Goal: Communication & Community: Answer question/provide support

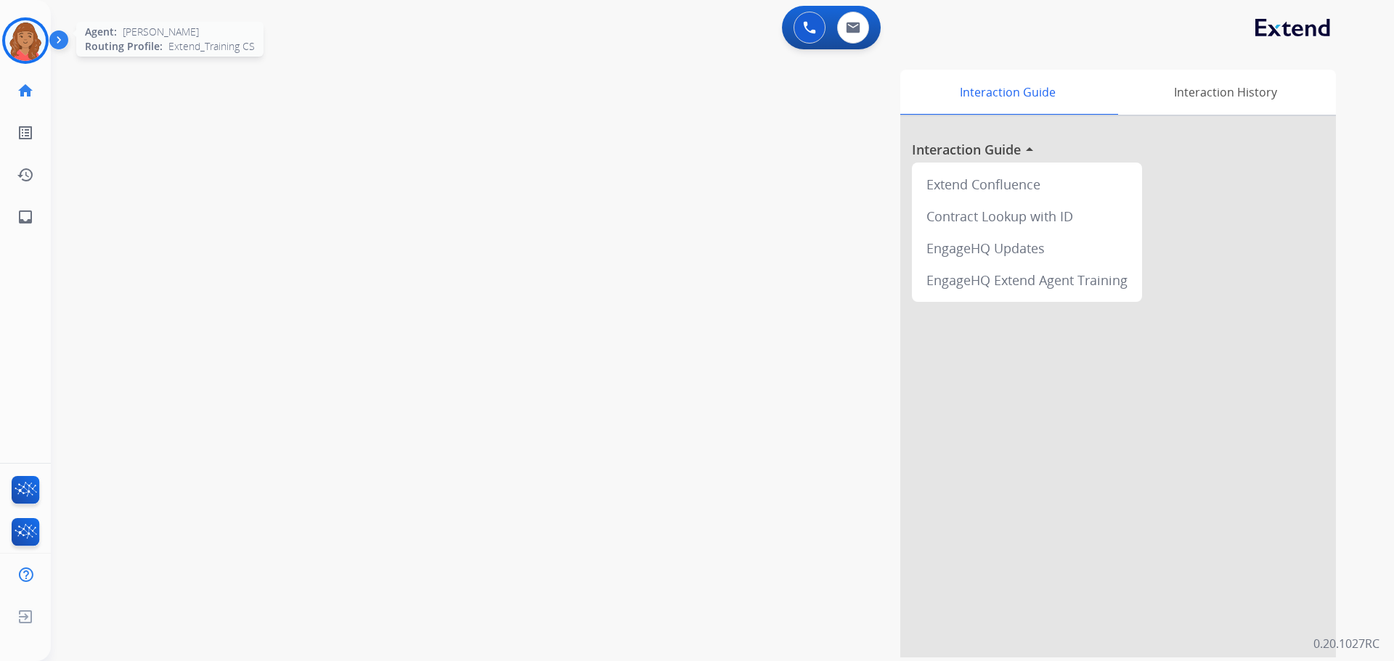
click at [14, 33] on img at bounding box center [25, 40] width 41 height 41
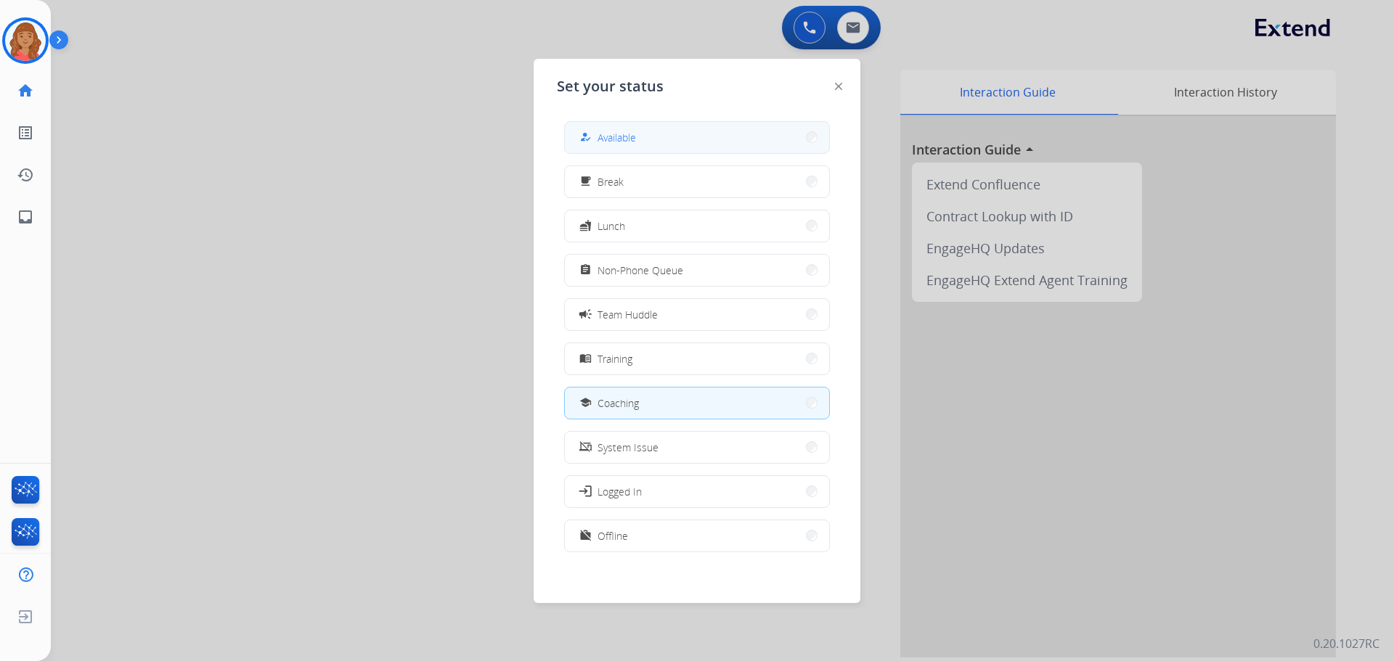
click at [638, 136] on button "how_to_reg Available" at bounding box center [697, 137] width 264 height 31
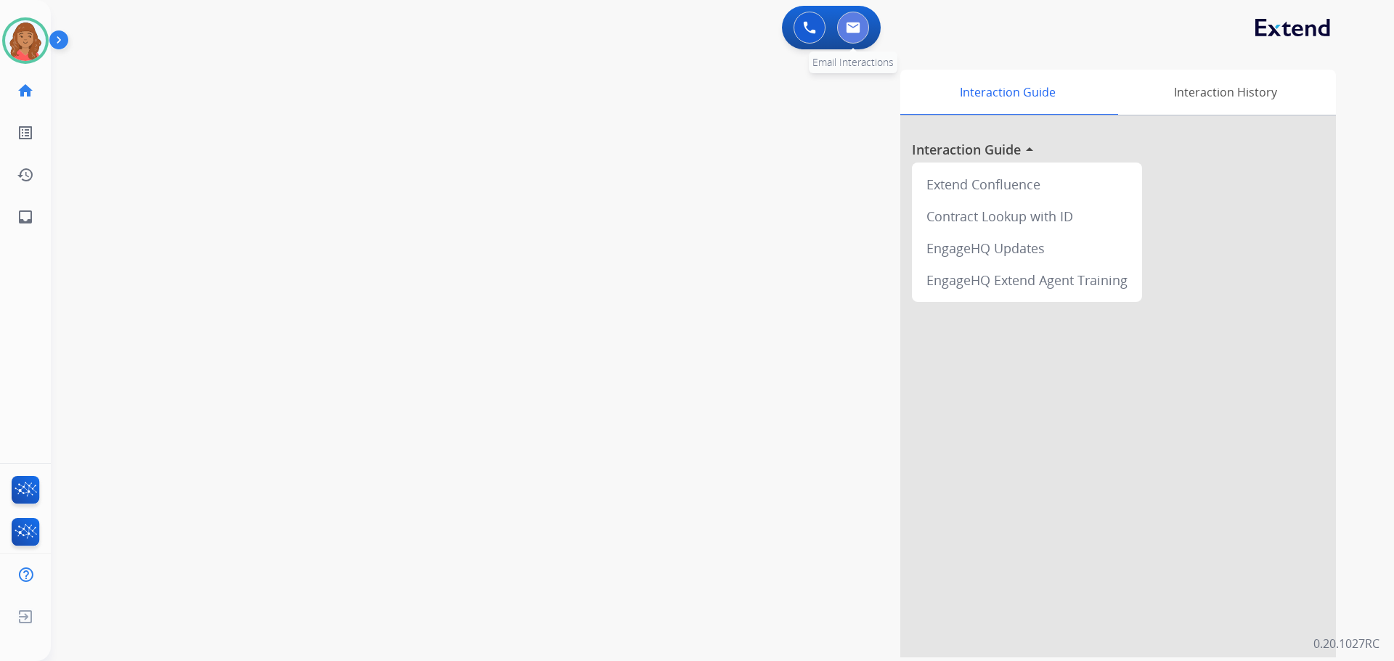
click at [855, 20] on button at bounding box center [853, 28] width 32 height 32
select select "**********"
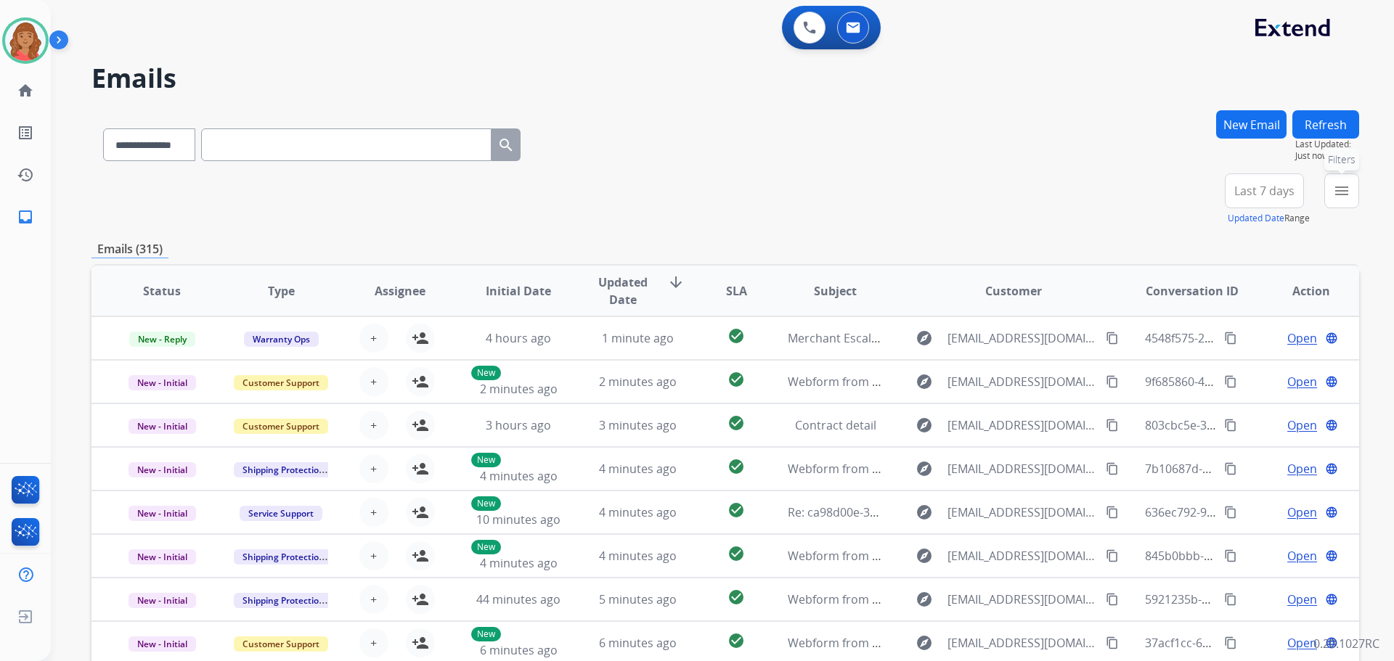
click at [1343, 197] on mat-icon "menu" at bounding box center [1341, 190] width 17 height 17
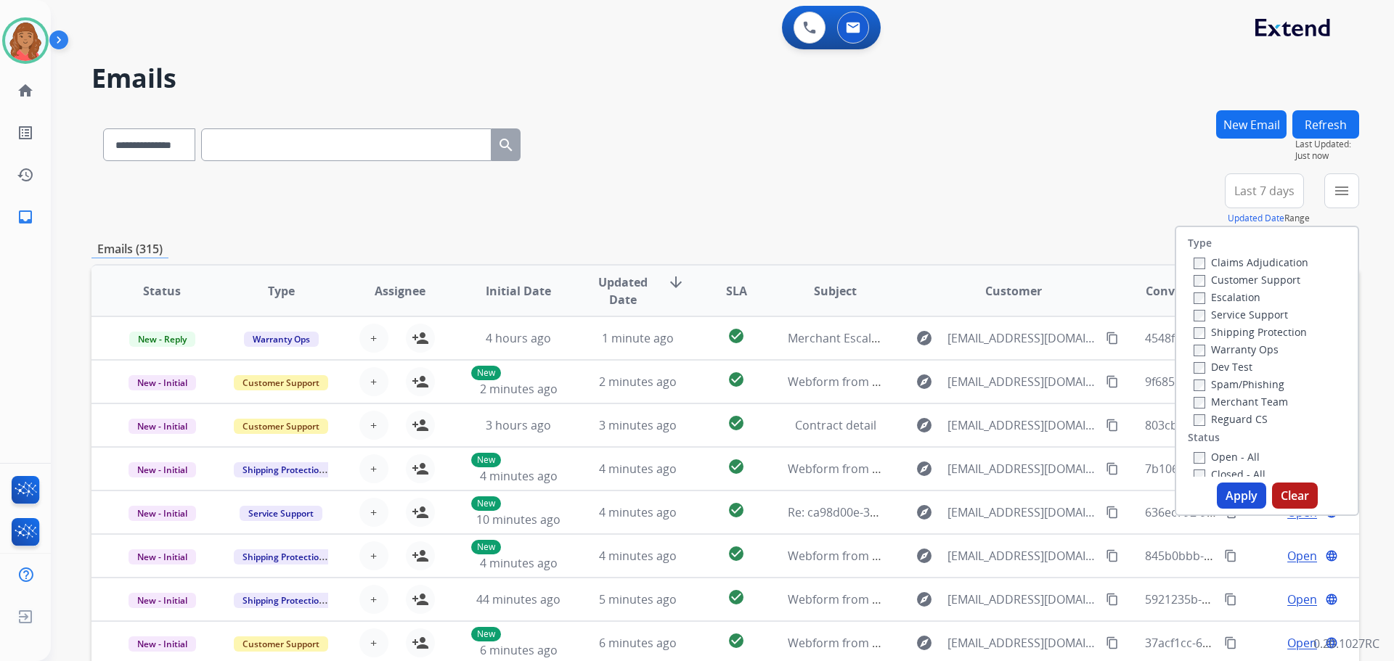
click at [1198, 277] on label "Customer Support" at bounding box center [1246, 280] width 107 height 14
click at [1194, 427] on div "Type Claims Adjudication Customer Support Escalation Service Support Shipping P…" at bounding box center [1266, 352] width 181 height 250
click at [1223, 491] on button "Apply" at bounding box center [1240, 496] width 49 height 26
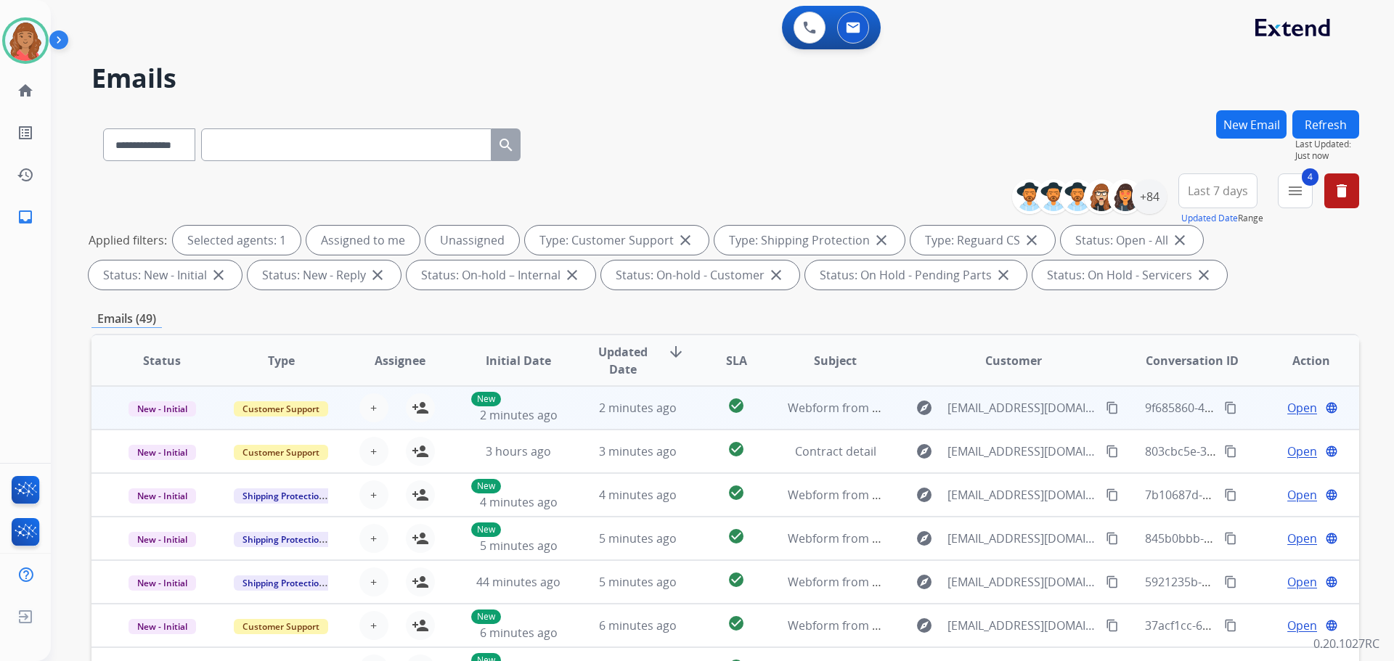
scroll to position [1, 0]
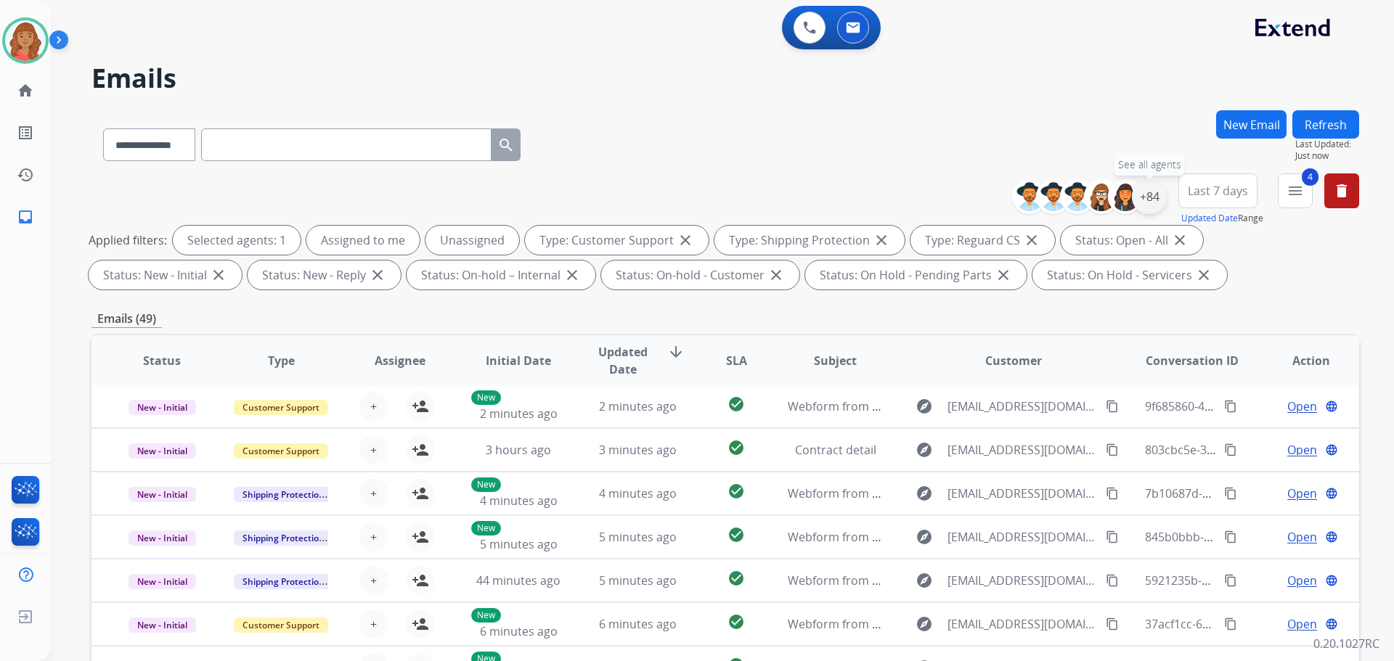
click at [1159, 194] on div "+84" at bounding box center [1149, 196] width 35 height 35
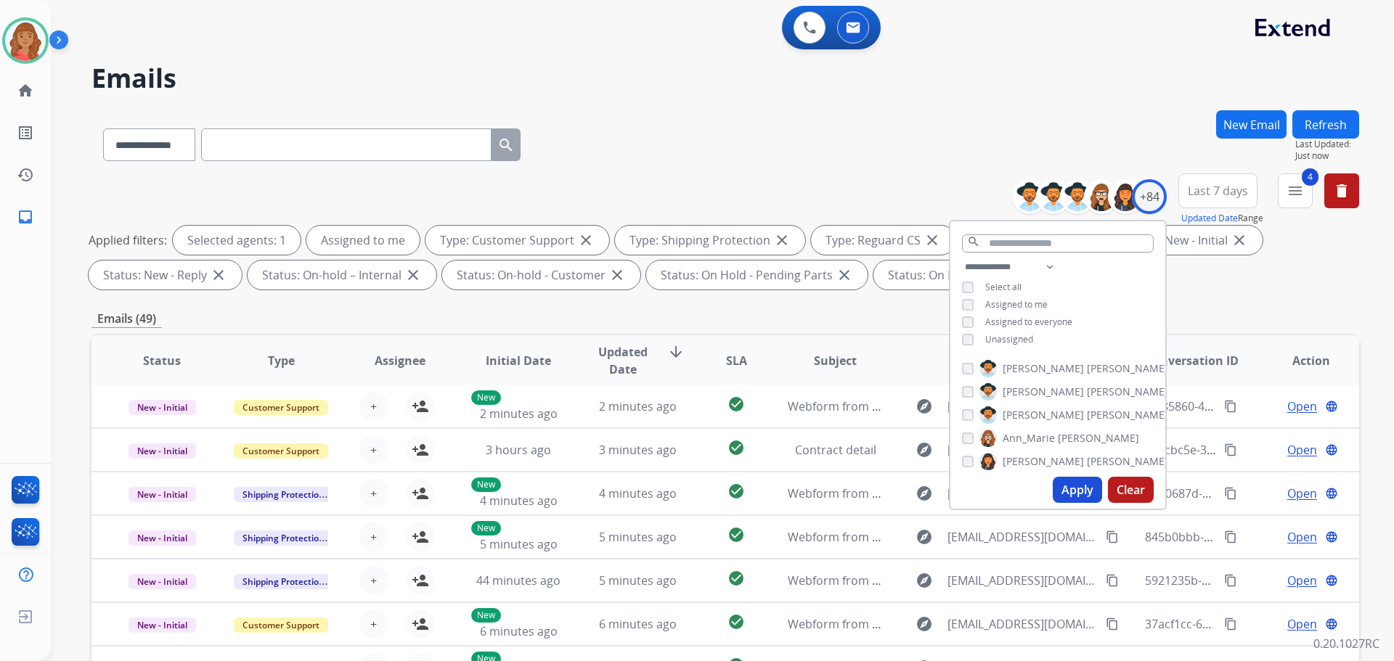
click at [1069, 491] on button "Apply" at bounding box center [1076, 490] width 49 height 26
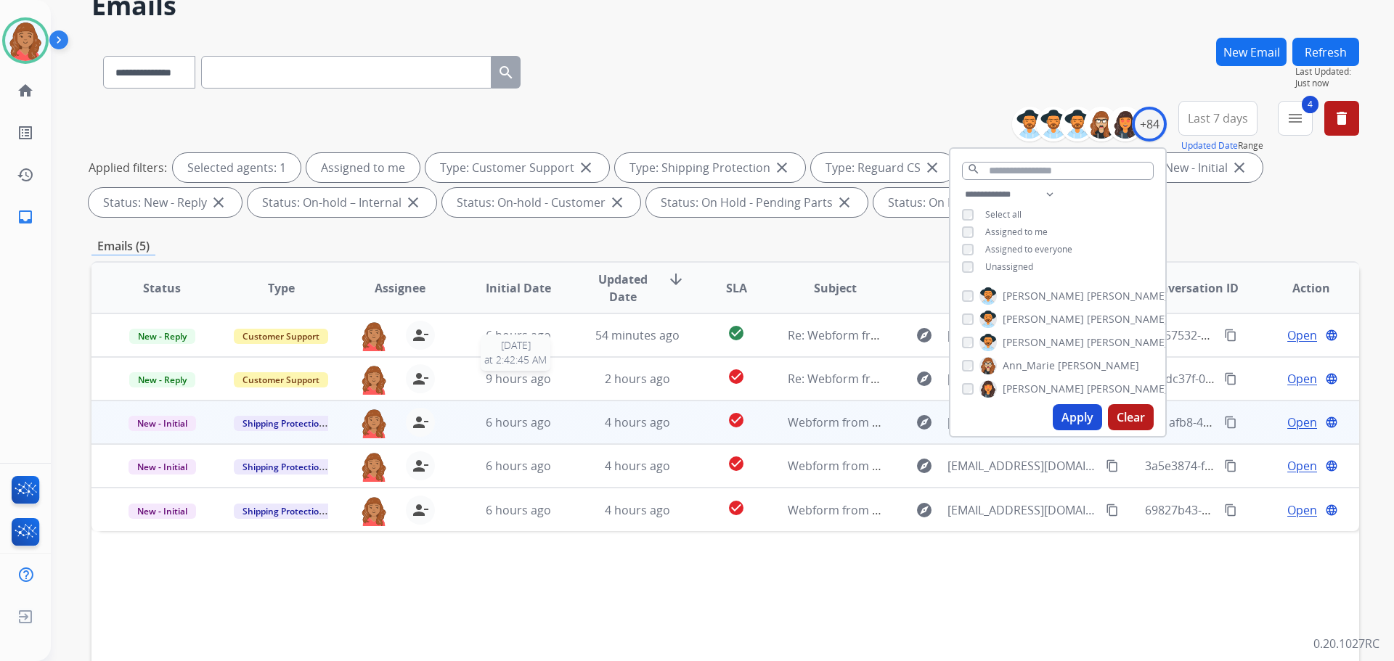
scroll to position [145, 0]
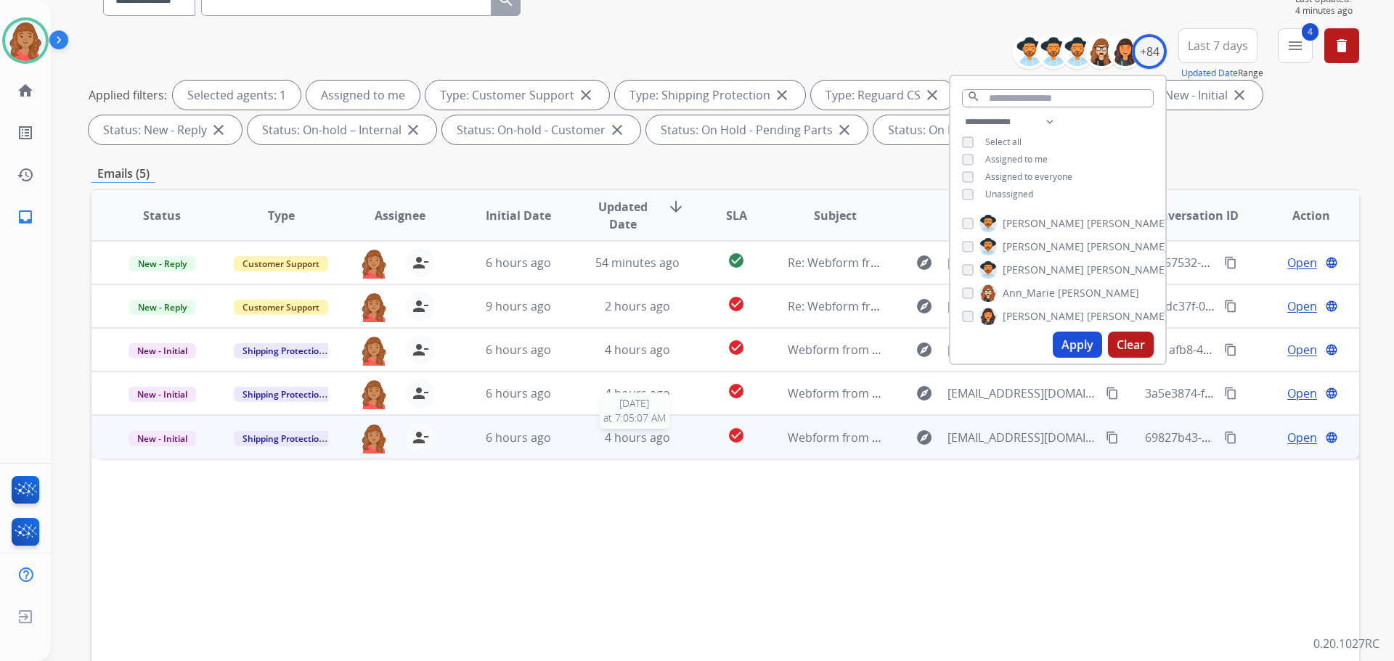
click at [590, 447] on td "4 hours ago [DATE] 7:05:07 AM" at bounding box center [626, 437] width 119 height 44
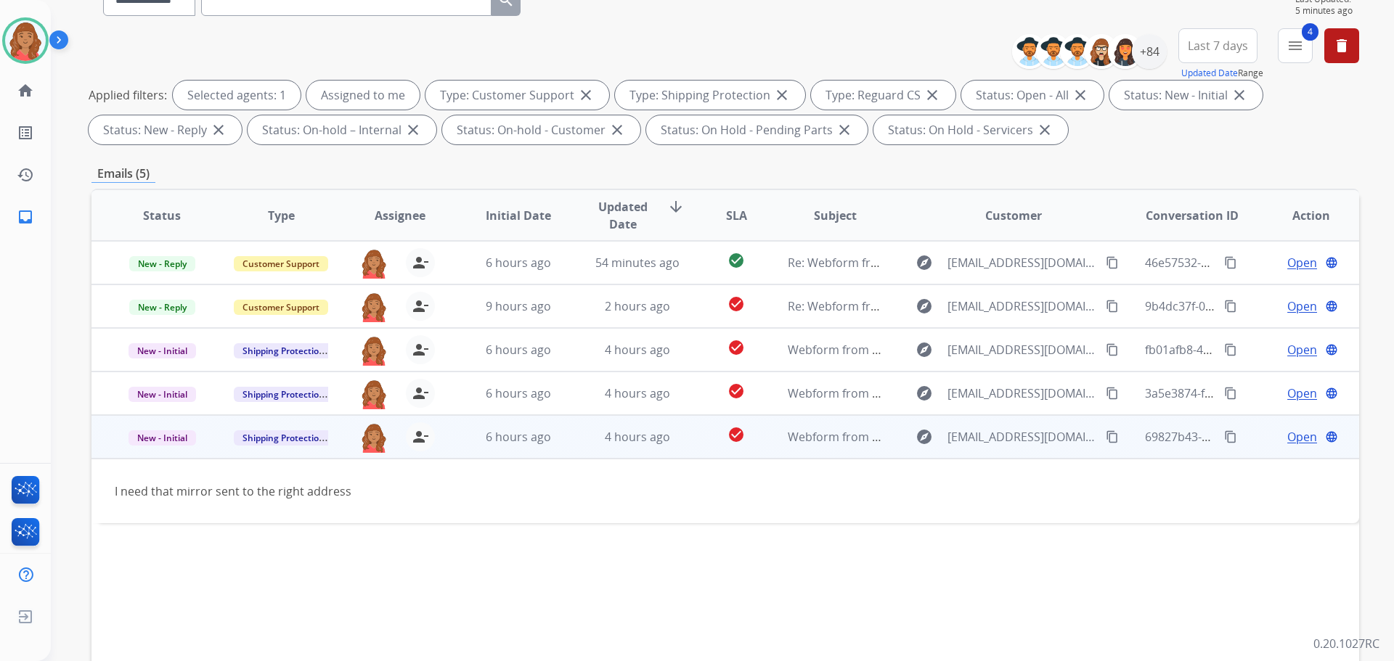
drag, startPoint x: 865, startPoint y: 470, endPoint x: 893, endPoint y: 482, distance: 30.9
click at [866, 470] on td "I need that mirror sent to the right address" at bounding box center [606, 491] width 1030 height 65
click at [1294, 430] on span "Open" at bounding box center [1302, 436] width 30 height 17
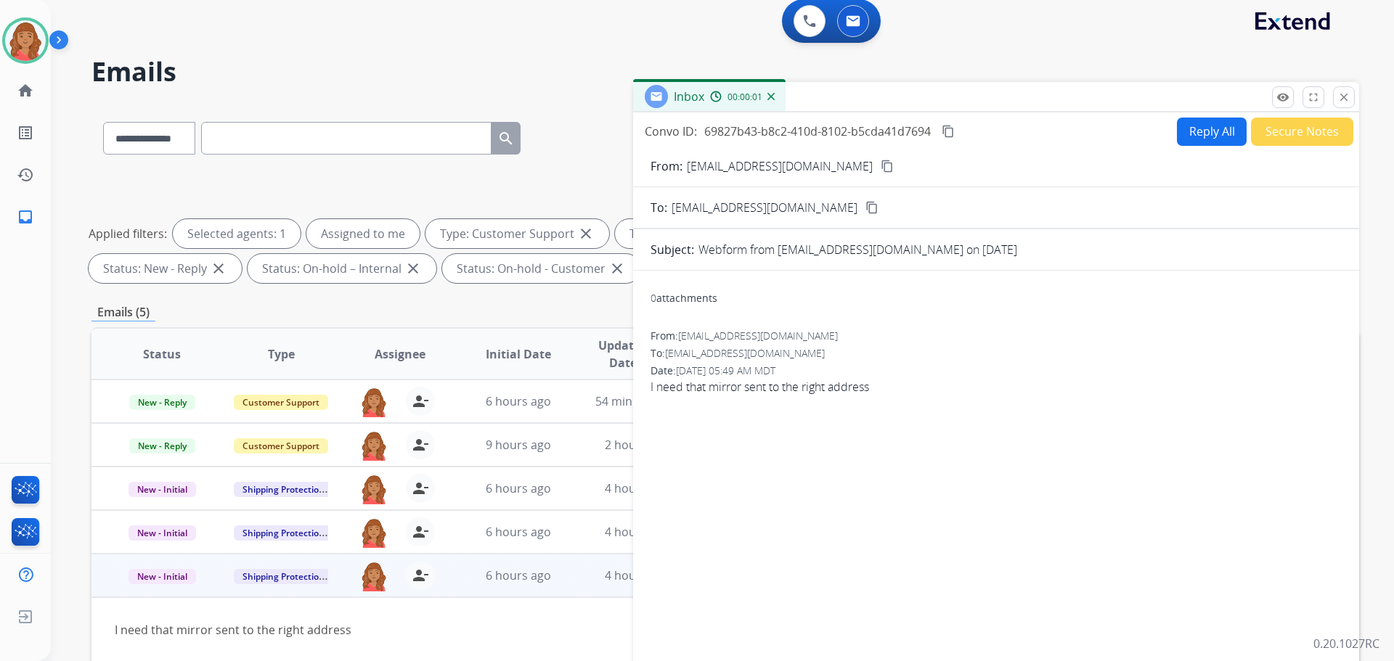
scroll to position [0, 0]
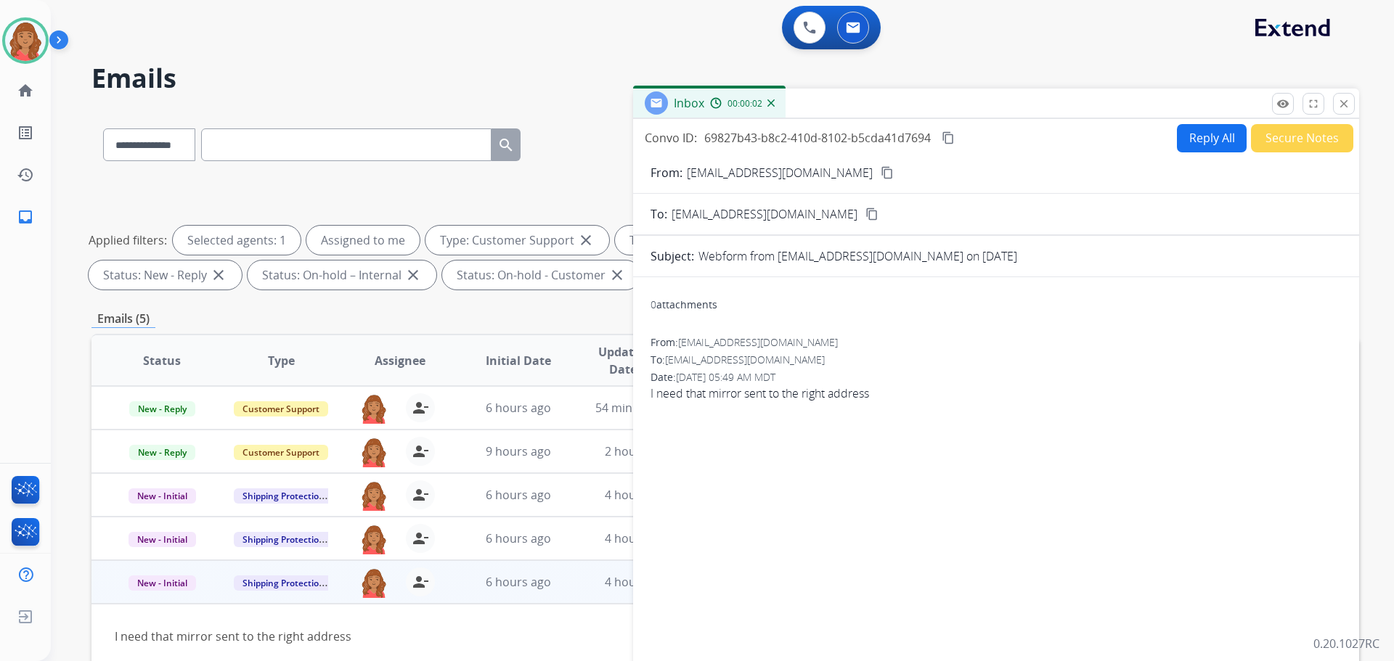
click at [1200, 144] on button "Reply All" at bounding box center [1212, 138] width 70 height 28
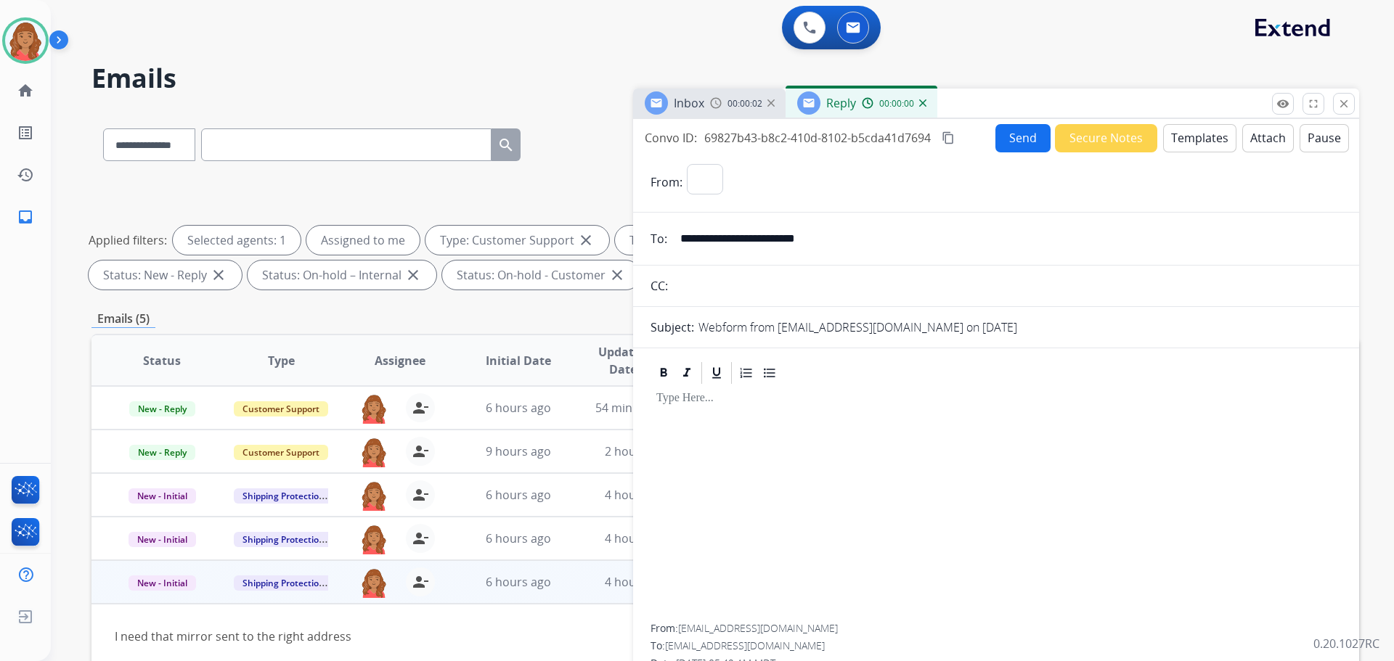
select select "**********"
click at [1169, 142] on button "Templates" at bounding box center [1199, 138] width 73 height 28
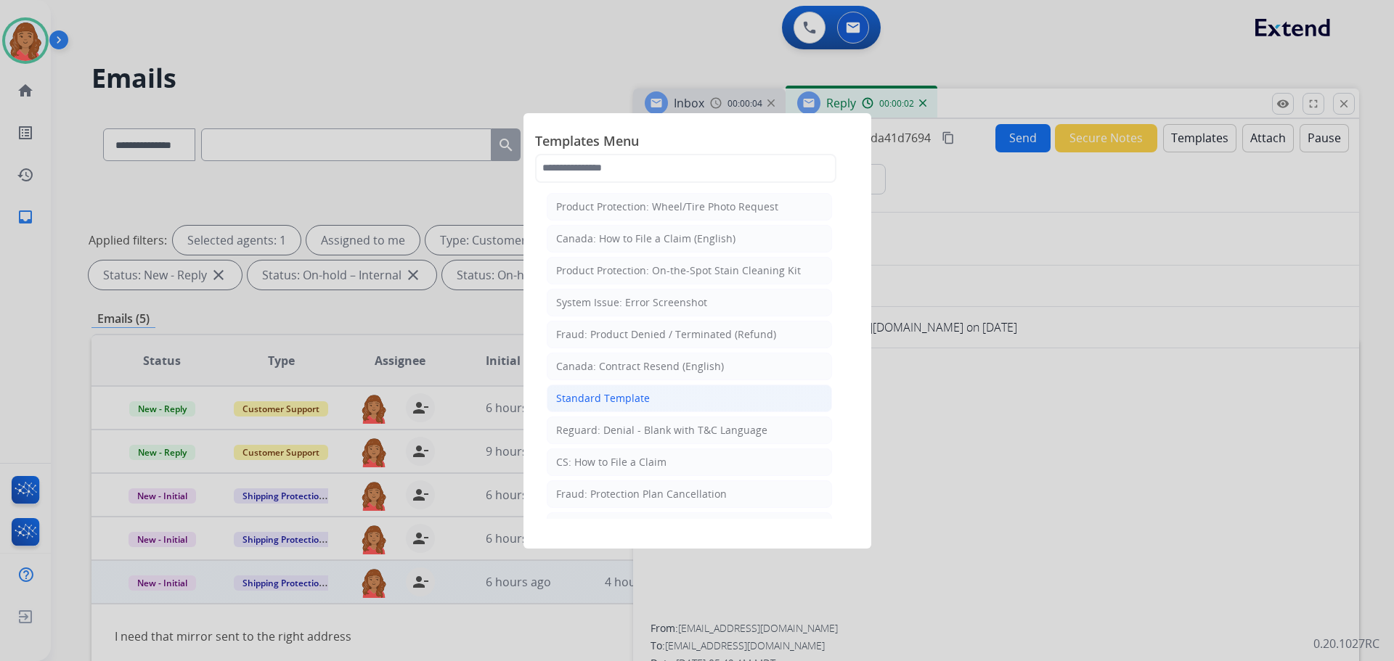
drag, startPoint x: 623, startPoint y: 396, endPoint x: 618, endPoint y: 420, distance: 23.8
click at [625, 396] on div "Standard Template" at bounding box center [603, 398] width 94 height 15
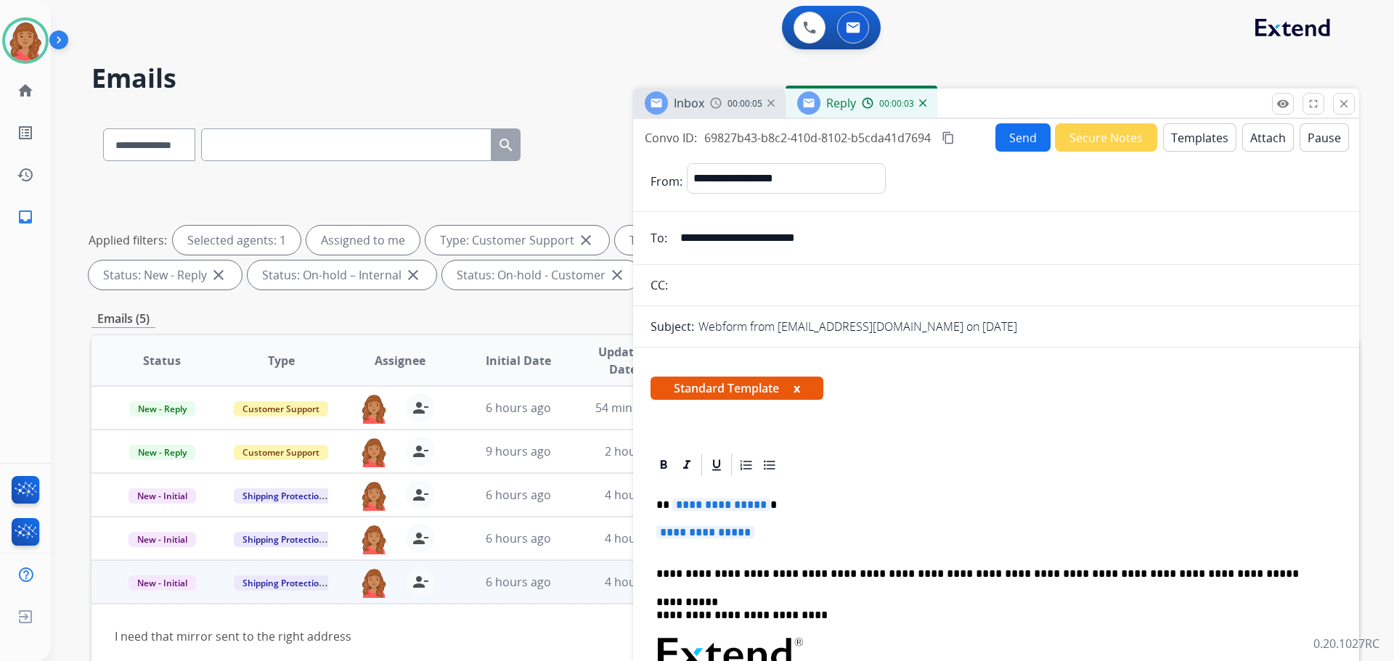
scroll to position [218, 0]
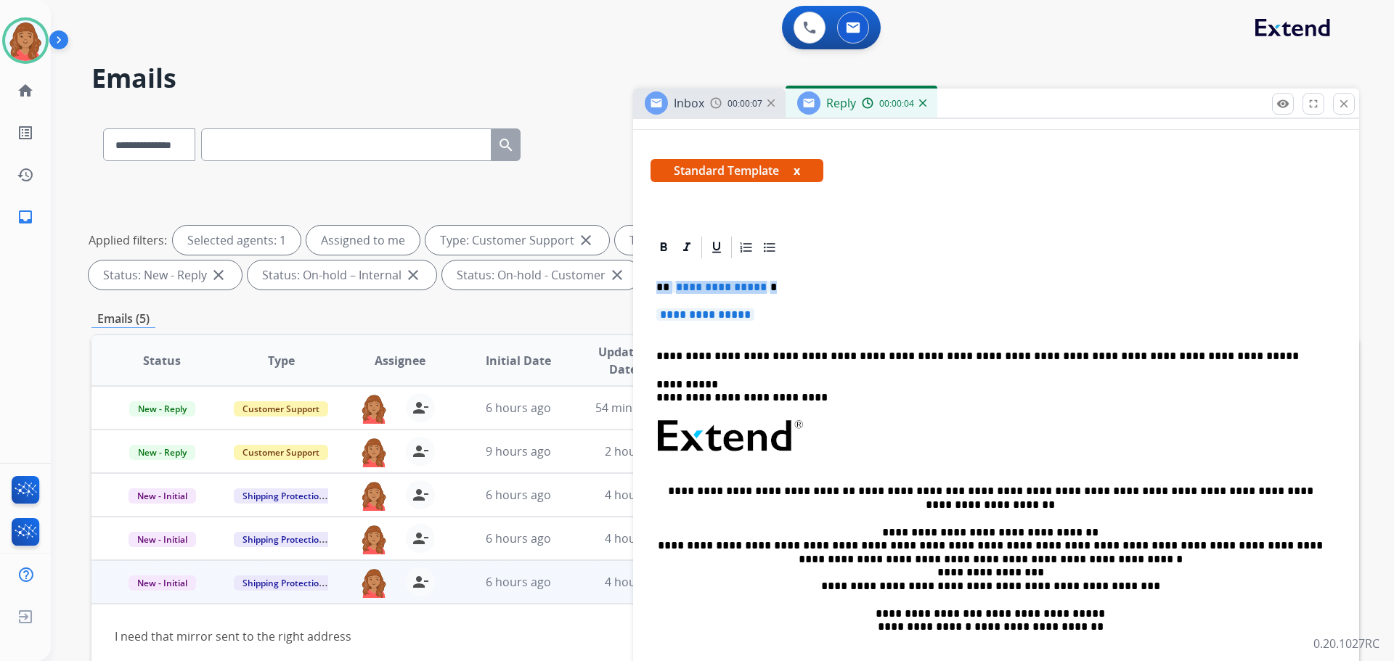
drag, startPoint x: 788, startPoint y: 321, endPoint x: 647, endPoint y: 272, distance: 149.7
click at [647, 272] on div "**********" at bounding box center [996, 495] width 726 height 522
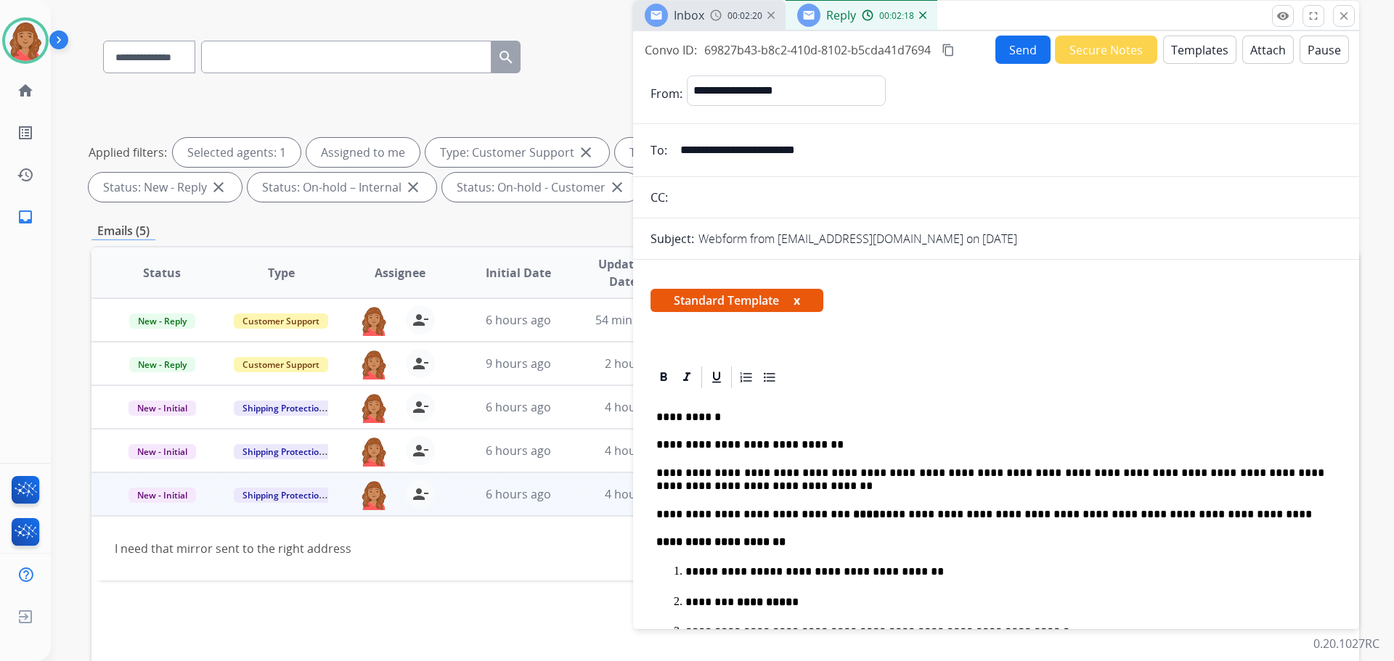
scroll to position [0, 0]
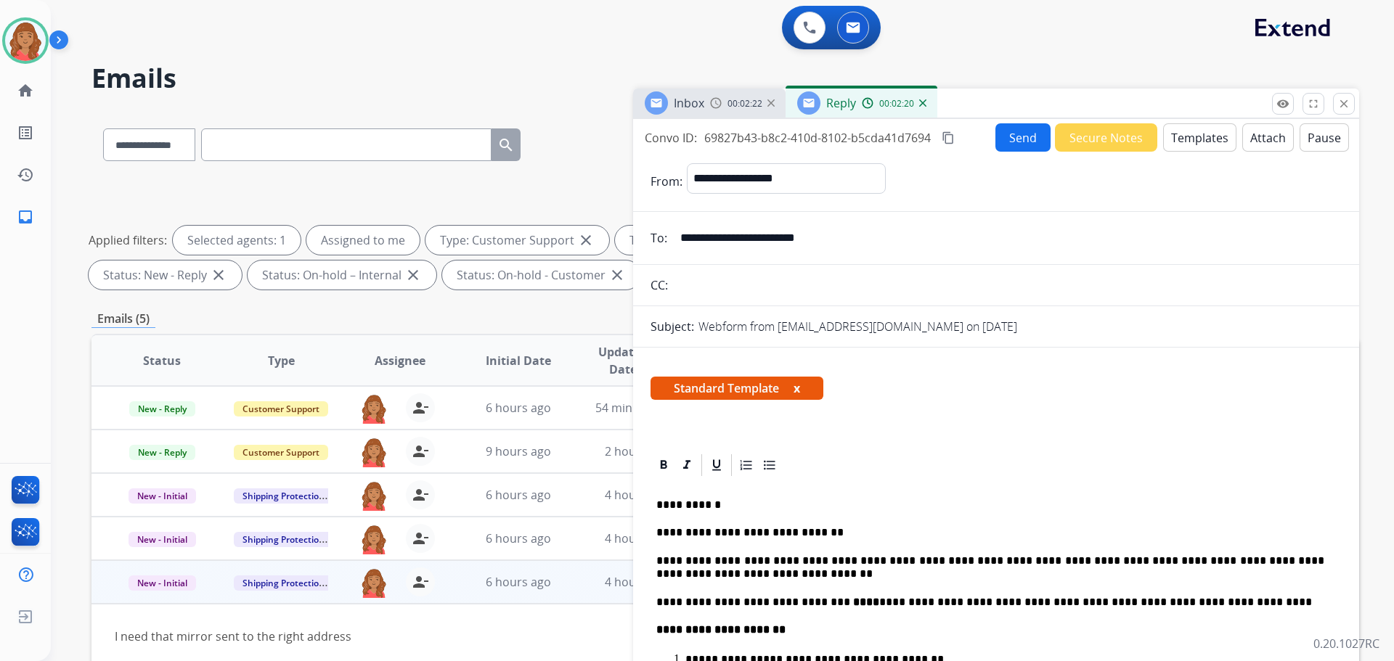
click at [946, 141] on mat-icon "content_copy" at bounding box center [947, 137] width 13 height 13
click at [997, 137] on button "Send" at bounding box center [1024, 138] width 54 height 28
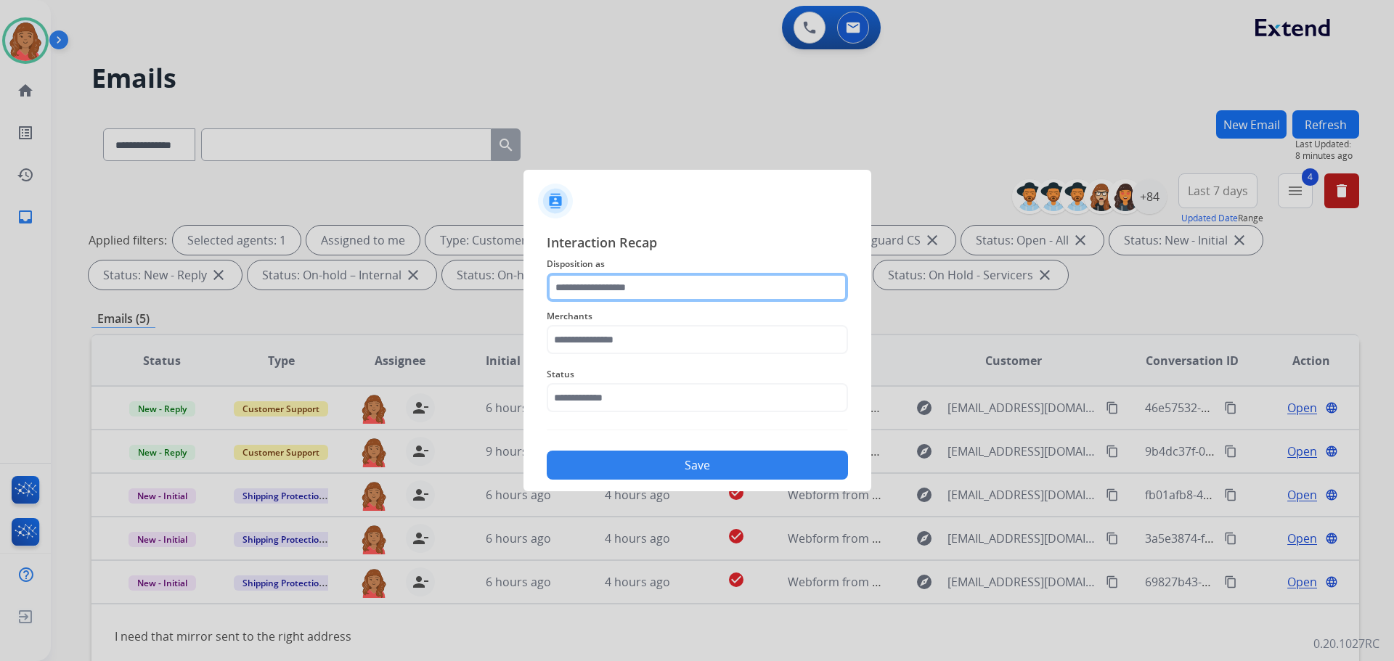
click at [606, 295] on input "text" at bounding box center [697, 287] width 301 height 29
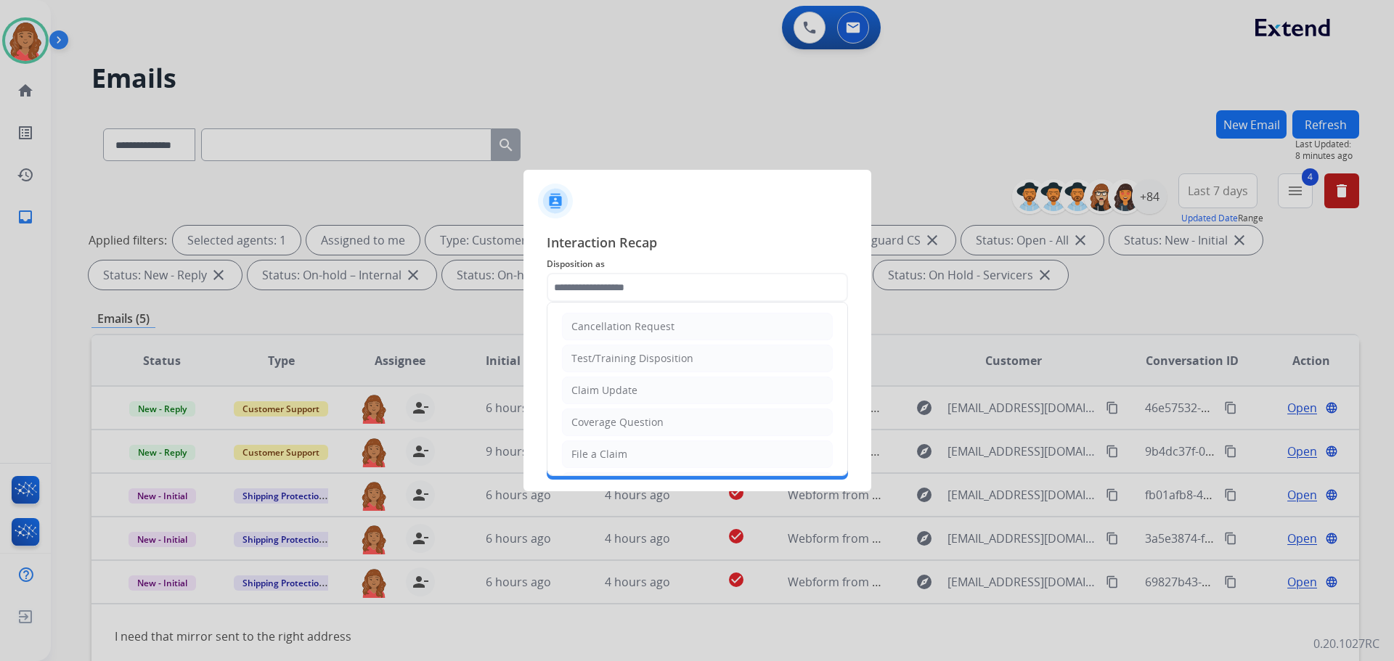
drag, startPoint x: 600, startPoint y: 450, endPoint x: 603, endPoint y: 433, distance: 17.1
click at [601, 444] on li "File a Claim" at bounding box center [697, 455] width 271 height 28
type input "**********"
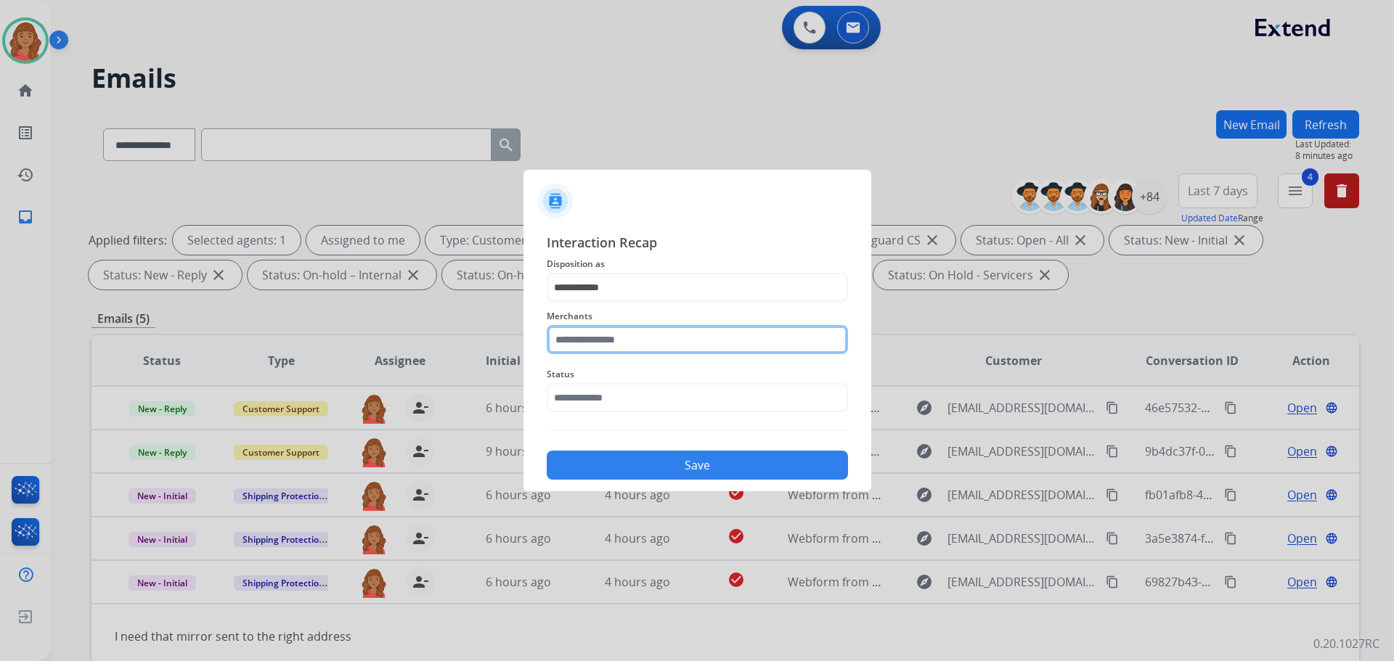
click at [597, 332] on input "text" at bounding box center [697, 339] width 301 height 29
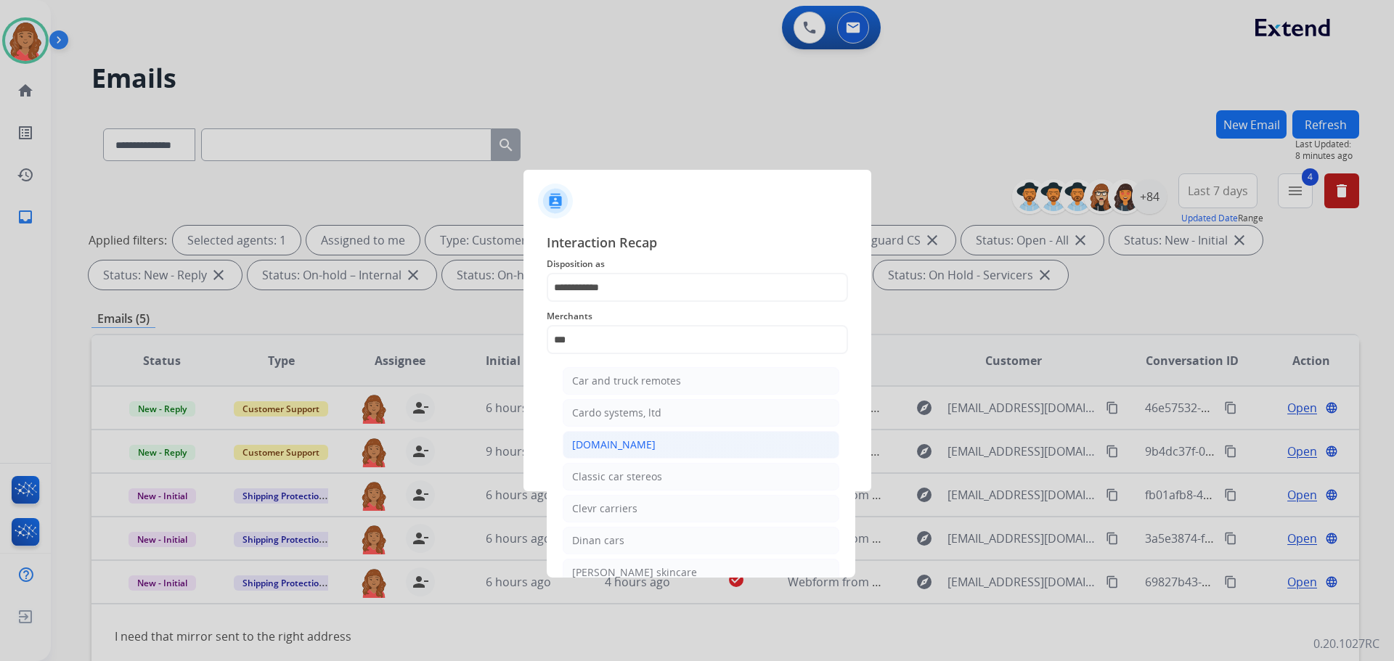
click at [584, 448] on div "[DOMAIN_NAME]" at bounding box center [613, 445] width 83 height 15
type input "**********"
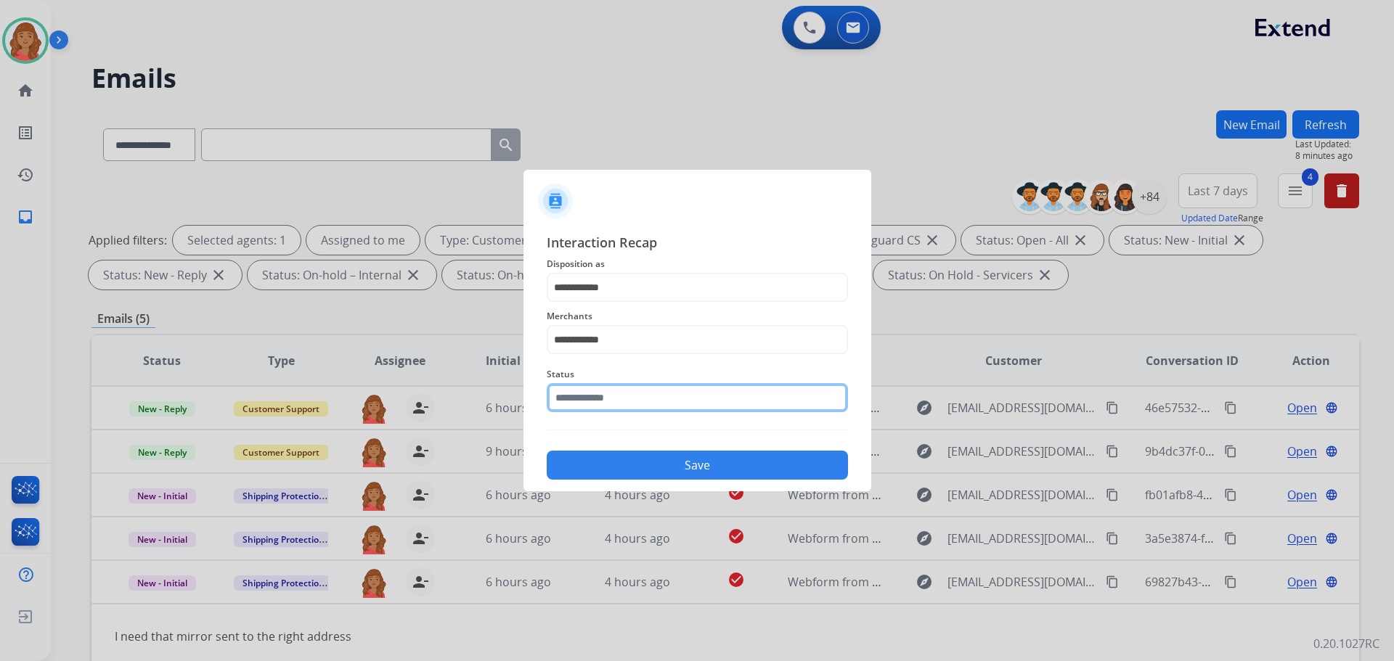
drag, startPoint x: 588, startPoint y: 396, endPoint x: 591, endPoint y: 407, distance: 11.3
click at [589, 398] on input "text" at bounding box center [697, 397] width 301 height 29
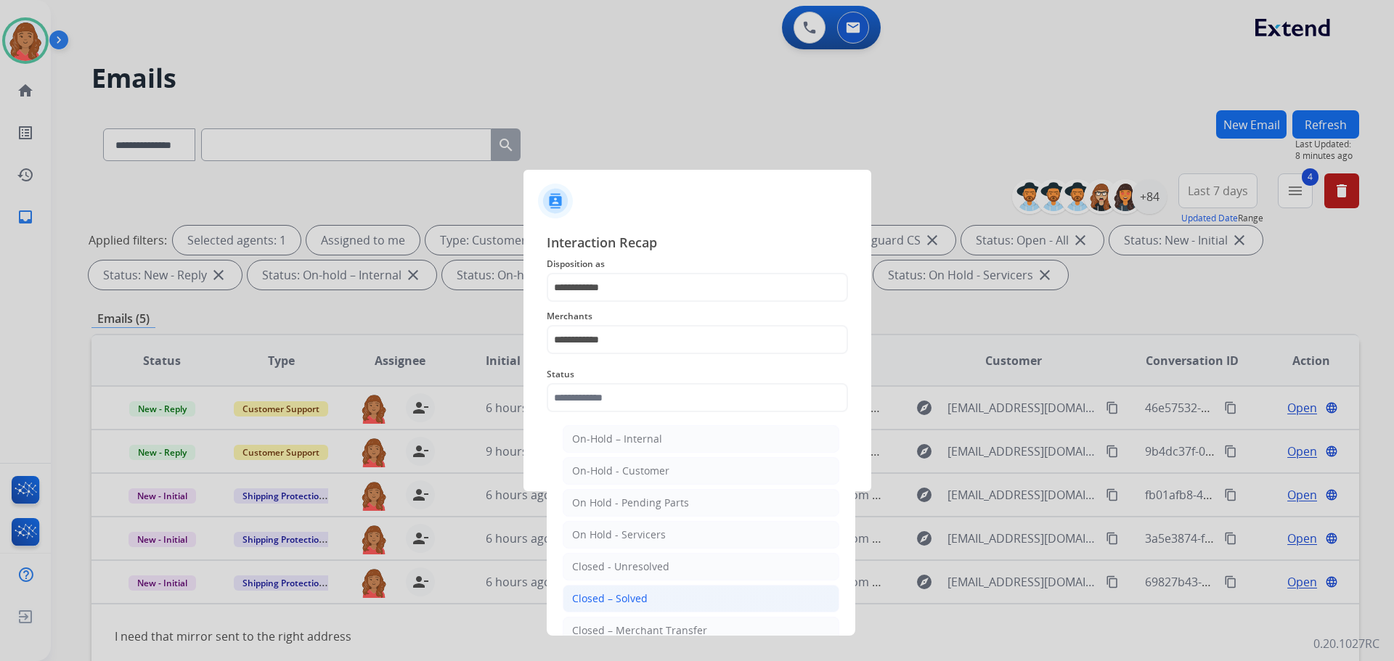
click at [605, 594] on div "Closed – Solved" at bounding box center [609, 599] width 75 height 15
type input "**********"
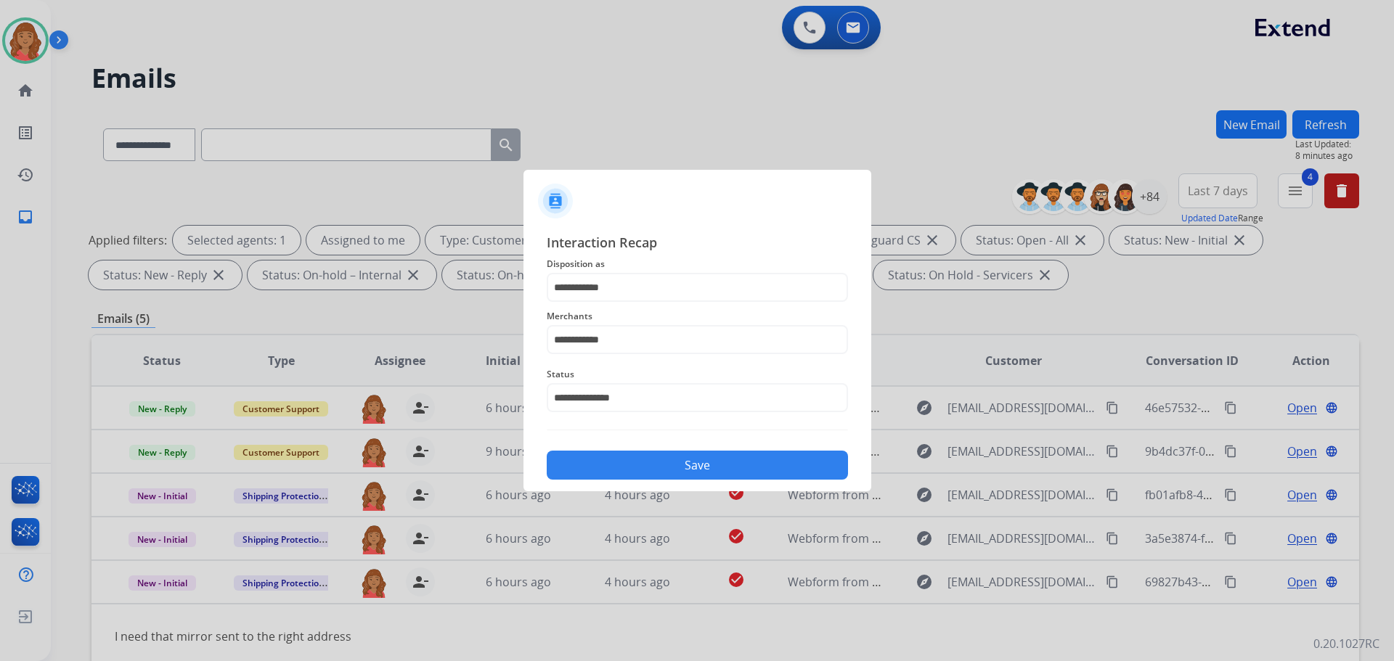
click at [606, 452] on button "Save" at bounding box center [697, 465] width 301 height 29
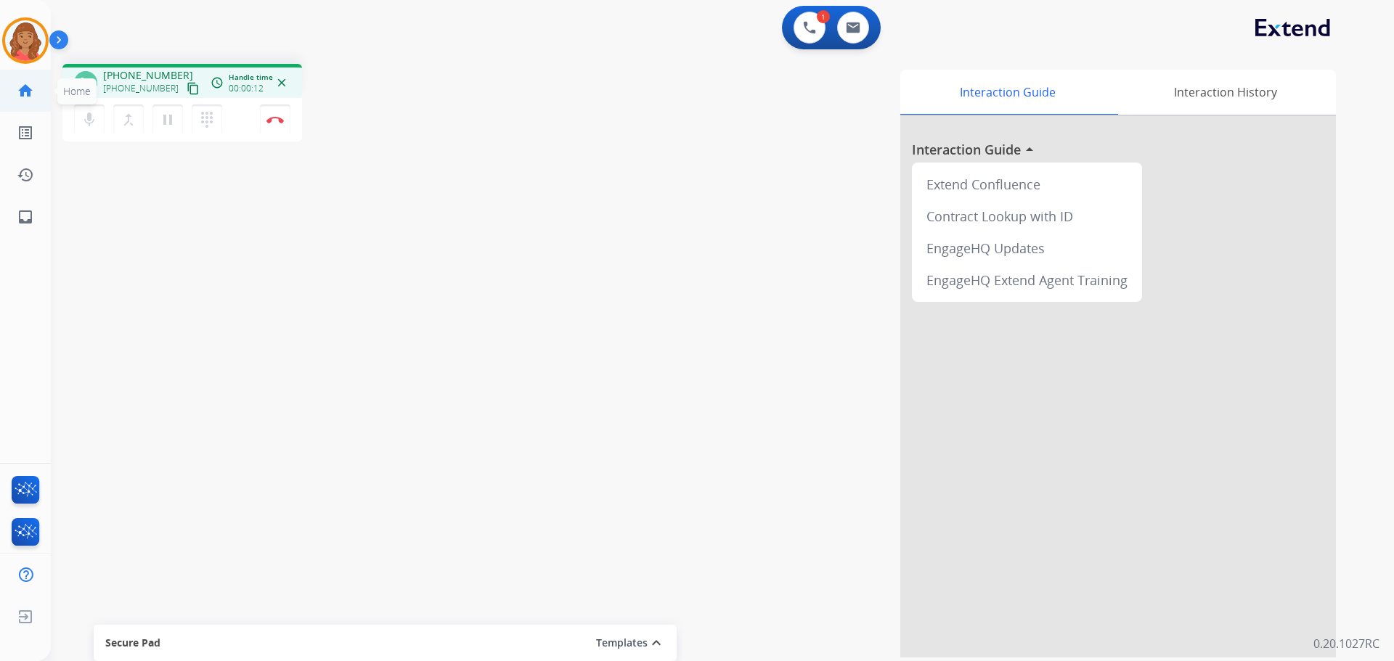
drag, startPoint x: 176, startPoint y: 85, endPoint x: 43, endPoint y: 73, distance: 134.1
click at [187, 85] on mat-icon "content_copy" at bounding box center [193, 88] width 13 height 13
click at [187, 89] on mat-icon "content_copy" at bounding box center [193, 88] width 13 height 13
click at [276, 120] on img at bounding box center [274, 119] width 17 height 7
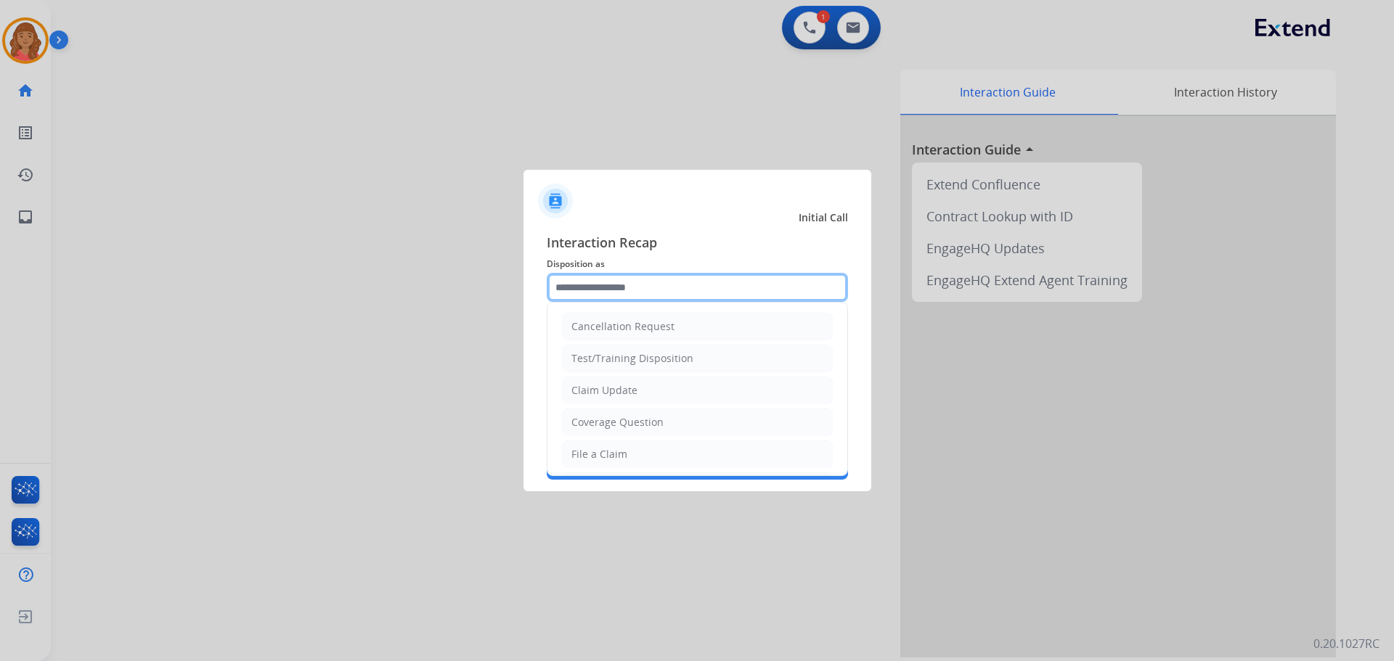
click at [674, 288] on input "text" at bounding box center [697, 287] width 301 height 29
drag, startPoint x: 622, startPoint y: 427, endPoint x: 617, endPoint y: 414, distance: 14.0
click at [621, 420] on div "Coverage Question" at bounding box center [617, 422] width 92 height 15
type input "**********"
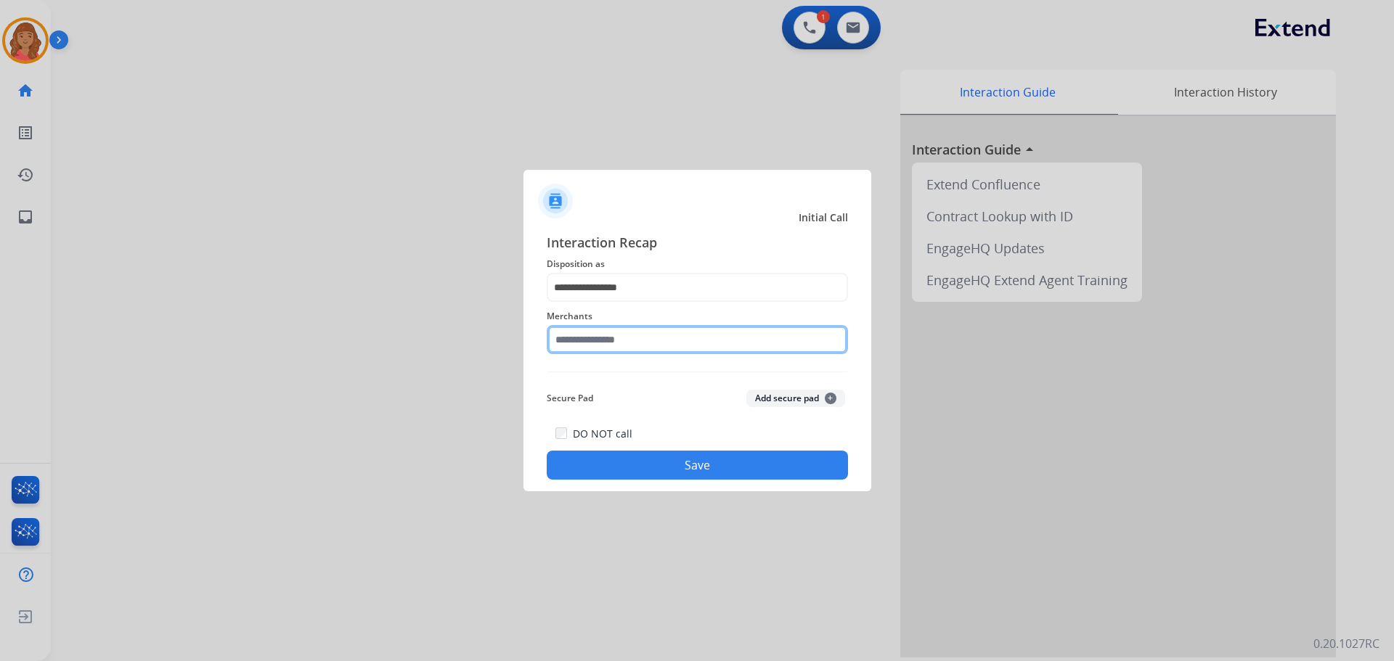
click at [599, 339] on input "text" at bounding box center [697, 339] width 301 height 29
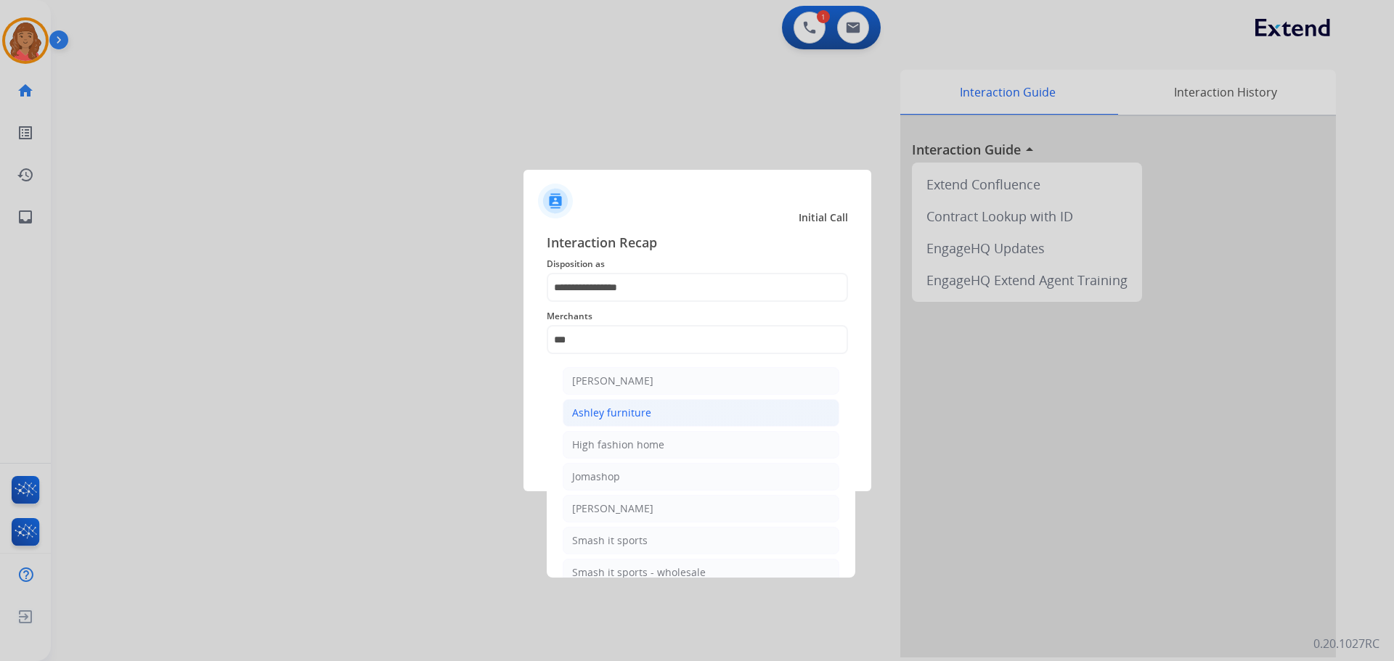
click at [618, 414] on div "Ashley furniture" at bounding box center [611, 413] width 79 height 15
type input "**********"
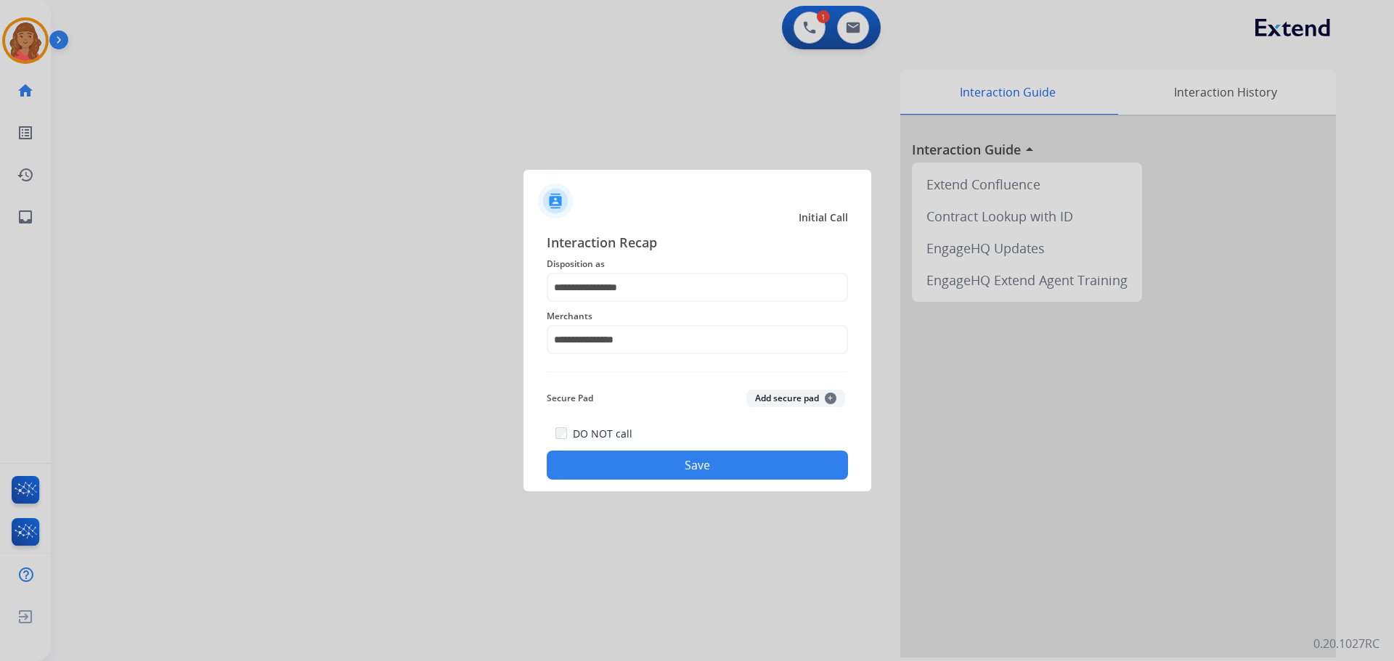
click at [654, 443] on div "DO NOT call Save" at bounding box center [697, 452] width 301 height 55
click at [668, 459] on button "Save" at bounding box center [697, 465] width 301 height 29
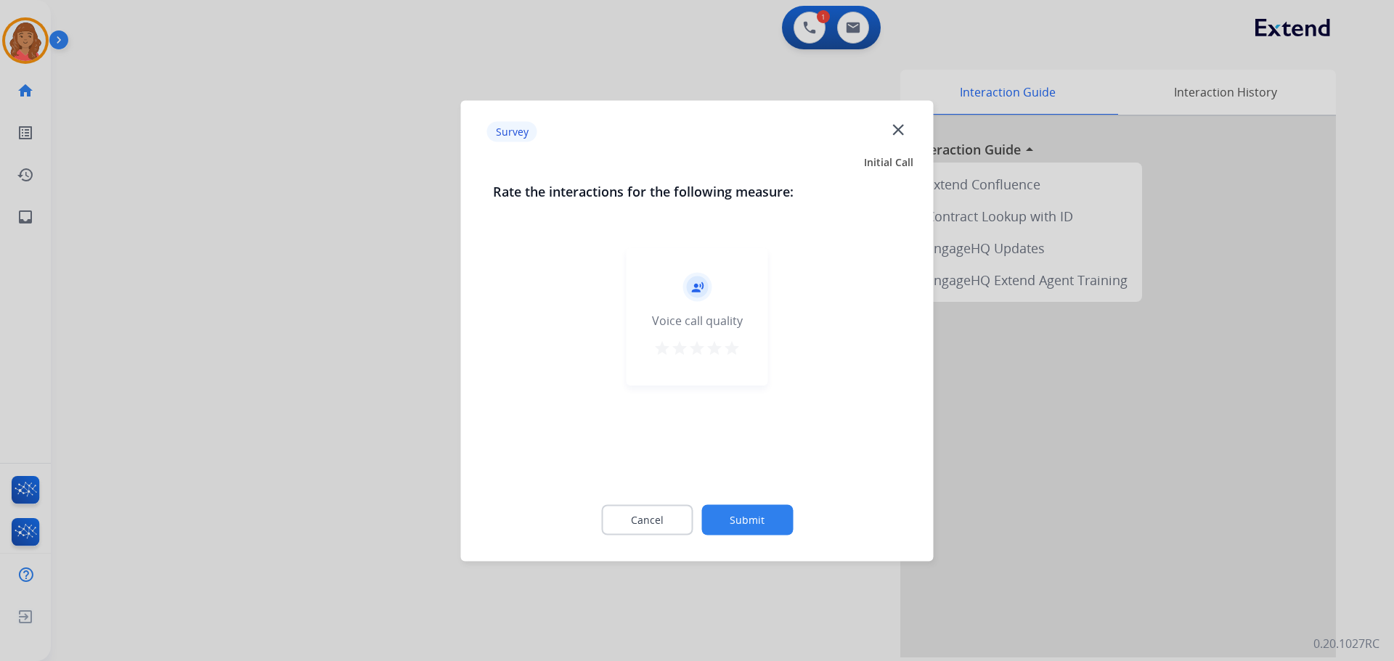
click at [732, 347] on mat-icon "star" at bounding box center [731, 347] width 17 height 17
click at [763, 506] on button "Submit" at bounding box center [746, 519] width 91 height 30
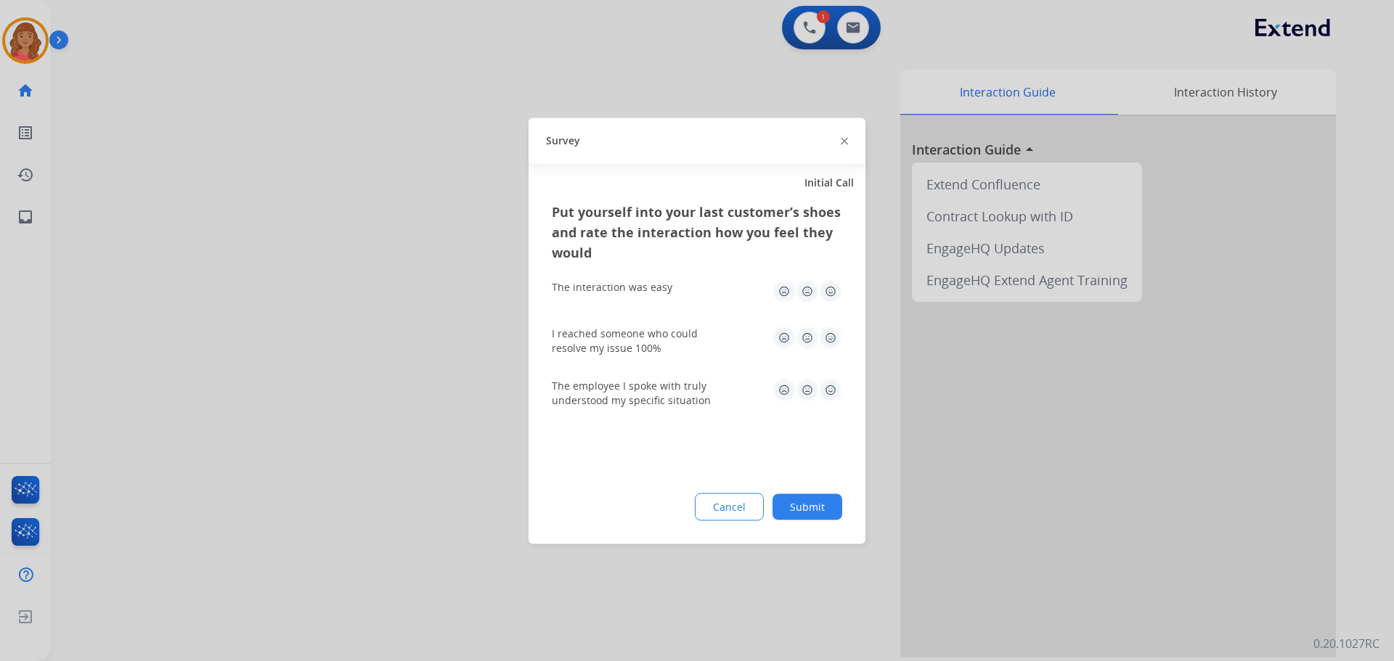
click at [830, 295] on img at bounding box center [830, 290] width 23 height 23
click at [827, 340] on img at bounding box center [830, 337] width 23 height 23
click at [832, 388] on img at bounding box center [830, 389] width 23 height 23
click at [813, 505] on button "Submit" at bounding box center [807, 507] width 70 height 26
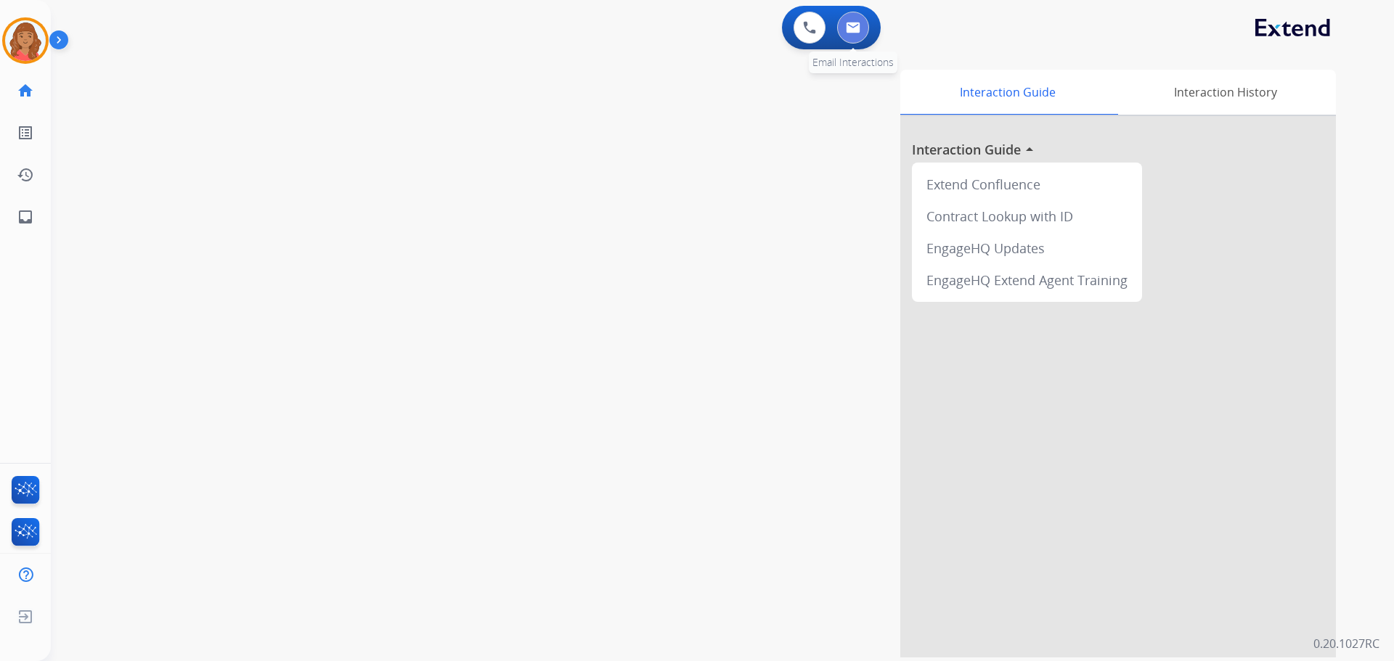
click at [856, 23] on img at bounding box center [853, 28] width 15 height 12
select select "**********"
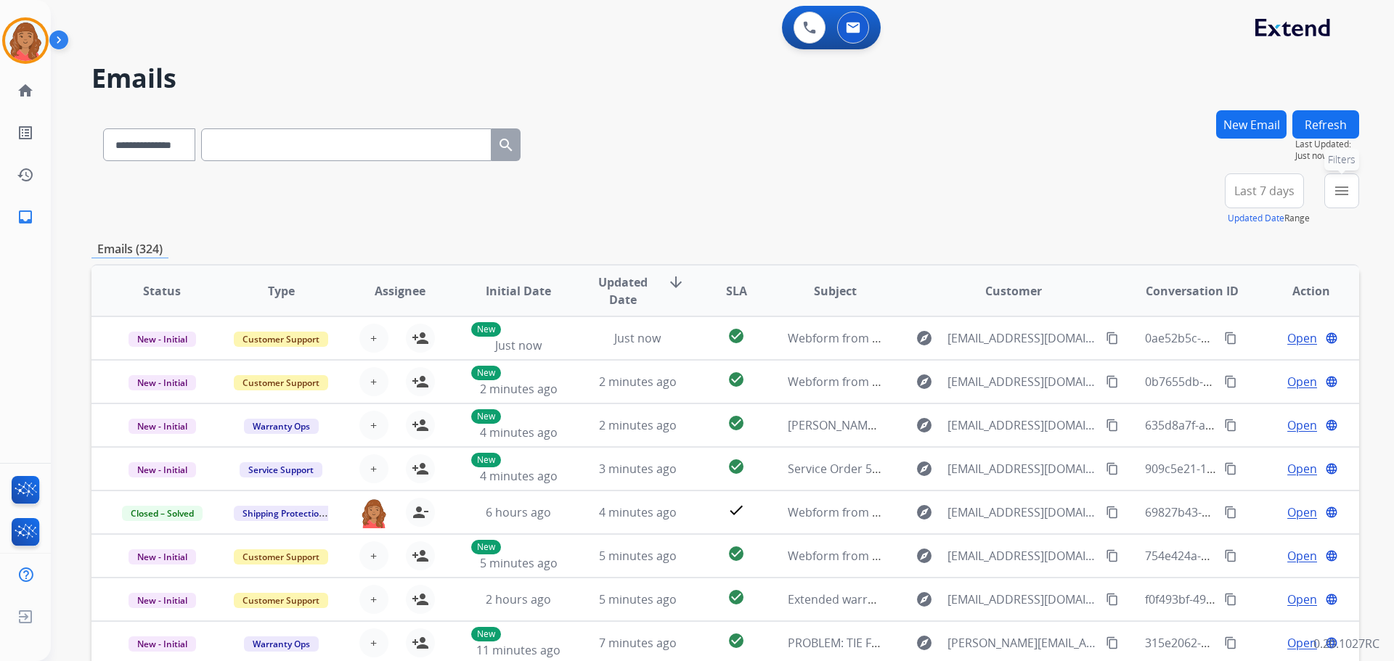
click at [1343, 196] on mat-icon "menu" at bounding box center [1341, 190] width 17 height 17
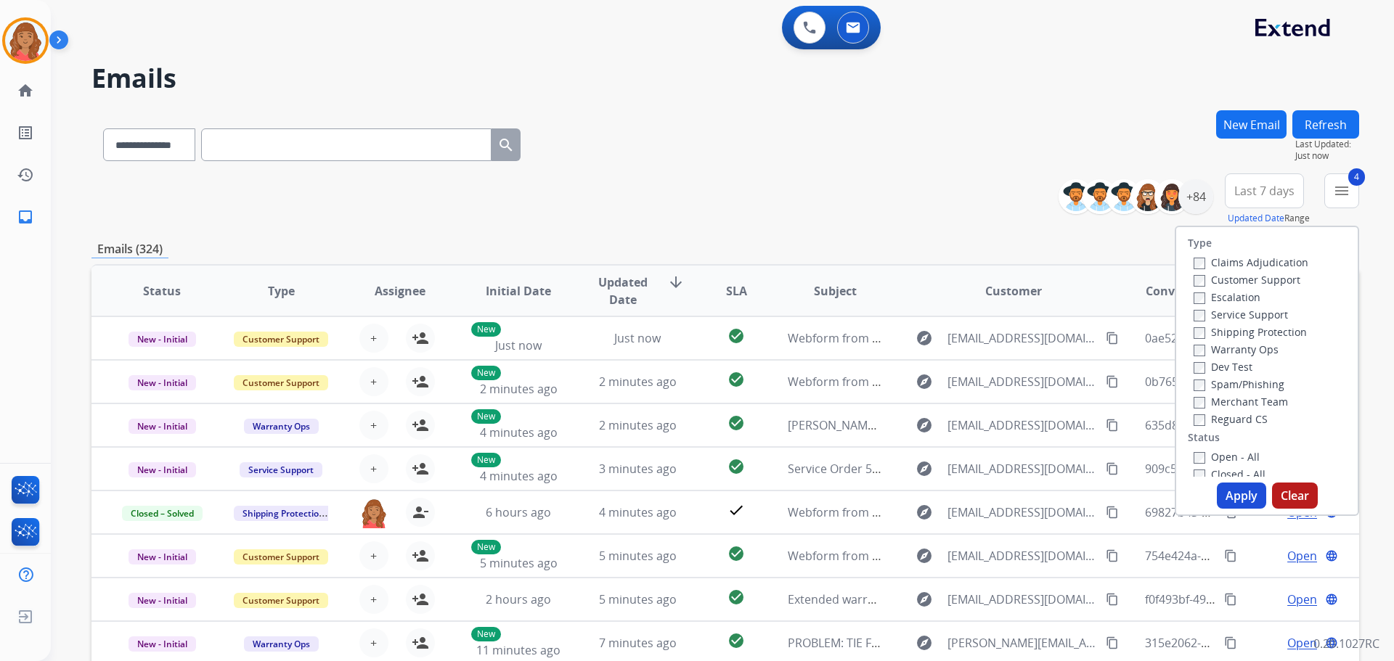
drag, startPoint x: 1236, startPoint y: 497, endPoint x: 1229, endPoint y: 485, distance: 14.3
click at [1235, 494] on button "Apply" at bounding box center [1240, 496] width 49 height 26
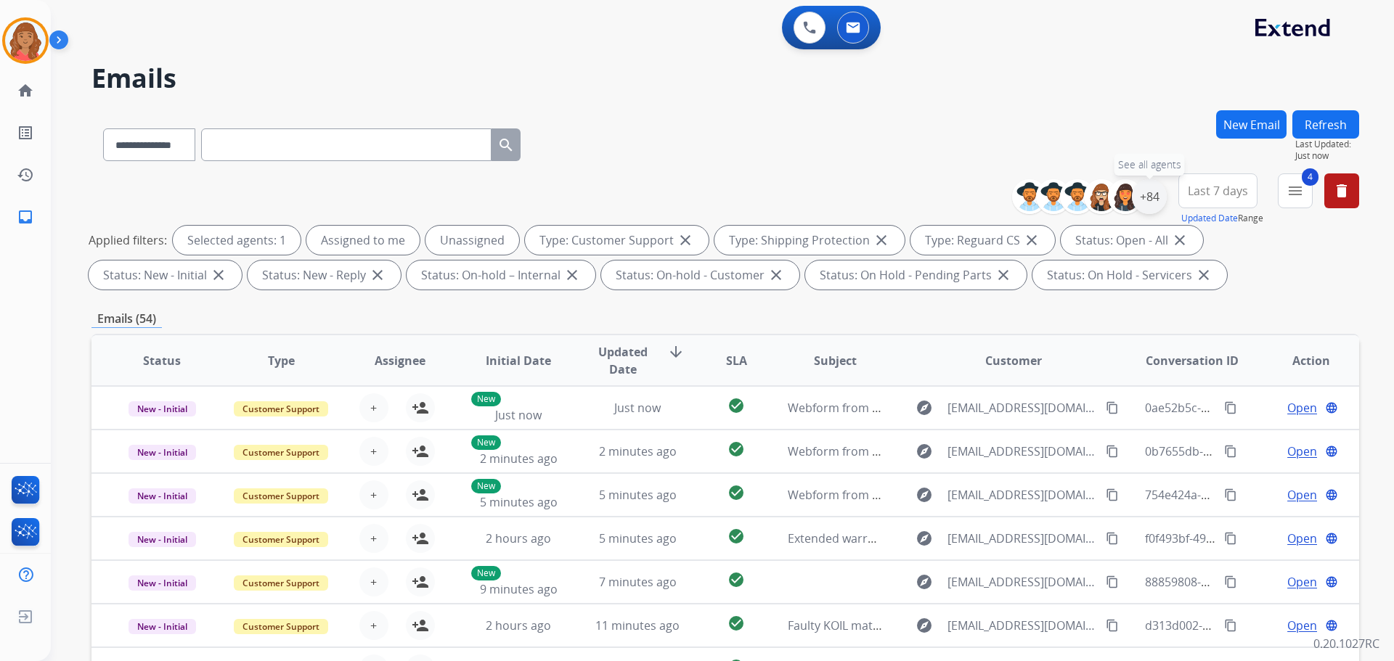
click at [1143, 202] on div "+84" at bounding box center [1149, 196] width 35 height 35
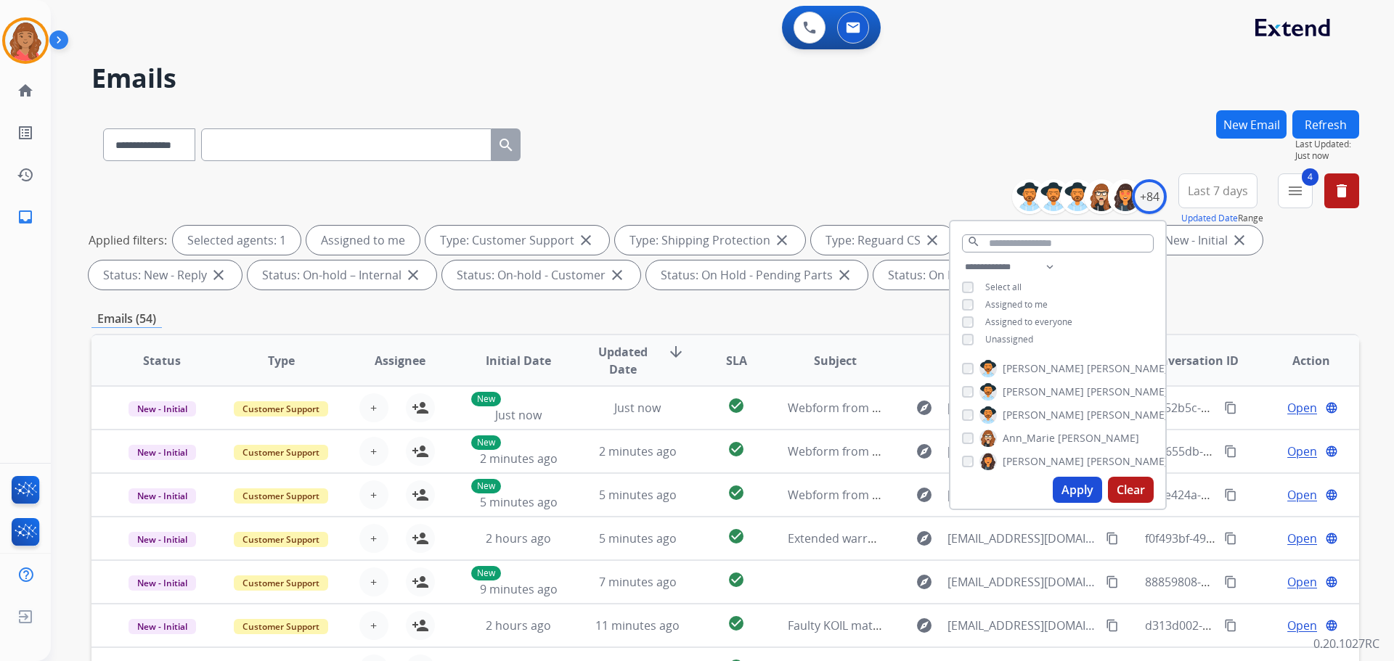
drag, startPoint x: 1074, startPoint y: 491, endPoint x: 1037, endPoint y: 477, distance: 39.5
click at [1074, 491] on button "Apply" at bounding box center [1076, 490] width 49 height 26
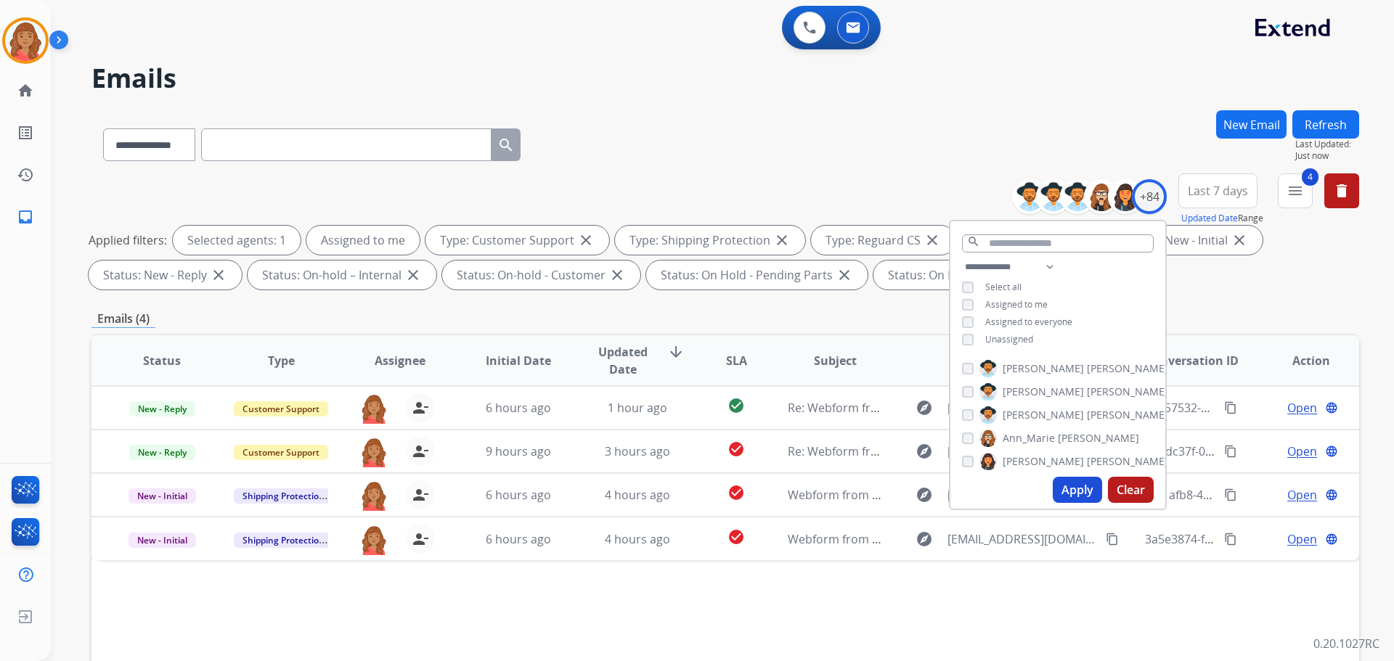
scroll to position [234, 0]
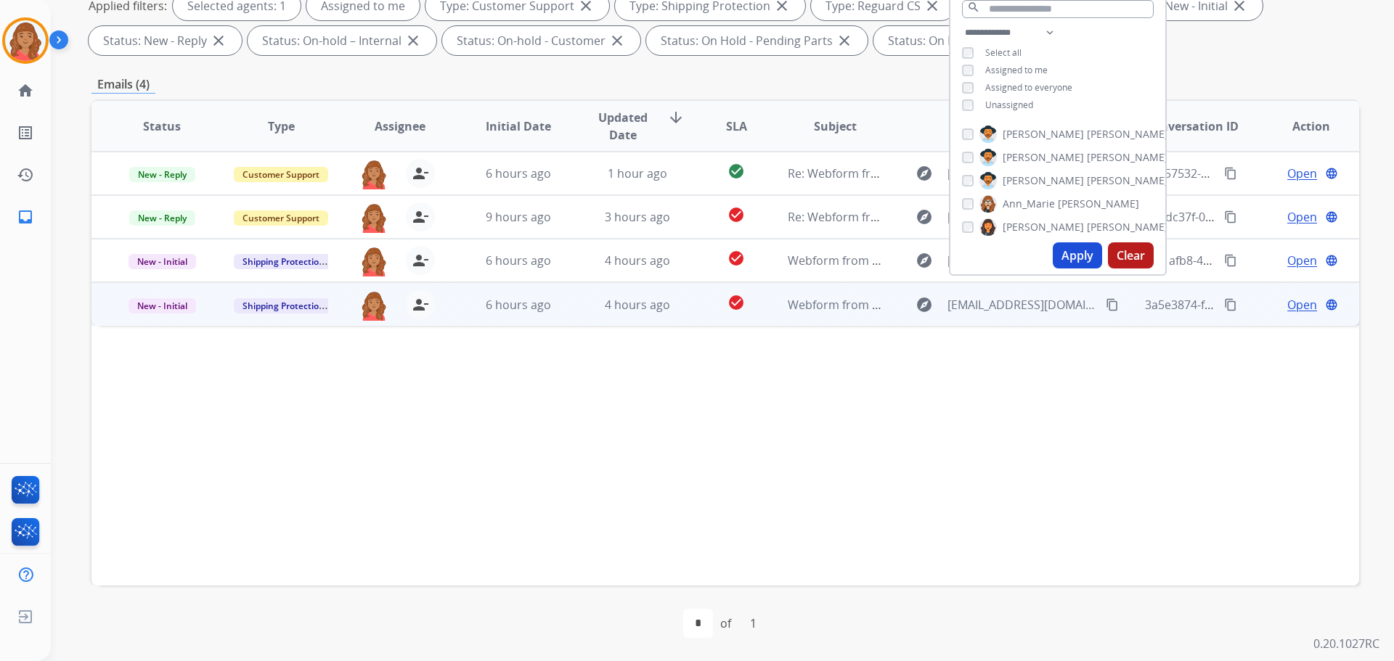
click at [460, 317] on td "6 hours ago" at bounding box center [507, 304] width 119 height 44
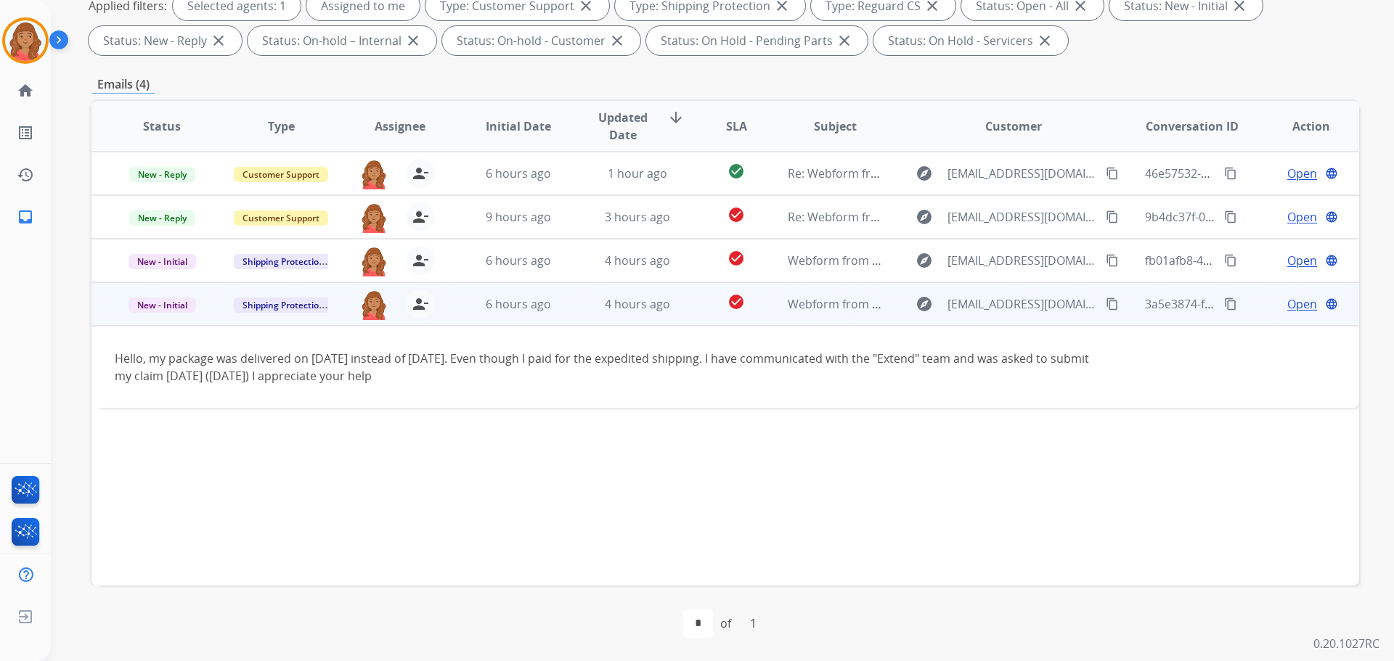
click at [1105, 308] on mat-icon "content_copy" at bounding box center [1111, 304] width 13 height 13
click at [1288, 306] on span "Open" at bounding box center [1302, 303] width 30 height 17
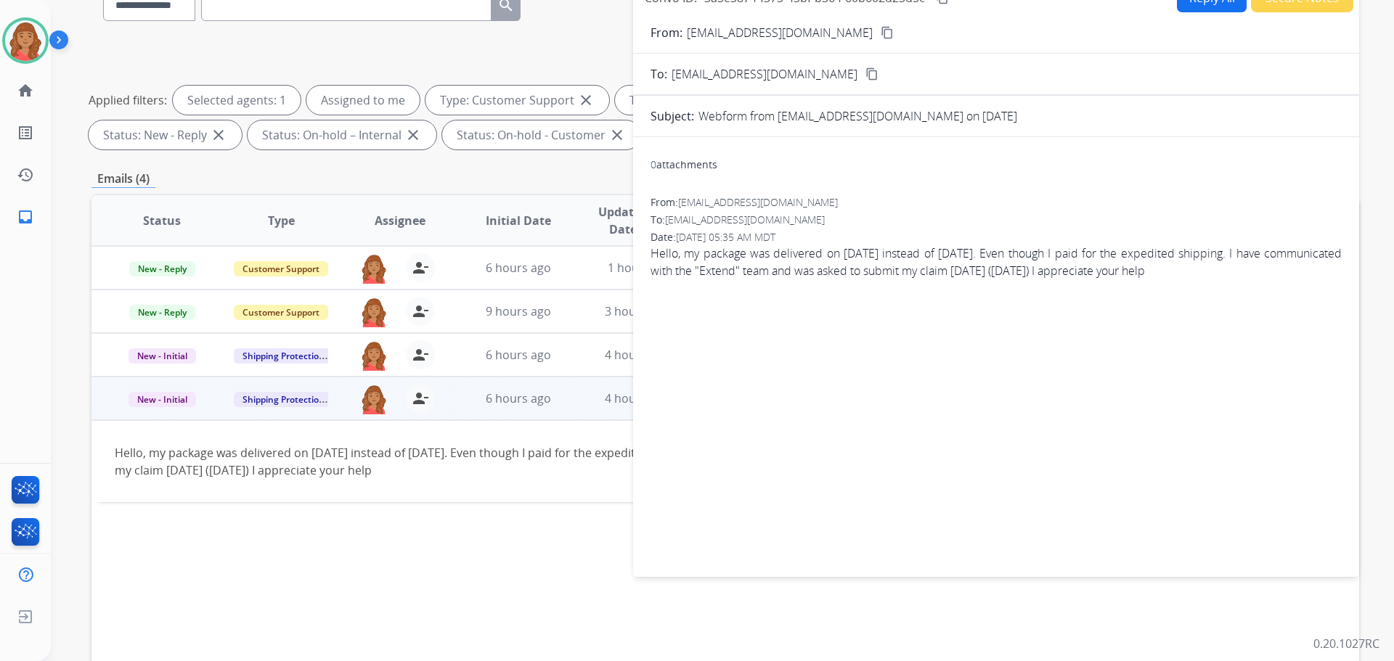
scroll to position [0, 0]
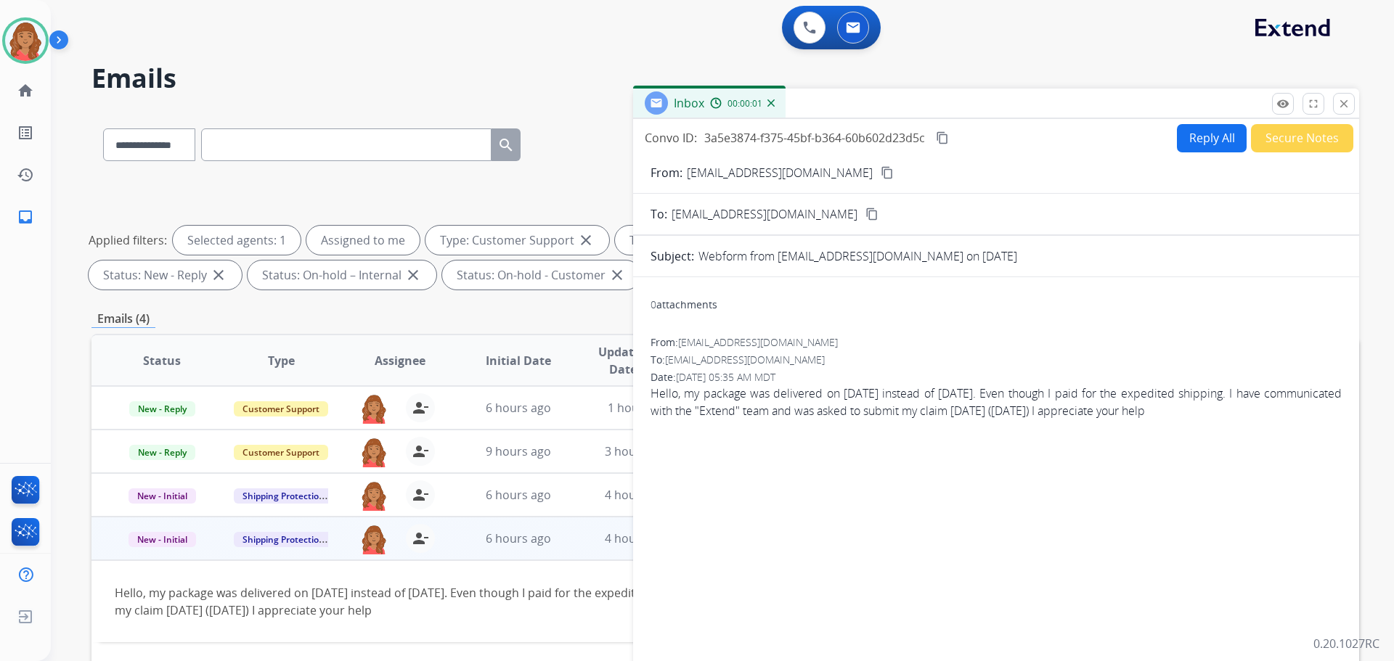
click at [1206, 134] on button "Reply All" at bounding box center [1212, 138] width 70 height 28
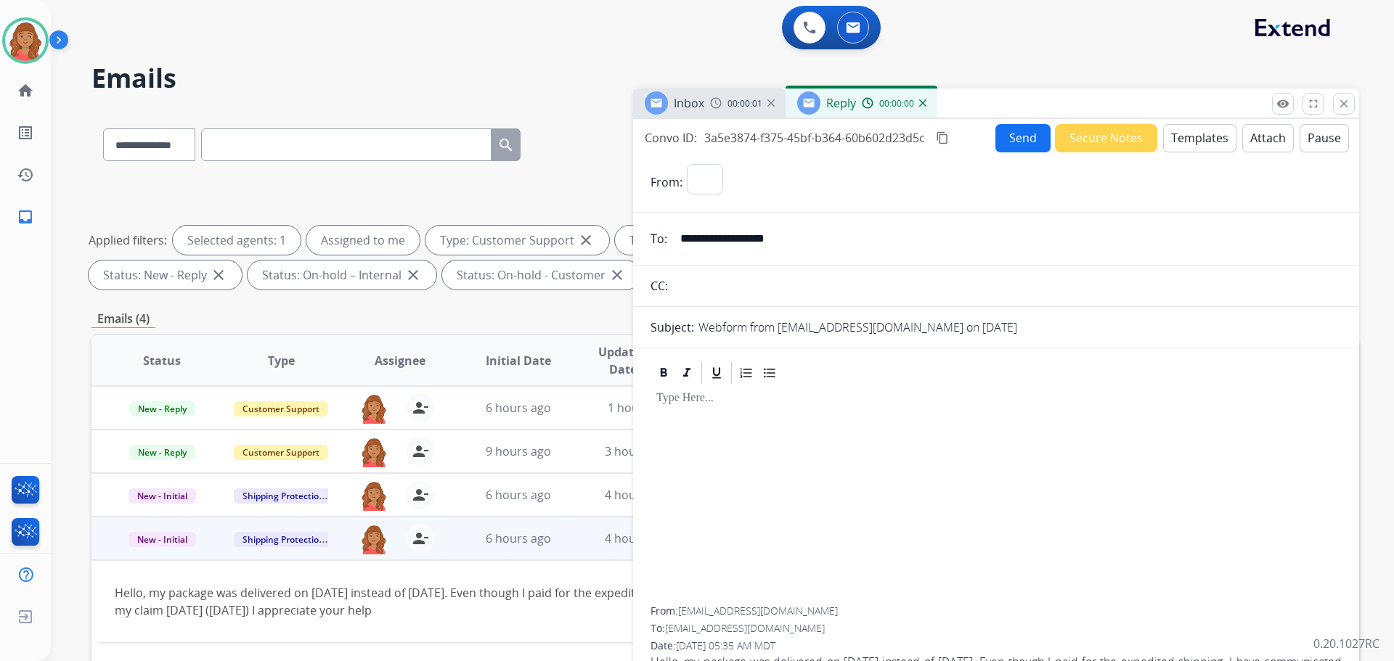
select select "**********"
click at [1015, 147] on button "Send" at bounding box center [1022, 138] width 55 height 28
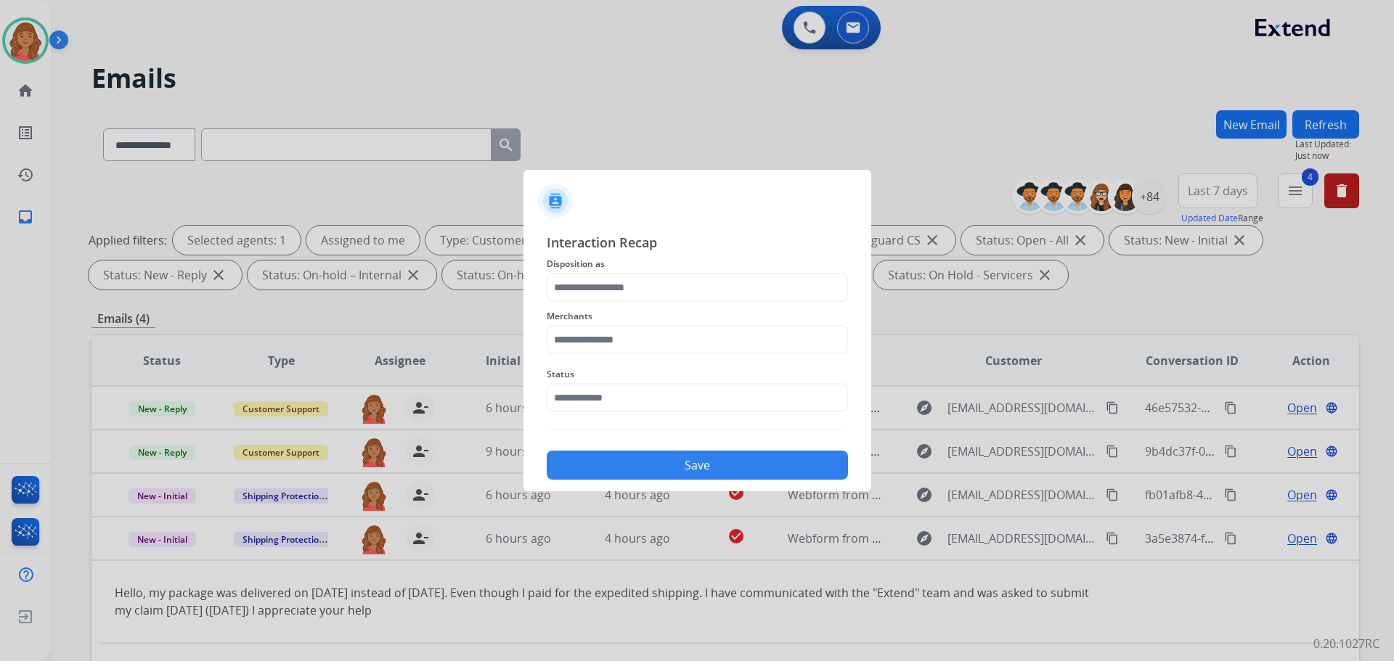
click at [676, 470] on button "Save" at bounding box center [697, 465] width 301 height 29
click at [654, 298] on input "text" at bounding box center [697, 287] width 301 height 29
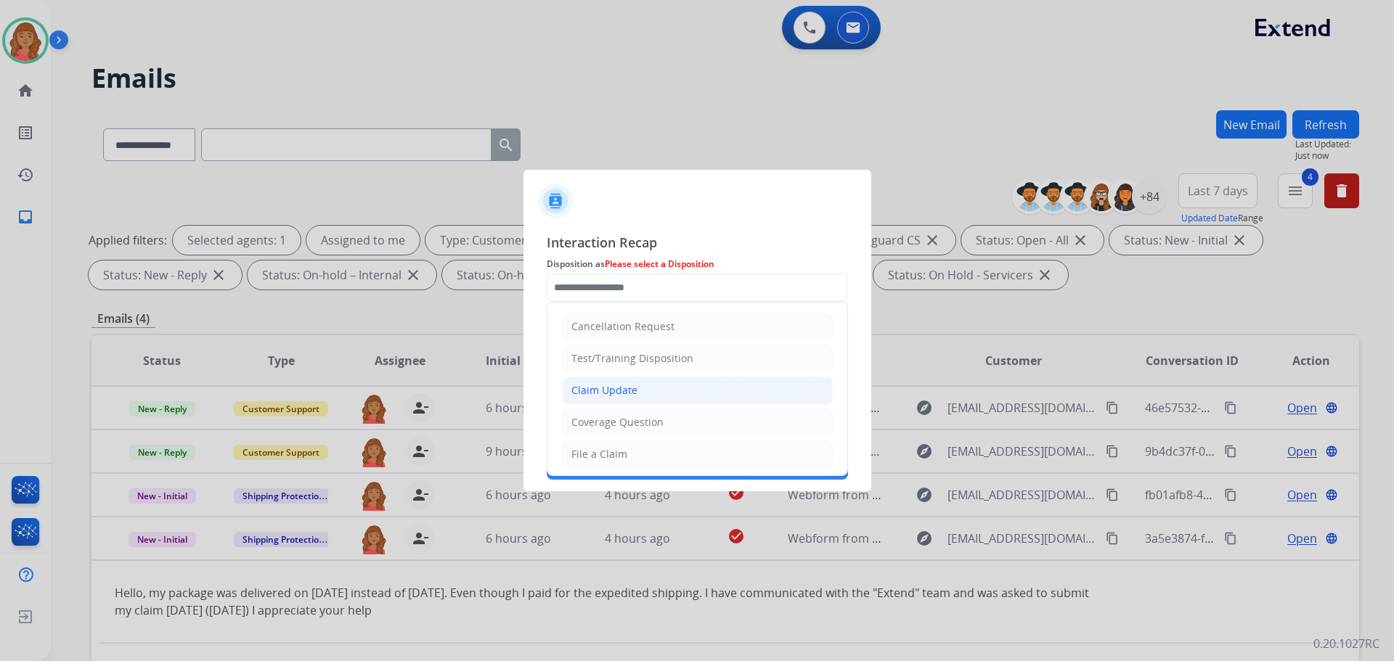
click at [628, 393] on div "Claim Update" at bounding box center [604, 390] width 66 height 15
type input "**********"
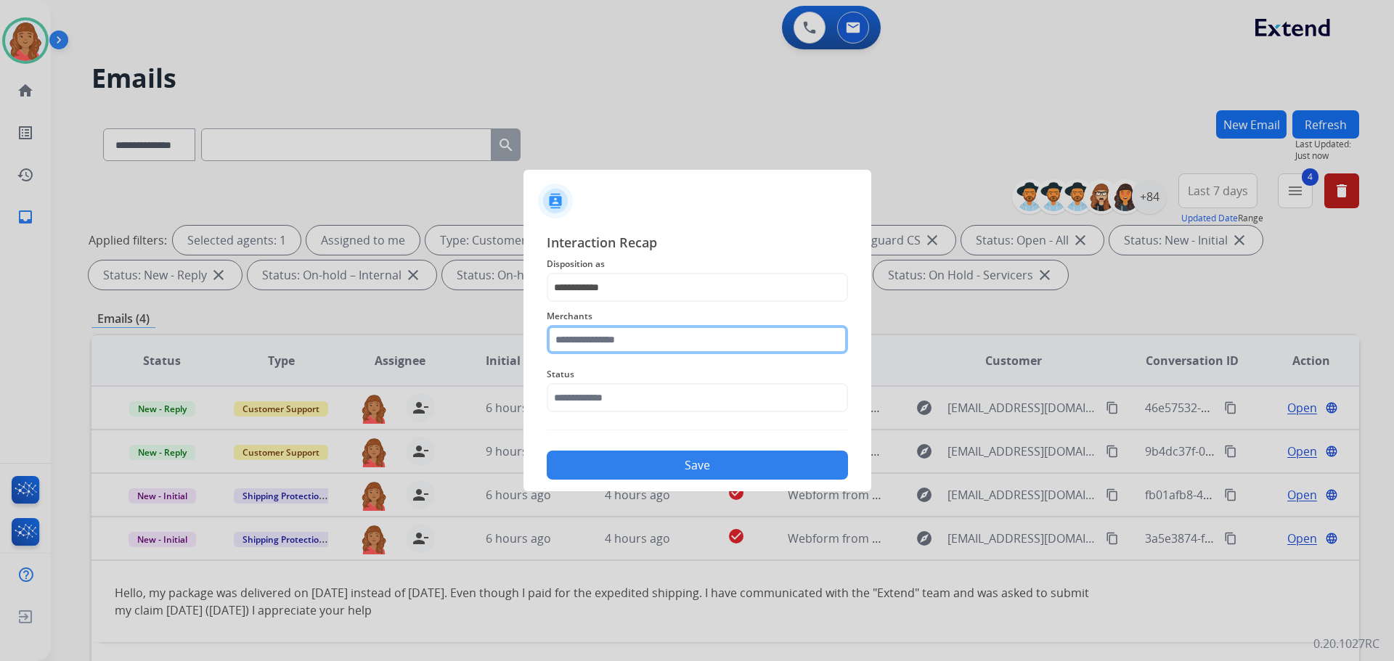
click at [613, 348] on input "text" at bounding box center [697, 339] width 301 height 29
click at [644, 385] on li "Jomashop" at bounding box center [700, 381] width 277 height 28
type input "********"
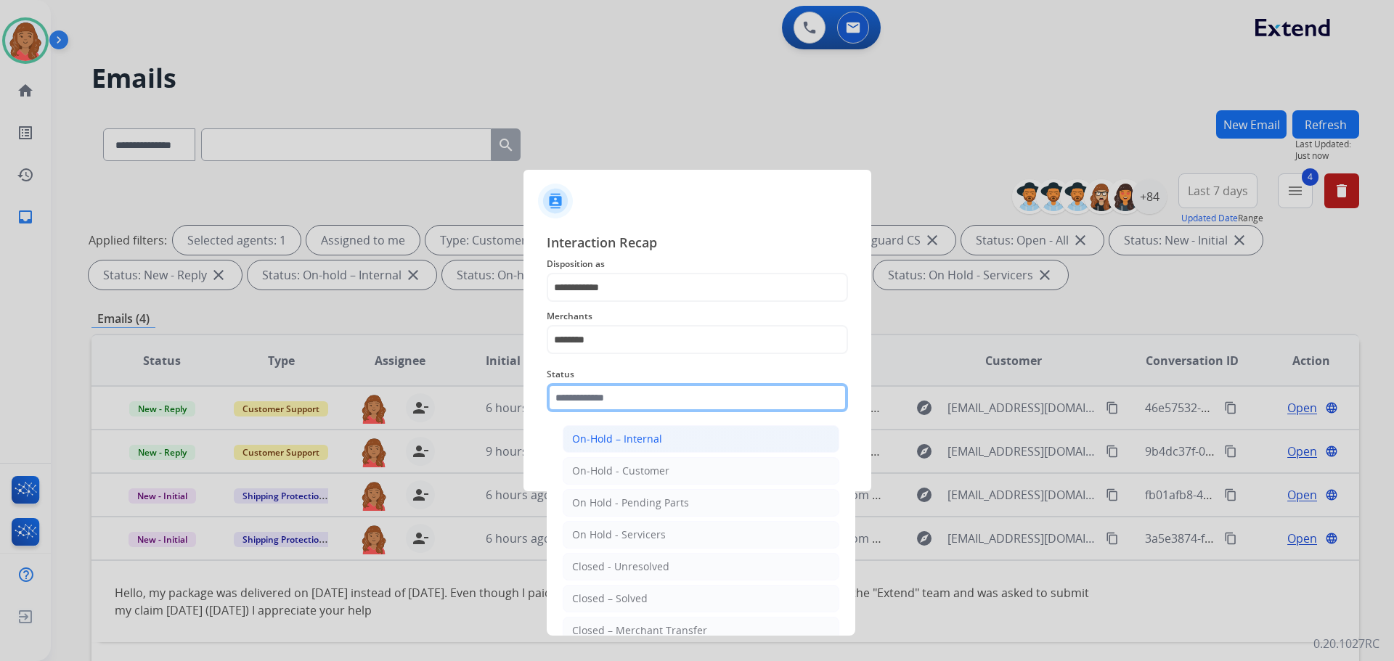
drag, startPoint x: 613, startPoint y: 399, endPoint x: 604, endPoint y: 451, distance: 52.3
click at [613, 401] on input "text" at bounding box center [697, 397] width 301 height 29
click at [606, 590] on li "Closed – Solved" at bounding box center [700, 599] width 277 height 28
type input "**********"
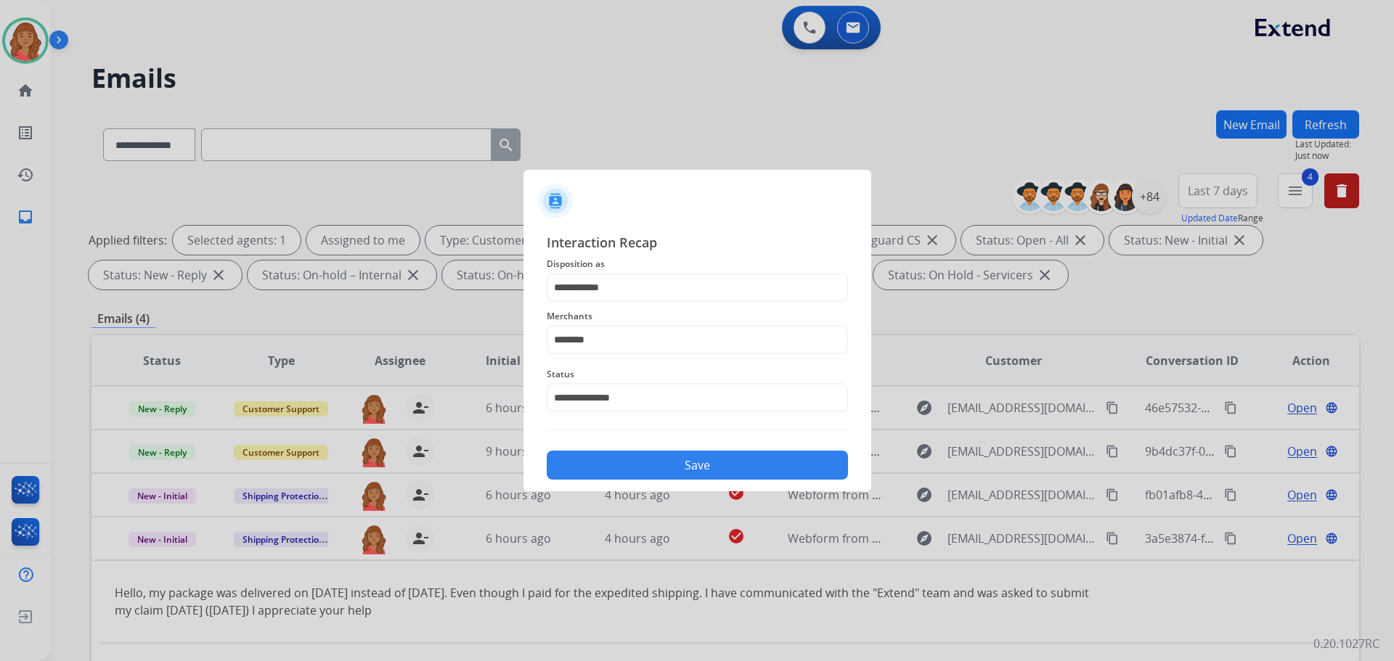
click at [625, 461] on button "Save" at bounding box center [697, 465] width 301 height 29
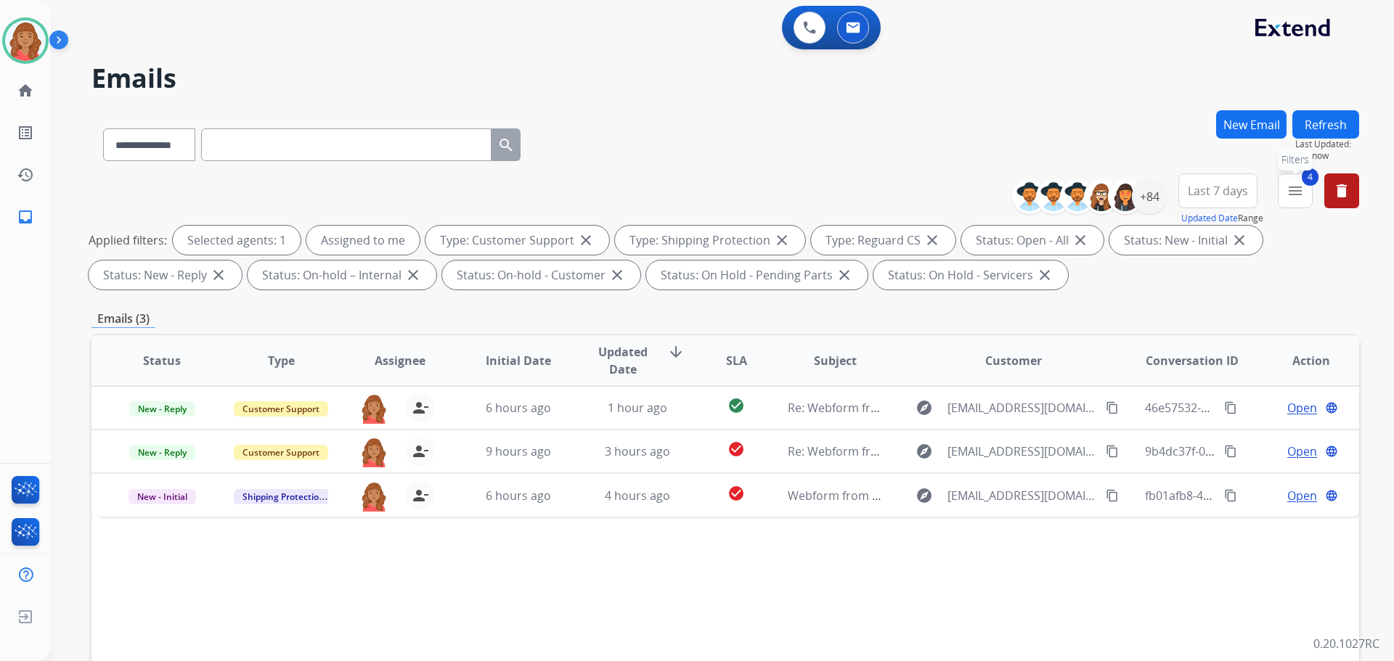
click at [1293, 191] on mat-icon "menu" at bounding box center [1294, 190] width 17 height 17
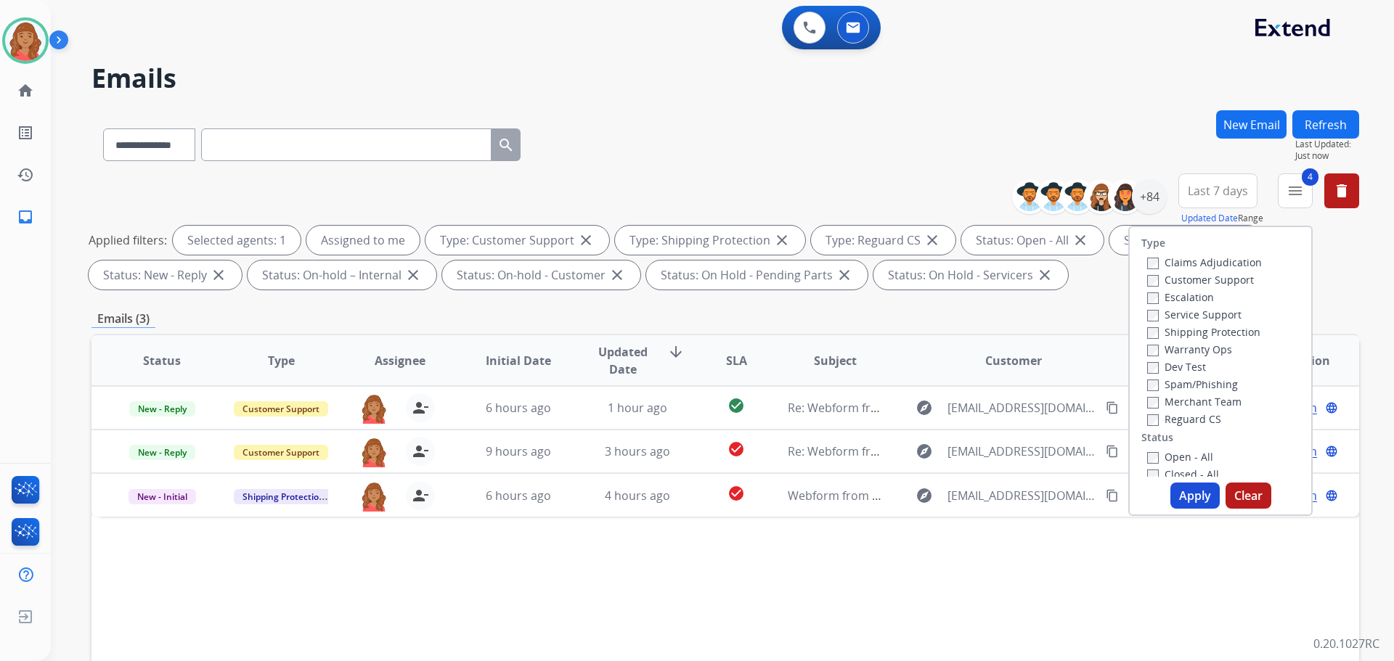
click at [1142, 474] on div "Type Claims Adjudication Customer Support Escalation Service Support Shipping P…" at bounding box center [1220, 371] width 184 height 290
click at [1147, 458] on div "Open - All Closed - All New - Initial New - Reply On-hold – Internal On-hold - …" at bounding box center [1220, 544] width 158 height 192
click at [1174, 483] on button "Apply" at bounding box center [1194, 496] width 49 height 26
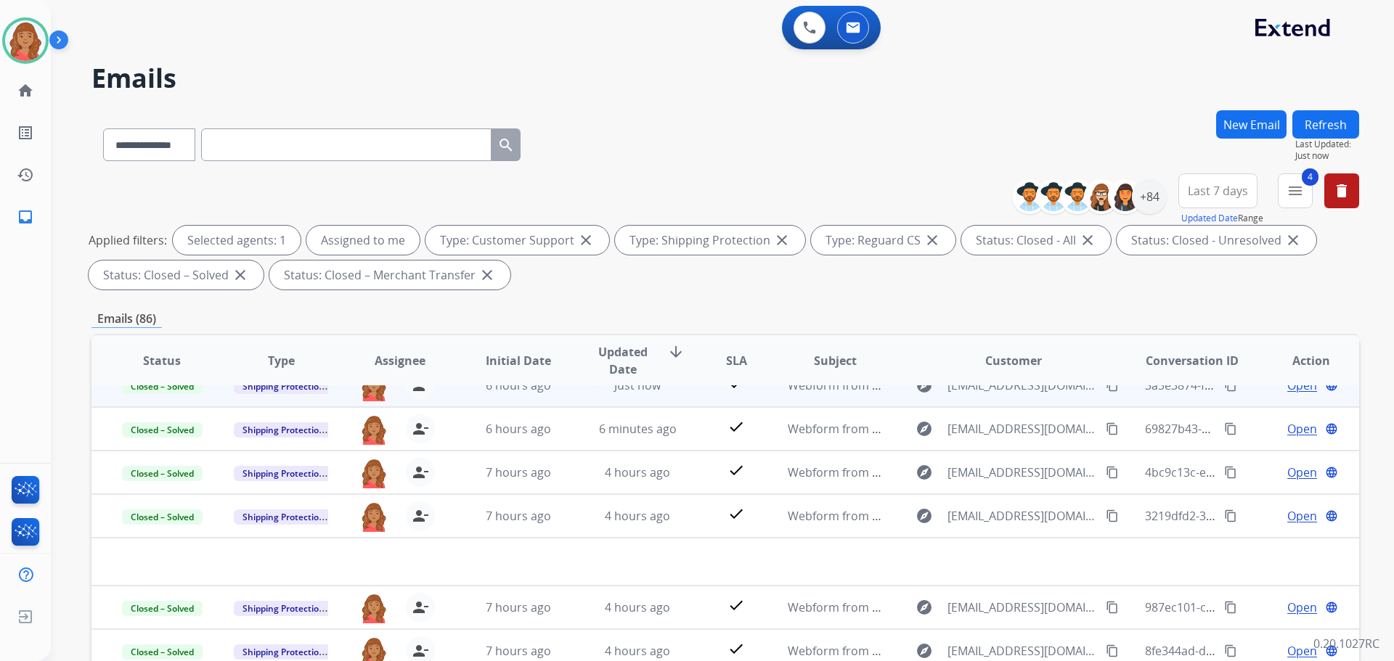
scroll to position [0, 0]
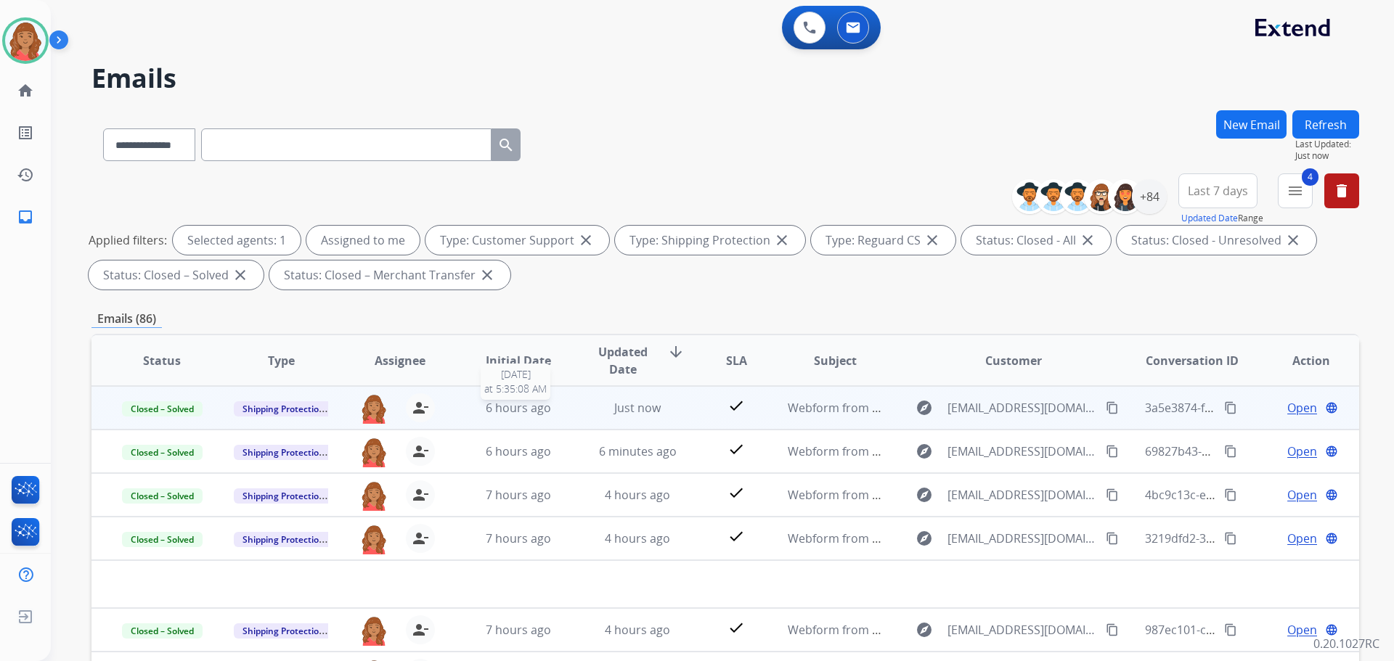
click at [556, 412] on div "6 hours ago" at bounding box center [518, 407] width 95 height 17
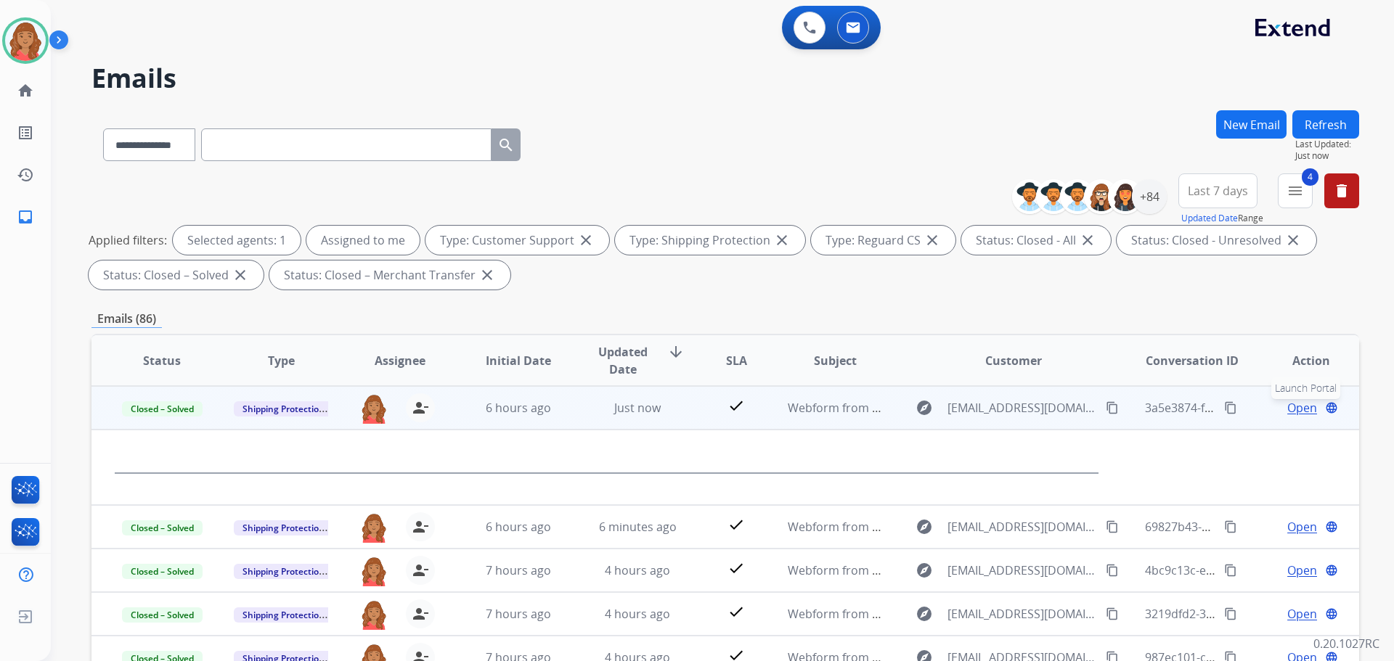
click at [1311, 404] on div "Open language Launch Portal" at bounding box center [1310, 407] width 95 height 17
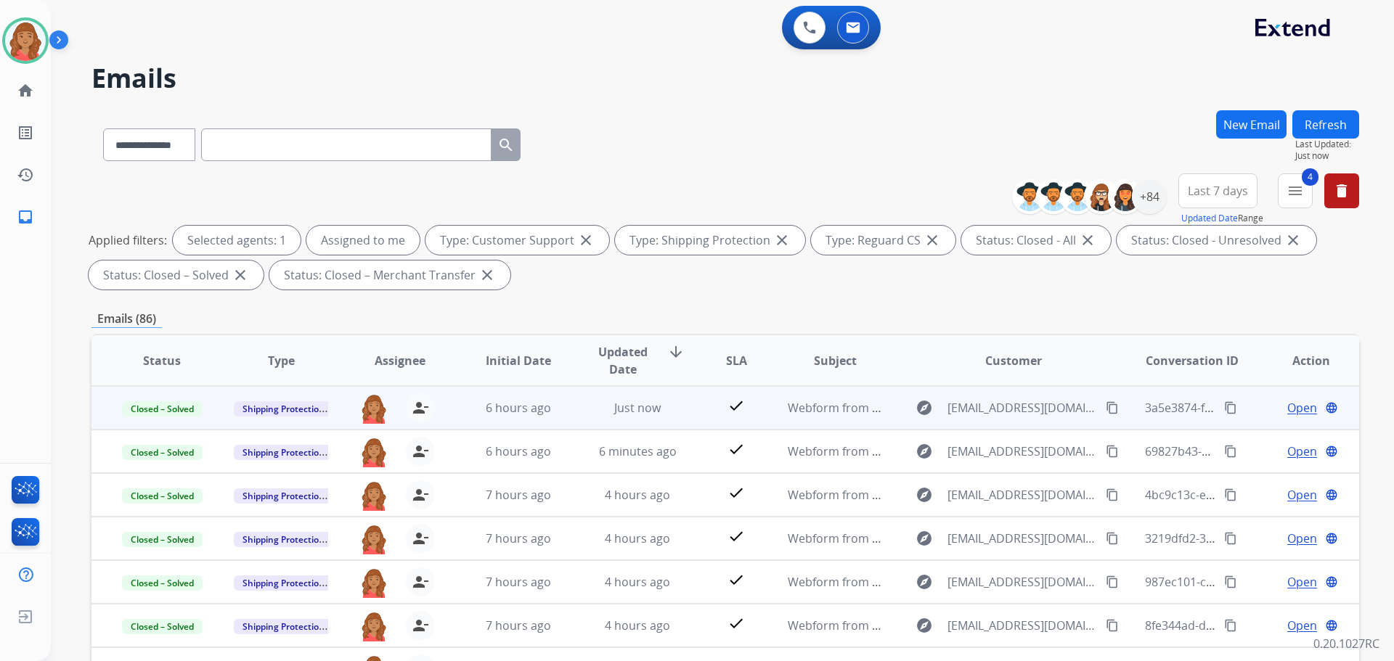
click at [1294, 408] on span "Open" at bounding box center [1302, 407] width 30 height 17
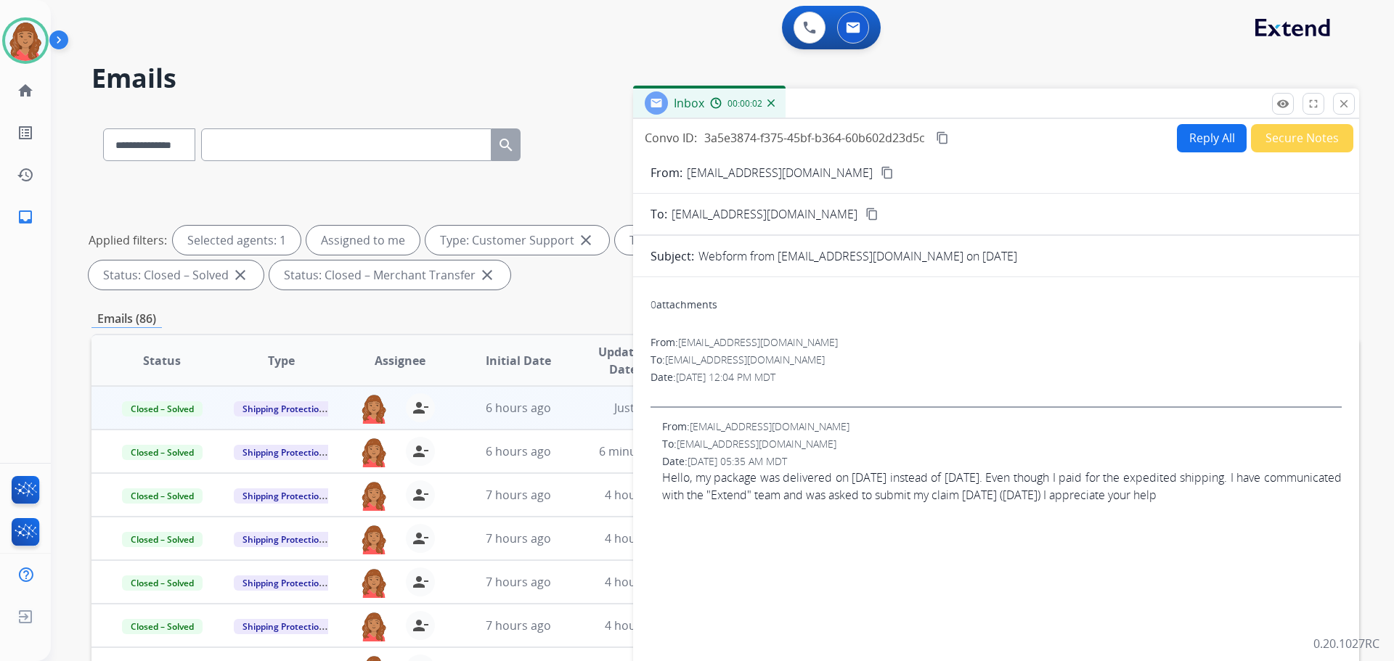
click at [1195, 138] on button "Reply All" at bounding box center [1212, 138] width 70 height 28
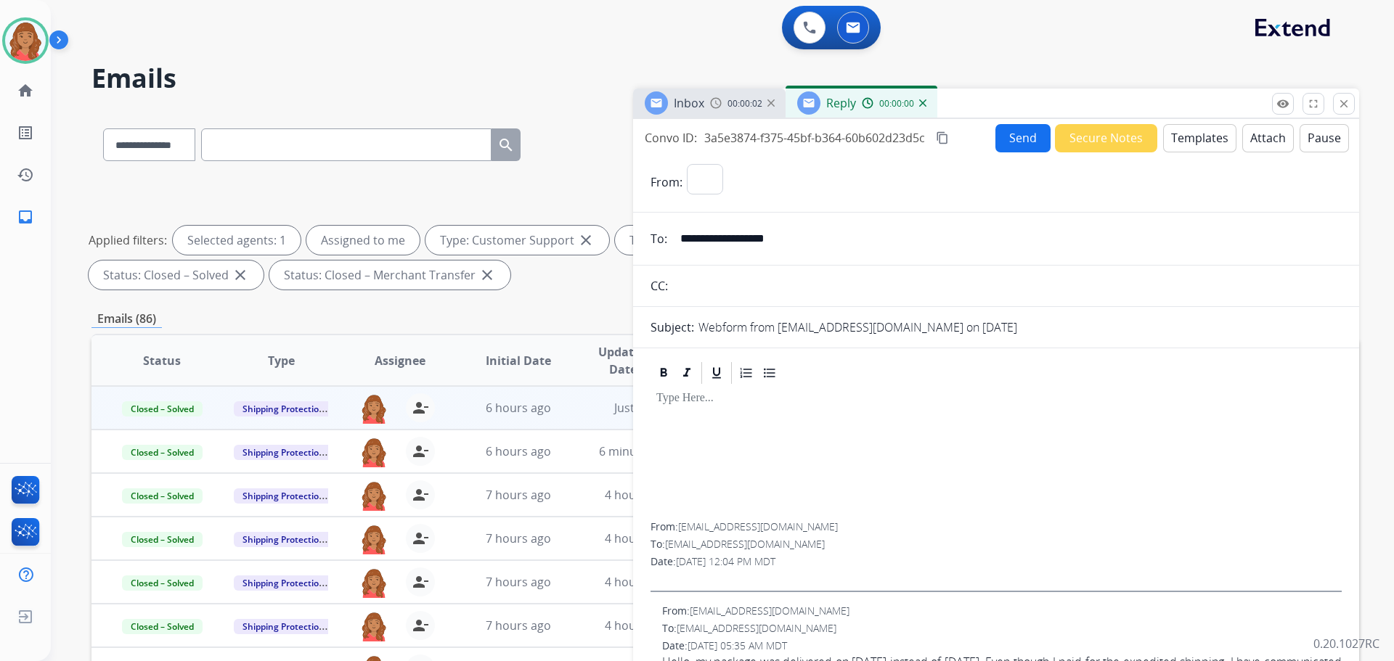
select select "**********"
click at [1191, 139] on button "Templates" at bounding box center [1199, 138] width 73 height 28
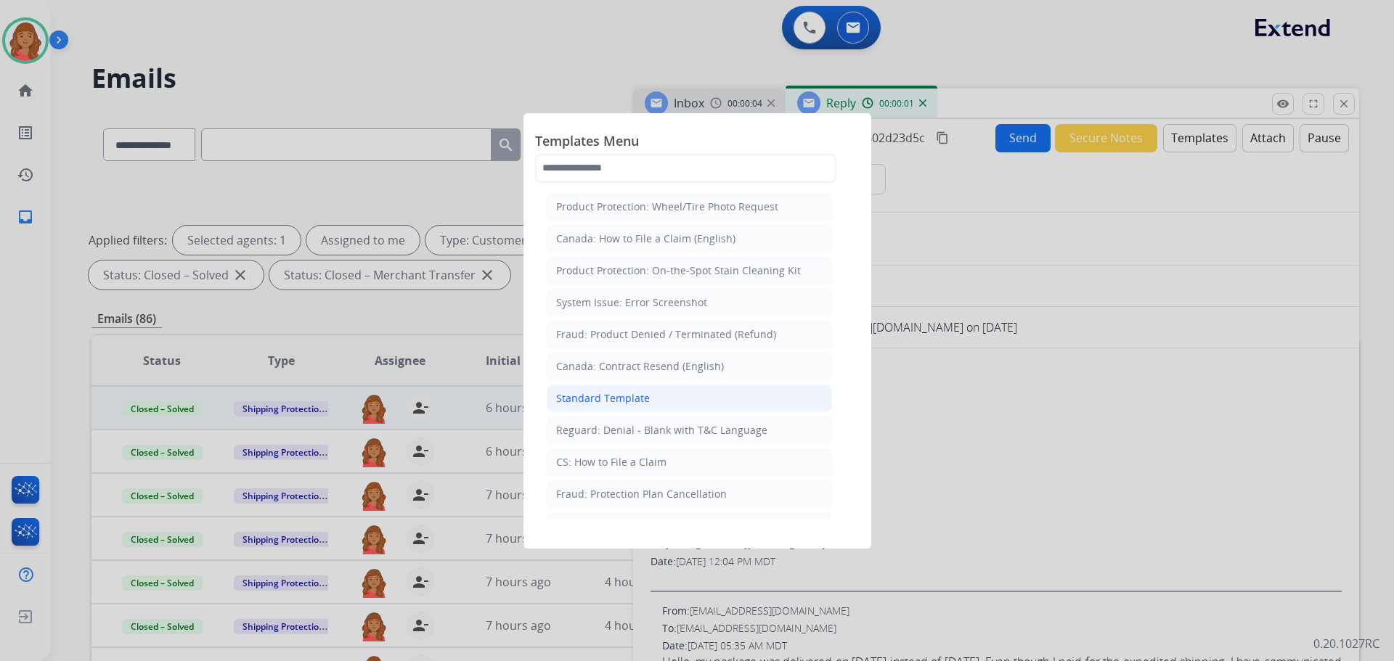
click at [598, 401] on div "Standard Template" at bounding box center [603, 398] width 94 height 15
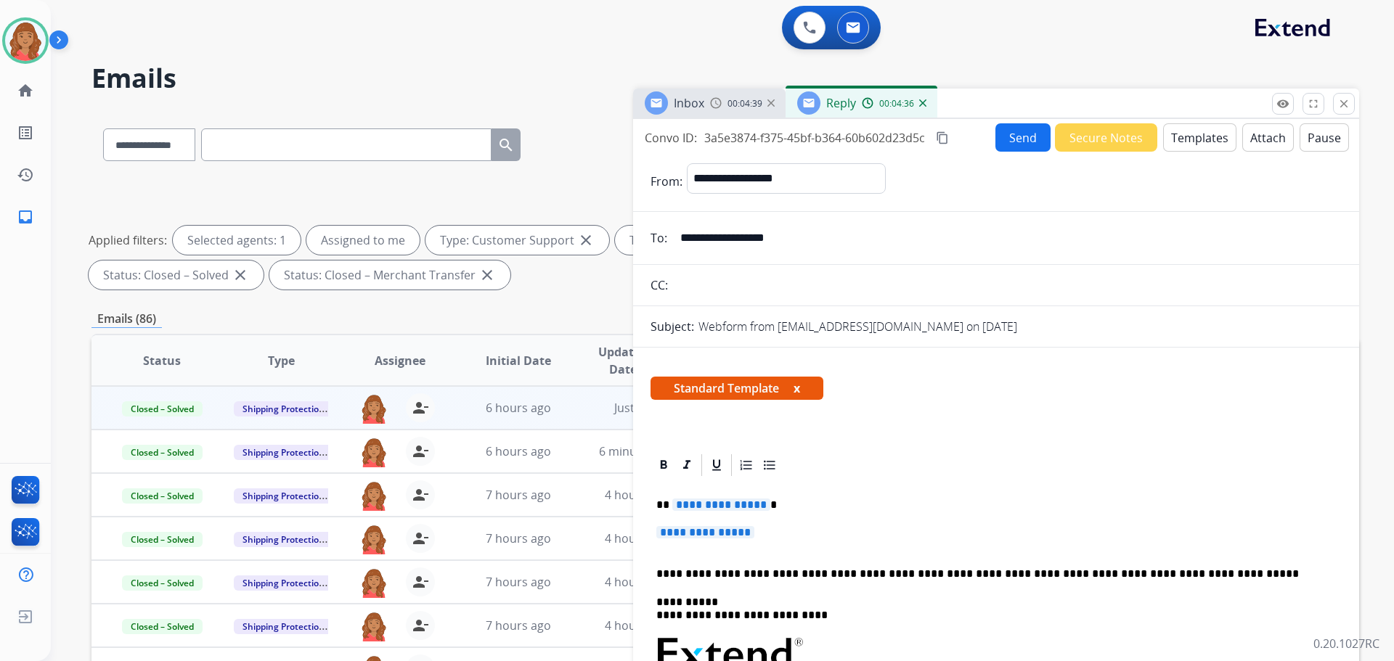
click at [1174, 137] on button "Templates" at bounding box center [1199, 137] width 73 height 28
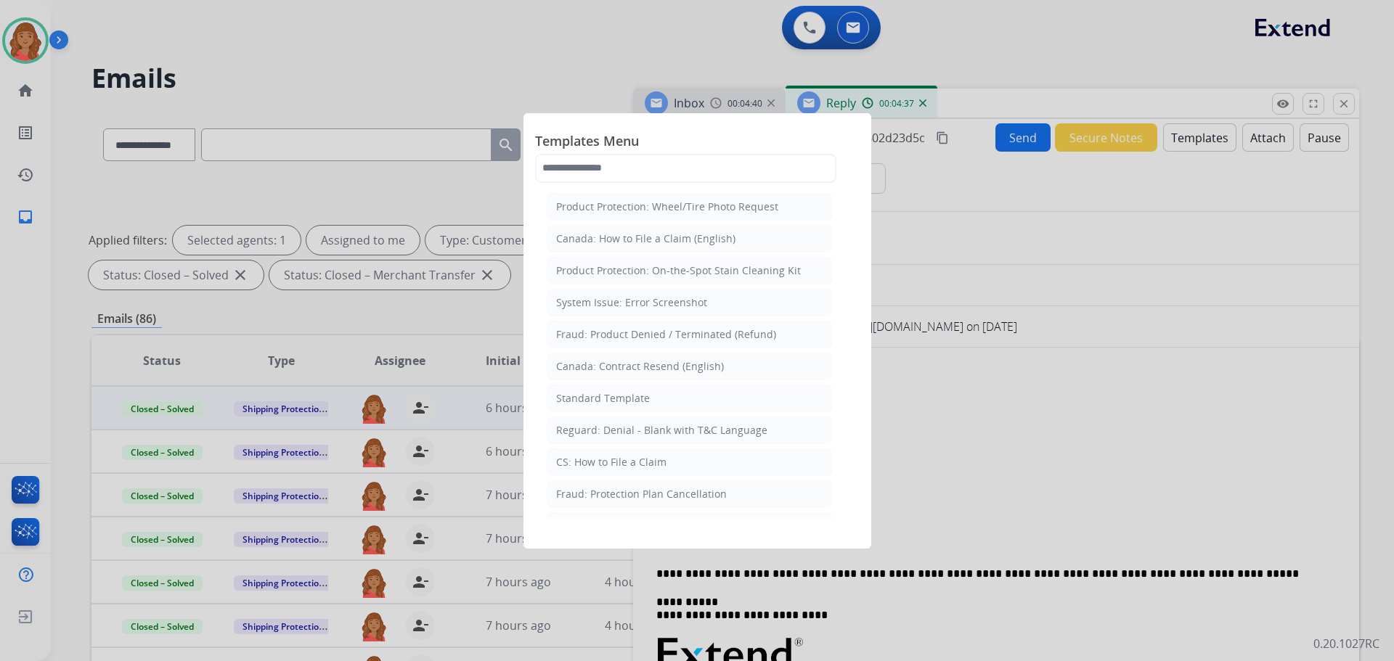
click at [607, 403] on div "Standard Template" at bounding box center [603, 398] width 94 height 15
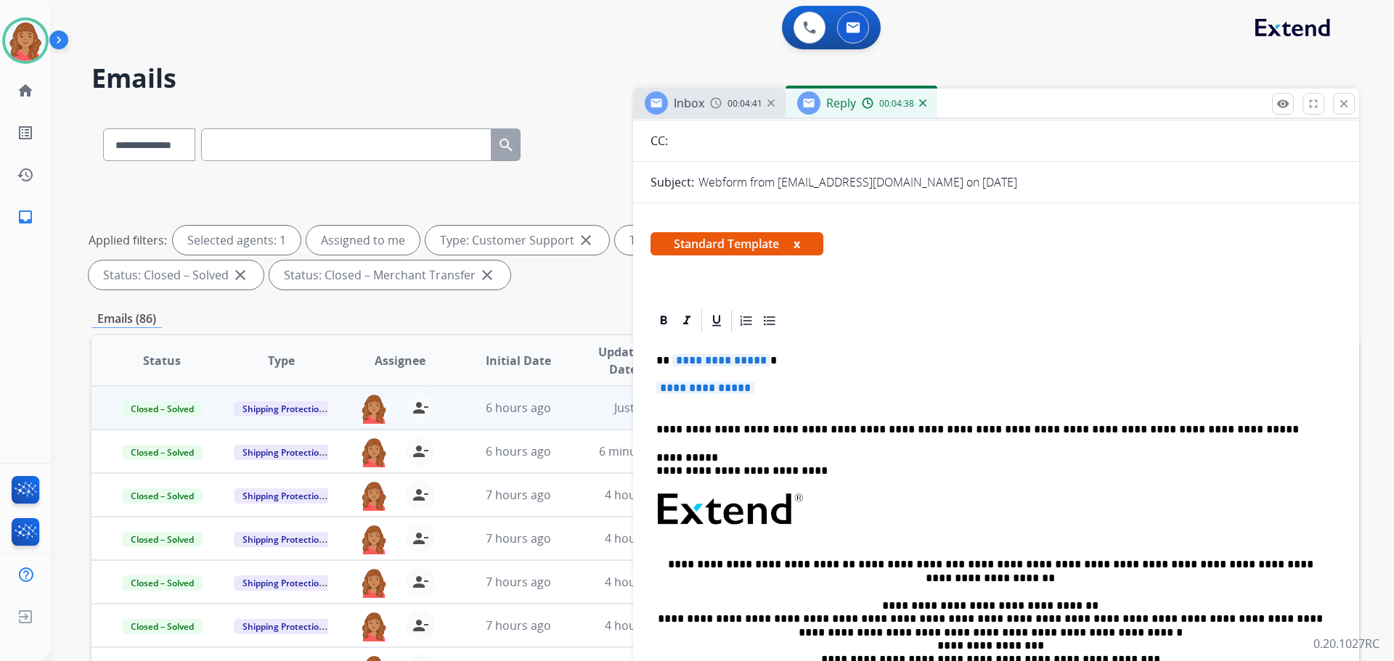
scroll to position [145, 0]
drag, startPoint x: 769, startPoint y: 386, endPoint x: 652, endPoint y: 351, distance: 122.6
click at [649, 348] on div "**********" at bounding box center [996, 618] width 726 height 623
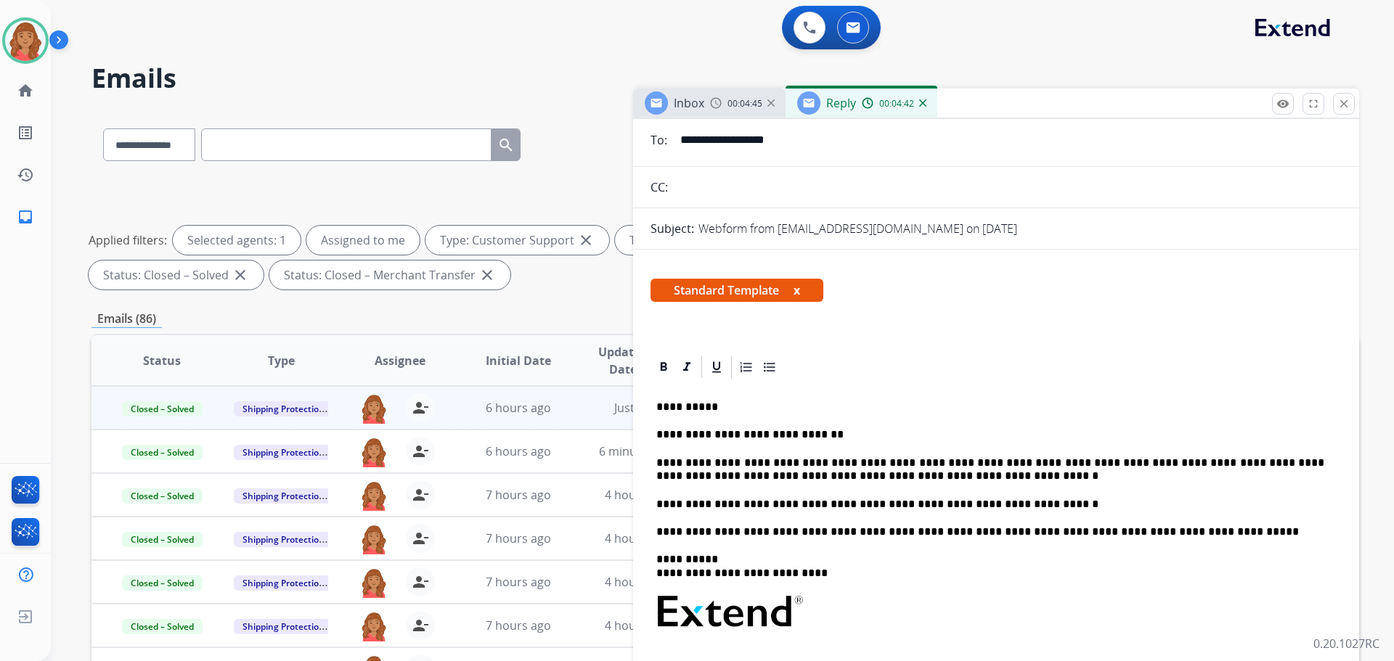
scroll to position [0, 0]
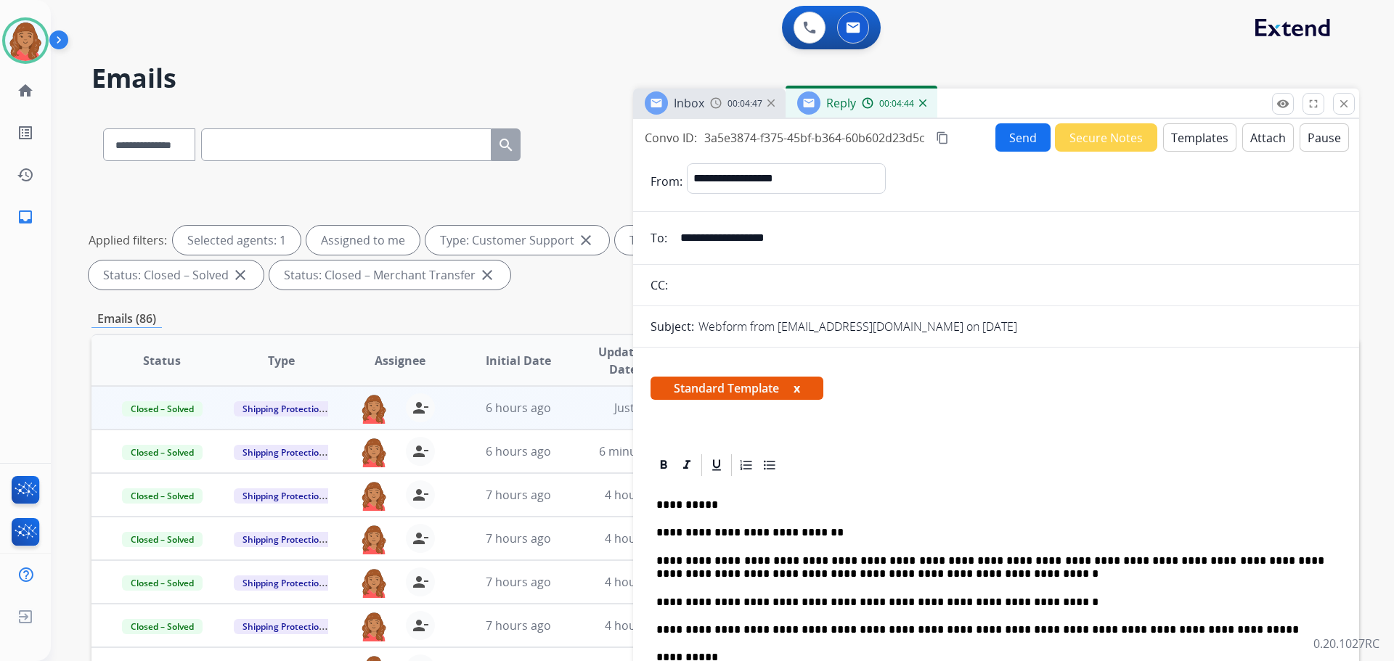
click at [946, 142] on mat-icon "content_copy" at bounding box center [942, 137] width 13 height 13
click at [1007, 141] on button "Send" at bounding box center [1022, 137] width 55 height 28
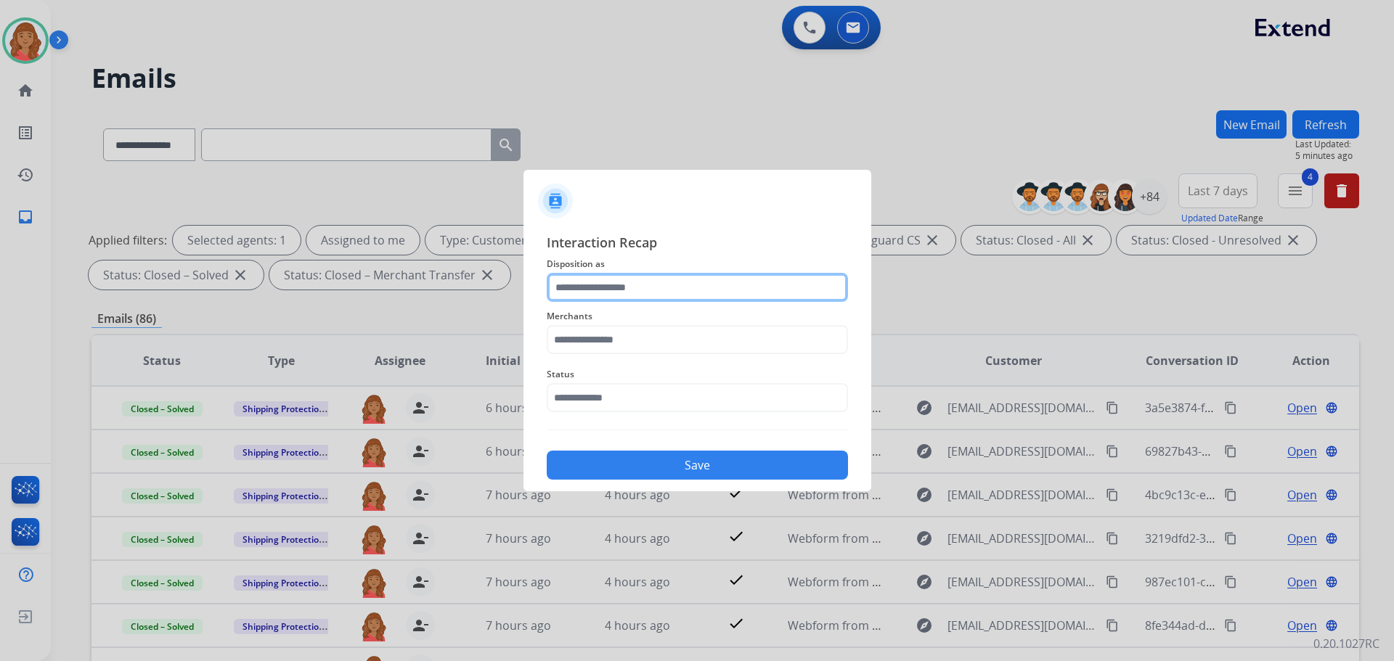
click at [610, 288] on input "text" at bounding box center [697, 287] width 301 height 29
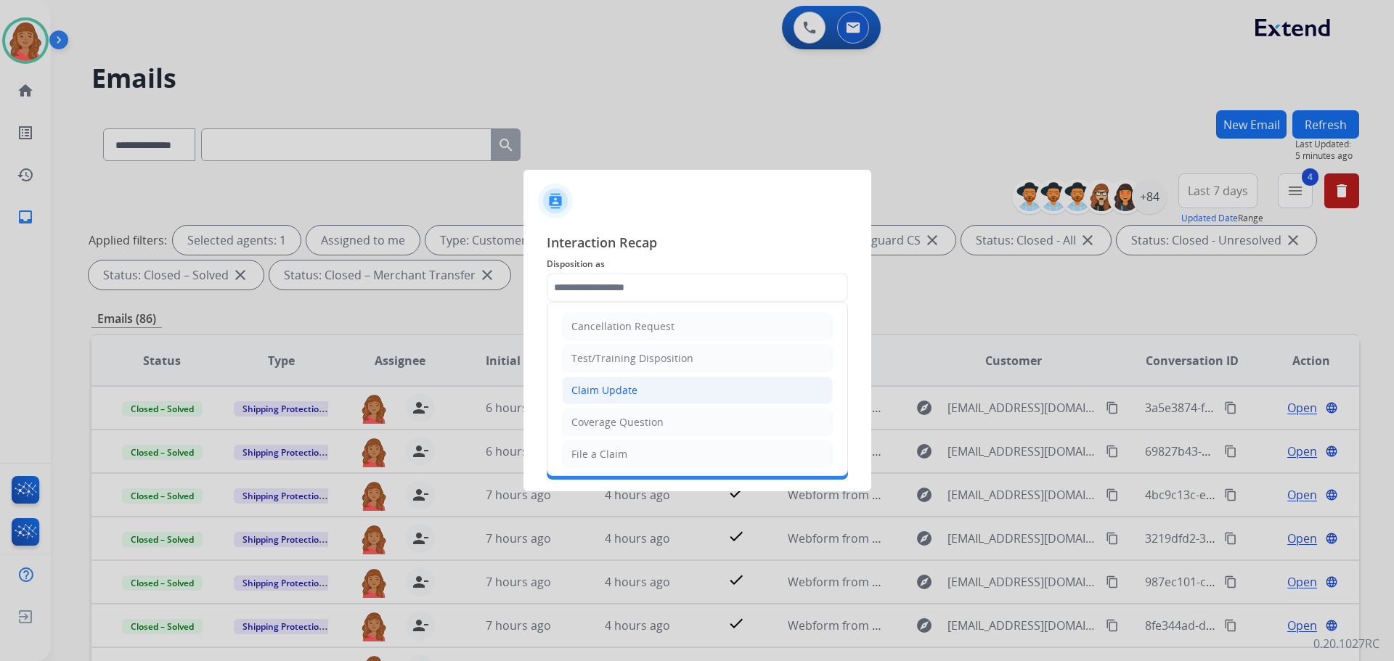
click at [595, 395] on div "Claim Update" at bounding box center [604, 390] width 66 height 15
type input "**********"
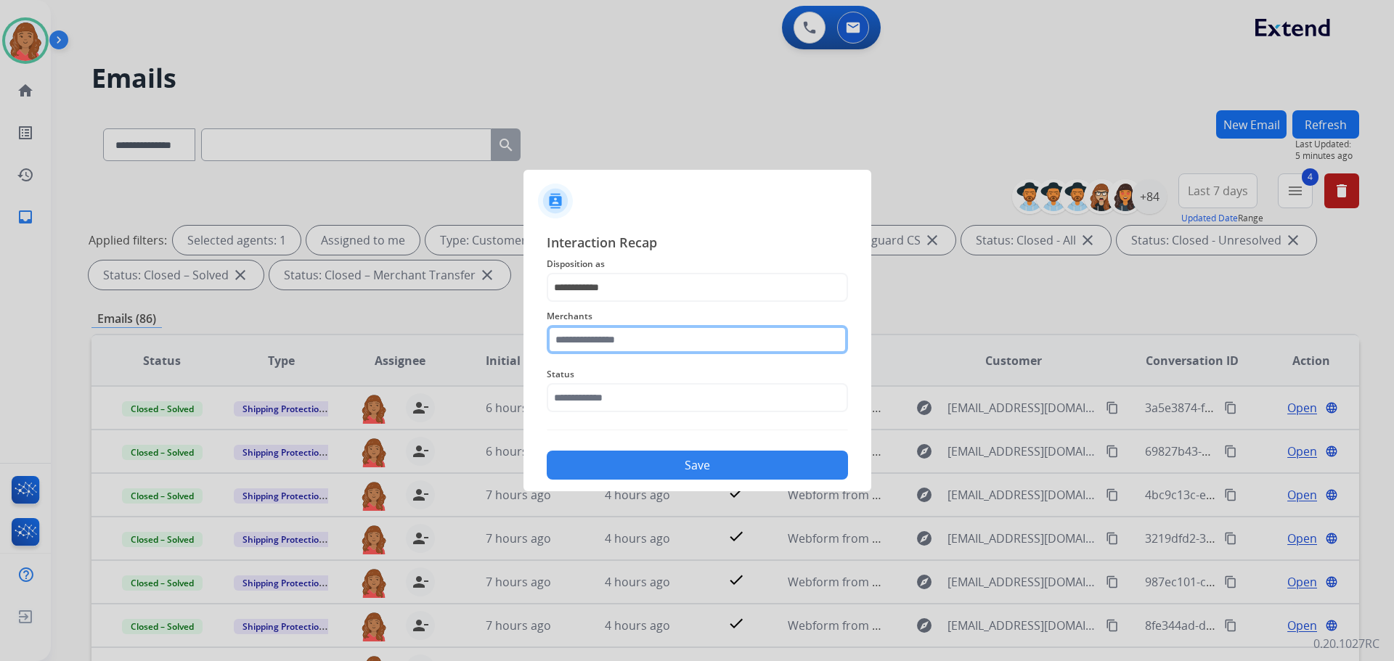
drag, startPoint x: 602, startPoint y: 337, endPoint x: 606, endPoint y: 355, distance: 18.5
click at [602, 337] on input "text" at bounding box center [697, 339] width 301 height 29
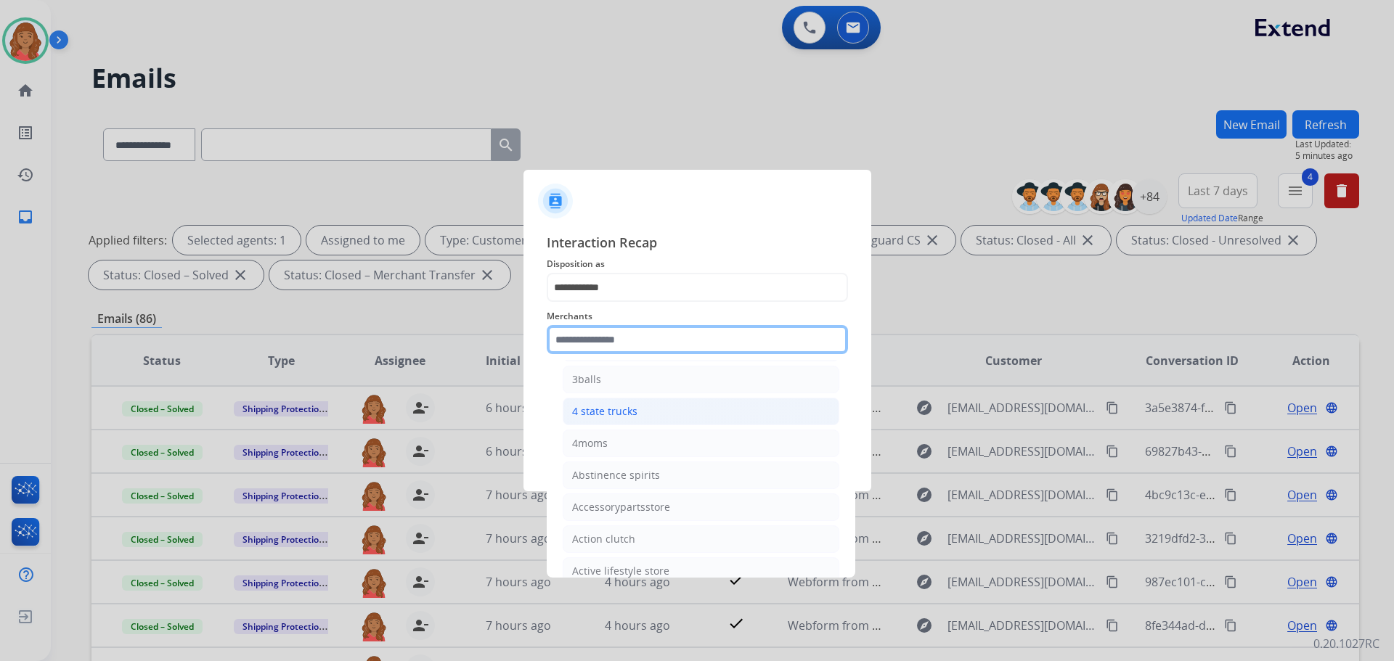
scroll to position [218, 0]
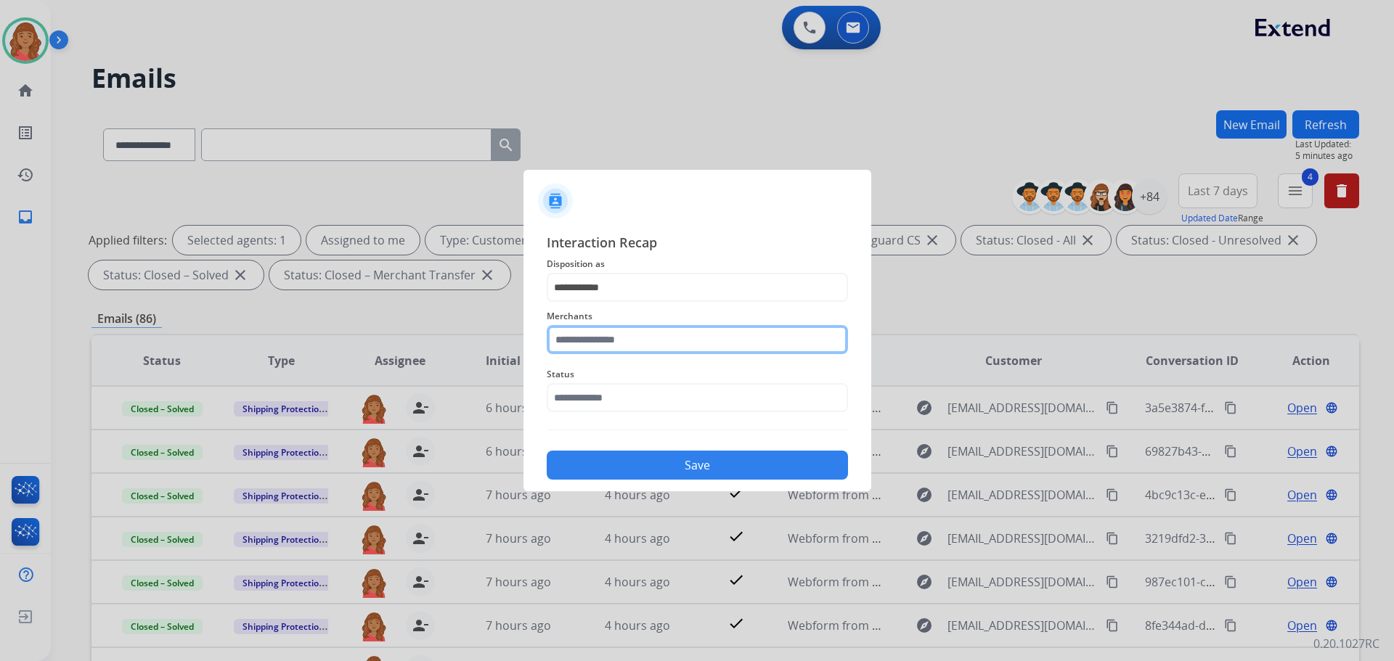
click at [597, 332] on input "text" at bounding box center [697, 339] width 301 height 29
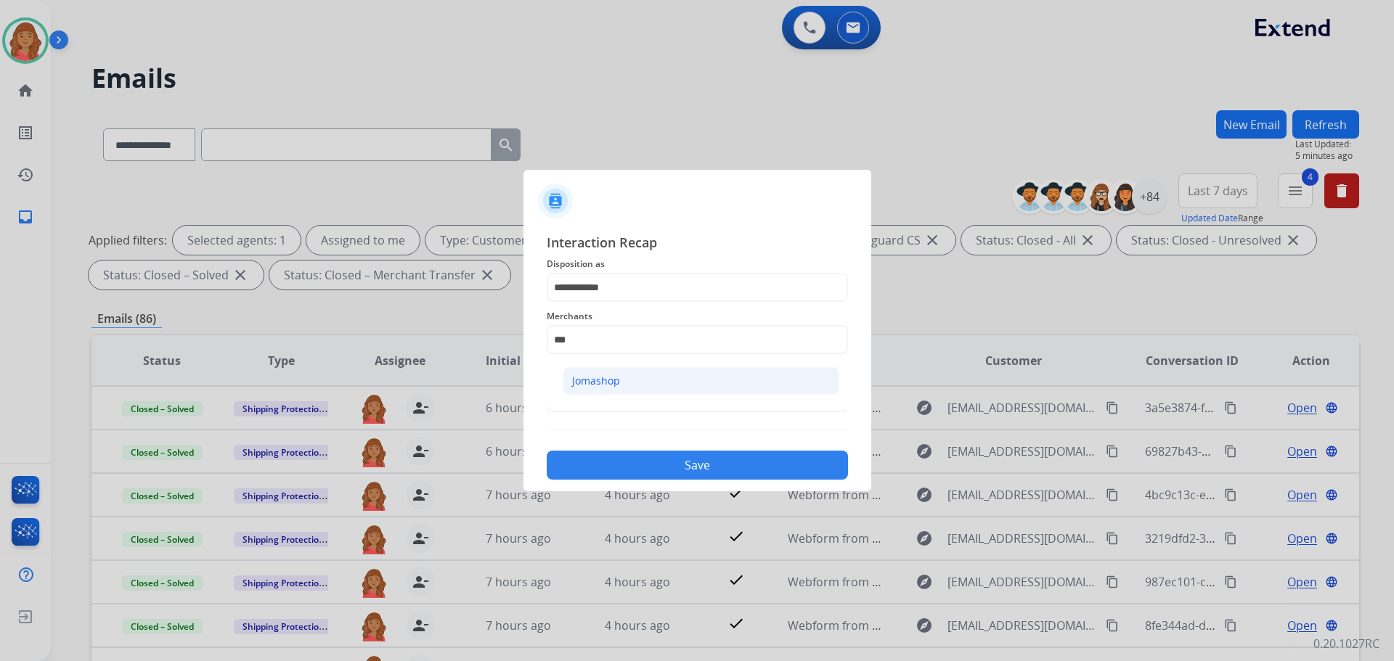
click at [612, 382] on div "Jomashop" at bounding box center [596, 381] width 48 height 15
type input "********"
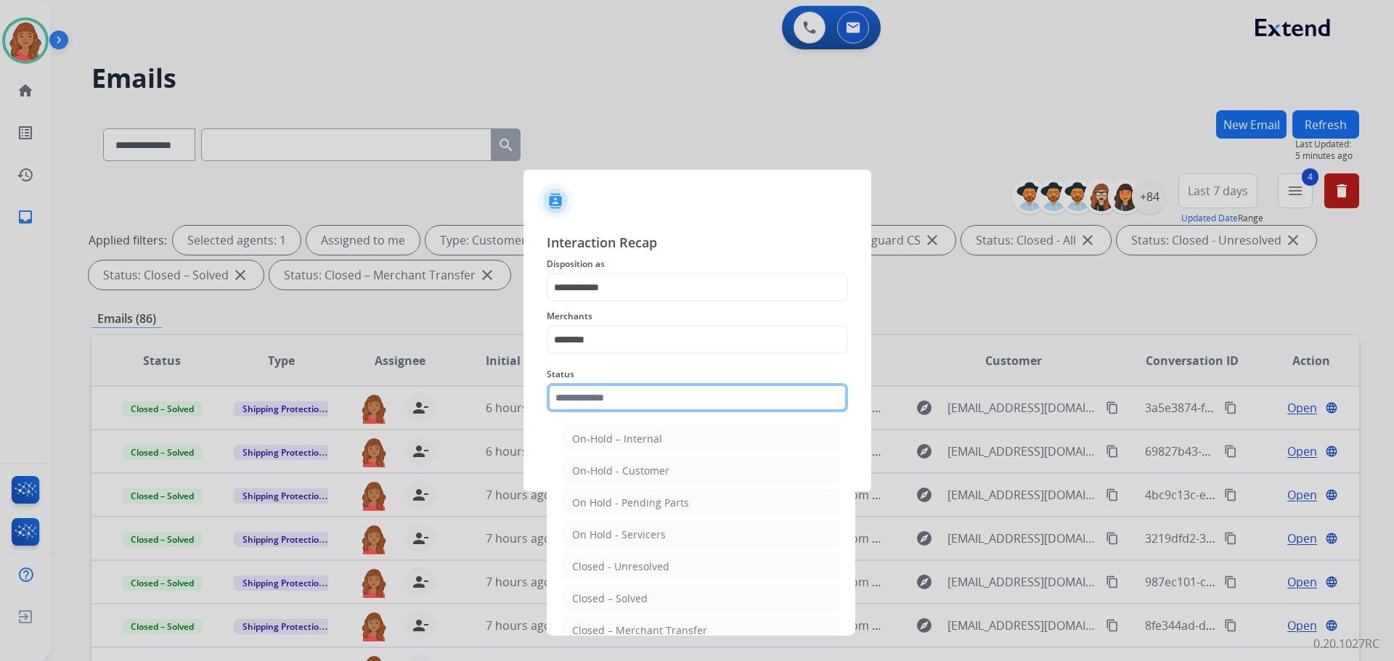
click at [586, 397] on input "text" at bounding box center [697, 397] width 301 height 29
click at [612, 600] on div "Closed – Solved" at bounding box center [609, 599] width 75 height 15
type input "**********"
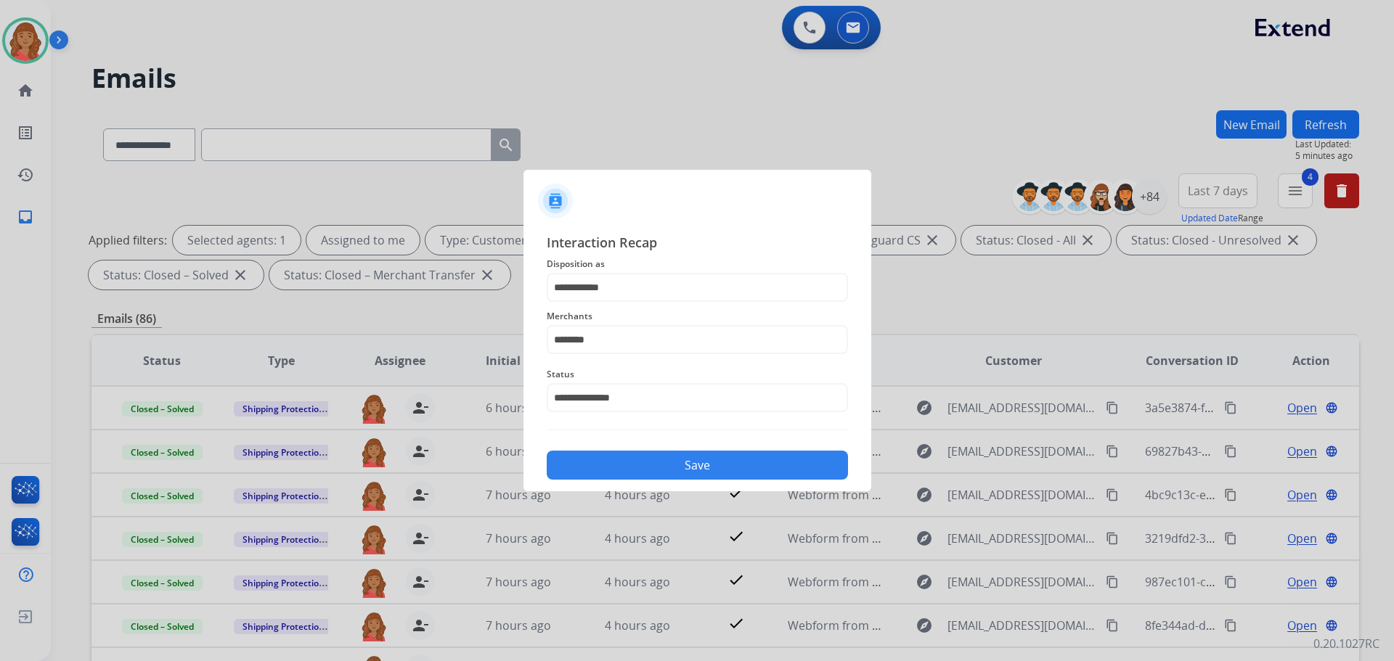
click at [624, 470] on button "Save" at bounding box center [697, 465] width 301 height 29
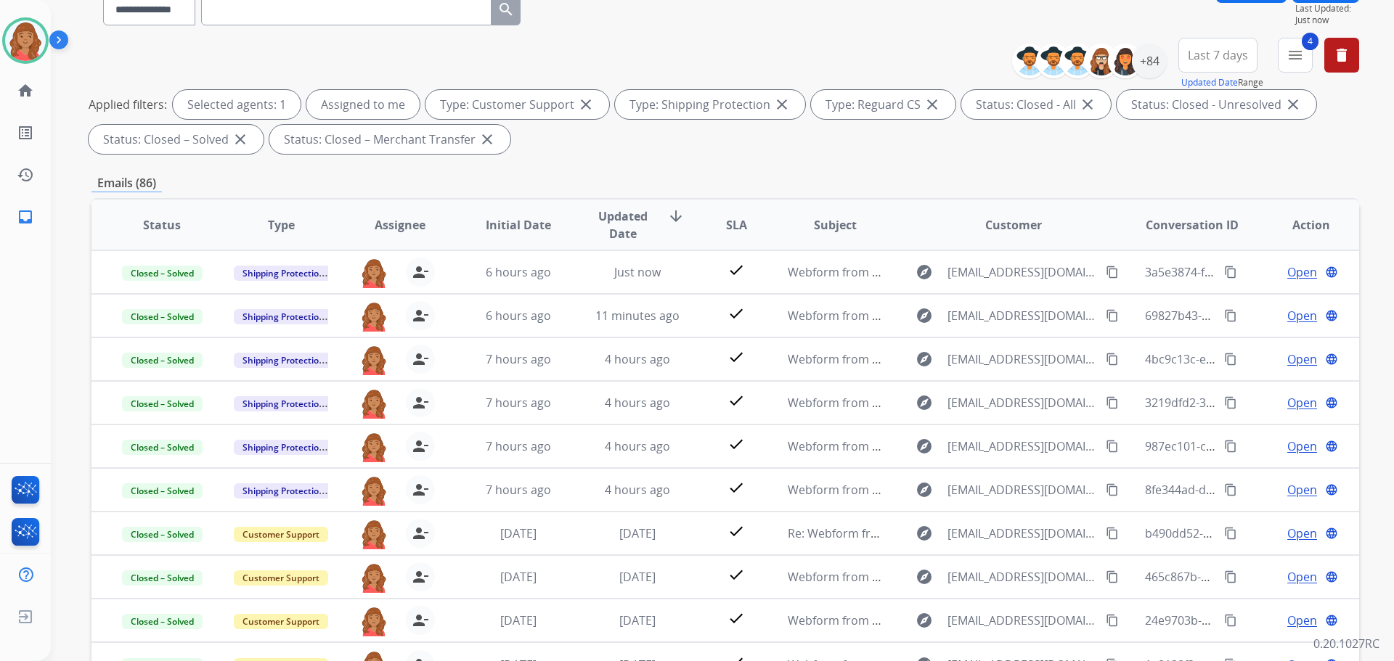
scroll to position [17, 0]
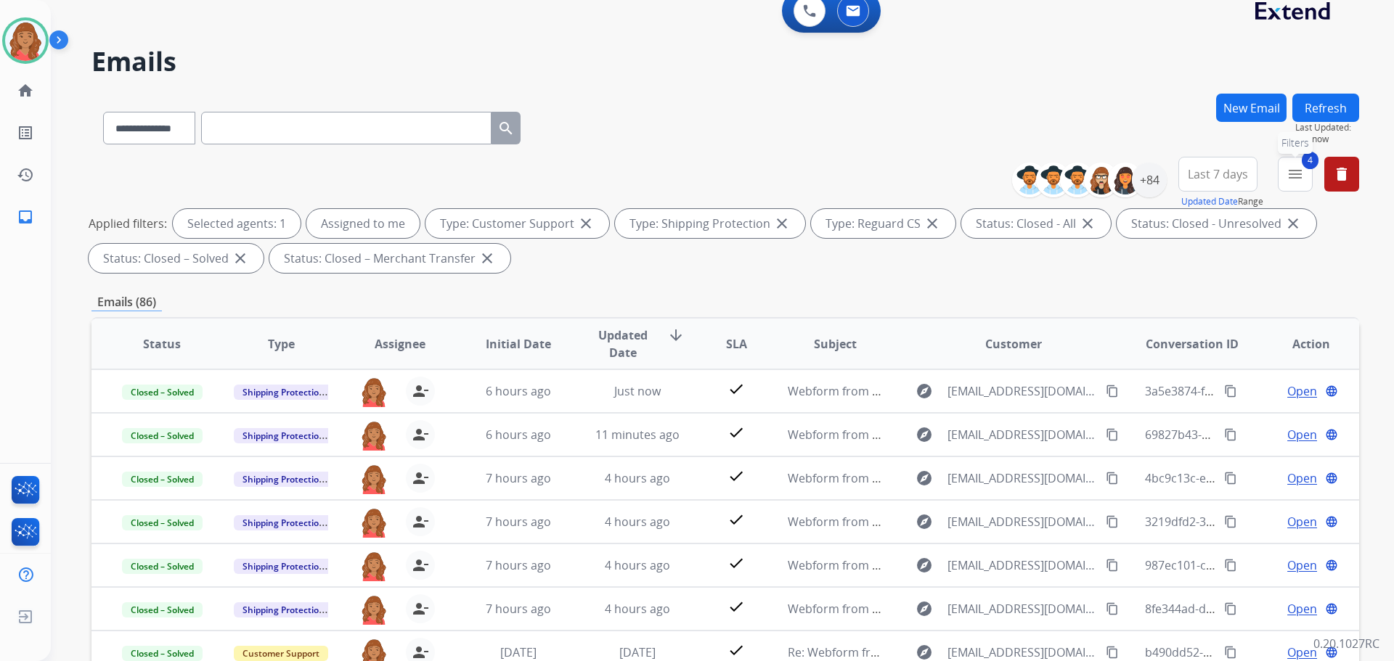
click at [1291, 171] on mat-icon "menu" at bounding box center [1294, 173] width 17 height 17
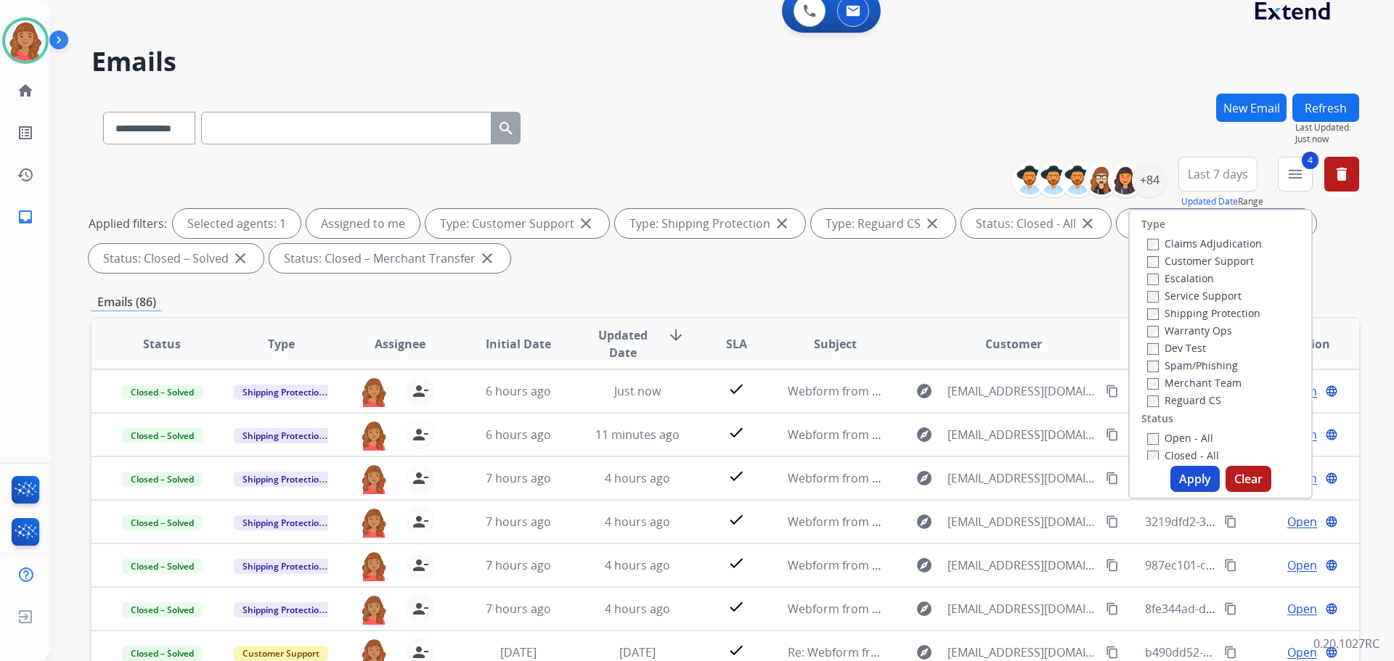
click at [1177, 473] on button "Apply" at bounding box center [1194, 479] width 49 height 26
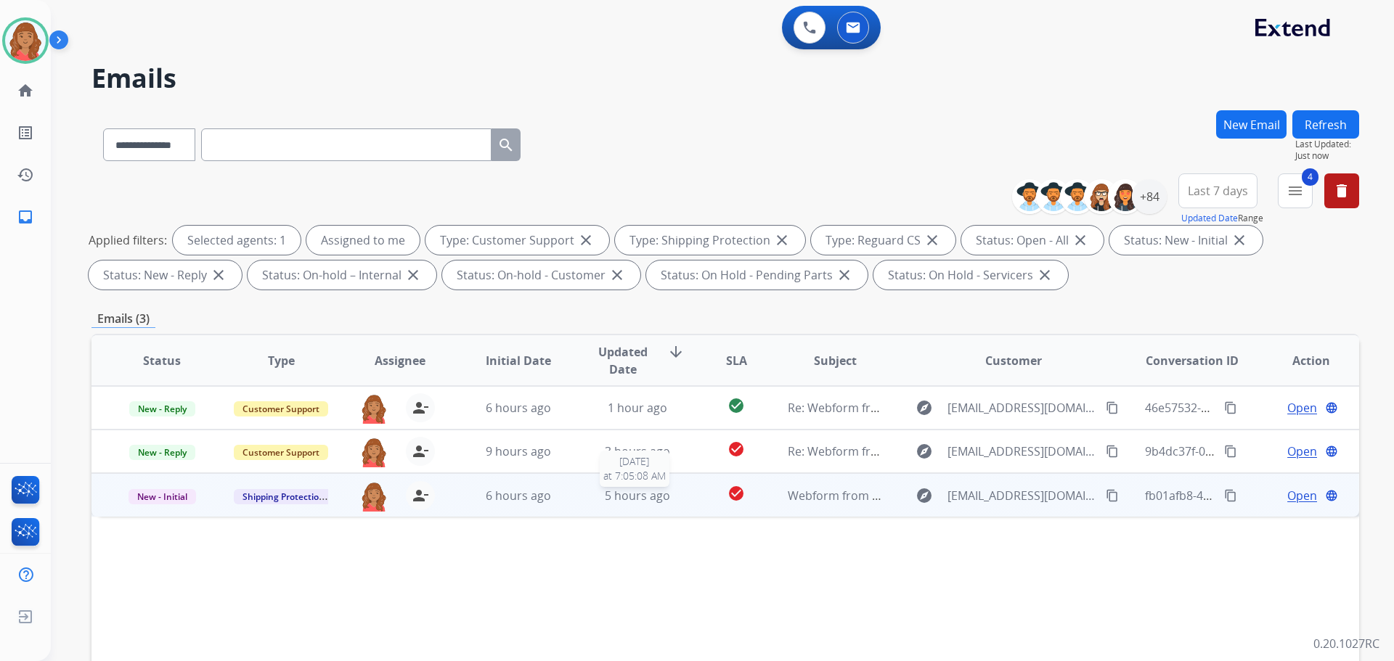
click at [623, 496] on span "5 hours ago" at bounding box center [637, 496] width 65 height 16
click at [605, 500] on span "5 hours ago" at bounding box center [637, 495] width 65 height 16
click at [590, 504] on div "5 hours ago" at bounding box center [637, 495] width 95 height 17
click at [1287, 499] on span "Open" at bounding box center [1302, 494] width 30 height 17
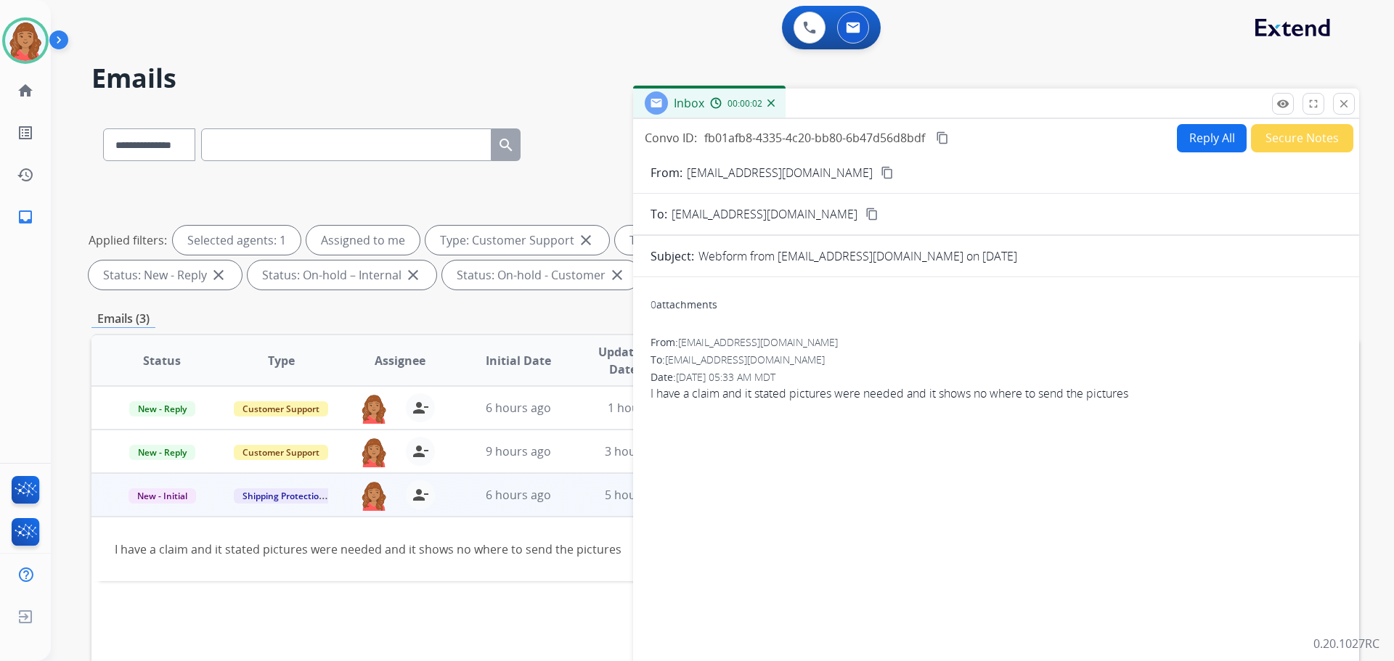
click at [880, 176] on mat-icon "content_copy" at bounding box center [886, 172] width 13 height 13
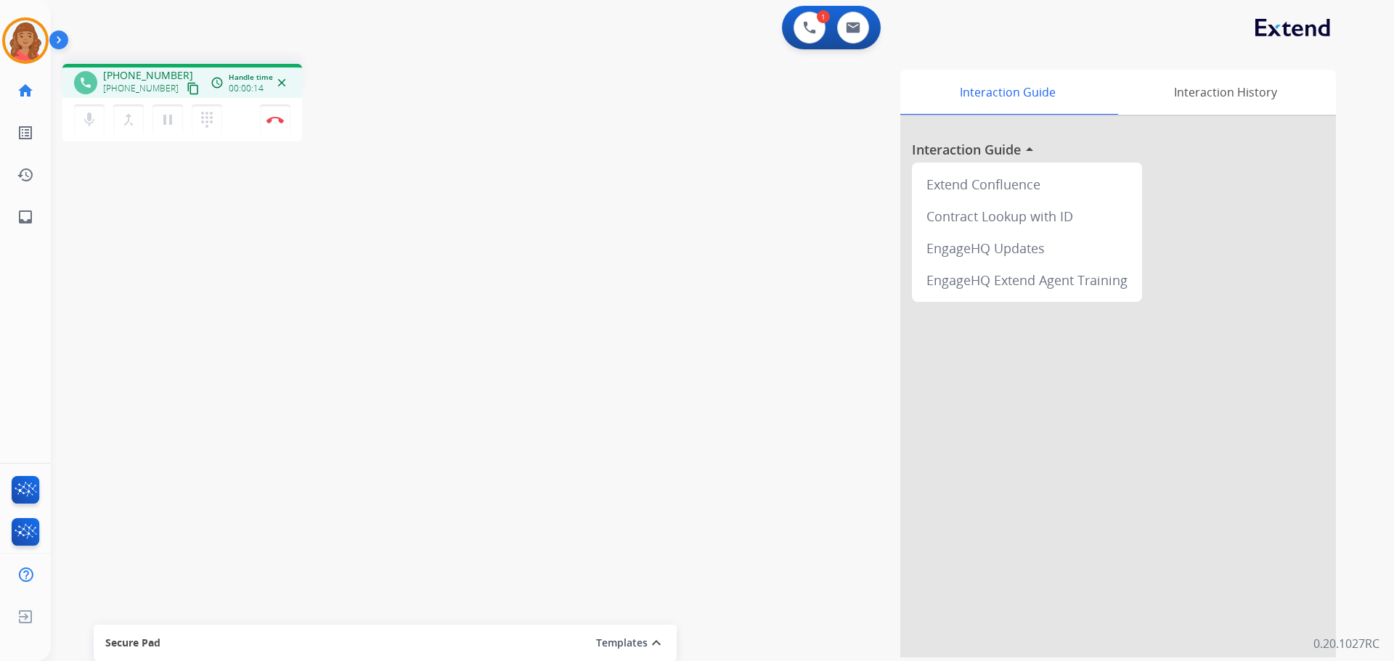
drag, startPoint x: 178, startPoint y: 90, endPoint x: 170, endPoint y: 90, distance: 8.0
click at [187, 90] on mat-icon "content_copy" at bounding box center [193, 88] width 13 height 13
click at [277, 121] on img at bounding box center [274, 119] width 17 height 7
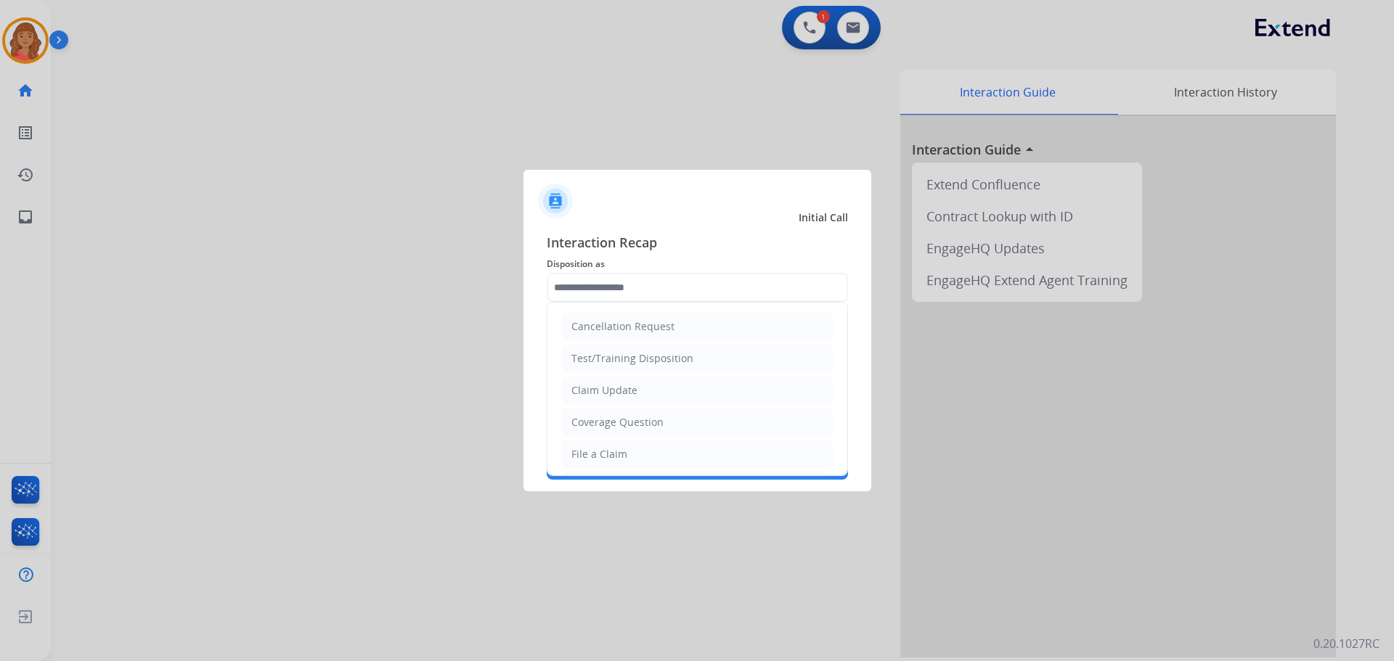
click at [621, 280] on input "text" at bounding box center [697, 287] width 301 height 29
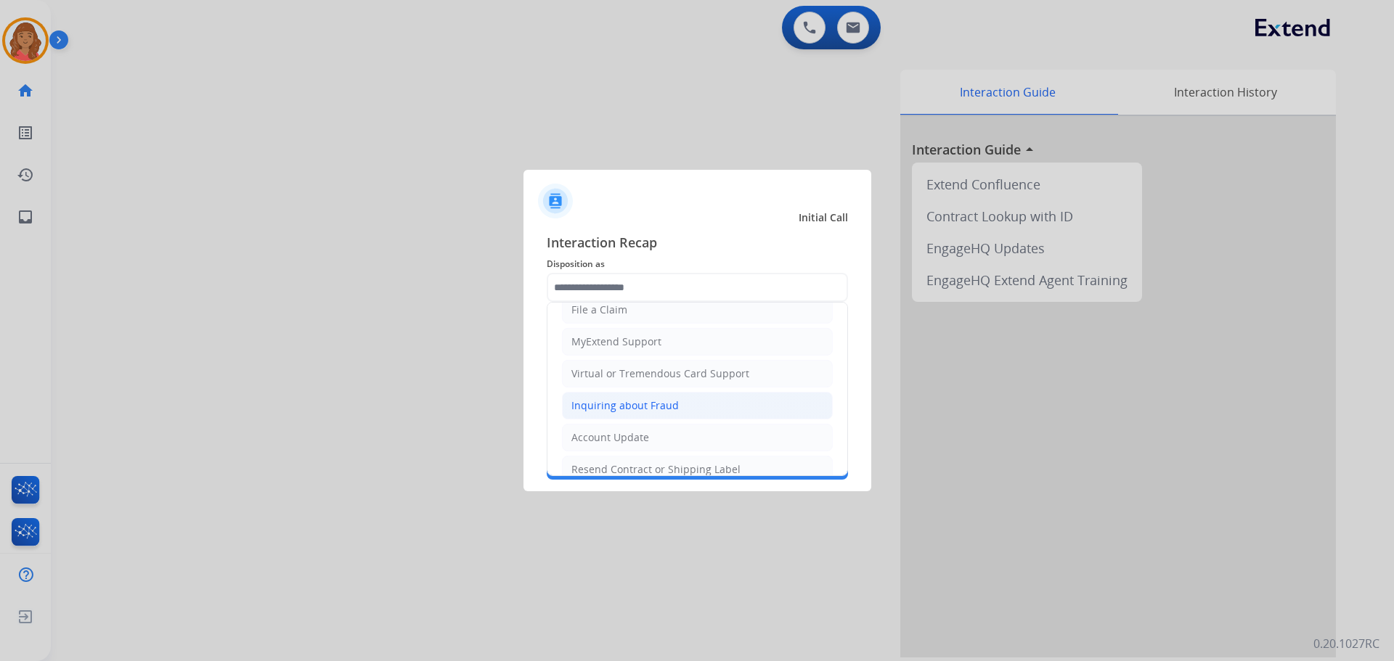
scroll to position [145, 0]
click at [608, 375] on div "Virtual or Tremendous Card Support" at bounding box center [660, 373] width 178 height 15
type input "**********"
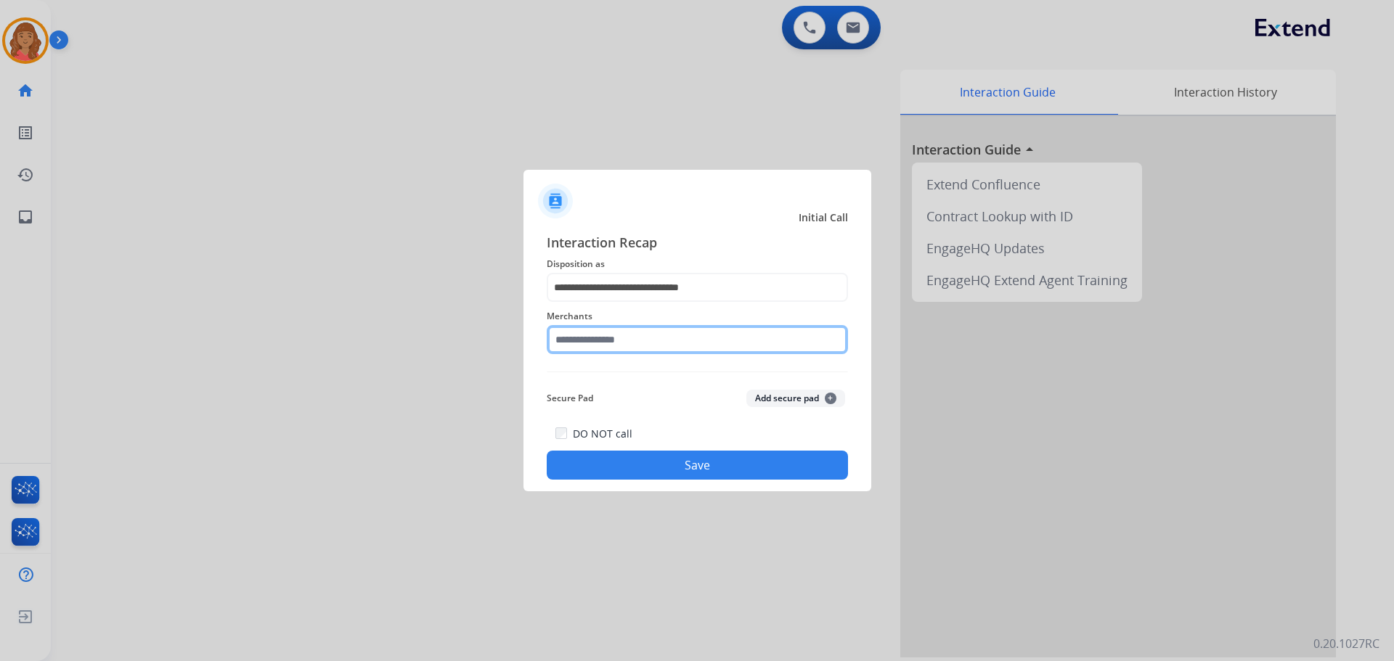
click at [595, 349] on input "text" at bounding box center [697, 339] width 301 height 29
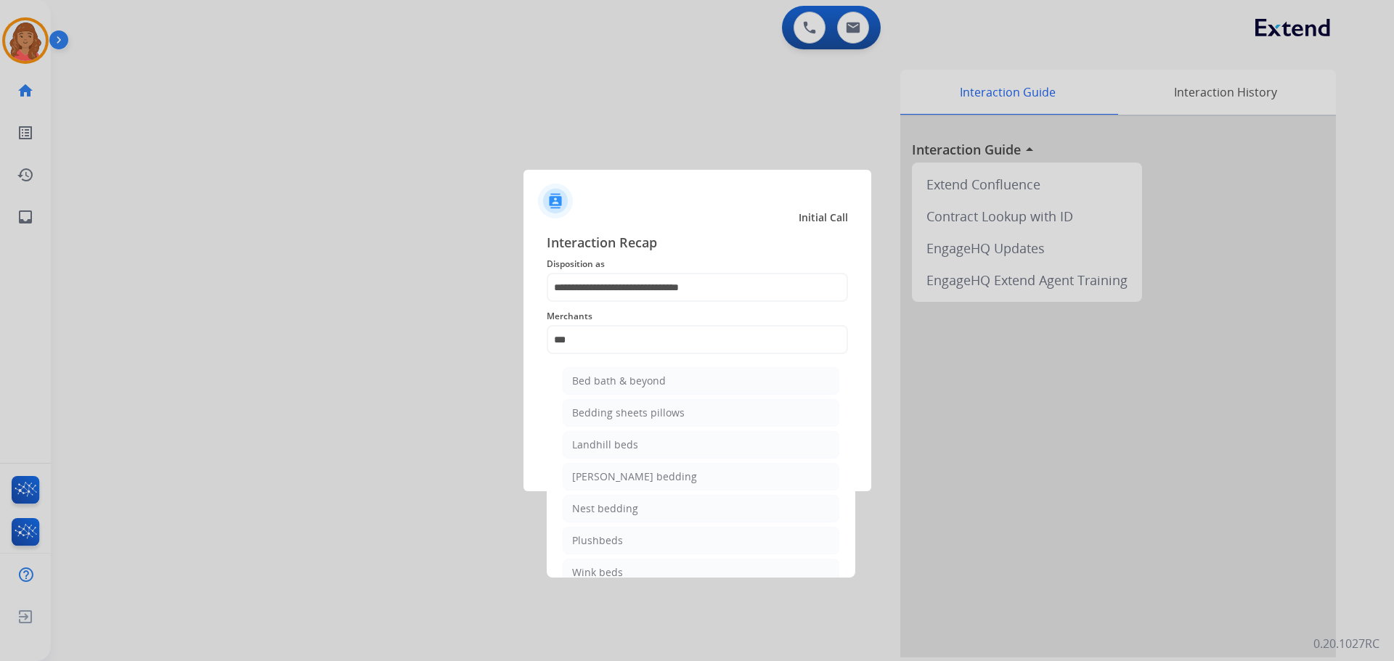
drag, startPoint x: 602, startPoint y: 375, endPoint x: 615, endPoint y: 389, distance: 18.5
click at [604, 378] on div "Bed bath & beyond" at bounding box center [619, 381] width 94 height 15
type input "**********"
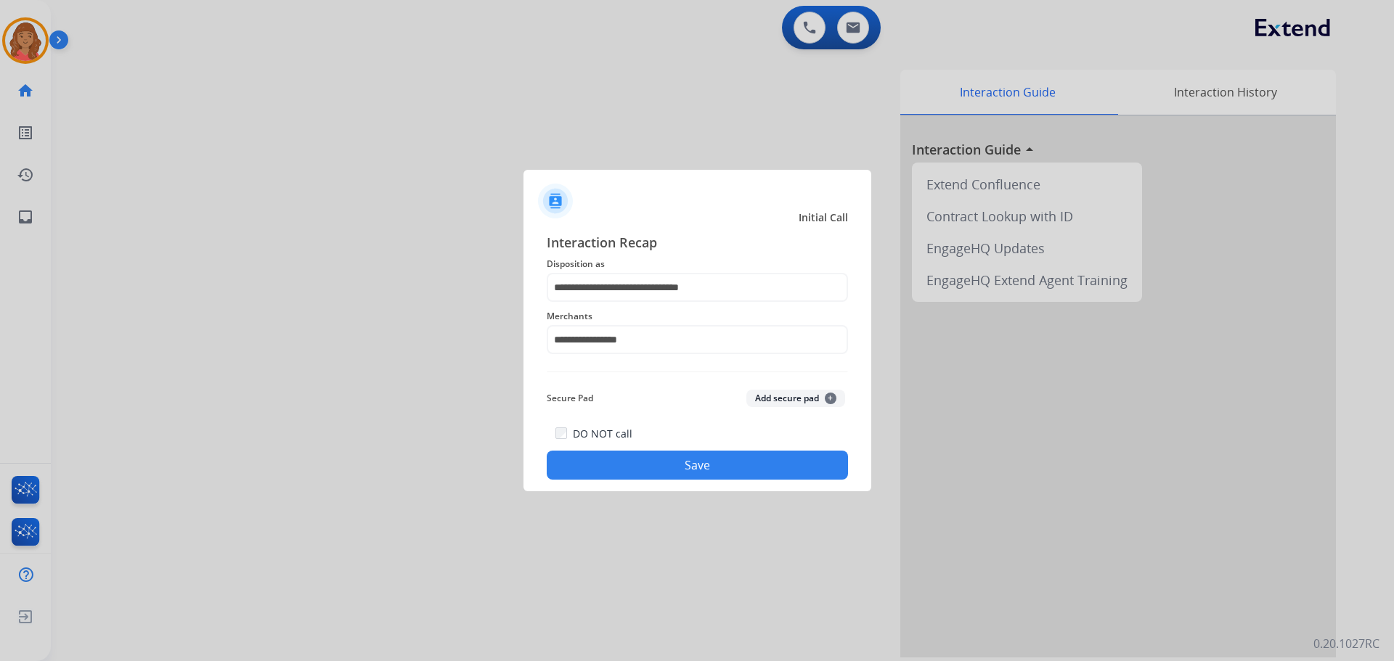
click at [636, 449] on div "DO NOT call Save" at bounding box center [697, 452] width 301 height 55
click at [637, 465] on button "Save" at bounding box center [697, 465] width 301 height 29
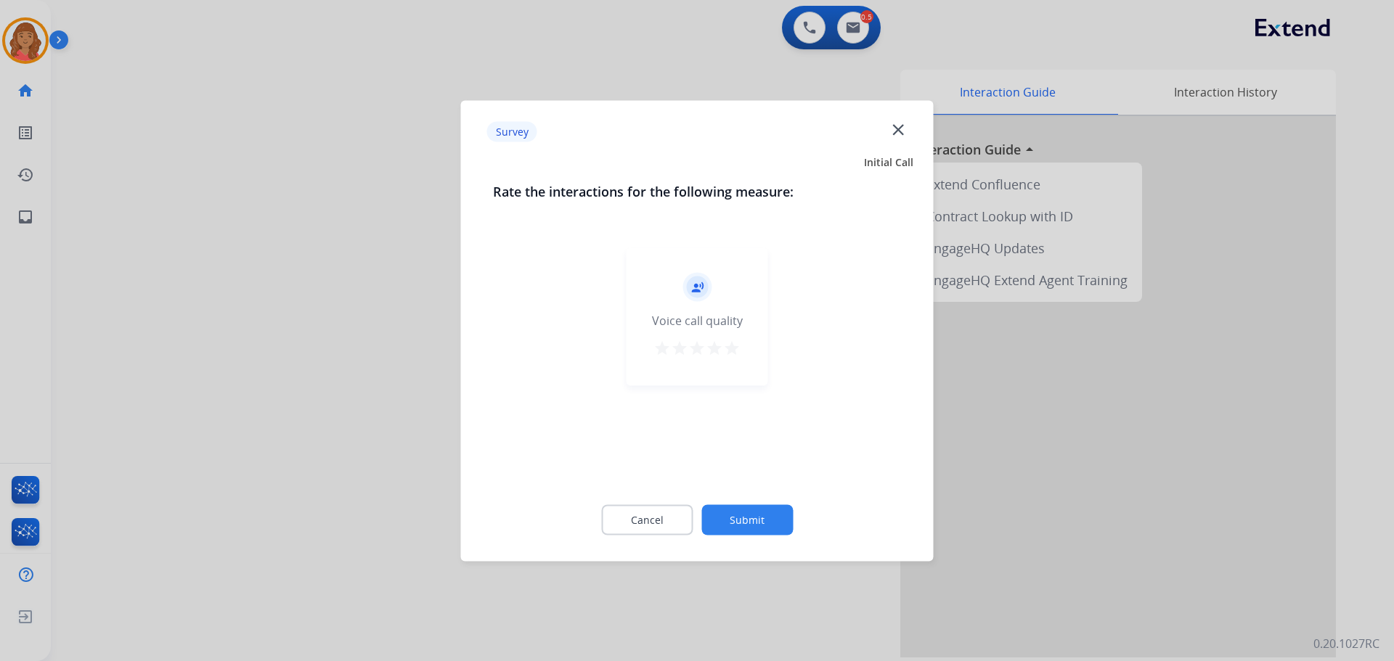
drag, startPoint x: 725, startPoint y: 348, endPoint x: 733, endPoint y: 396, distance: 49.3
click at [728, 349] on mat-icon "star" at bounding box center [731, 347] width 17 height 17
click at [752, 526] on button "Submit" at bounding box center [746, 519] width 91 height 30
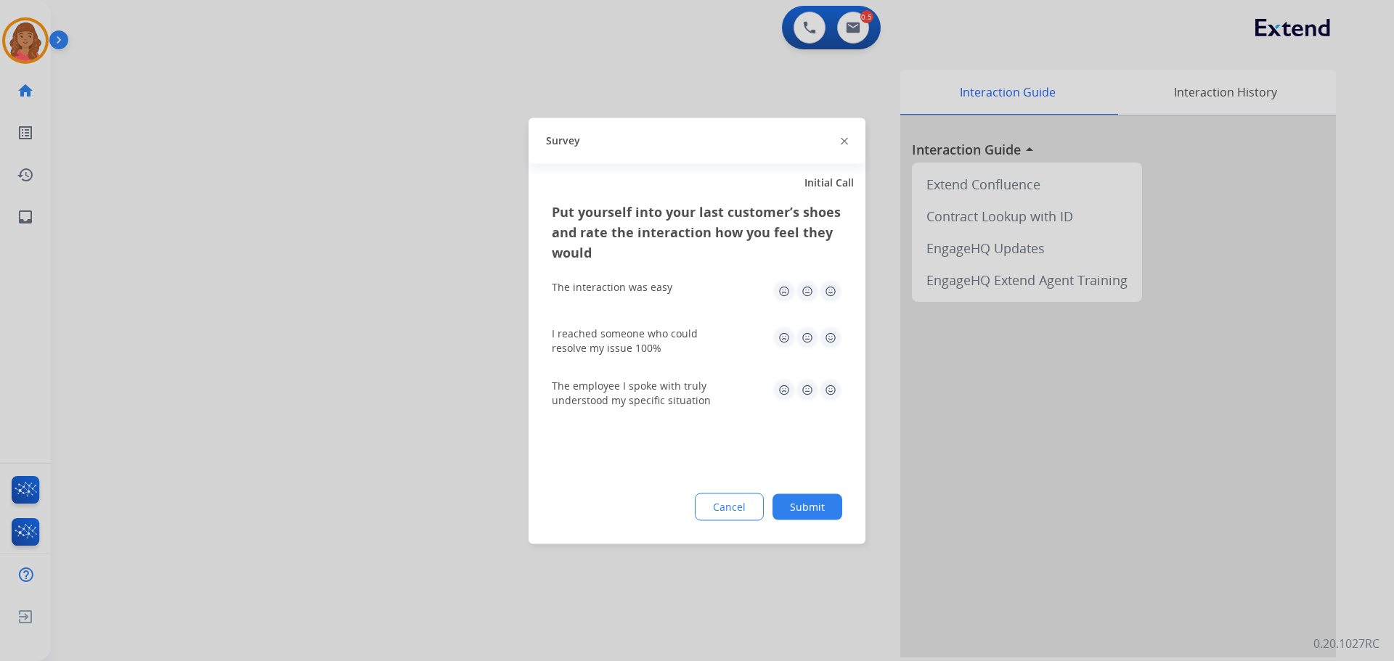
click at [830, 289] on img at bounding box center [830, 290] width 23 height 23
drag, startPoint x: 830, startPoint y: 334, endPoint x: 831, endPoint y: 346, distance: 12.4
click at [830, 335] on img at bounding box center [830, 337] width 23 height 23
drag, startPoint x: 827, startPoint y: 384, endPoint x: 828, endPoint y: 404, distance: 19.6
click at [827, 385] on img at bounding box center [830, 389] width 23 height 23
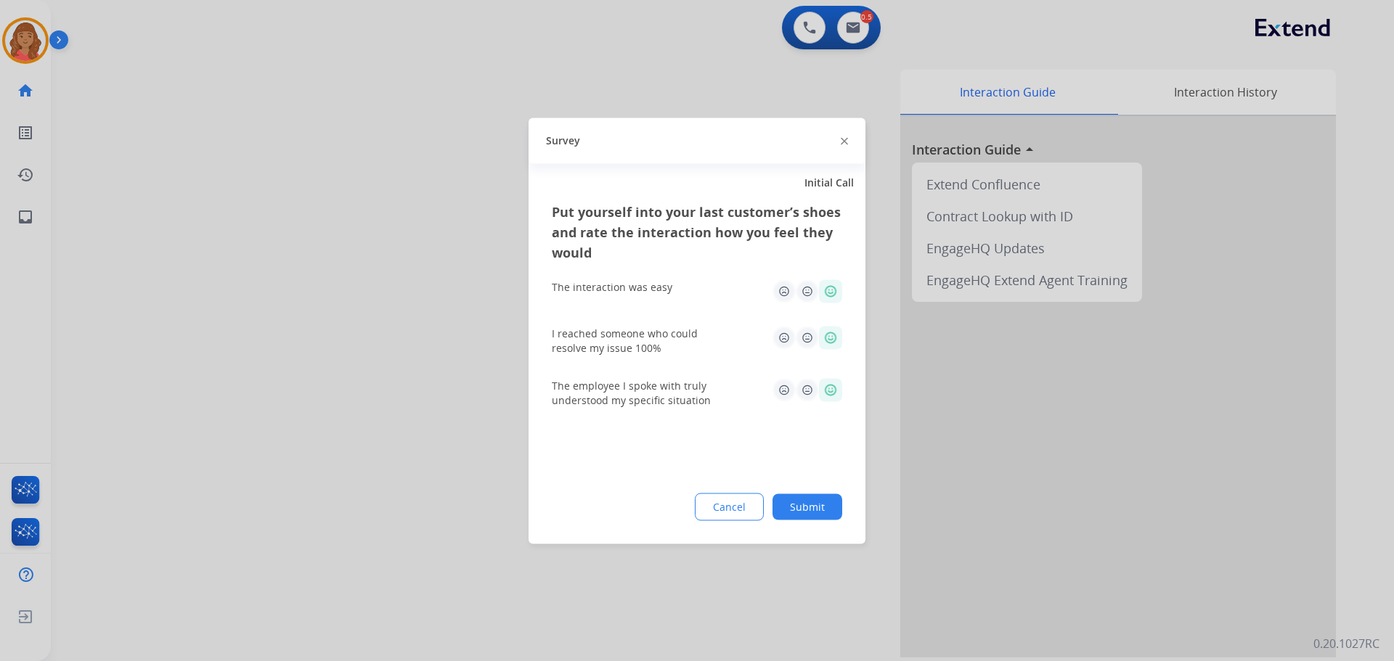
click at [811, 483] on div "Put yourself into your last customer’s shoes and rate the interaction how you f…" at bounding box center [696, 372] width 337 height 343
click at [811, 502] on button "Submit" at bounding box center [807, 507] width 70 height 26
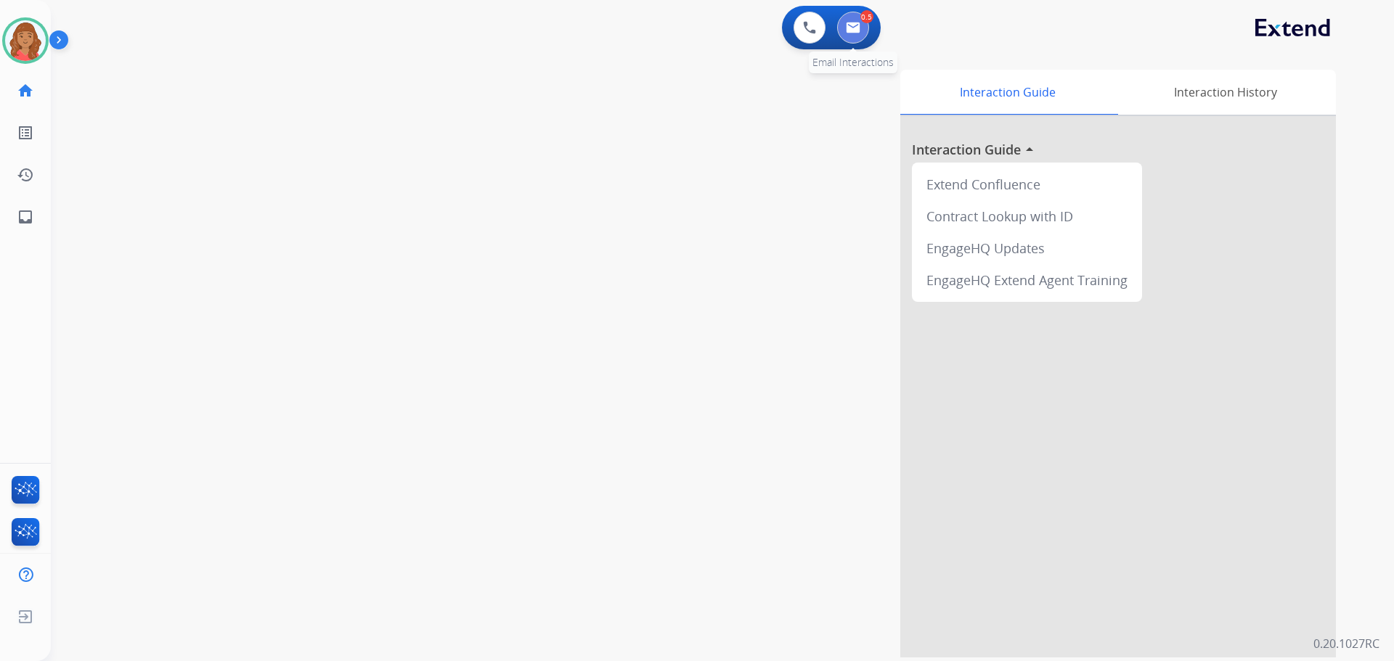
click at [862, 28] on button at bounding box center [853, 28] width 32 height 32
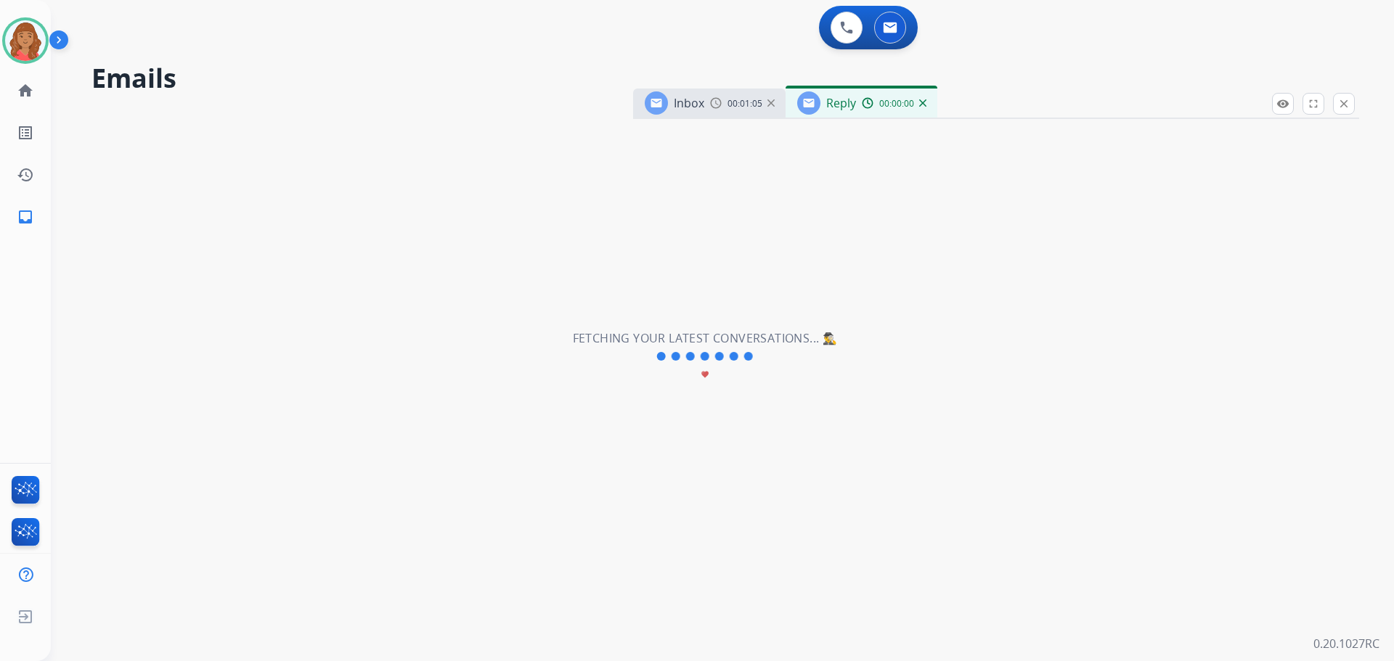
select select "**********"
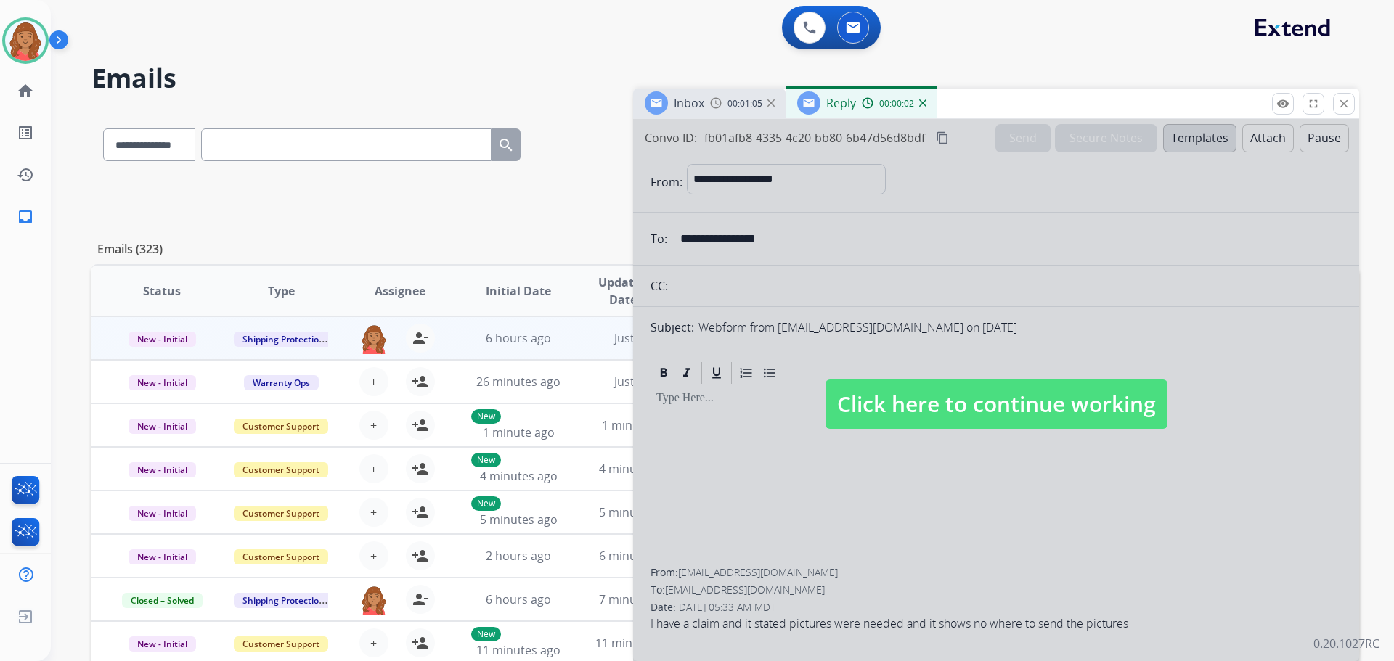
click at [928, 412] on span "Click here to continue working" at bounding box center [996, 404] width 342 height 49
select select
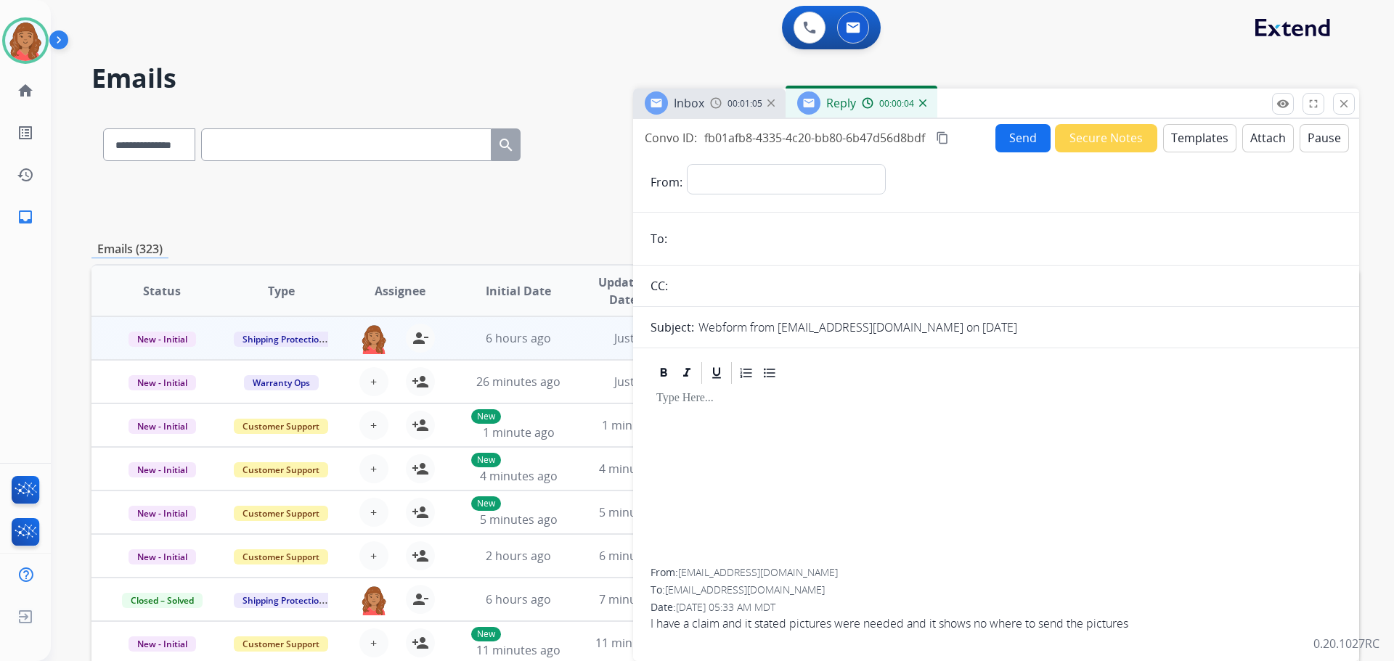
click at [1199, 144] on button "Templates" at bounding box center [1199, 138] width 73 height 28
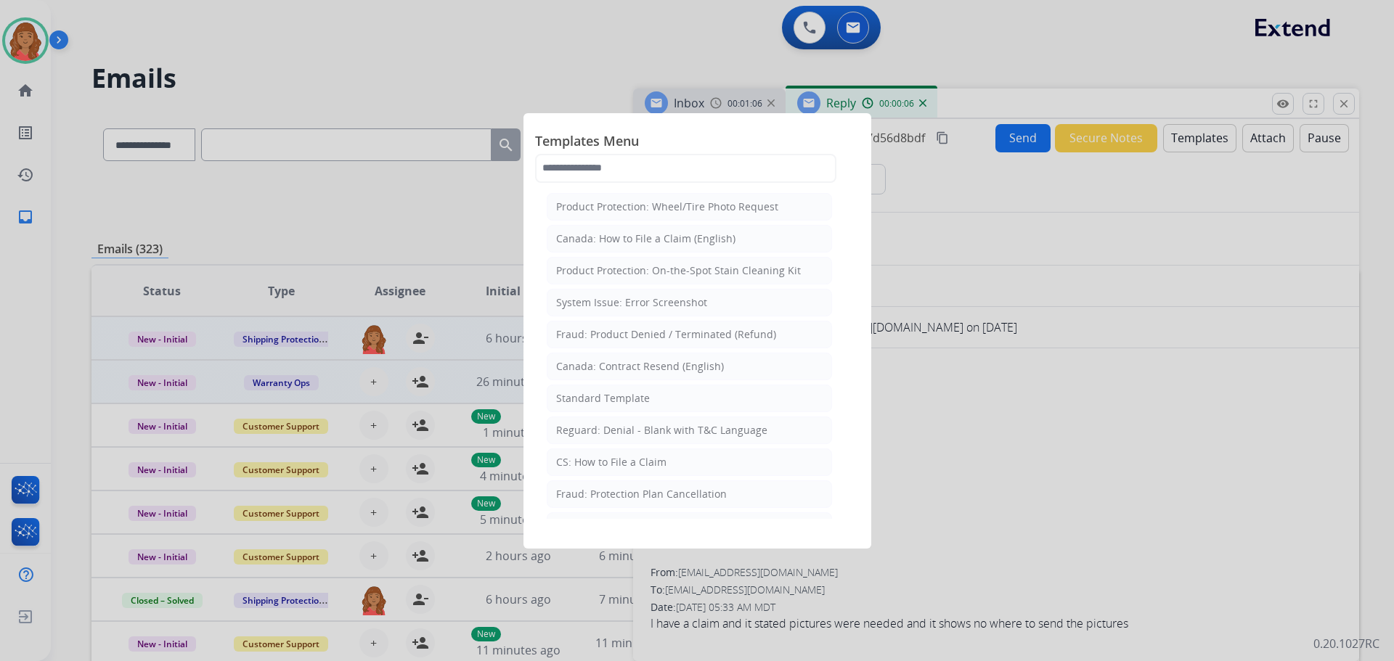
drag, startPoint x: 625, startPoint y: 394, endPoint x: 631, endPoint y: 400, distance: 8.7
click at [625, 395] on div "Standard Template" at bounding box center [603, 398] width 94 height 15
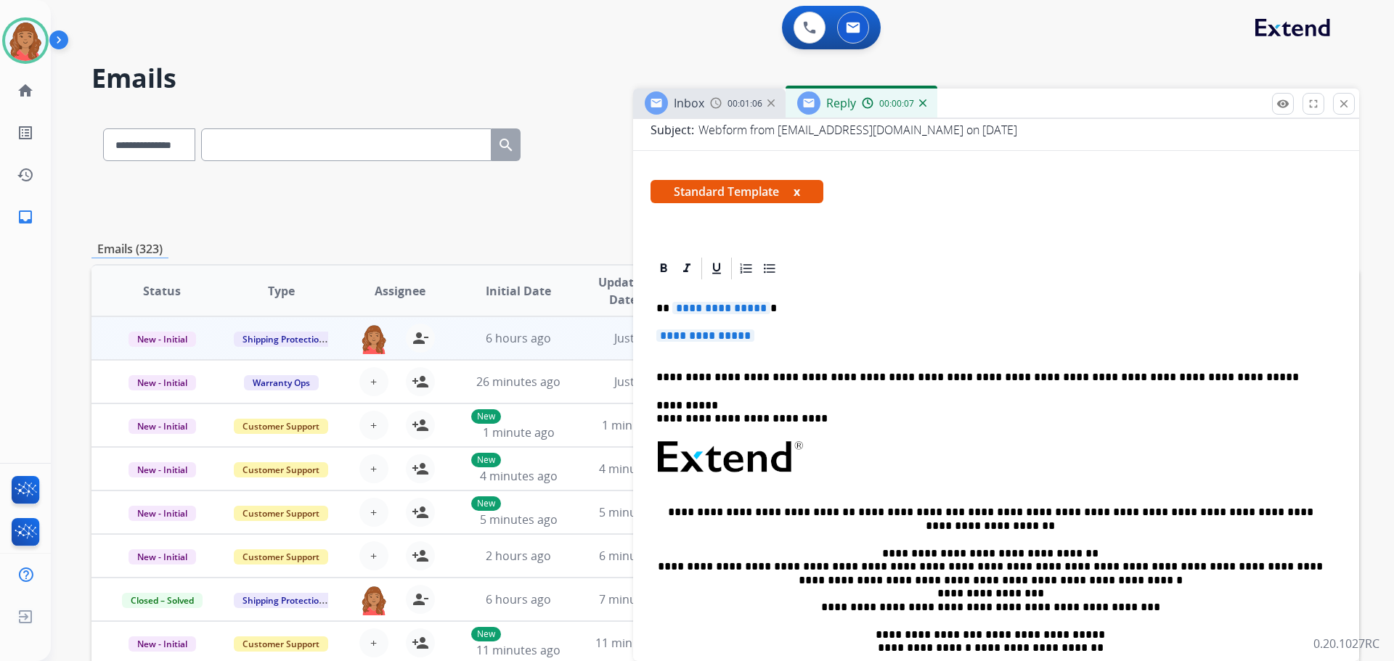
scroll to position [218, 0]
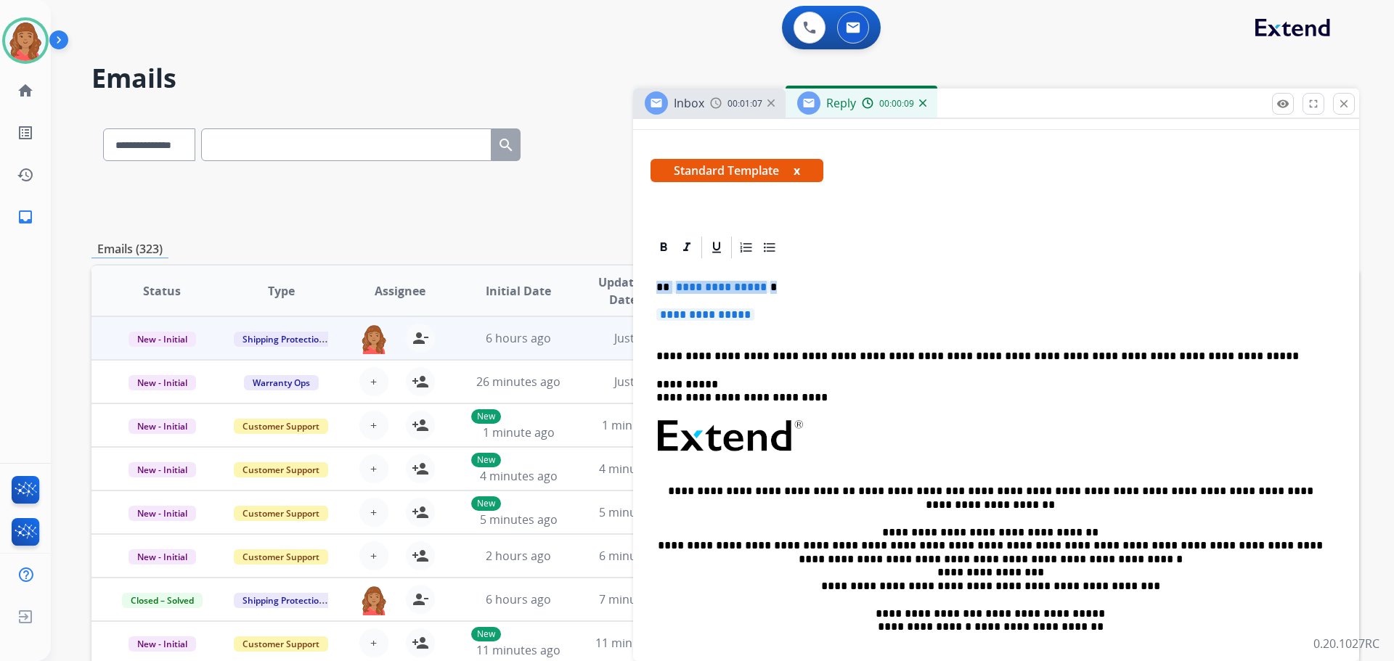
drag, startPoint x: 767, startPoint y: 316, endPoint x: 650, endPoint y: 279, distance: 123.3
click at [650, 281] on div "**********" at bounding box center [996, 495] width 726 height 522
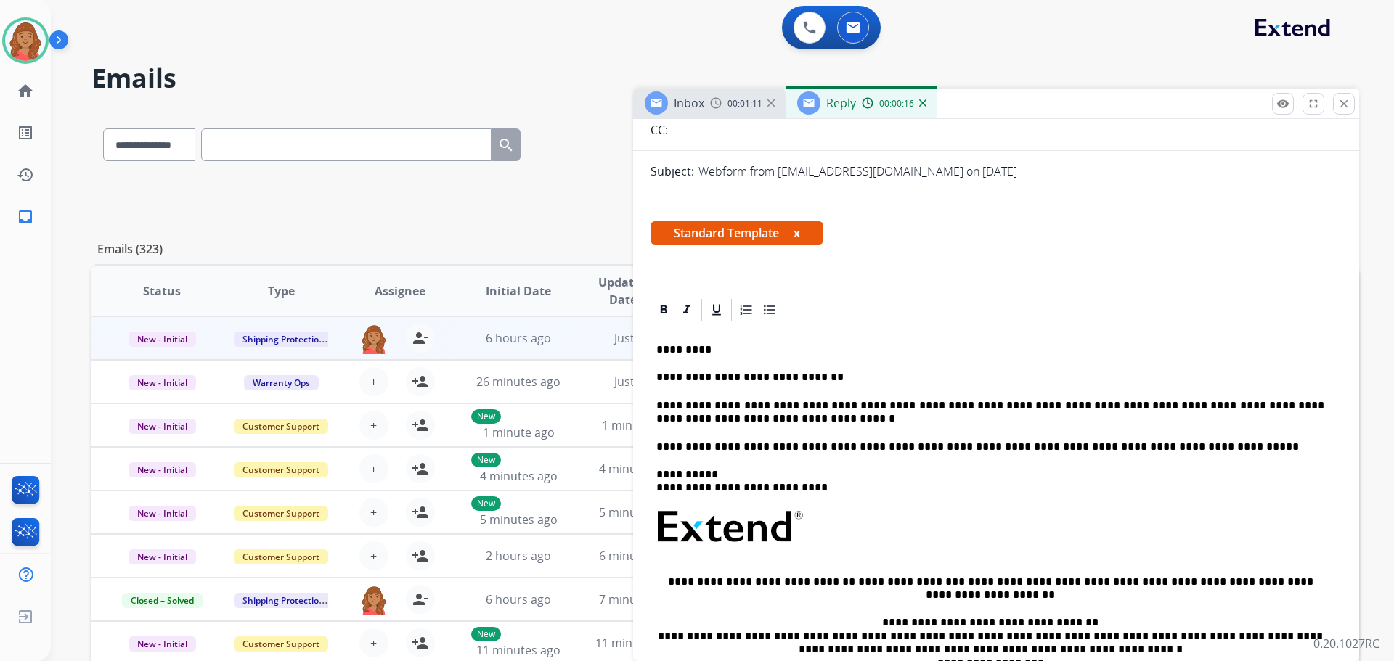
scroll to position [0, 0]
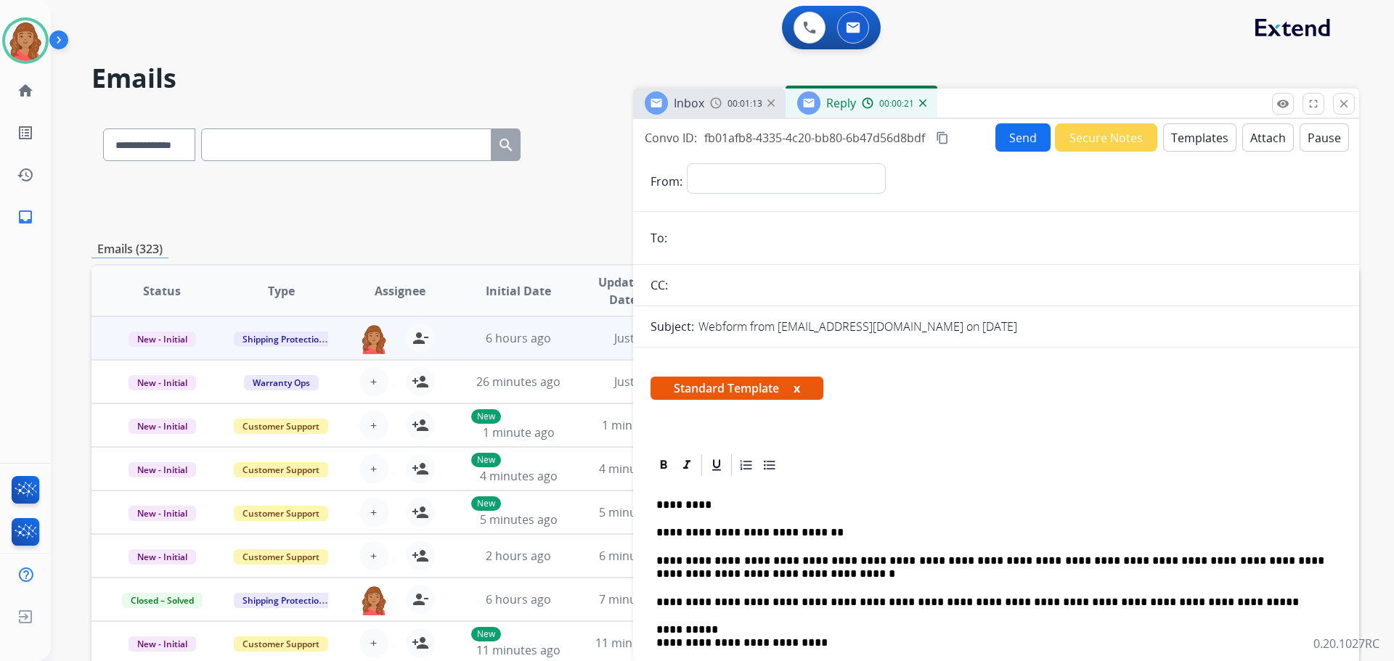
click at [724, 102] on div "00:01:13" at bounding box center [742, 103] width 64 height 13
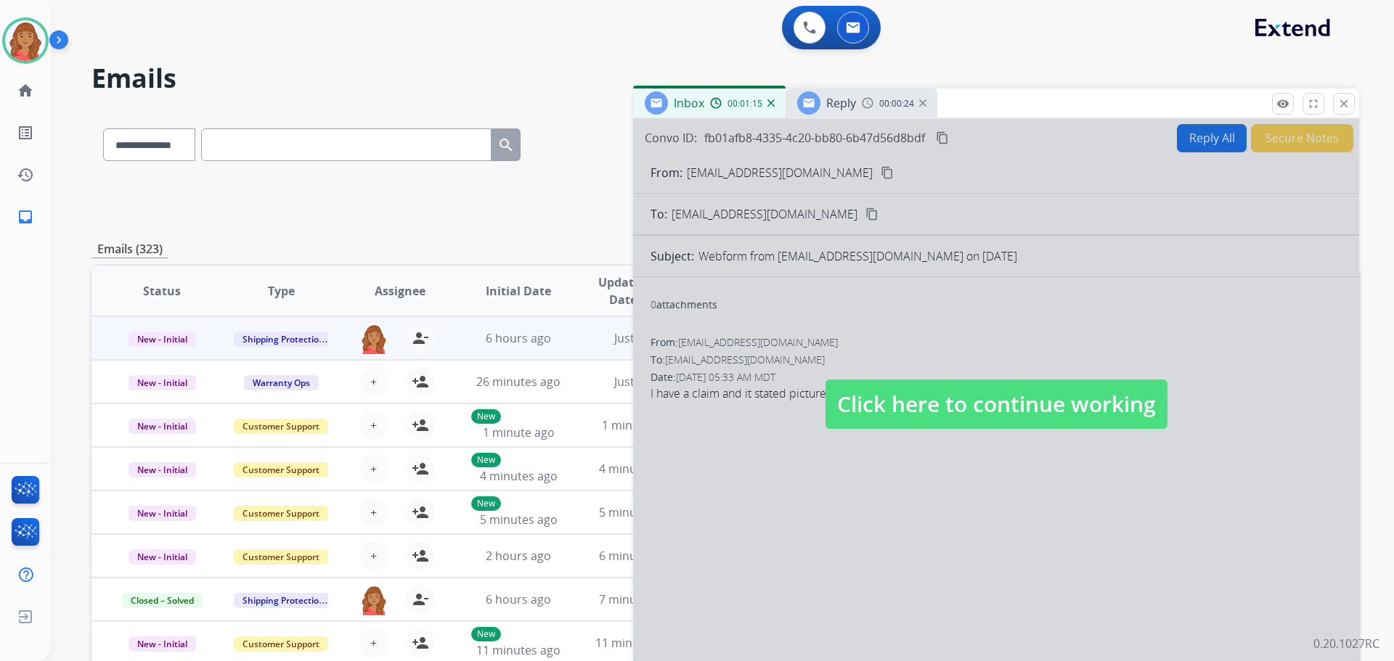
click at [912, 391] on span "Click here to continue working" at bounding box center [996, 404] width 342 height 49
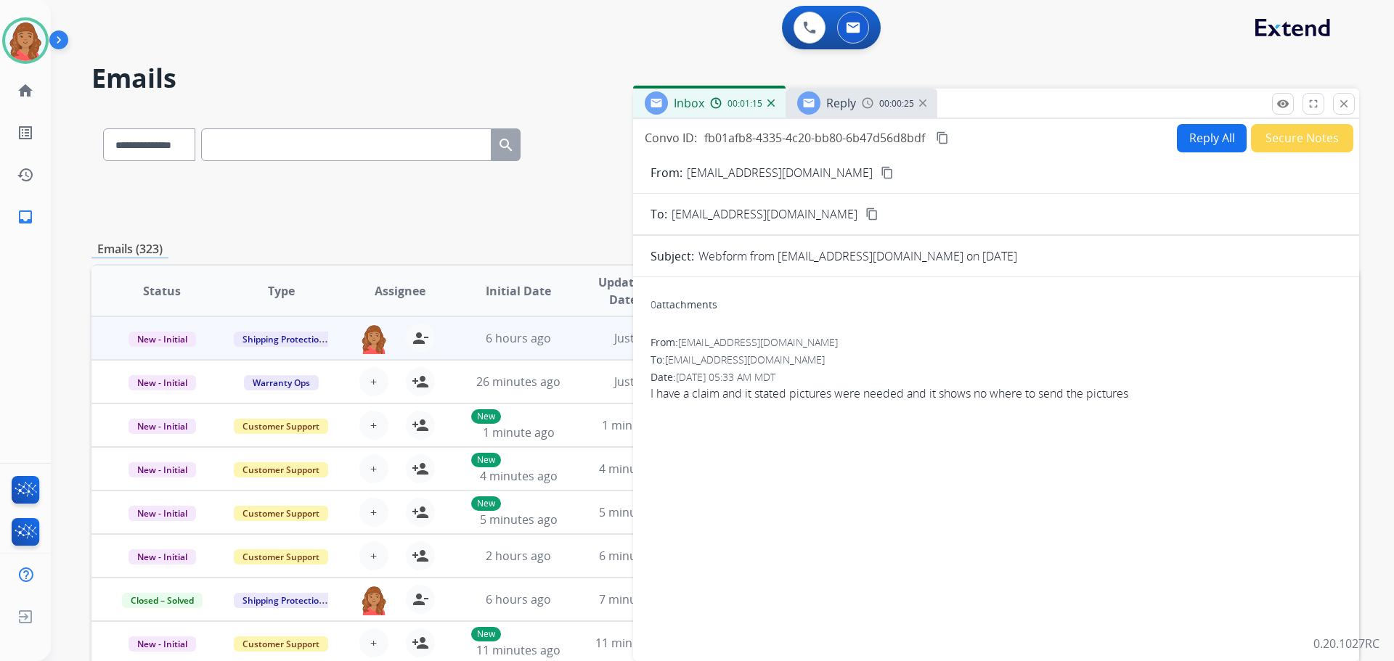
click at [838, 114] on div "Reply" at bounding box center [826, 102] width 59 height 23
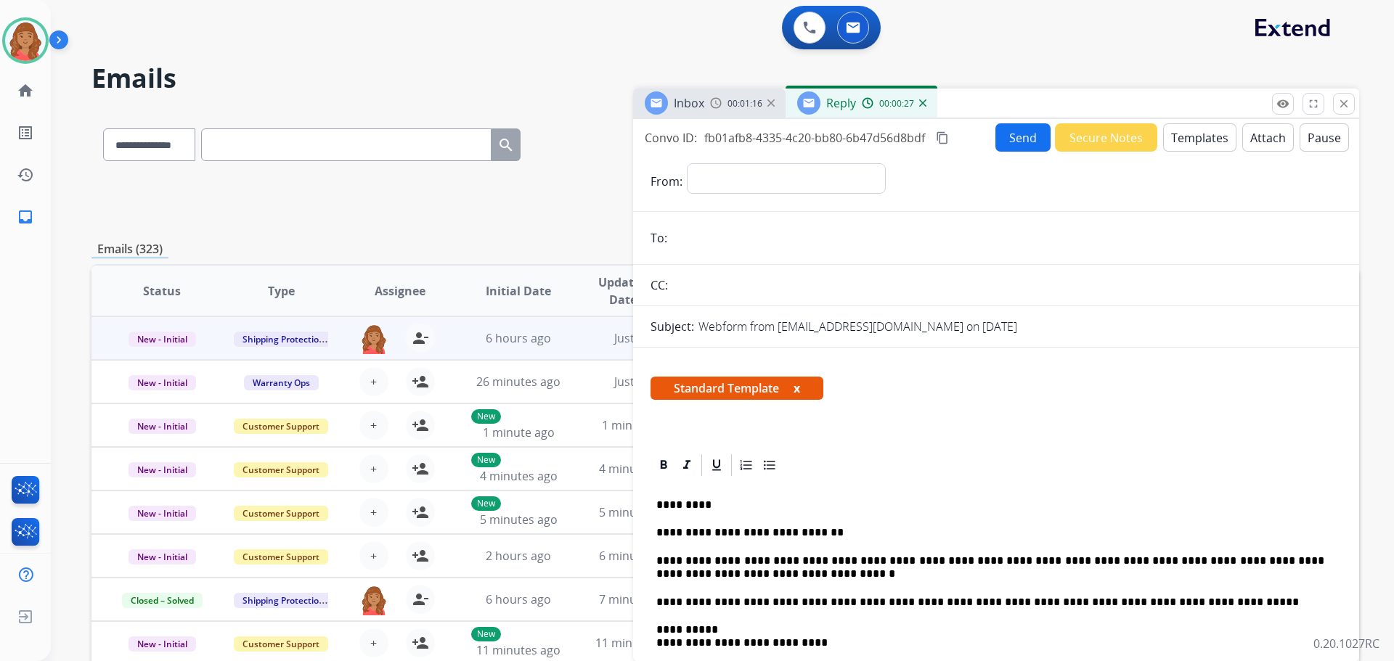
click at [701, 102] on span "Inbox" at bounding box center [689, 103] width 30 height 16
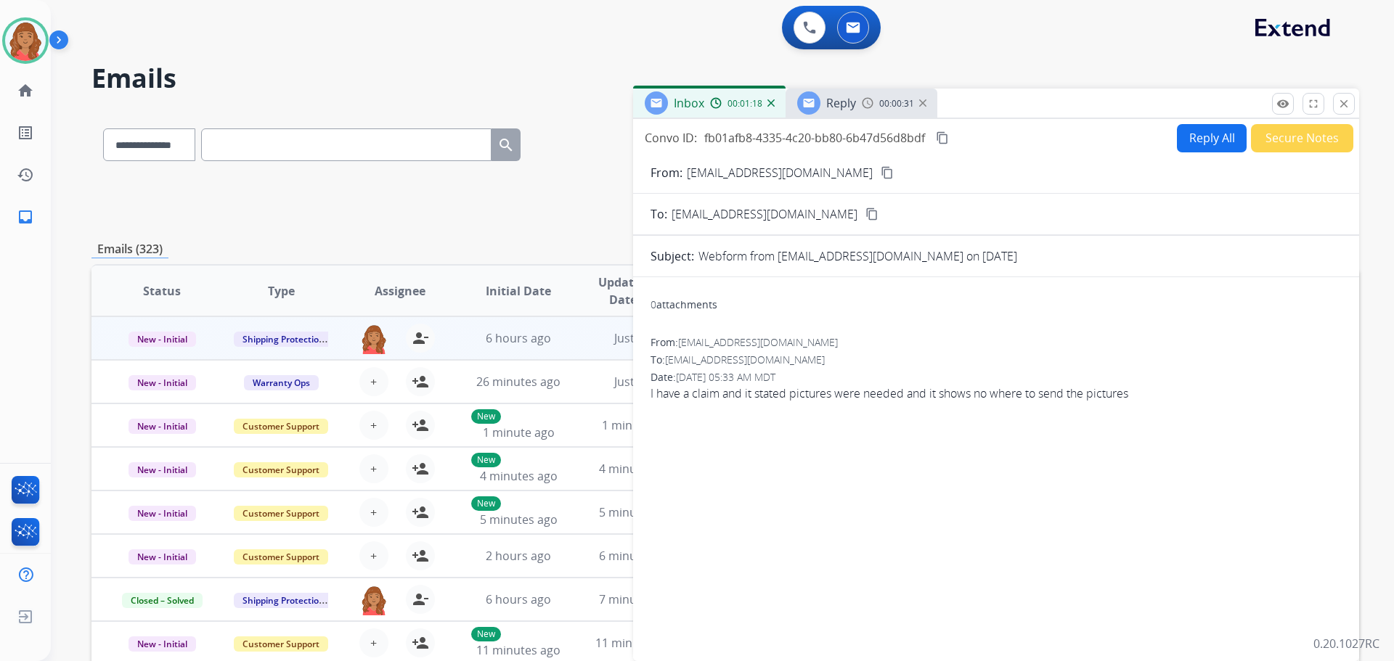
click at [880, 174] on mat-icon "content_copy" at bounding box center [886, 172] width 13 height 13
click at [809, 109] on img at bounding box center [808, 103] width 13 height 13
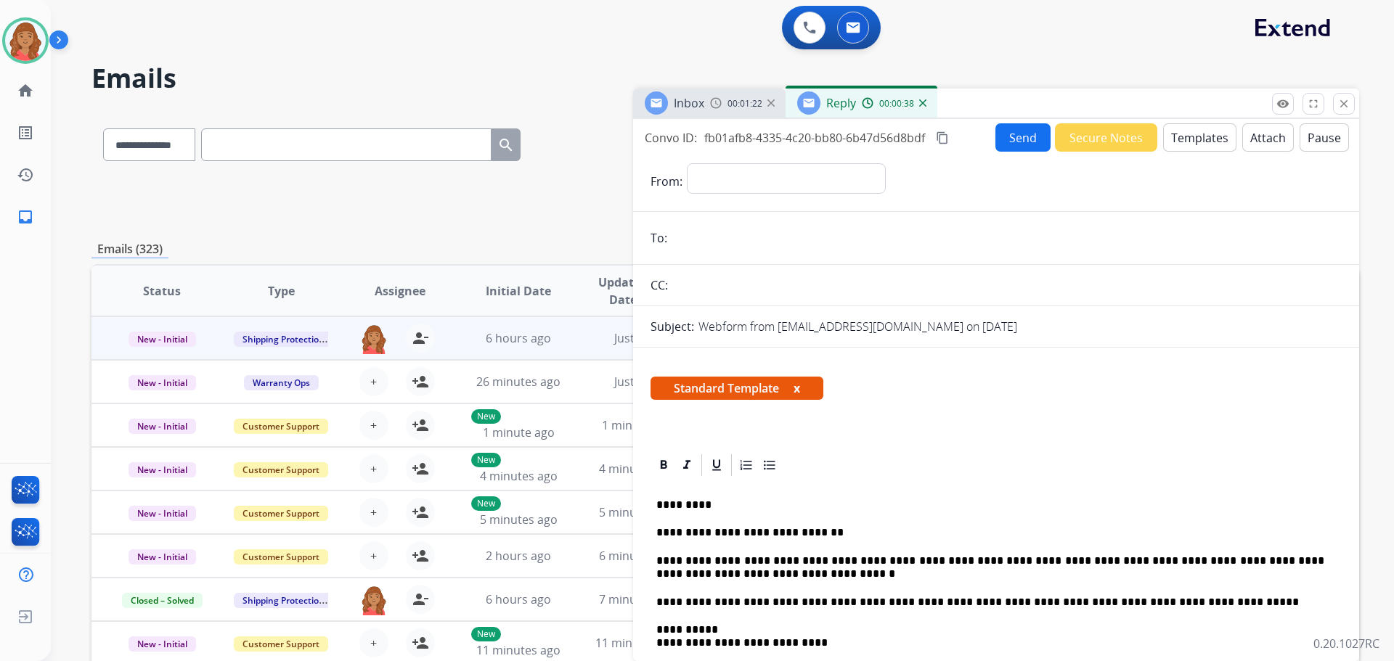
paste input "**********"
type input "**********"
click at [727, 185] on select "**********" at bounding box center [785, 177] width 197 height 29
select select "**********"
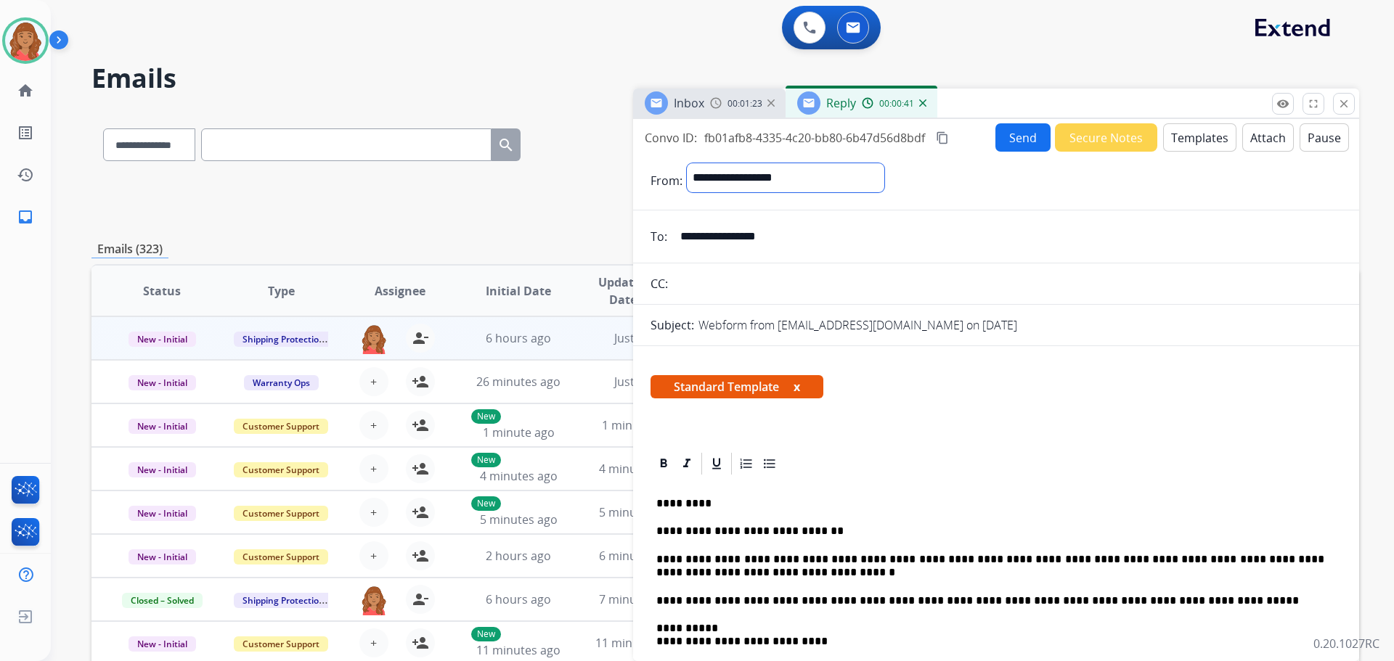
click at [687, 163] on select "**********" at bounding box center [785, 177] width 197 height 29
click at [938, 136] on mat-icon "content_copy" at bounding box center [942, 137] width 13 height 13
click at [1008, 135] on button "Send" at bounding box center [1022, 137] width 55 height 28
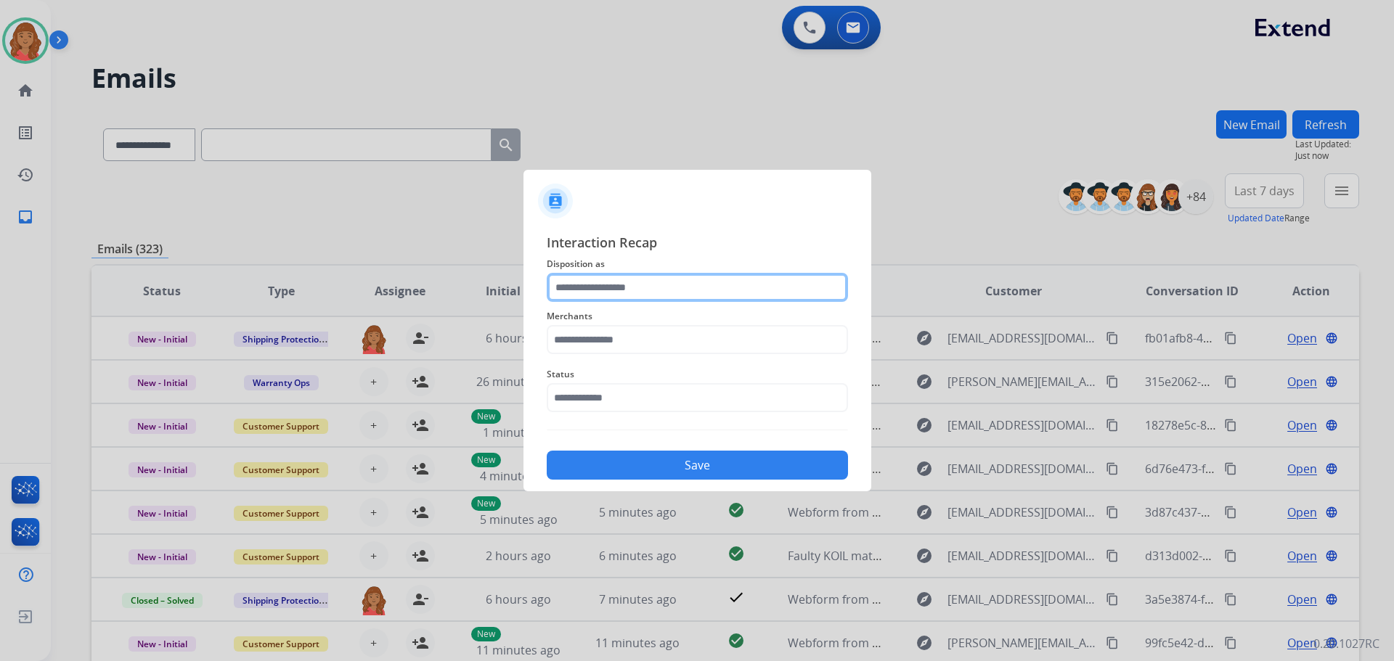
click at [634, 284] on input "text" at bounding box center [697, 287] width 301 height 29
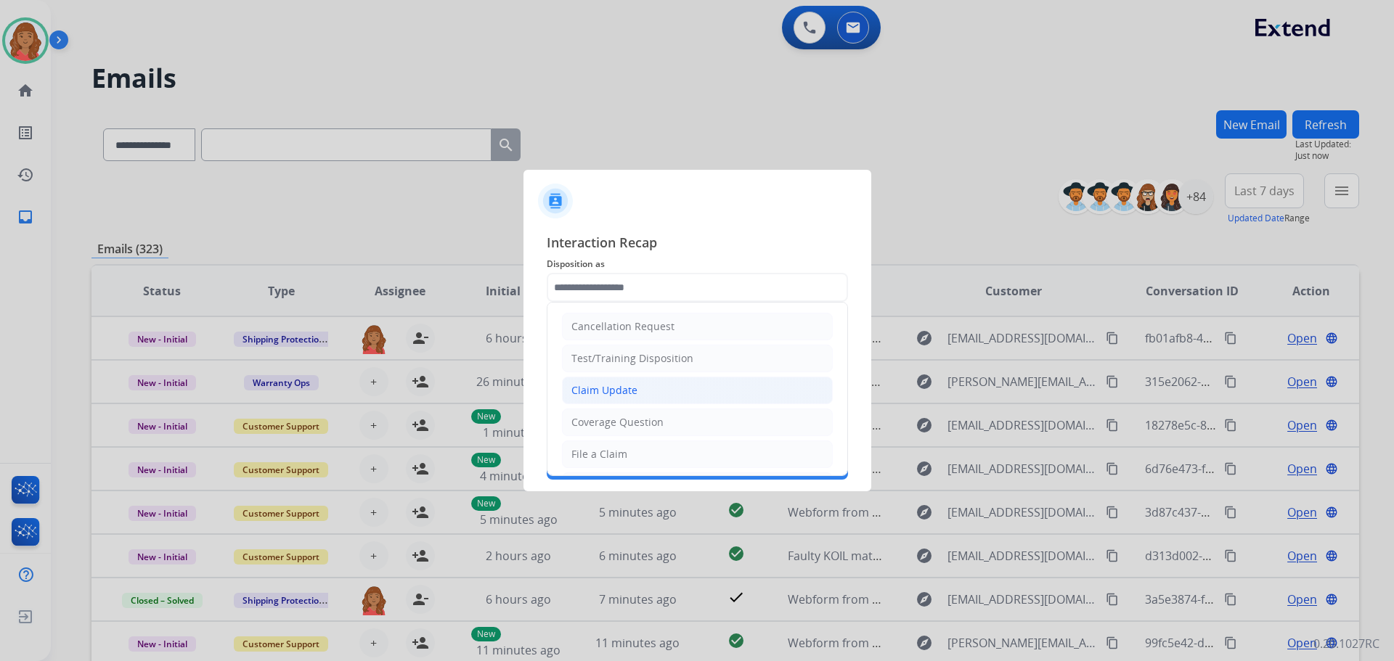
click at [606, 389] on div "Claim Update" at bounding box center [604, 390] width 66 height 15
type input "**********"
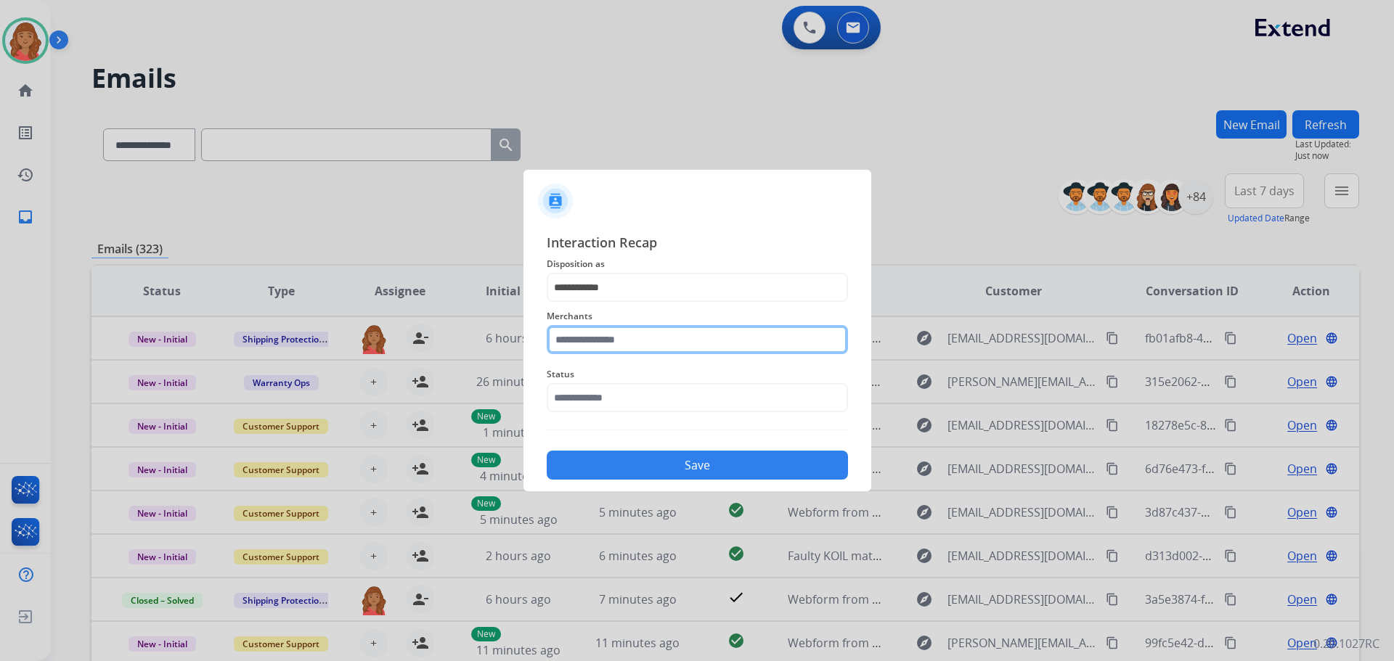
click at [608, 337] on input "text" at bounding box center [697, 339] width 301 height 29
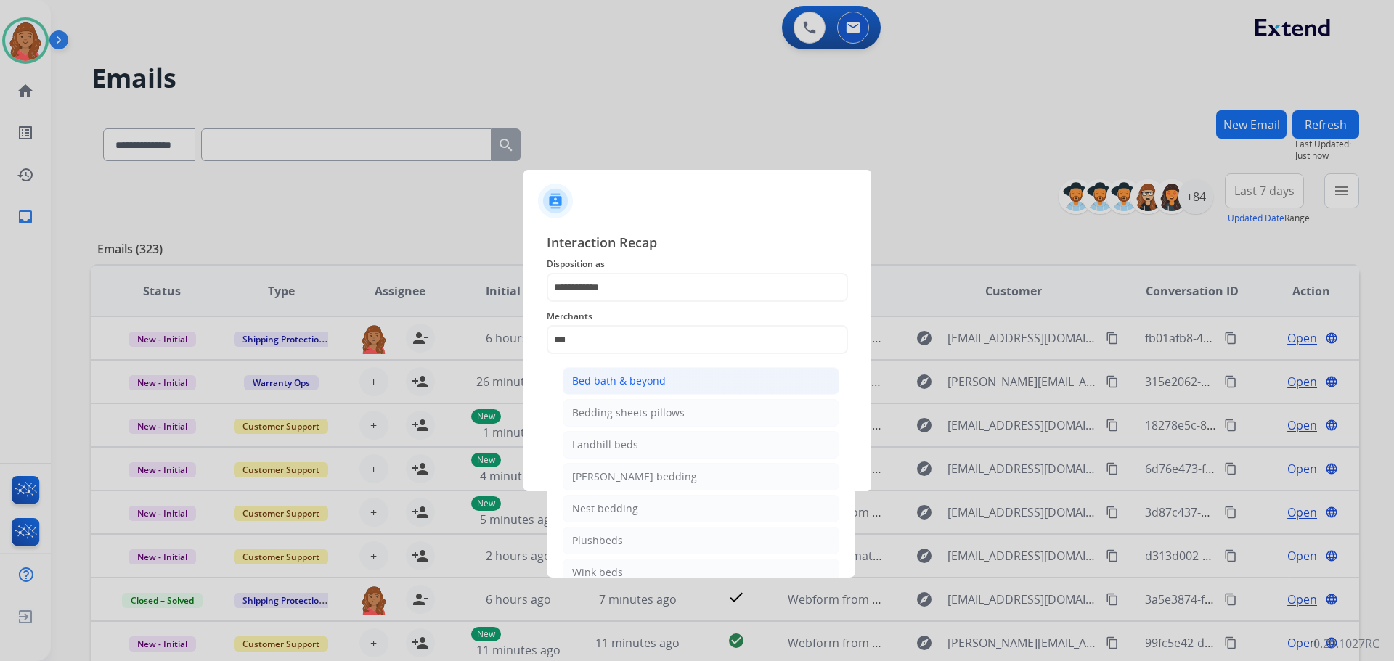
click at [602, 385] on div "Bed bath & beyond" at bounding box center [619, 381] width 94 height 15
type input "**********"
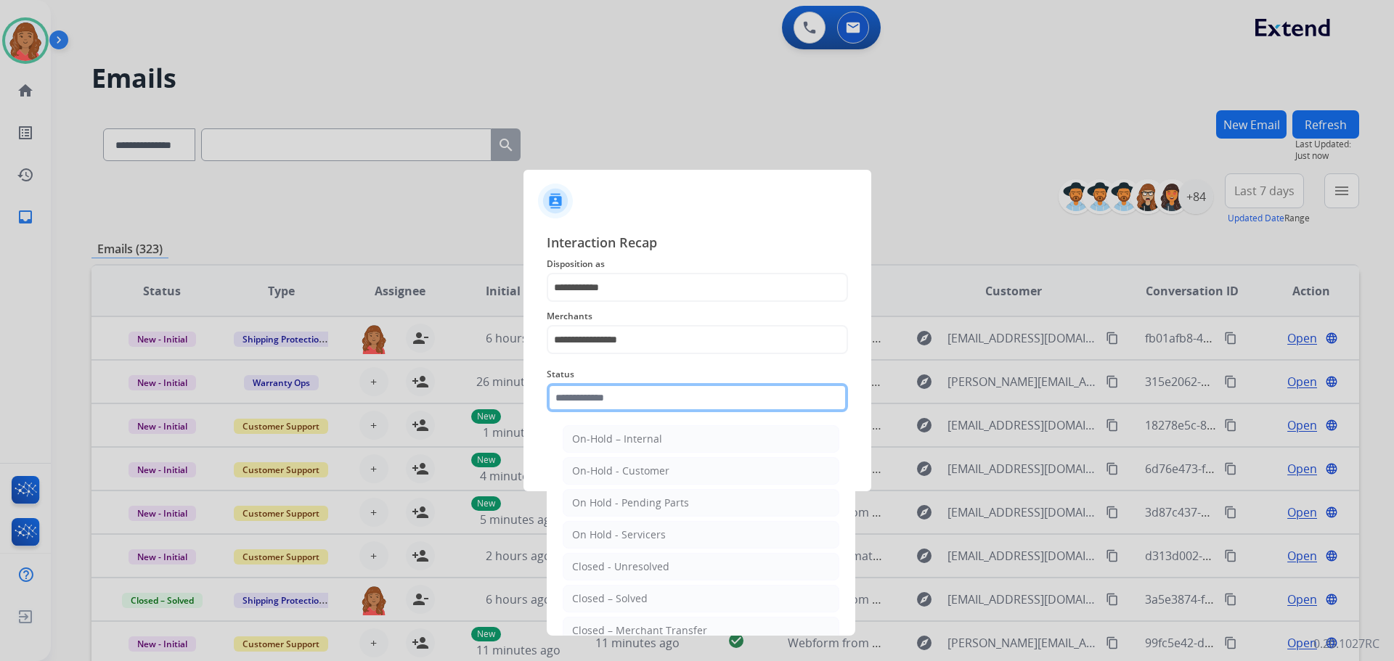
click at [604, 406] on input "text" at bounding box center [697, 397] width 301 height 29
click at [614, 600] on div "Closed – Solved" at bounding box center [609, 599] width 75 height 15
type input "**********"
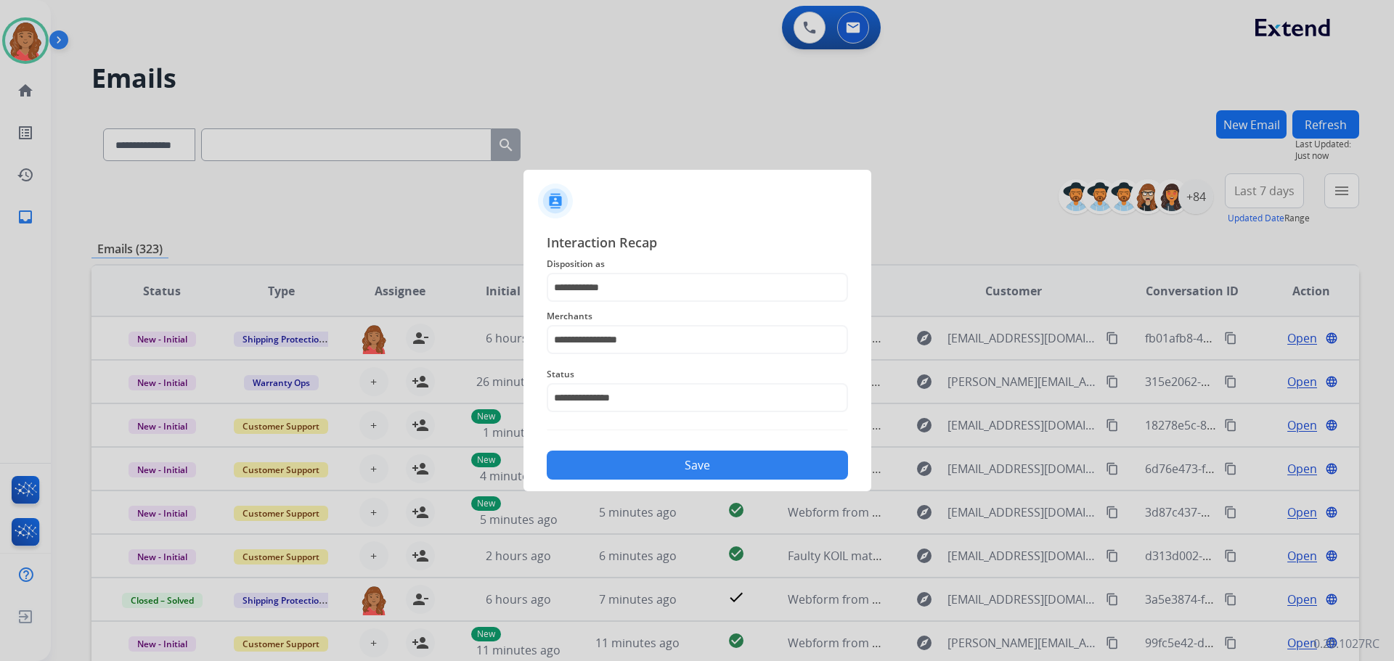
click at [622, 462] on button "Save" at bounding box center [697, 465] width 301 height 29
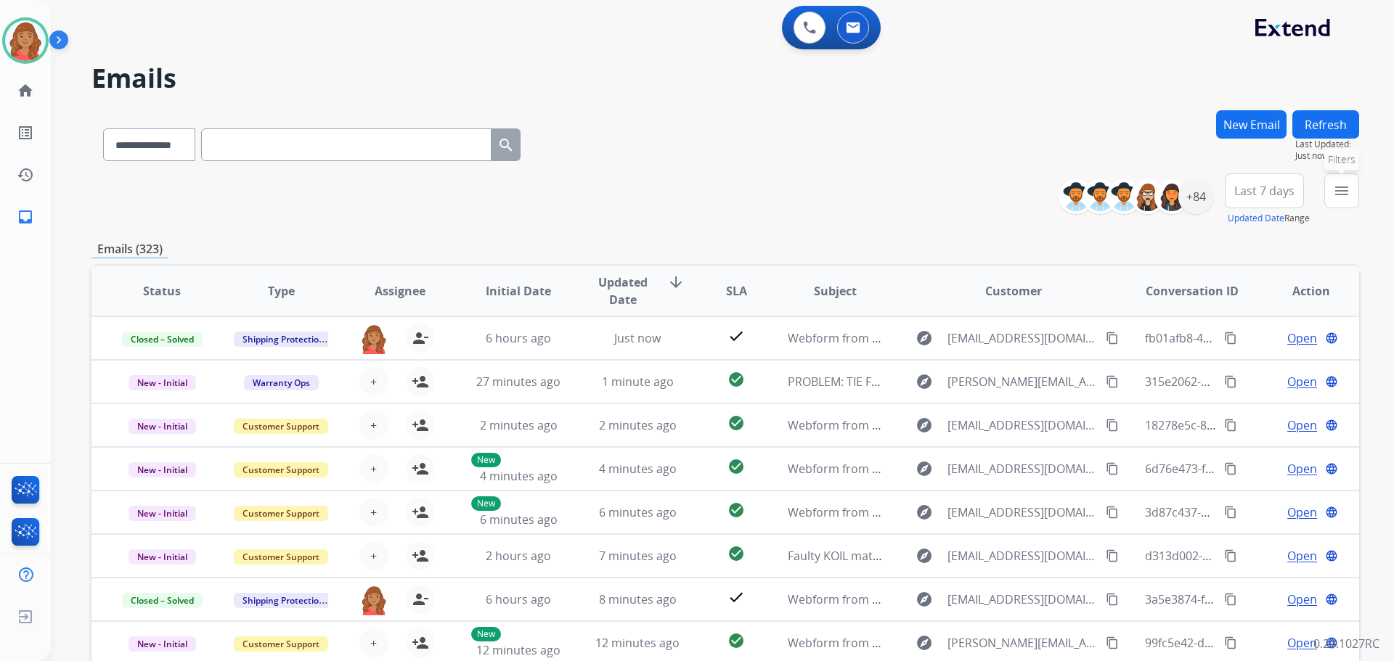
click at [1338, 195] on mat-icon "menu" at bounding box center [1341, 190] width 17 height 17
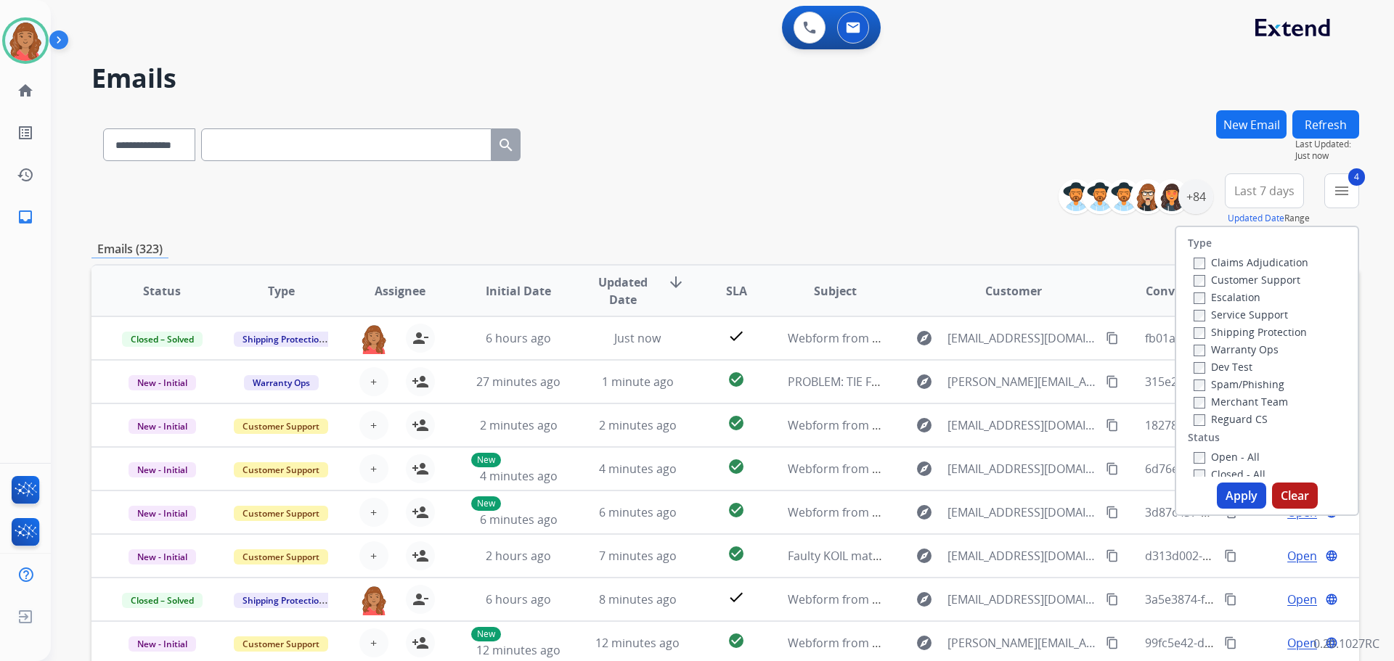
drag, startPoint x: 1238, startPoint y: 495, endPoint x: 1234, endPoint y: 481, distance: 14.5
click at [1238, 494] on button "Apply" at bounding box center [1240, 496] width 49 height 26
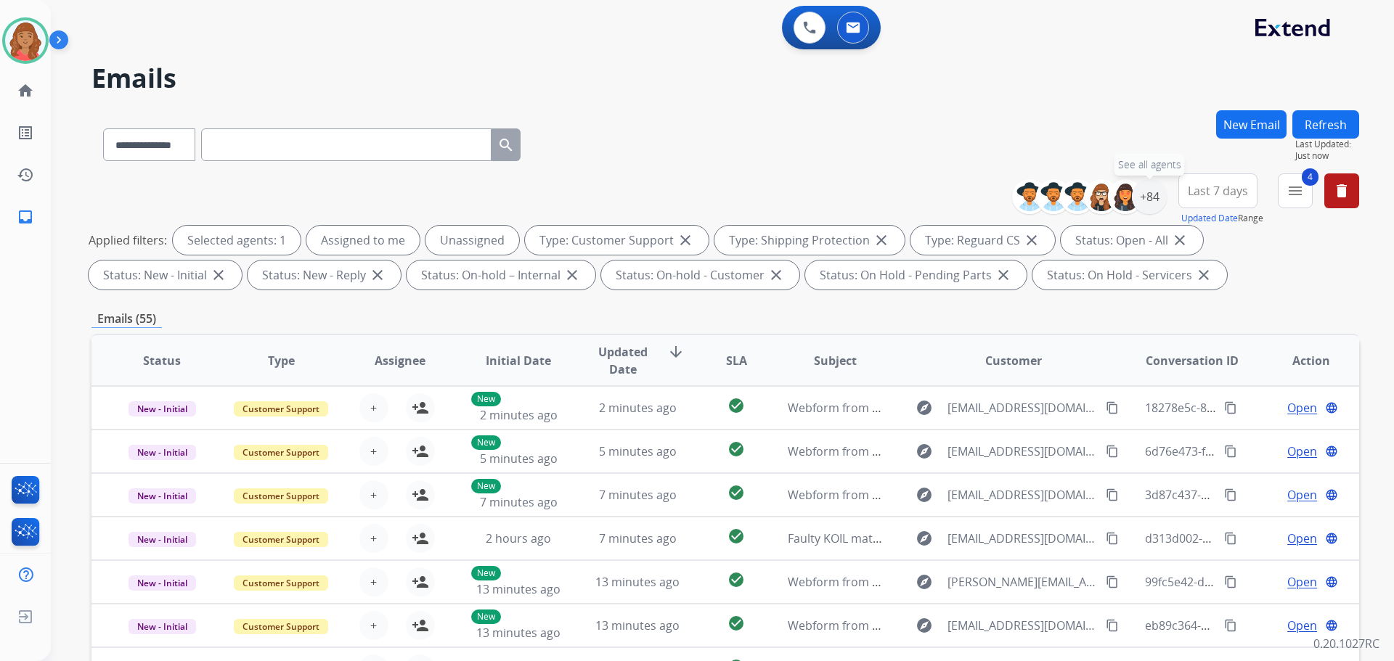
drag, startPoint x: 1147, startPoint y: 192, endPoint x: 1133, endPoint y: 211, distance: 23.4
click at [1147, 197] on div "+84" at bounding box center [1149, 196] width 35 height 35
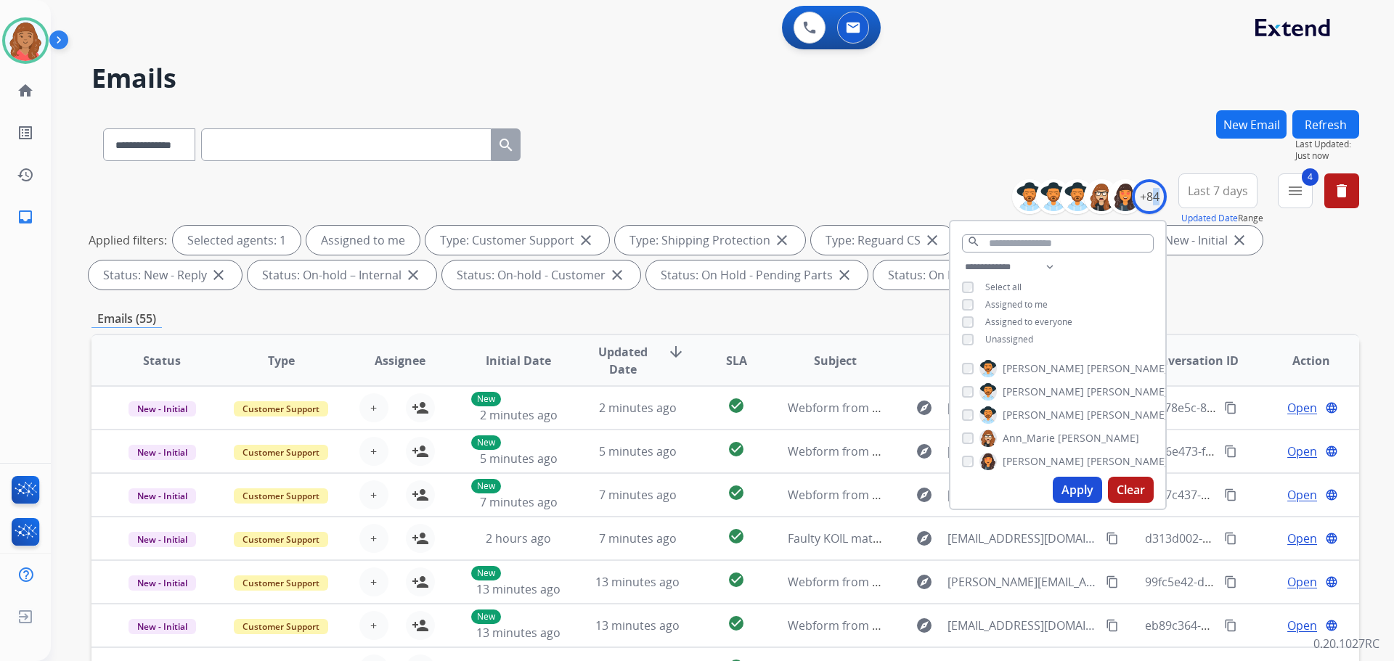
click at [1058, 486] on button "Apply" at bounding box center [1076, 490] width 49 height 26
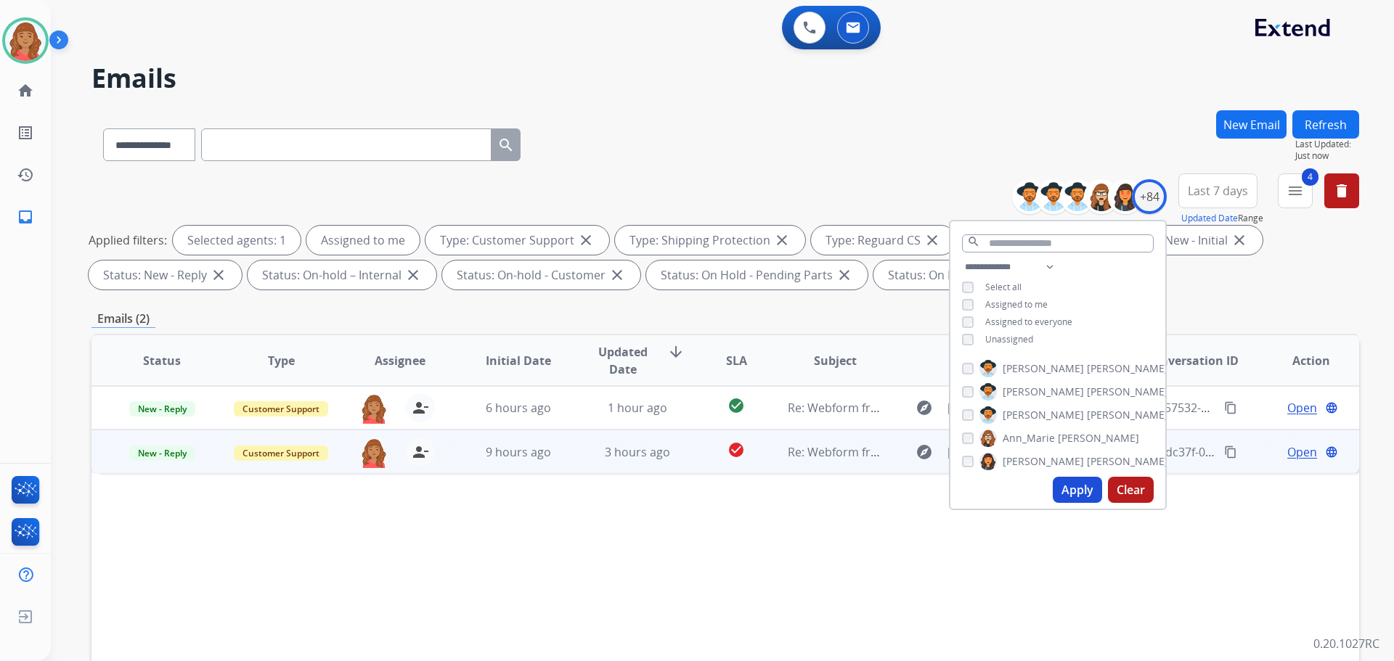
click at [533, 467] on td "9 hours ago" at bounding box center [507, 452] width 119 height 44
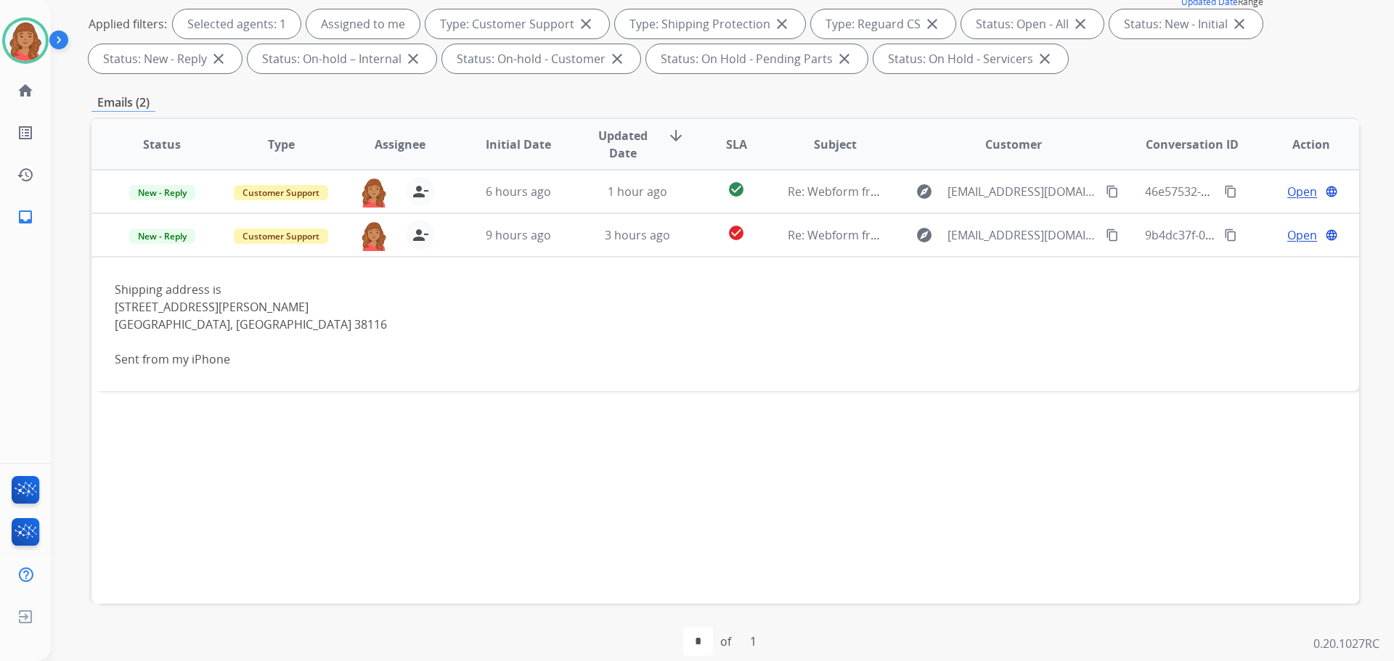
scroll to position [234, 0]
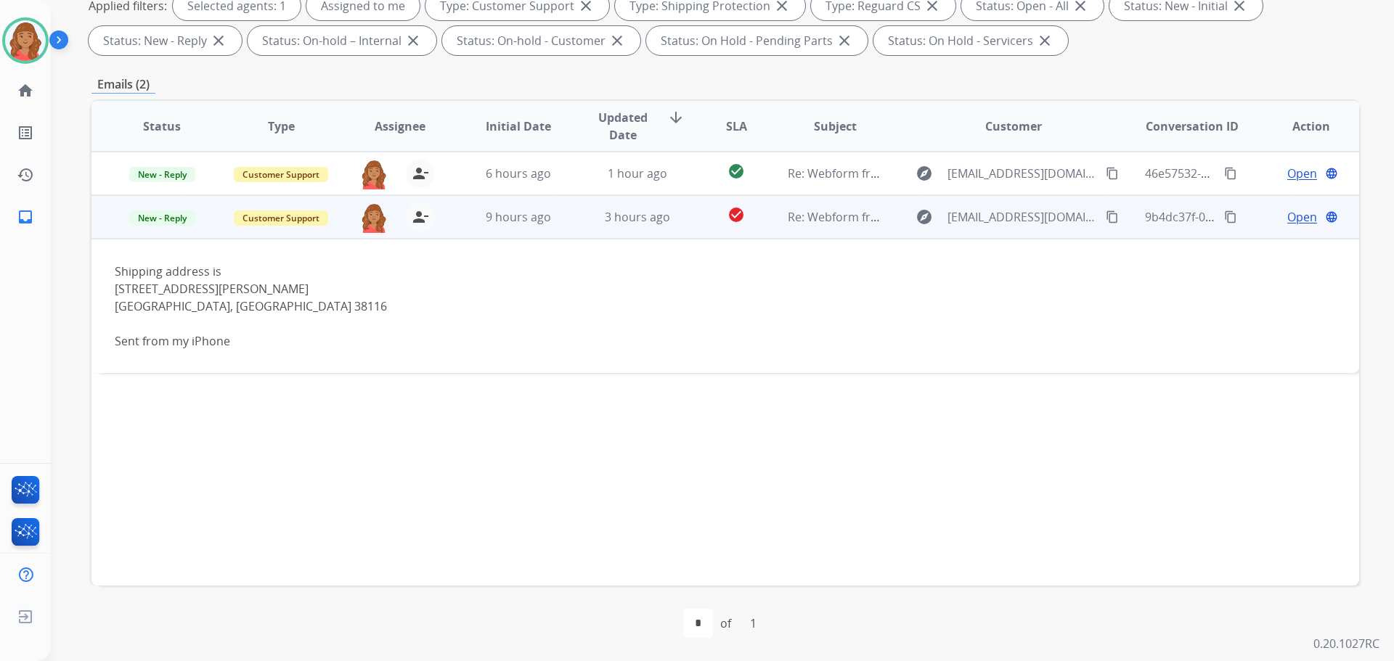
click at [1105, 216] on mat-icon "content_copy" at bounding box center [1111, 216] width 13 height 13
drag, startPoint x: 210, startPoint y: 287, endPoint x: 115, endPoint y: 293, distance: 96.0
click at [105, 292] on td "Shipping address is [STREET_ADDRESS][PERSON_NAME] Sent from my iPhone" at bounding box center [606, 306] width 1030 height 134
drag, startPoint x: 217, startPoint y: 305, endPoint x: 106, endPoint y: 290, distance: 112.0
click at [106, 290] on td "Shipping address is [STREET_ADDRESS][PERSON_NAME] Sent from my iPhone" at bounding box center [606, 306] width 1030 height 134
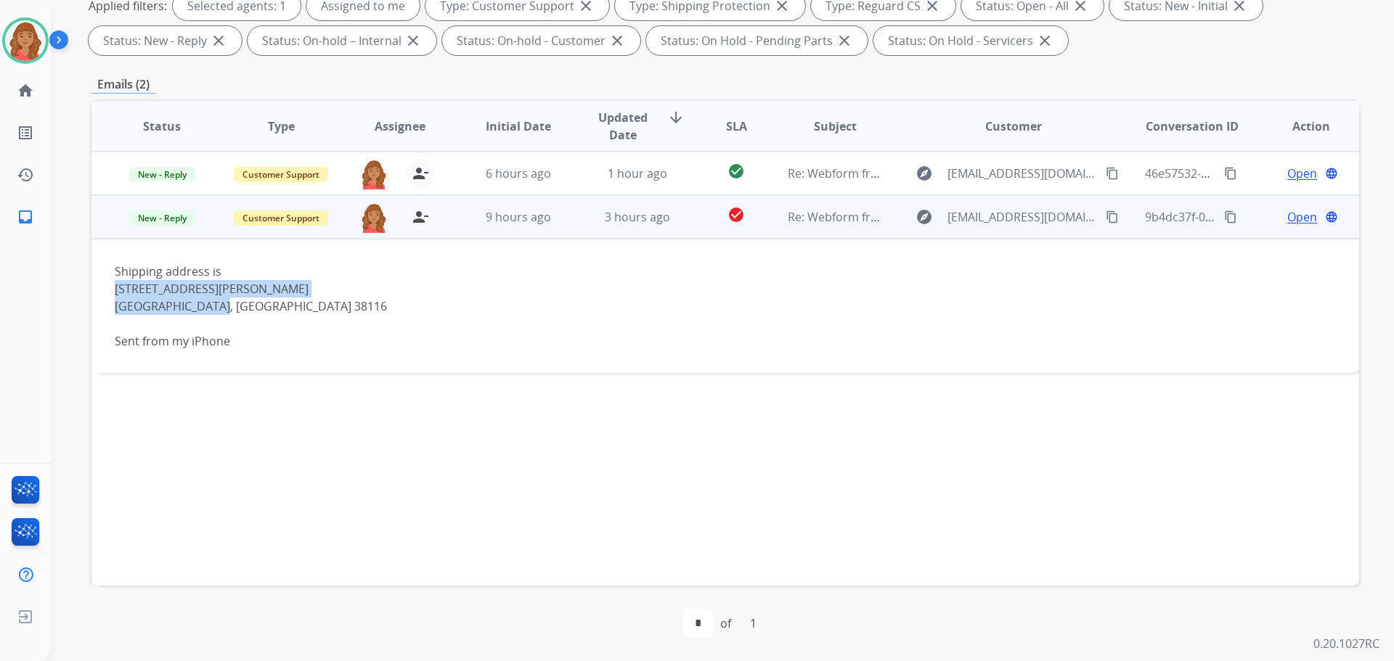
copy div "[STREET_ADDRESS][PERSON_NAME]"
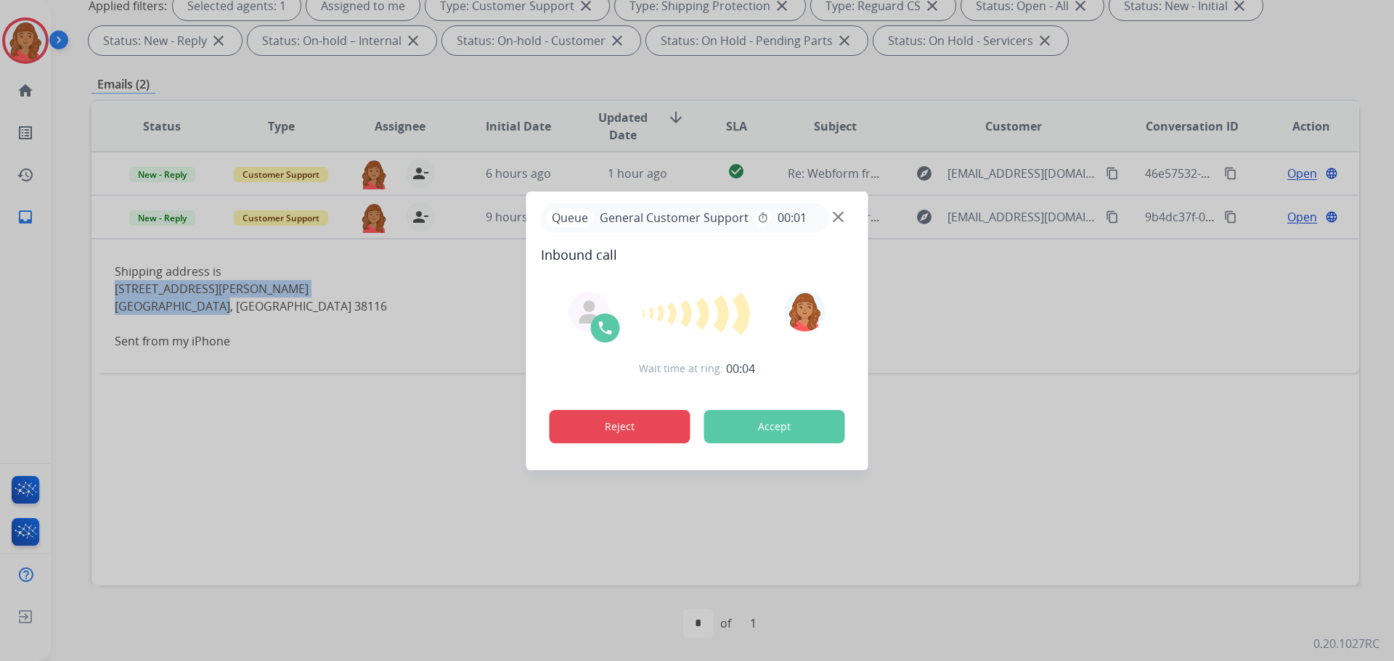
click at [638, 421] on button "Reject" at bounding box center [619, 426] width 141 height 33
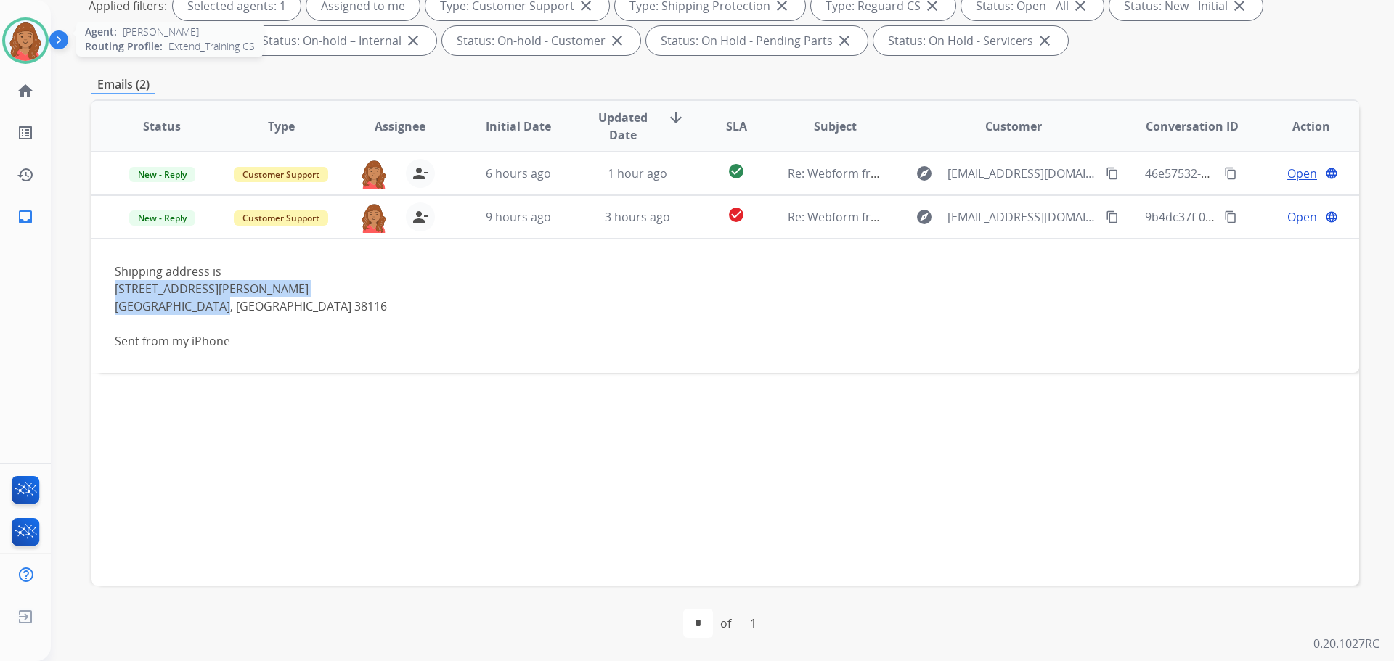
click at [29, 46] on img at bounding box center [25, 40] width 41 height 41
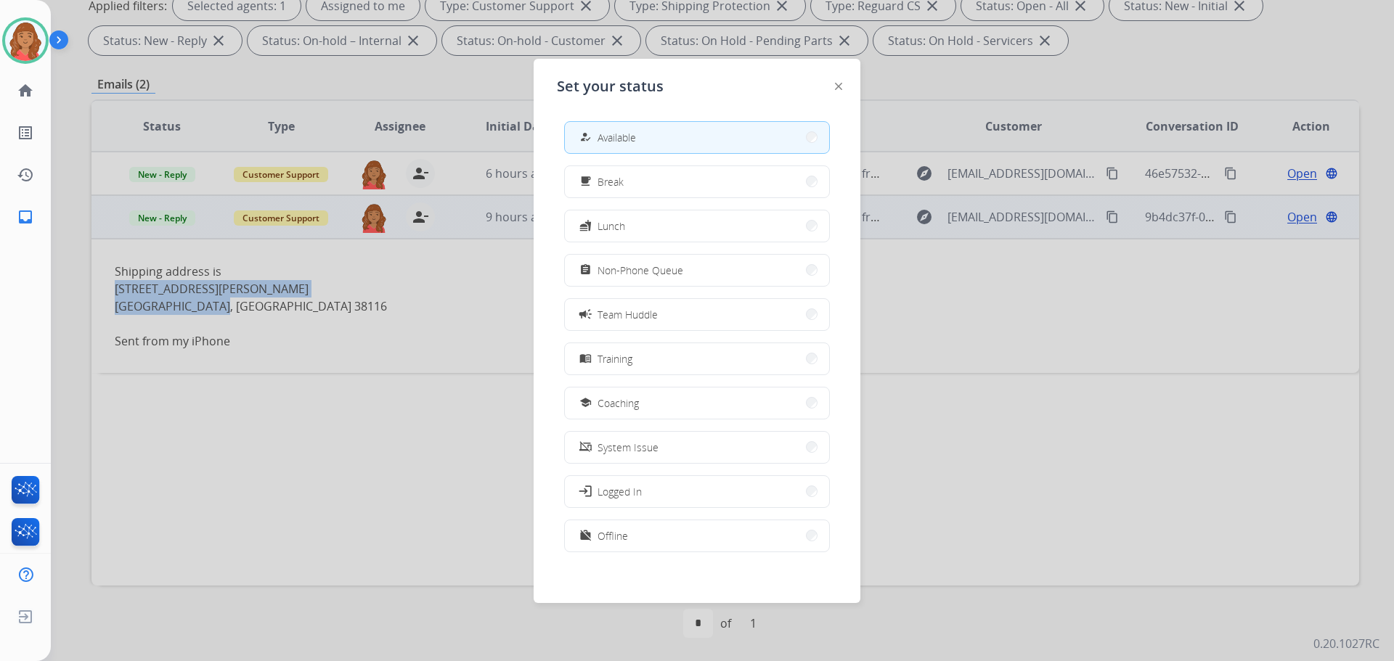
click at [617, 271] on span "Non-Phone Queue" at bounding box center [640, 270] width 86 height 15
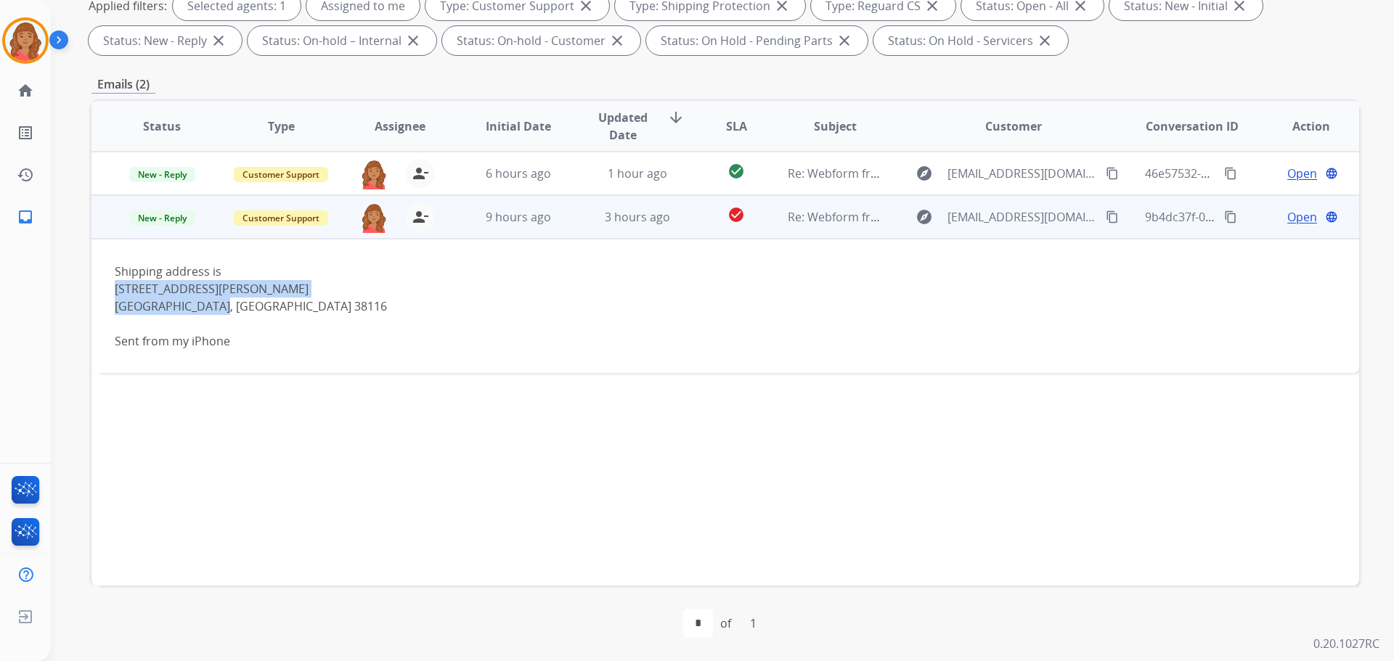
copy div "[STREET_ADDRESS][PERSON_NAME]"
click at [1291, 218] on span "Open" at bounding box center [1302, 216] width 30 height 17
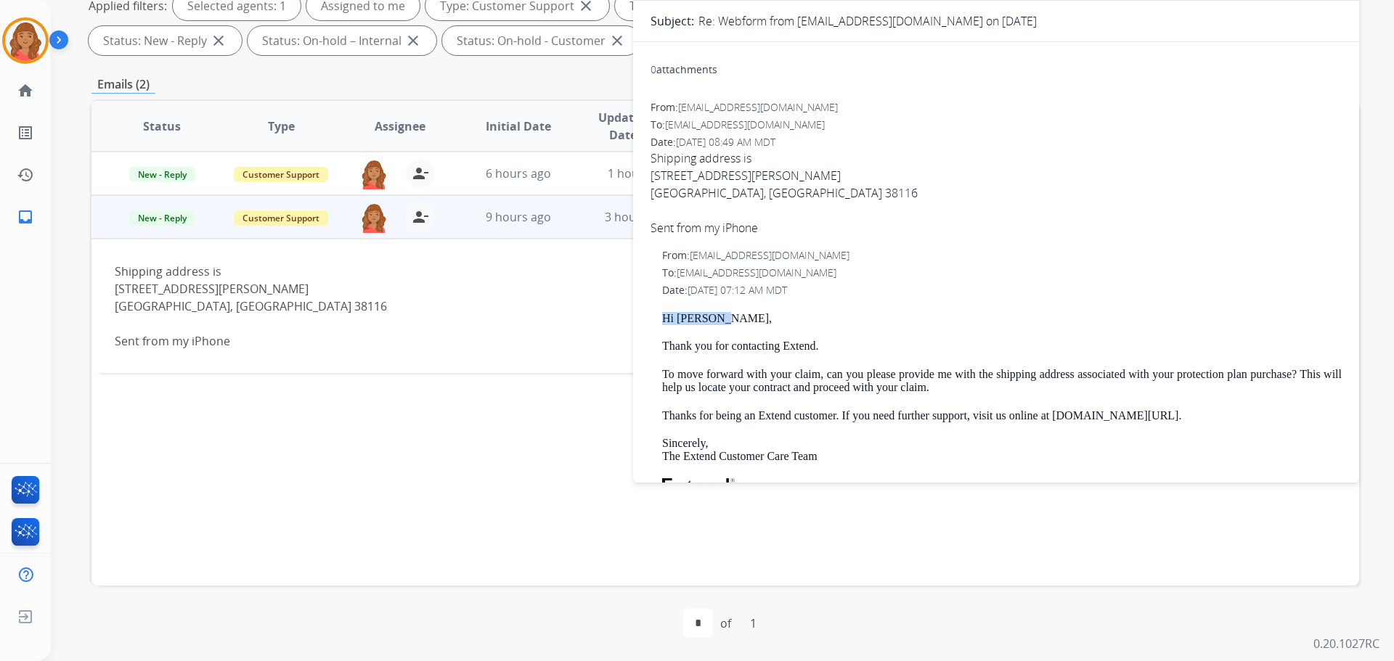
drag, startPoint x: 715, startPoint y: 319, endPoint x: 671, endPoint y: 322, distance: 44.4
click at [645, 317] on div "0 attachments From: [EMAIL_ADDRESS][DOMAIN_NAME] To: [EMAIL_ADDRESS][DOMAIN_NAM…" at bounding box center [996, 412] width 726 height 717
copy p "Hi [PERSON_NAME],"
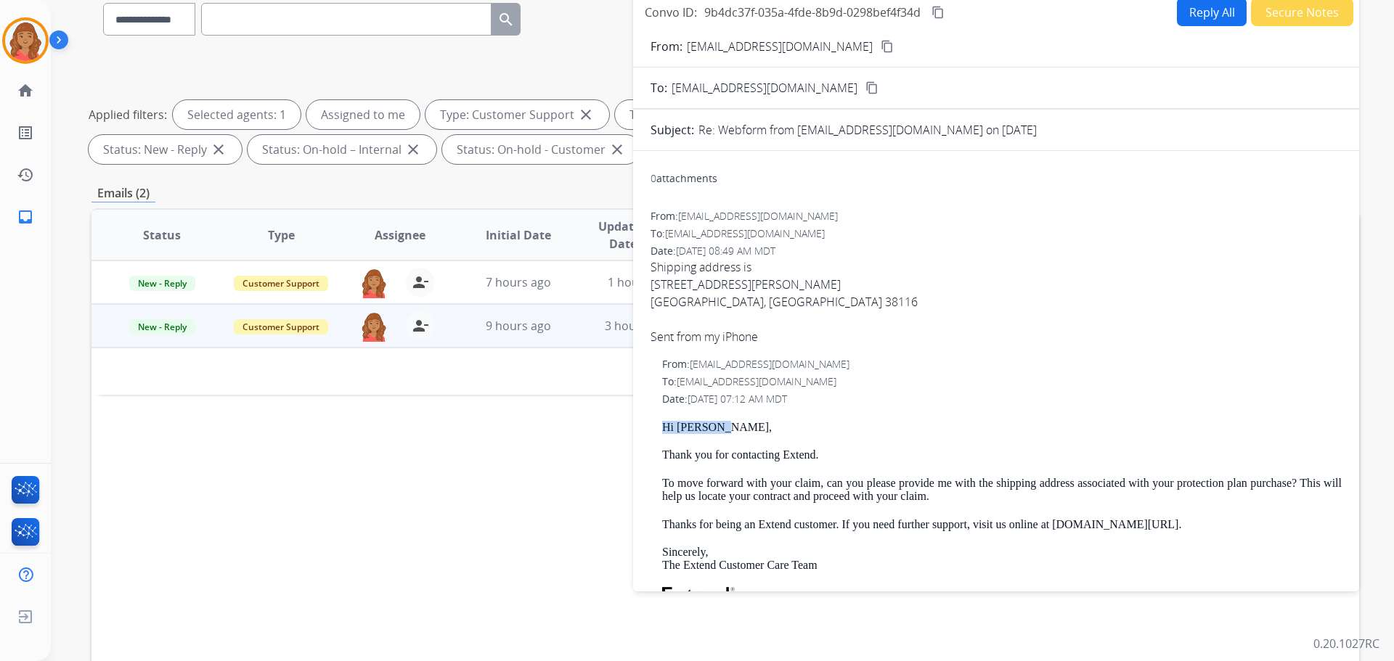
scroll to position [0, 0]
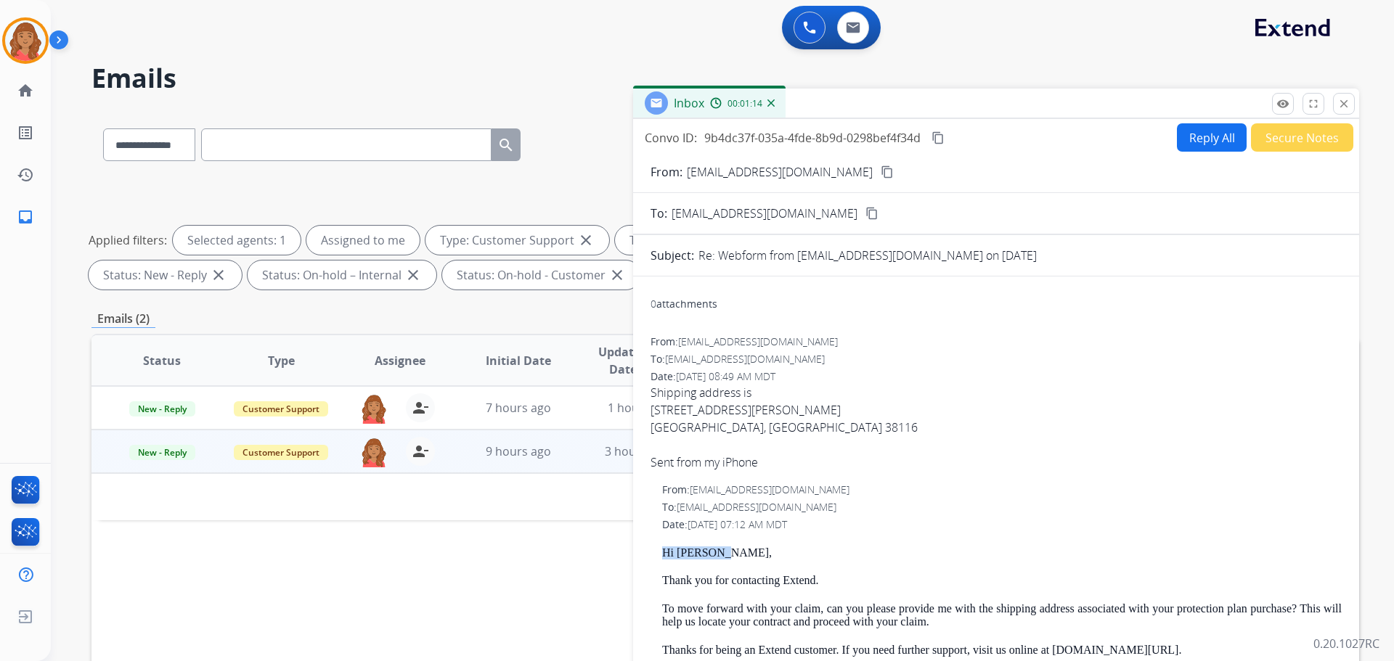
click at [1206, 144] on button "Reply All" at bounding box center [1212, 137] width 70 height 28
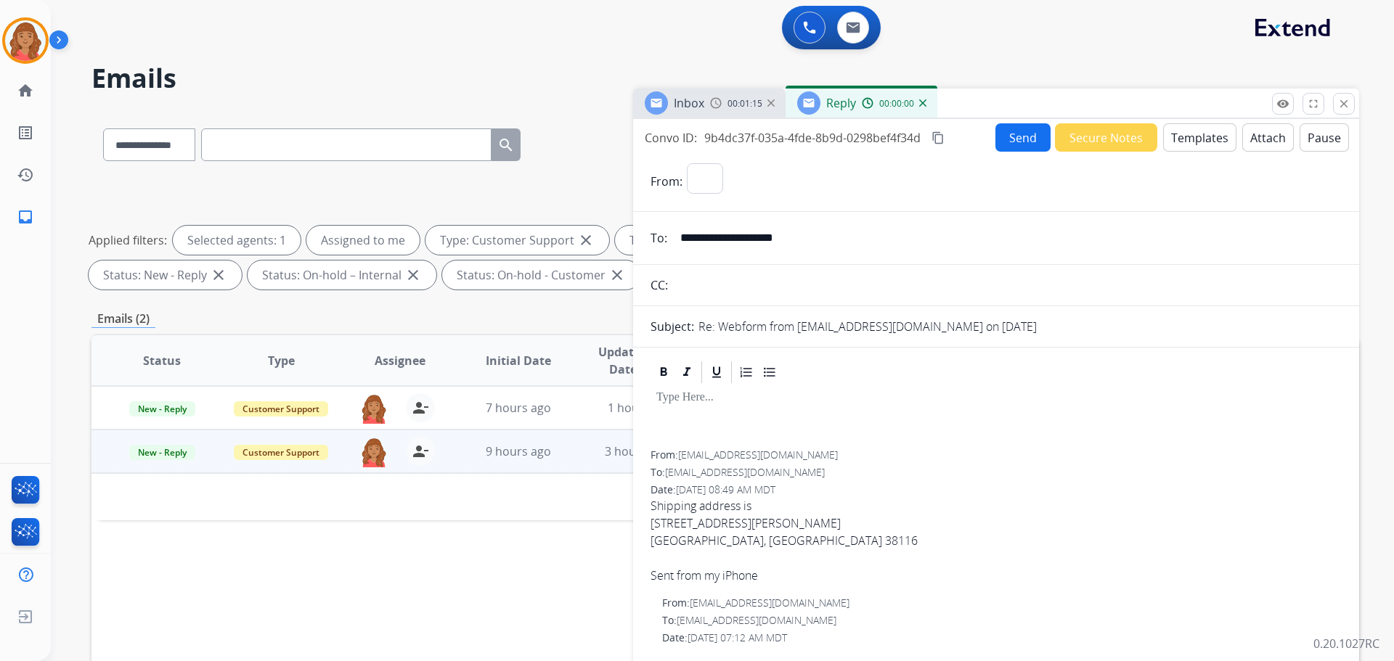
select select "**********"
click at [1182, 139] on button "Templates" at bounding box center [1199, 137] width 73 height 28
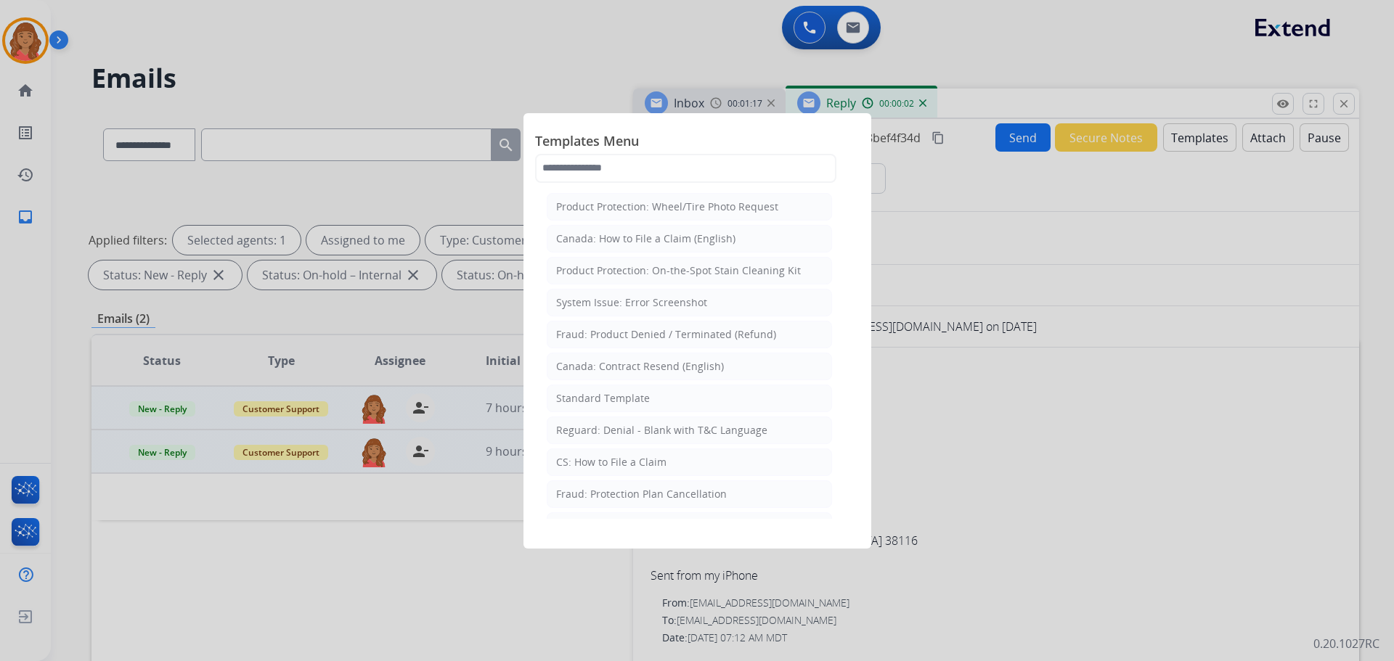
click at [594, 402] on div "Standard Template" at bounding box center [603, 398] width 94 height 15
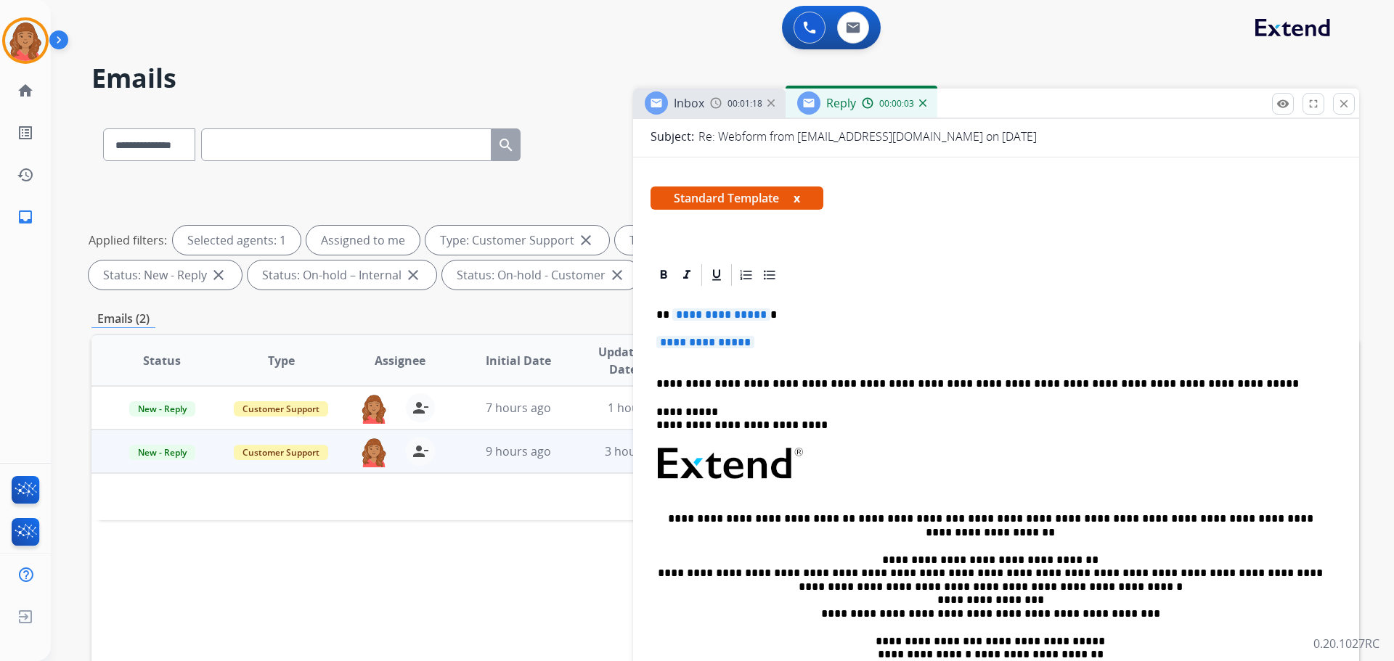
scroll to position [218, 0]
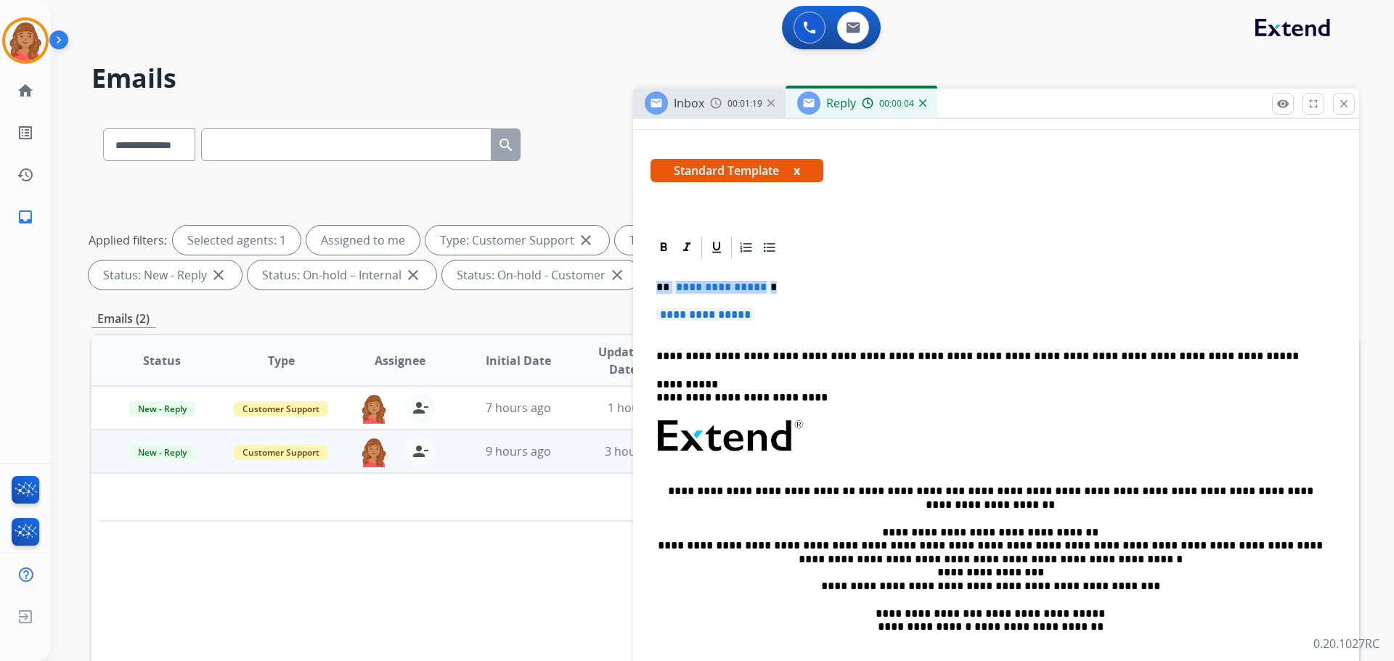
drag, startPoint x: 741, startPoint y: 316, endPoint x: 640, endPoint y: 270, distance: 111.1
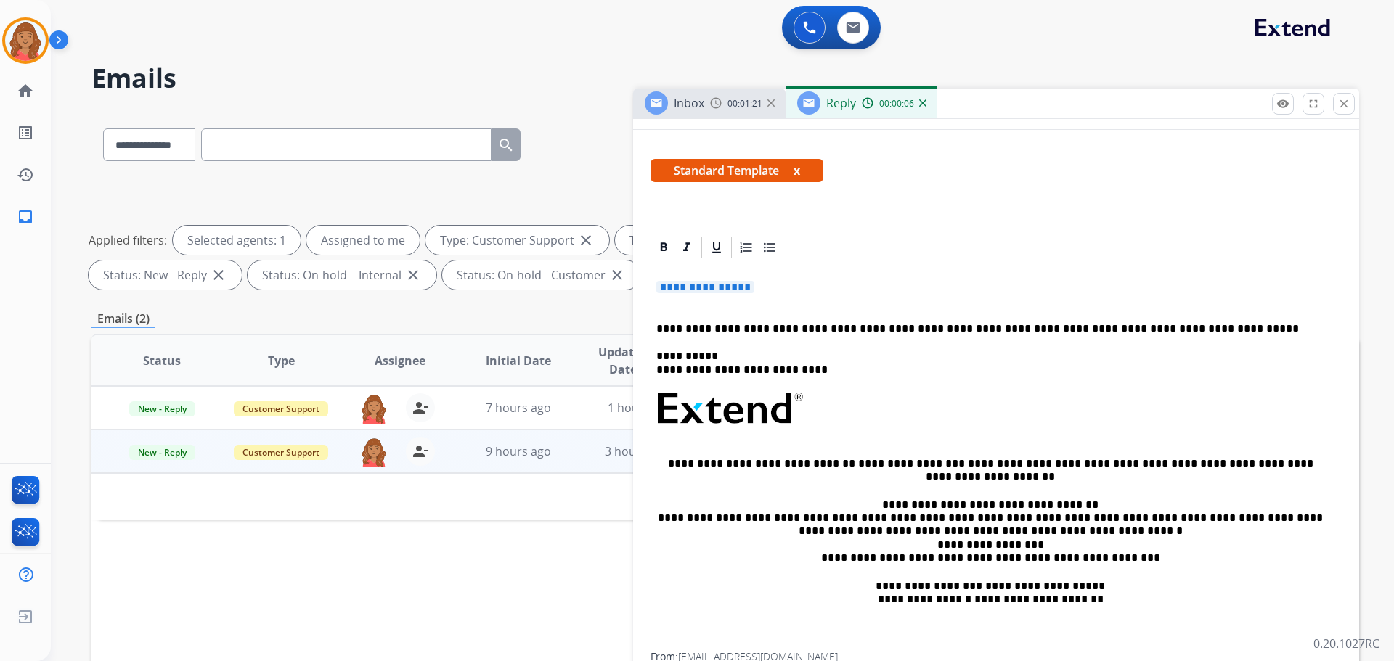
drag, startPoint x: 769, startPoint y: 288, endPoint x: 631, endPoint y: 277, distance: 137.6
click at [622, 271] on div "**********" at bounding box center [724, 502] width 1267 height 785
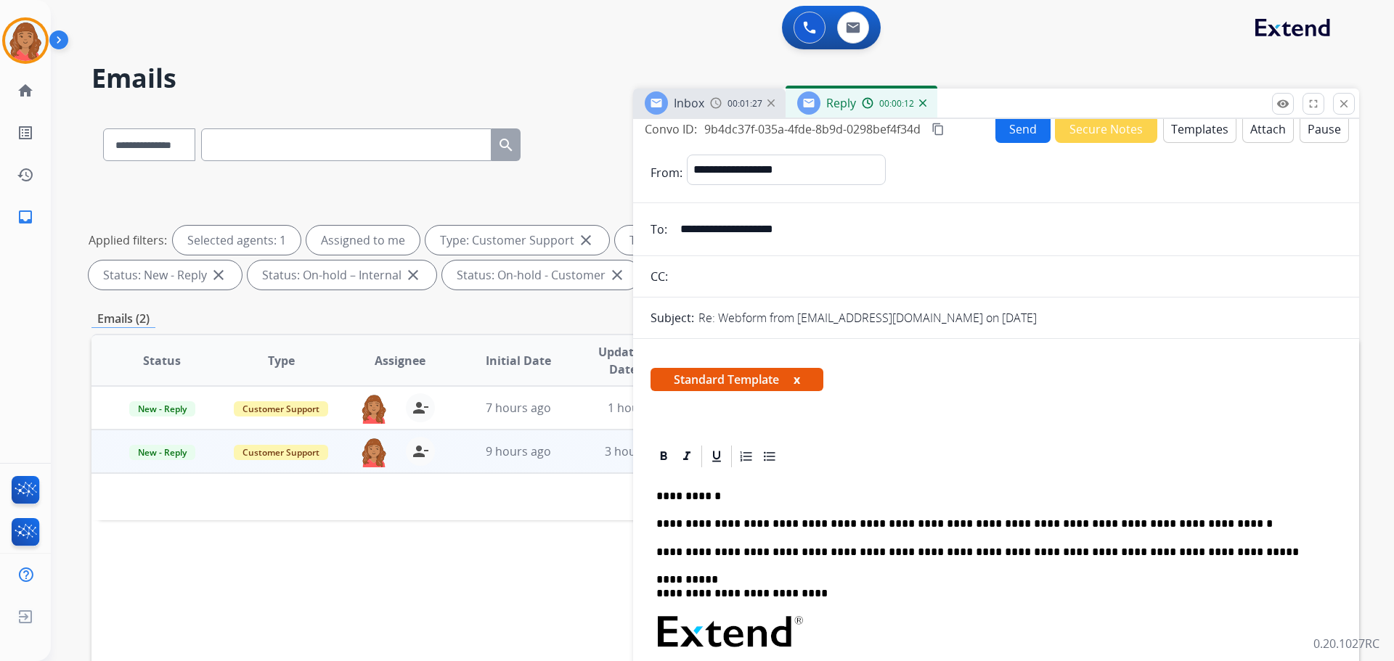
scroll to position [0, 0]
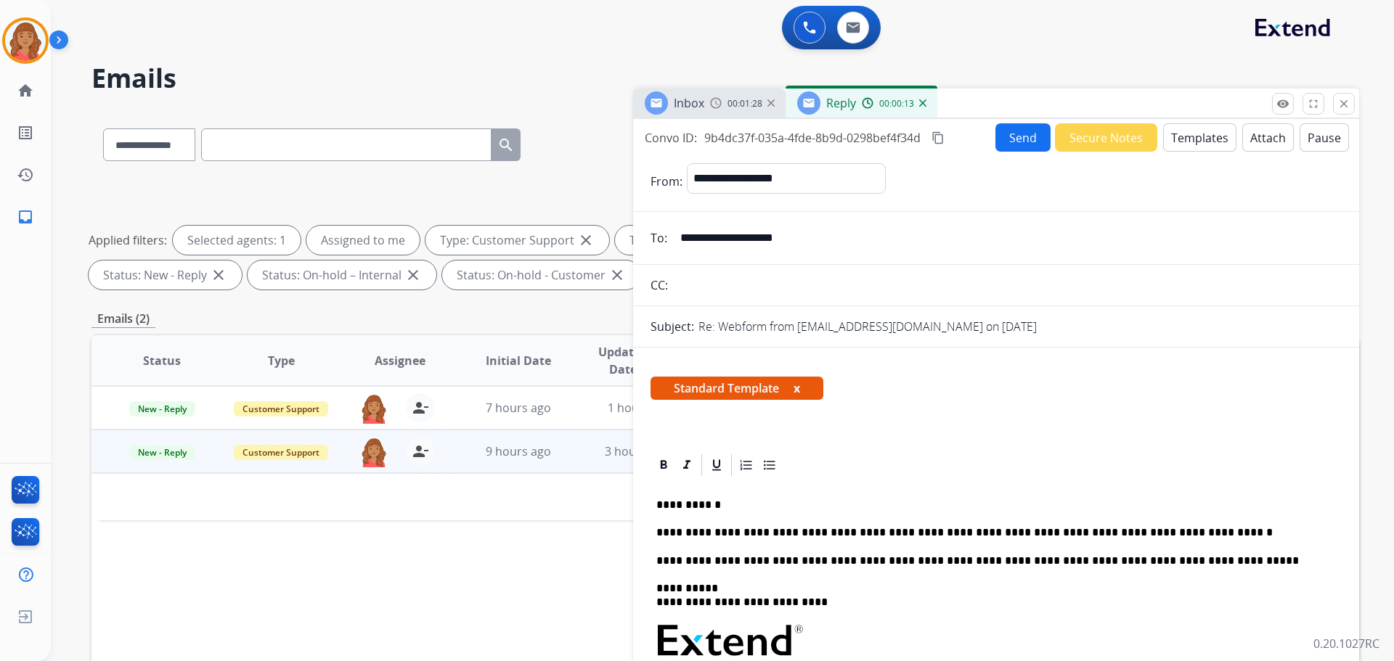
click at [1004, 136] on button "Send" at bounding box center [1022, 137] width 55 height 28
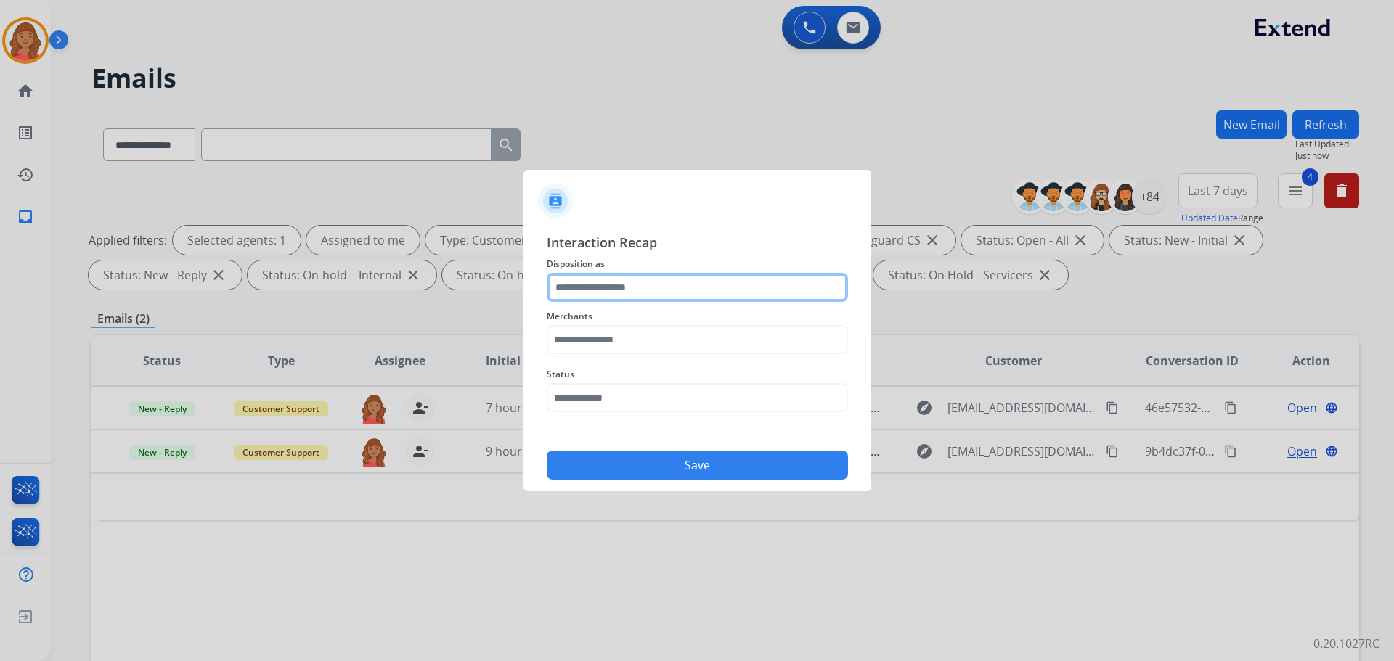
drag, startPoint x: 601, startPoint y: 291, endPoint x: 595, endPoint y: 300, distance: 10.5
click at [600, 291] on input "text" at bounding box center [697, 287] width 301 height 29
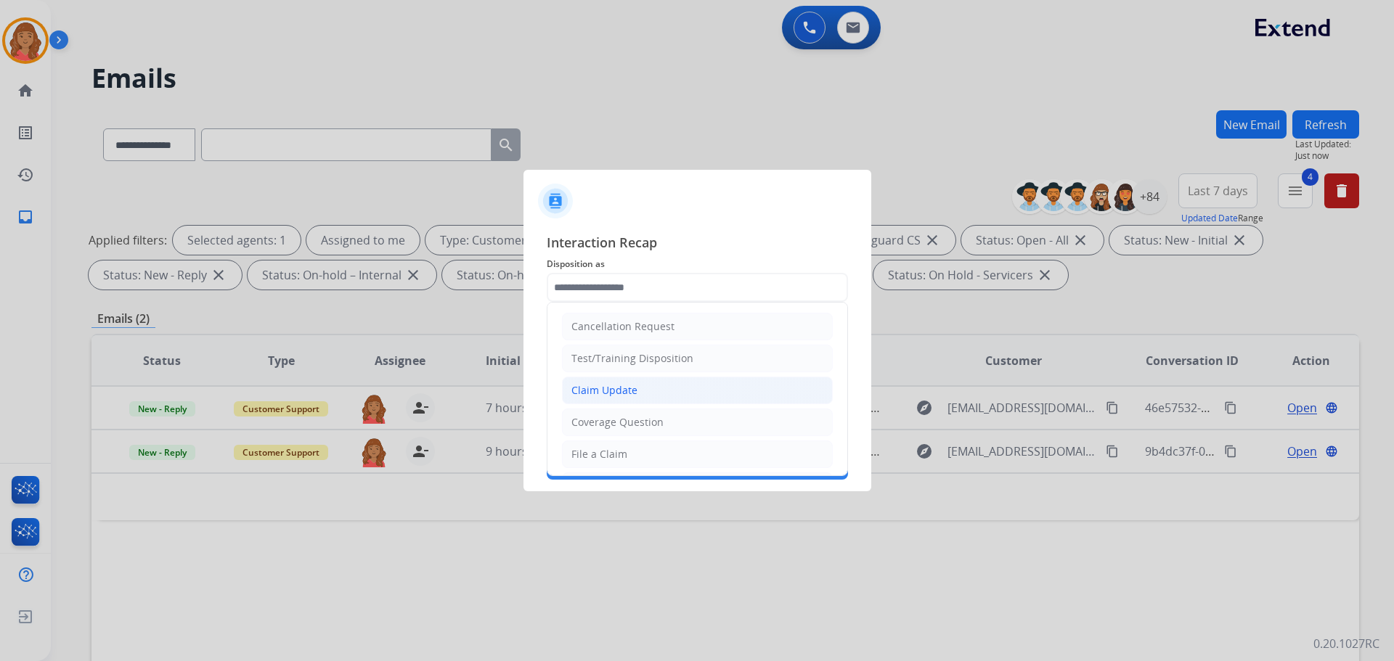
click at [606, 391] on div "Claim Update" at bounding box center [604, 390] width 66 height 15
type input "**********"
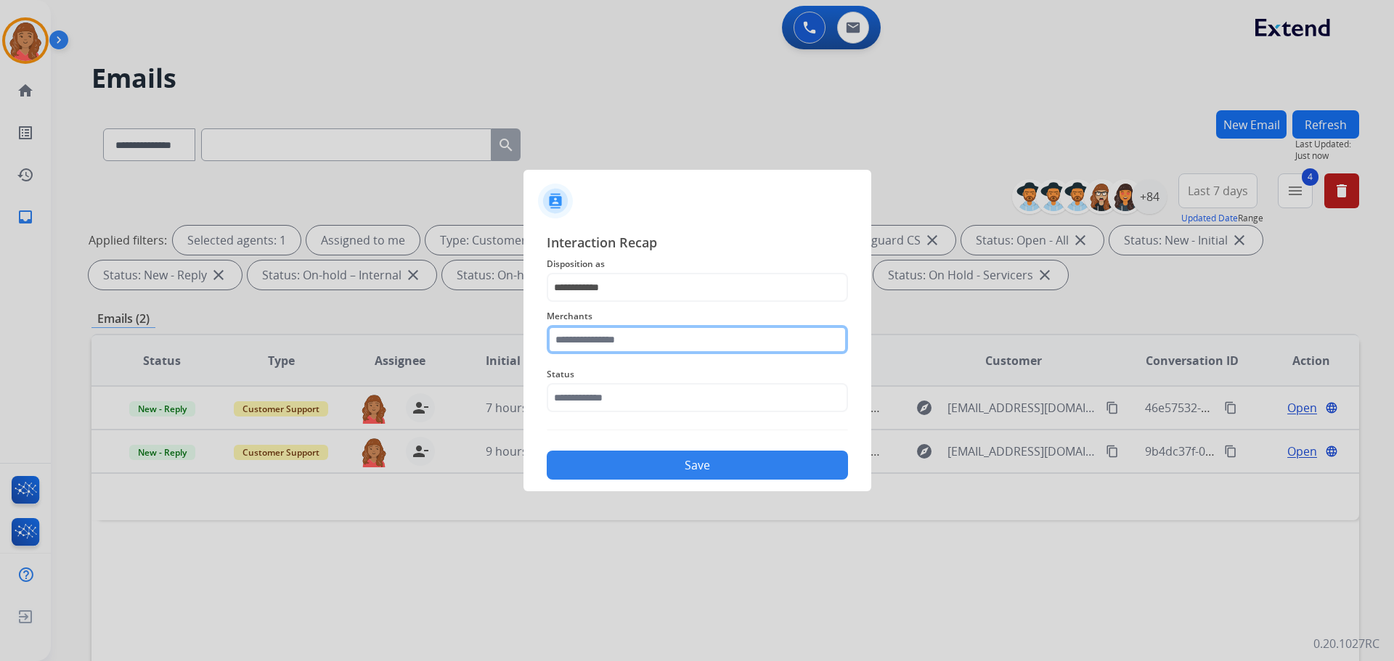
click at [589, 345] on input "text" at bounding box center [697, 339] width 301 height 29
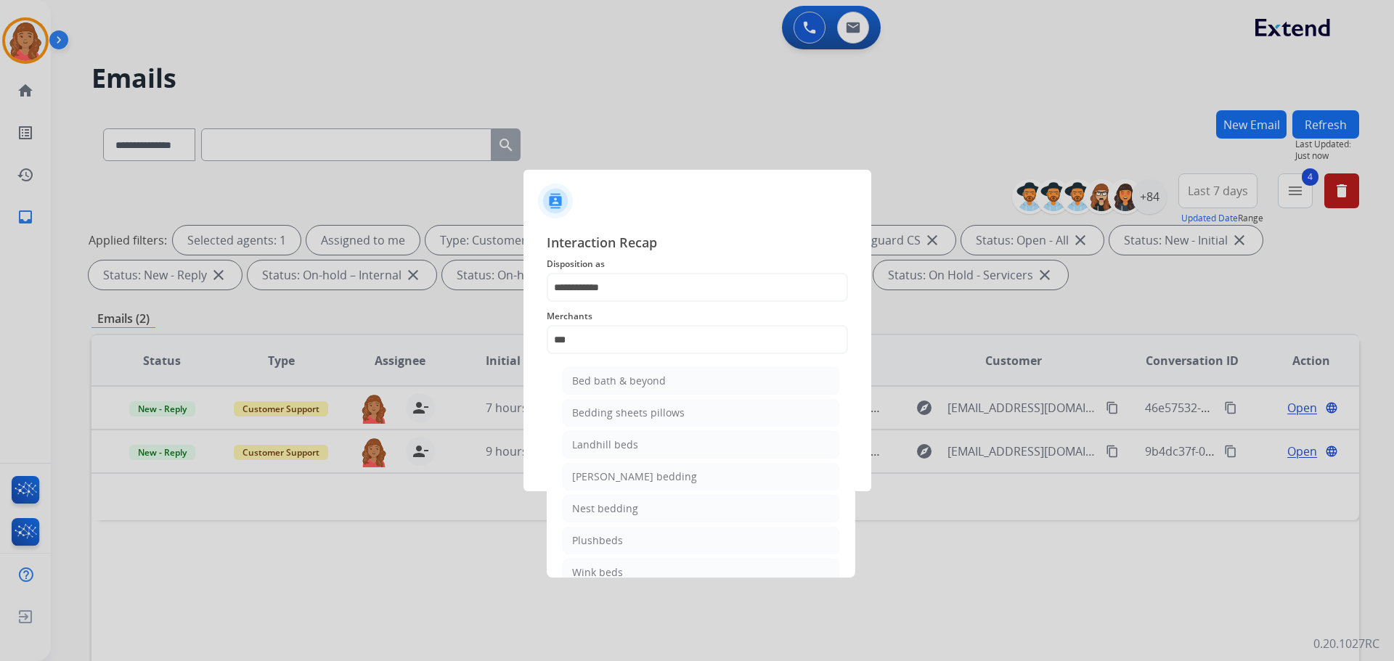
click at [597, 376] on div "Bed bath & beyond" at bounding box center [619, 381] width 94 height 15
type input "**********"
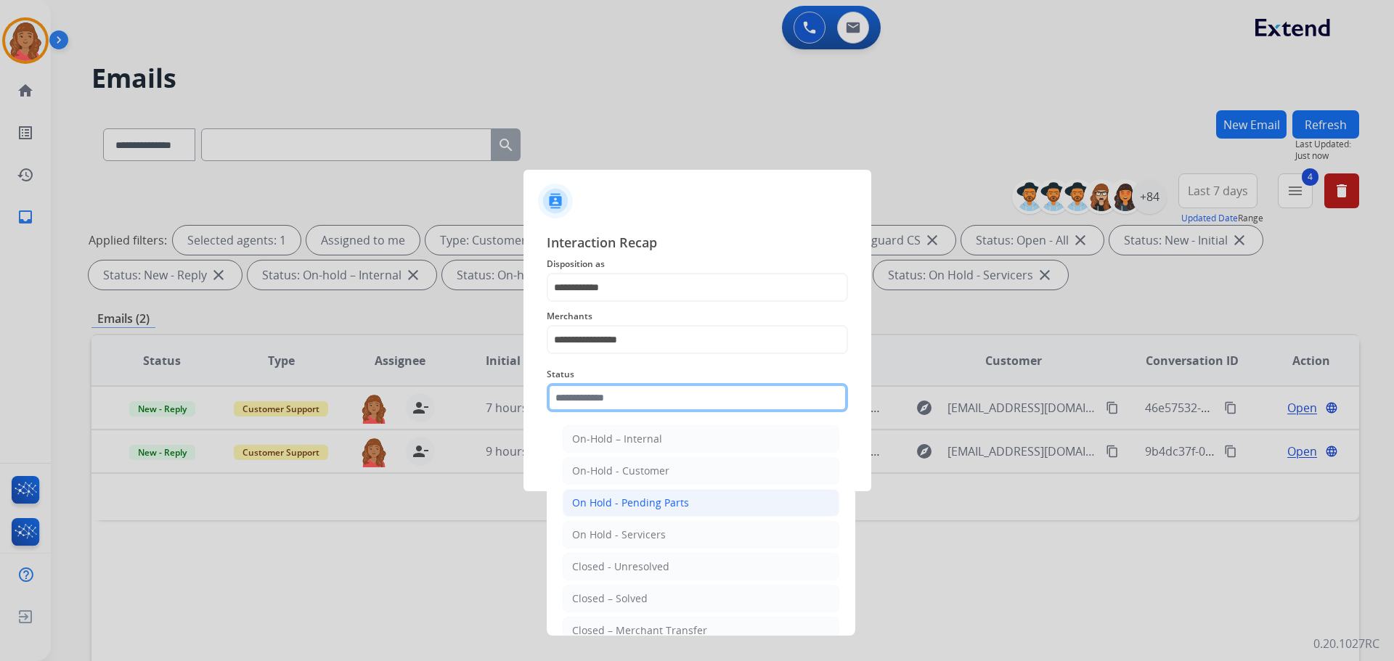
drag, startPoint x: 609, startPoint y: 390, endPoint x: 595, endPoint y: 491, distance: 101.8
click at [609, 400] on input "text" at bounding box center [697, 397] width 301 height 29
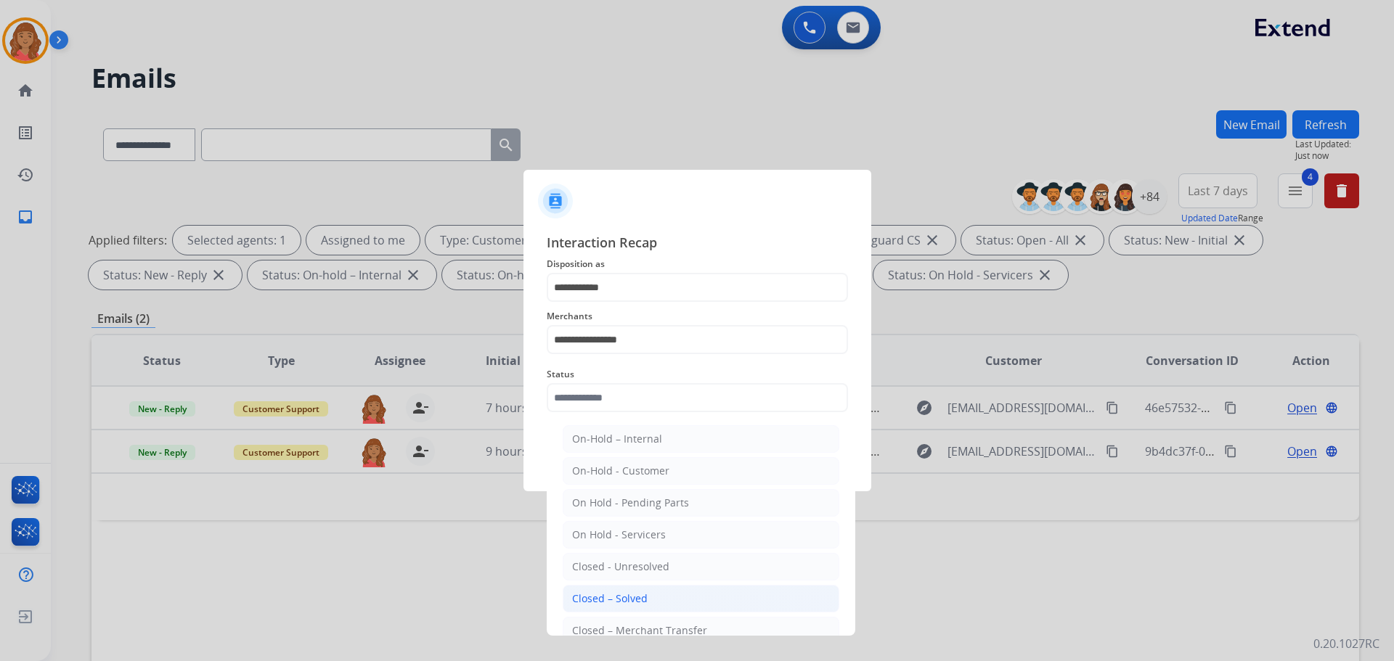
click at [605, 591] on li "Closed – Solved" at bounding box center [700, 599] width 277 height 28
type input "**********"
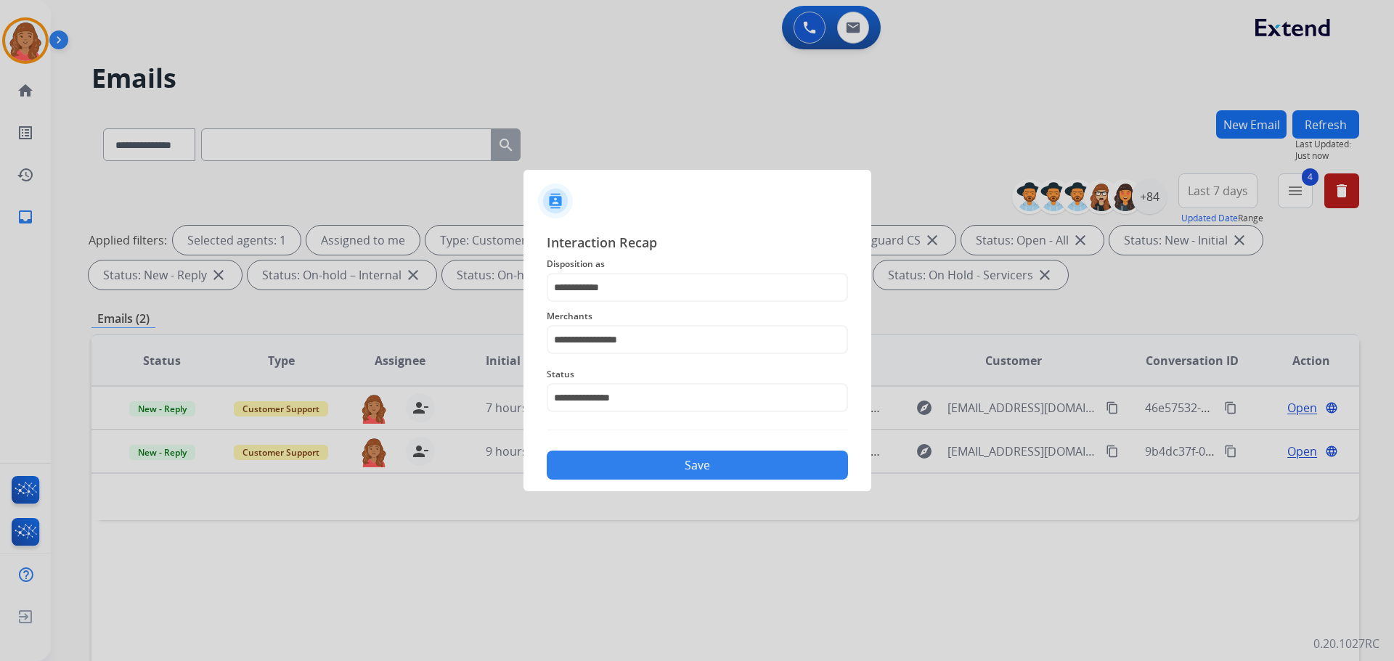
click at [620, 449] on div "Save" at bounding box center [697, 461] width 301 height 38
click at [623, 470] on button "Save" at bounding box center [697, 465] width 301 height 29
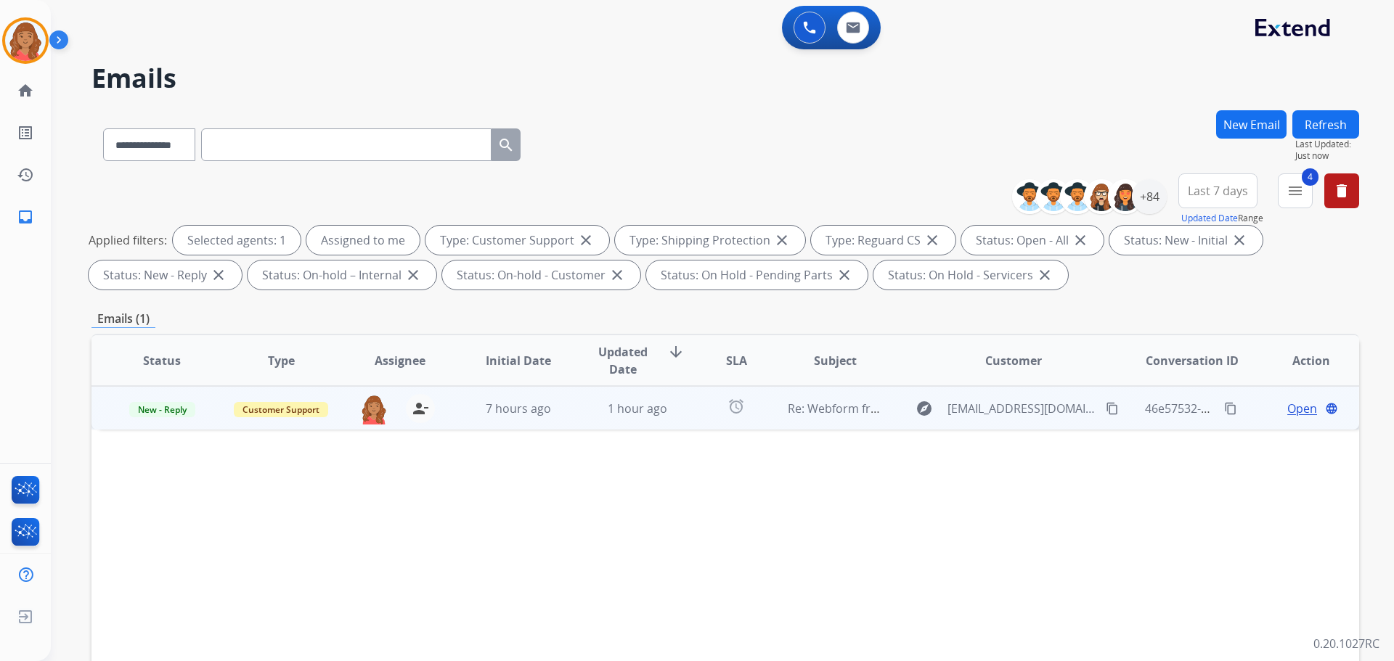
drag, startPoint x: 559, startPoint y: 424, endPoint x: 567, endPoint y: 427, distance: 8.5
click at [564, 425] on tr "New - Reply Customer Support [PERSON_NAME][EMAIL_ADDRESS][PERSON_NAME][DOMAIN_N…" at bounding box center [724, 408] width 1267 height 44
click at [1287, 409] on span "Open" at bounding box center [1302, 407] width 30 height 17
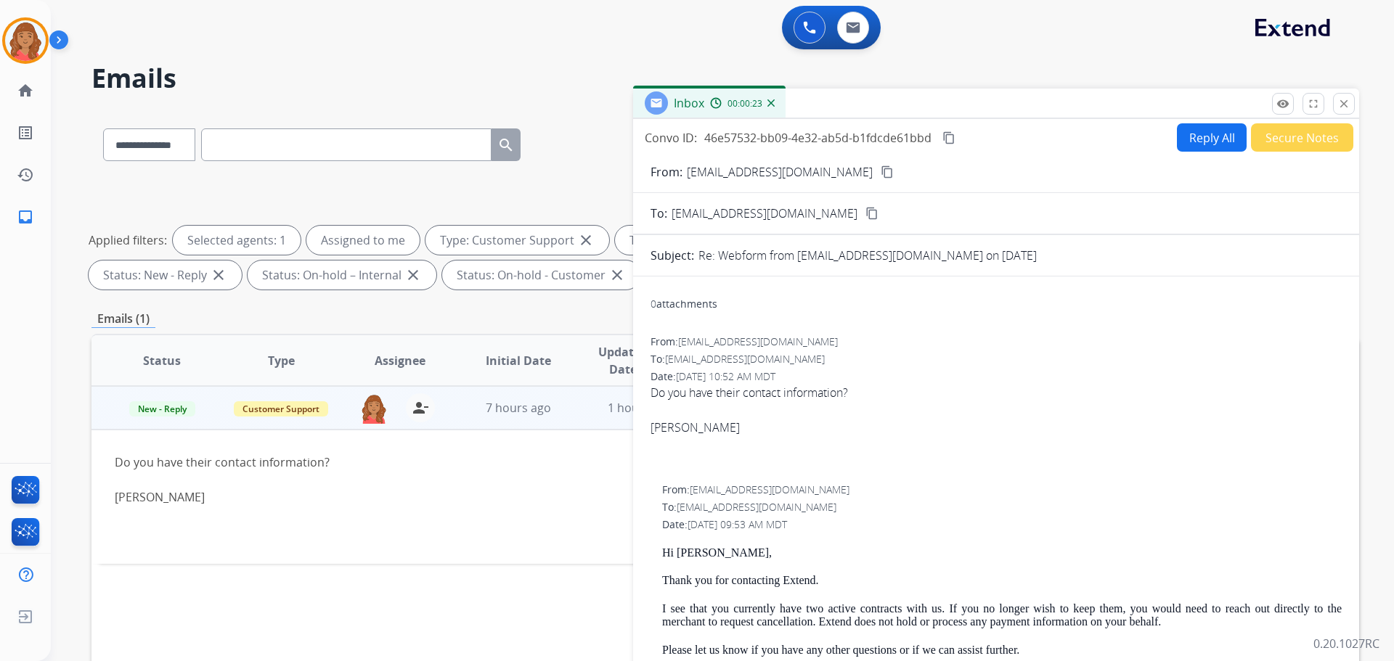
click at [880, 170] on mat-icon "content_copy" at bounding box center [886, 171] width 13 height 13
drag, startPoint x: 25, startPoint y: 38, endPoint x: 50, endPoint y: 36, distance: 24.7
click at [26, 38] on img at bounding box center [25, 40] width 41 height 41
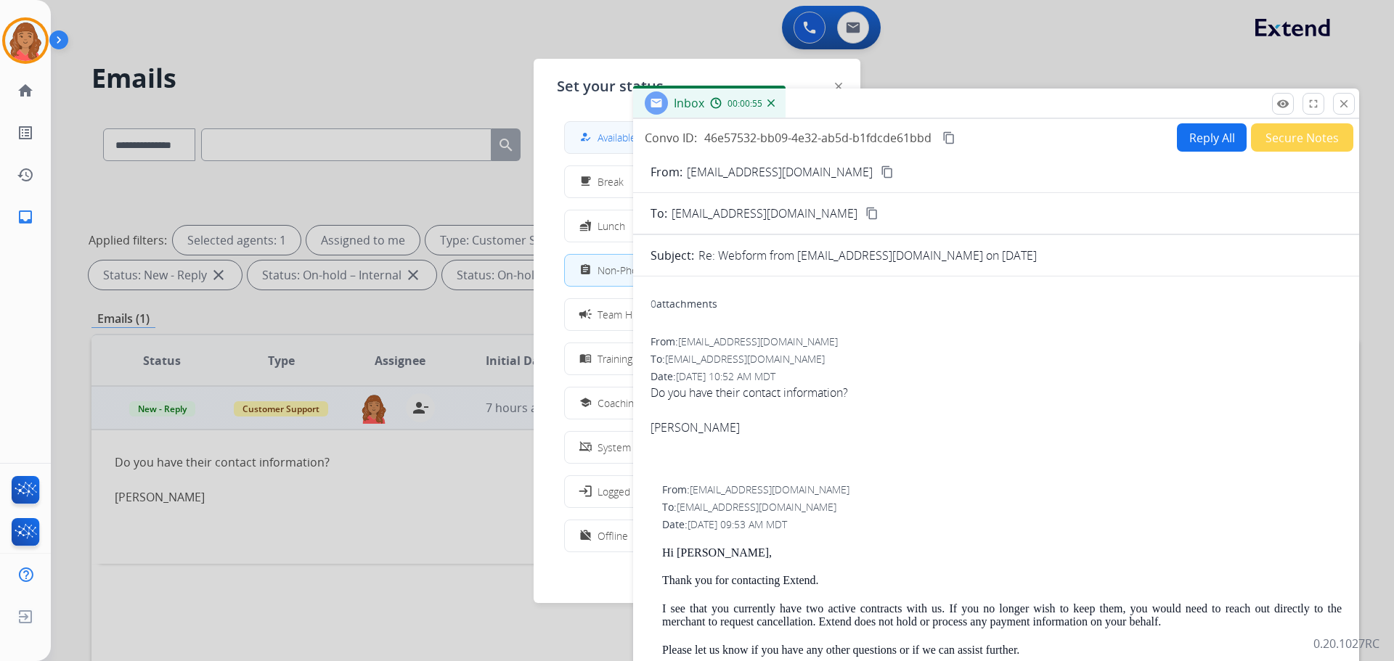
click at [596, 130] on div "how_to_reg" at bounding box center [586, 136] width 21 height 17
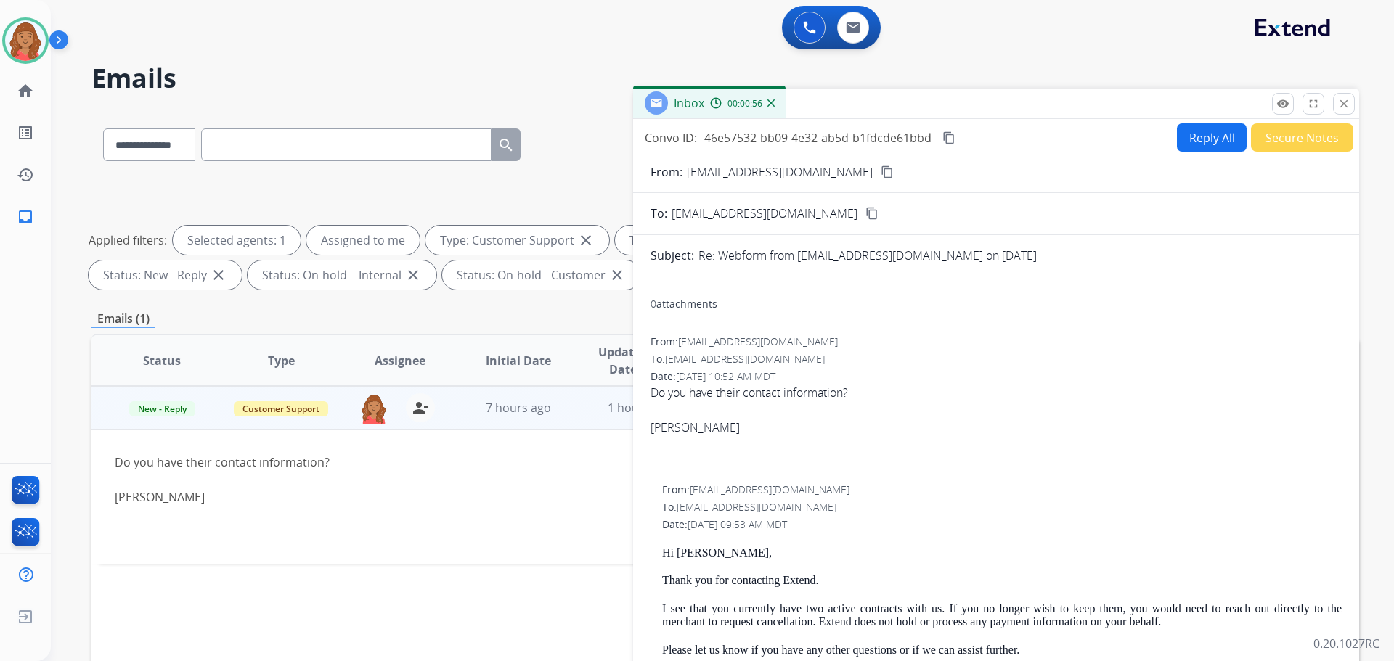
click at [1203, 139] on button "Reply All" at bounding box center [1212, 137] width 70 height 28
select select "**********"
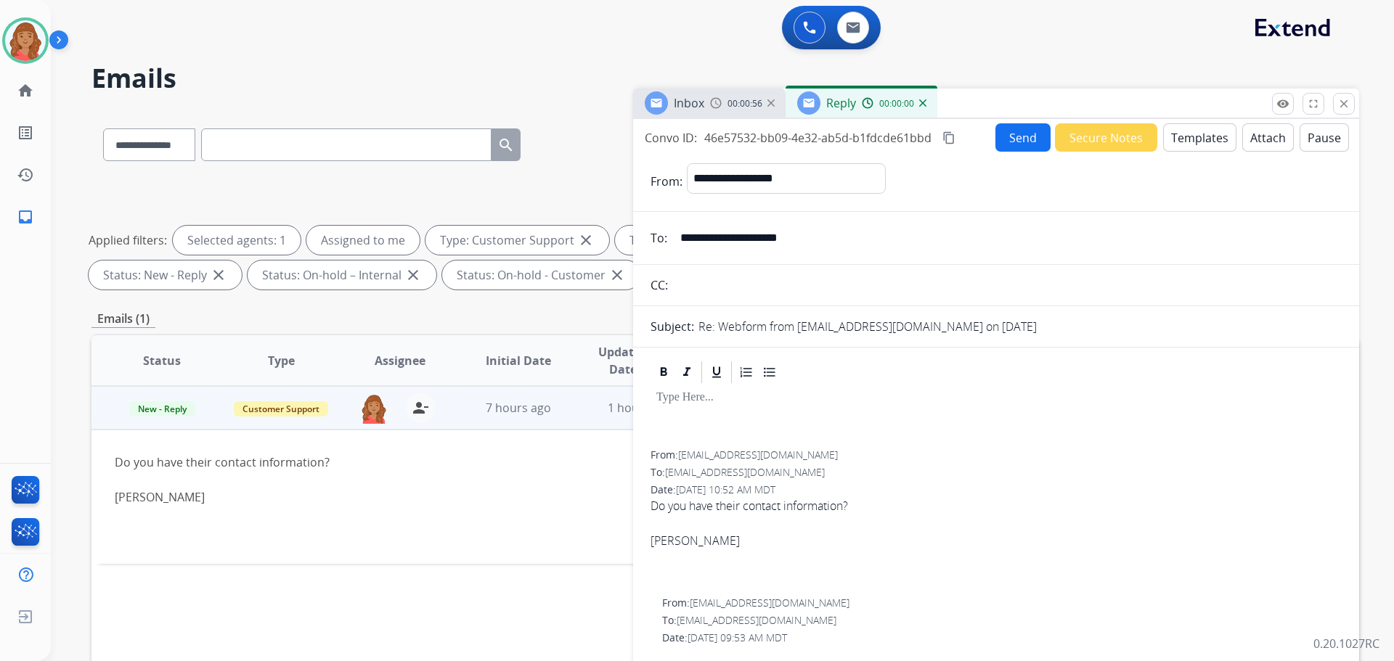
click at [1195, 143] on button "Templates" at bounding box center [1199, 137] width 73 height 28
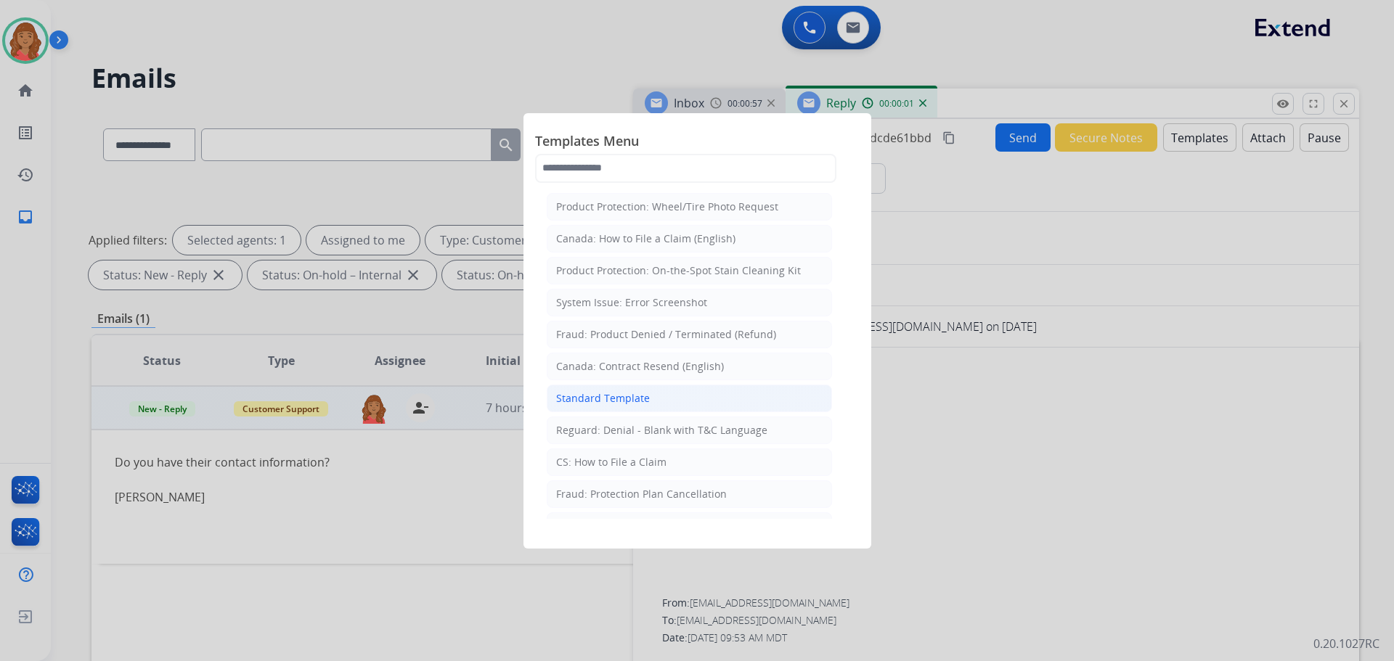
click at [602, 404] on div "Standard Template" at bounding box center [603, 398] width 94 height 15
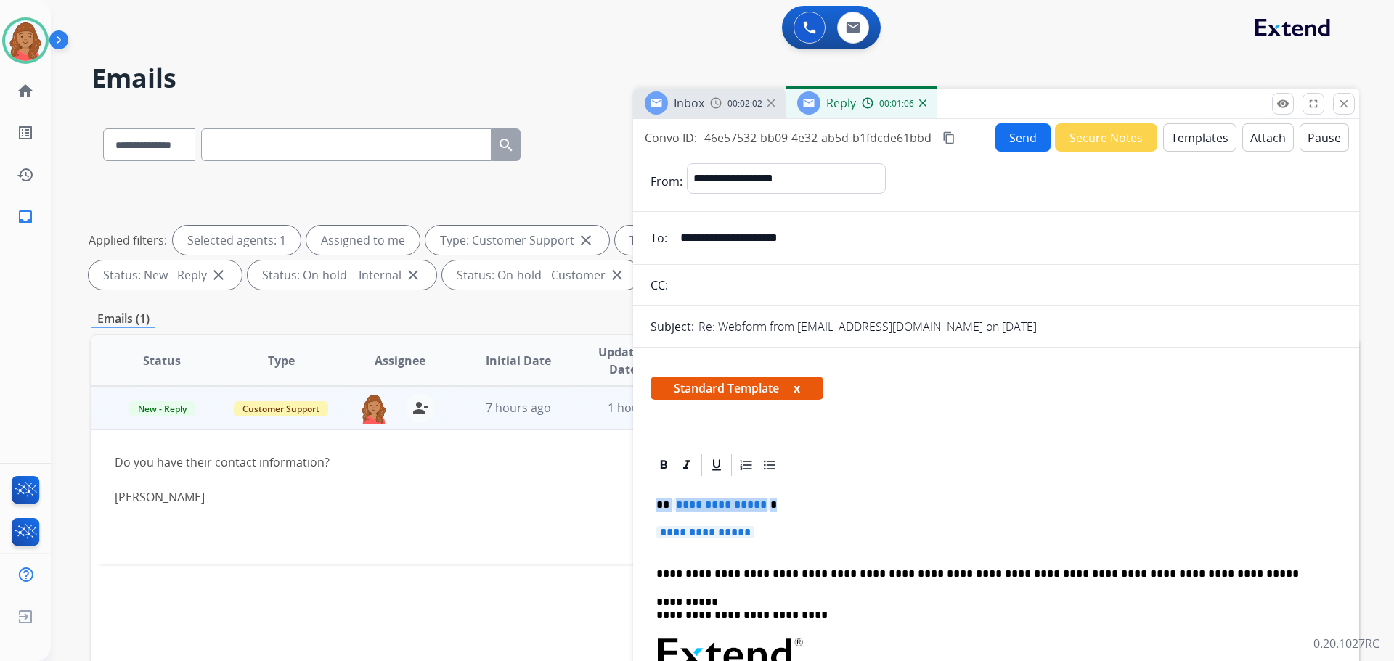
drag, startPoint x: 714, startPoint y: 523, endPoint x: 661, endPoint y: 508, distance: 54.9
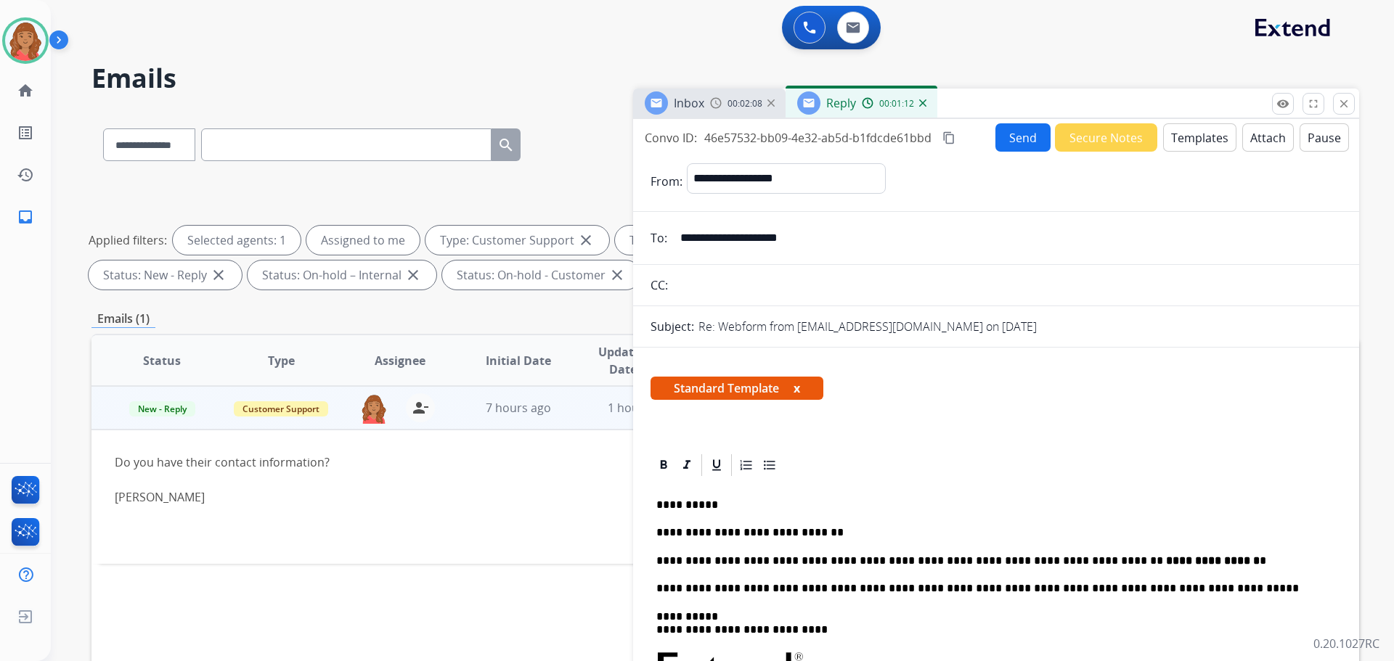
click at [954, 141] on mat-icon "content_copy" at bounding box center [948, 137] width 13 height 13
click at [1009, 139] on button "Send" at bounding box center [1024, 138] width 54 height 28
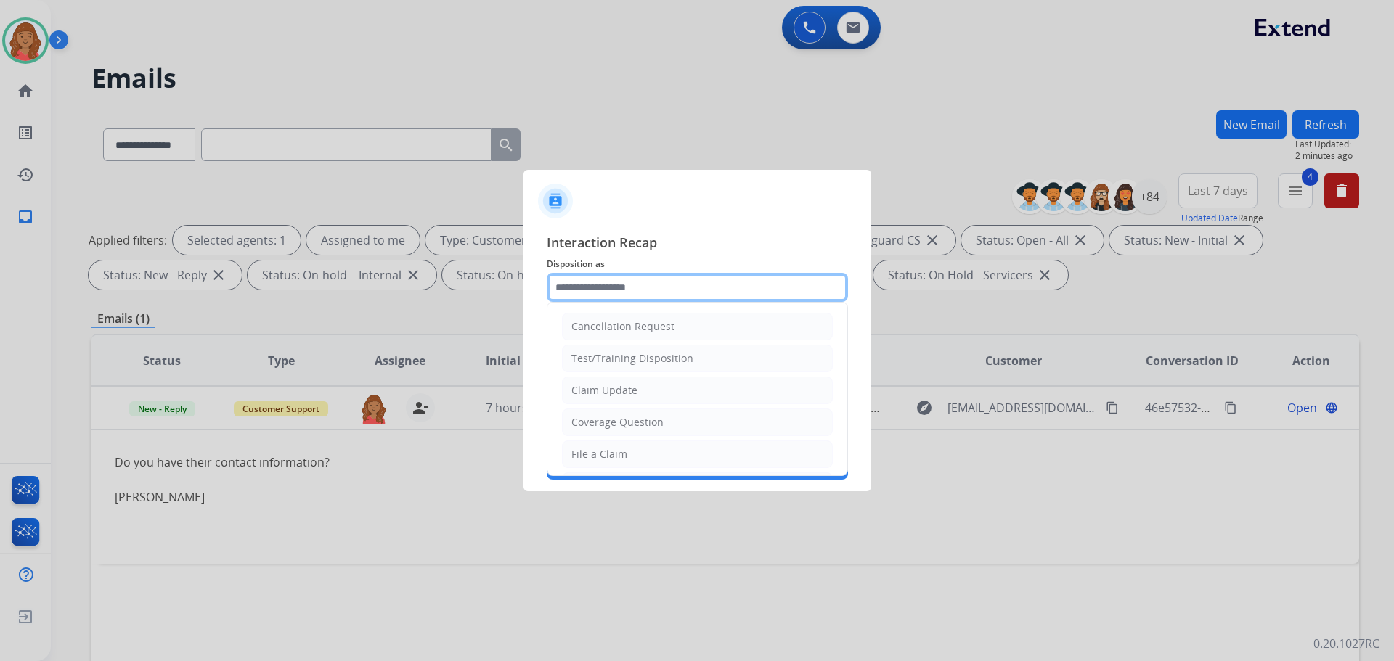
click at [626, 285] on input "text" at bounding box center [697, 287] width 301 height 29
click at [581, 330] on div "Cancellation Request" at bounding box center [622, 326] width 103 height 15
type input "**********"
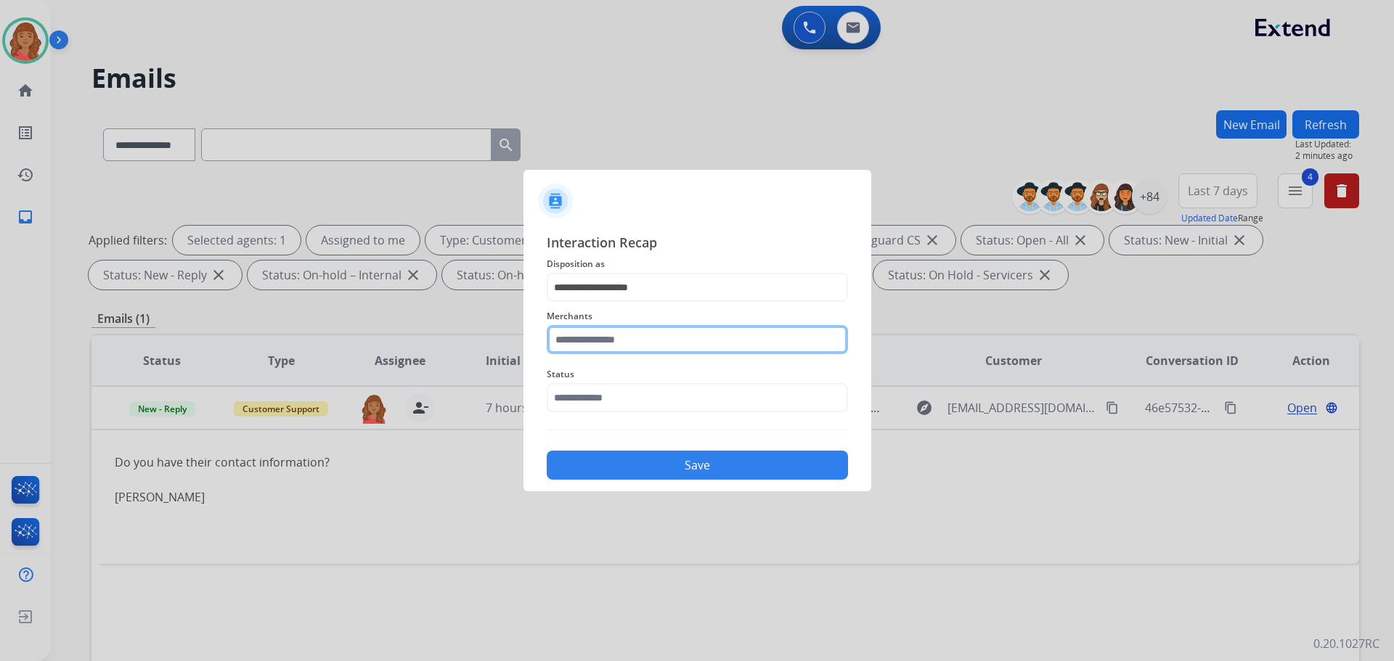
click at [592, 329] on input "text" at bounding box center [697, 339] width 301 height 29
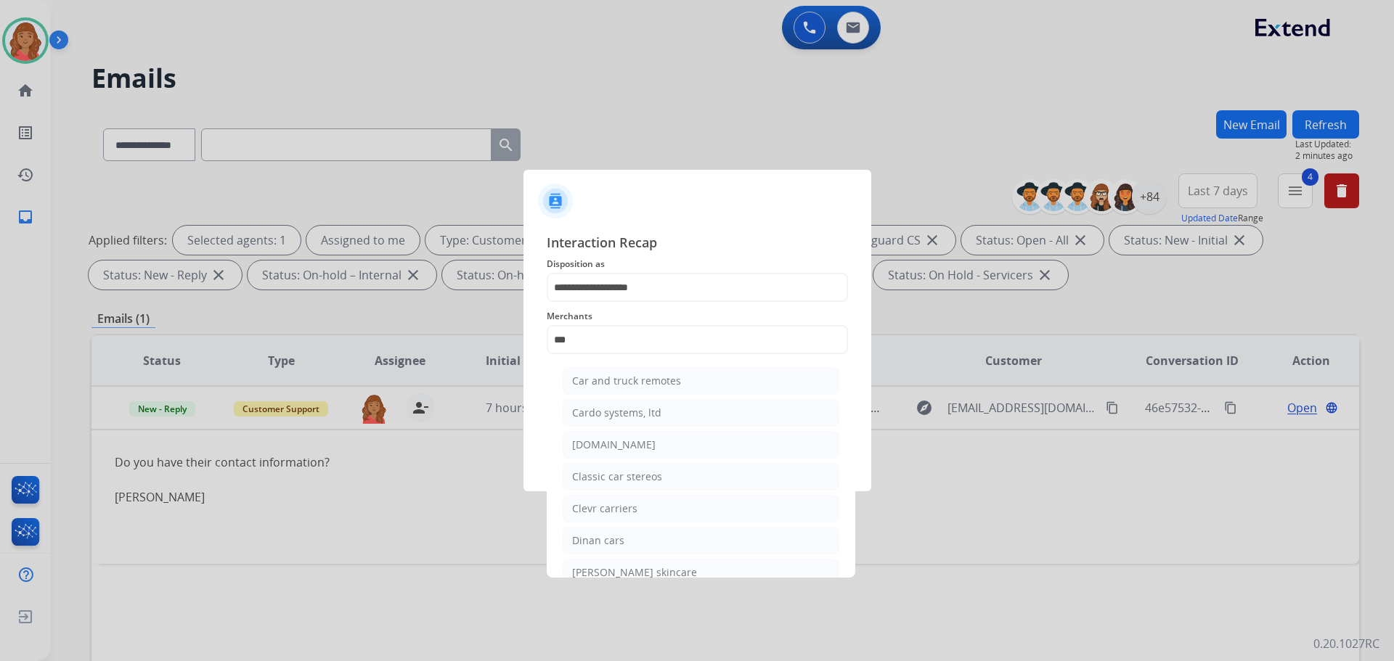
click at [605, 446] on div "[DOMAIN_NAME]" at bounding box center [613, 445] width 83 height 15
type input "**********"
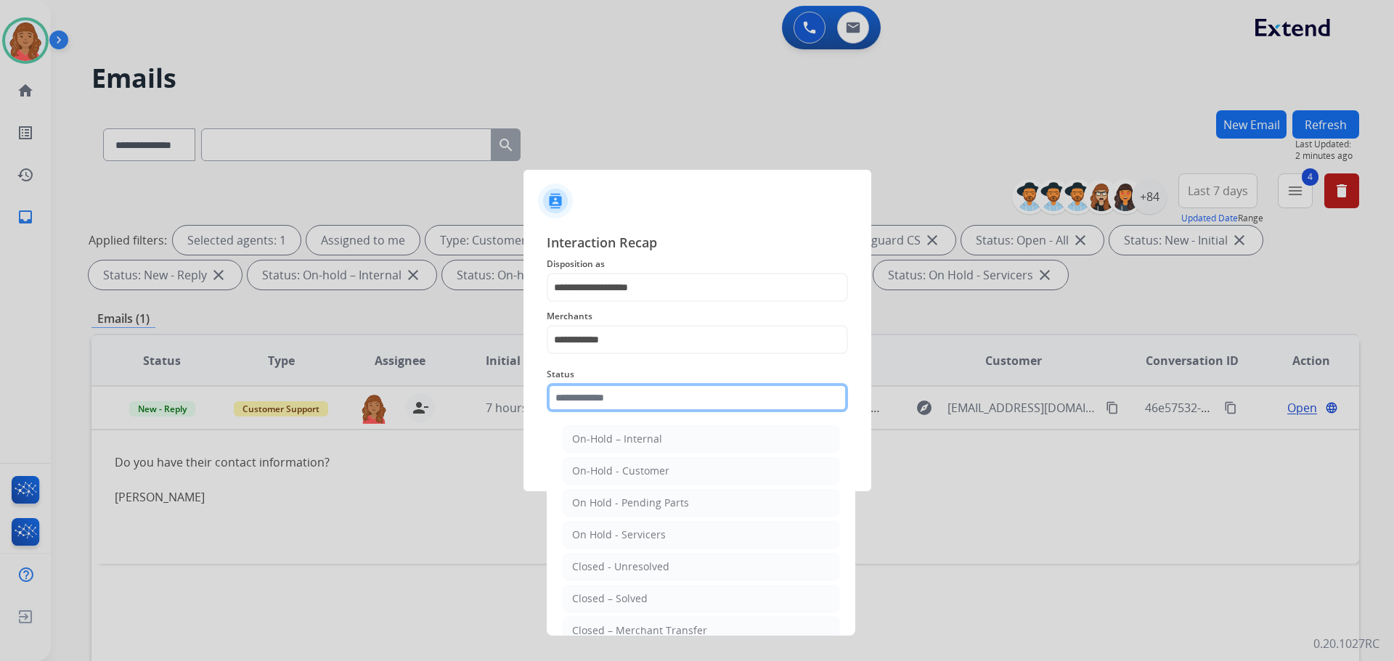
click at [595, 406] on input "text" at bounding box center [697, 397] width 301 height 29
drag, startPoint x: 605, startPoint y: 594, endPoint x: 607, endPoint y: 511, distance: 82.8
click at [605, 592] on div "Closed – Solved" at bounding box center [609, 599] width 75 height 15
type input "**********"
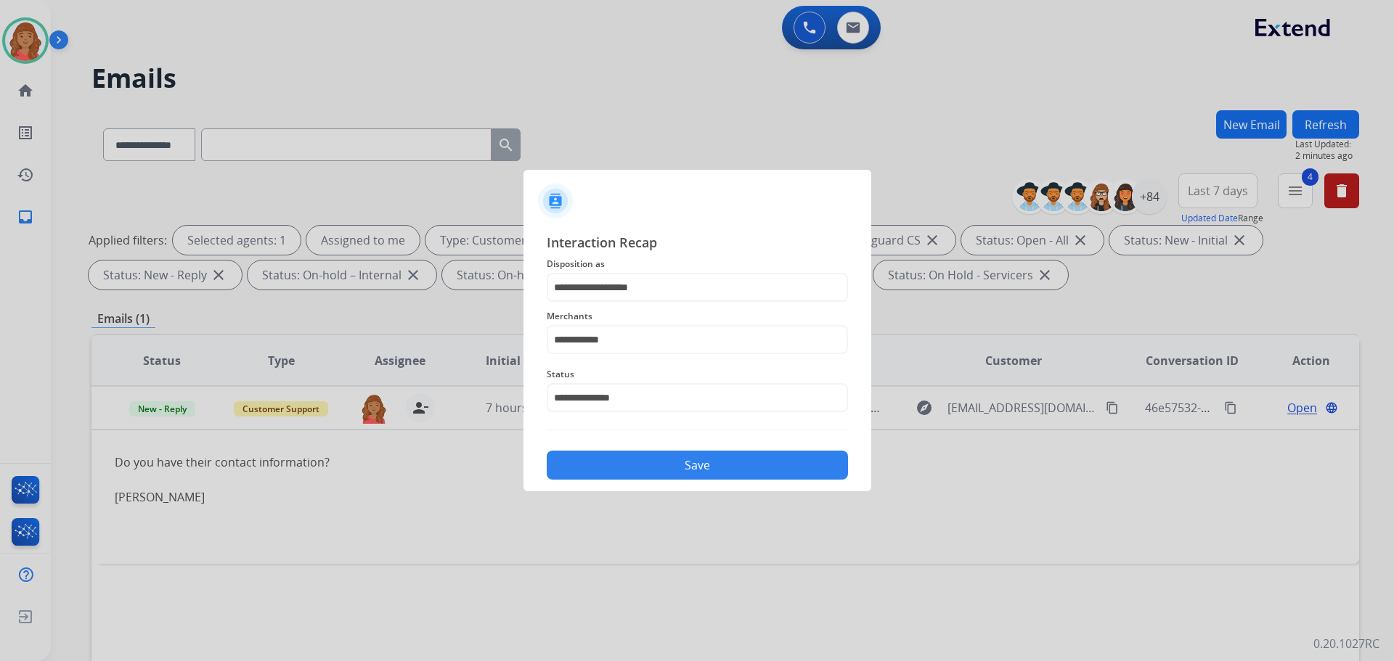
drag, startPoint x: 615, startPoint y: 439, endPoint x: 610, endPoint y: 460, distance: 21.7
click at [615, 442] on div "**********" at bounding box center [697, 355] width 301 height 247
drag, startPoint x: 608, startPoint y: 466, endPoint x: 602, endPoint y: 455, distance: 12.3
click at [608, 465] on button "Save" at bounding box center [697, 465] width 301 height 29
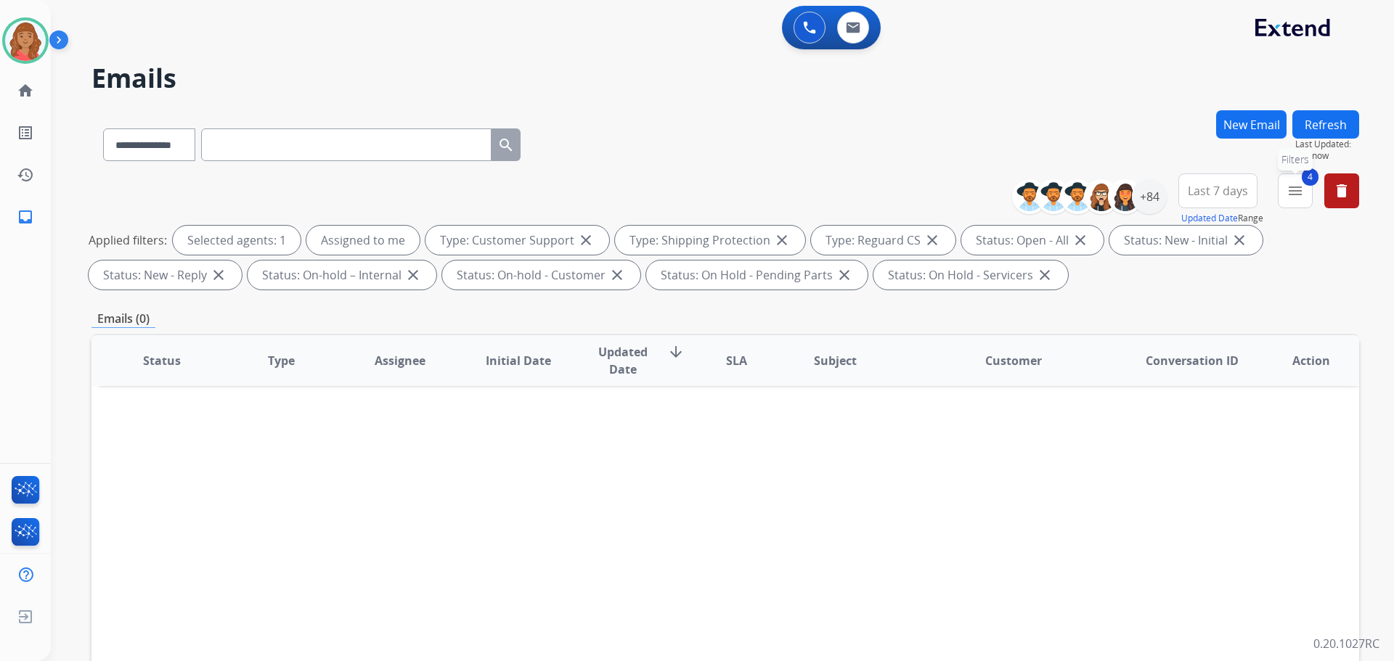
click at [1280, 185] on div "**********" at bounding box center [1191, 199] width 336 height 52
drag, startPoint x: 1296, startPoint y: 188, endPoint x: 1280, endPoint y: 207, distance: 24.7
click at [1294, 189] on mat-icon "menu" at bounding box center [1294, 190] width 17 height 17
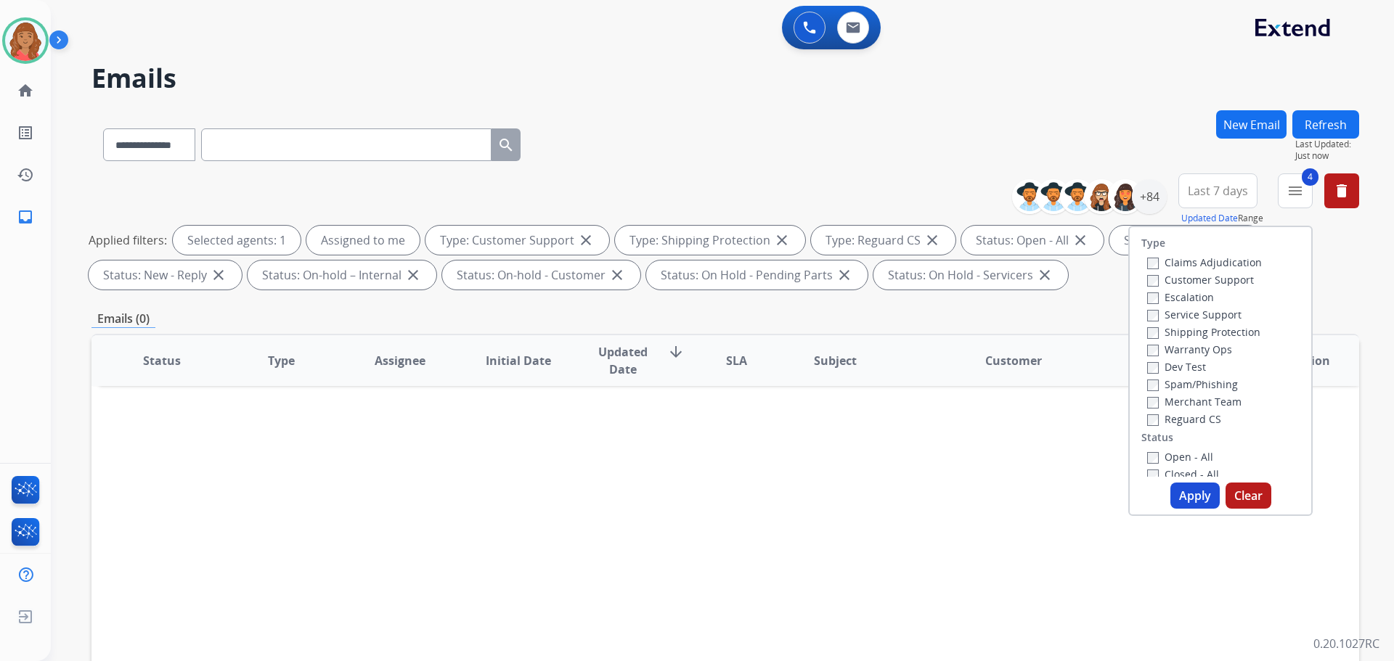
drag, startPoint x: 1172, startPoint y: 196, endPoint x: 1169, endPoint y: 215, distance: 19.1
click at [1172, 197] on div "**********" at bounding box center [1191, 199] width 336 height 52
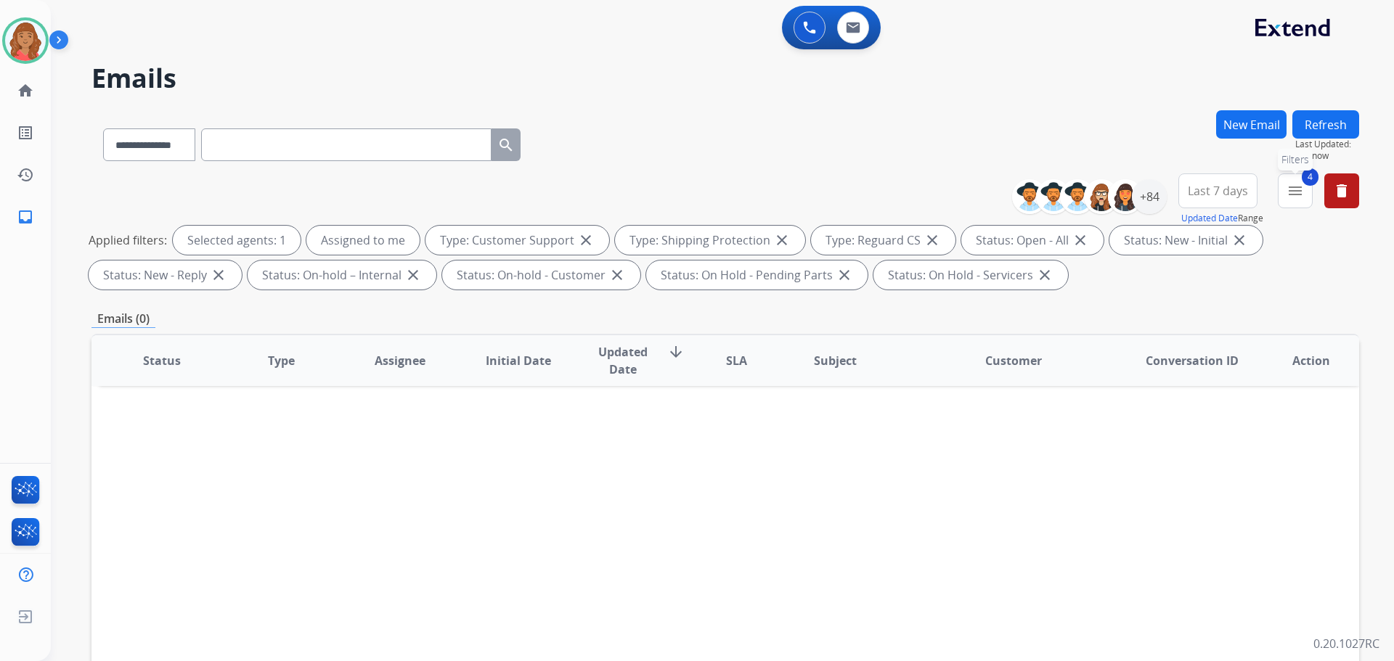
drag, startPoint x: 1291, startPoint y: 193, endPoint x: 1281, endPoint y: 208, distance: 18.3
click at [1291, 195] on mat-icon "menu" at bounding box center [1294, 190] width 17 height 17
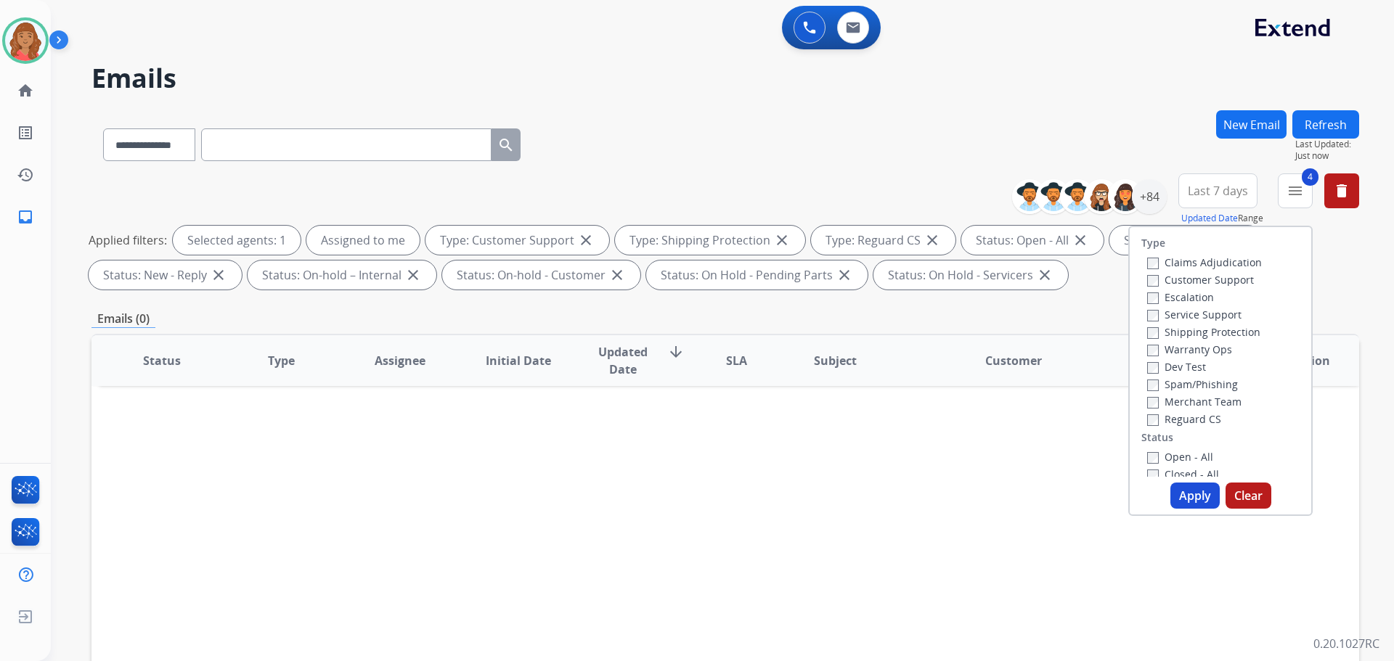
click at [1182, 492] on button "Apply" at bounding box center [1194, 496] width 49 height 26
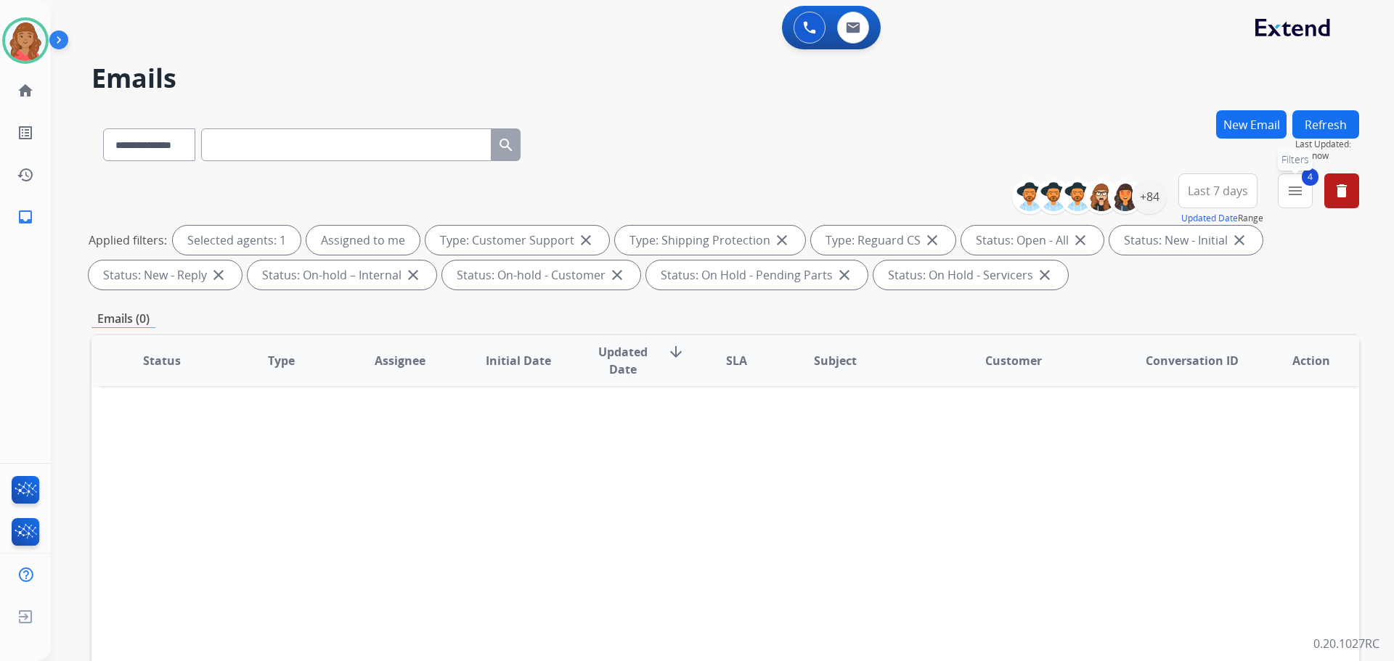
drag, startPoint x: 1283, startPoint y: 196, endPoint x: 1288, endPoint y: 221, distance: 25.8
click at [1287, 197] on button "4 menu Filters" at bounding box center [1294, 190] width 35 height 35
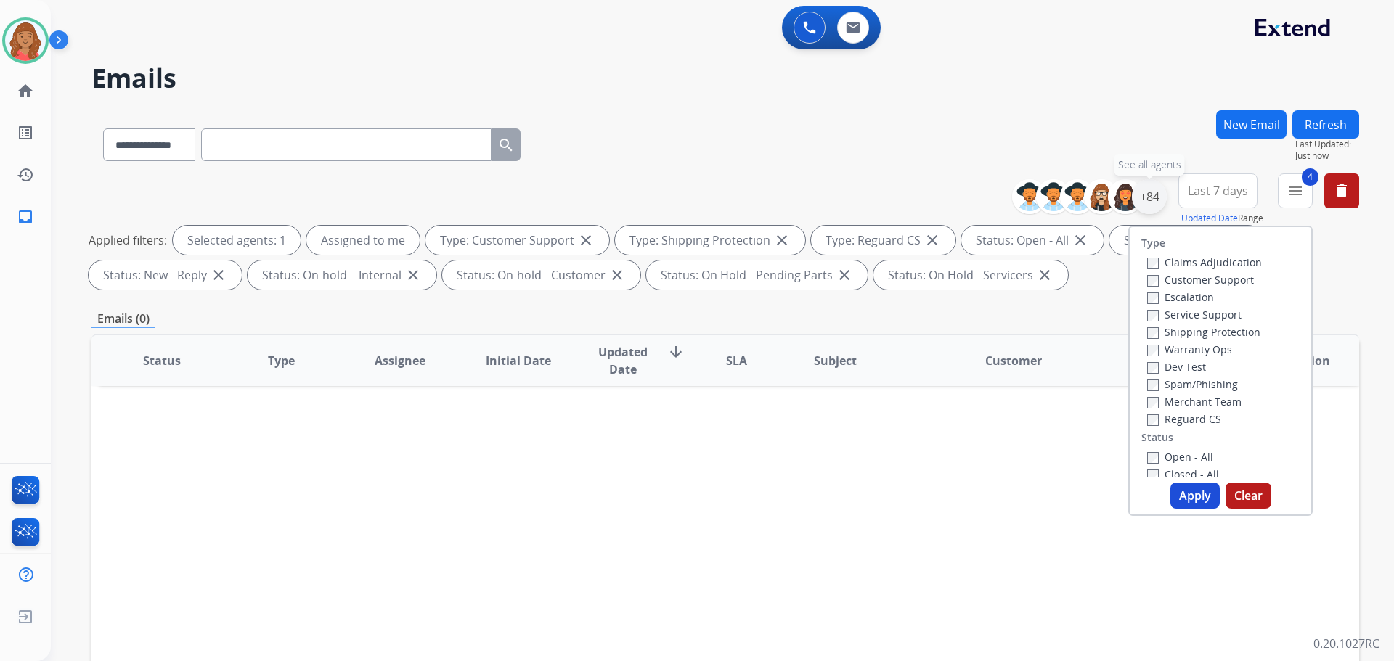
click at [1145, 194] on div "+84" at bounding box center [1149, 196] width 35 height 35
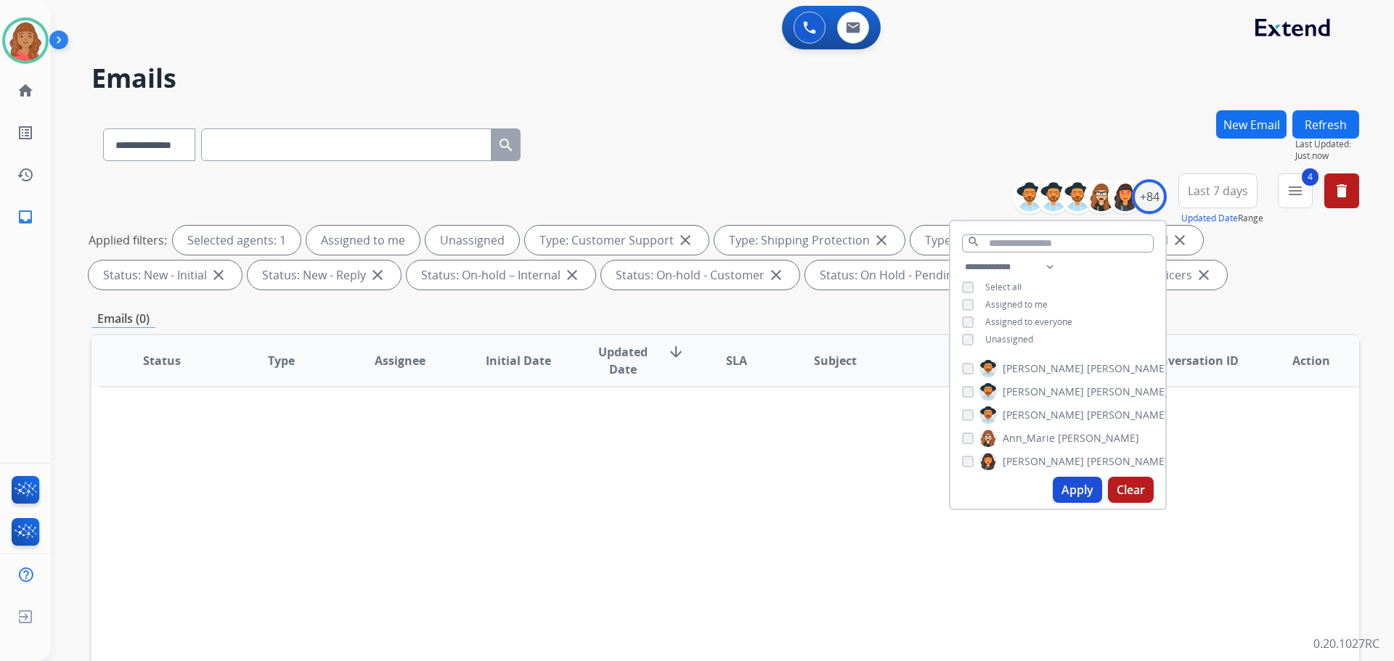
click at [1075, 486] on button "Apply" at bounding box center [1076, 490] width 49 height 26
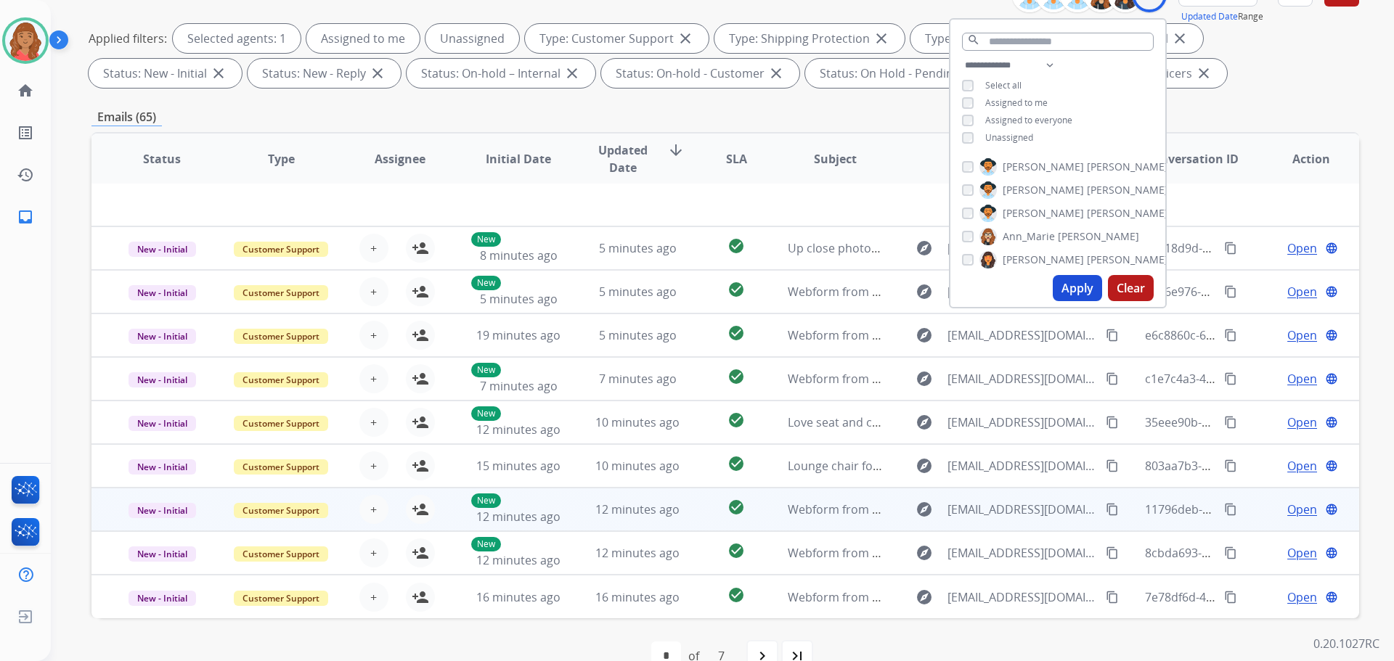
scroll to position [234, 0]
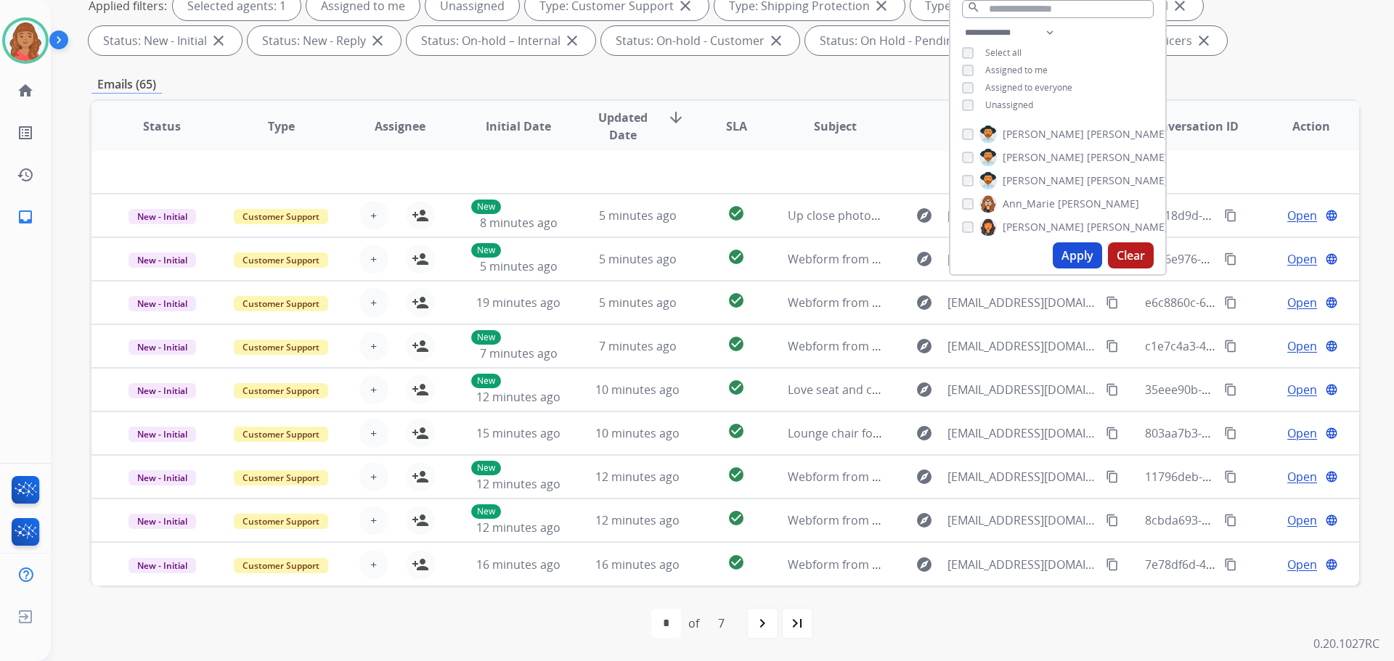
click at [755, 622] on mat-icon "navigate_next" at bounding box center [761, 623] width 17 height 17
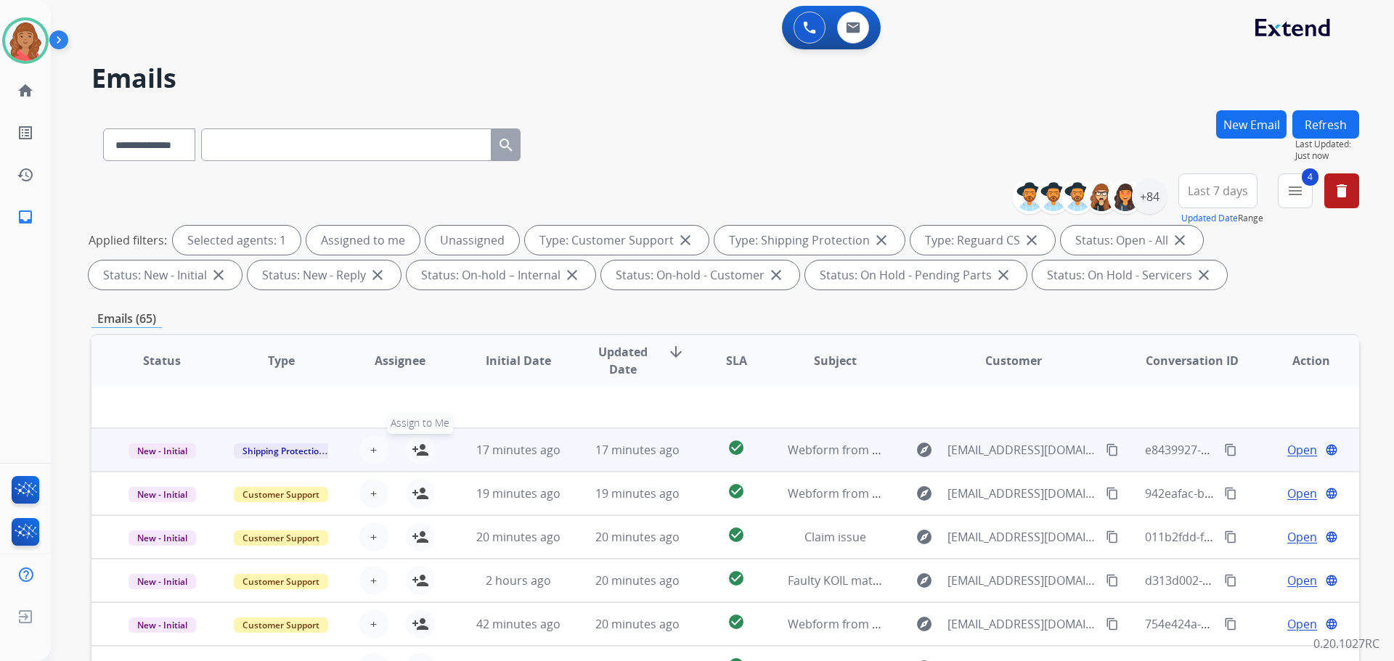
click at [421, 454] on mat-icon "person_add" at bounding box center [420, 449] width 17 height 17
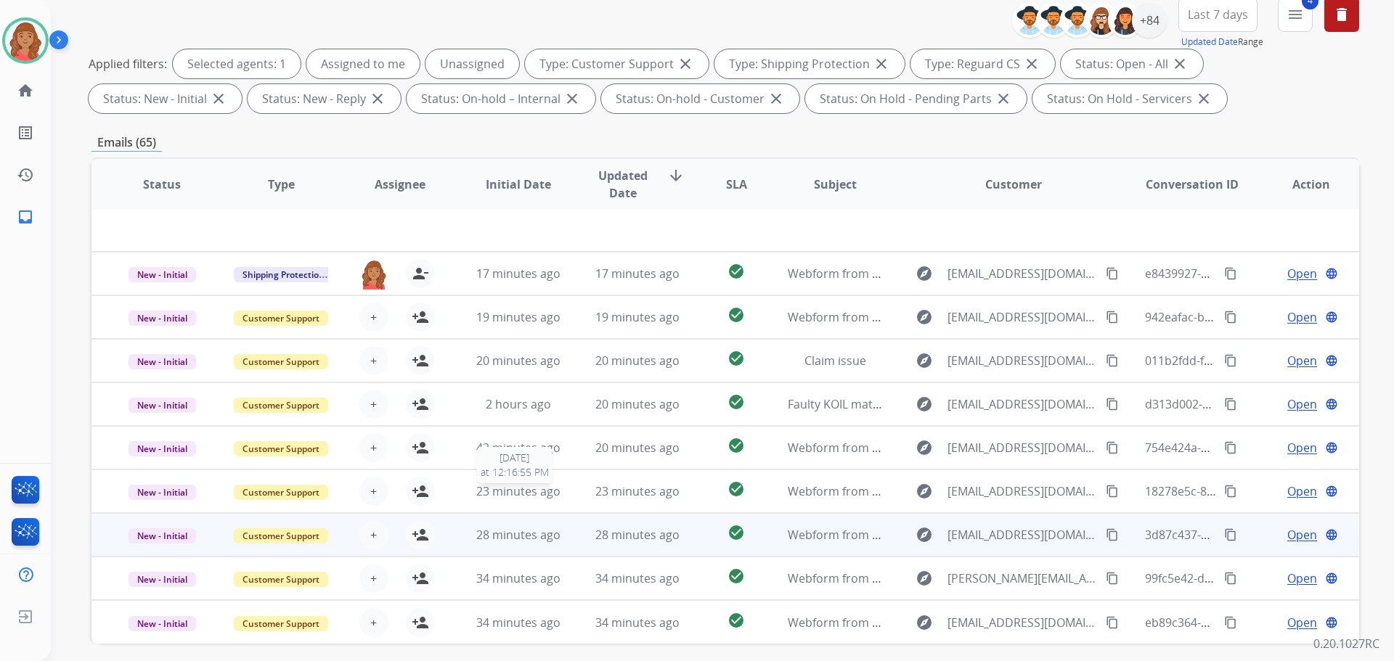
scroll to position [234, 0]
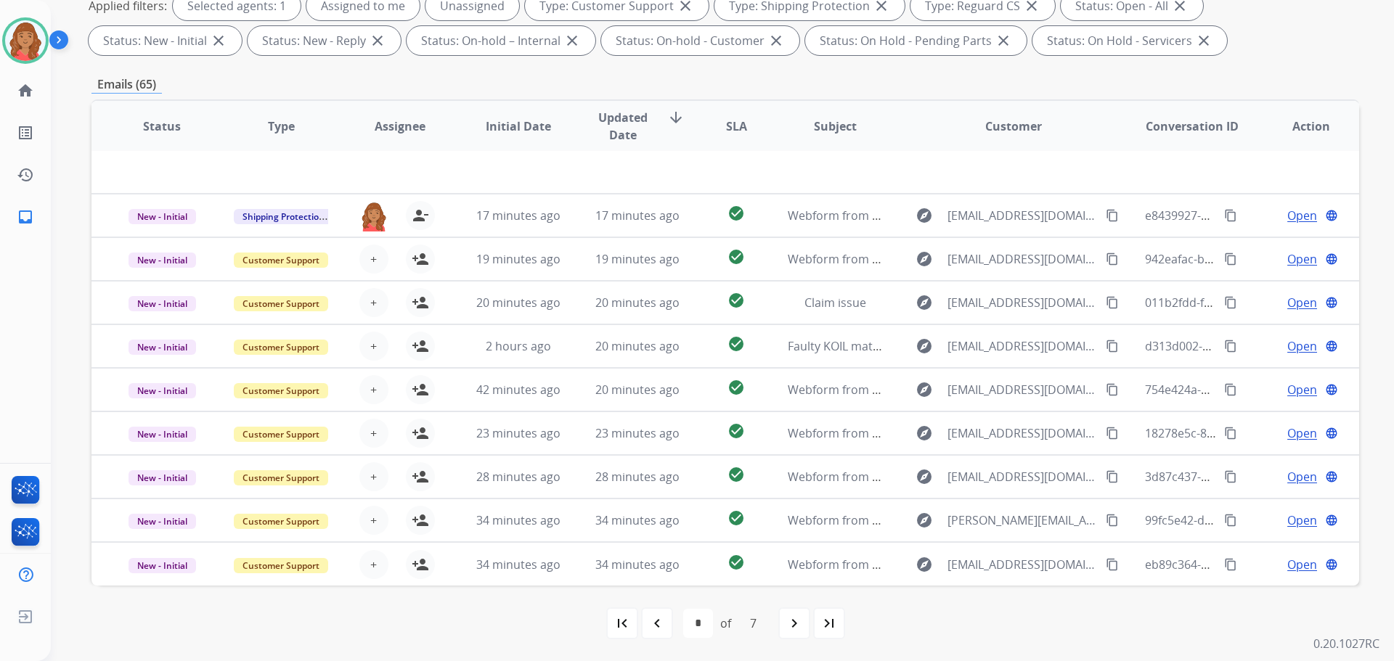
click at [786, 625] on mat-icon "navigate_next" at bounding box center [793, 623] width 17 height 17
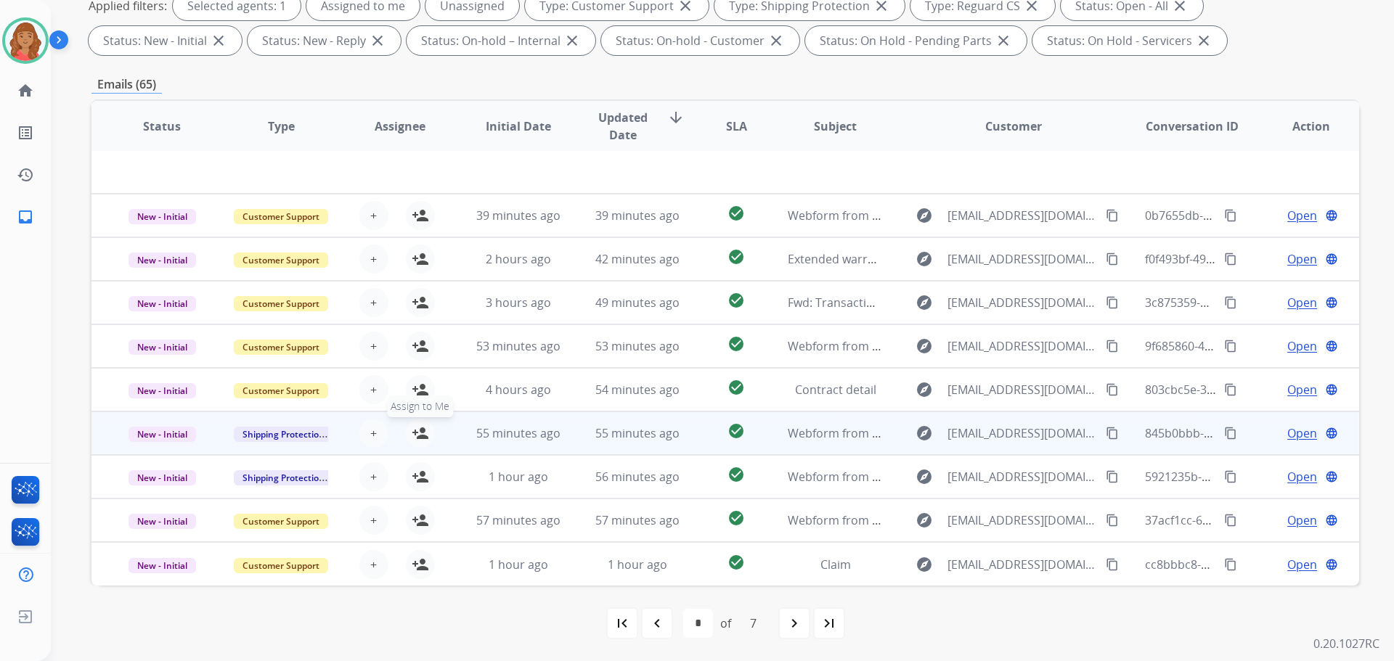
click at [414, 438] on mat-icon "person_add" at bounding box center [420, 433] width 17 height 17
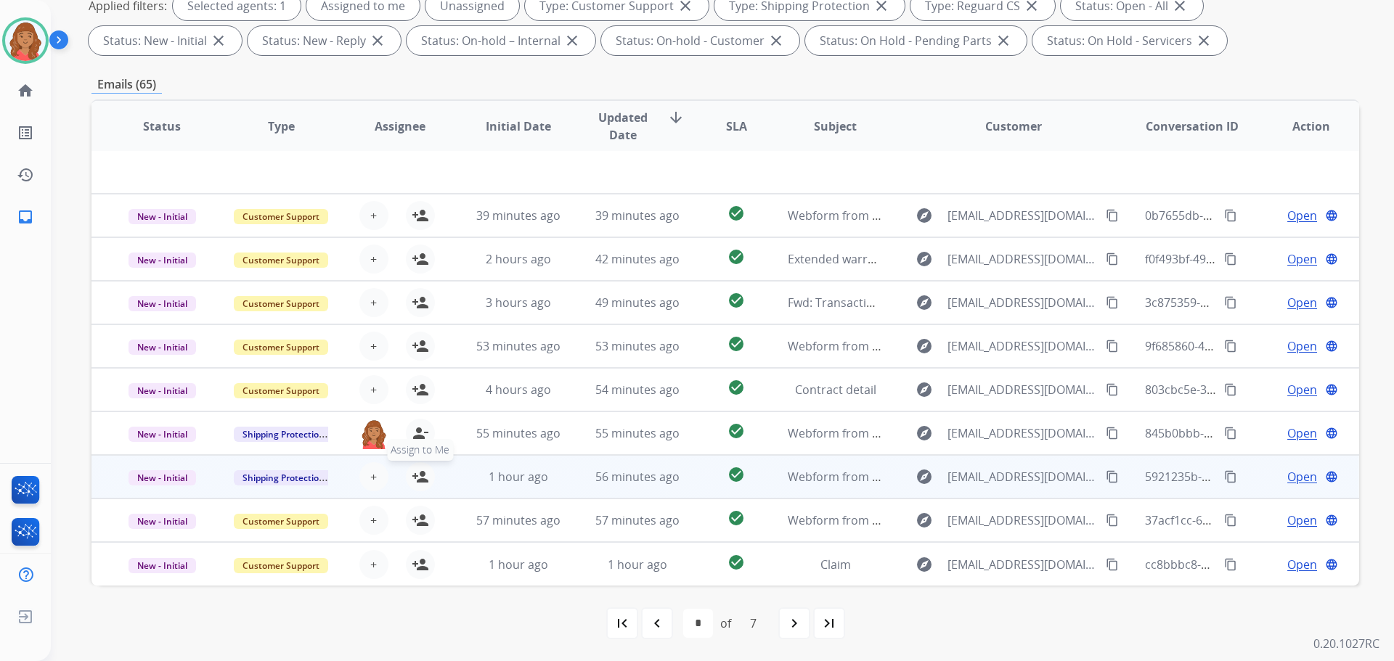
click at [422, 478] on mat-icon "person_add" at bounding box center [420, 476] width 17 height 17
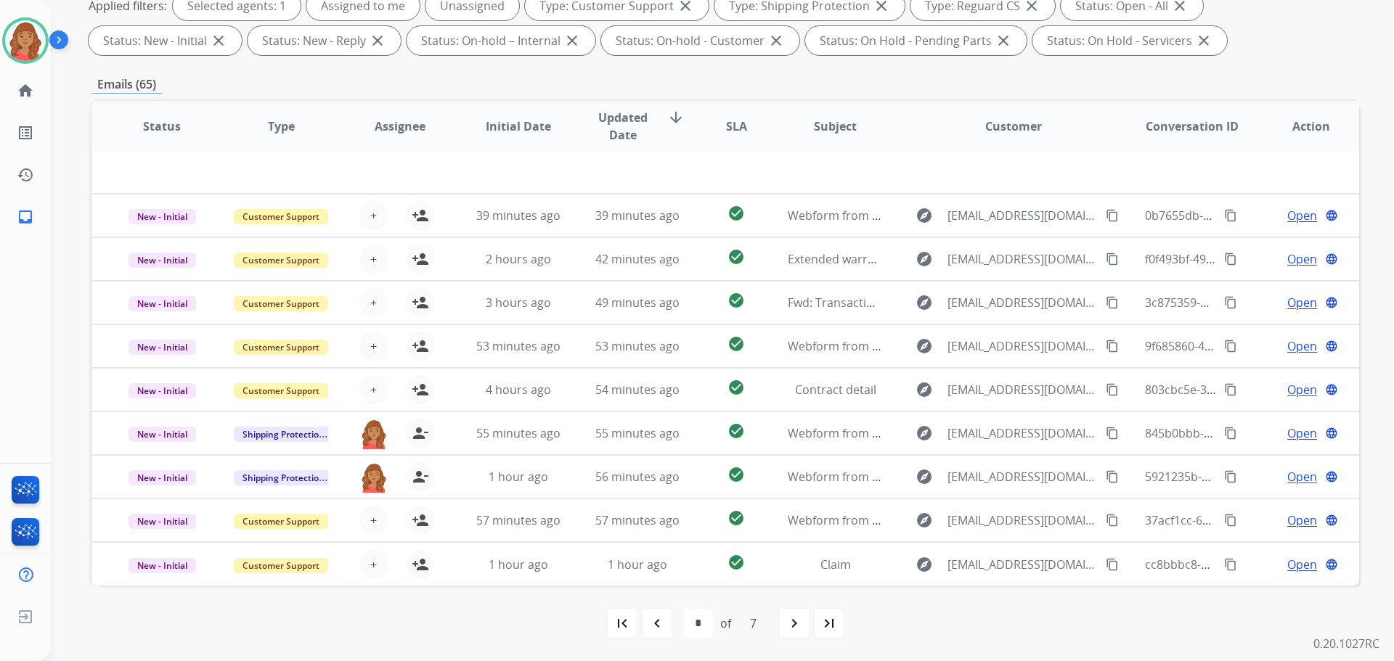
drag, startPoint x: 790, startPoint y: 629, endPoint x: 775, endPoint y: 631, distance: 15.3
click at [788, 631] on mat-icon "navigate_next" at bounding box center [793, 623] width 17 height 17
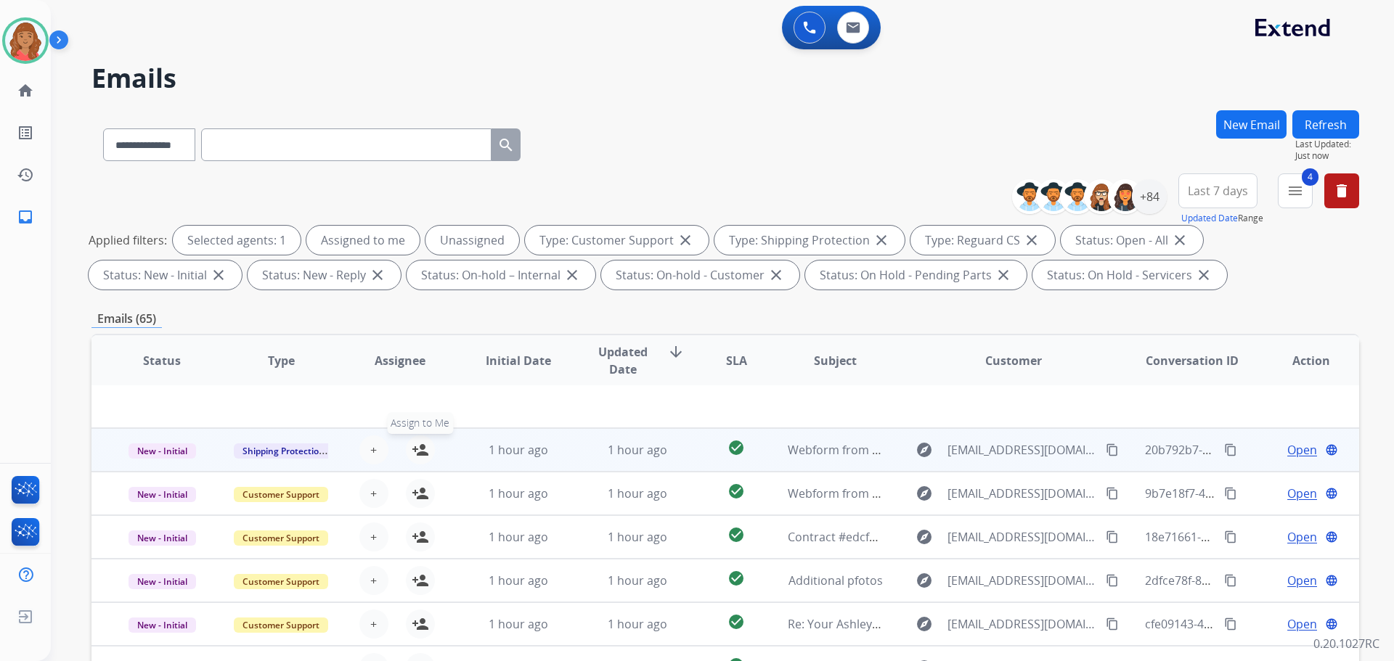
click at [427, 450] on button "person_add Assign to Me" at bounding box center [420, 449] width 29 height 29
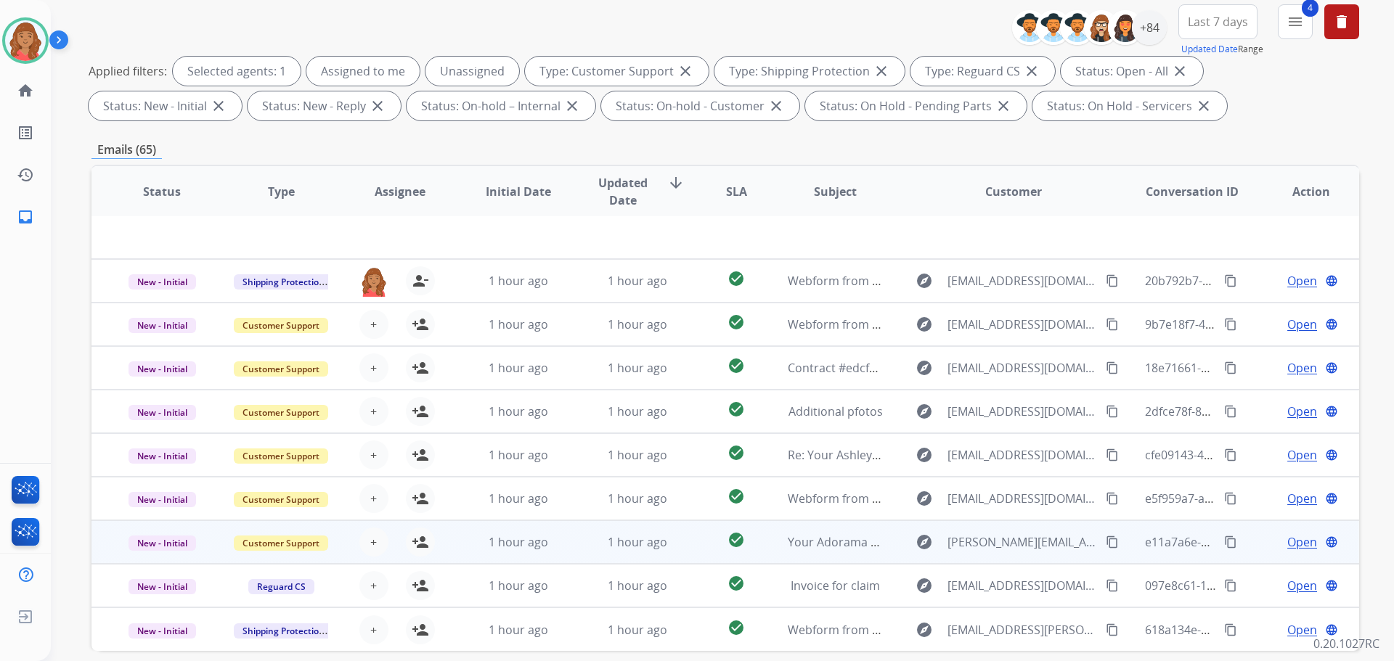
scroll to position [234, 0]
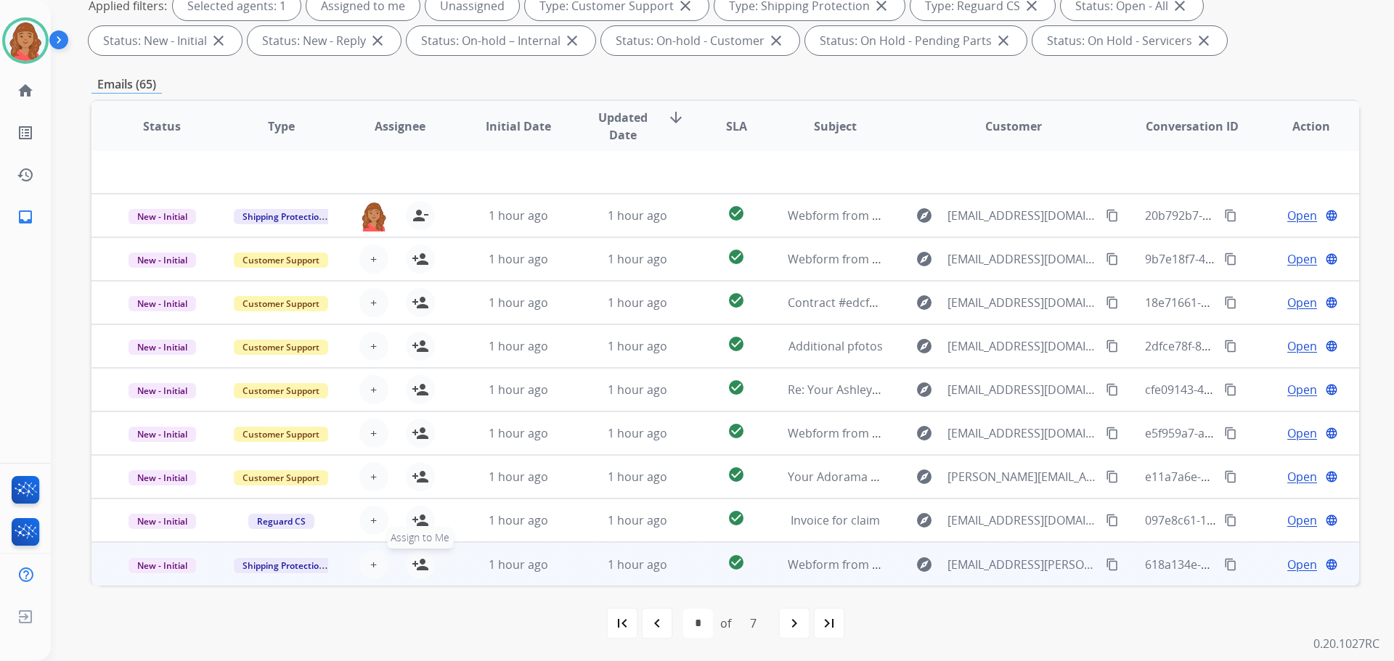
click at [417, 559] on mat-icon "person_add" at bounding box center [420, 564] width 17 height 17
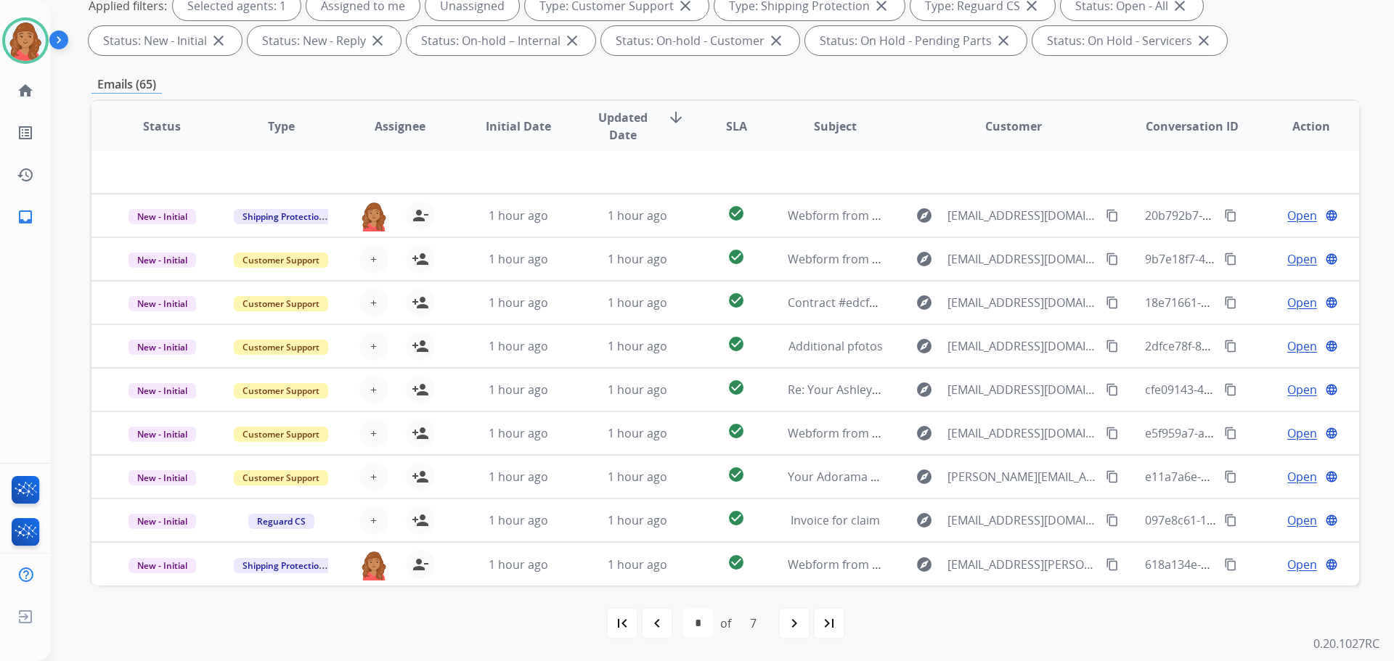
drag, startPoint x: 794, startPoint y: 626, endPoint x: 774, endPoint y: 626, distance: 19.6
click at [795, 626] on mat-icon "navigate_next" at bounding box center [793, 623] width 17 height 17
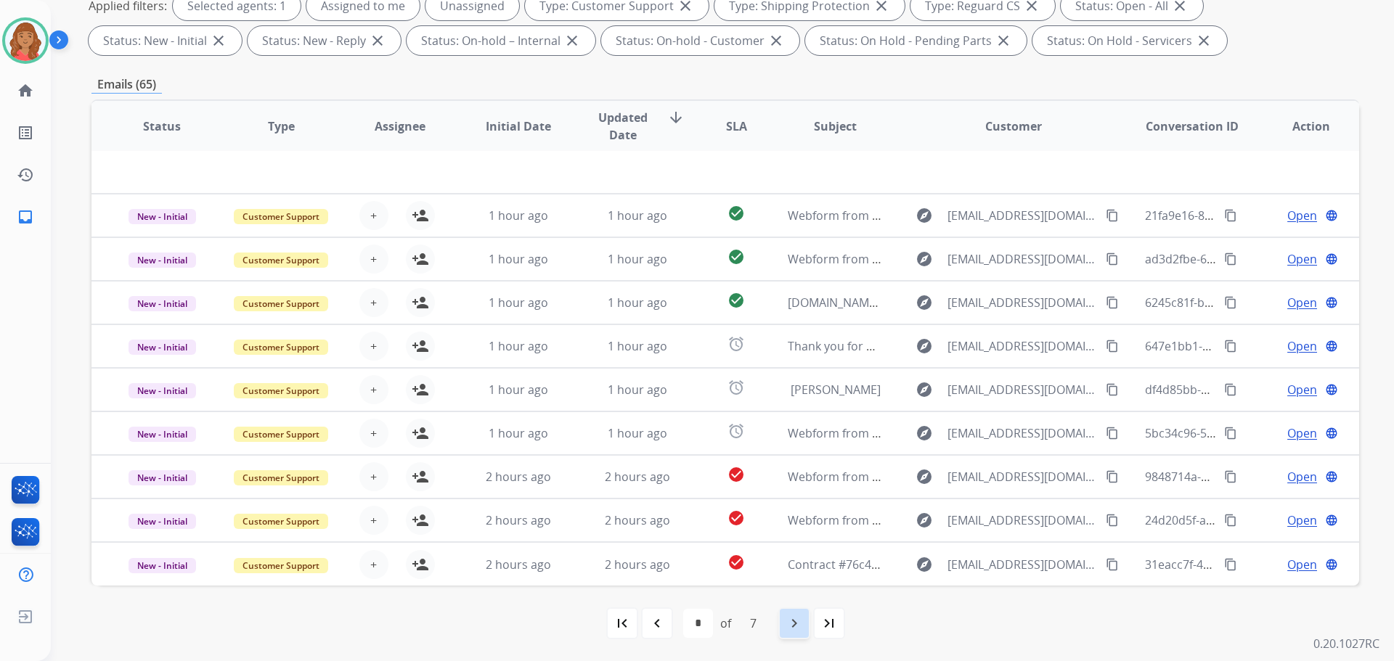
click at [798, 632] on div "navigate_next" at bounding box center [794, 623] width 32 height 32
select select "*"
click at [793, 621] on mat-icon "navigate_next" at bounding box center [793, 623] width 17 height 17
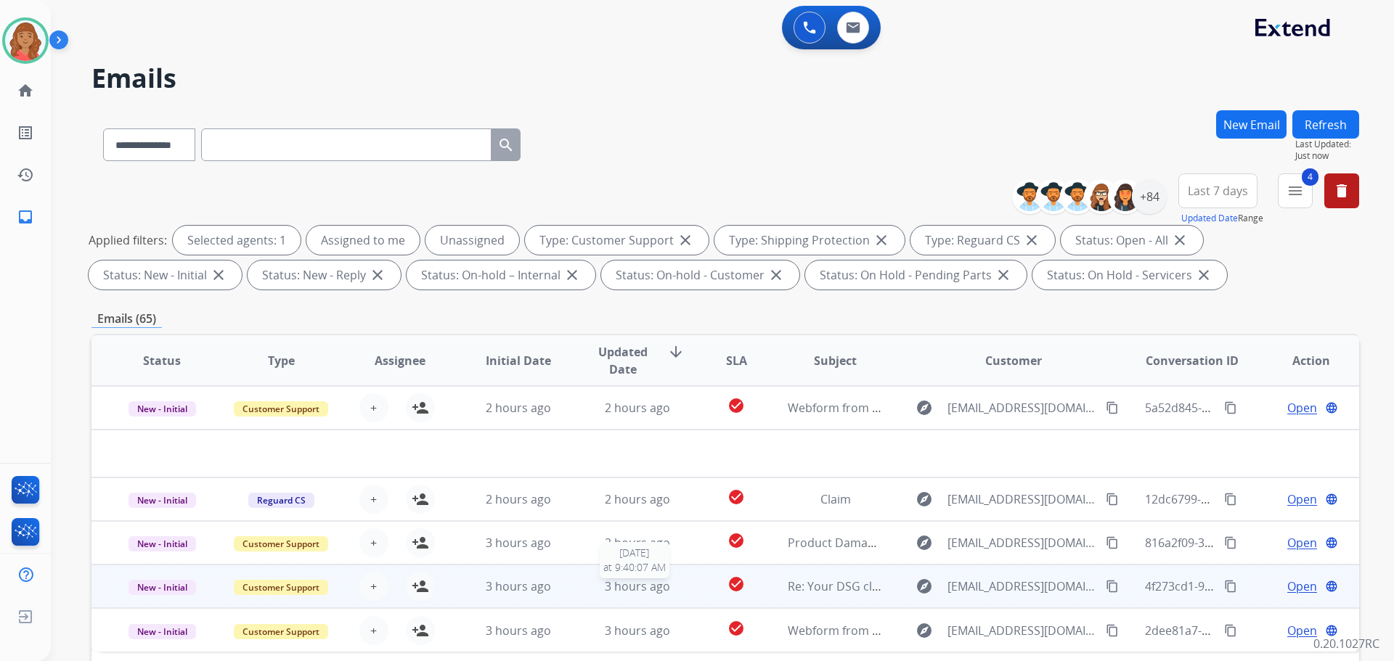
scroll to position [0, 0]
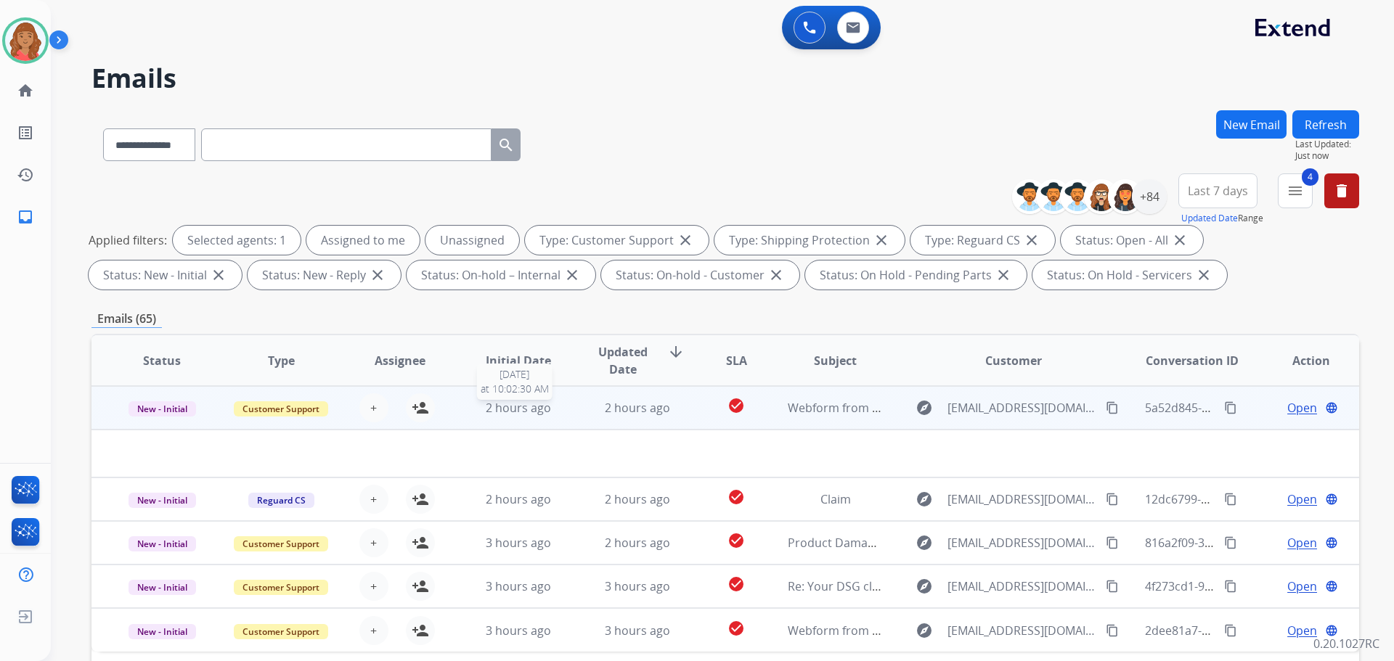
click at [494, 411] on span "2 hours ago" at bounding box center [518, 408] width 65 height 16
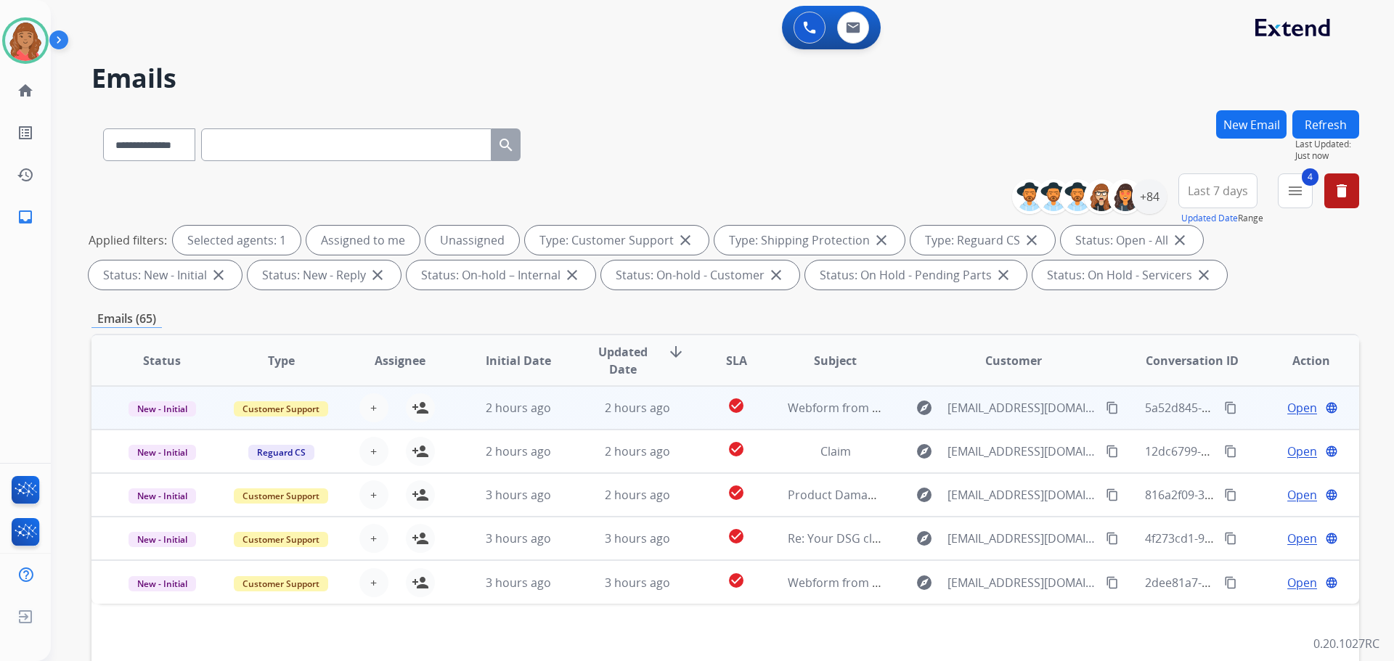
click at [487, 420] on td "2 hours ago" at bounding box center [507, 408] width 119 height 44
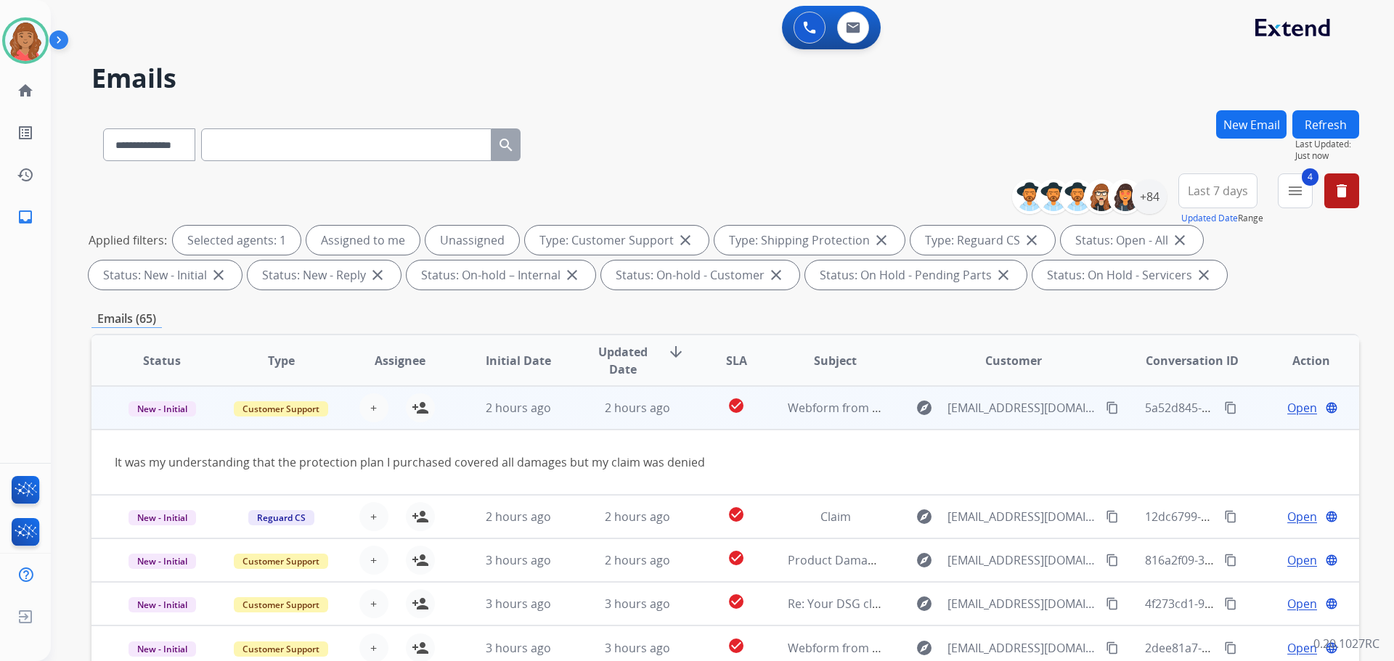
drag, startPoint x: 388, startPoint y: 446, endPoint x: 393, endPoint y: 440, distance: 8.3
drag, startPoint x: 393, startPoint y: 440, endPoint x: 389, endPoint y: 416, distance: 24.3
click at [389, 415] on div "+ Select agent person_add Assign to Me" at bounding box center [388, 407] width 93 height 29
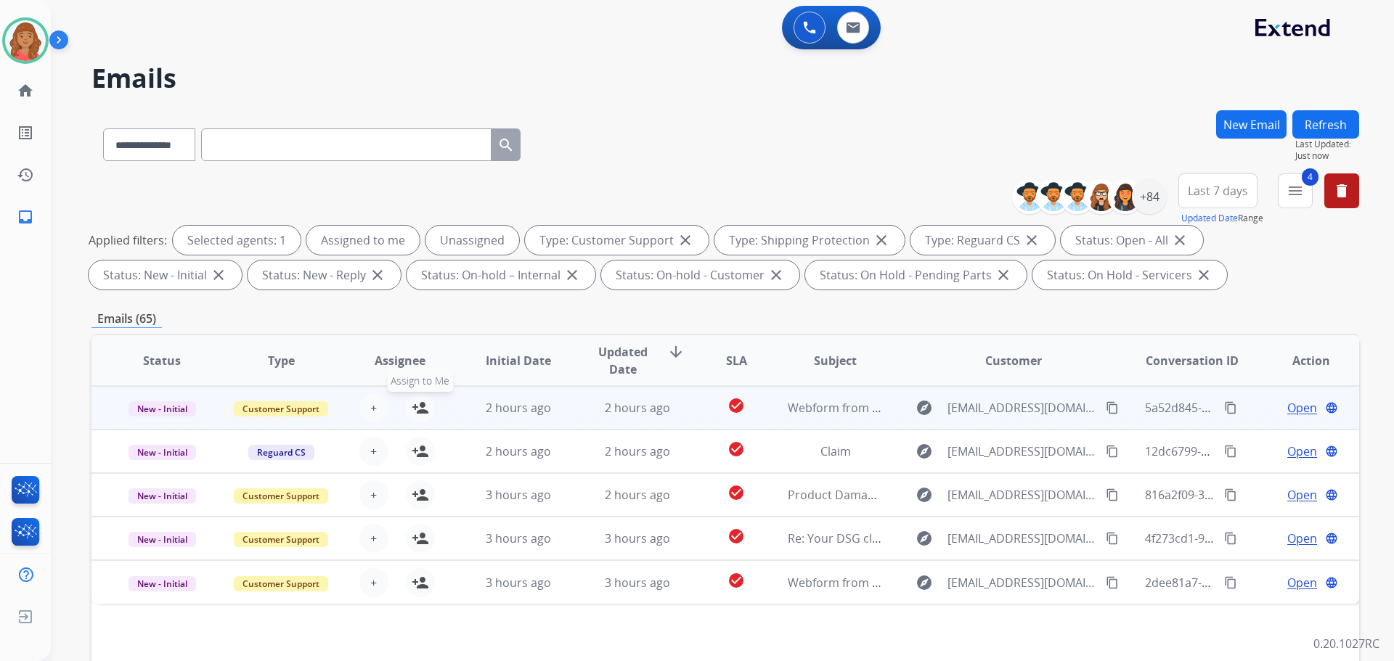
click at [412, 412] on mat-icon "person_add" at bounding box center [420, 407] width 17 height 17
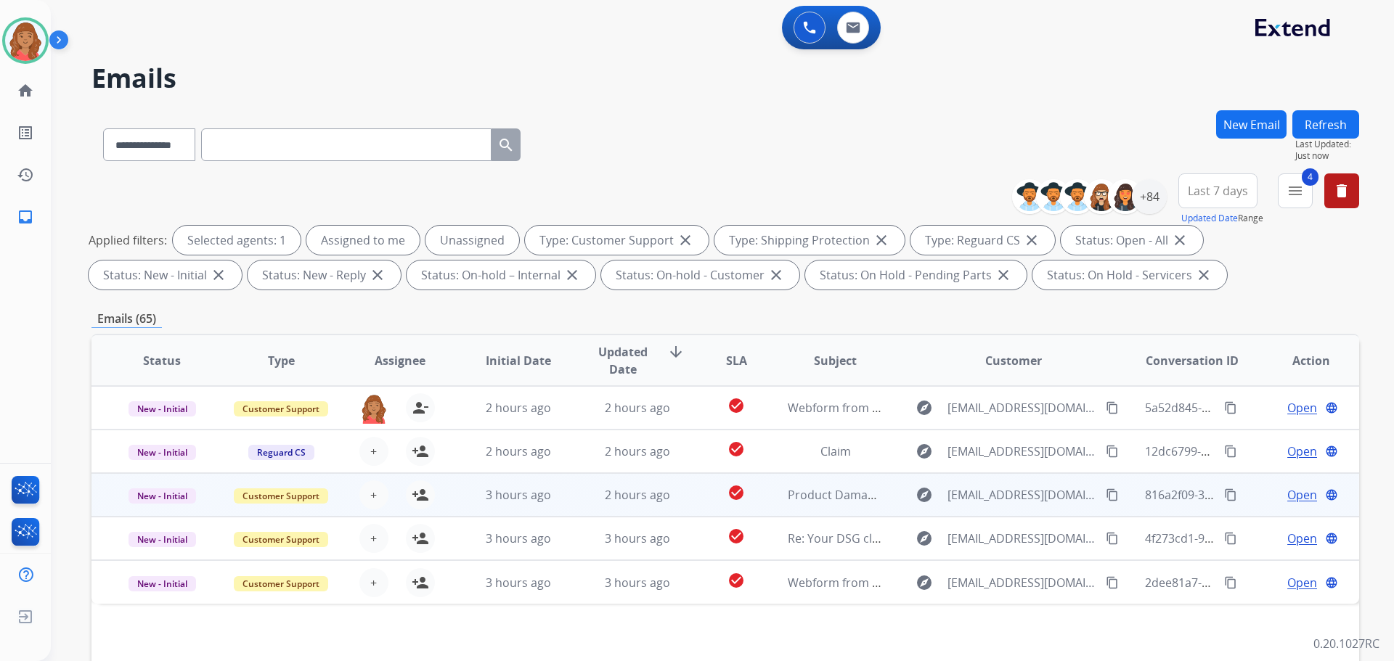
click at [449, 499] on td "3 hours ago" at bounding box center [507, 495] width 119 height 44
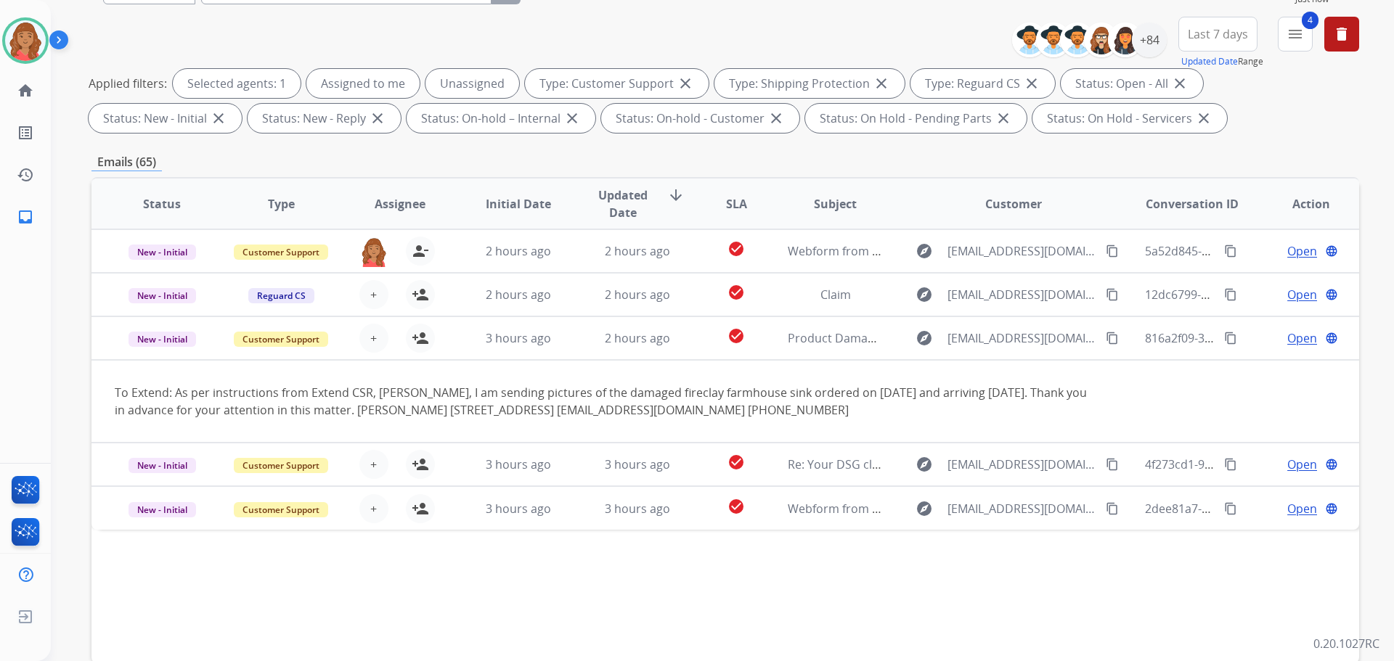
scroll to position [234, 0]
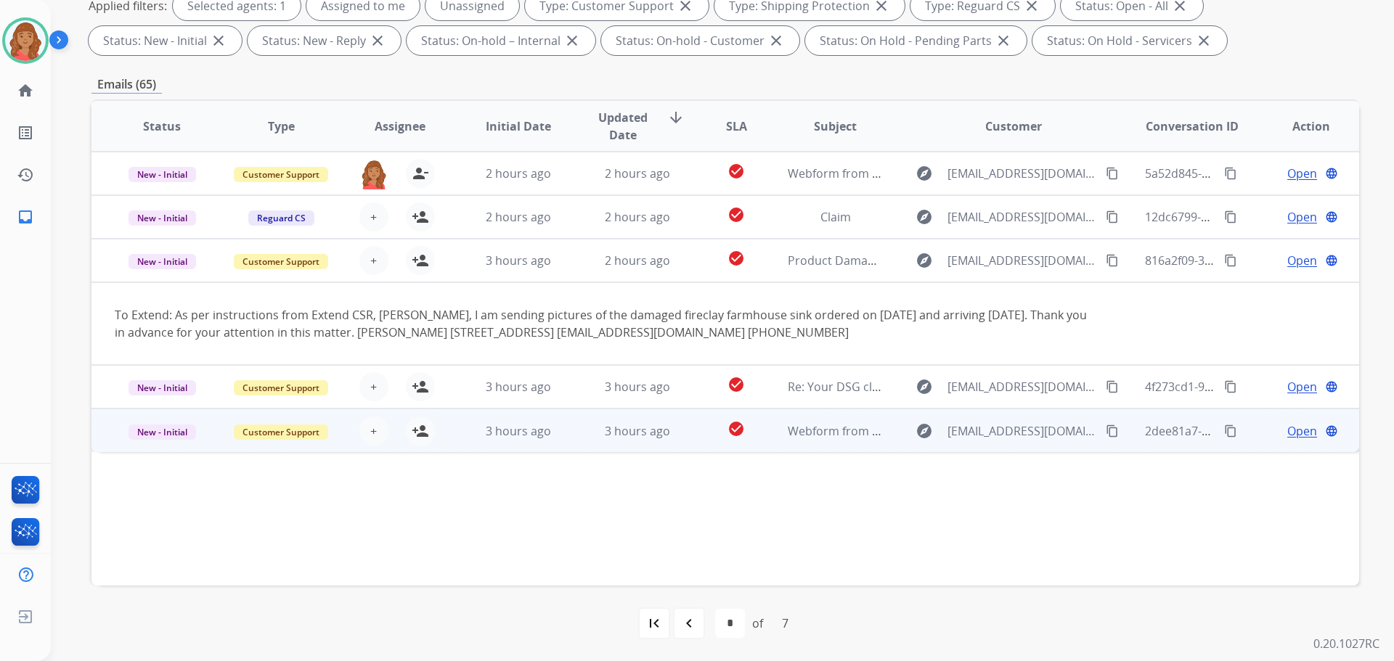
click at [478, 413] on td "3 hours ago" at bounding box center [507, 431] width 119 height 44
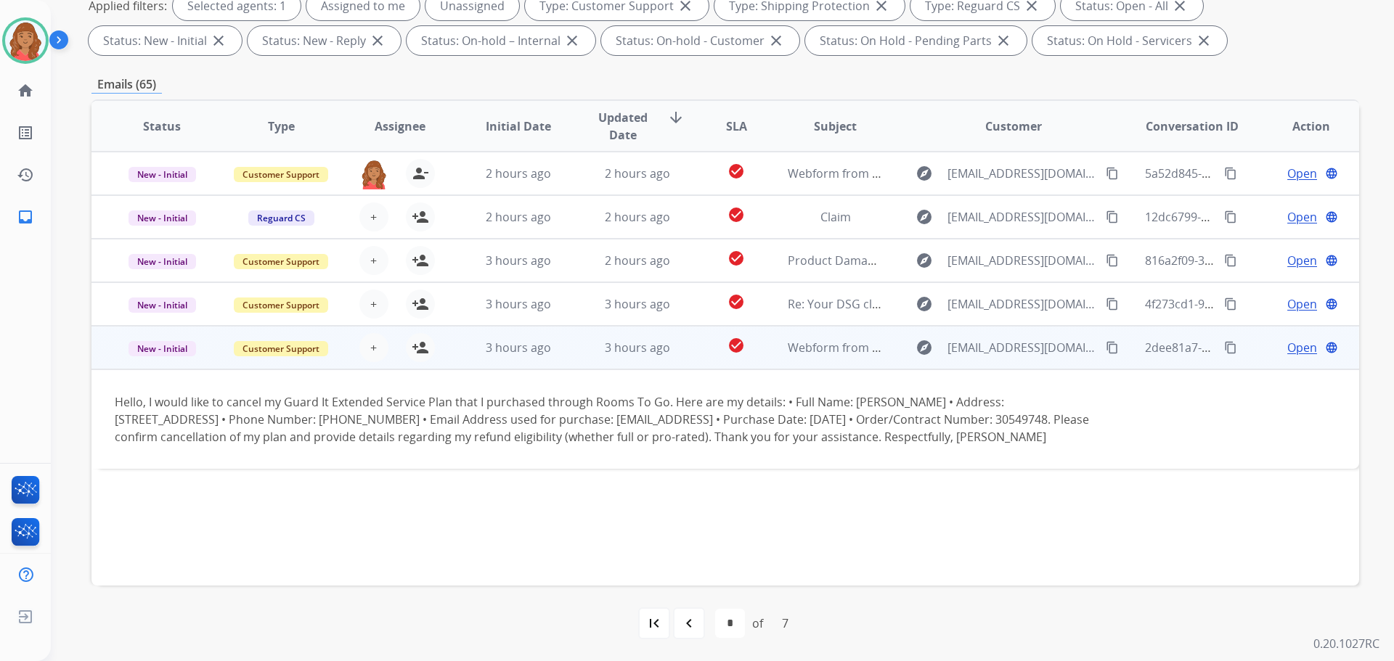
click at [1290, 358] on td "Open language" at bounding box center [1299, 348] width 119 height 44
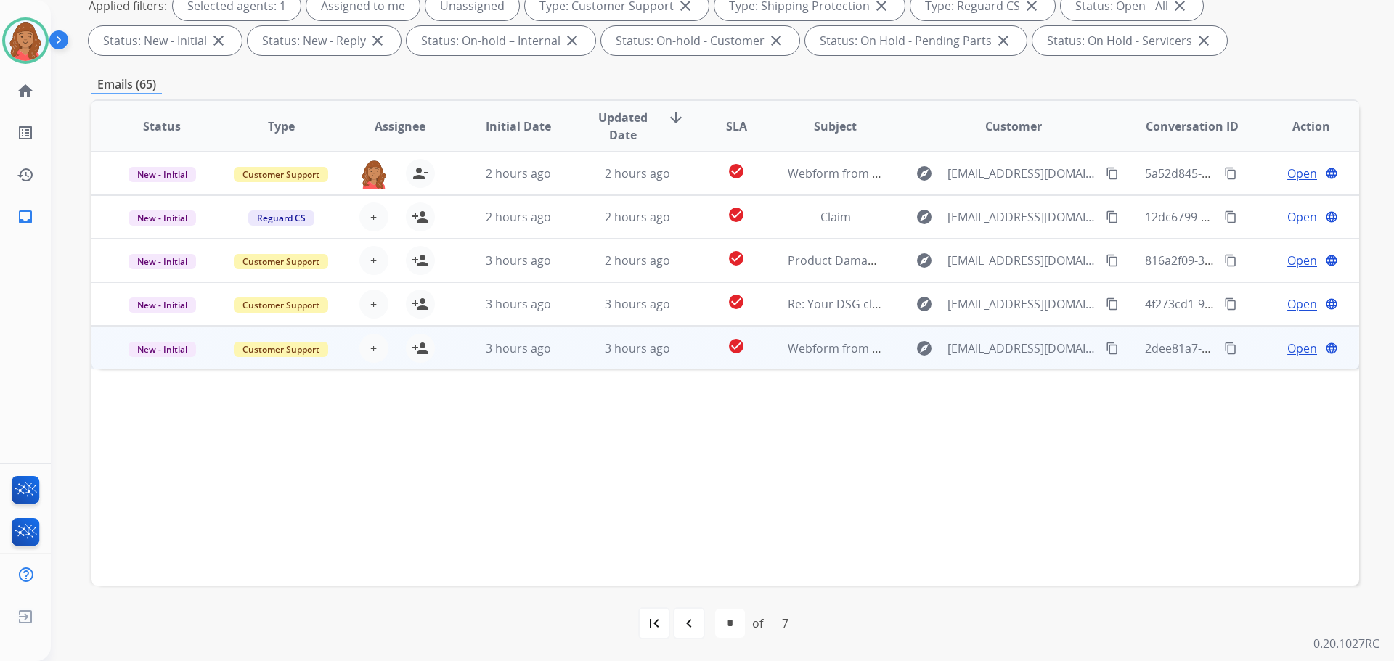
click at [1280, 363] on td "Open language" at bounding box center [1299, 348] width 119 height 44
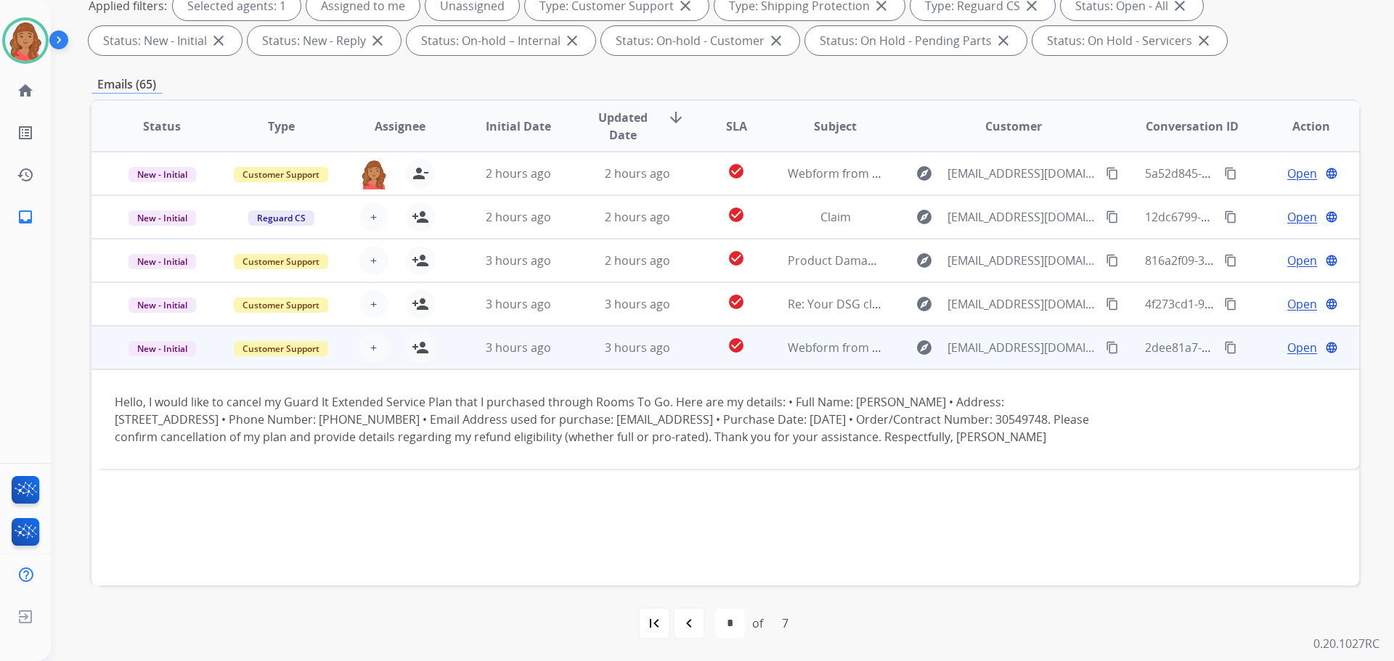
click at [1287, 357] on td "Open language" at bounding box center [1299, 348] width 119 height 44
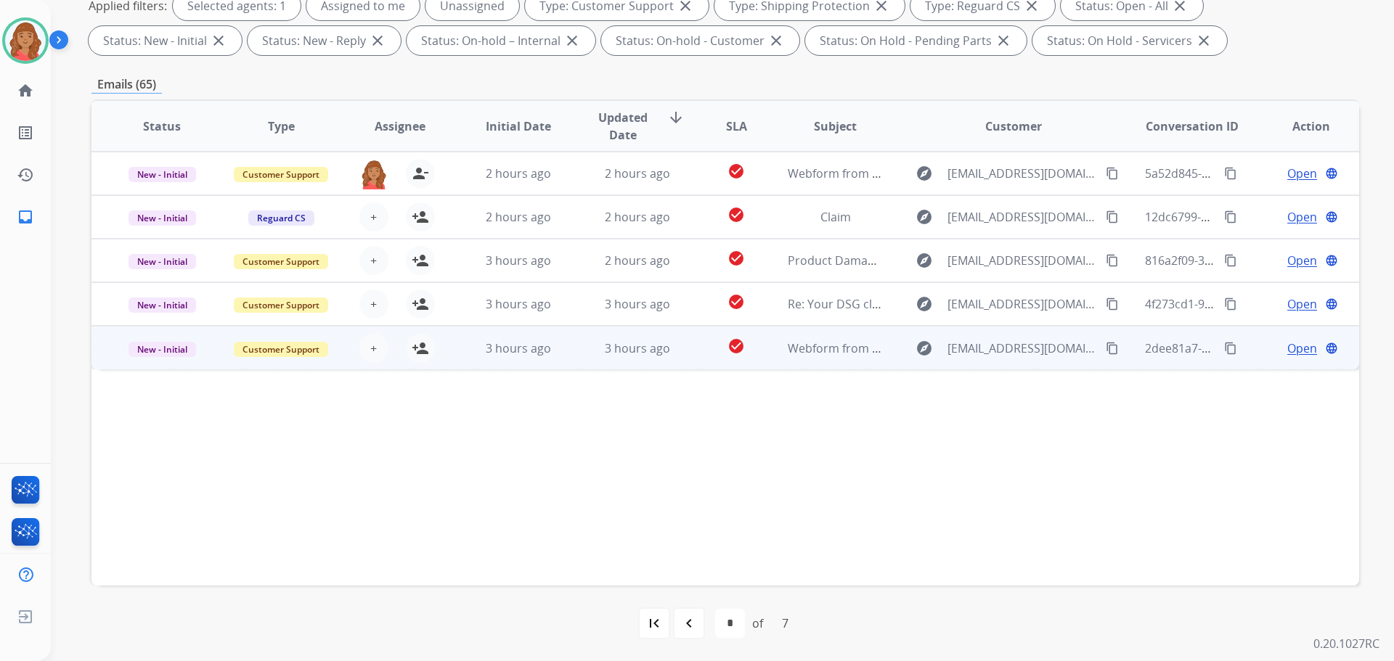
click at [1101, 358] on div "explore [EMAIL_ADDRESS][DOMAIN_NAME] content_copy" at bounding box center [1013, 348] width 213 height 23
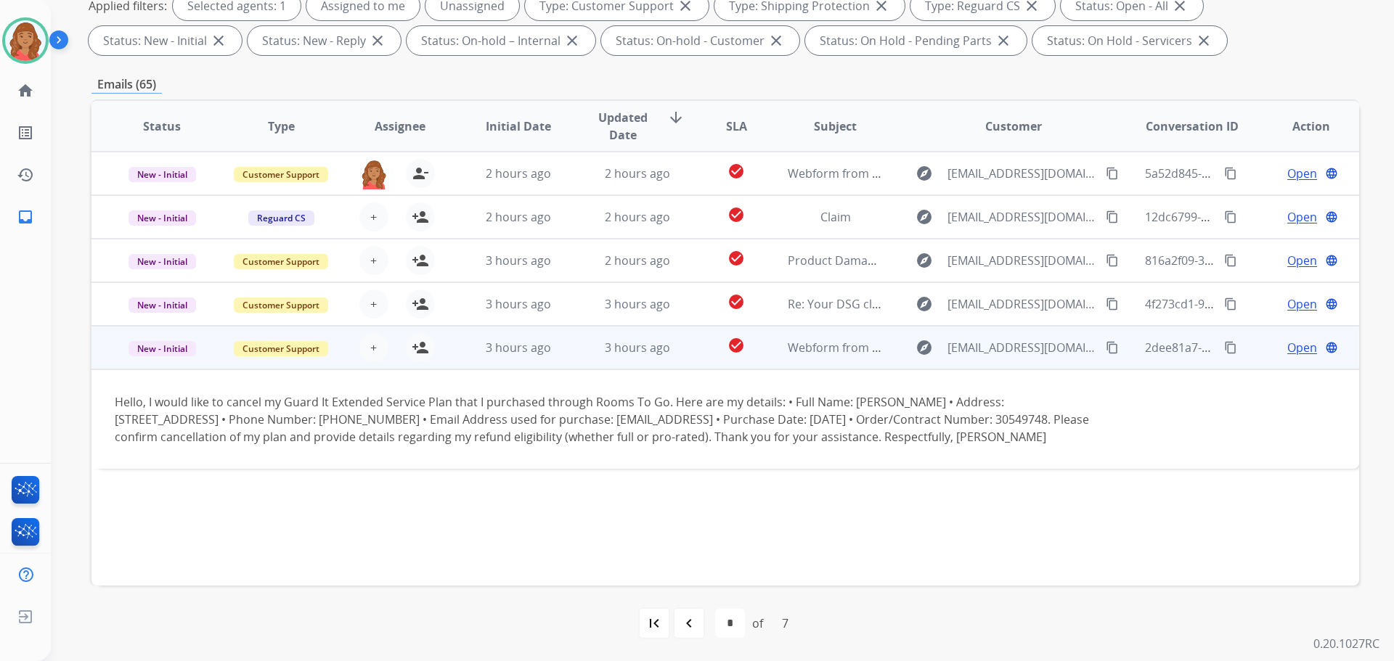
click at [1108, 350] on button "content_copy" at bounding box center [1111, 347] width 17 height 17
click at [430, 348] on button "person_add Assign to Me" at bounding box center [420, 347] width 29 height 29
click at [1301, 343] on span "Open" at bounding box center [1302, 347] width 30 height 17
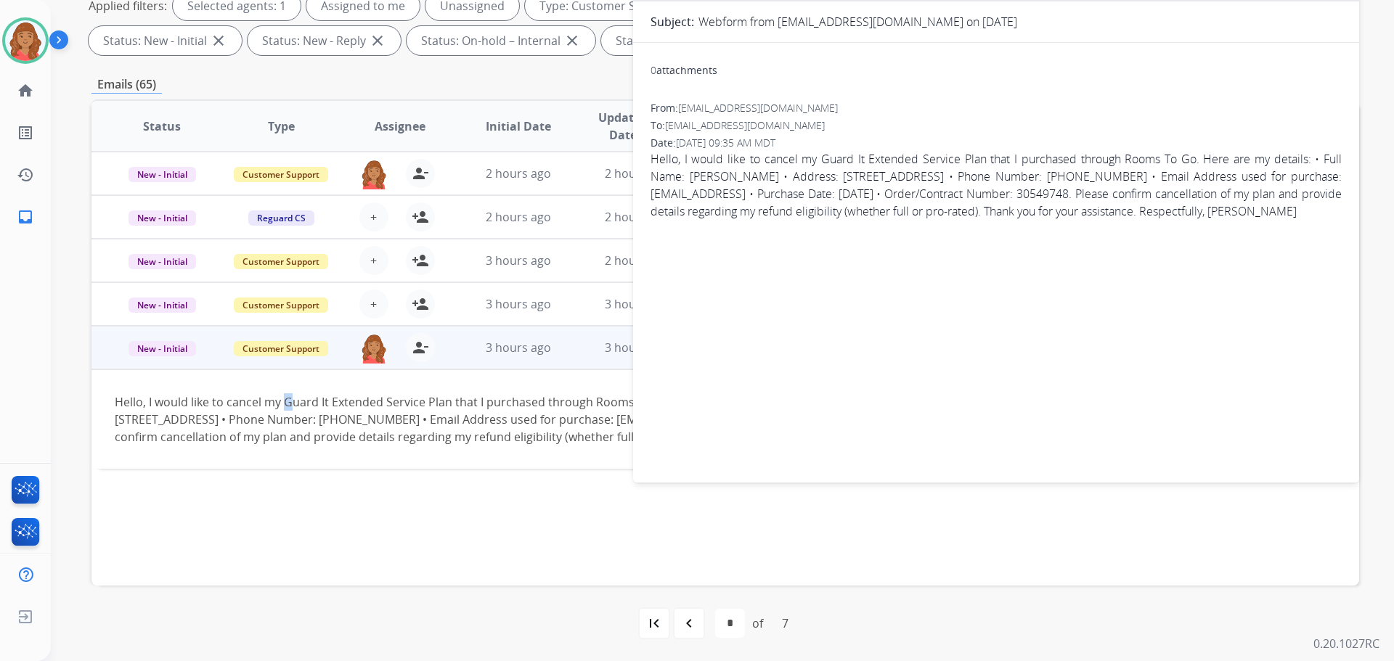
drag, startPoint x: 284, startPoint y: 402, endPoint x: 294, endPoint y: 401, distance: 10.3
click at [294, 401] on div "Hello, I would like to cancel my Guard It Extended Service Plan that I purchase…" at bounding box center [606, 419] width 983 height 52
click at [288, 402] on div "Hello, I would like to cancel my Guard It Extended Service Plan that I purchase…" at bounding box center [606, 419] width 983 height 52
drag, startPoint x: 290, startPoint y: 402, endPoint x: 308, endPoint y: 401, distance: 17.5
click at [291, 402] on div "Hello, I would like to cancel my Guard It Extended Service Plan that I purchase…" at bounding box center [606, 419] width 983 height 52
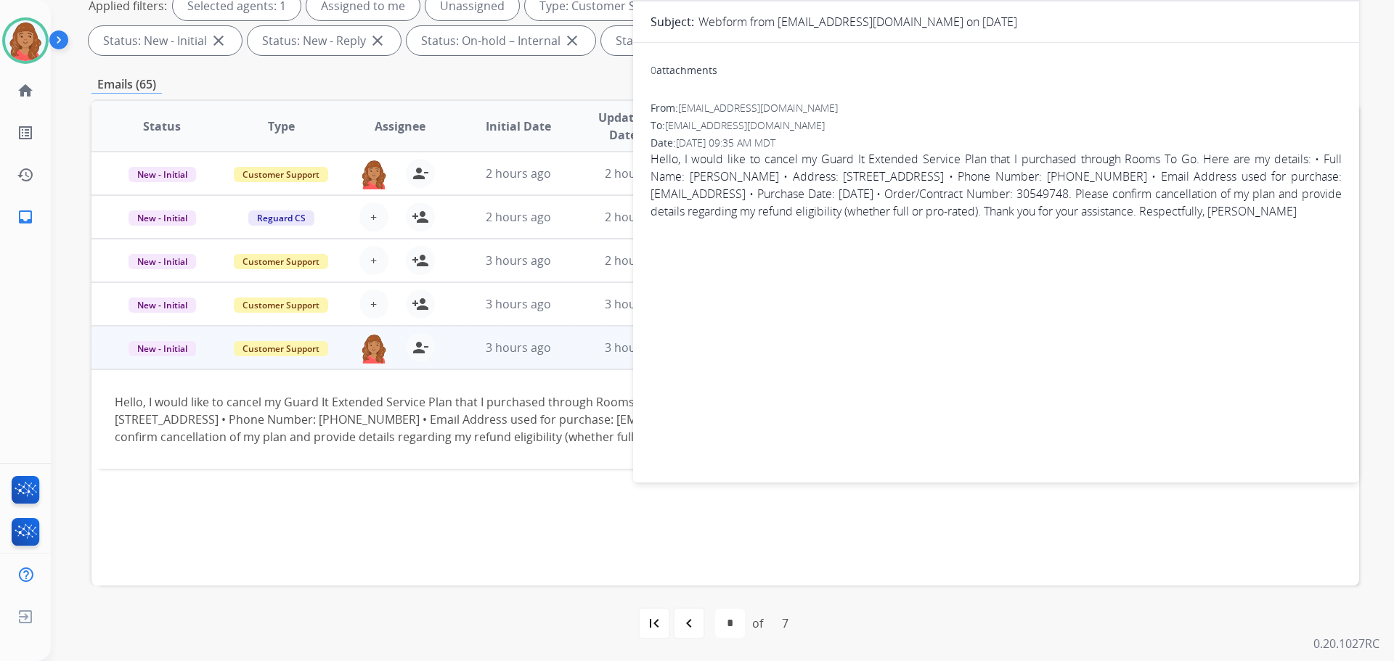
click at [329, 400] on div "Hello, I would like to cancel my Guard It Extended Service Plan that I purchase…" at bounding box center [606, 419] width 983 height 52
drag, startPoint x: 330, startPoint y: 401, endPoint x: 292, endPoint y: 401, distance: 37.7
click at [287, 402] on div "Hello, I would like to cancel my Guard It Extended Service Plan that I purchase…" at bounding box center [606, 419] width 983 height 52
copy div "Guard It"
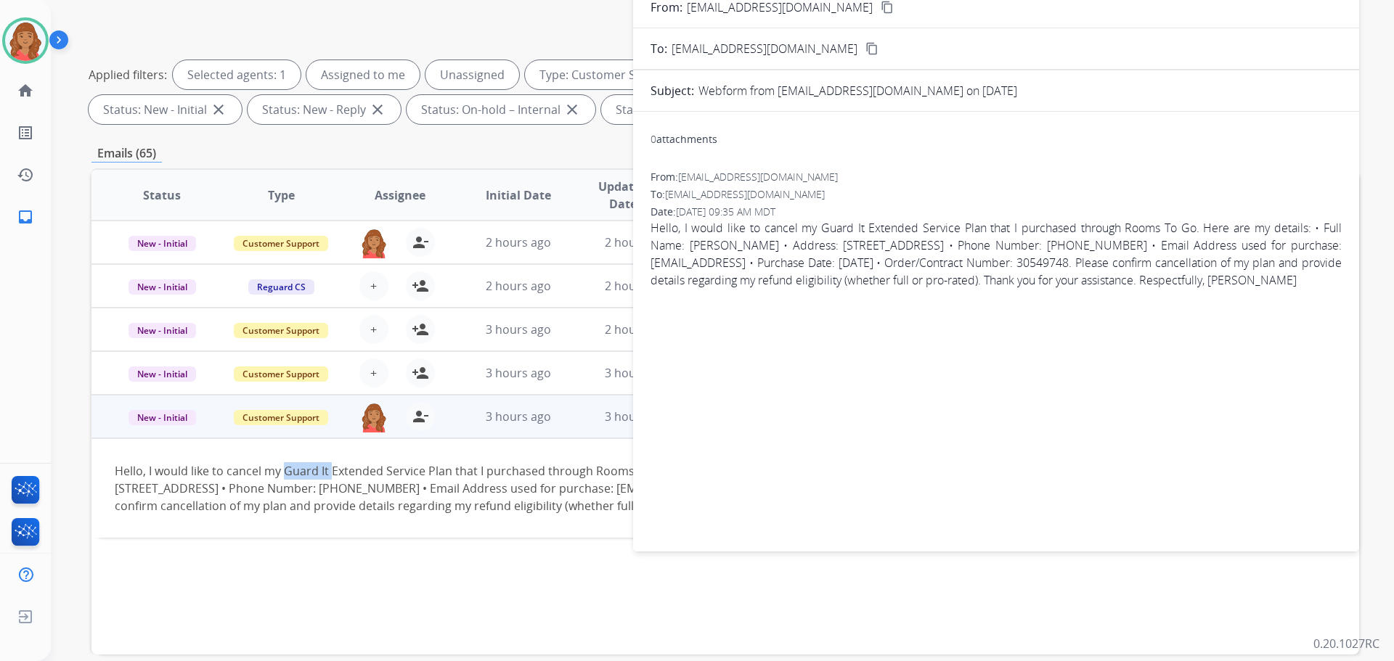
scroll to position [0, 0]
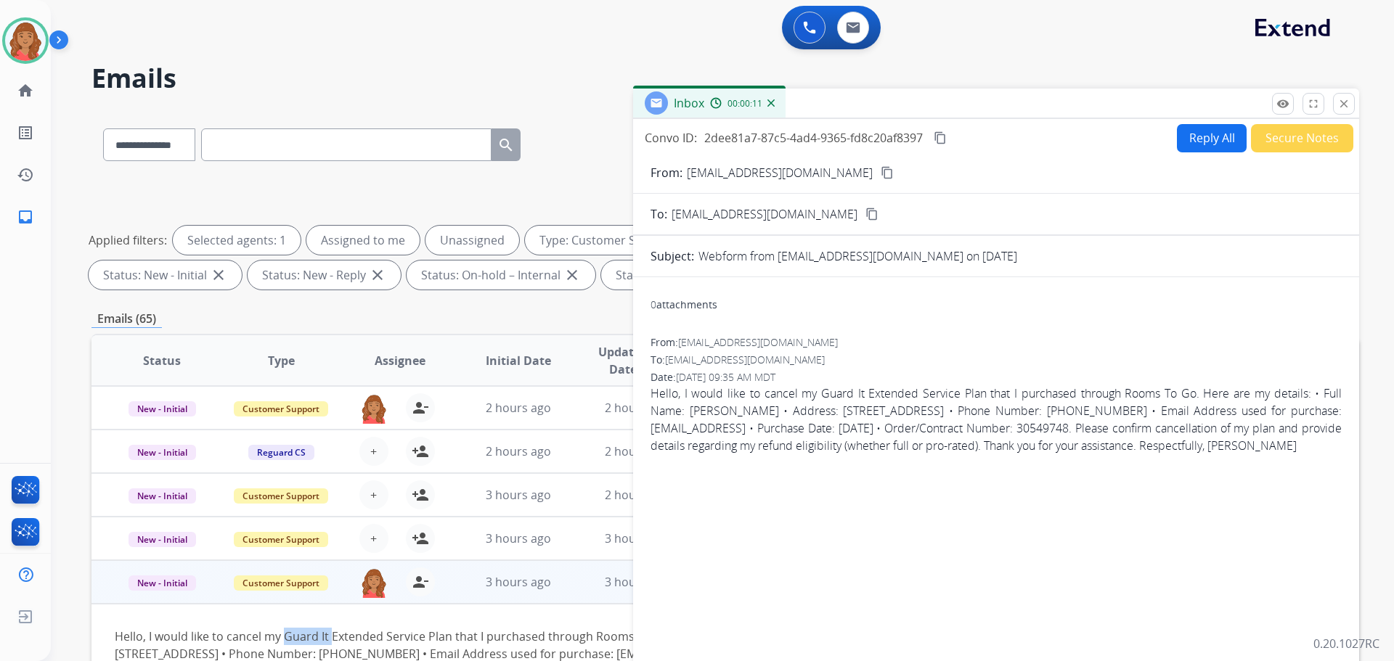
click at [1187, 128] on button "Reply All" at bounding box center [1212, 138] width 70 height 28
select select "**********"
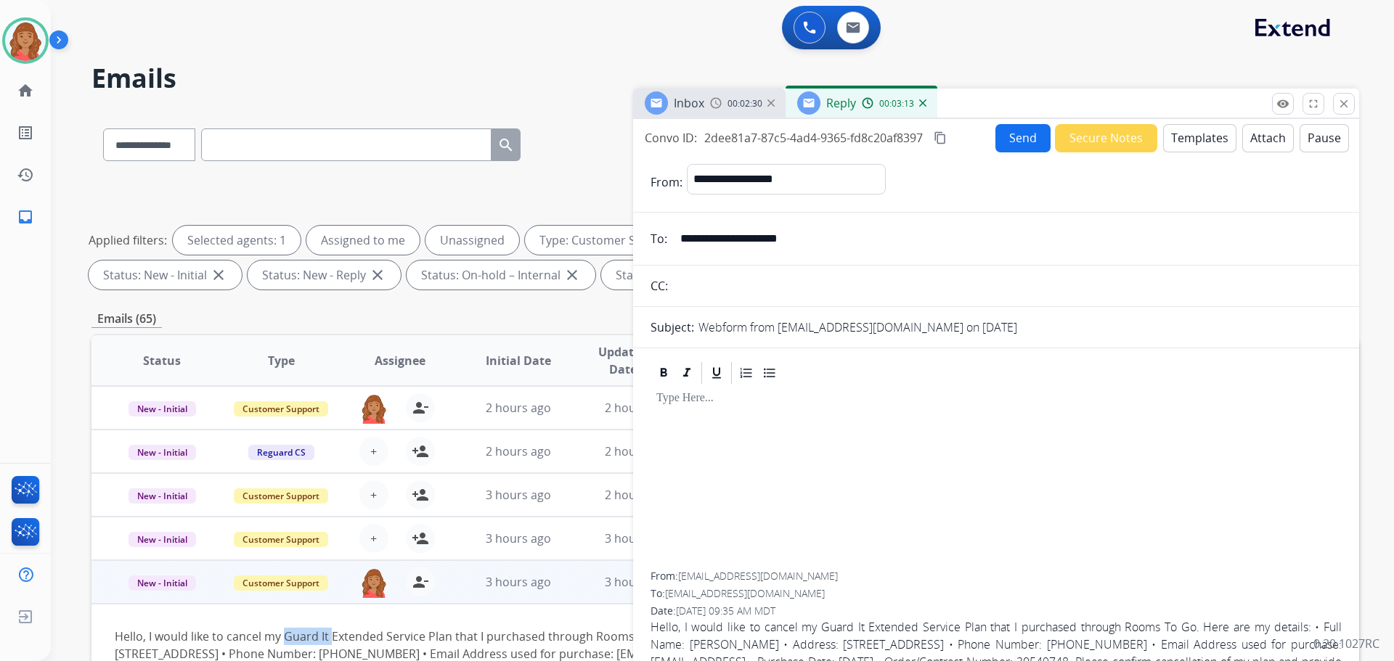
click at [1179, 144] on button "Templates" at bounding box center [1199, 138] width 73 height 28
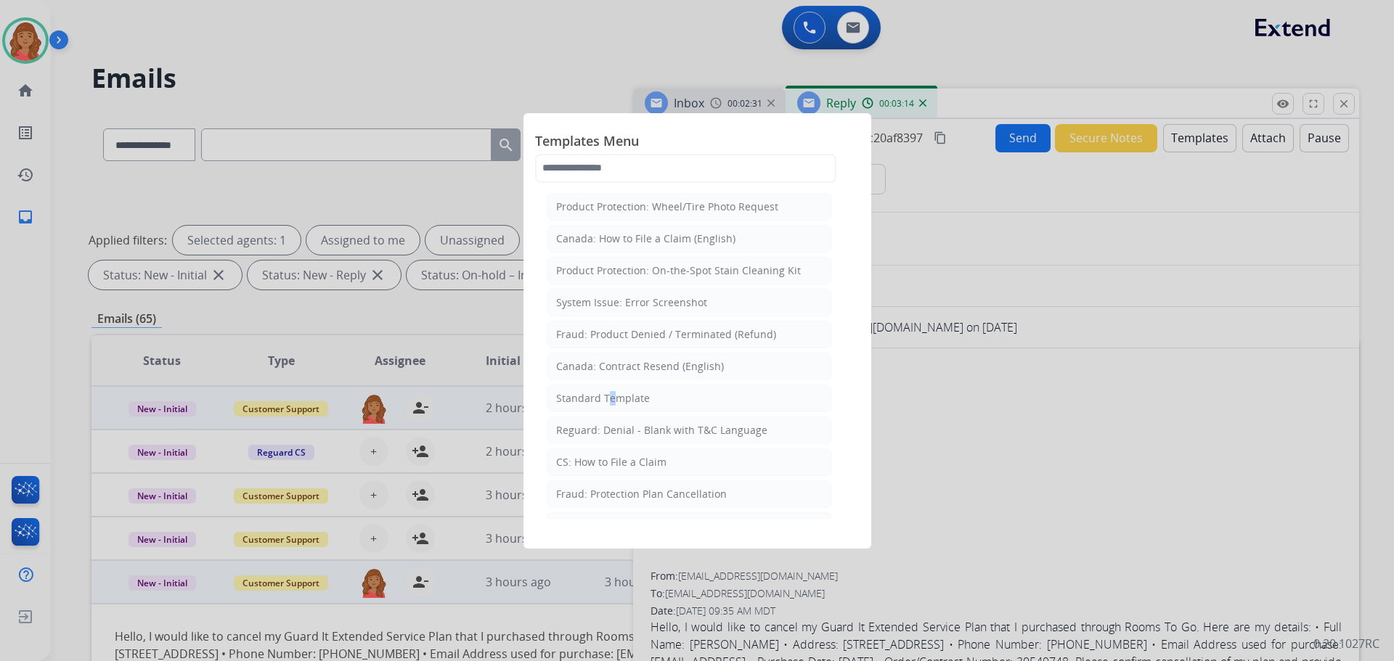
drag, startPoint x: 605, startPoint y: 401, endPoint x: 631, endPoint y: 413, distance: 28.6
click at [612, 403] on div "Standard Template" at bounding box center [603, 398] width 94 height 15
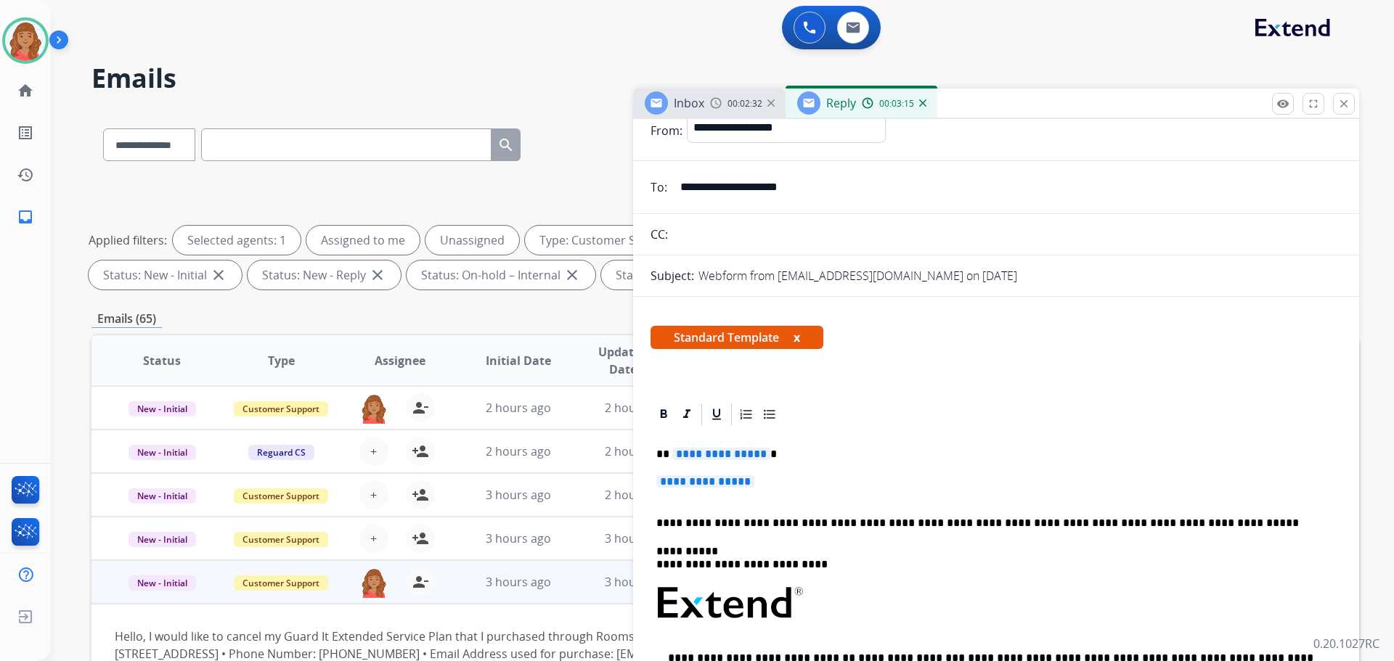
scroll to position [73, 0]
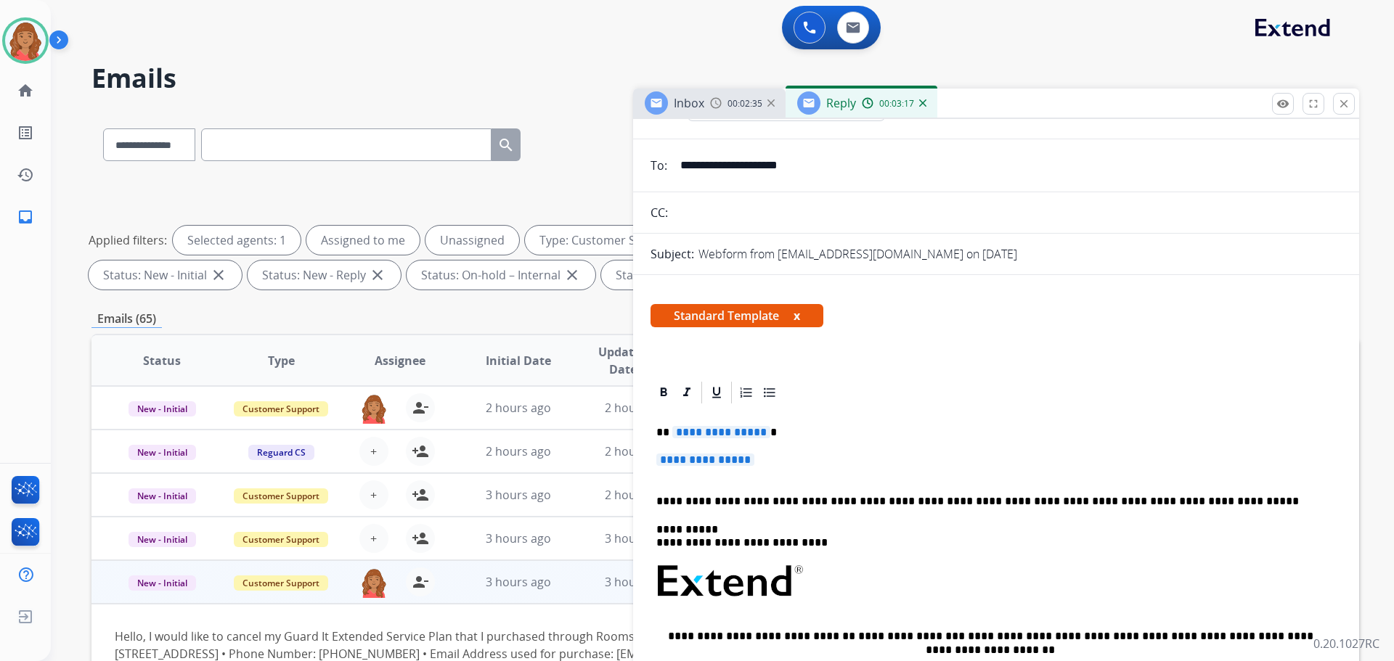
drag, startPoint x: 795, startPoint y: 473, endPoint x: 679, endPoint y: 456, distance: 116.7
click at [679, 456] on p "**********" at bounding box center [995, 467] width 679 height 27
drag, startPoint x: 765, startPoint y: 464, endPoint x: 660, endPoint y: 431, distance: 110.2
click at [660, 431] on div "**********" at bounding box center [995, 616] width 691 height 420
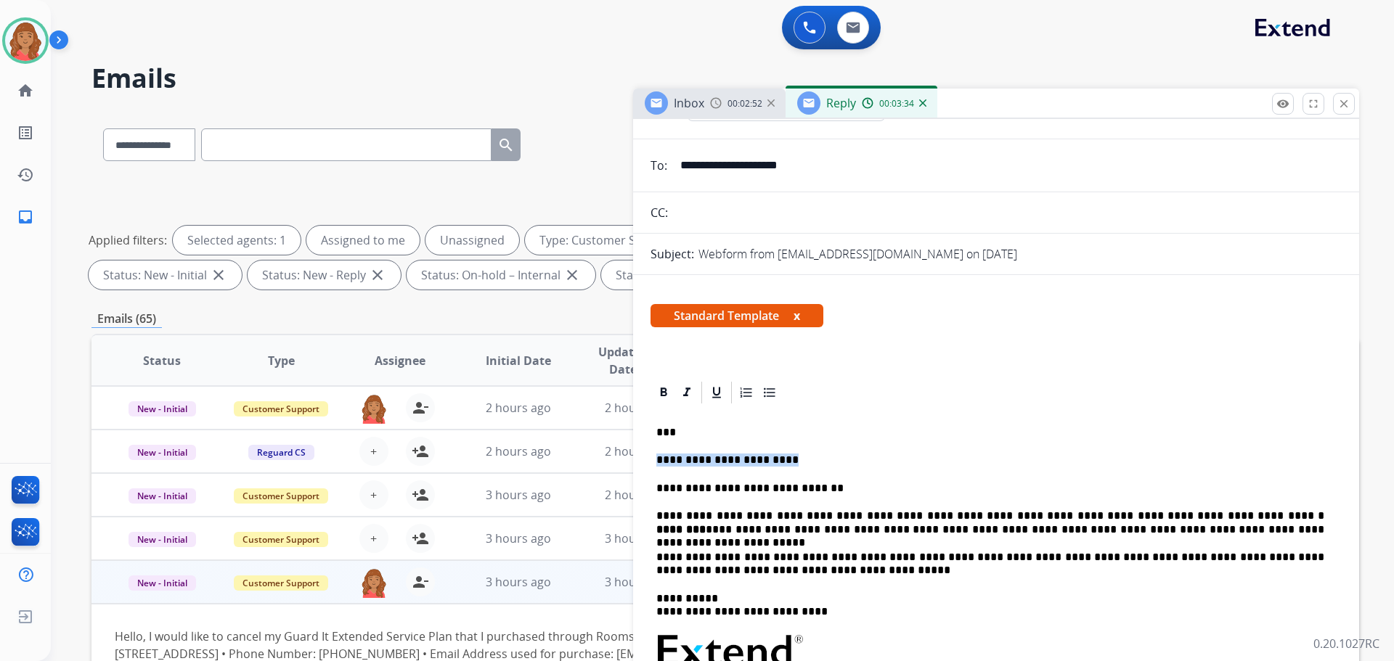
drag, startPoint x: 785, startPoint y: 465, endPoint x: 634, endPoint y: 451, distance: 150.8
click at [656, 482] on p "**********" at bounding box center [990, 488] width 668 height 13
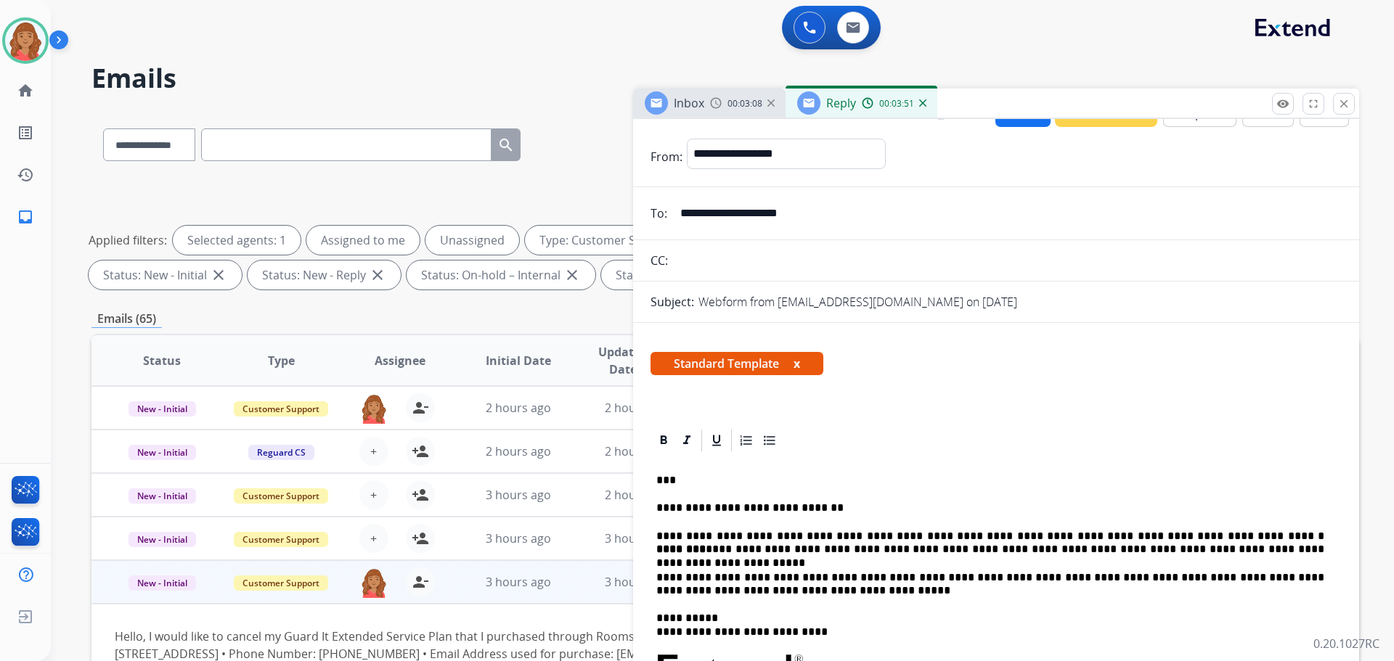
scroll to position [0, 0]
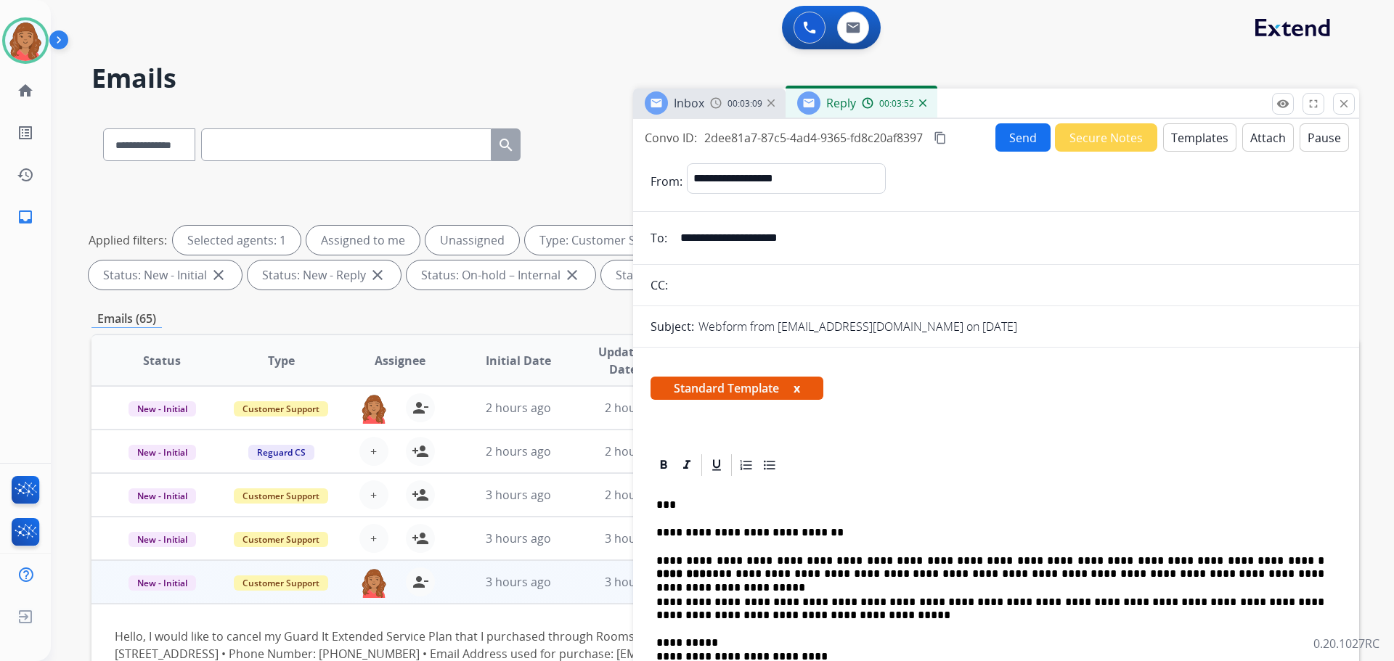
click at [1016, 136] on button "Send" at bounding box center [1022, 137] width 55 height 28
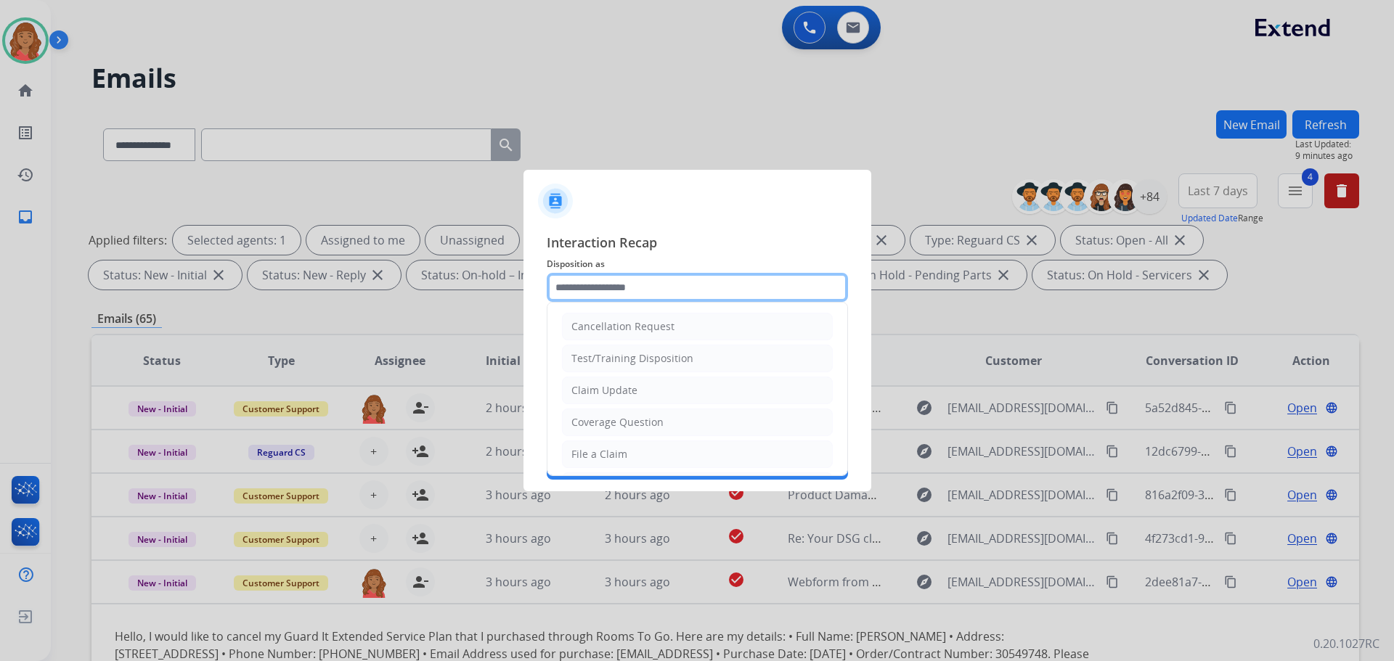
click at [623, 282] on input "text" at bounding box center [697, 287] width 301 height 29
click at [615, 423] on div "Coverage Question" at bounding box center [617, 422] width 92 height 15
type input "**********"
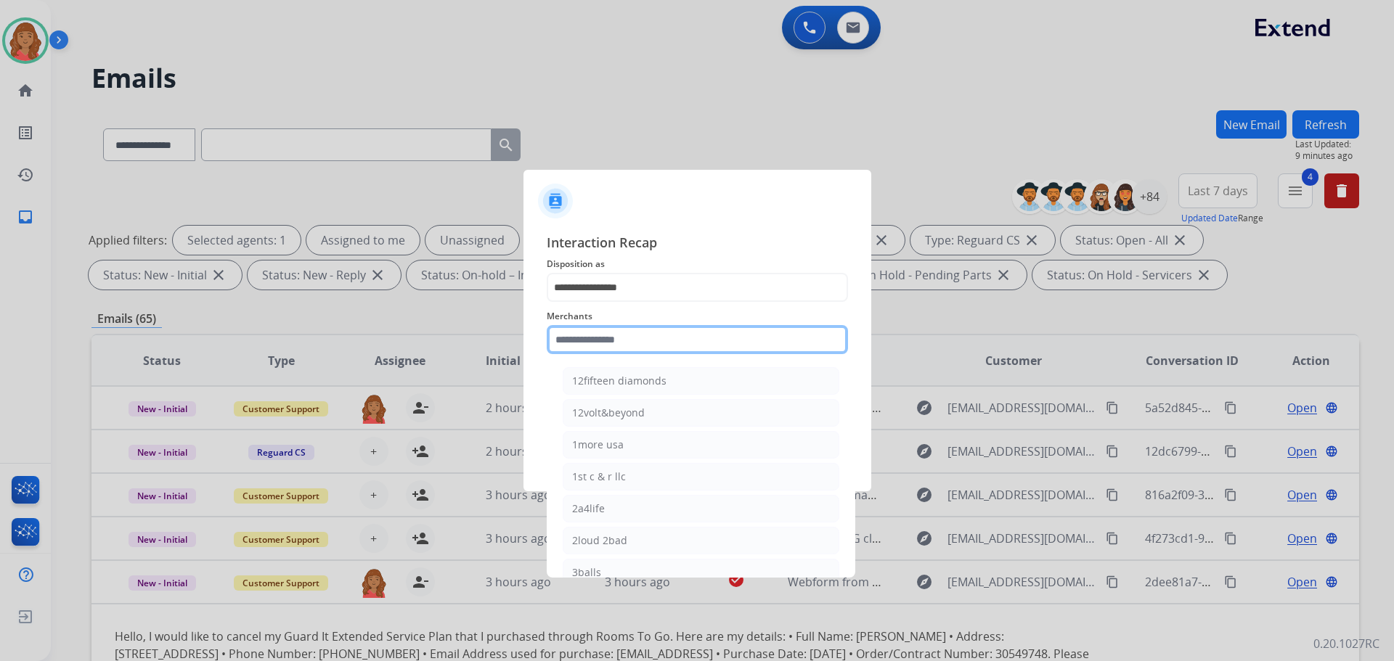
click at [605, 332] on input "text" at bounding box center [697, 339] width 301 height 29
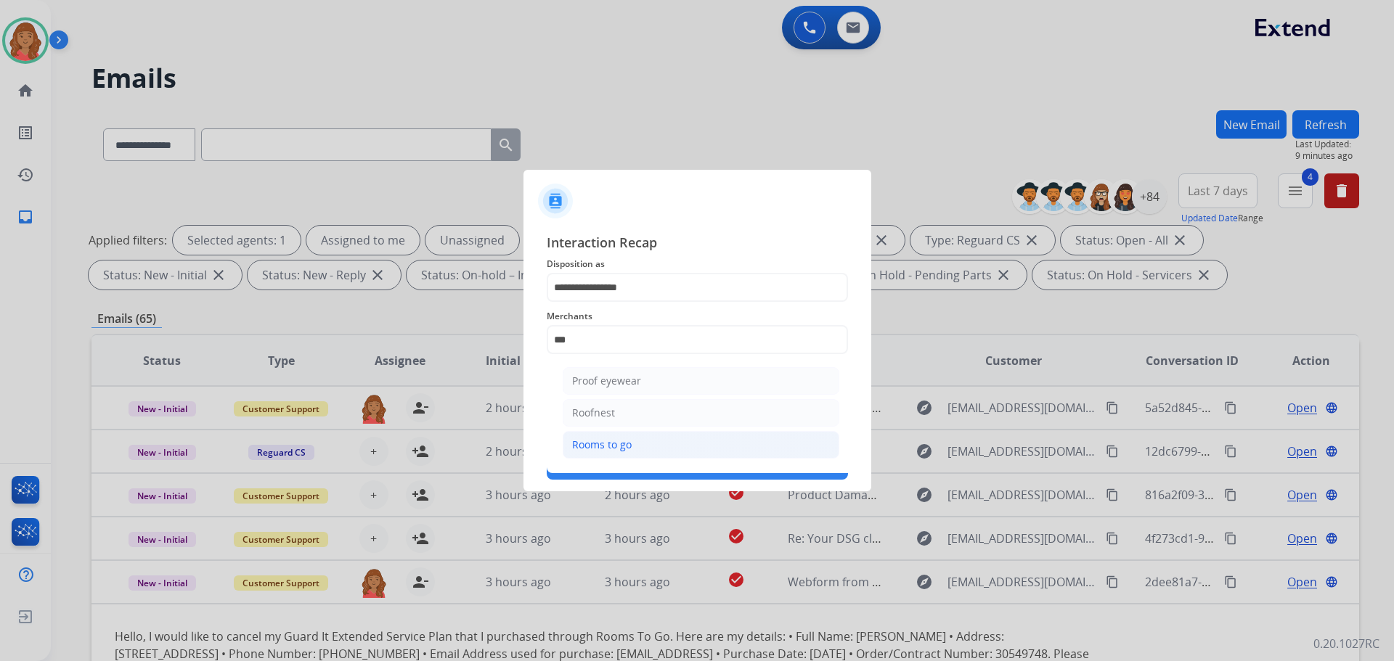
click at [616, 447] on div "Rooms to go" at bounding box center [602, 445] width 60 height 15
type input "**********"
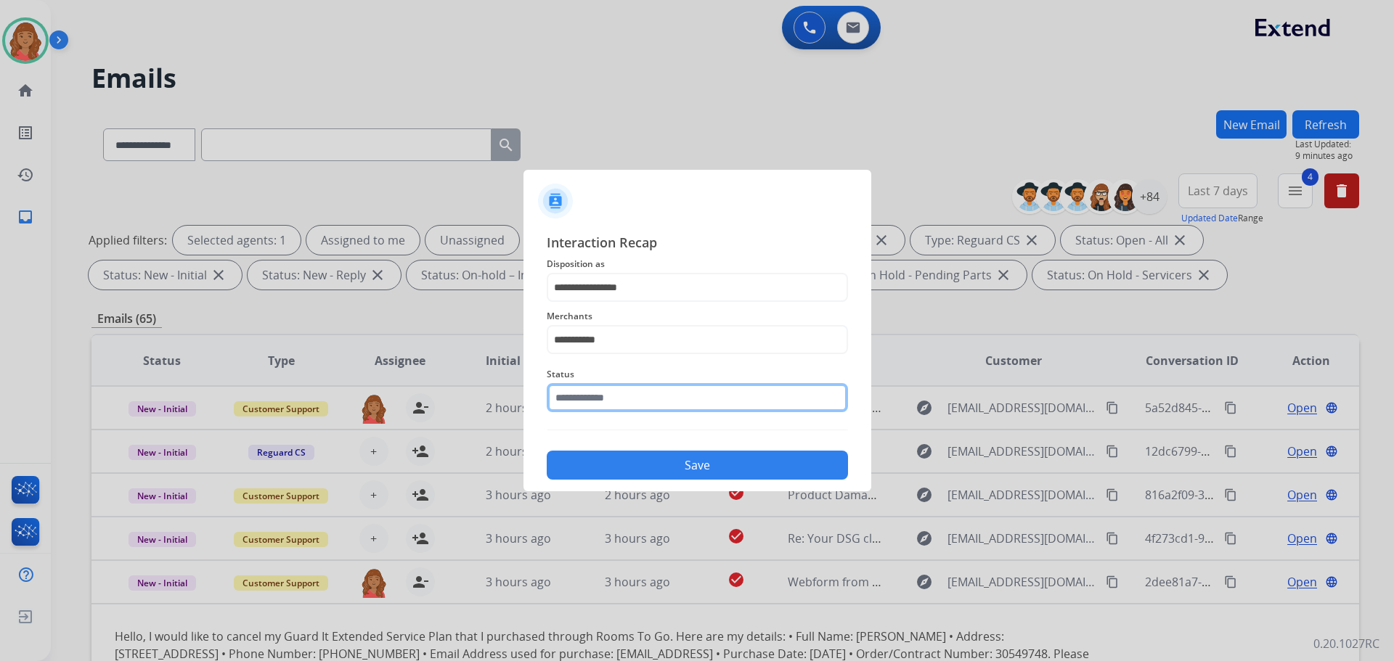
click at [589, 404] on input "text" at bounding box center [697, 397] width 301 height 29
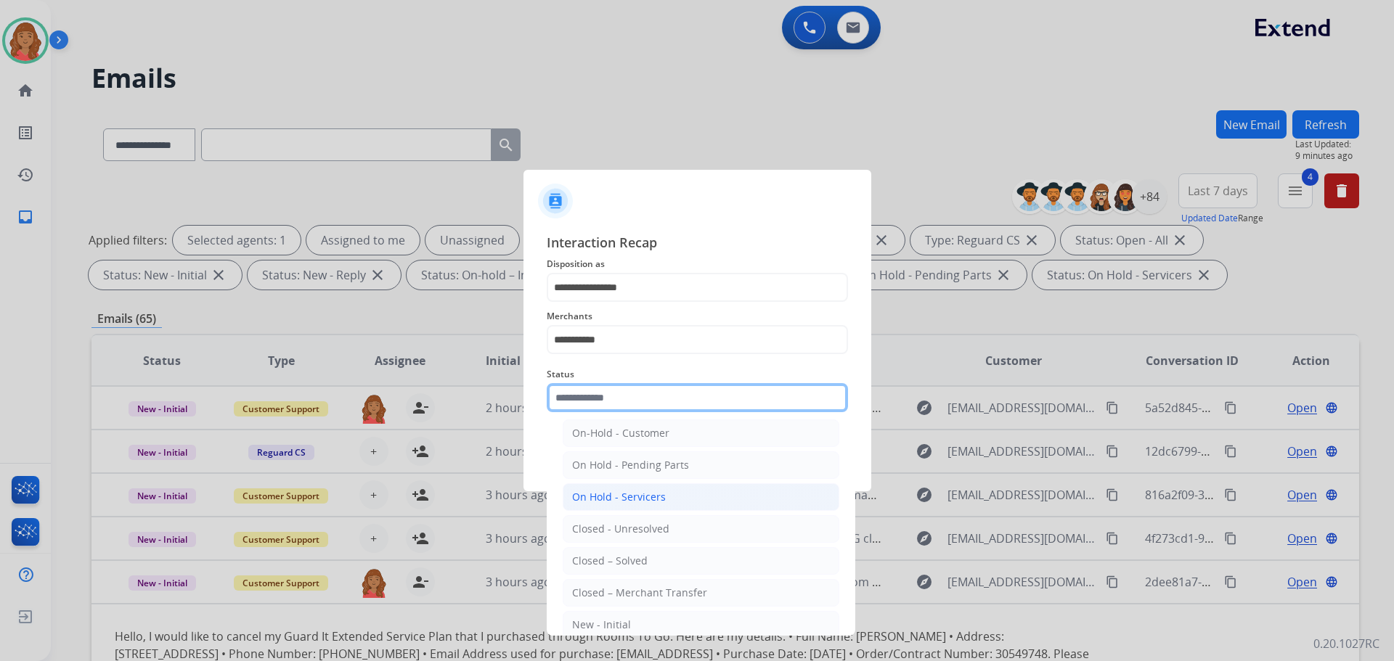
scroll to position [73, 0]
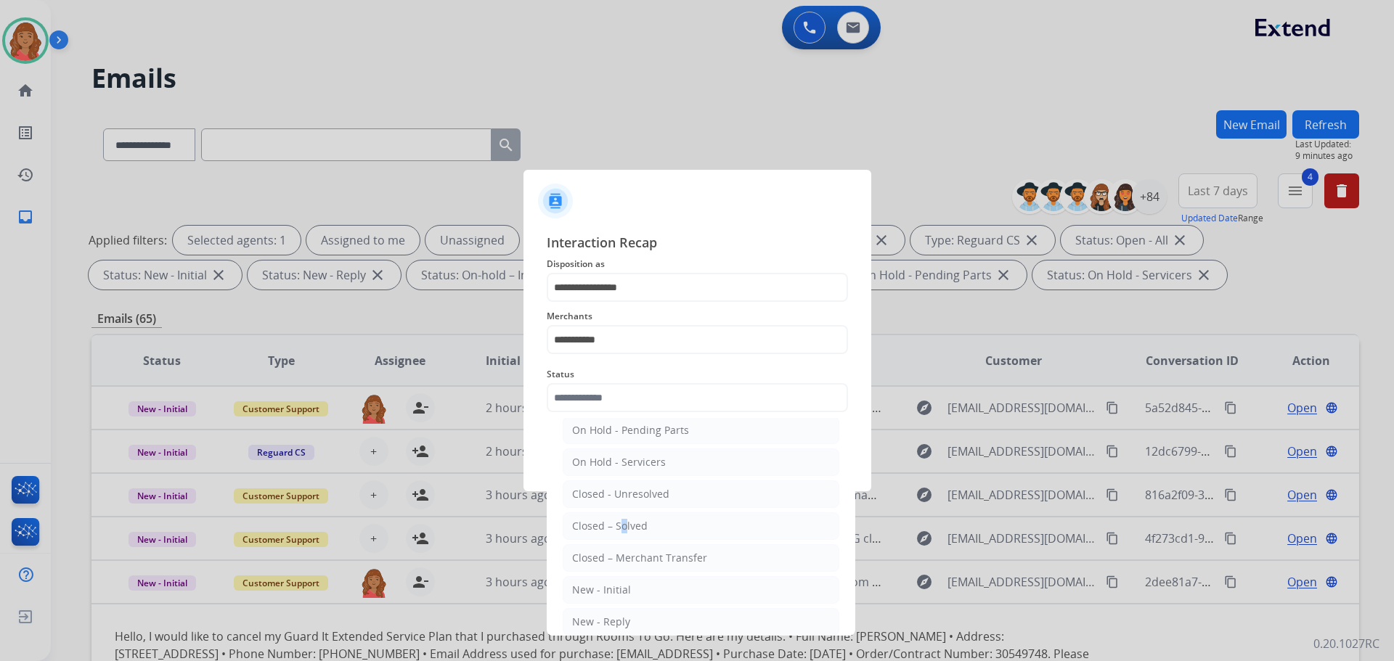
drag, startPoint x: 617, startPoint y: 517, endPoint x: 626, endPoint y: 517, distance: 9.4
click at [621, 517] on li "Closed – Solved" at bounding box center [700, 526] width 277 height 28
type input "**********"
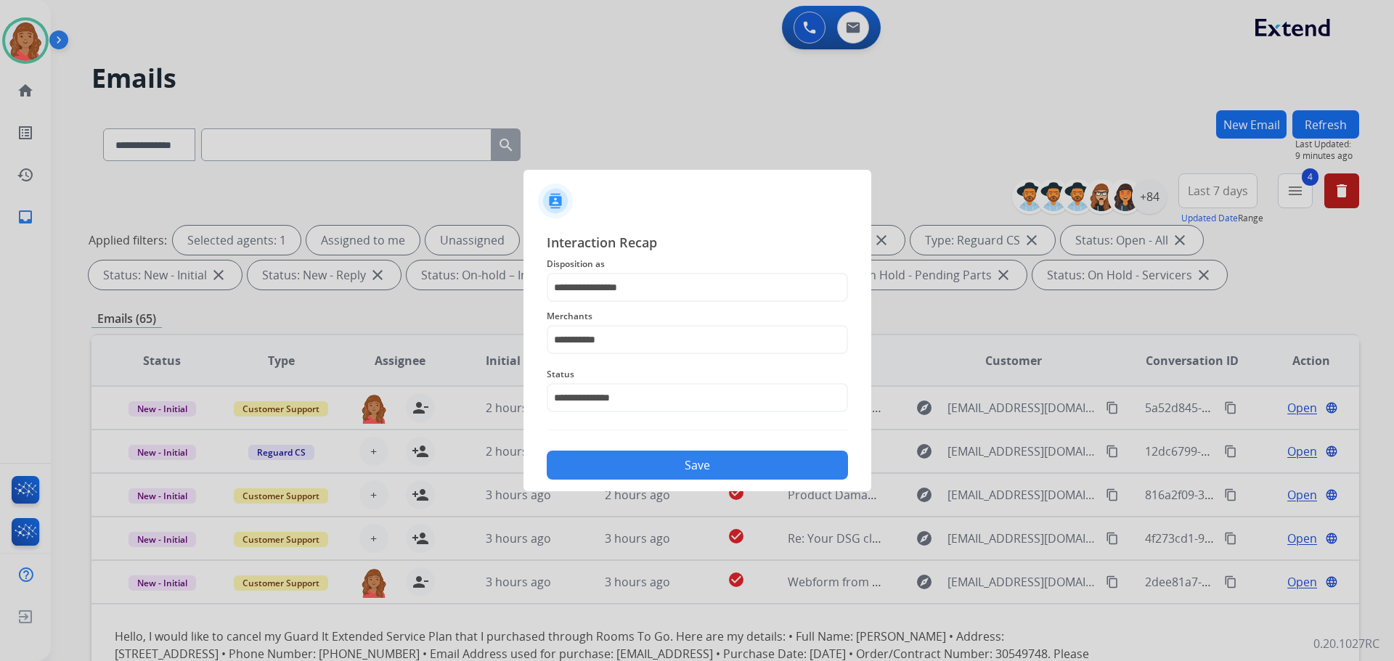
click at [663, 472] on button "Save" at bounding box center [697, 465] width 301 height 29
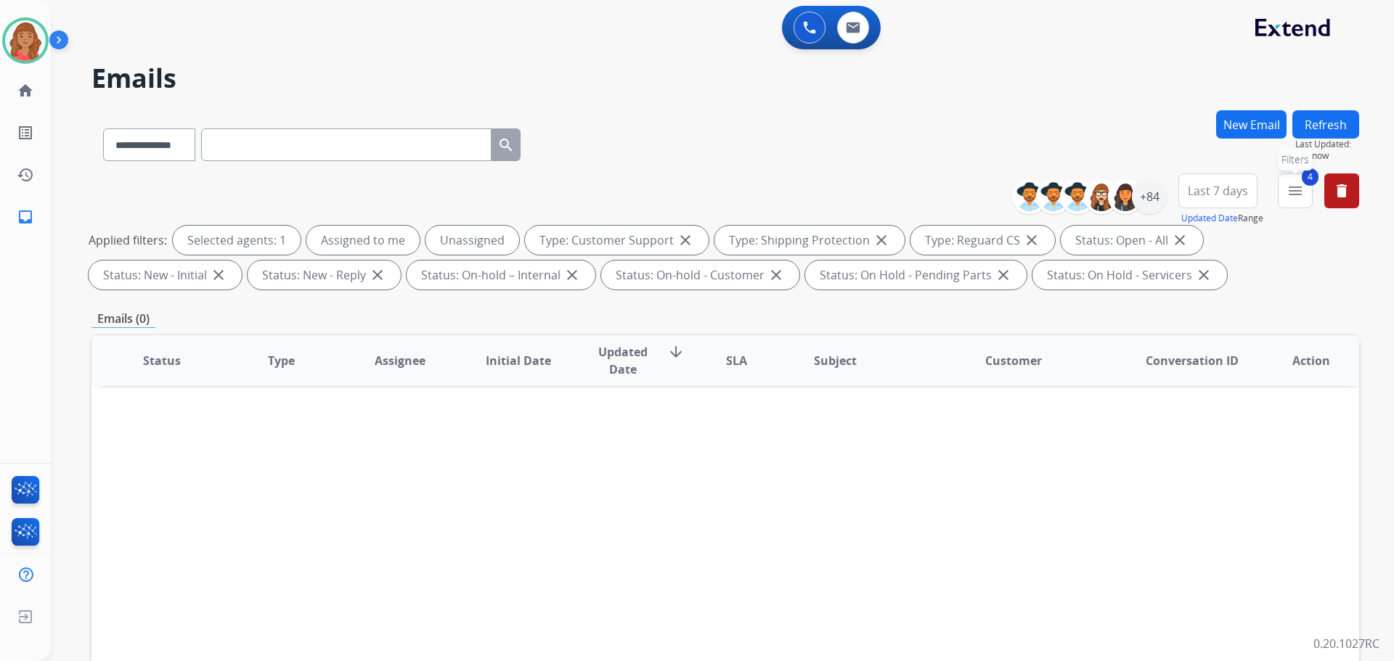
click at [1308, 173] on span "4" at bounding box center [1309, 176] width 17 height 17
click at [1292, 181] on button "4 menu Filters" at bounding box center [1294, 190] width 35 height 35
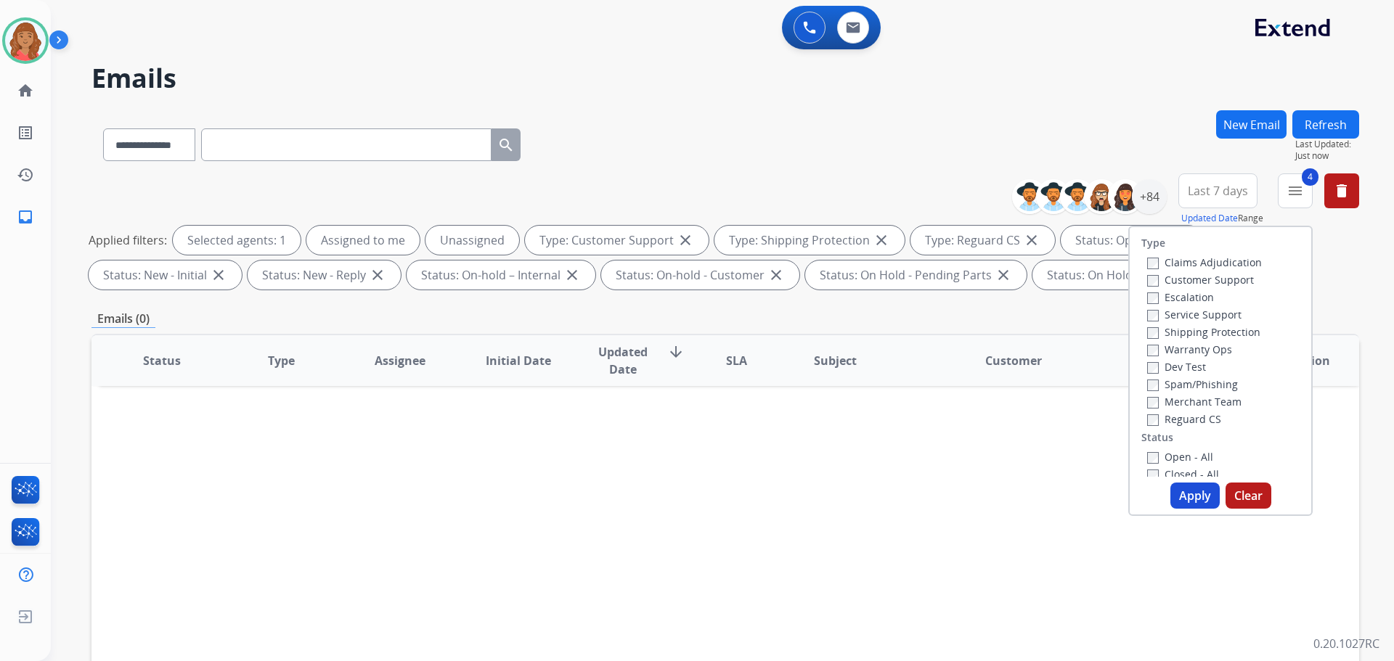
click at [1180, 497] on button "Apply" at bounding box center [1194, 496] width 49 height 26
select select "*"
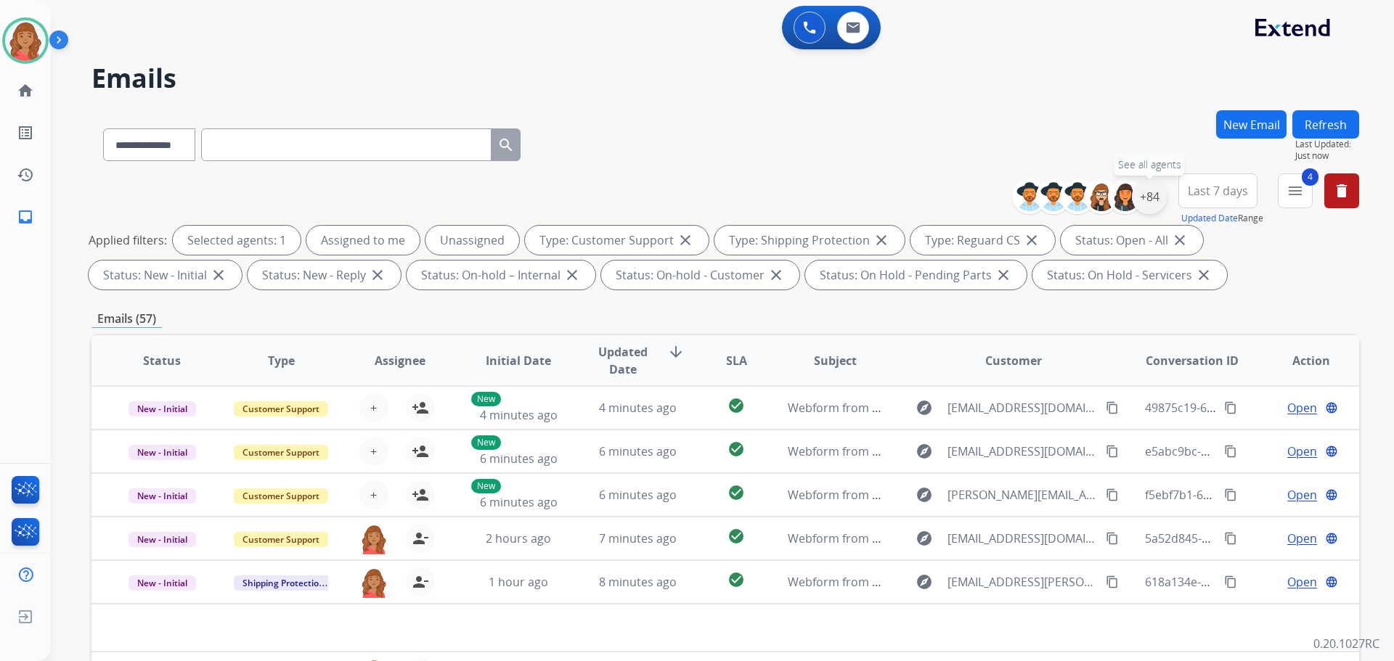
click at [1144, 197] on div "+84" at bounding box center [1149, 196] width 35 height 35
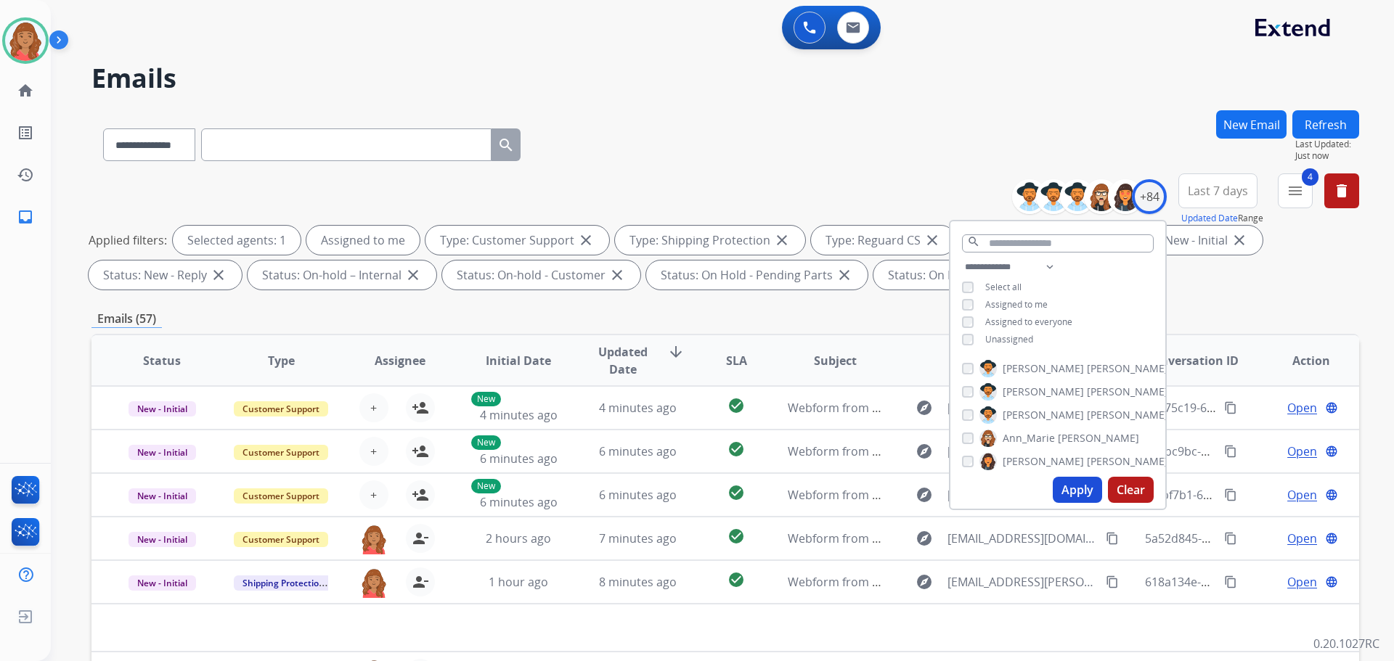
click at [1078, 478] on button "Apply" at bounding box center [1076, 490] width 49 height 26
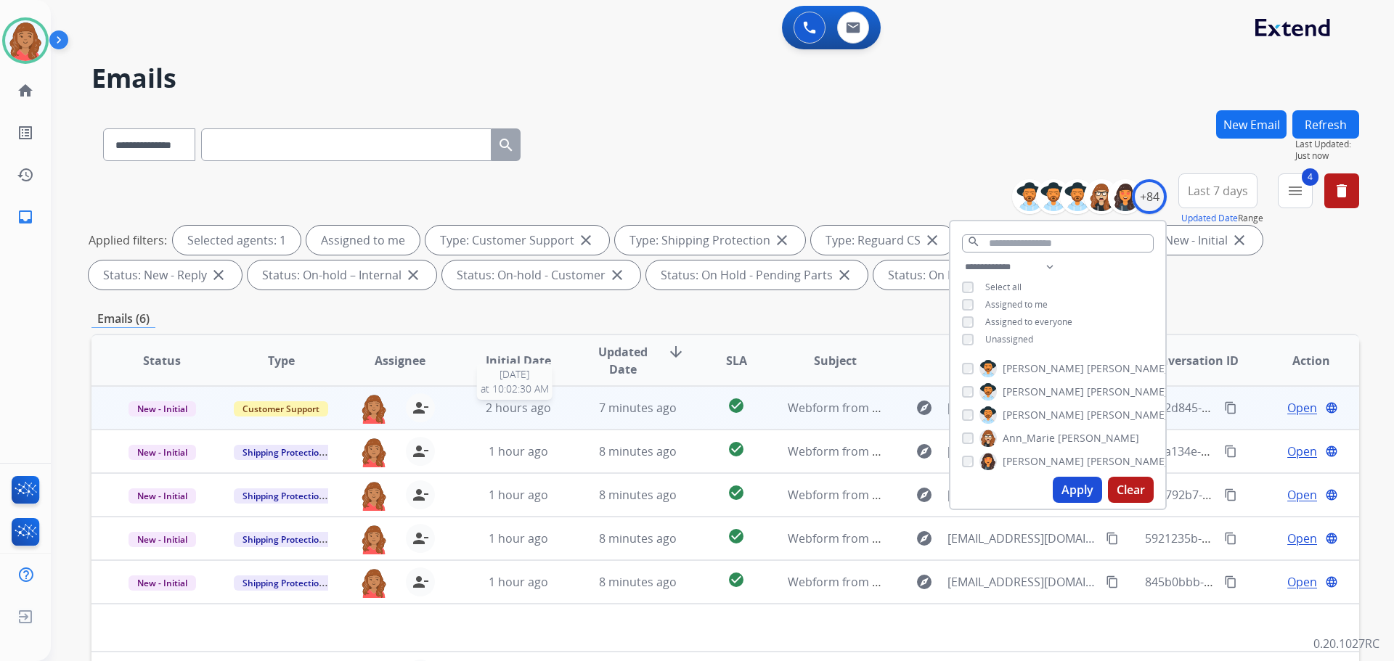
click at [477, 416] on div "2 hours ago" at bounding box center [518, 407] width 95 height 17
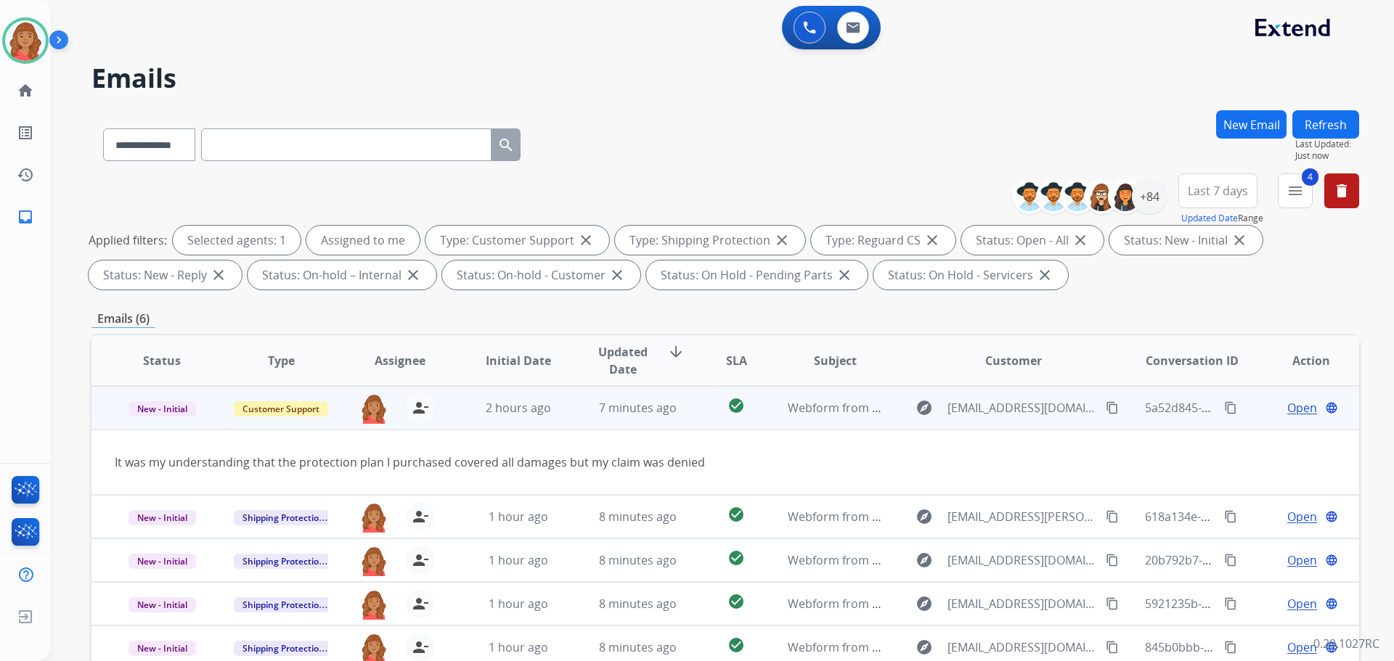
click at [1292, 407] on span "Open" at bounding box center [1302, 407] width 30 height 17
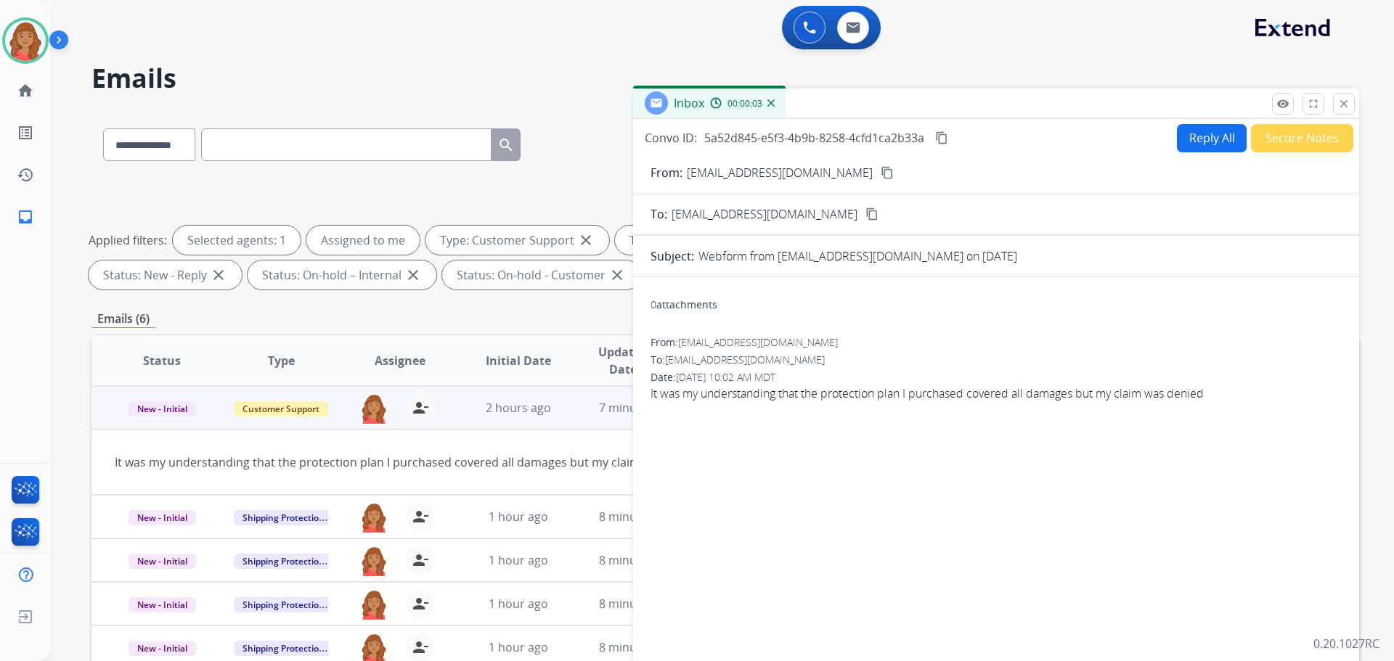
click at [880, 173] on mat-icon "content_copy" at bounding box center [886, 172] width 13 height 13
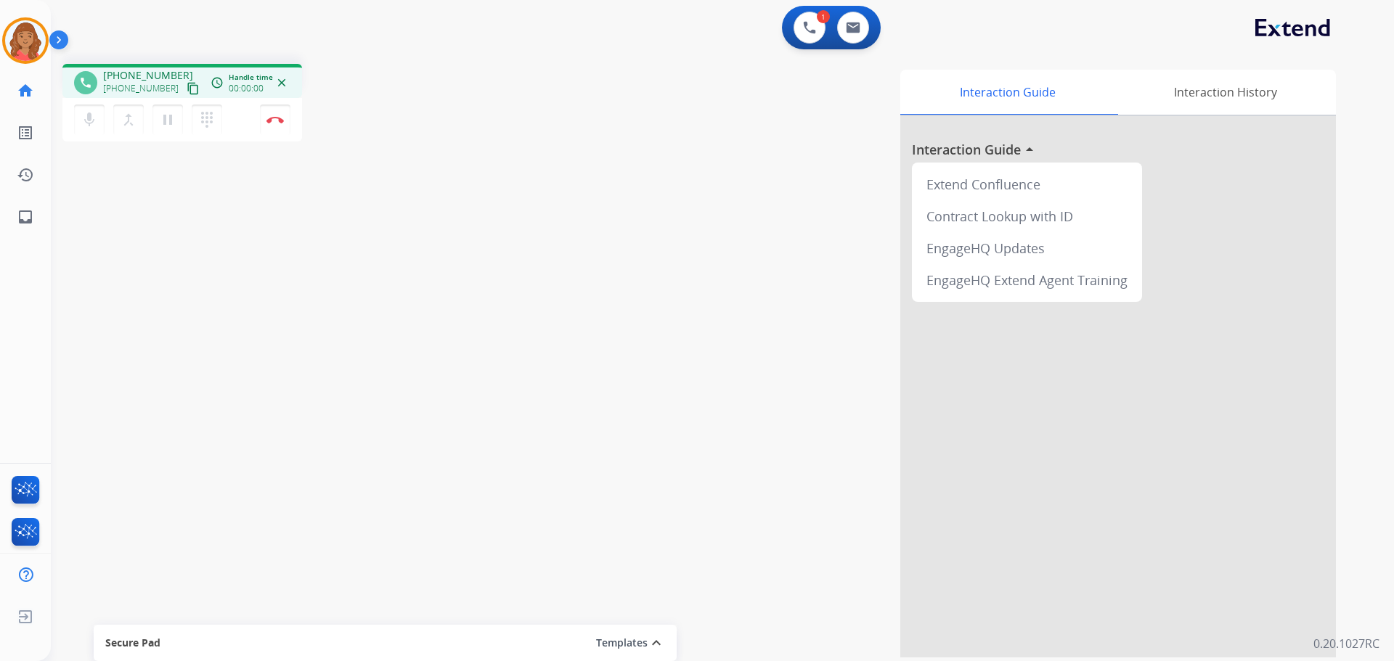
click at [187, 87] on mat-icon "content_copy" at bounding box center [193, 88] width 13 height 13
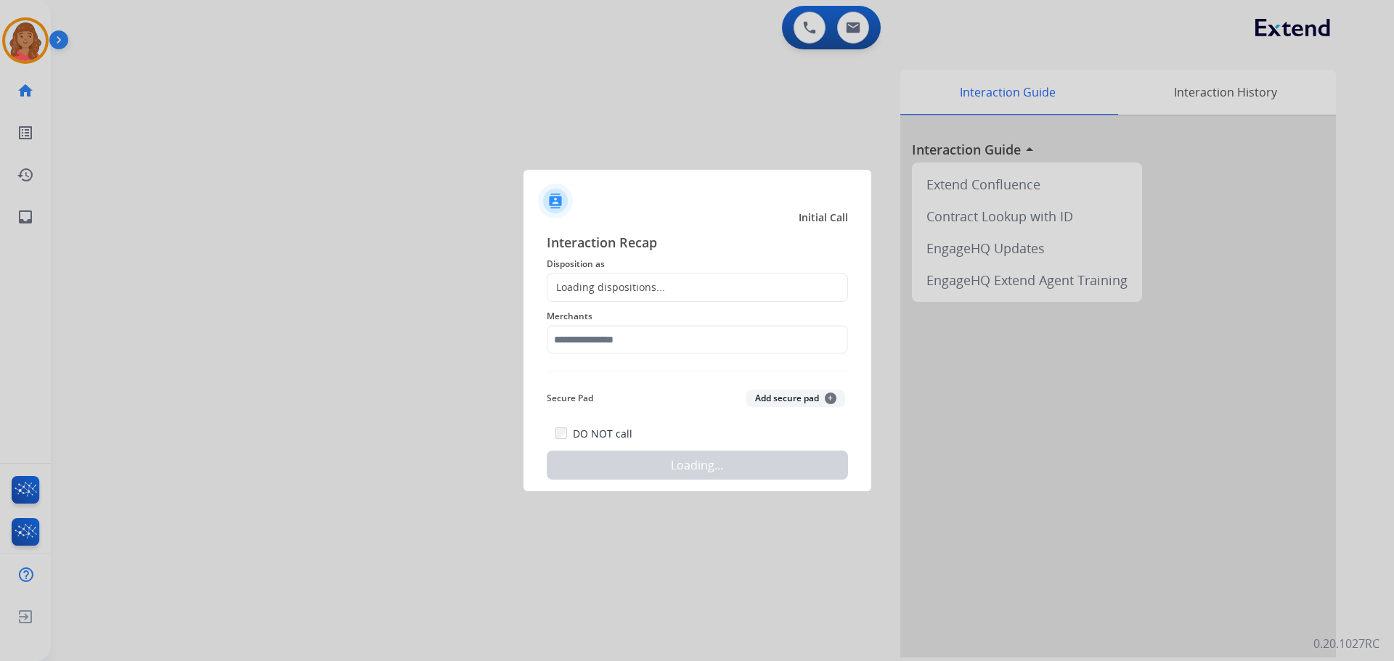
click at [280, 125] on div at bounding box center [697, 330] width 1394 height 661
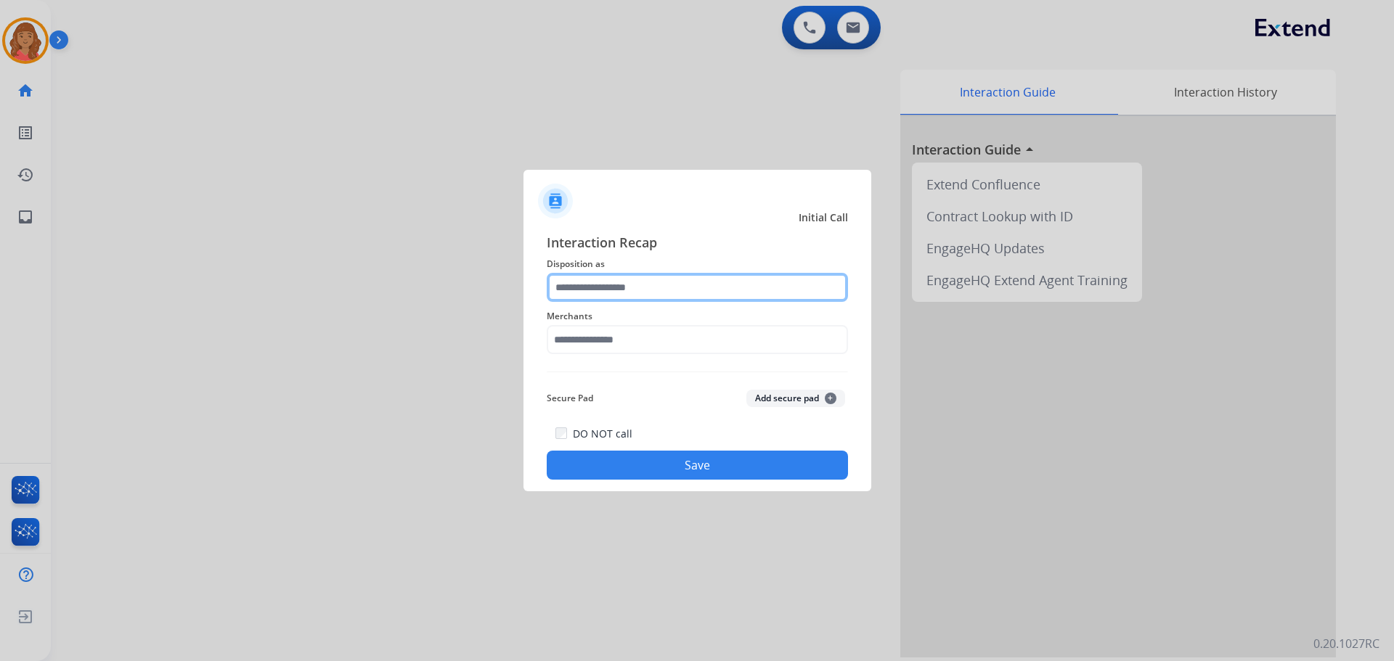
click at [605, 291] on input "text" at bounding box center [697, 287] width 301 height 29
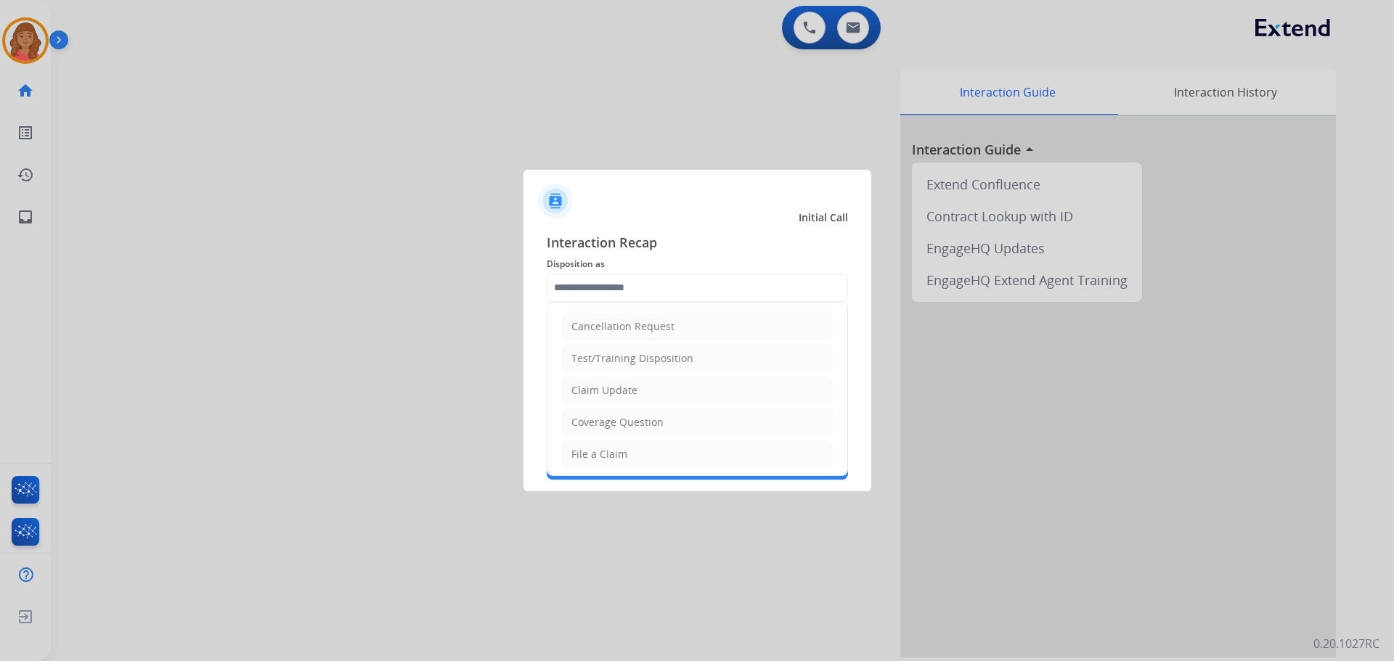
click at [595, 450] on div "File a Claim" at bounding box center [599, 454] width 56 height 15
type input "**********"
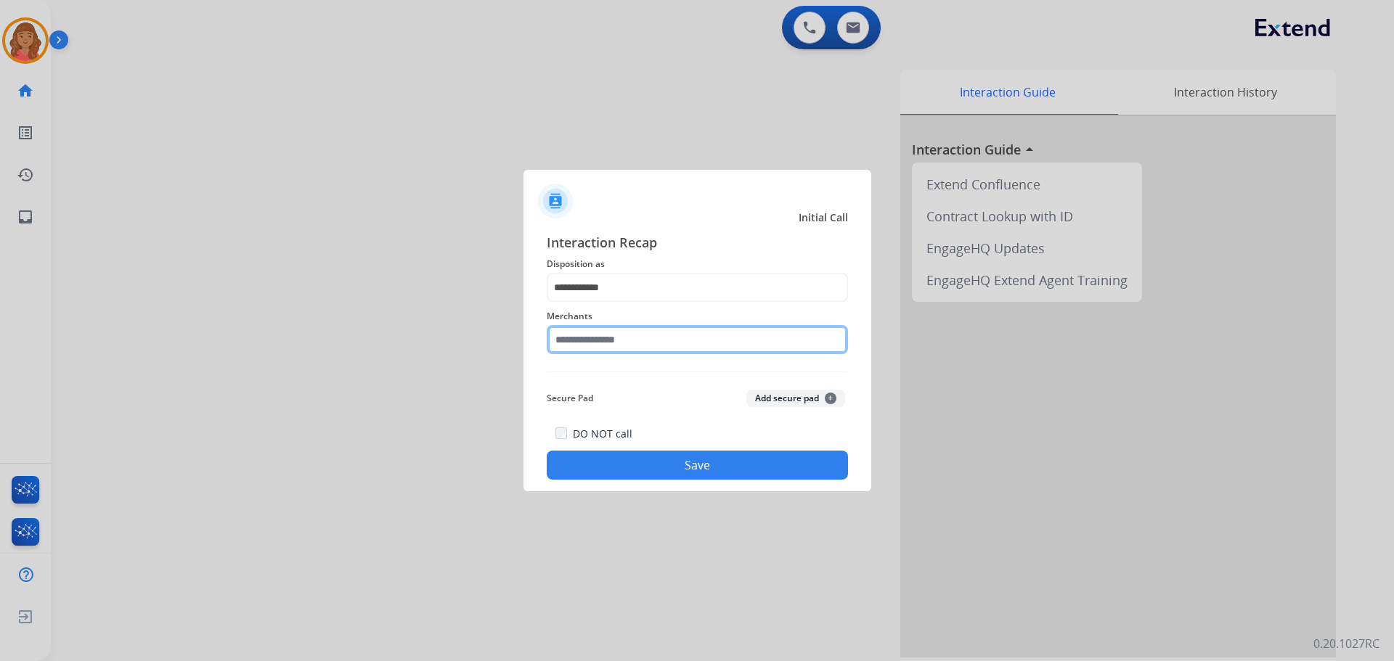
click at [596, 348] on input "text" at bounding box center [697, 339] width 301 height 29
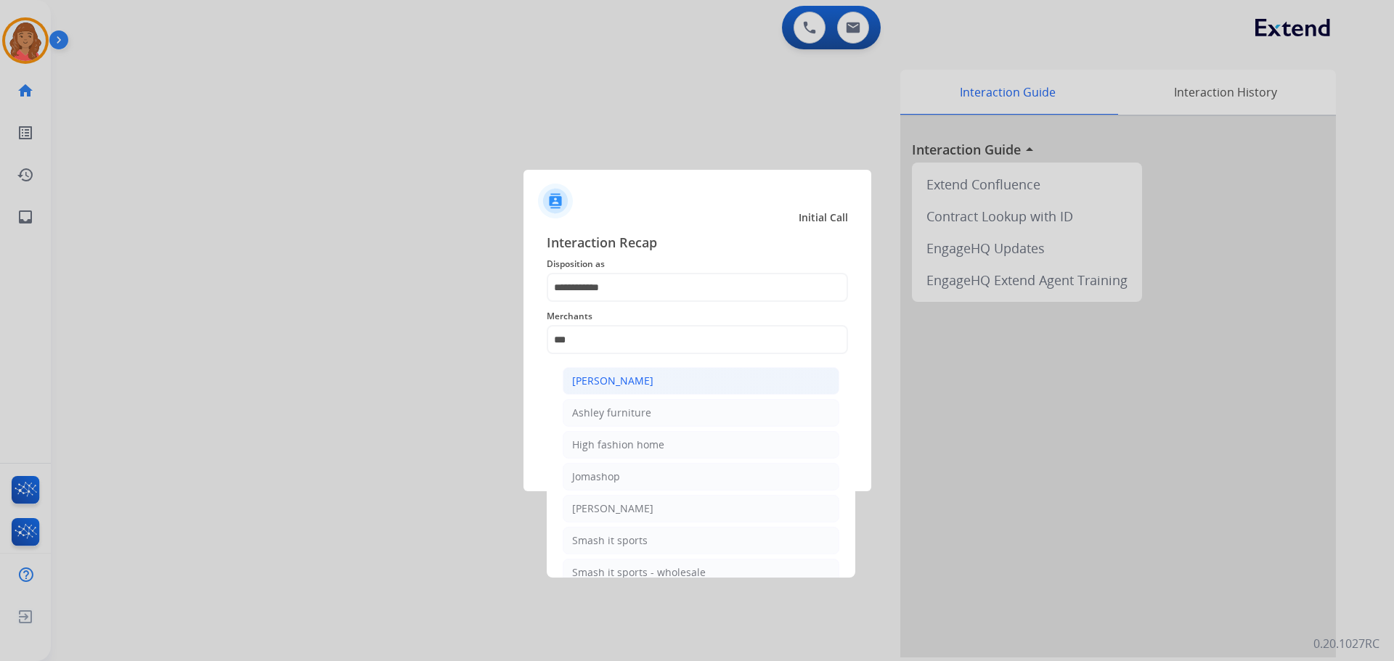
click at [586, 393] on li "[PERSON_NAME]" at bounding box center [700, 381] width 277 height 28
type input "**********"
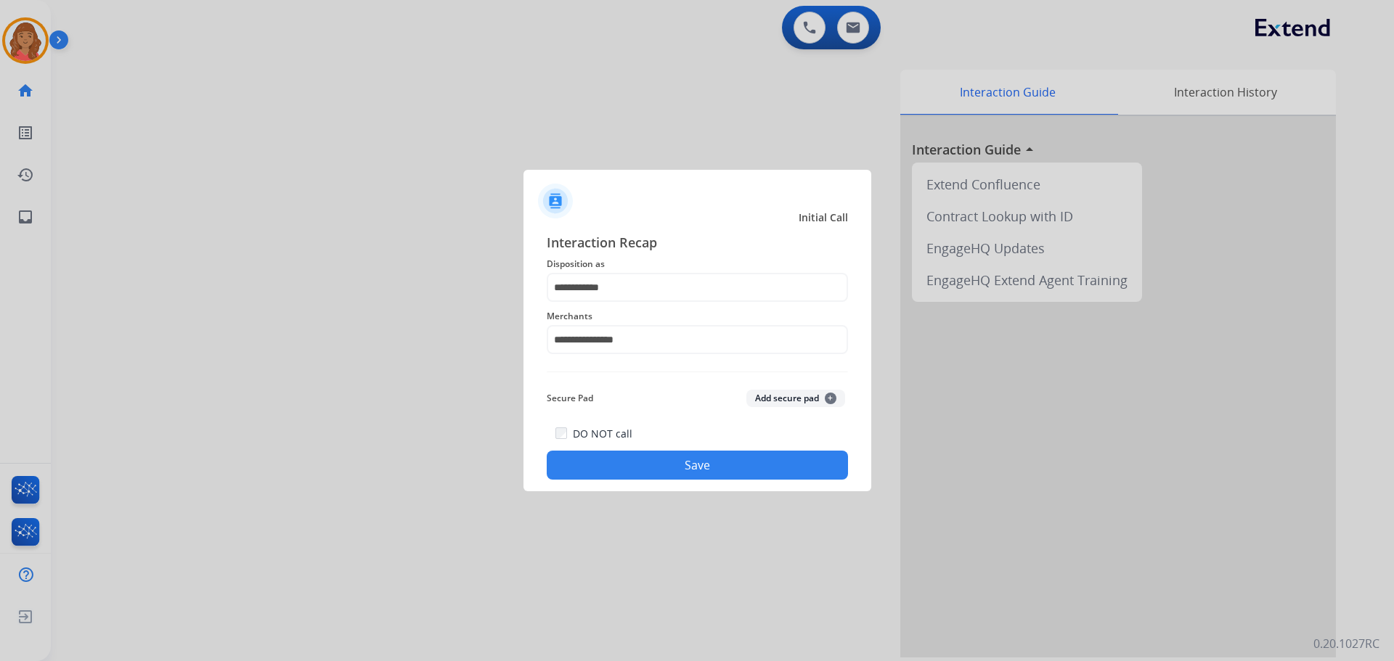
click at [601, 460] on button "Save" at bounding box center [697, 465] width 301 height 29
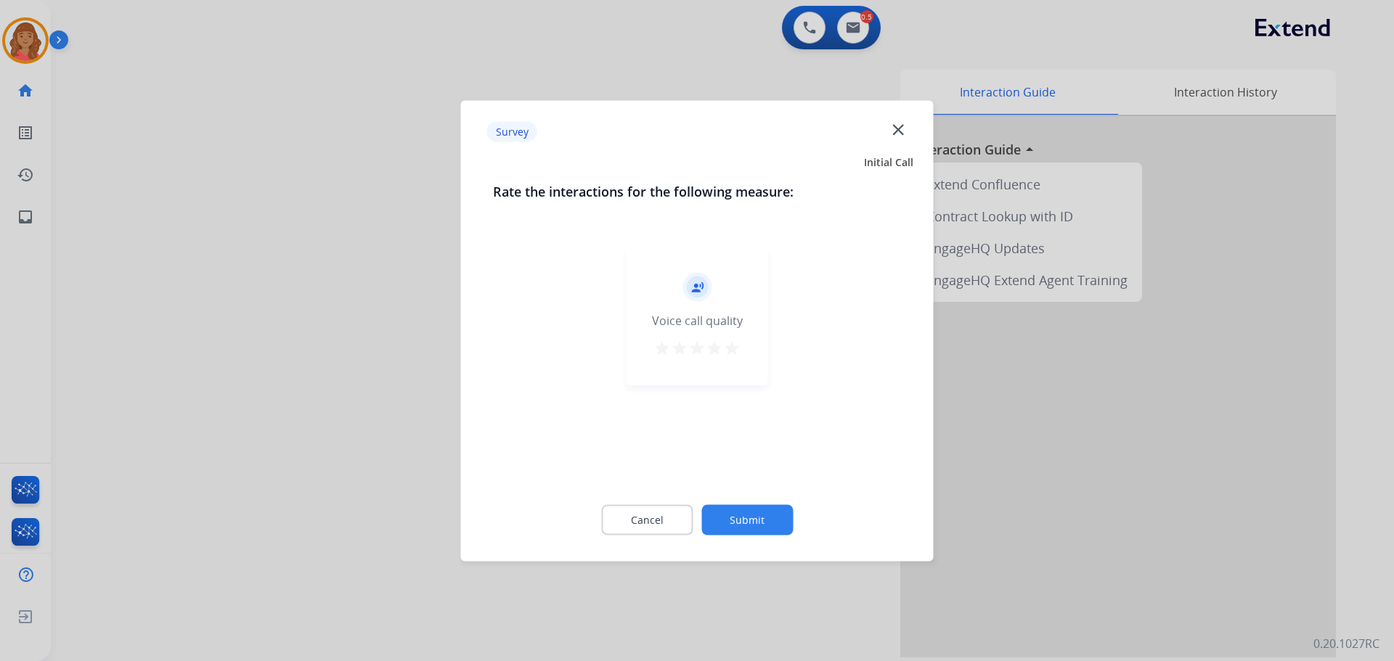
click at [713, 511] on button "Submit" at bounding box center [746, 519] width 91 height 30
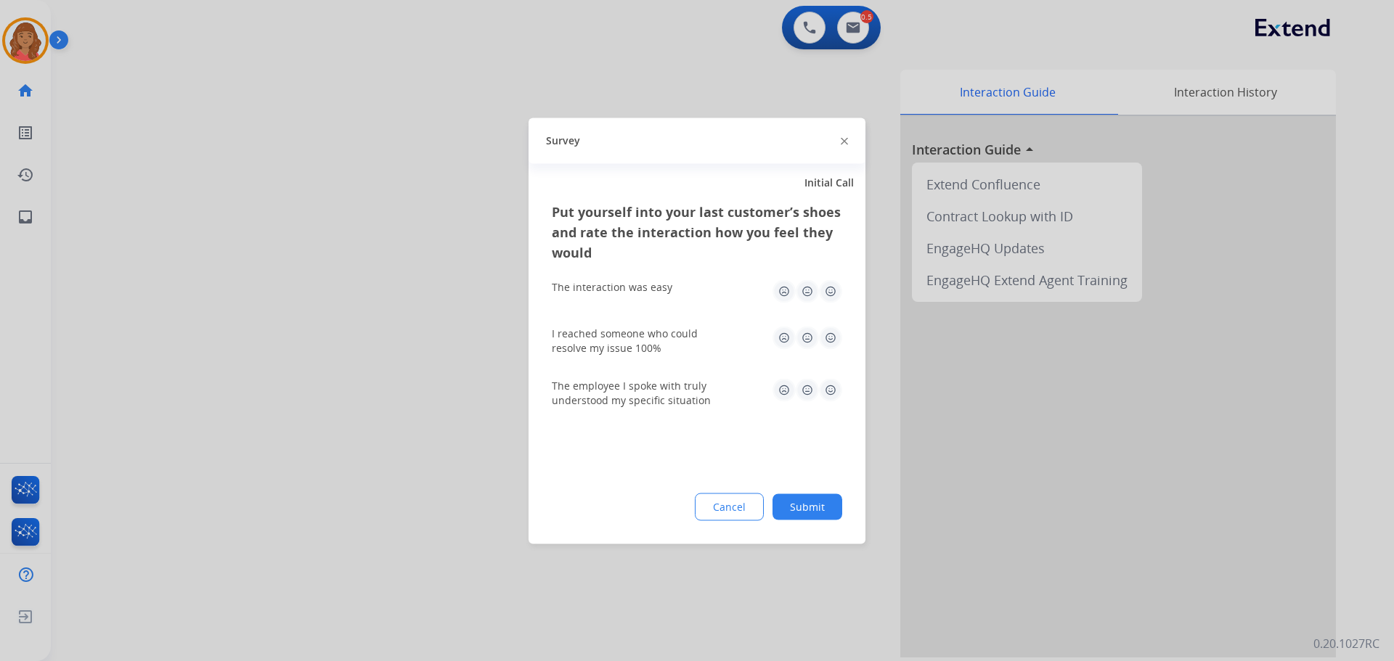
click at [785, 504] on button "Submit" at bounding box center [807, 507] width 70 height 26
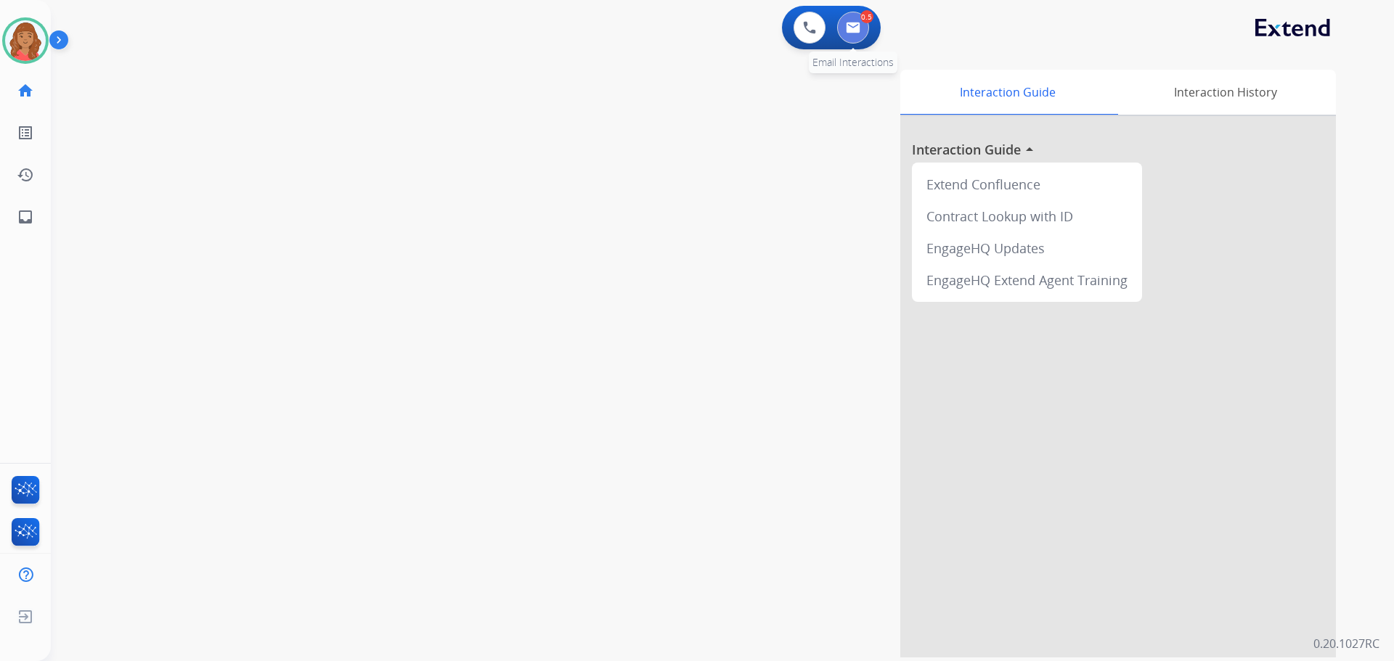
click at [852, 30] on img at bounding box center [853, 28] width 15 height 12
select select "**********"
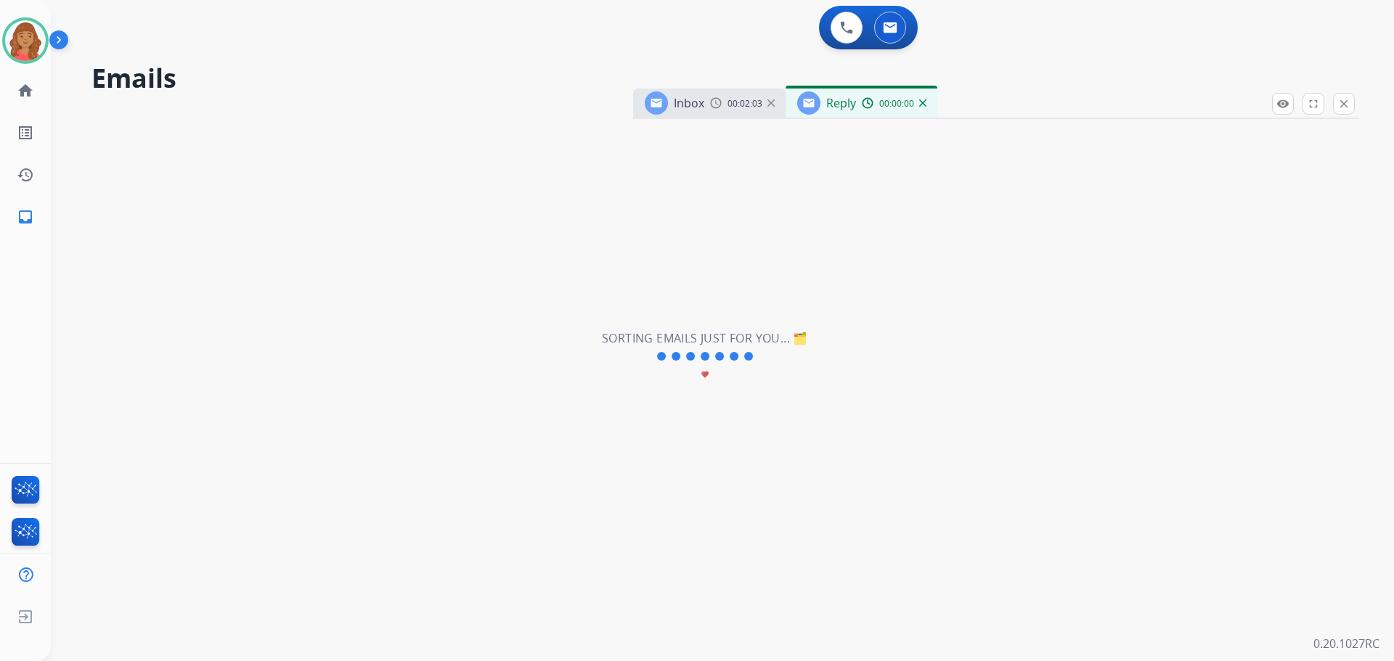
select select "**********"
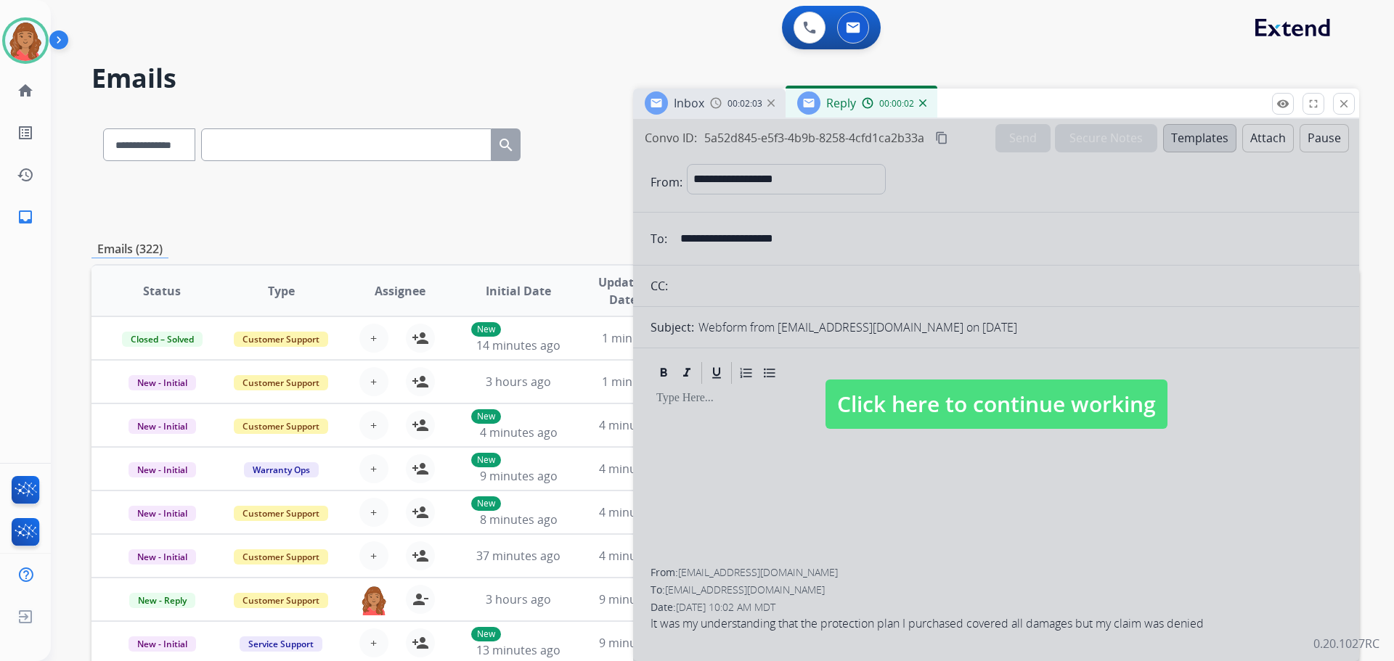
click at [893, 419] on span "Click here to continue working" at bounding box center [996, 404] width 342 height 49
select select
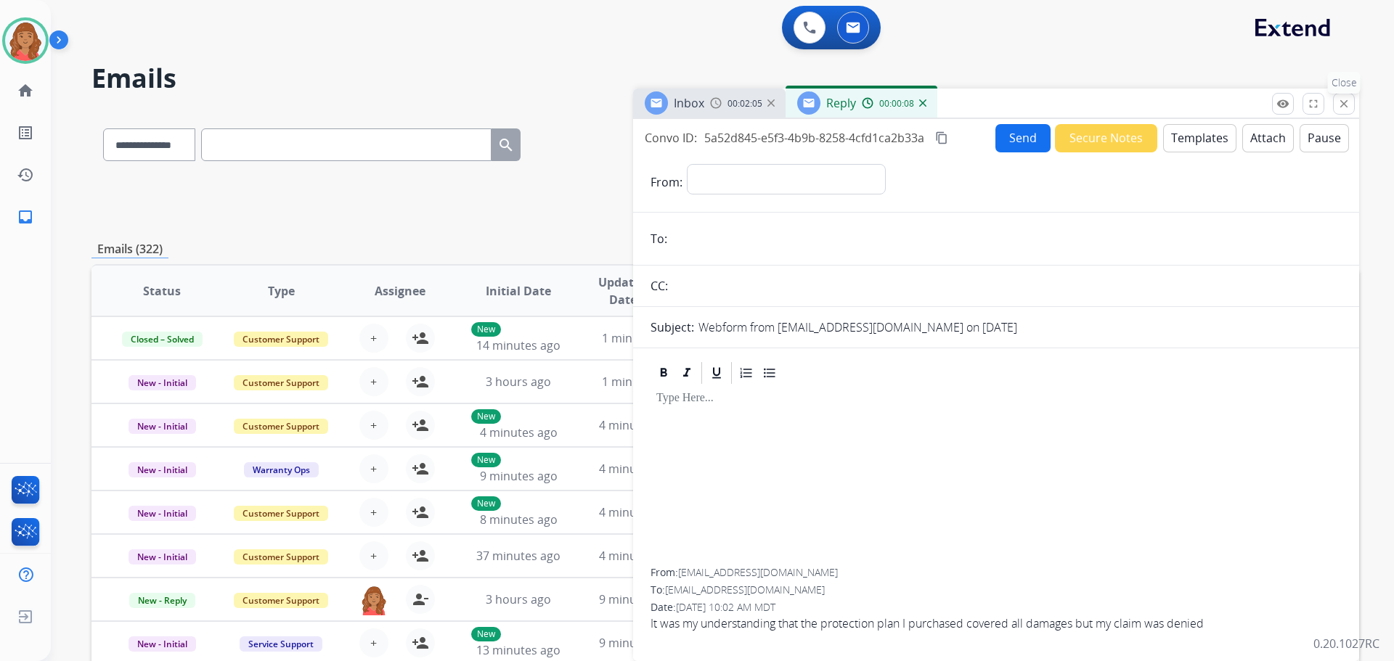
click at [1350, 107] on button "close Close" at bounding box center [1344, 104] width 22 height 22
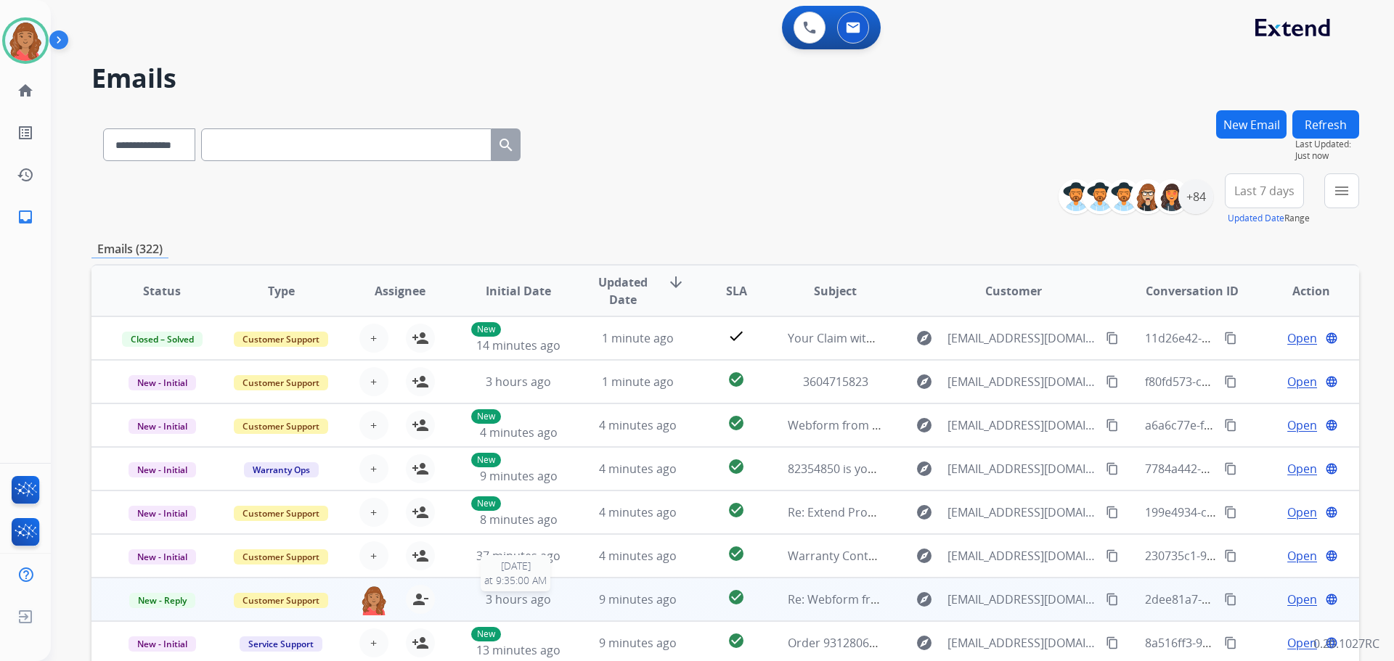
click at [496, 604] on span "3 hours ago" at bounding box center [518, 600] width 65 height 16
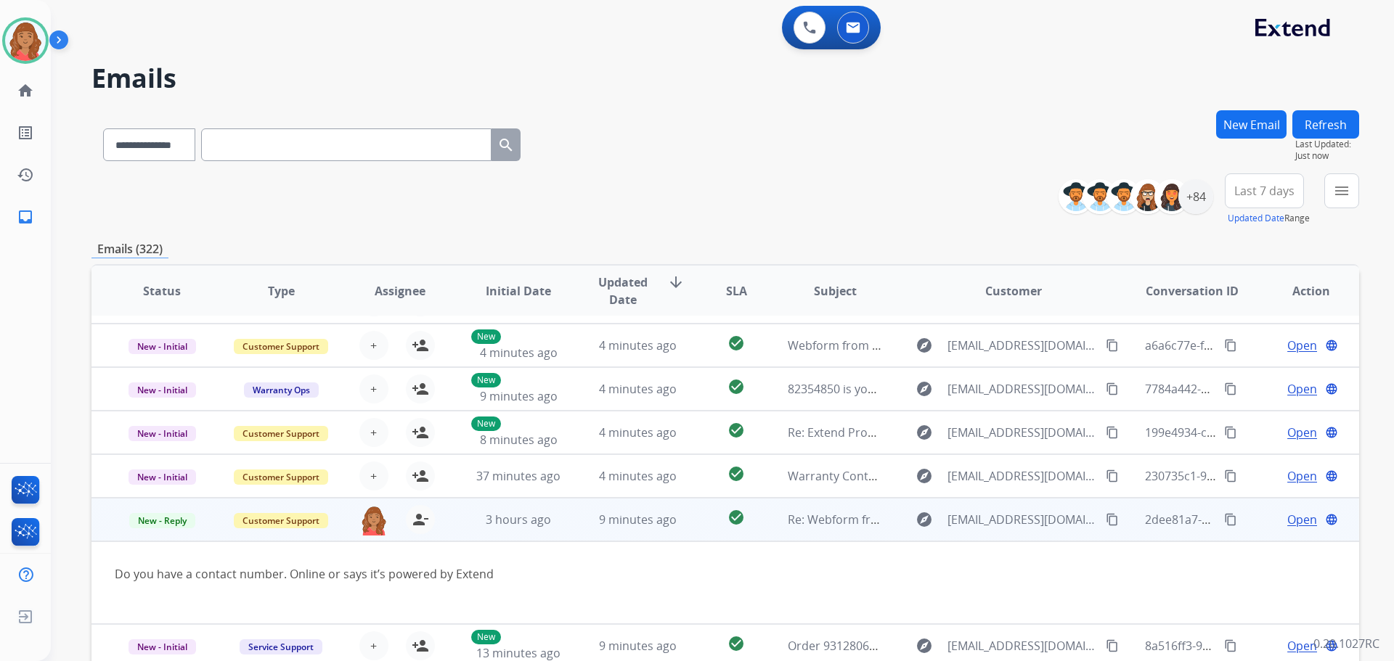
scroll to position [84, 0]
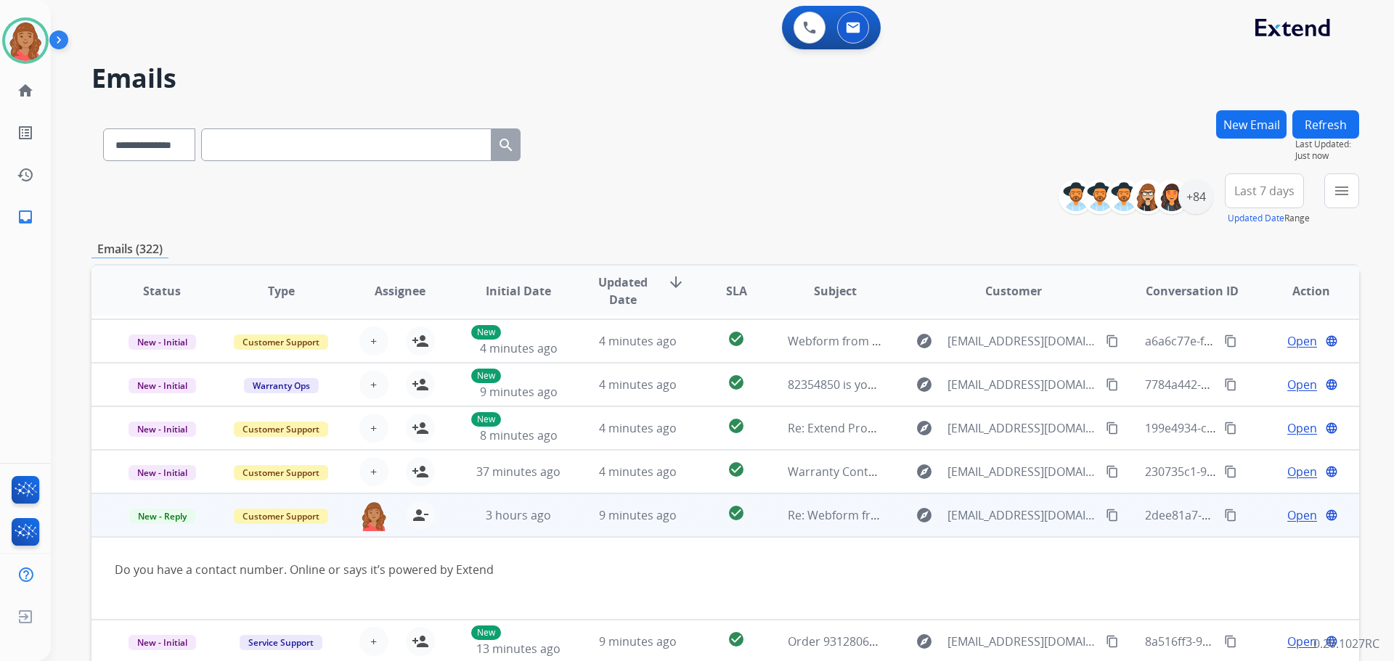
click at [894, 518] on td "explore [EMAIL_ADDRESS][DOMAIN_NAME] content_copy" at bounding box center [1001, 516] width 237 height 44
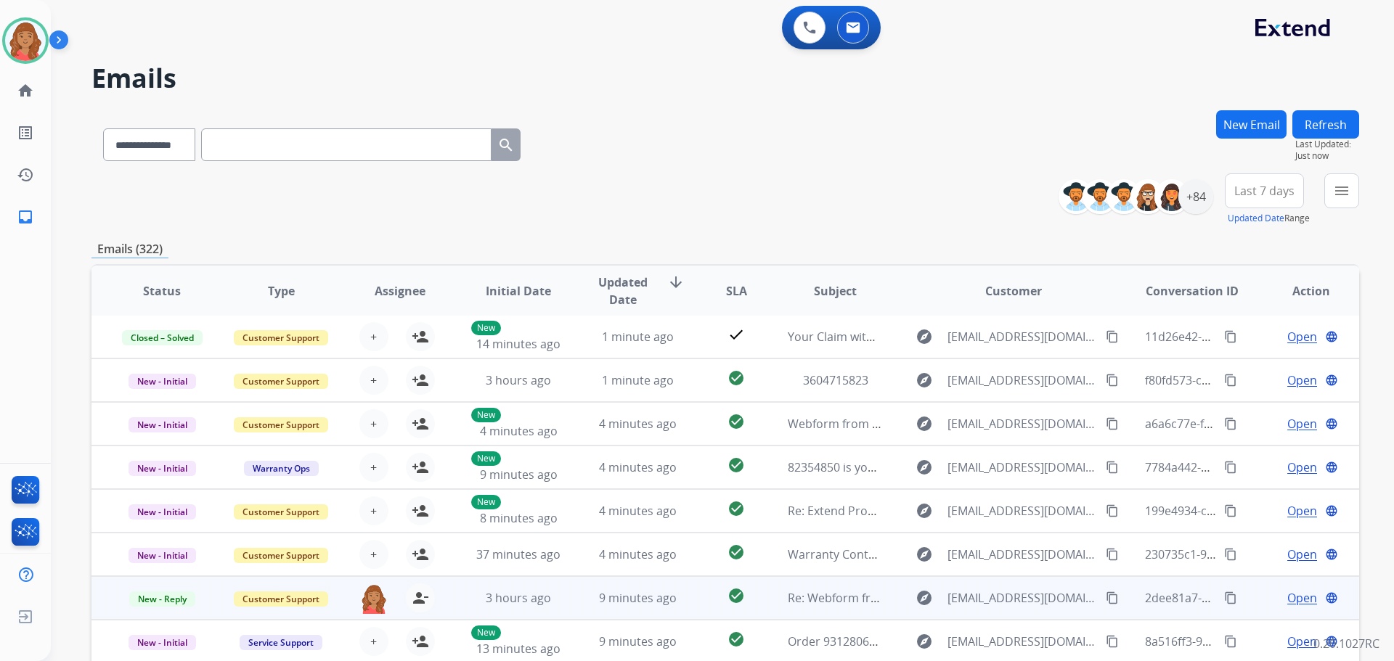
scroll to position [1, 0]
click at [576, 597] on td "9 minutes ago" at bounding box center [626, 598] width 119 height 44
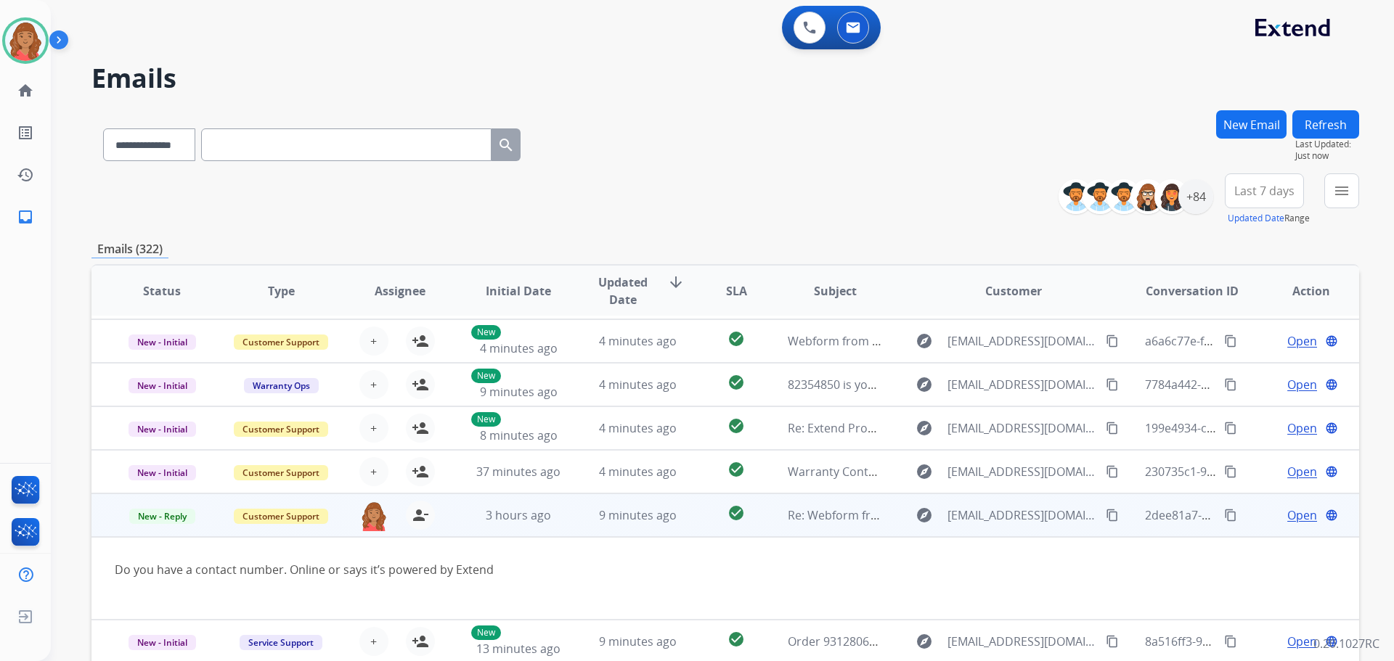
click at [1287, 520] on span "Open" at bounding box center [1302, 515] width 30 height 17
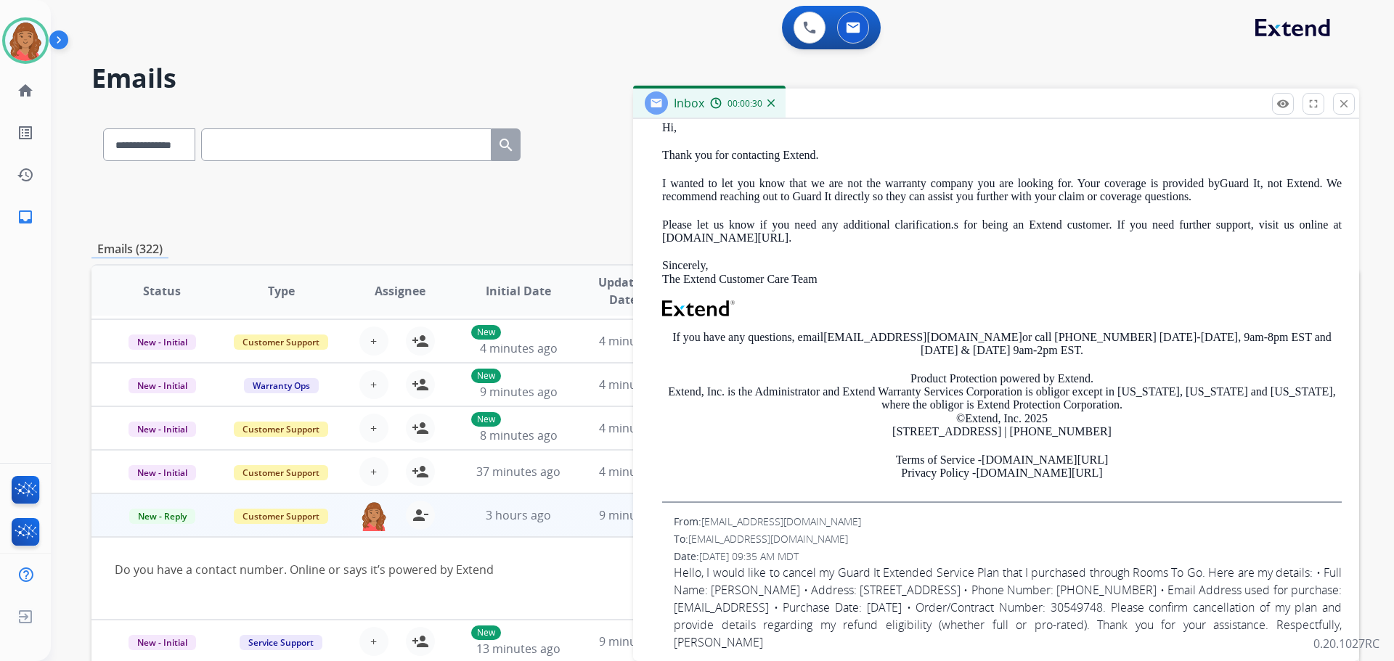
scroll to position [386, 0]
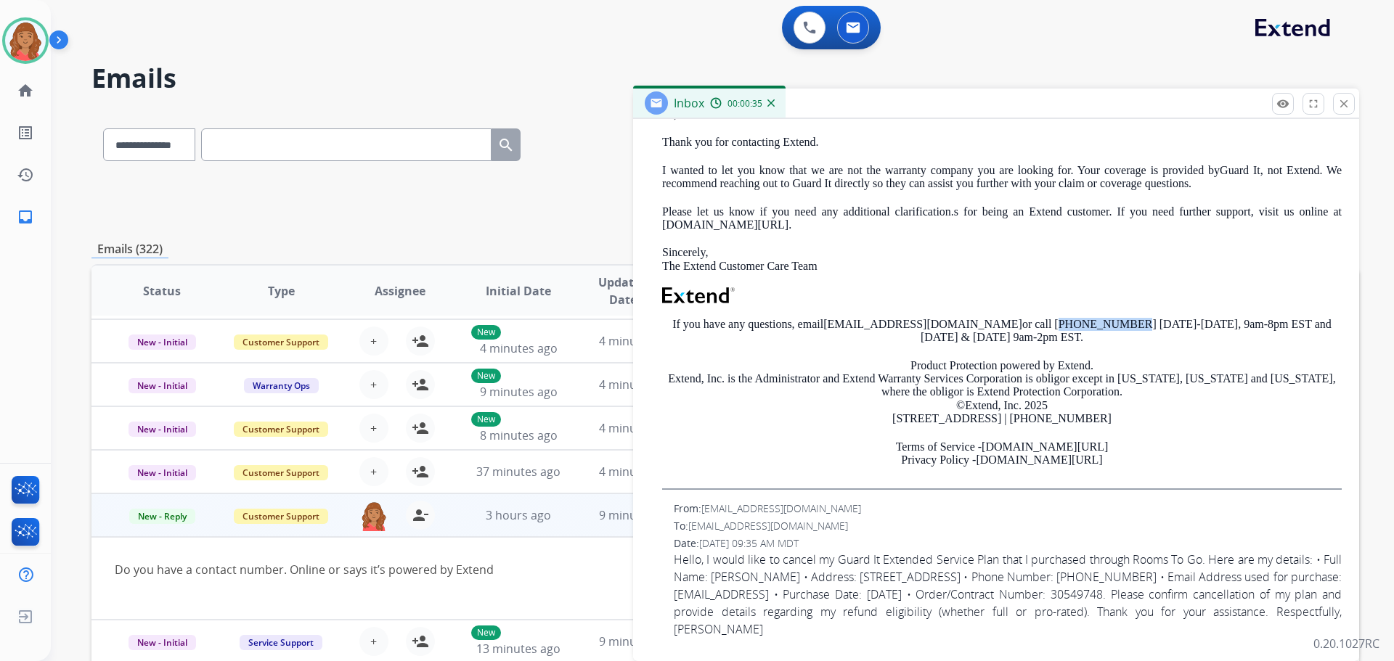
drag, startPoint x: 960, startPoint y: 316, endPoint x: 1018, endPoint y: 320, distance: 58.2
click at [1018, 320] on p "If you have any questions, email [EMAIL_ADDRESS][DOMAIN_NAME] or call [PHONE_NU…" at bounding box center [1001, 331] width 679 height 27
copy p "[PHONE_NUMBER]"
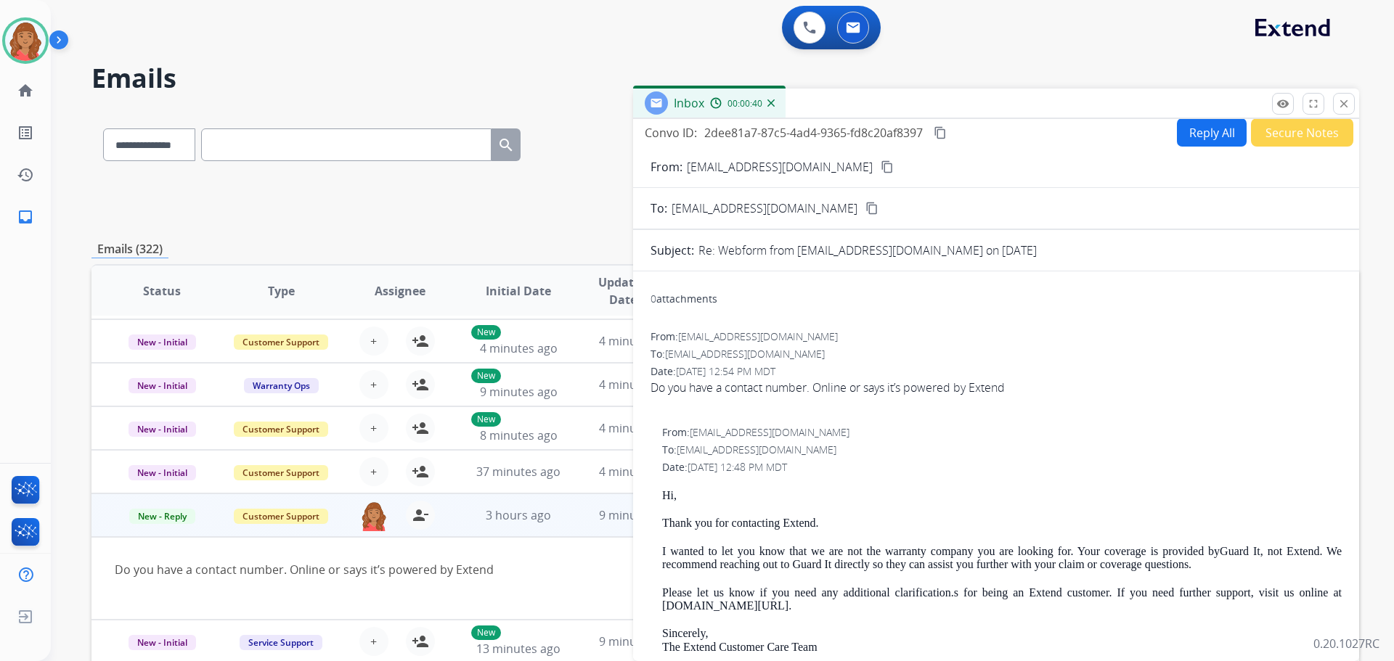
scroll to position [0, 0]
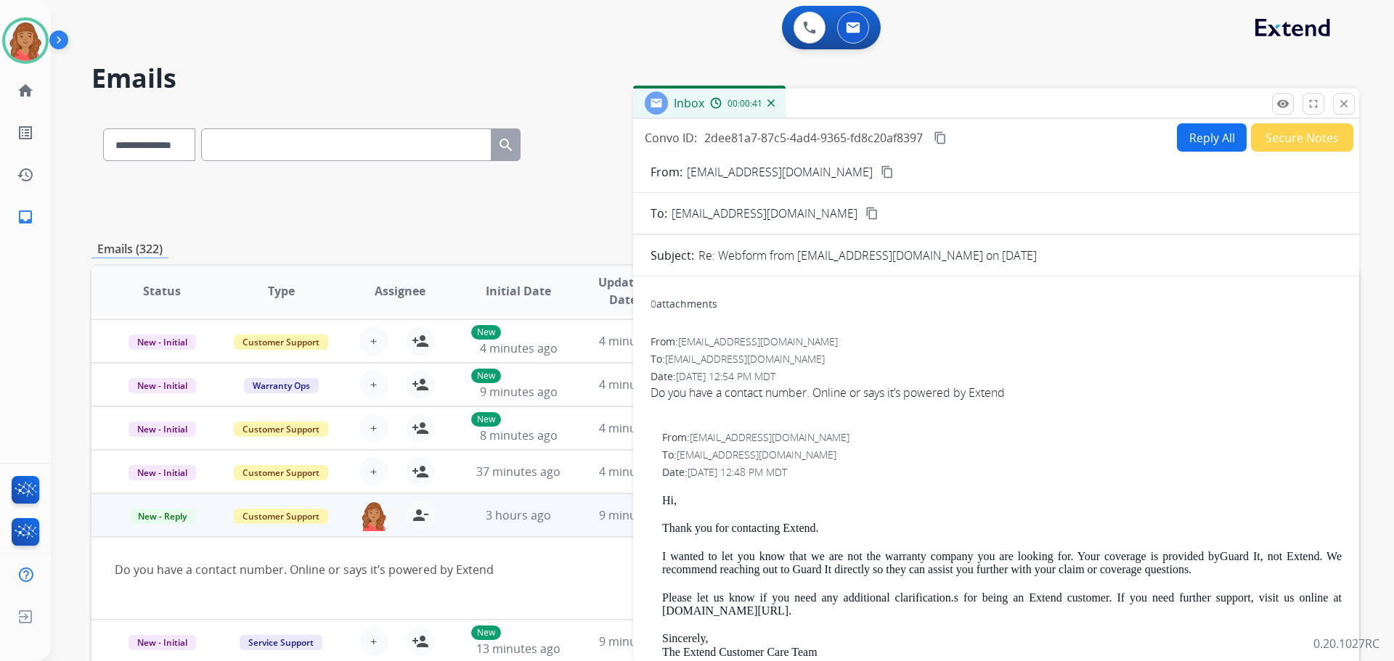
click at [1187, 144] on button "Reply All" at bounding box center [1212, 137] width 70 height 28
select select "**********"
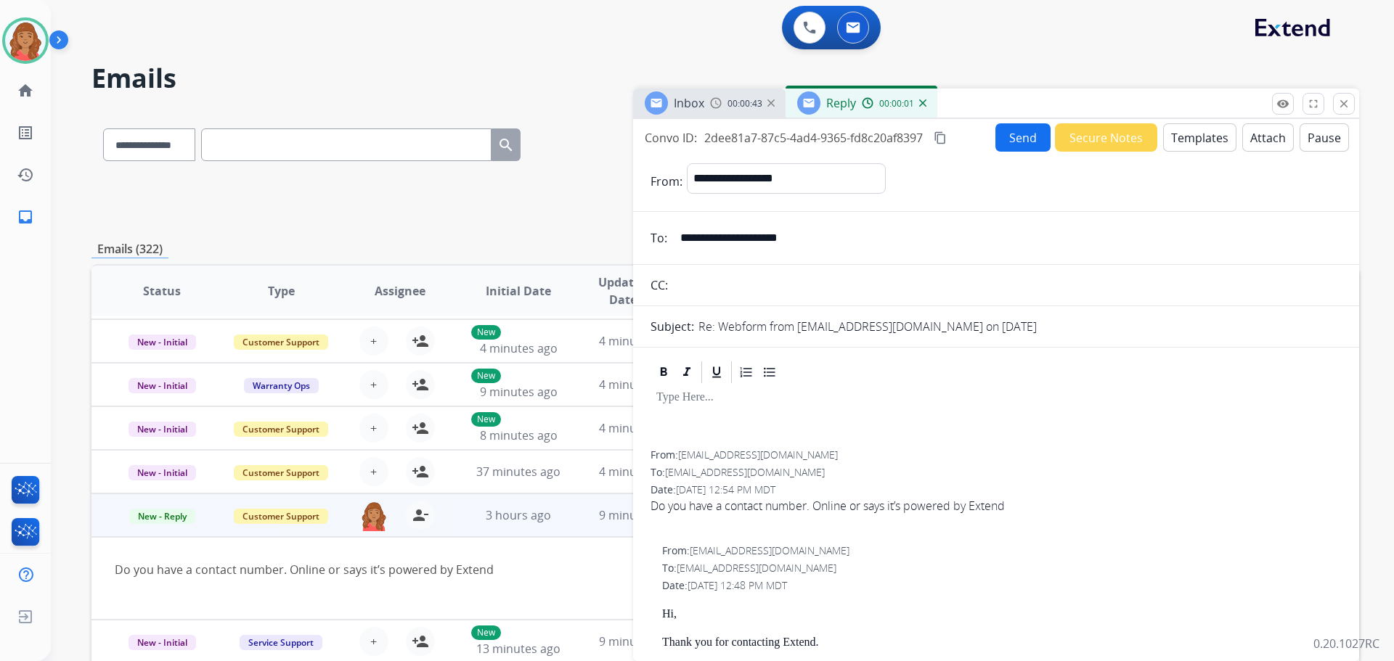
click at [1196, 139] on button "Templates" at bounding box center [1199, 137] width 73 height 28
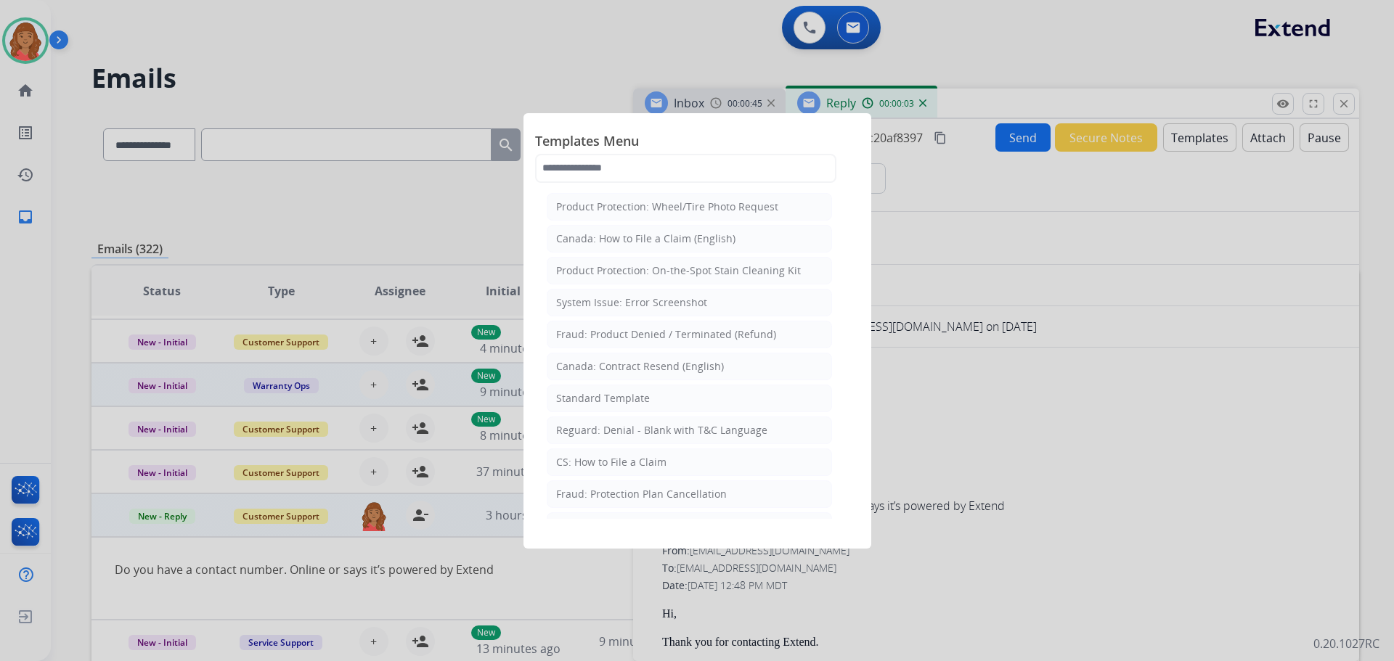
click at [626, 401] on div "Standard Template" at bounding box center [603, 398] width 94 height 15
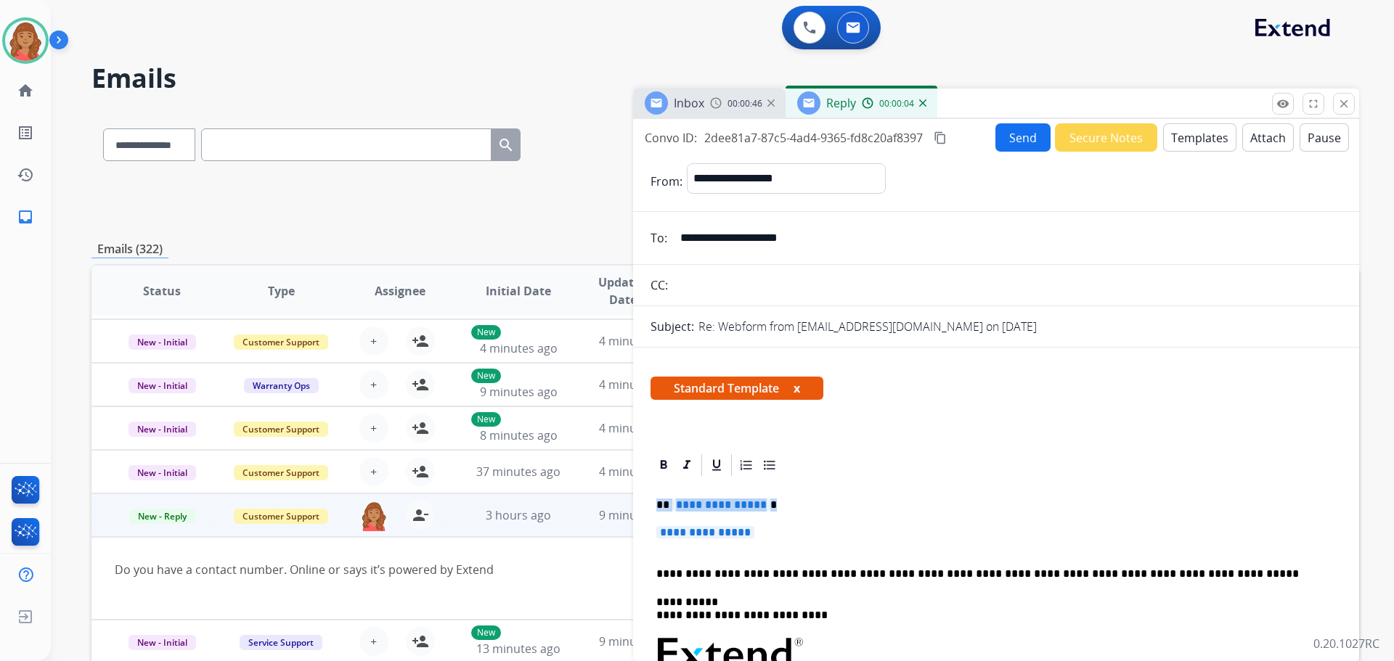
drag, startPoint x: 761, startPoint y: 540, endPoint x: 652, endPoint y: 499, distance: 116.5
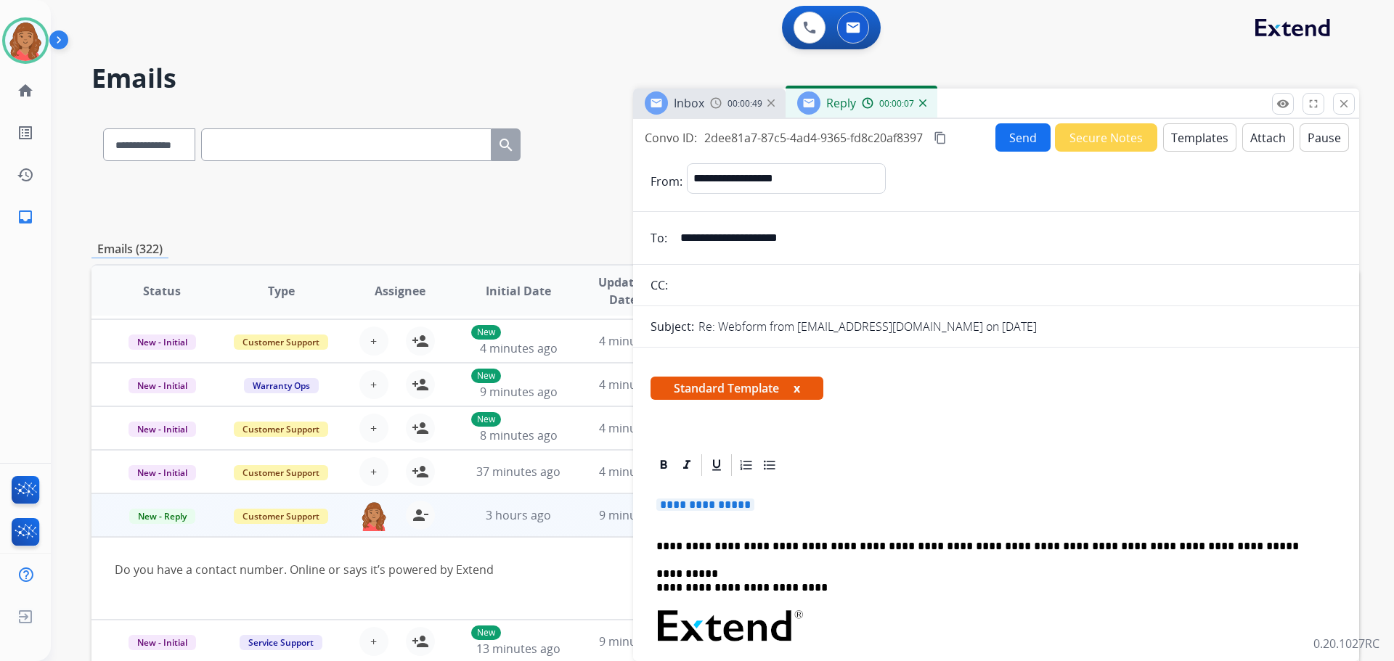
drag, startPoint x: 789, startPoint y: 517, endPoint x: 643, endPoint y: 483, distance: 150.0
drag, startPoint x: 748, startPoint y: 509, endPoint x: 656, endPoint y: 499, distance: 91.9
click at [655, 499] on div "**********" at bounding box center [995, 674] width 691 height 392
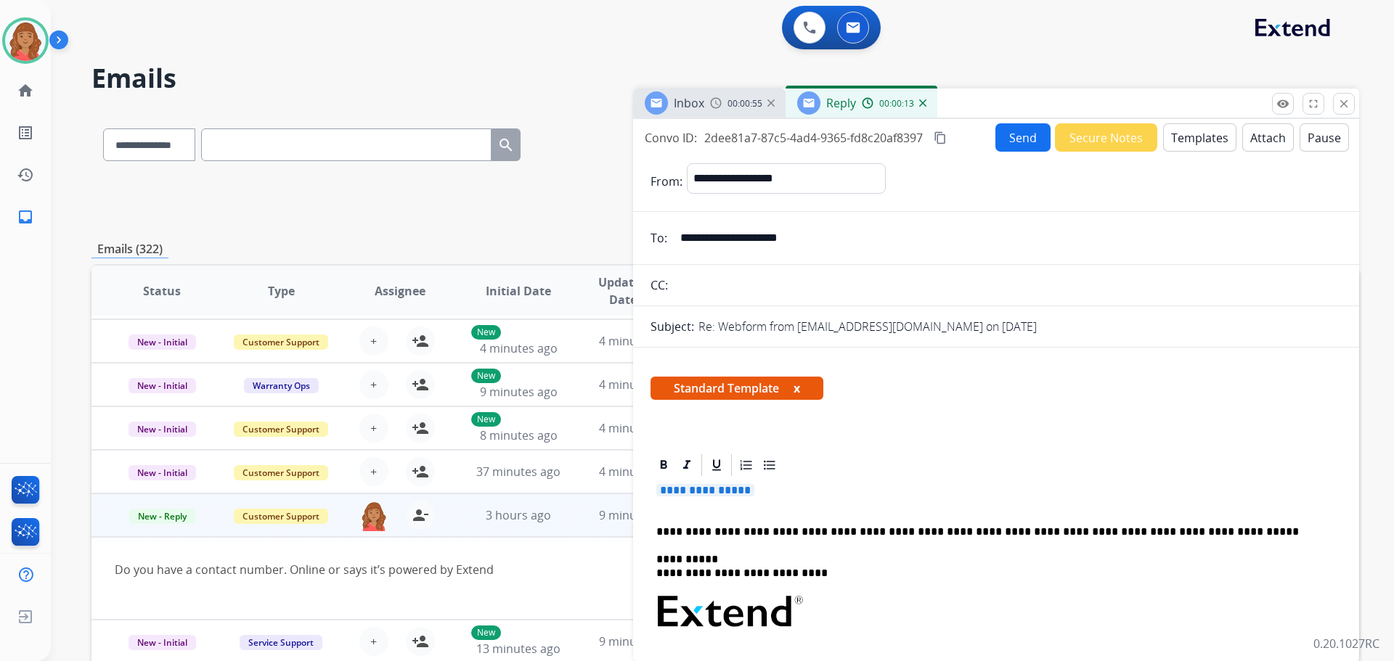
click at [781, 501] on p "**********" at bounding box center [995, 497] width 679 height 27
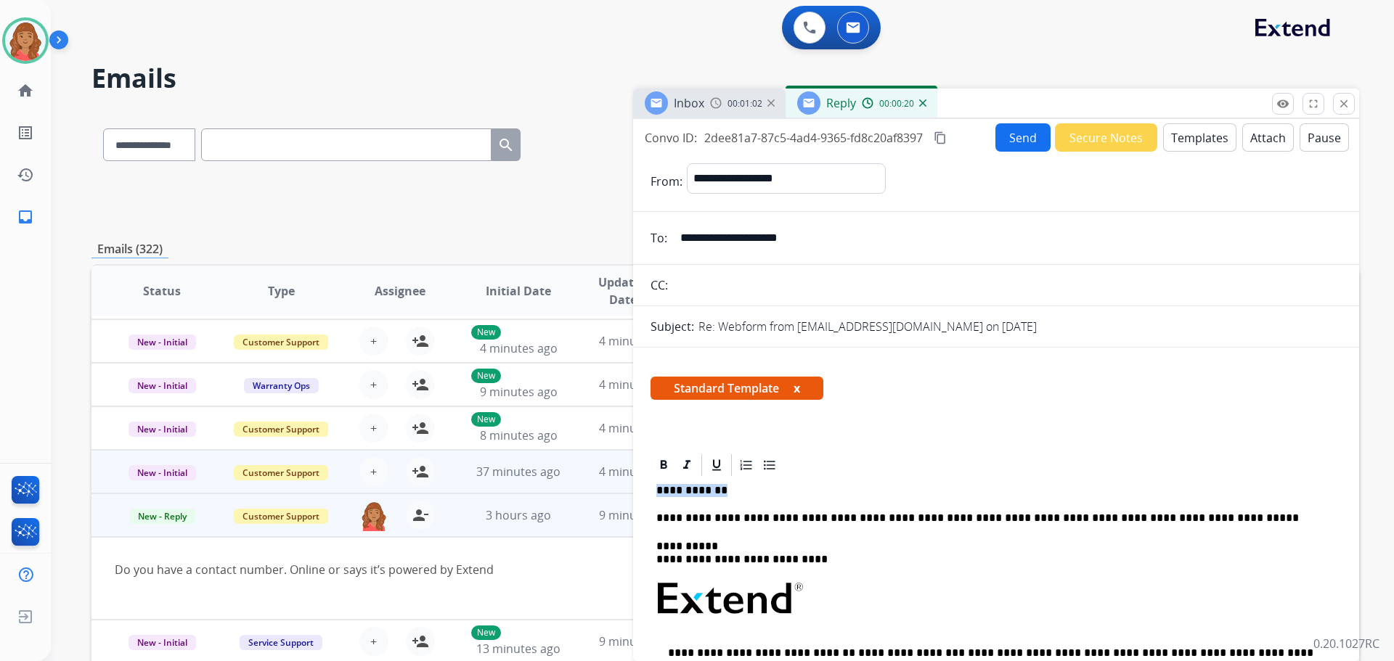
drag, startPoint x: 697, startPoint y: 491, endPoint x: 625, endPoint y: 492, distance: 71.9
click at [624, 491] on div "**********" at bounding box center [724, 468] width 1267 height 716
click at [1341, 106] on mat-icon "close" at bounding box center [1343, 103] width 13 height 13
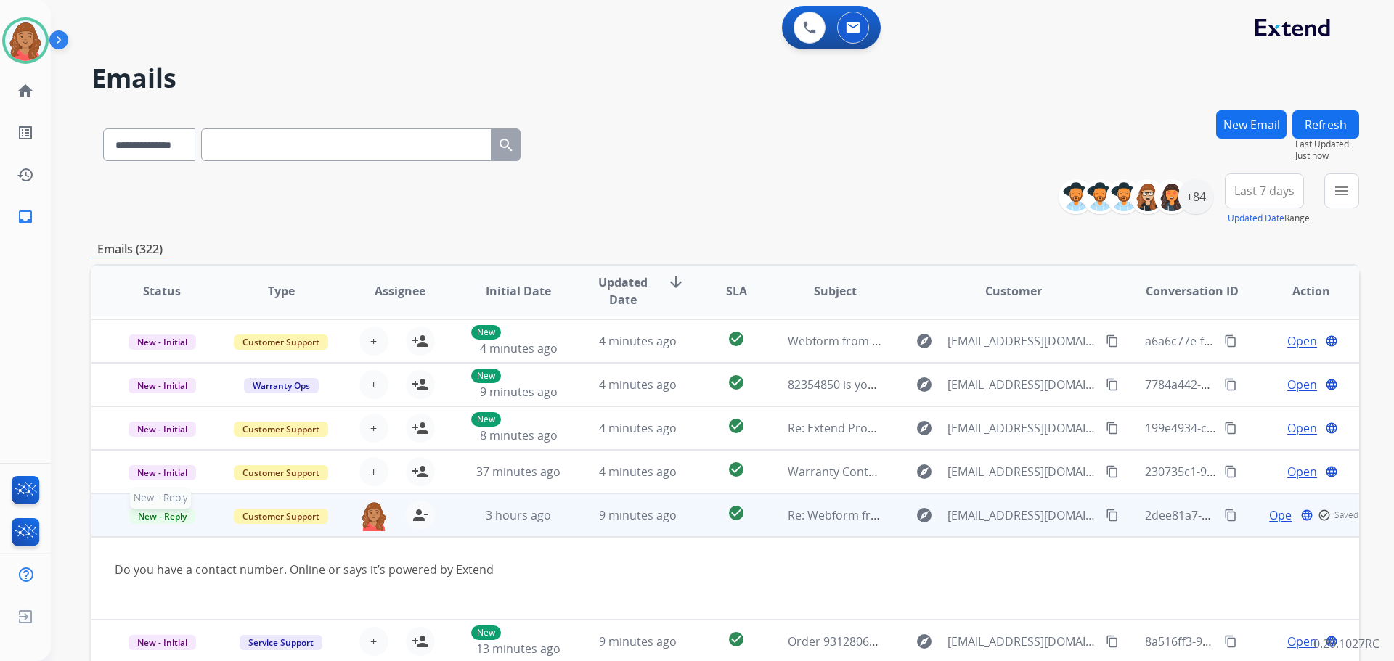
click at [181, 512] on span "New - Reply" at bounding box center [162, 516] width 66 height 15
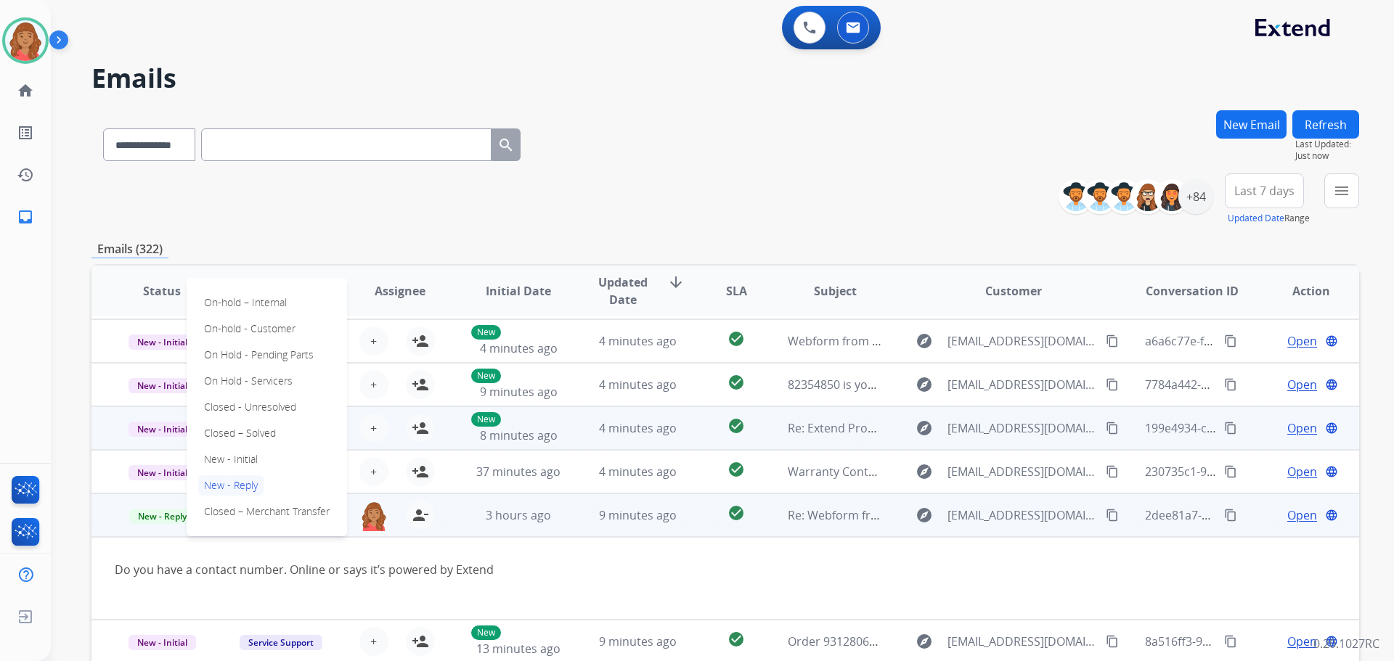
click at [250, 427] on p "Closed – Solved" at bounding box center [239, 433] width 83 height 20
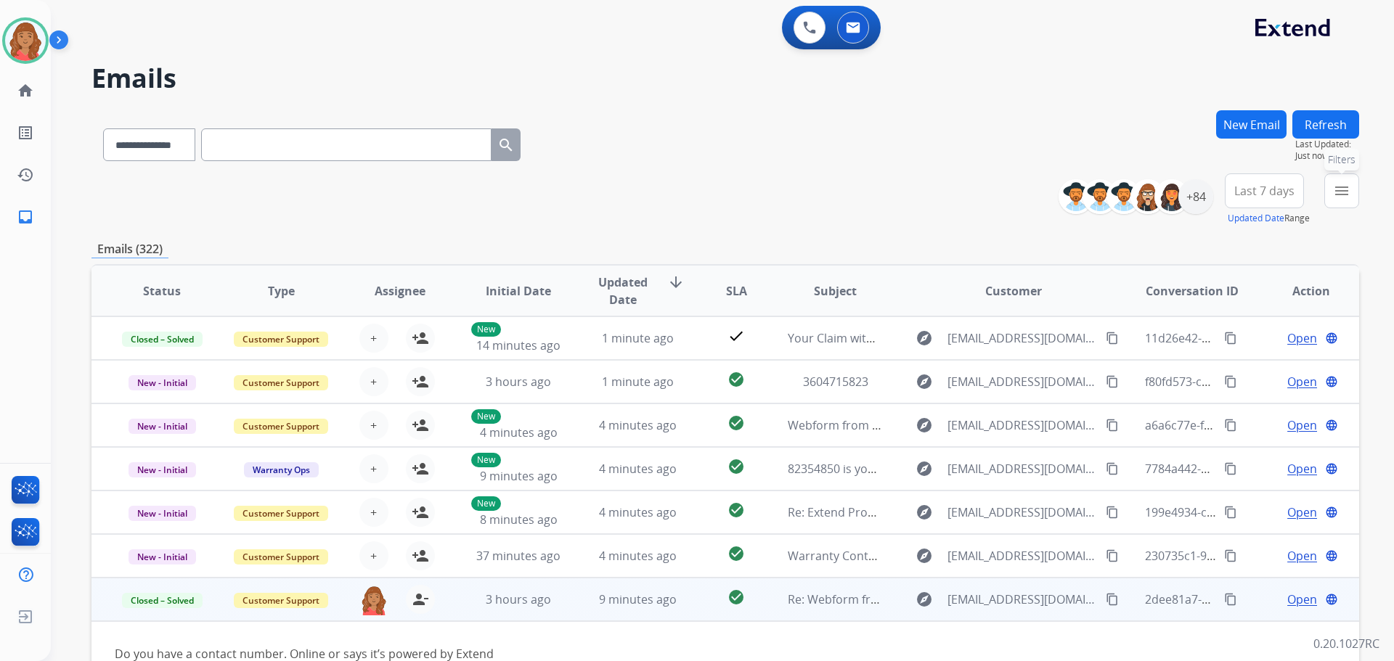
click at [1331, 195] on button "menu Filters" at bounding box center [1341, 190] width 35 height 35
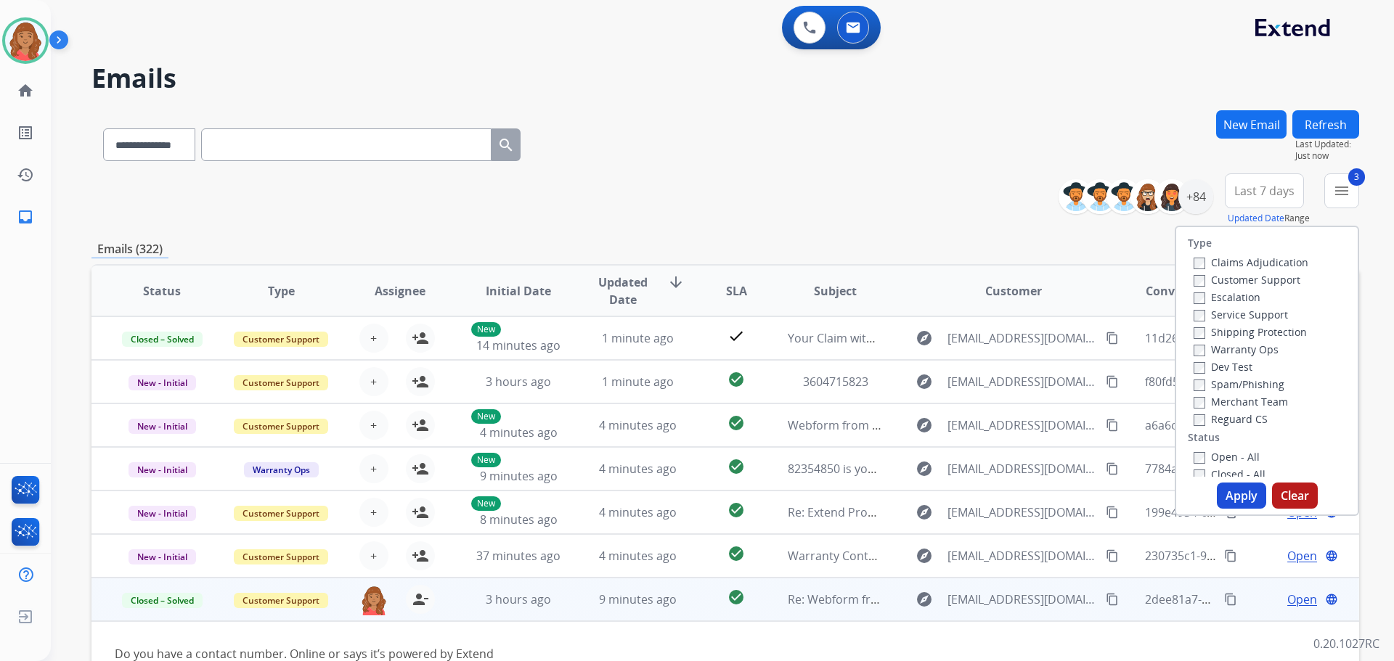
click at [1193, 449] on div "Open - All" at bounding box center [1269, 456] width 152 height 17
click at [1223, 486] on button "Apply" at bounding box center [1240, 496] width 49 height 26
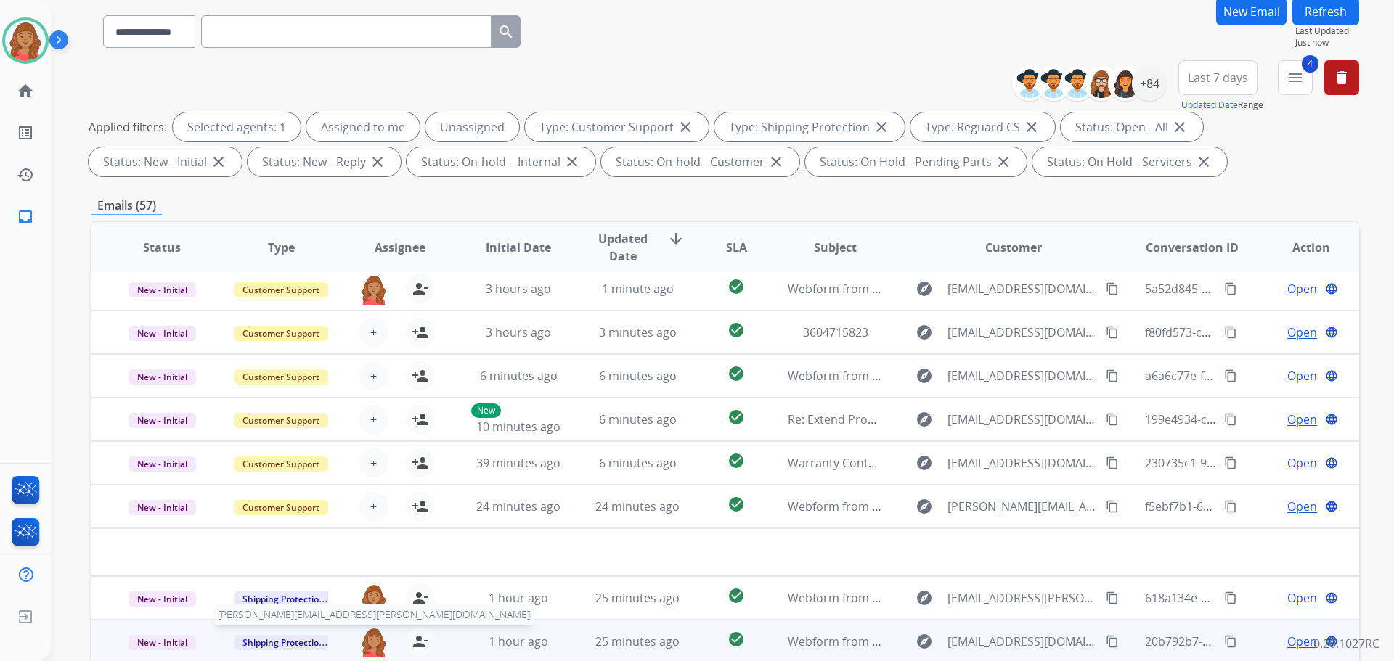
scroll to position [234, 0]
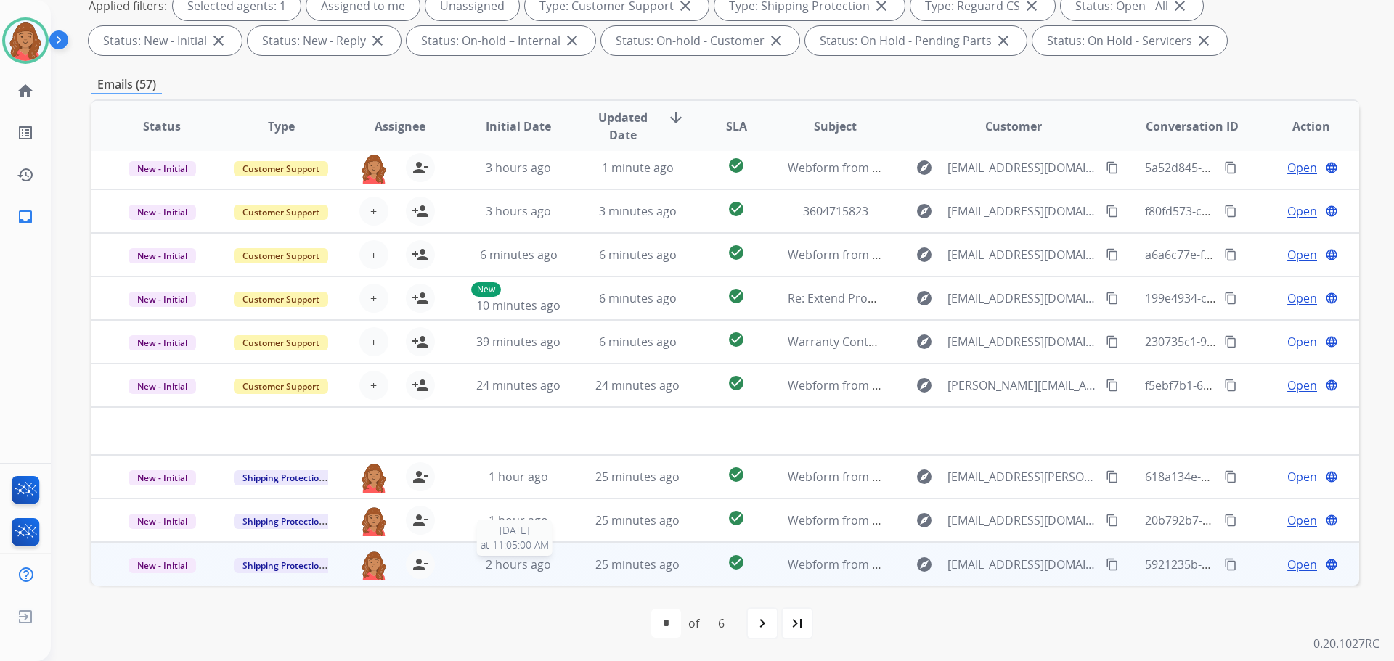
click at [506, 567] on span "2 hours ago" at bounding box center [518, 565] width 65 height 16
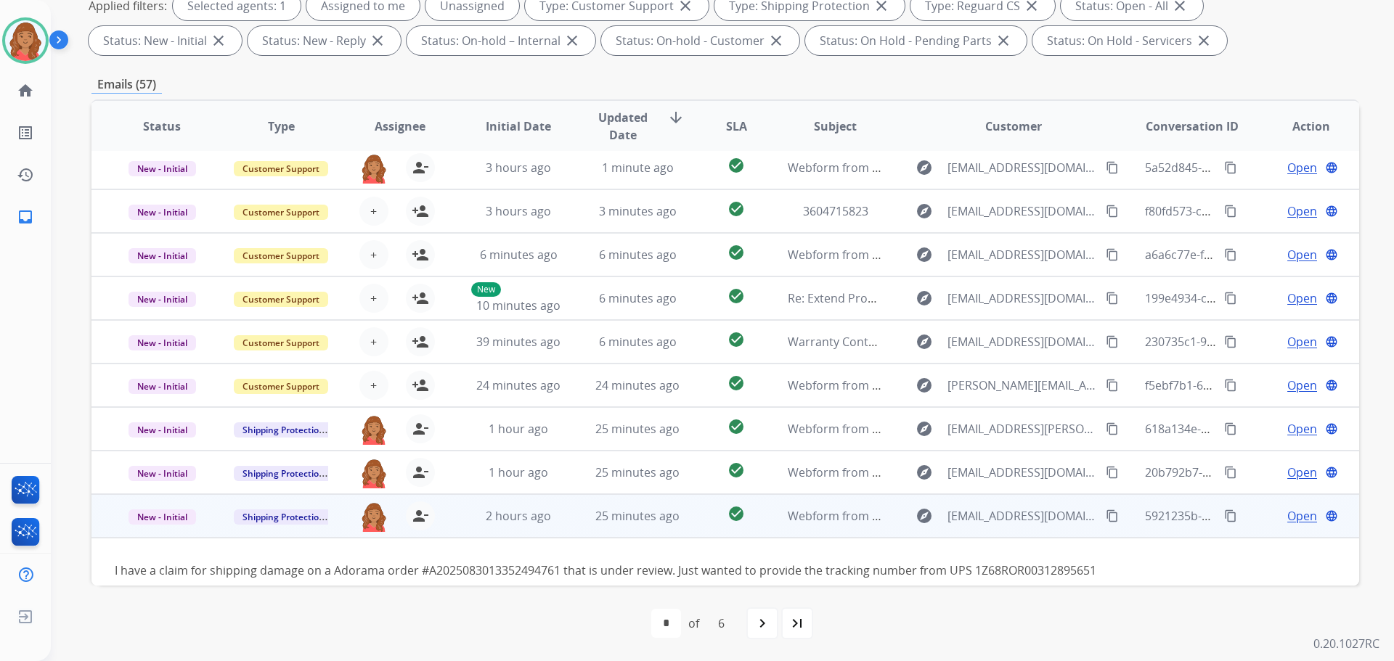
scroll to position [83, 0]
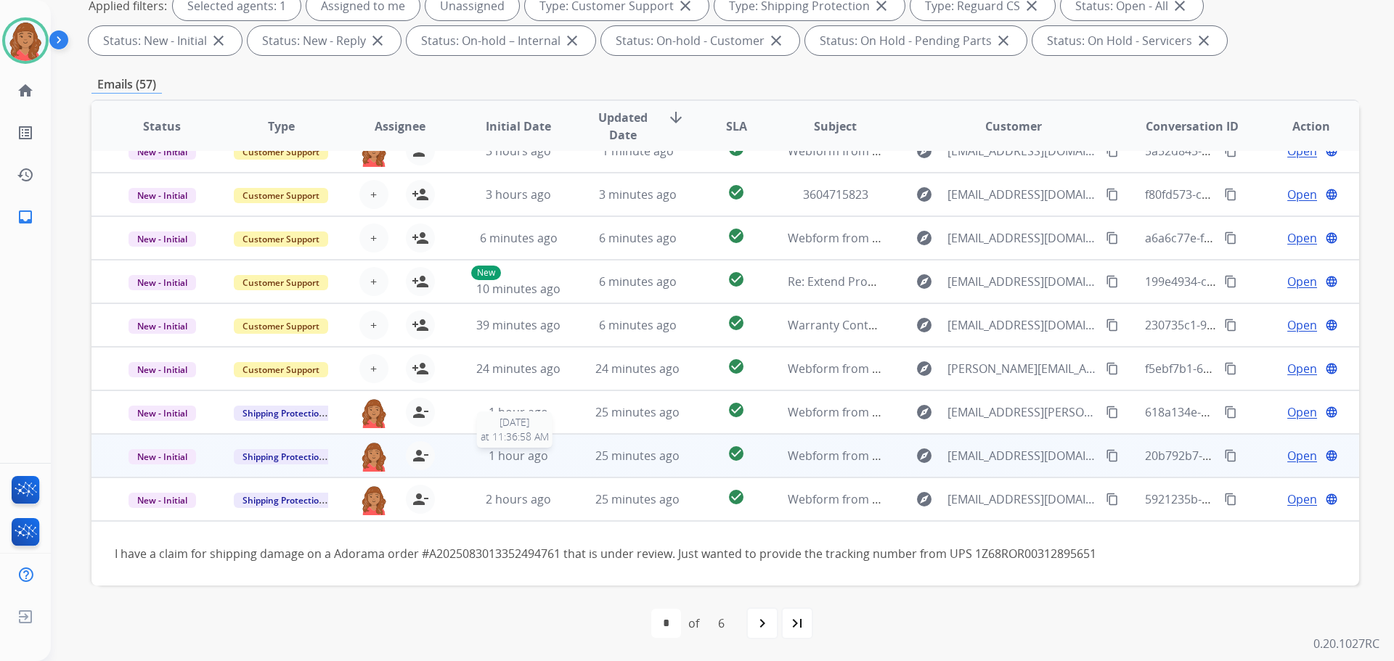
click at [475, 447] on div "1 hour ago" at bounding box center [518, 455] width 95 height 17
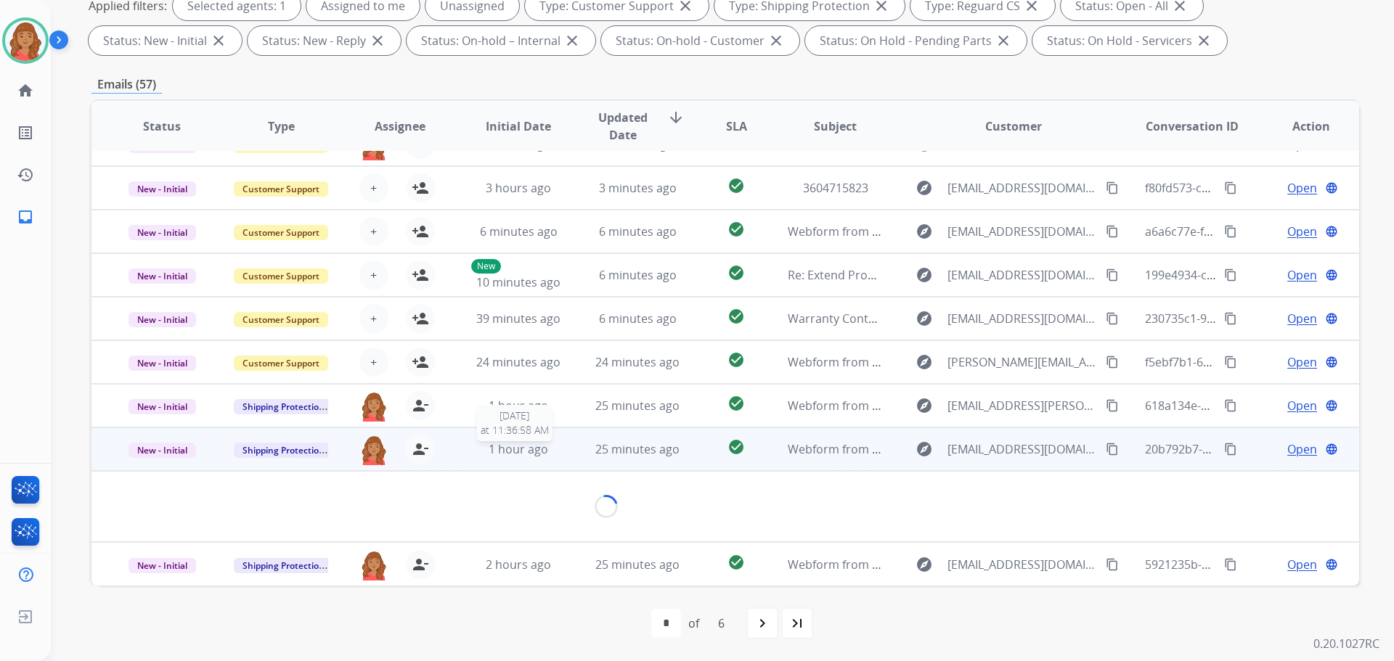
scroll to position [67, 0]
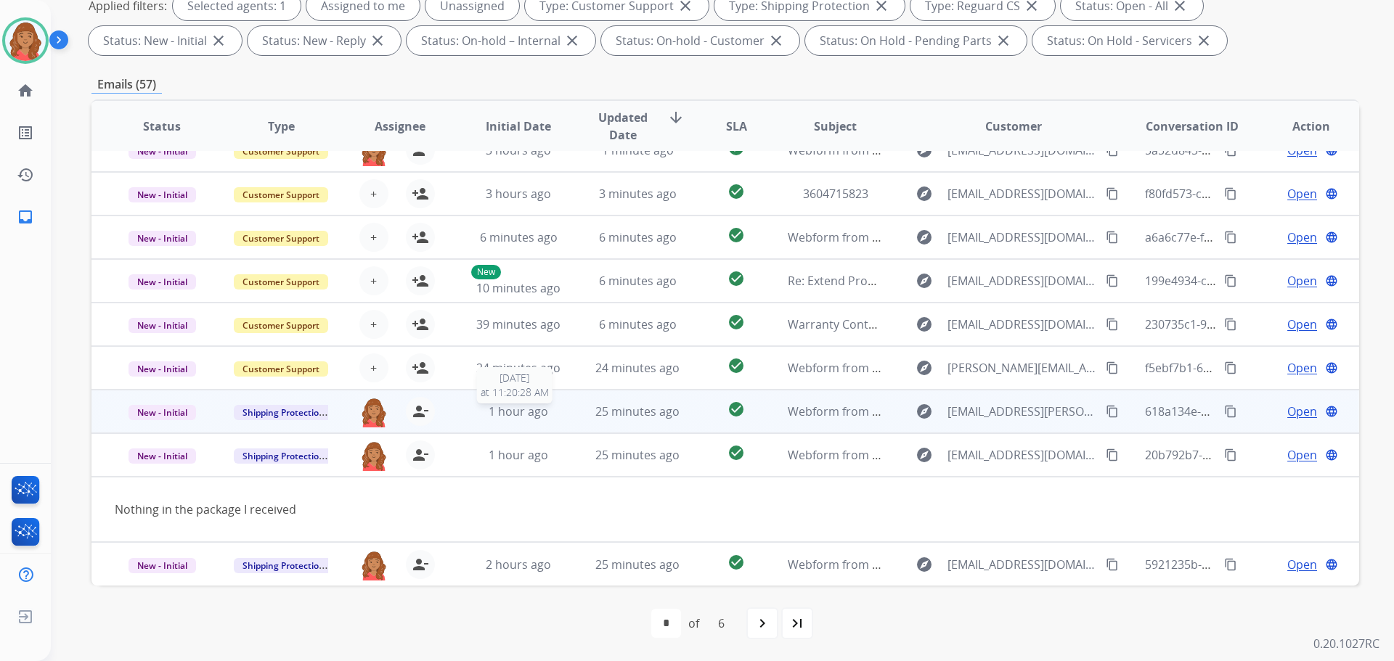
click at [495, 412] on span "1 hour ago" at bounding box center [518, 412] width 60 height 16
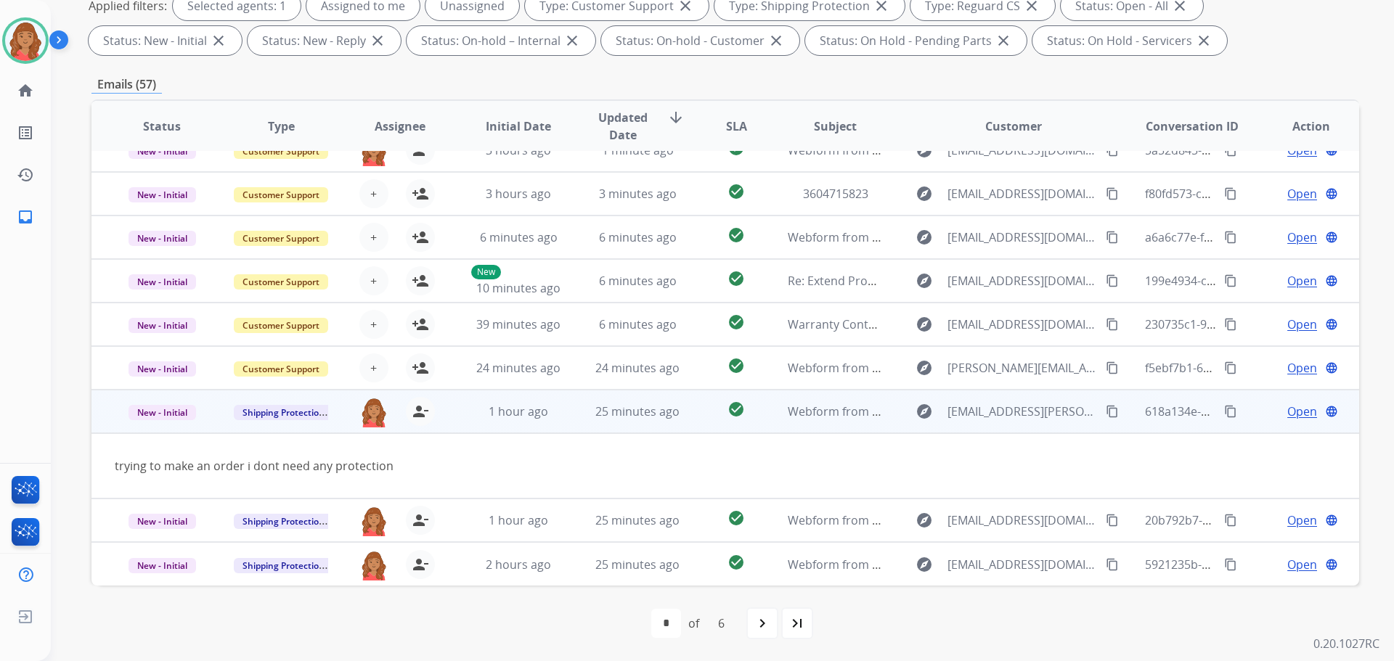
drag, startPoint x: 1086, startPoint y: 410, endPoint x: 1032, endPoint y: 409, distance: 53.7
click at [1103, 409] on button "content_copy" at bounding box center [1111, 411] width 17 height 17
click at [182, 420] on span "New - Initial" at bounding box center [161, 412] width 67 height 15
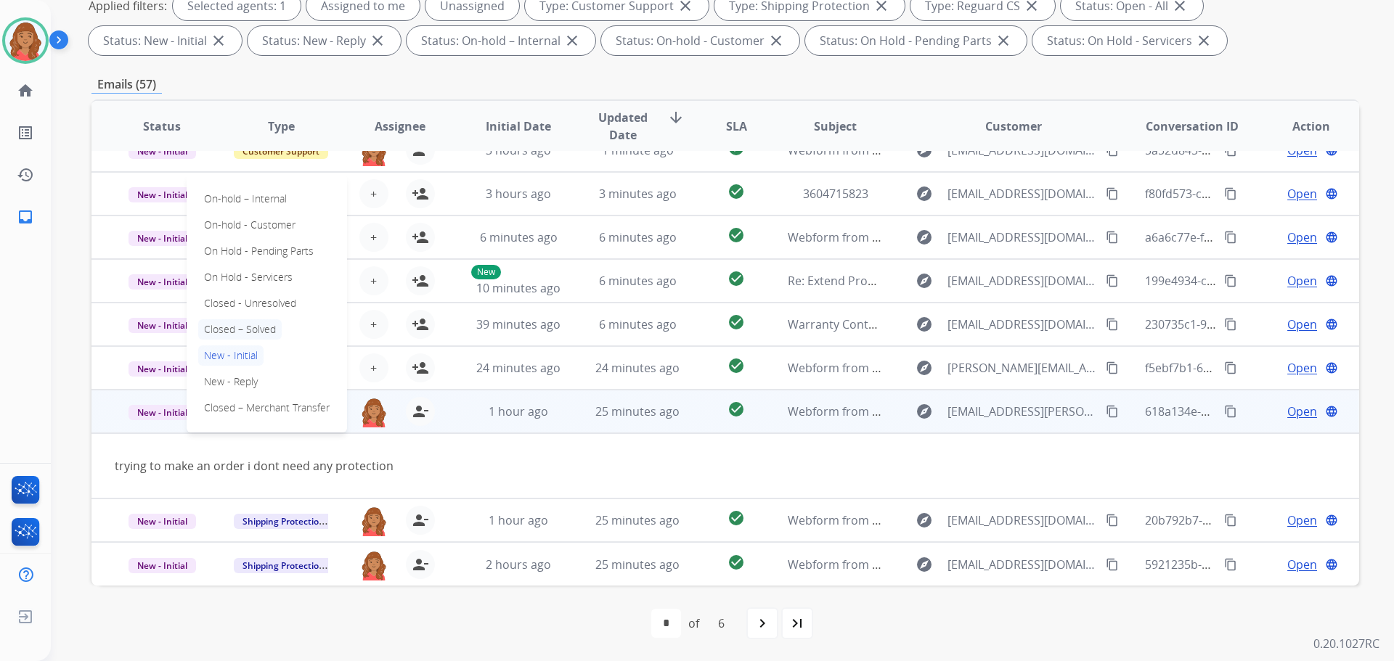
click at [231, 330] on p "Closed – Solved" at bounding box center [239, 329] width 83 height 20
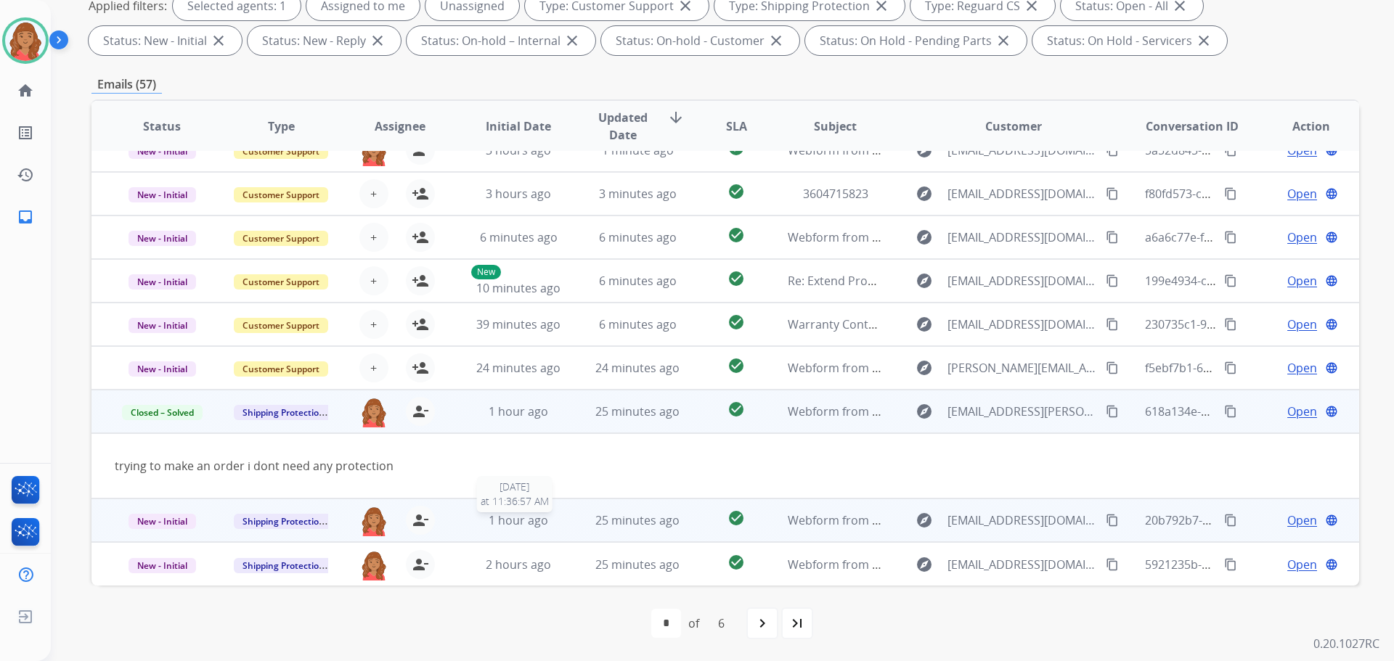
click at [510, 516] on span "1 hour ago" at bounding box center [518, 520] width 60 height 16
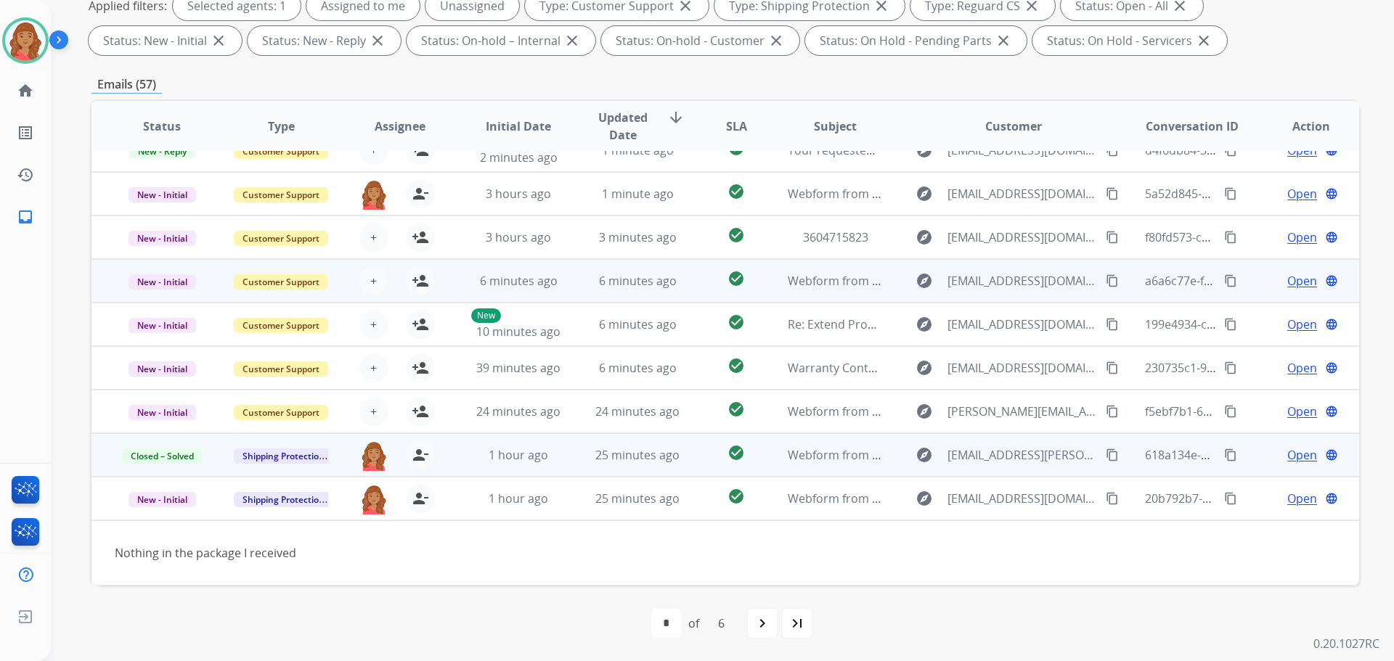
scroll to position [0, 0]
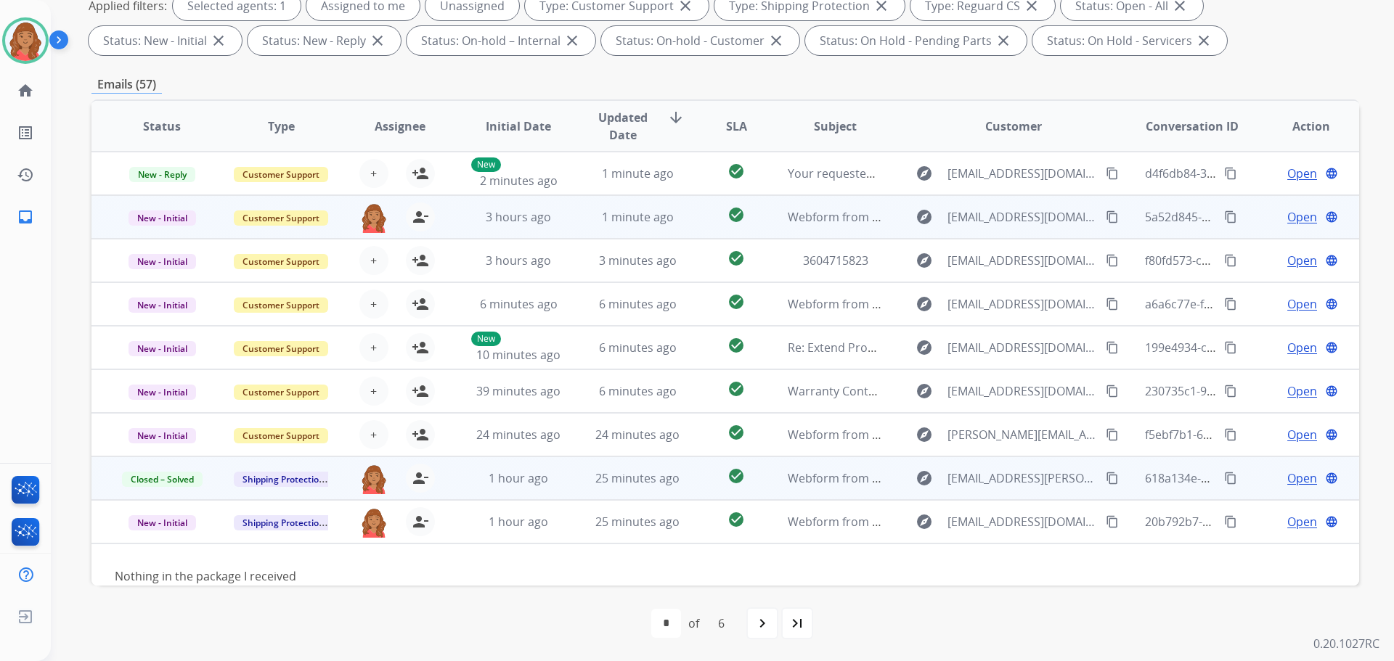
click at [547, 223] on span "3 hours ago" at bounding box center [518, 217] width 65 height 16
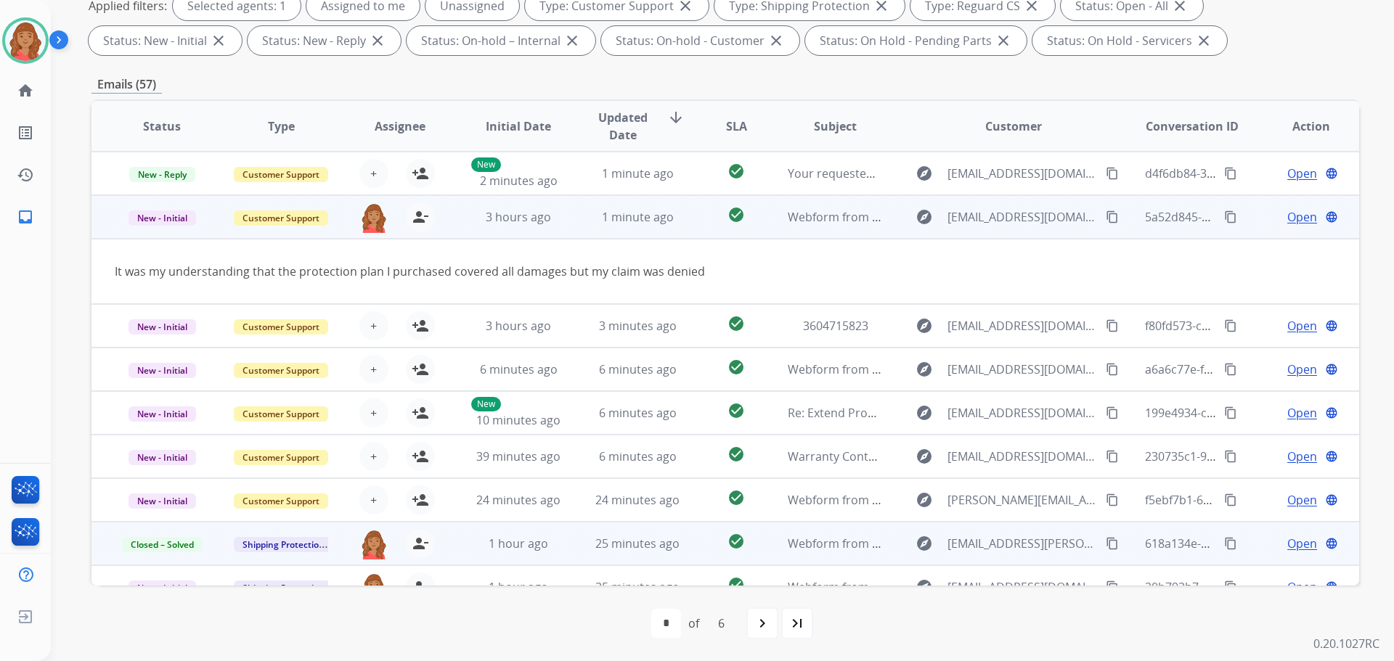
scroll to position [44, 0]
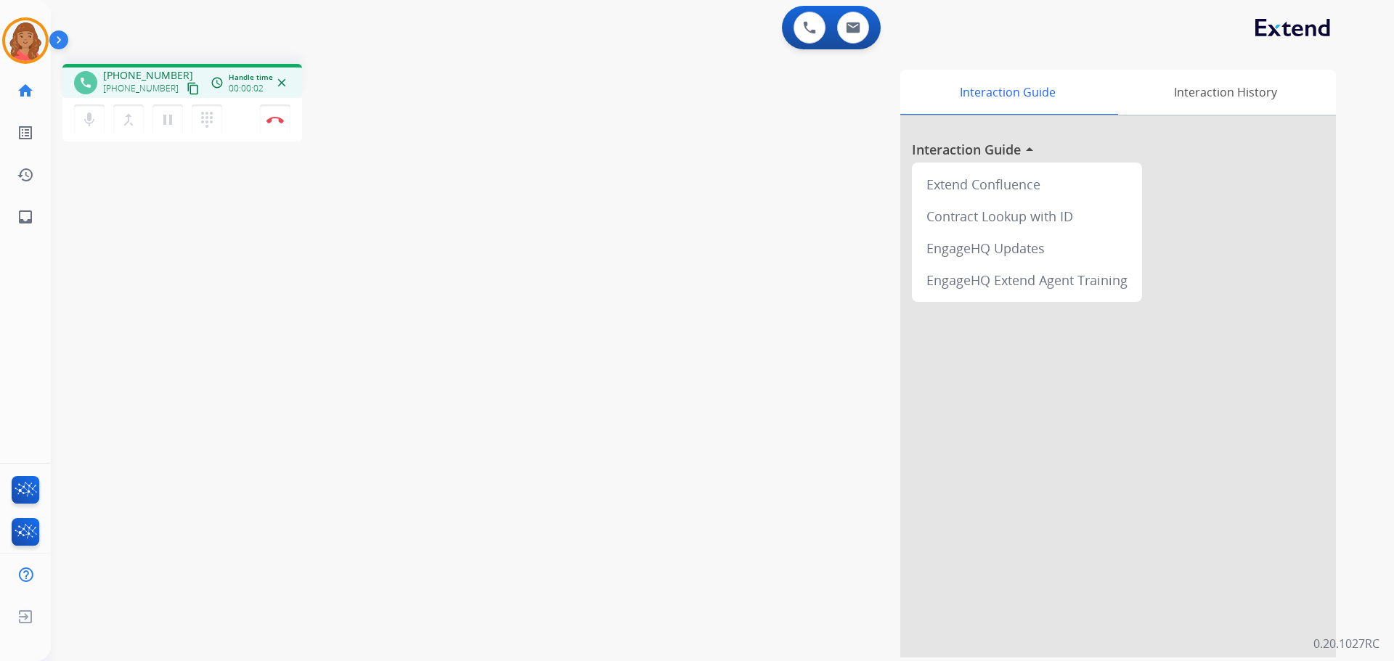
click at [187, 84] on mat-icon "content_copy" at bounding box center [193, 88] width 13 height 13
drag, startPoint x: 57, startPoint y: 80, endPoint x: 224, endPoint y: 44, distance: 170.7
click at [221, 37] on div "1 Voice Interactions 0 Email Interactions" at bounding box center [713, 29] width 1290 height 46
click at [279, 123] on button "Disconnect" at bounding box center [275, 120] width 30 height 30
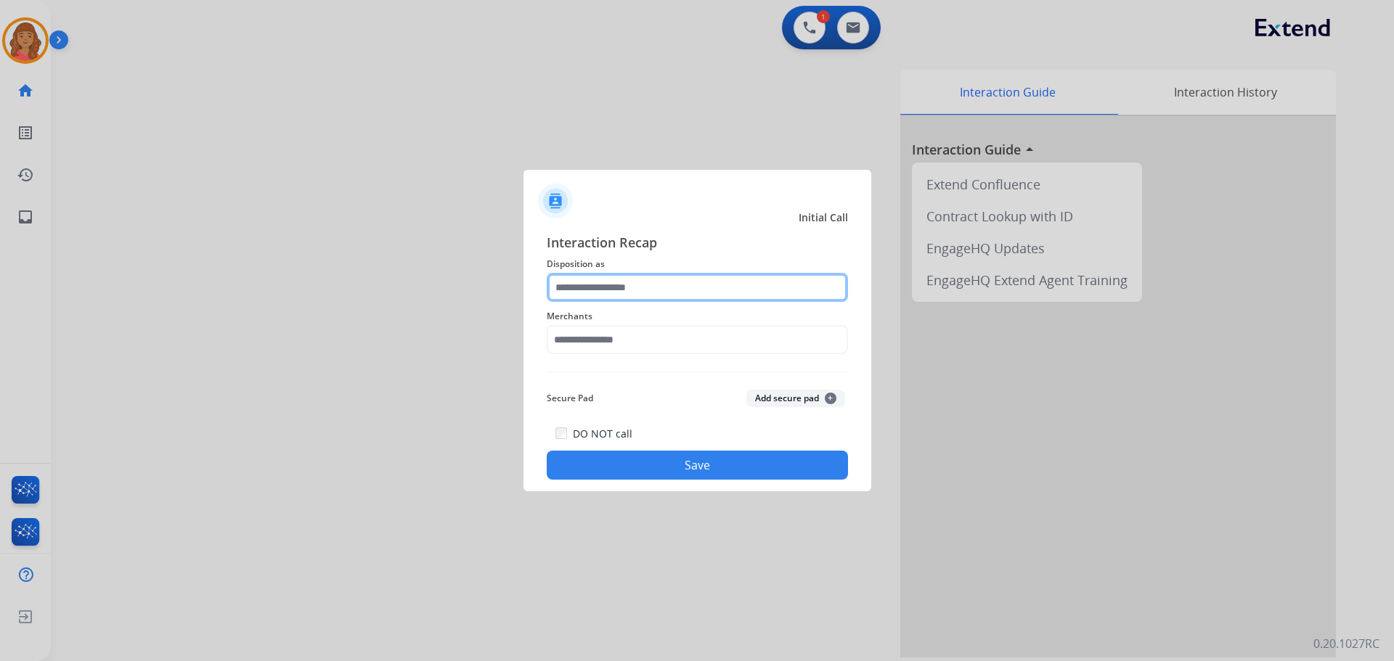
drag, startPoint x: 647, startPoint y: 284, endPoint x: 645, endPoint y: 292, distance: 9.0
click at [647, 289] on input "text" at bounding box center [697, 287] width 301 height 29
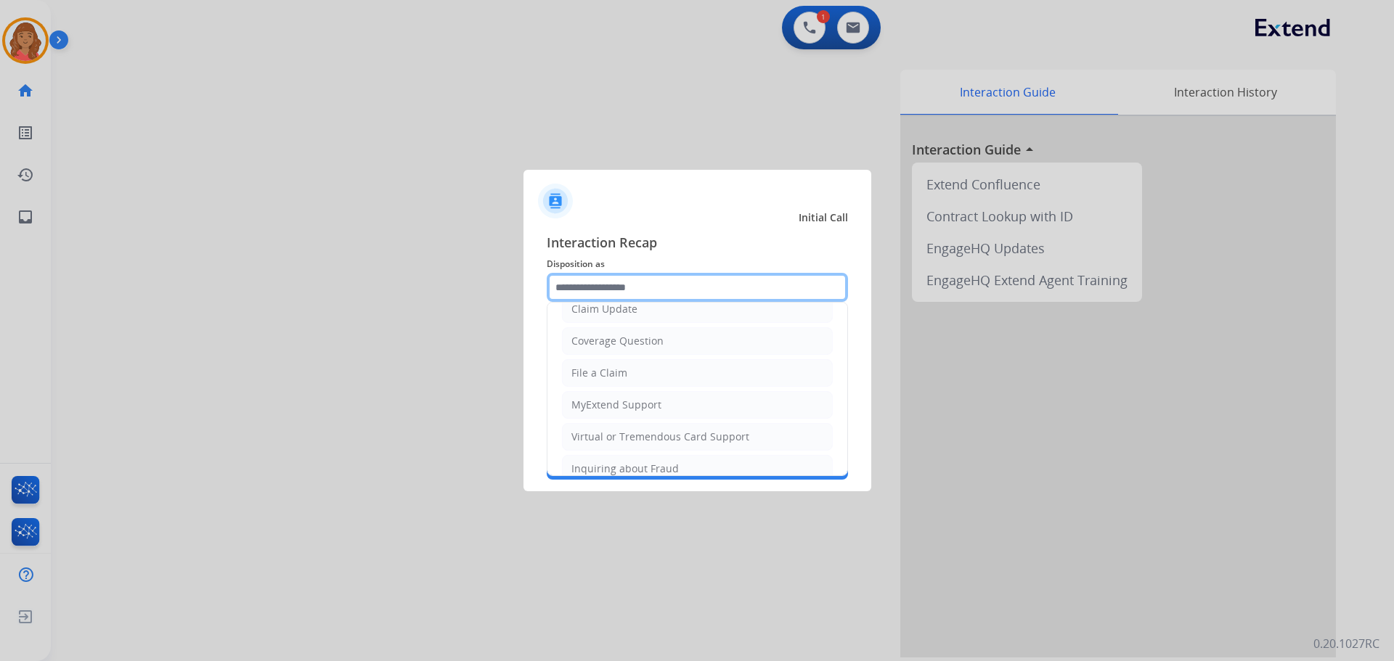
scroll to position [226, 0]
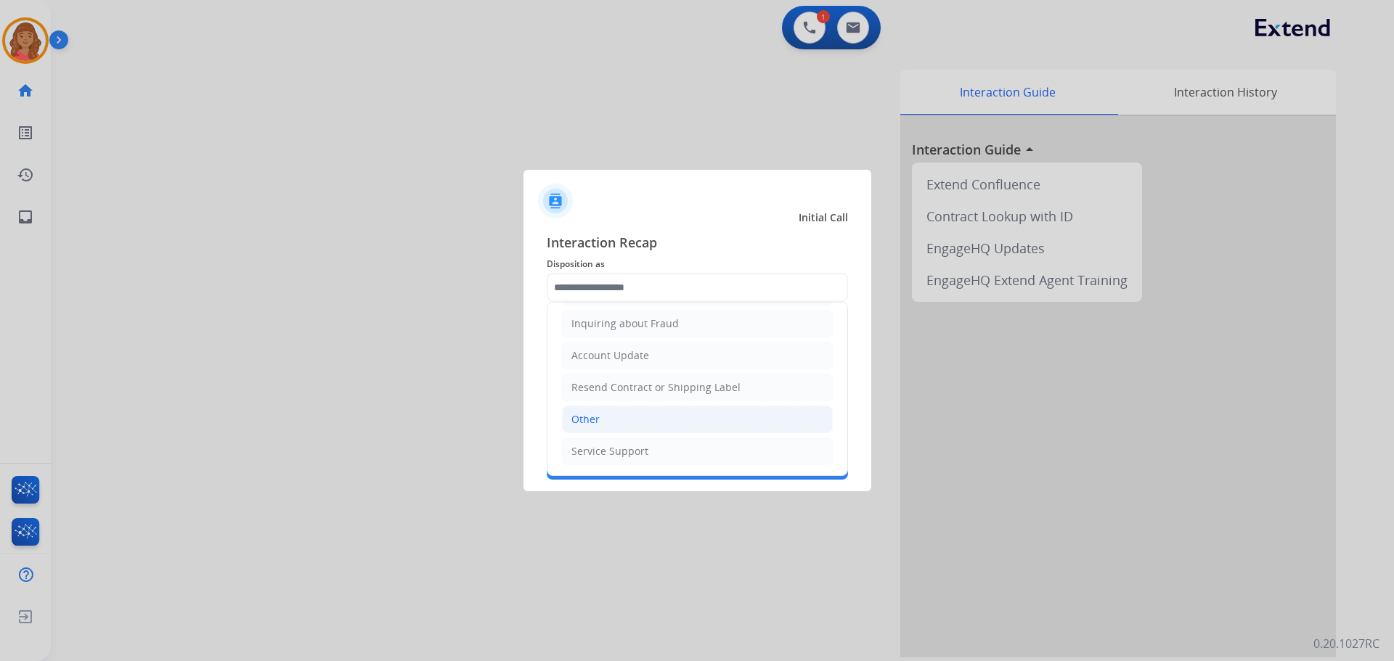
drag, startPoint x: 602, startPoint y: 414, endPoint x: 603, endPoint y: 369, distance: 45.7
click at [602, 414] on li "Other" at bounding box center [697, 420] width 271 height 28
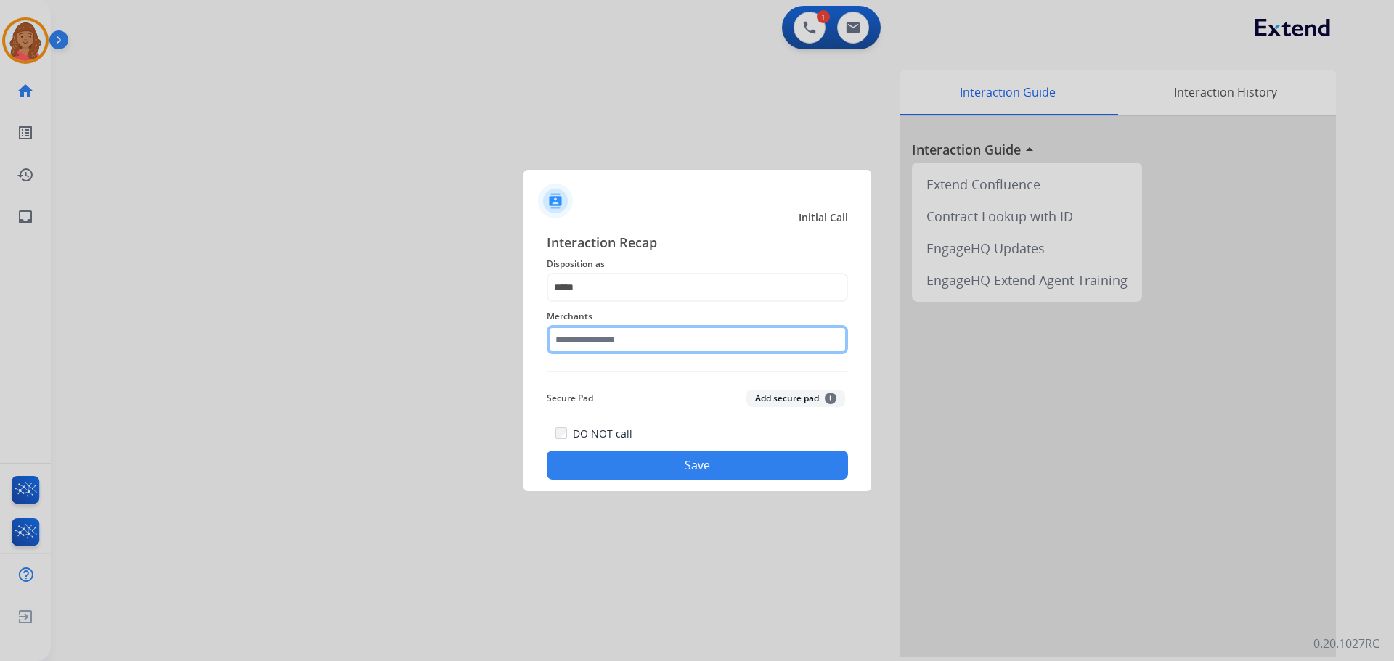
click at [598, 345] on input "text" at bounding box center [697, 339] width 301 height 29
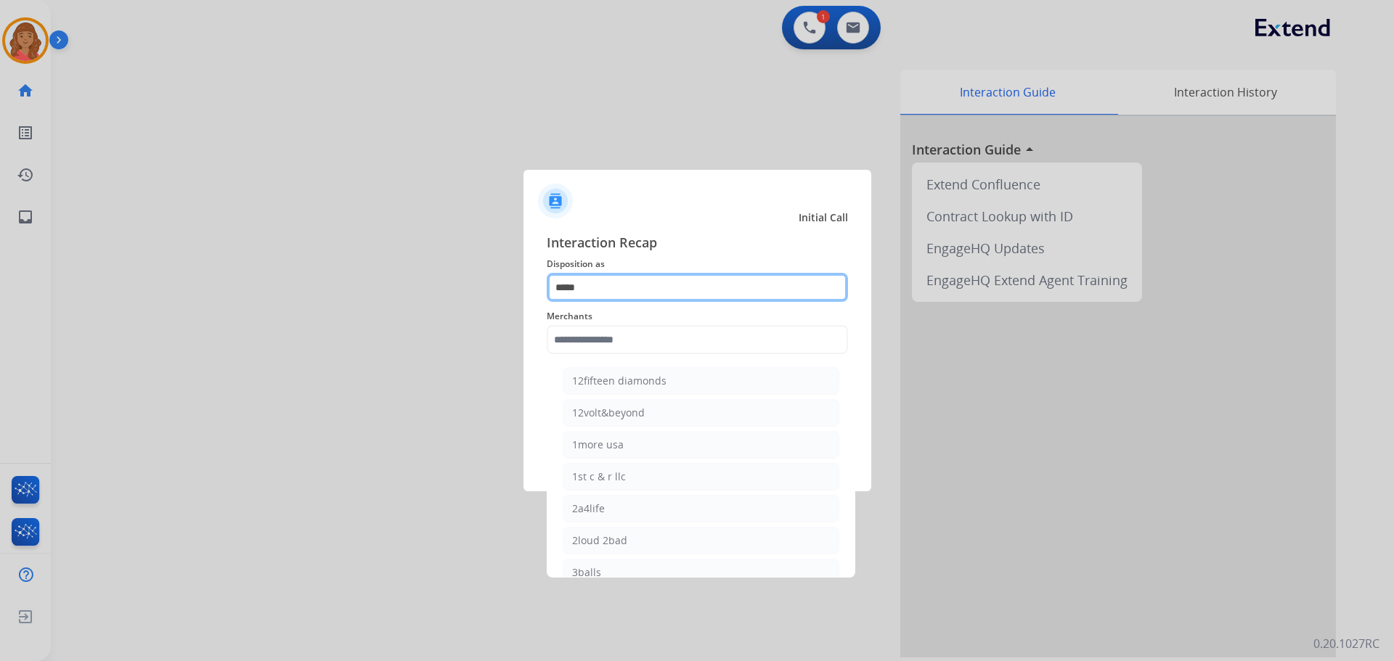
click at [700, 279] on input "*****" at bounding box center [697, 287] width 301 height 29
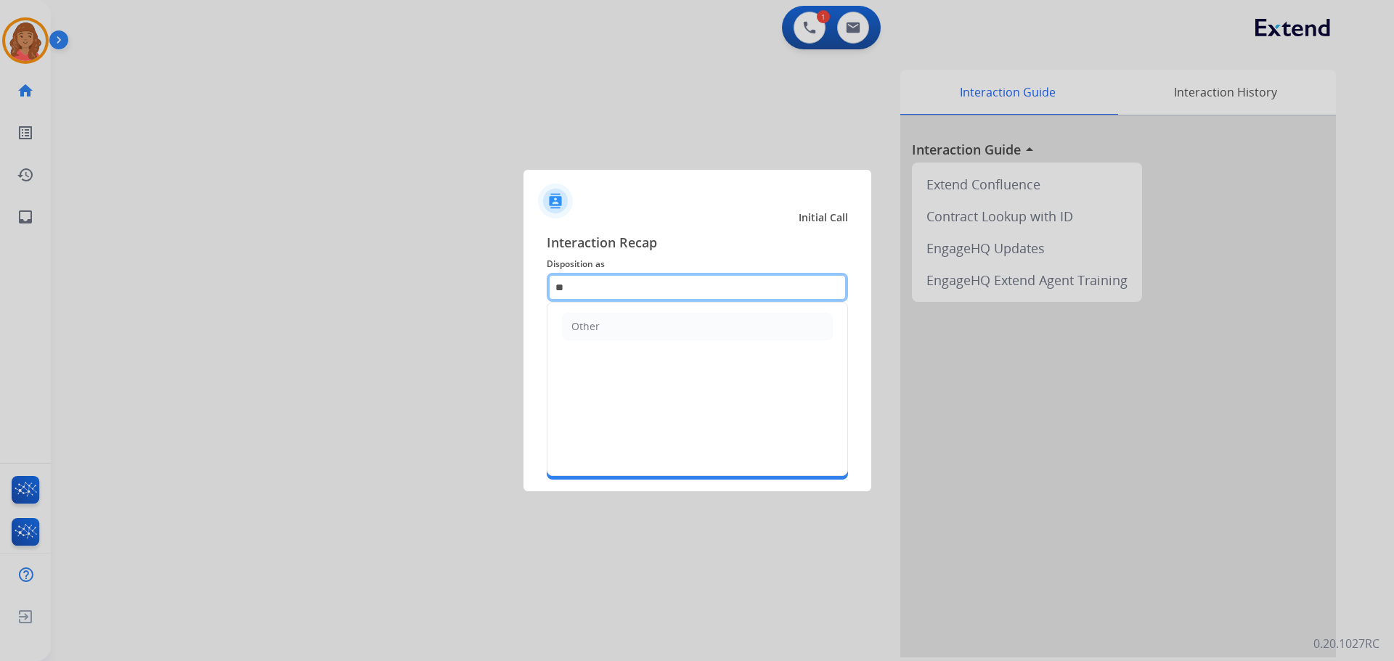
type input "*"
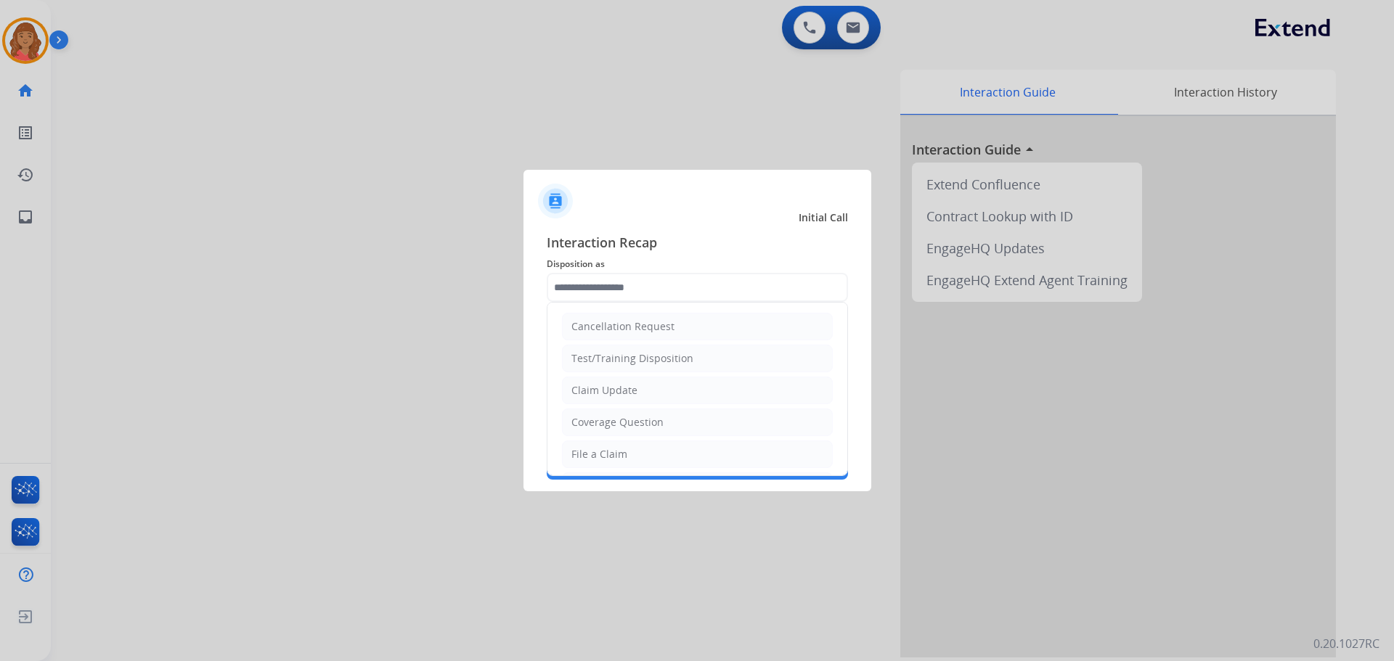
drag, startPoint x: 604, startPoint y: 455, endPoint x: 610, endPoint y: 430, distance: 25.4
click at [608, 453] on div "File a Claim" at bounding box center [599, 454] width 56 height 15
type input "**********"
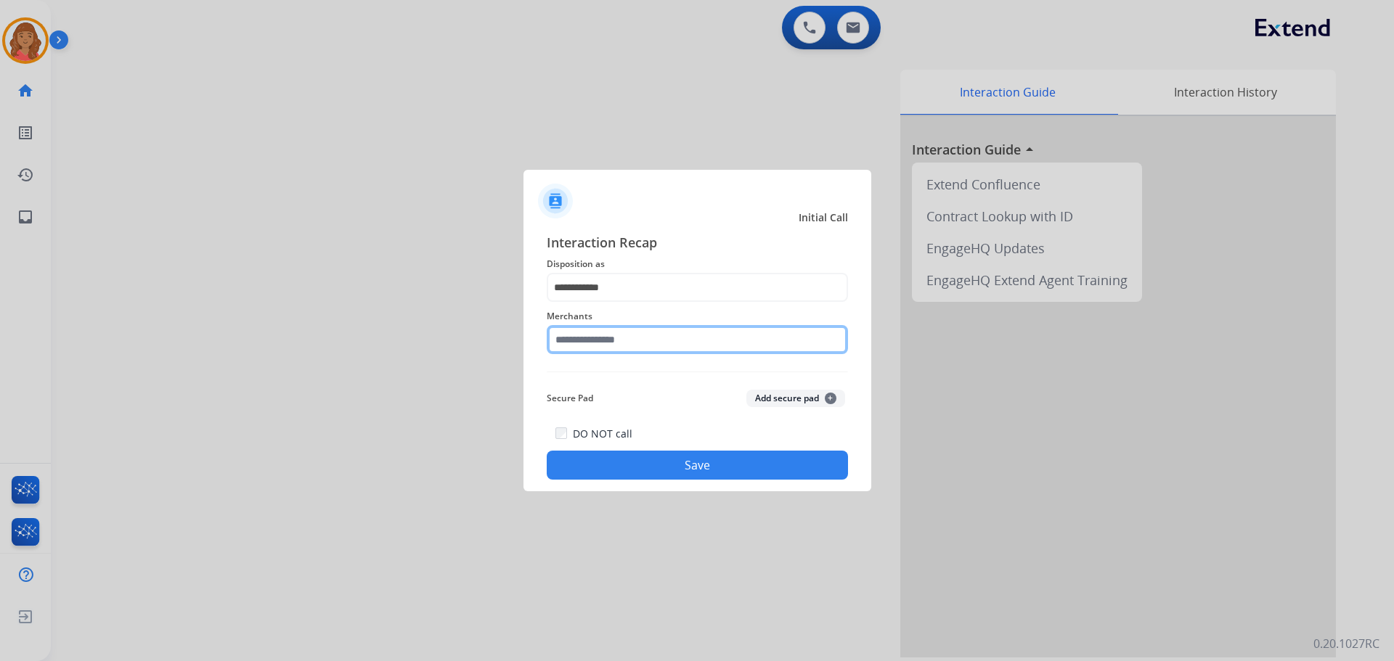
drag, startPoint x: 602, startPoint y: 343, endPoint x: 606, endPoint y: 352, distance: 10.4
click at [606, 352] on input "text" at bounding box center [697, 339] width 301 height 29
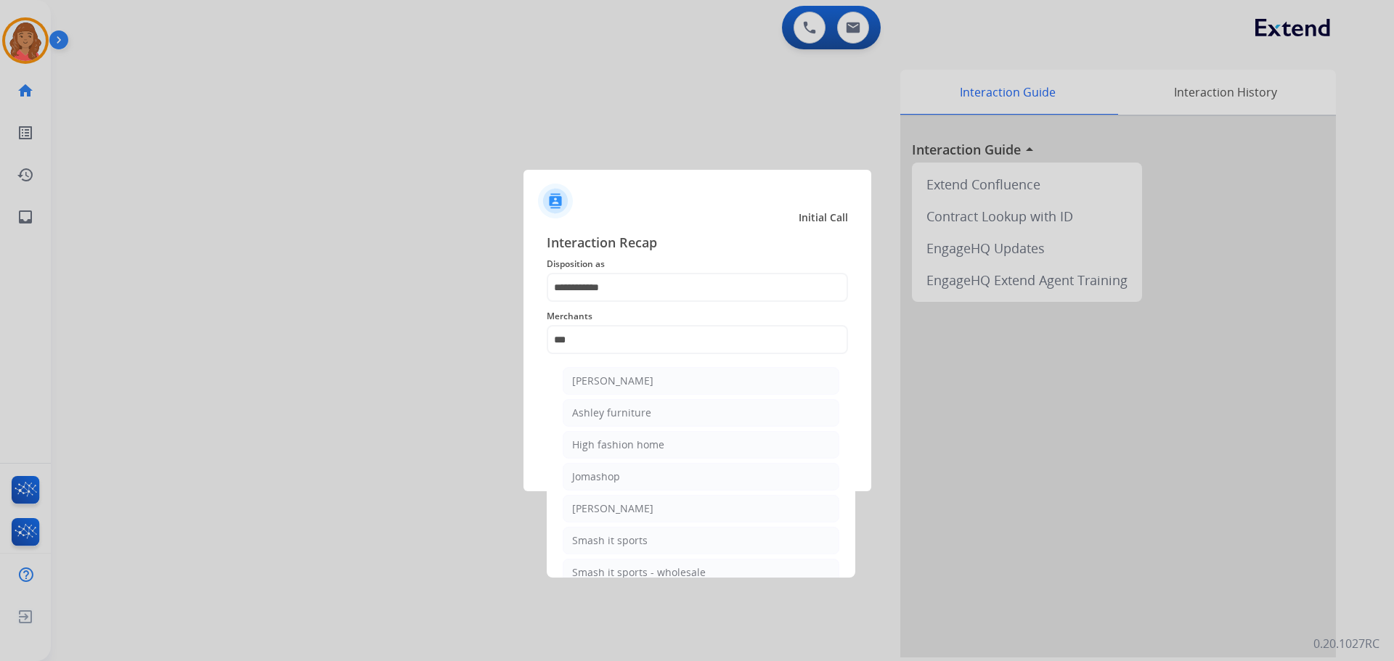
click at [601, 385] on div "[PERSON_NAME]" at bounding box center [612, 381] width 81 height 15
type input "**********"
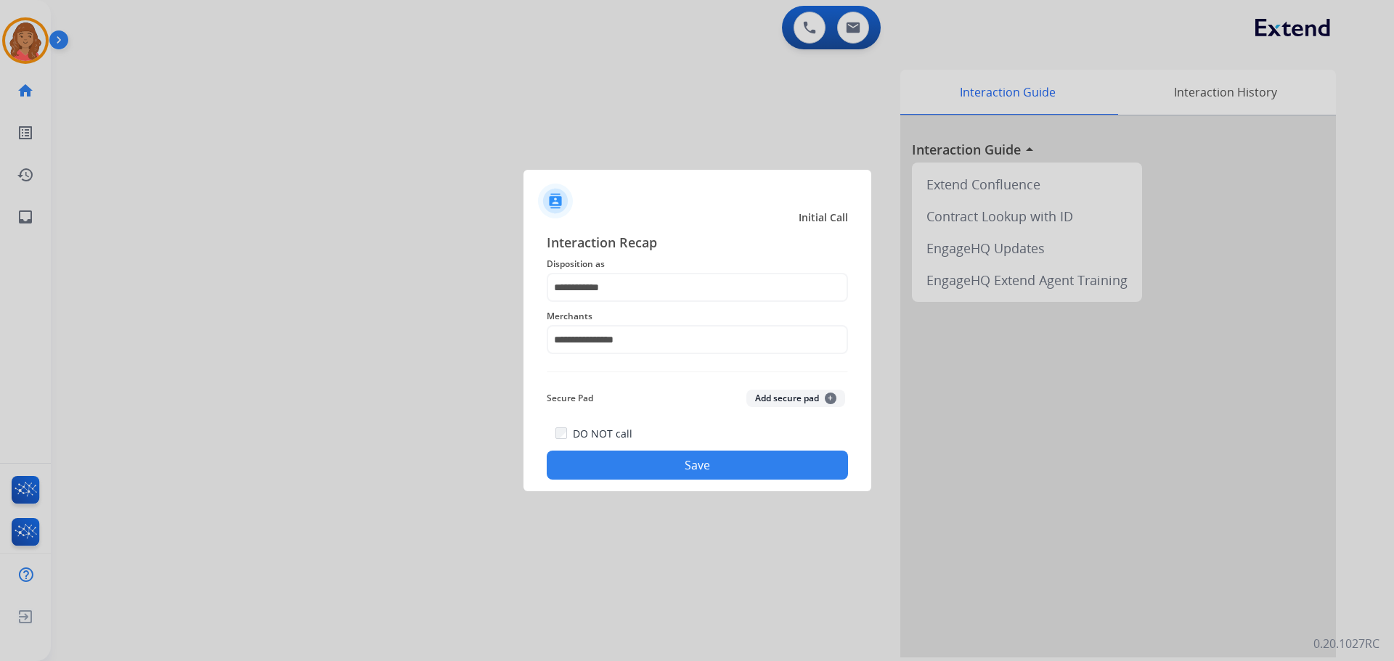
click at [654, 459] on button "Save" at bounding box center [697, 465] width 301 height 29
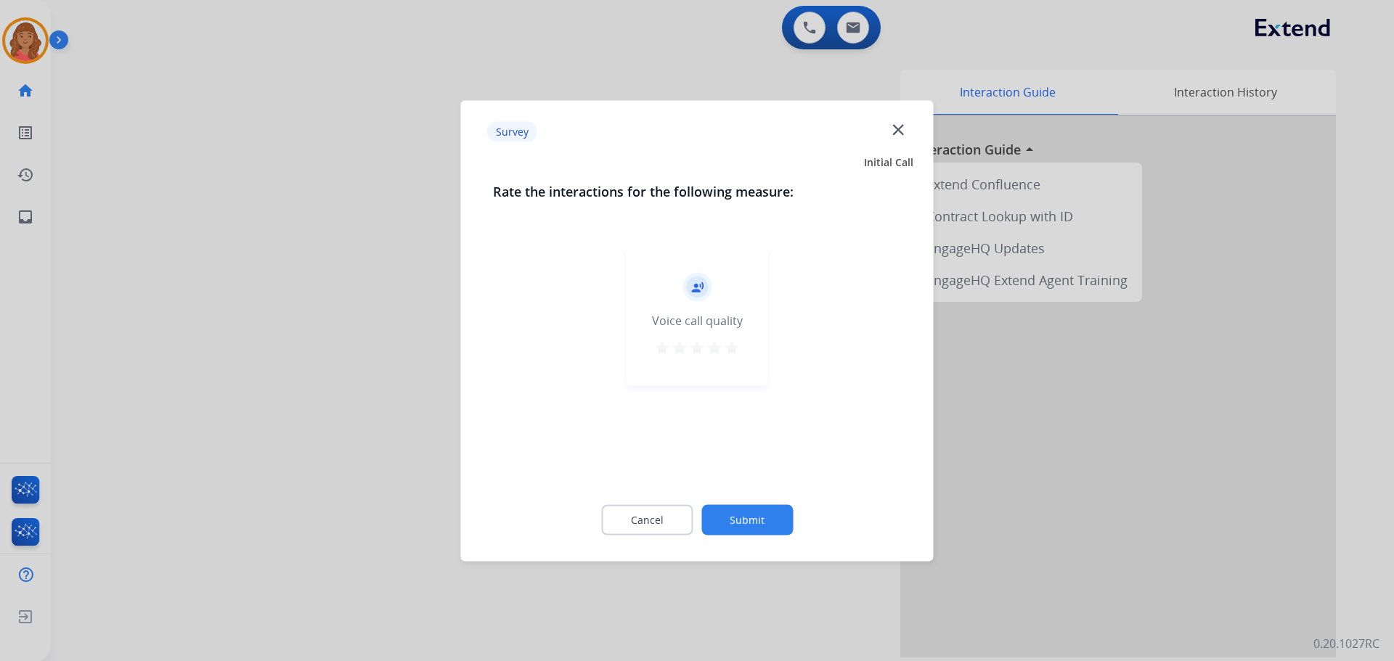
drag, startPoint x: 699, startPoint y: 348, endPoint x: 710, endPoint y: 350, distance: 11.0
click at [708, 350] on div "star star star star star" at bounding box center [696, 350] width 87 height 22
click at [732, 351] on mat-icon "star" at bounding box center [731, 347] width 17 height 17
drag, startPoint x: 764, startPoint y: 494, endPoint x: 762, endPoint y: 502, distance: 8.1
click at [764, 495] on div "Cancel Submit" at bounding box center [697, 519] width 409 height 65
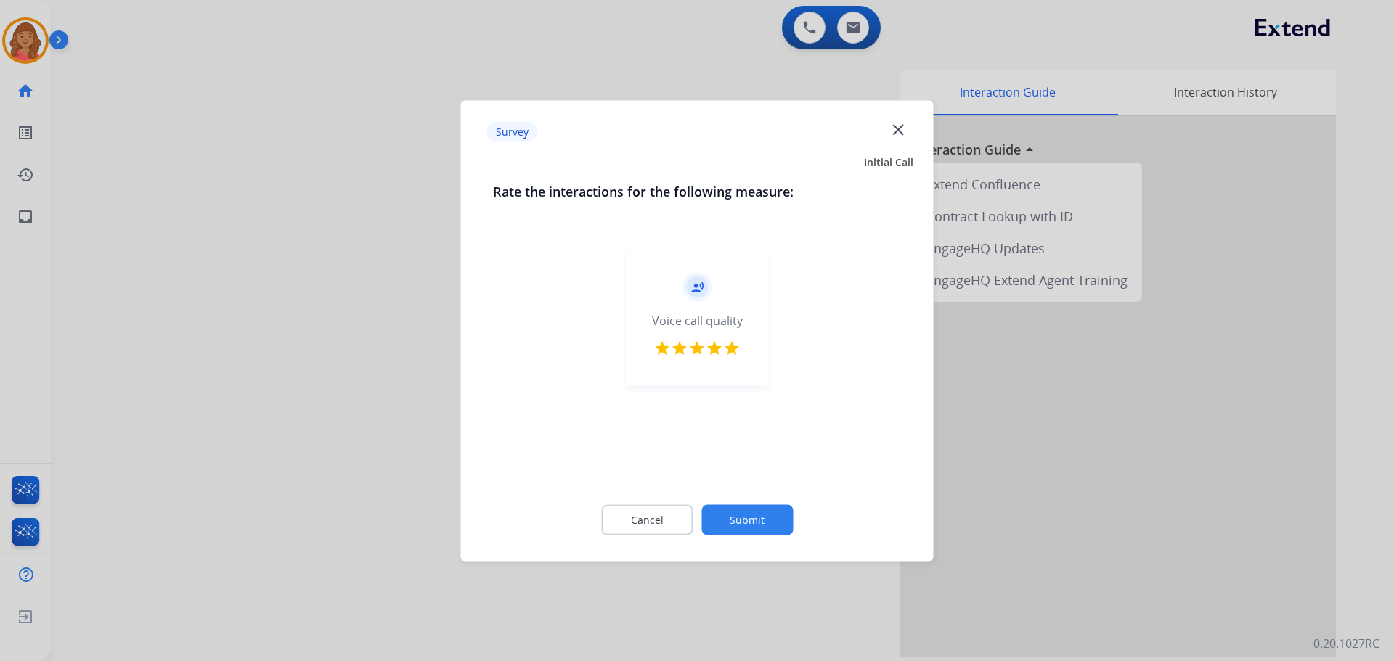
click at [747, 533] on button "Submit" at bounding box center [746, 519] width 91 height 30
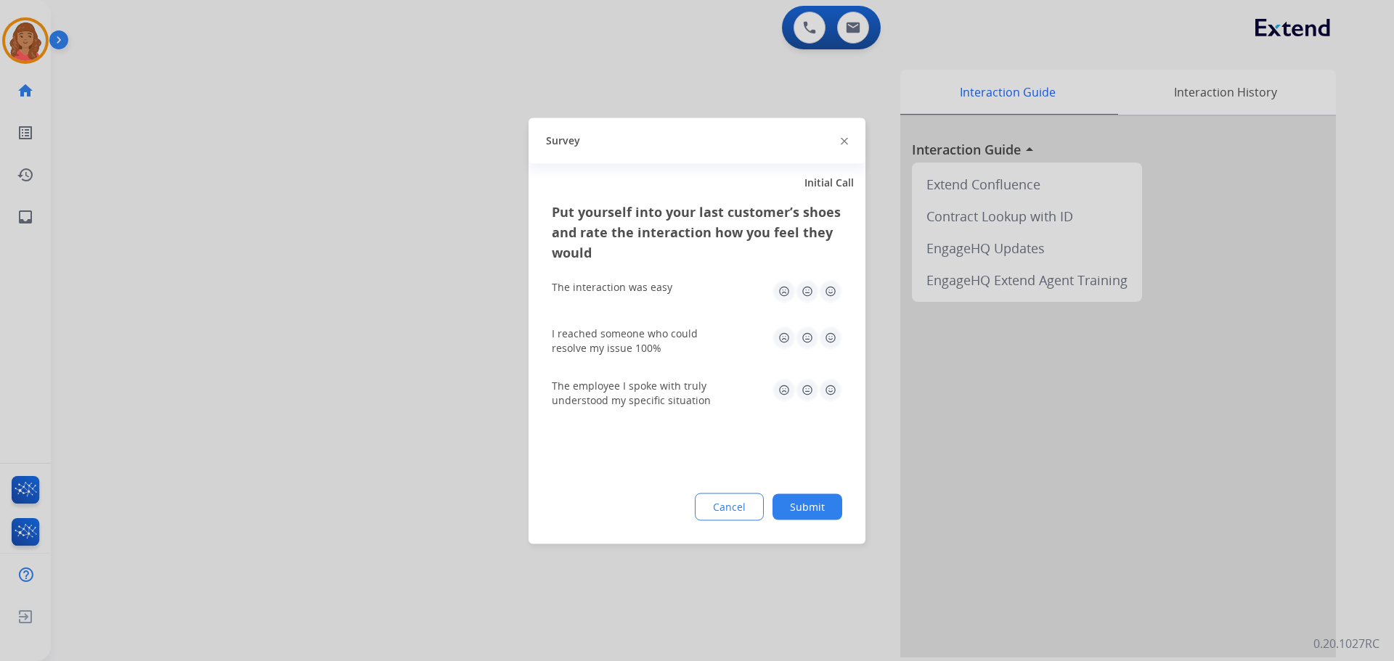
click at [838, 291] on img at bounding box center [830, 290] width 23 height 23
click at [830, 334] on img at bounding box center [830, 337] width 23 height 23
click at [830, 397] on img at bounding box center [830, 389] width 23 height 23
click at [817, 496] on button "Submit" at bounding box center [807, 507] width 70 height 26
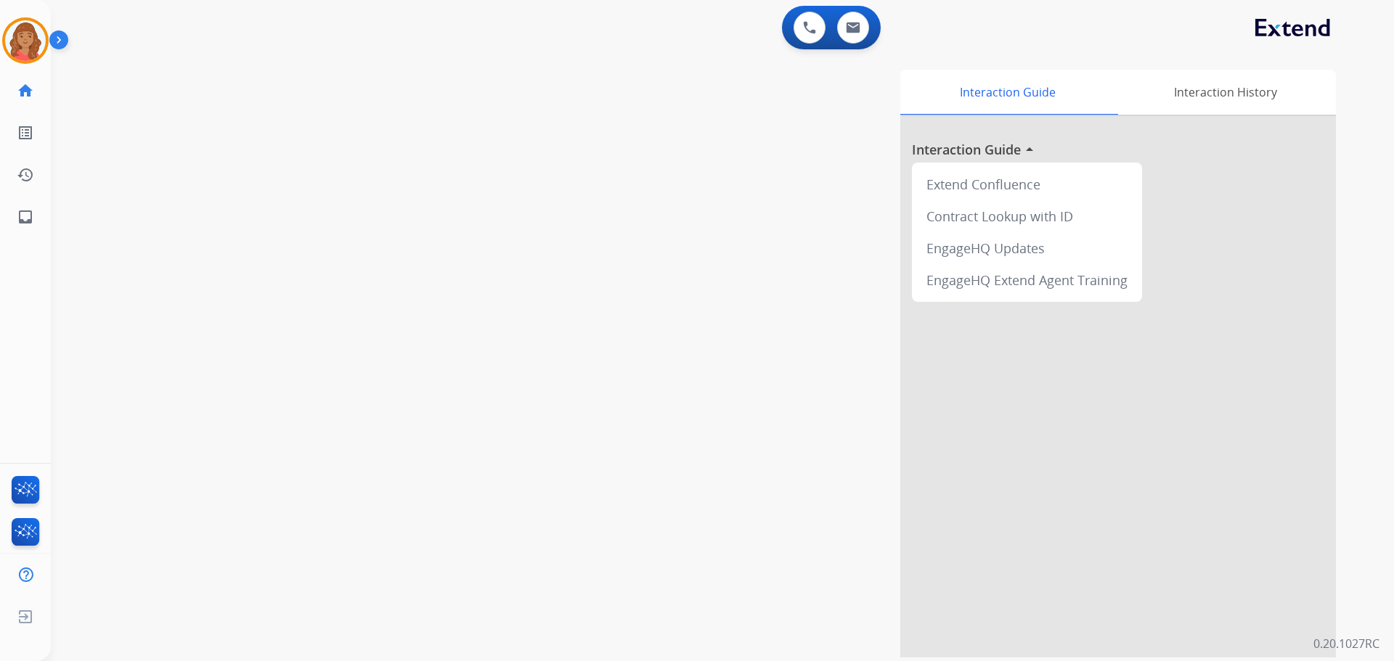
click at [745, 657] on div "Interaction Guide Interaction History Interaction Guide arrow_drop_up Extend Co…" at bounding box center [907, 364] width 855 height 588
click at [871, 30] on div "0 Email Interactions" at bounding box center [853, 28] width 44 height 32
click at [855, 27] on img at bounding box center [853, 28] width 15 height 12
select select "**********"
drag, startPoint x: 179, startPoint y: 86, endPoint x: 75, endPoint y: 76, distance: 104.3
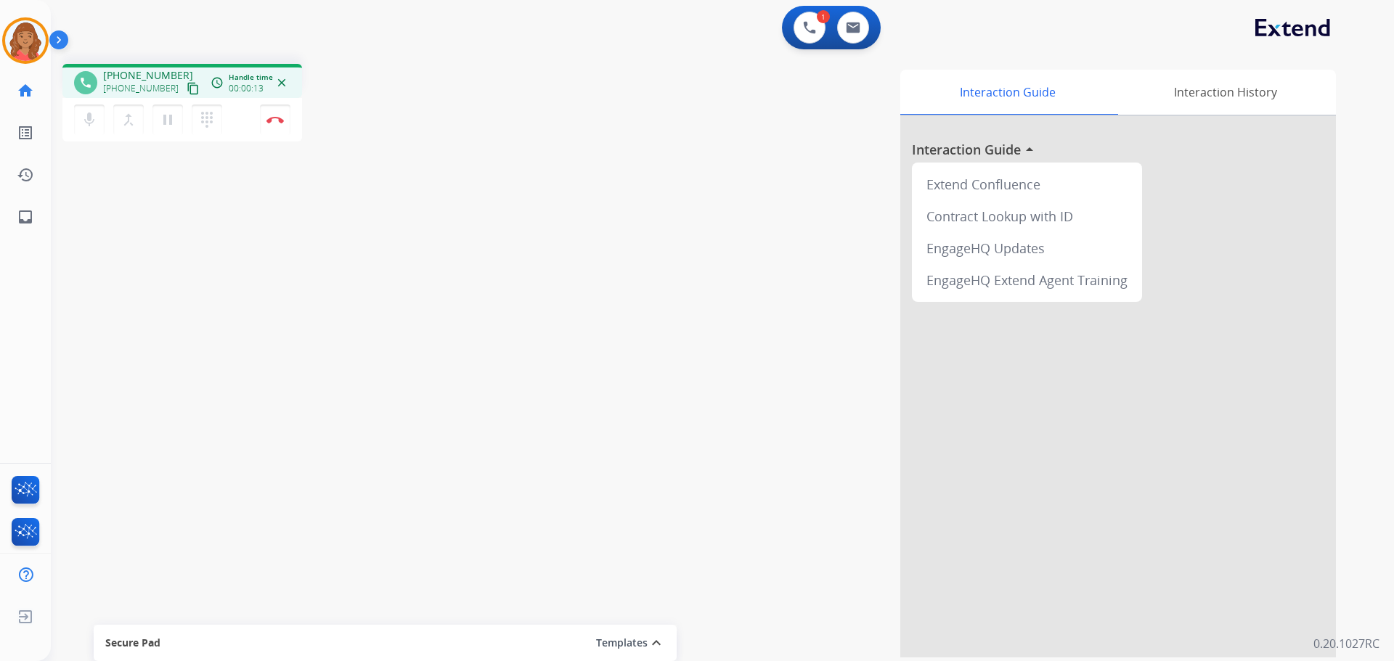
click at [187, 86] on mat-icon "content_copy" at bounding box center [193, 88] width 13 height 13
click at [187, 94] on mat-icon "content_copy" at bounding box center [193, 88] width 13 height 13
click at [274, 121] on img at bounding box center [274, 119] width 17 height 7
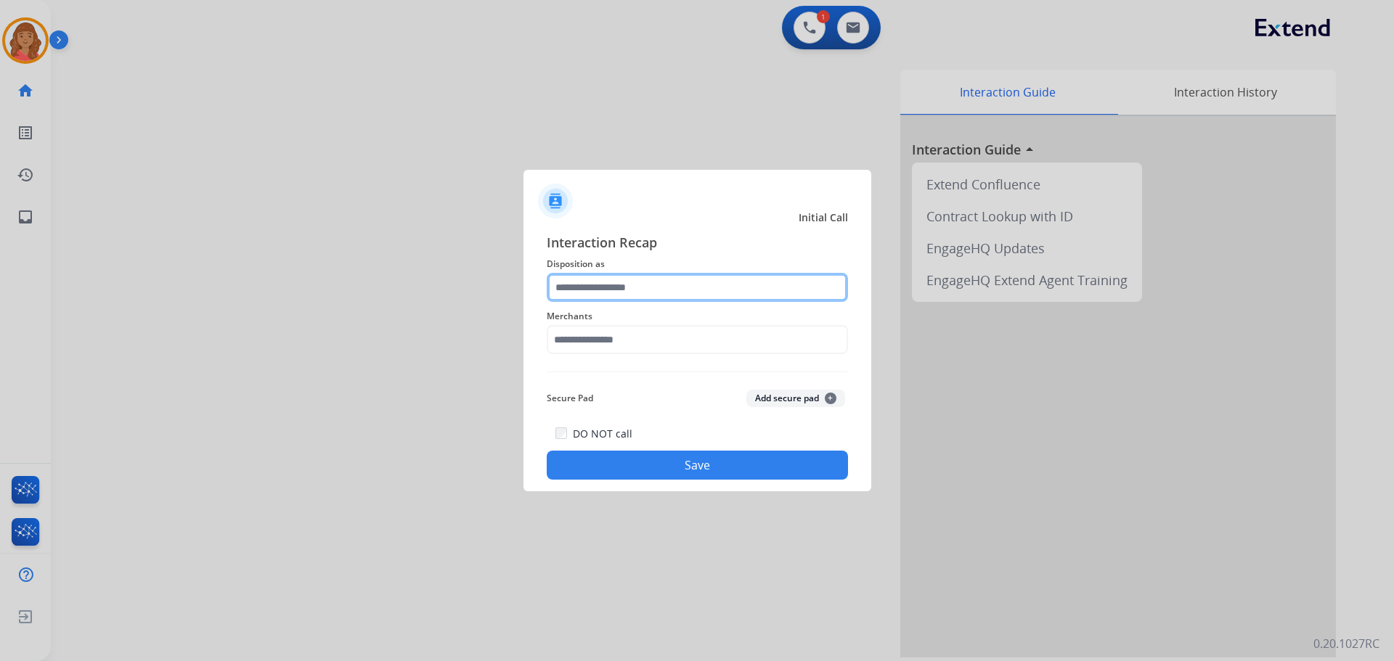
drag, startPoint x: 602, startPoint y: 288, endPoint x: 604, endPoint y: 298, distance: 9.5
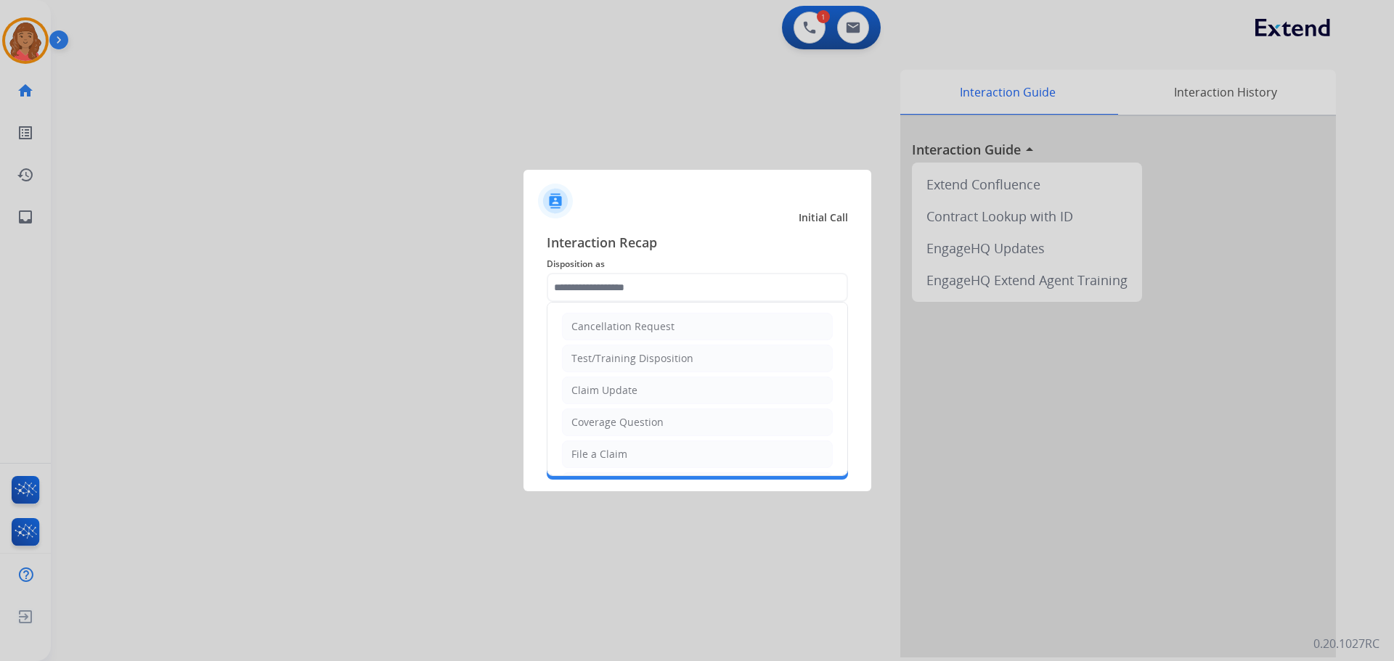
drag, startPoint x: 596, startPoint y: 447, endPoint x: 602, endPoint y: 401, distance: 46.2
click at [598, 444] on li "File a Claim" at bounding box center [697, 455] width 271 height 28
type input "**********"
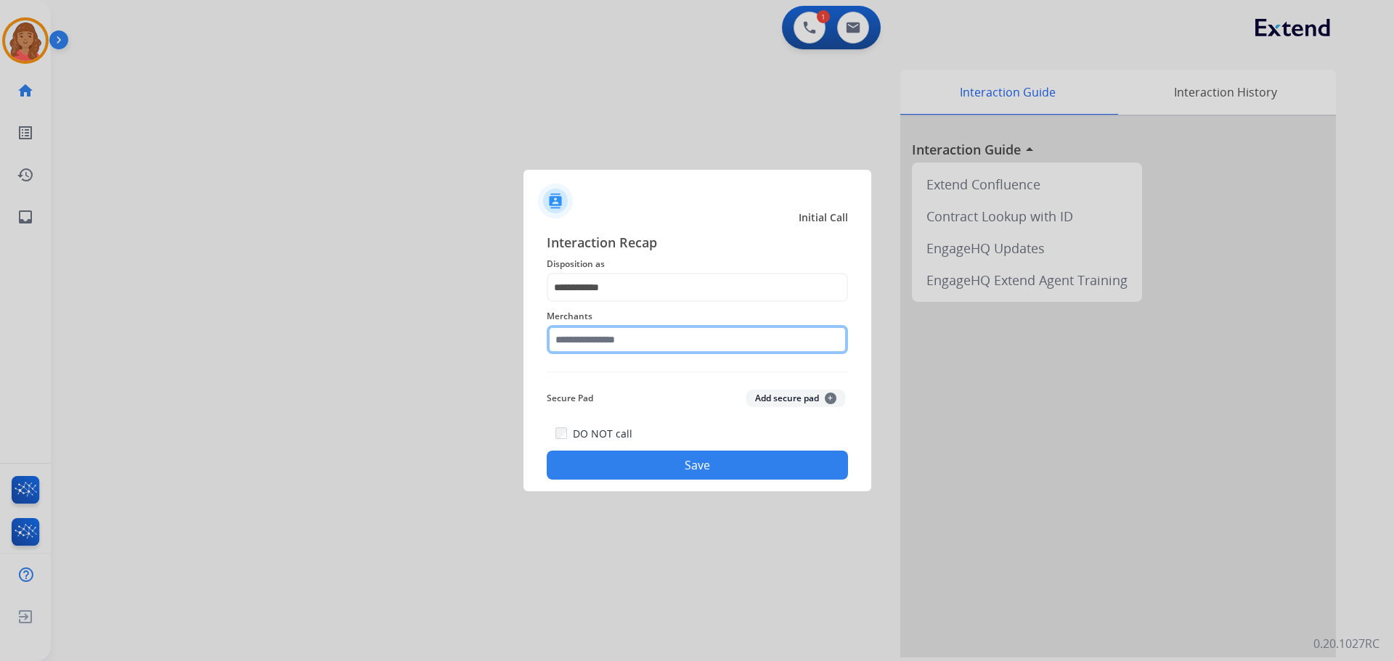
click at [607, 343] on input "text" at bounding box center [697, 339] width 301 height 29
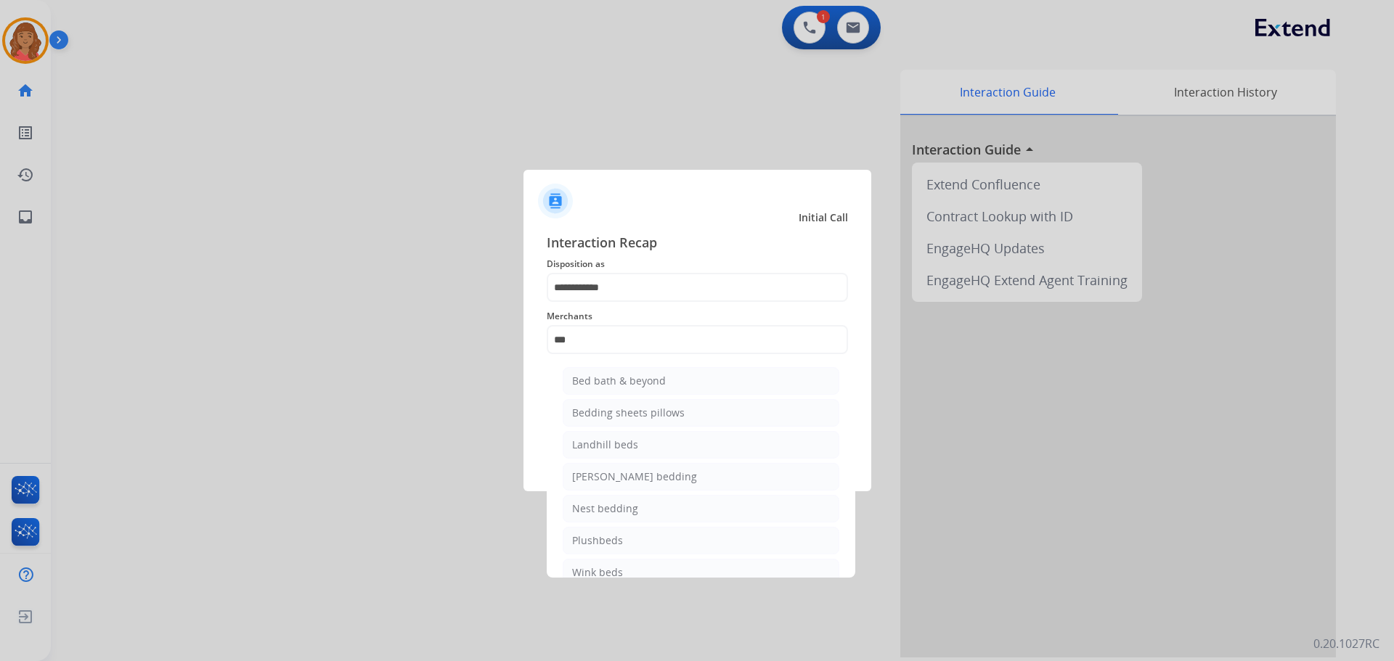
click at [623, 385] on div "Bed bath & beyond" at bounding box center [619, 381] width 94 height 15
type input "**********"
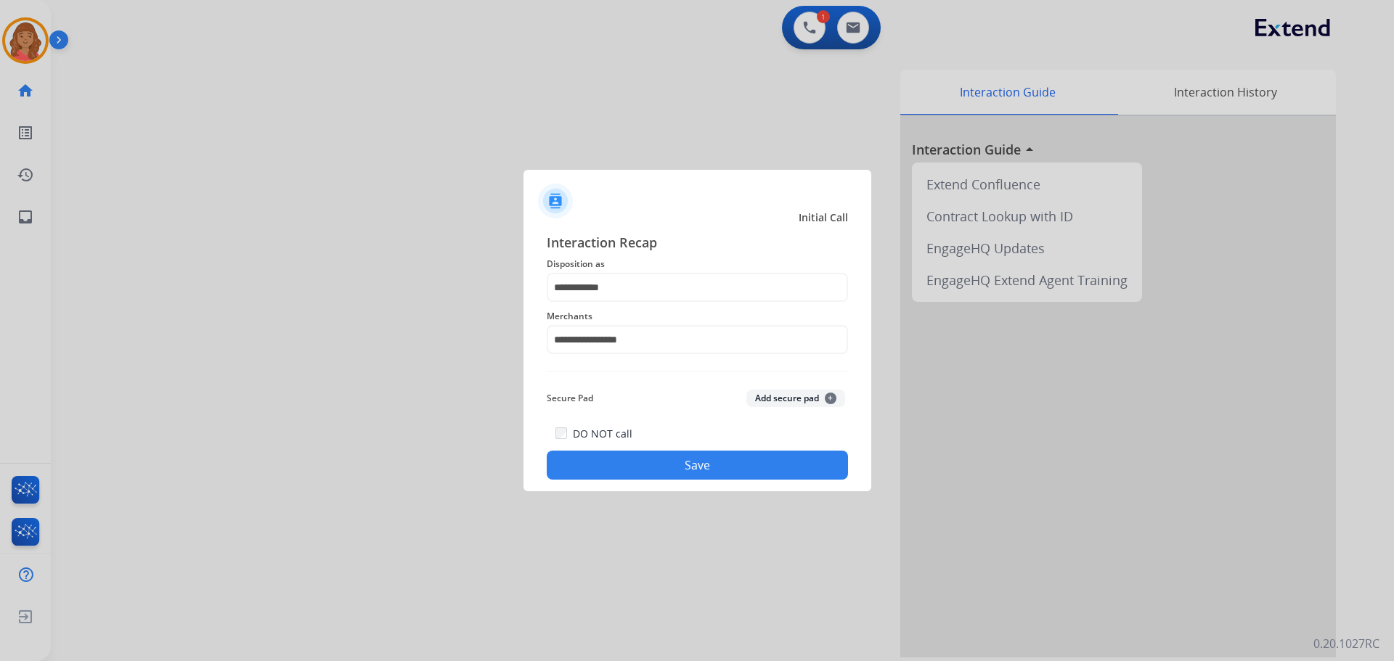
click at [659, 460] on button "Save" at bounding box center [697, 465] width 301 height 29
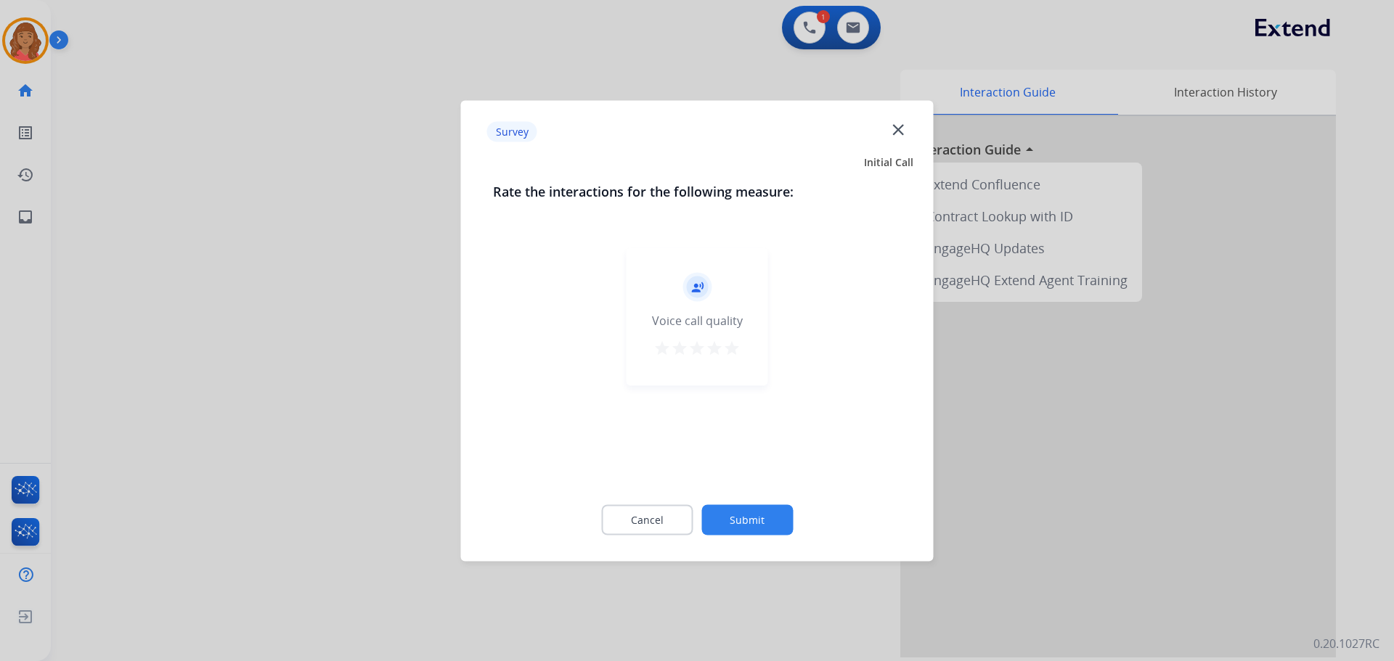
click at [739, 350] on mat-icon "star" at bounding box center [731, 347] width 17 height 17
click at [772, 520] on button "Submit" at bounding box center [746, 519] width 91 height 30
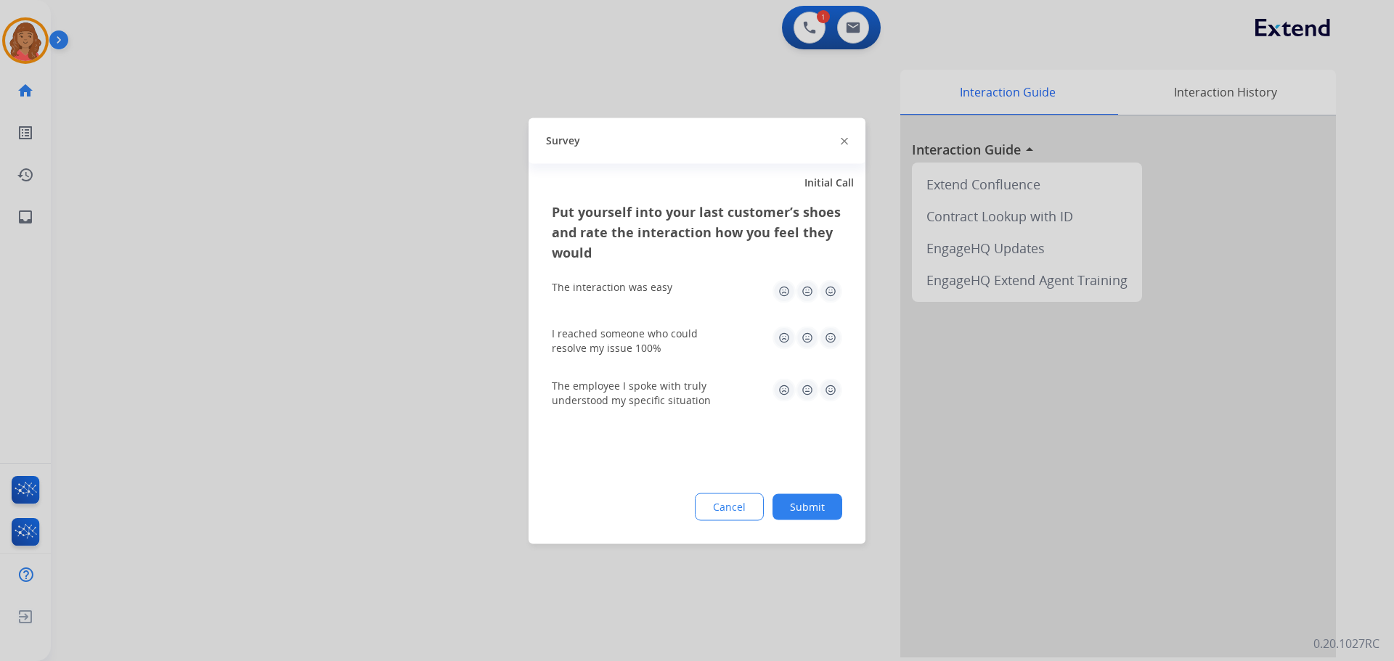
drag, startPoint x: 827, startPoint y: 262, endPoint x: 838, endPoint y: 298, distance: 37.0
click at [829, 266] on div "Put yourself into your last customer’s shoes and rate the interaction how you f…" at bounding box center [697, 234] width 290 height 67
click at [829, 290] on img at bounding box center [830, 290] width 23 height 23
click at [833, 327] on img at bounding box center [830, 337] width 23 height 23
click at [829, 393] on img at bounding box center [830, 389] width 23 height 23
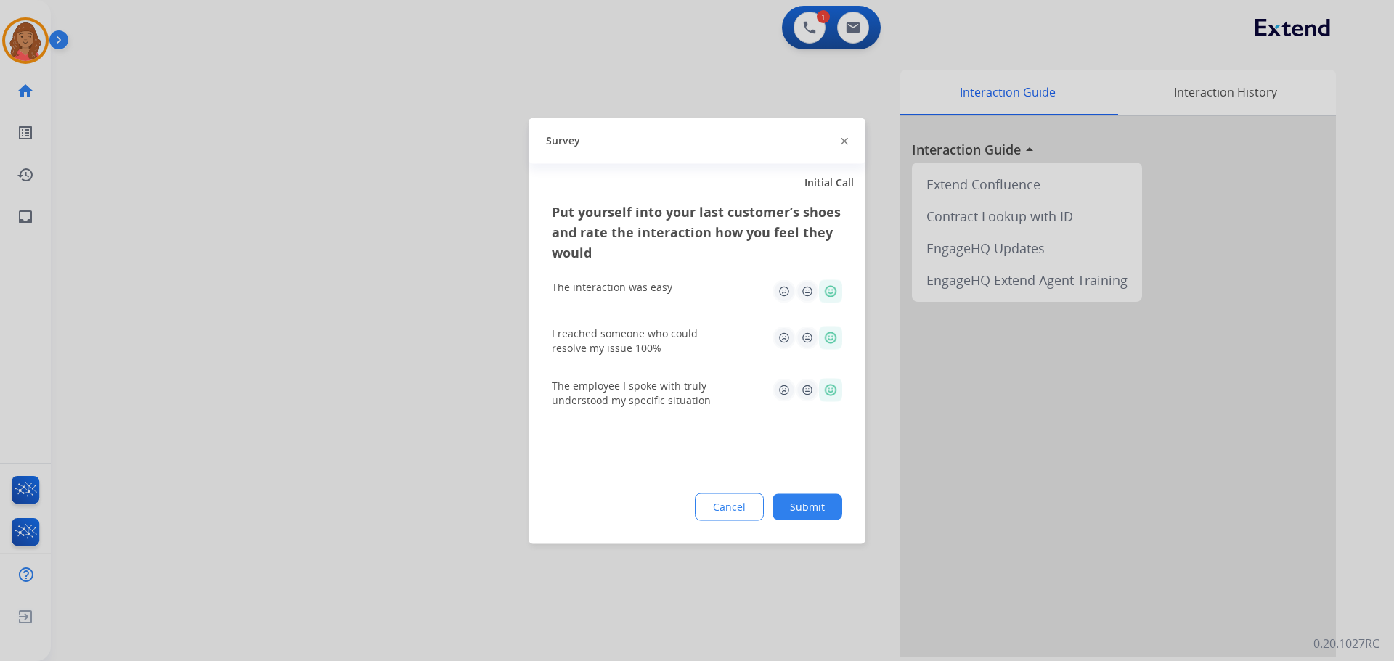
click at [815, 510] on button "Submit" at bounding box center [807, 507] width 70 height 26
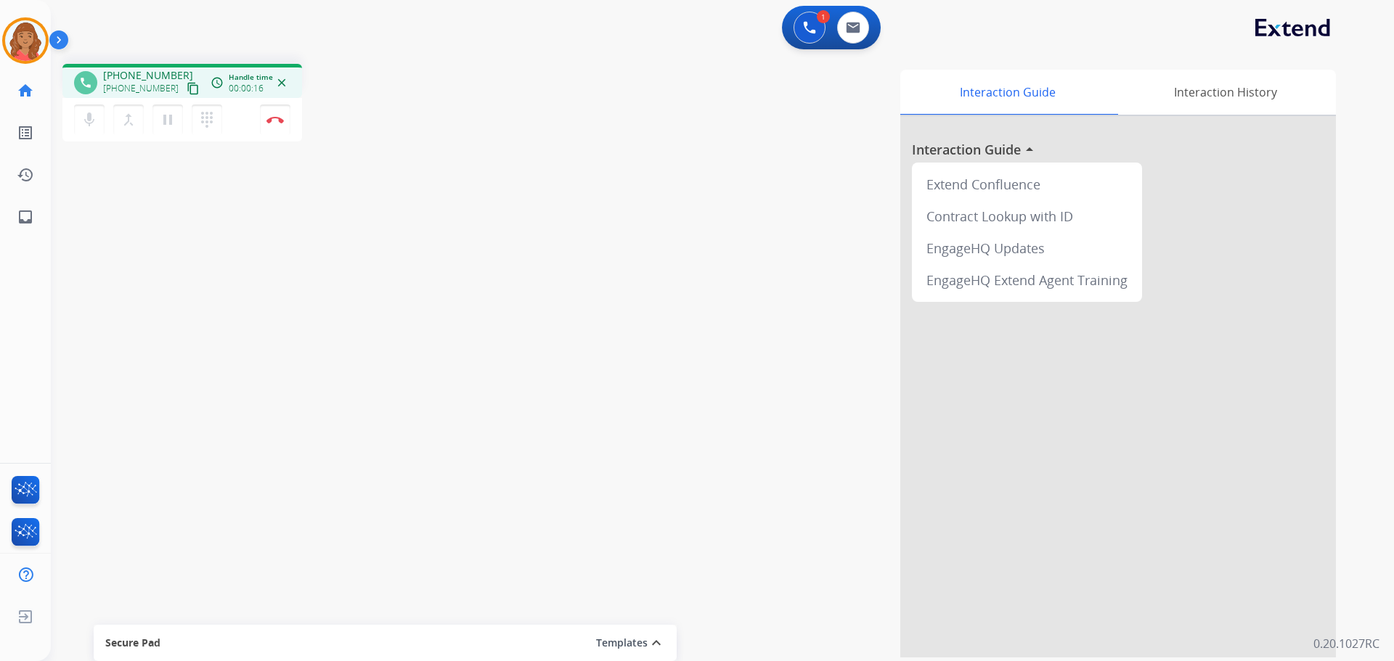
click at [187, 91] on mat-icon "content_copy" at bounding box center [193, 88] width 13 height 13
click at [187, 86] on mat-icon "content_copy" at bounding box center [193, 88] width 13 height 13
drag, startPoint x: 172, startPoint y: 86, endPoint x: 100, endPoint y: 91, distance: 72.0
click at [164, 88] on div "[PHONE_NUMBER] content_copy" at bounding box center [152, 88] width 99 height 17
drag, startPoint x: 176, startPoint y: 89, endPoint x: 144, endPoint y: 97, distance: 32.0
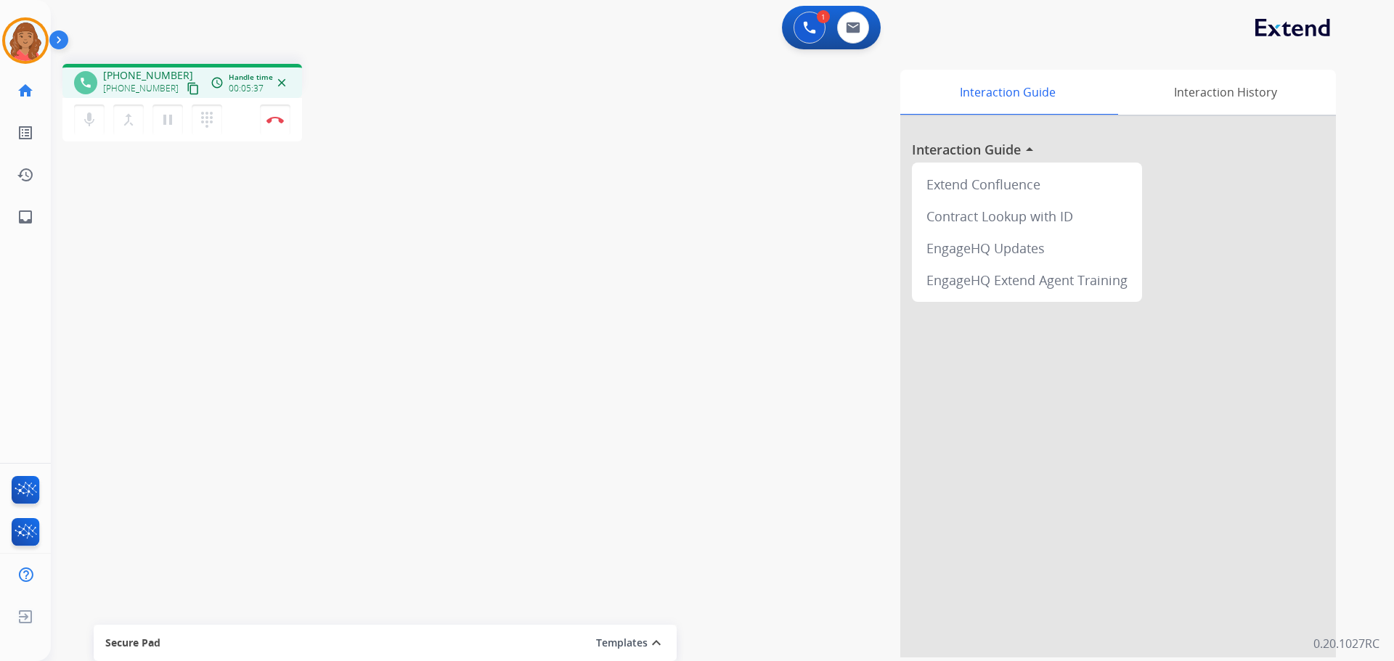
click at [187, 89] on mat-icon "content_copy" at bounding box center [193, 88] width 13 height 13
click at [277, 120] on img at bounding box center [274, 119] width 17 height 7
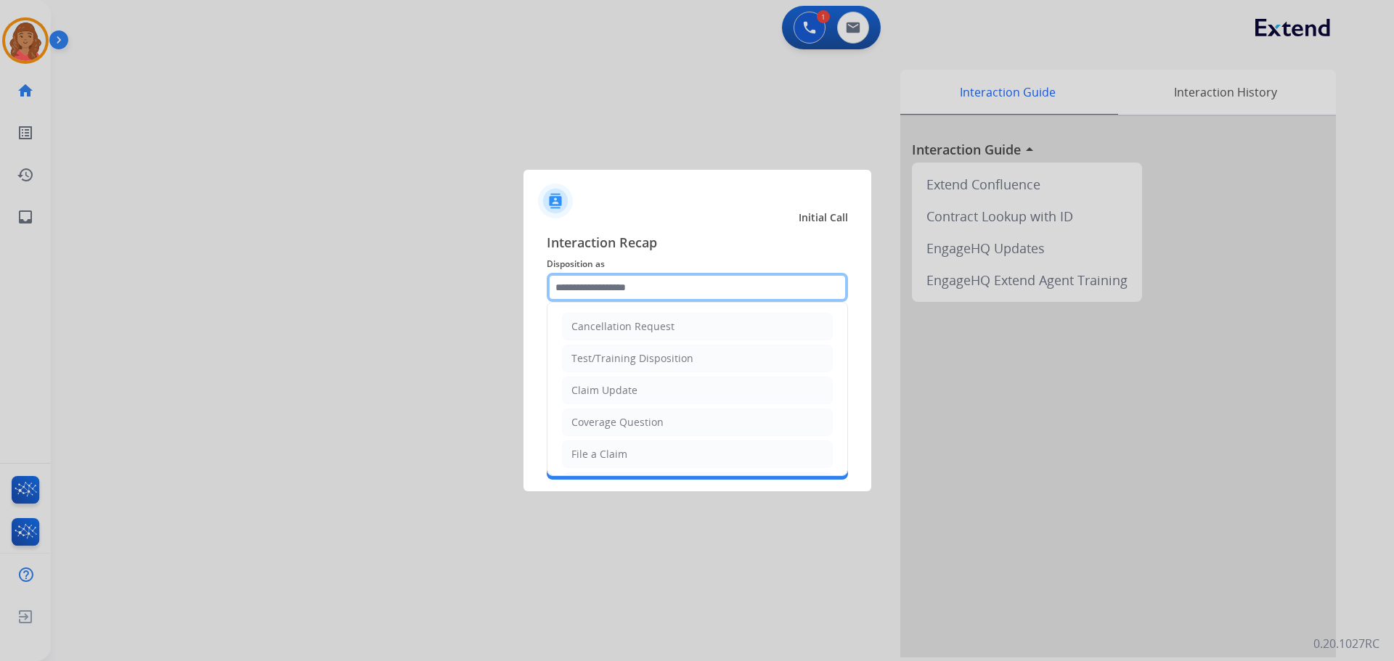
click at [605, 287] on input "text" at bounding box center [697, 287] width 301 height 29
drag, startPoint x: 599, startPoint y: 457, endPoint x: 593, endPoint y: 413, distance: 43.9
click at [598, 454] on div "File a Claim" at bounding box center [599, 454] width 56 height 15
type input "**********"
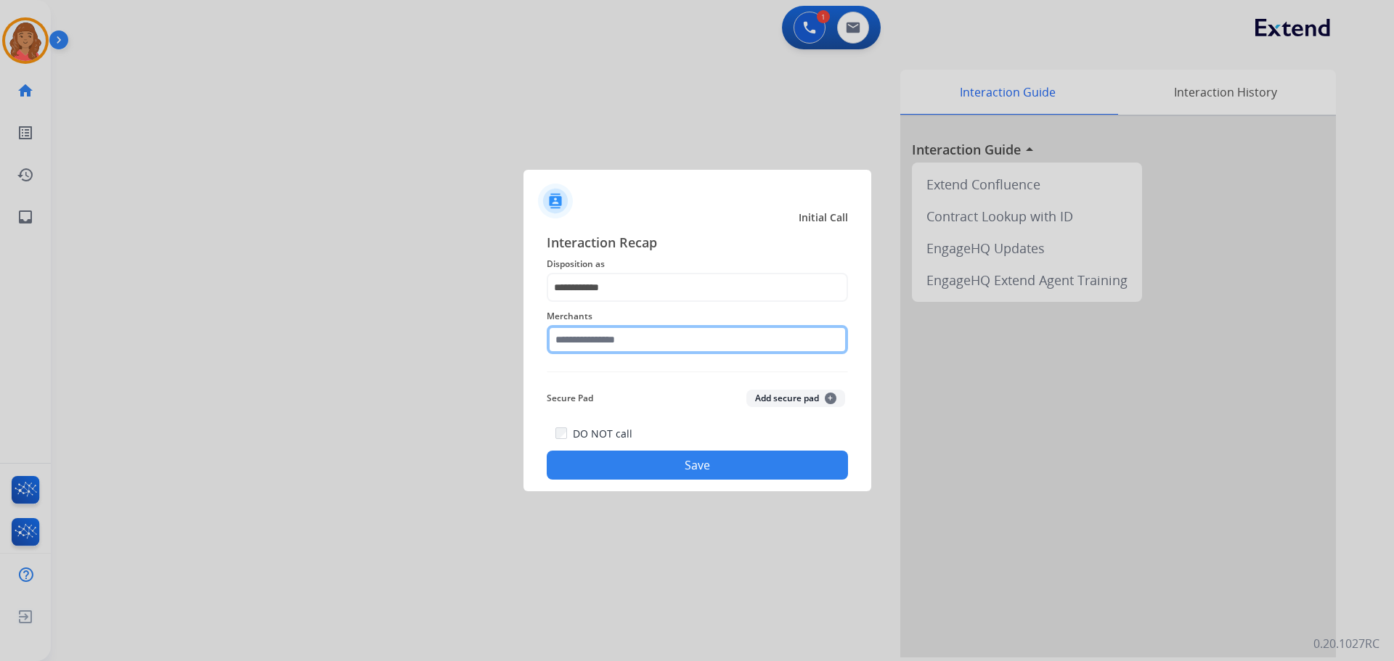
click at [587, 345] on input "text" at bounding box center [697, 339] width 301 height 29
type input "*"
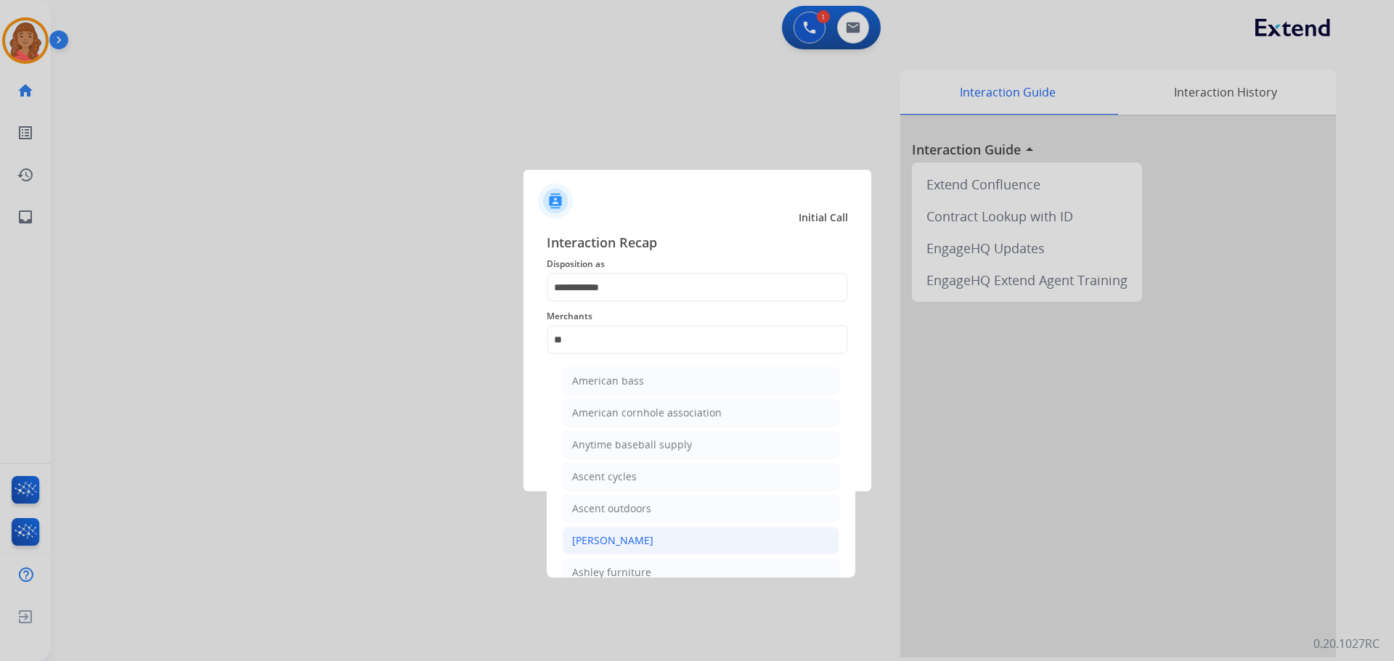
click at [633, 536] on div "[PERSON_NAME]" at bounding box center [612, 540] width 81 height 15
type input "**********"
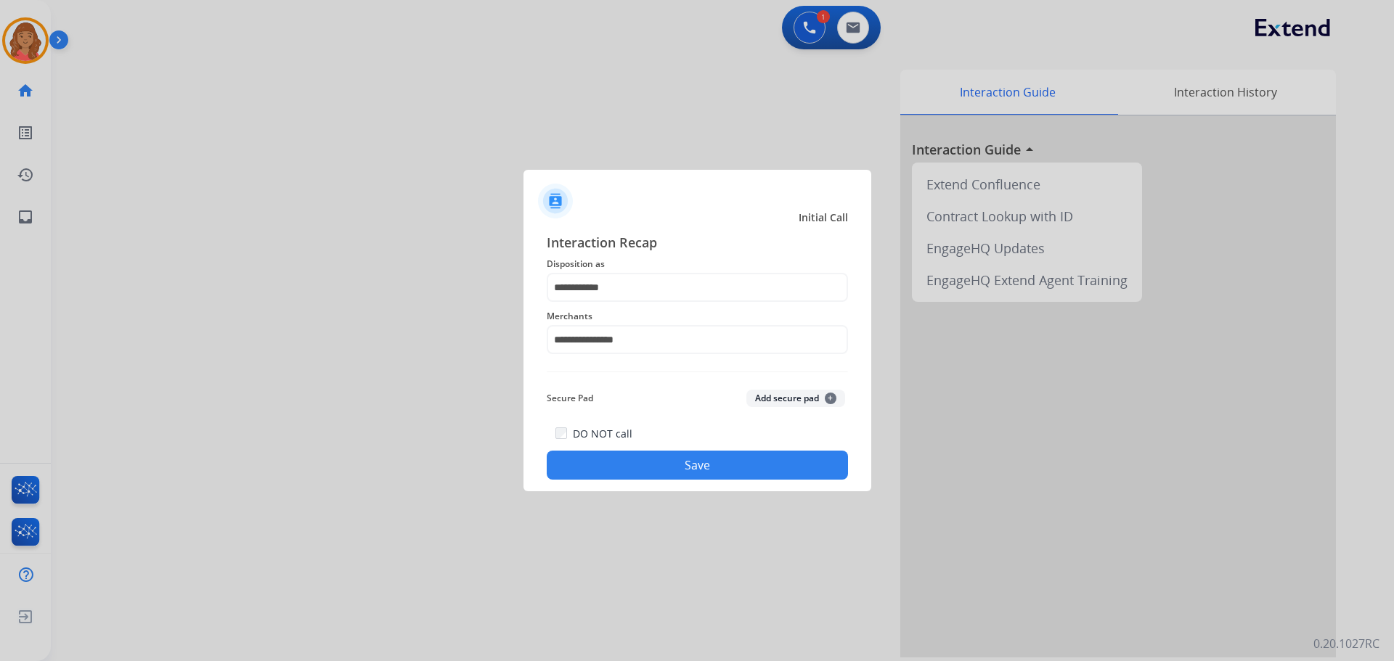
click at [626, 463] on button "Save" at bounding box center [697, 465] width 301 height 29
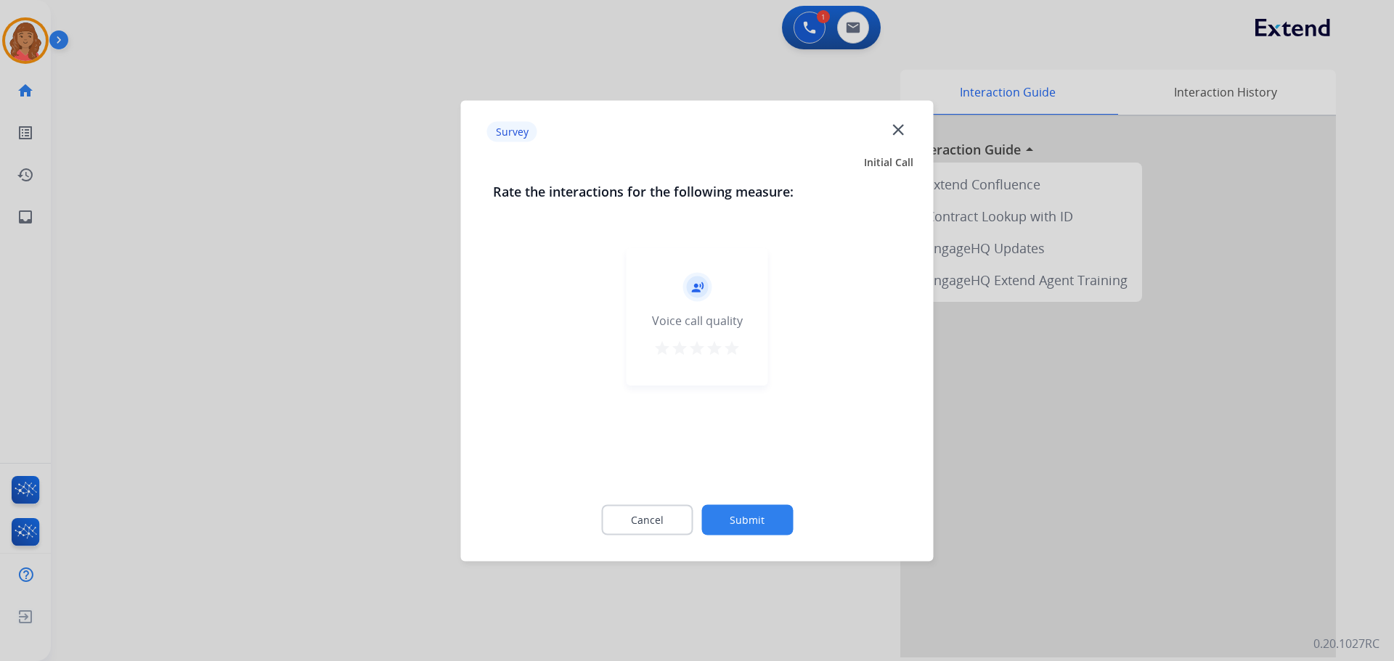
click at [737, 348] on div "record_voice_over Voice call quality star star star star star" at bounding box center [697, 316] width 142 height 138
drag, startPoint x: 731, startPoint y: 351, endPoint x: 735, endPoint y: 357, distance: 7.5
click at [732, 351] on mat-icon "star" at bounding box center [731, 347] width 17 height 17
click at [768, 512] on button "Submit" at bounding box center [746, 519] width 91 height 30
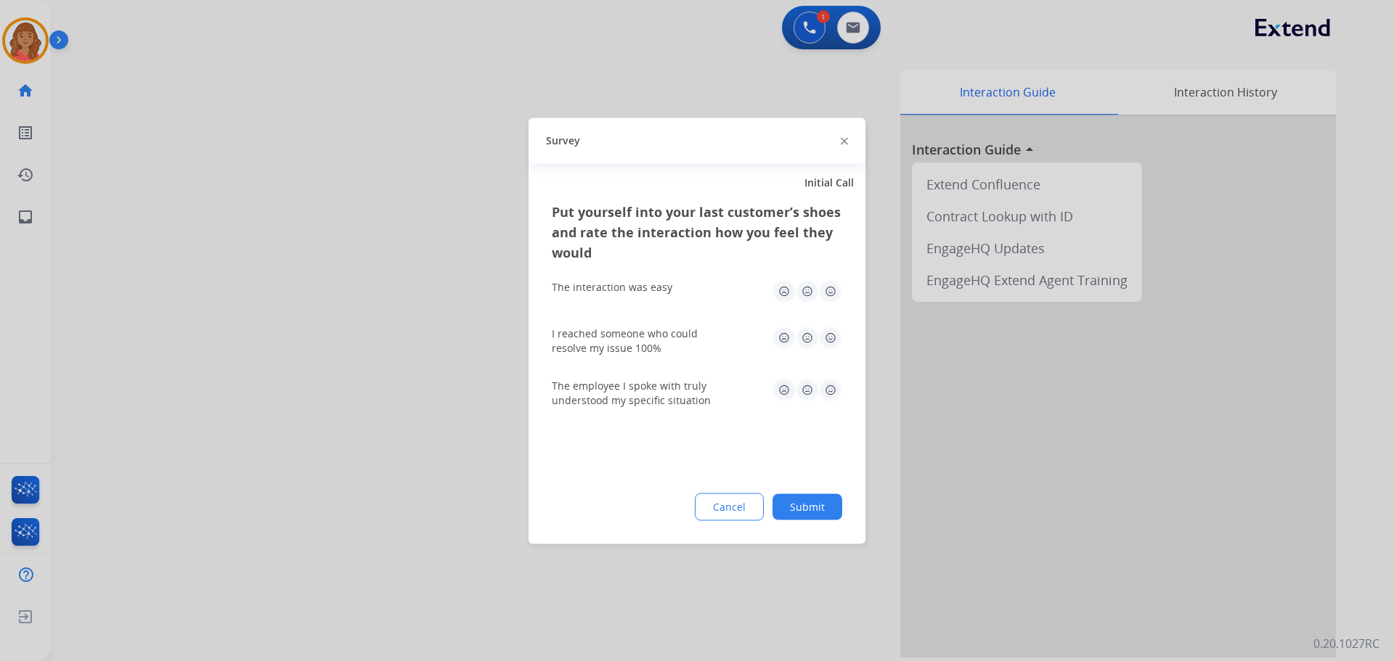
click at [824, 294] on img at bounding box center [830, 290] width 23 height 23
click at [836, 345] on img at bounding box center [830, 337] width 23 height 23
click at [832, 382] on img at bounding box center [830, 389] width 23 height 23
click at [827, 512] on button "Submit" at bounding box center [807, 507] width 70 height 26
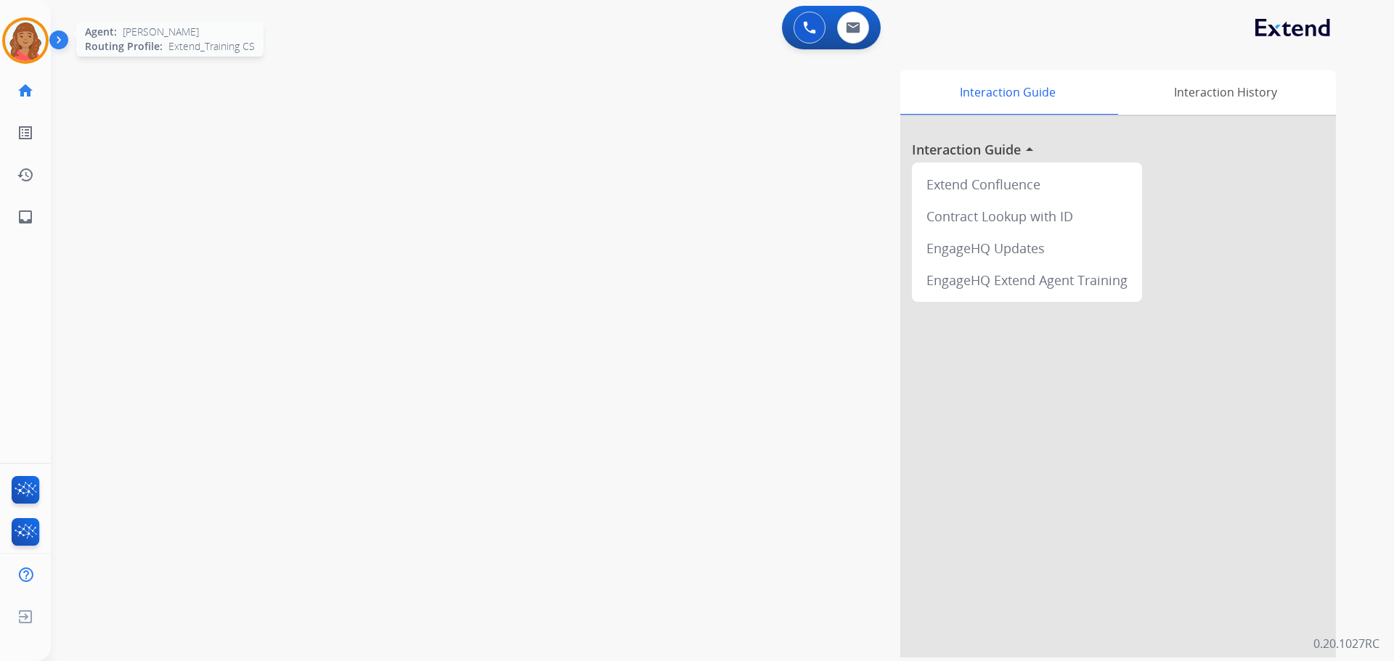
click at [32, 37] on img at bounding box center [25, 40] width 41 height 41
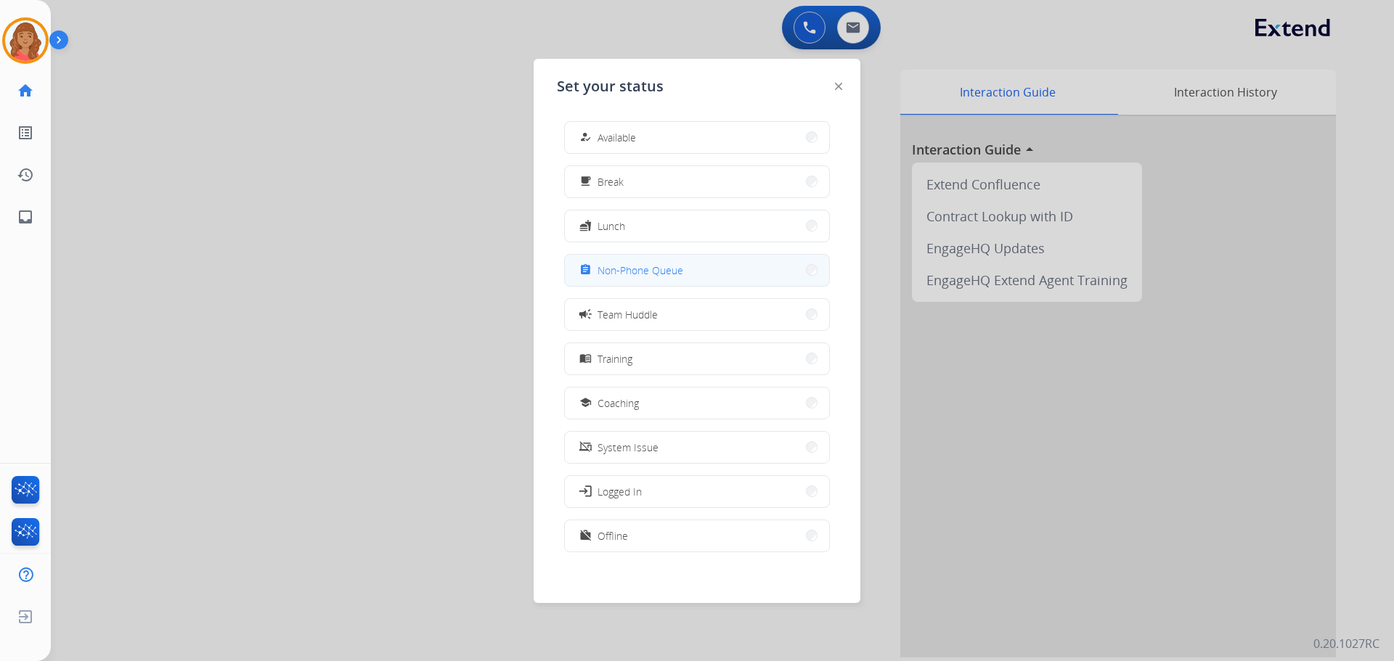
click at [615, 266] on span "Non-Phone Queue" at bounding box center [640, 270] width 86 height 15
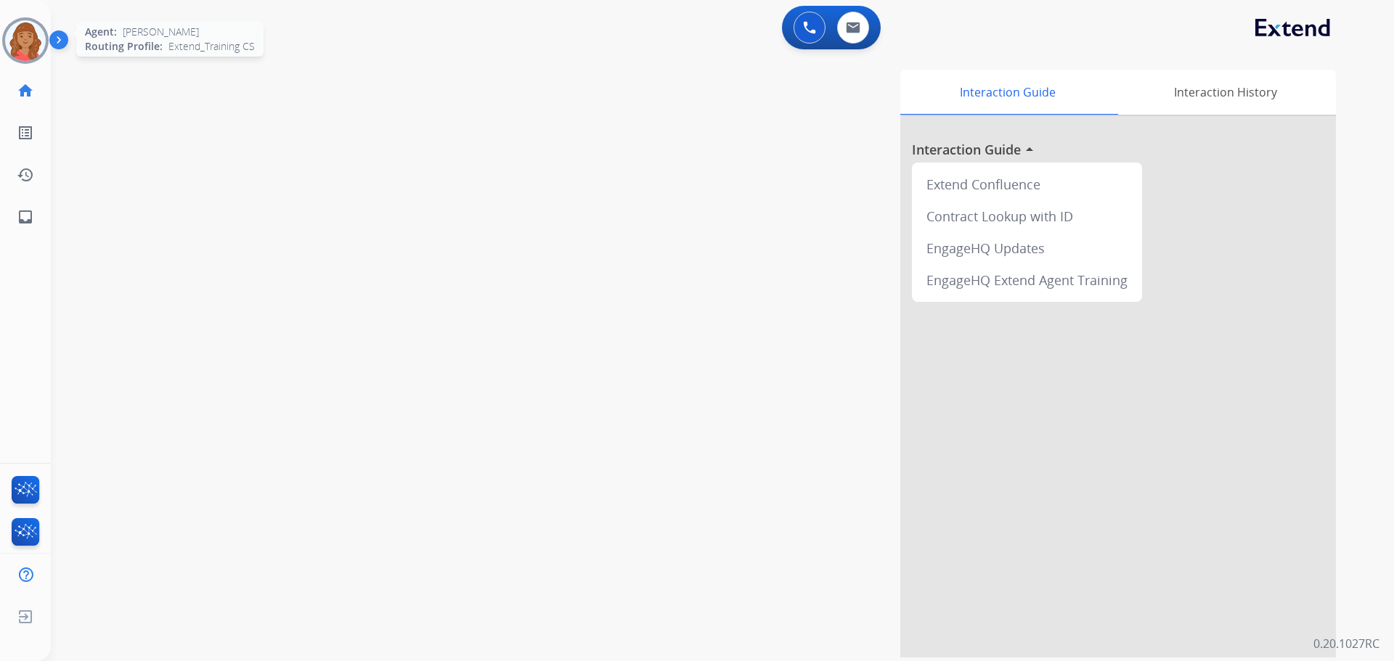
click at [20, 40] on img at bounding box center [25, 40] width 41 height 41
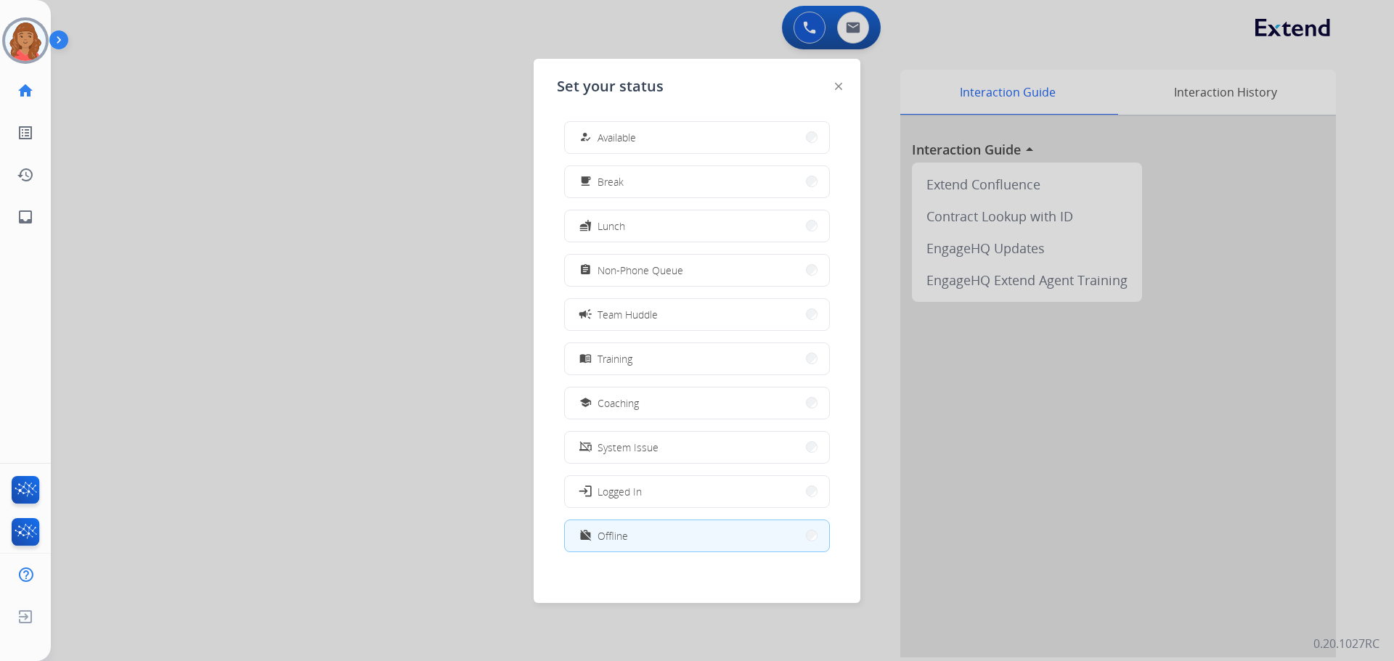
click at [645, 126] on button "how_to_reg Available" at bounding box center [697, 137] width 264 height 31
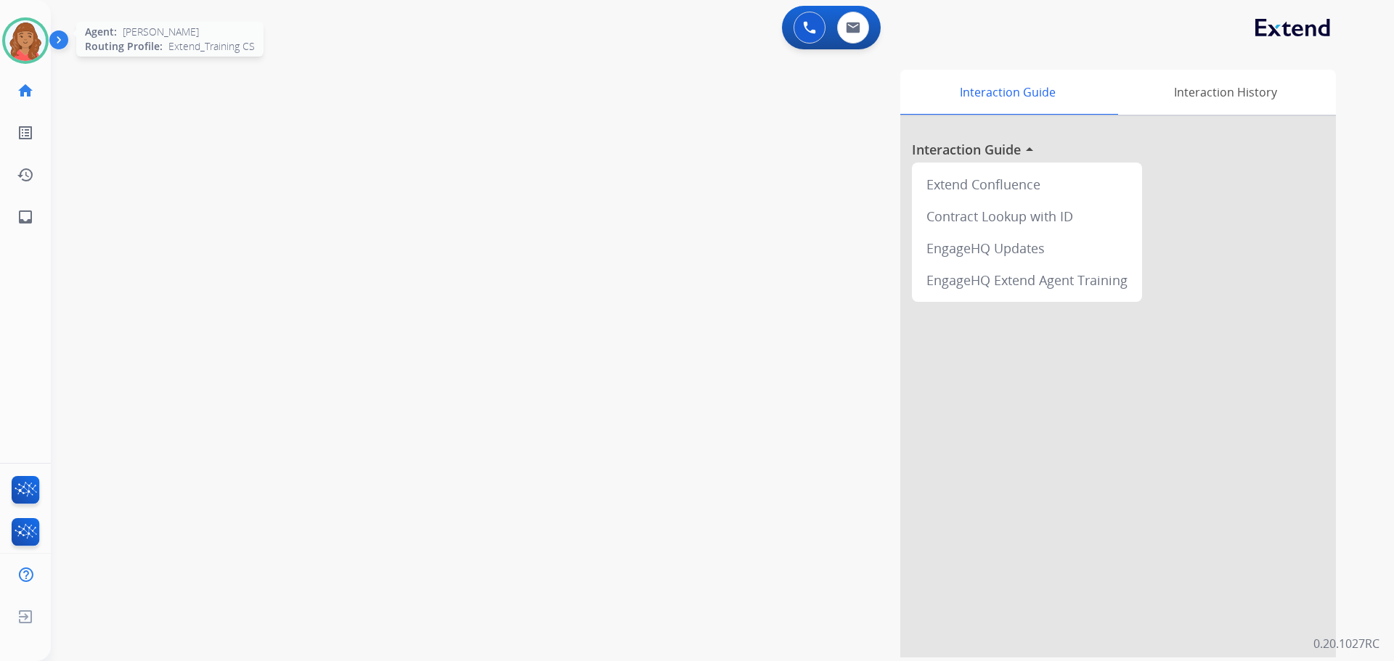
drag, startPoint x: 3, startPoint y: 41, endPoint x: 9, endPoint y: 44, distance: 7.5
click at [5, 41] on div at bounding box center [25, 40] width 46 height 46
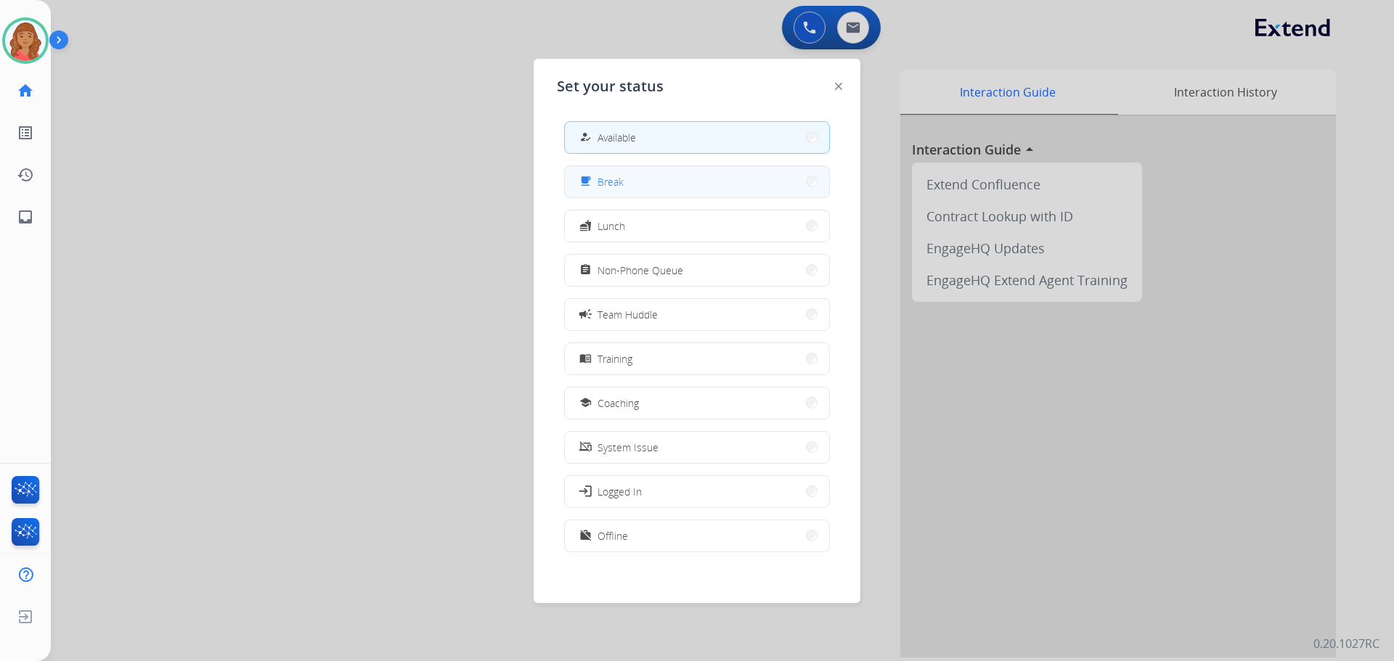
click at [618, 177] on span "Break" at bounding box center [610, 181] width 26 height 15
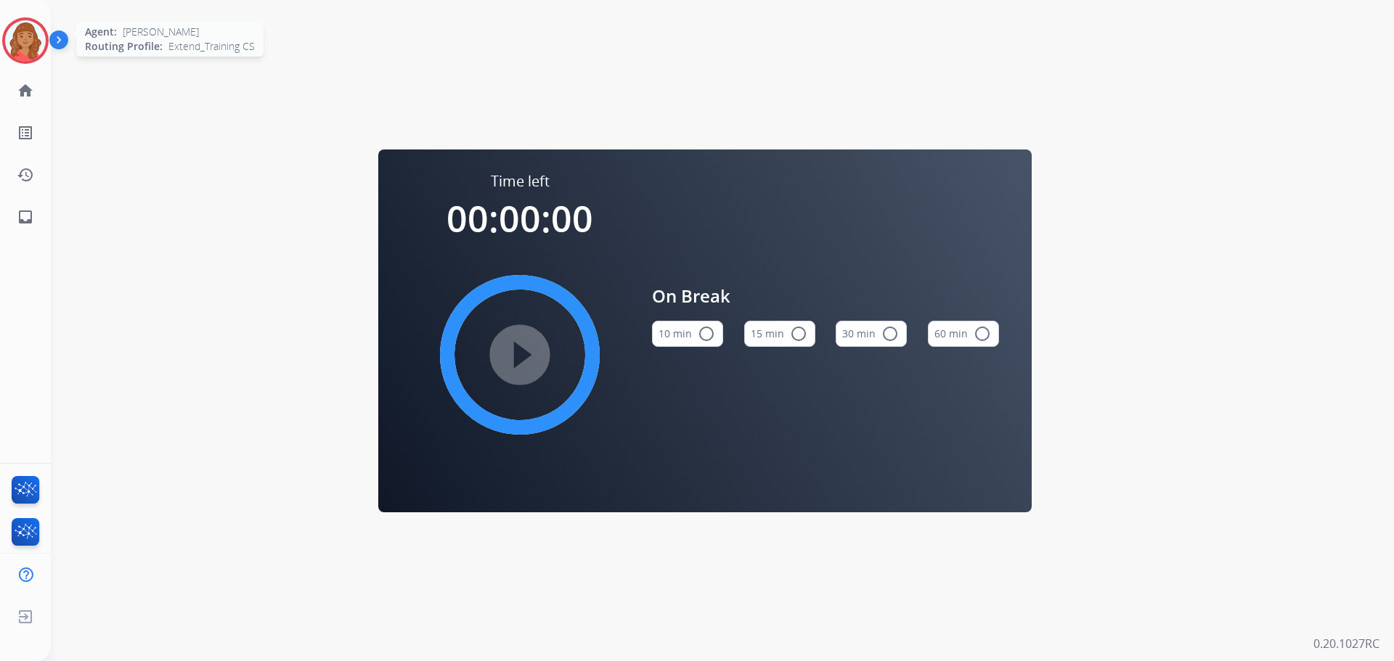
click at [10, 28] on div at bounding box center [25, 40] width 46 height 46
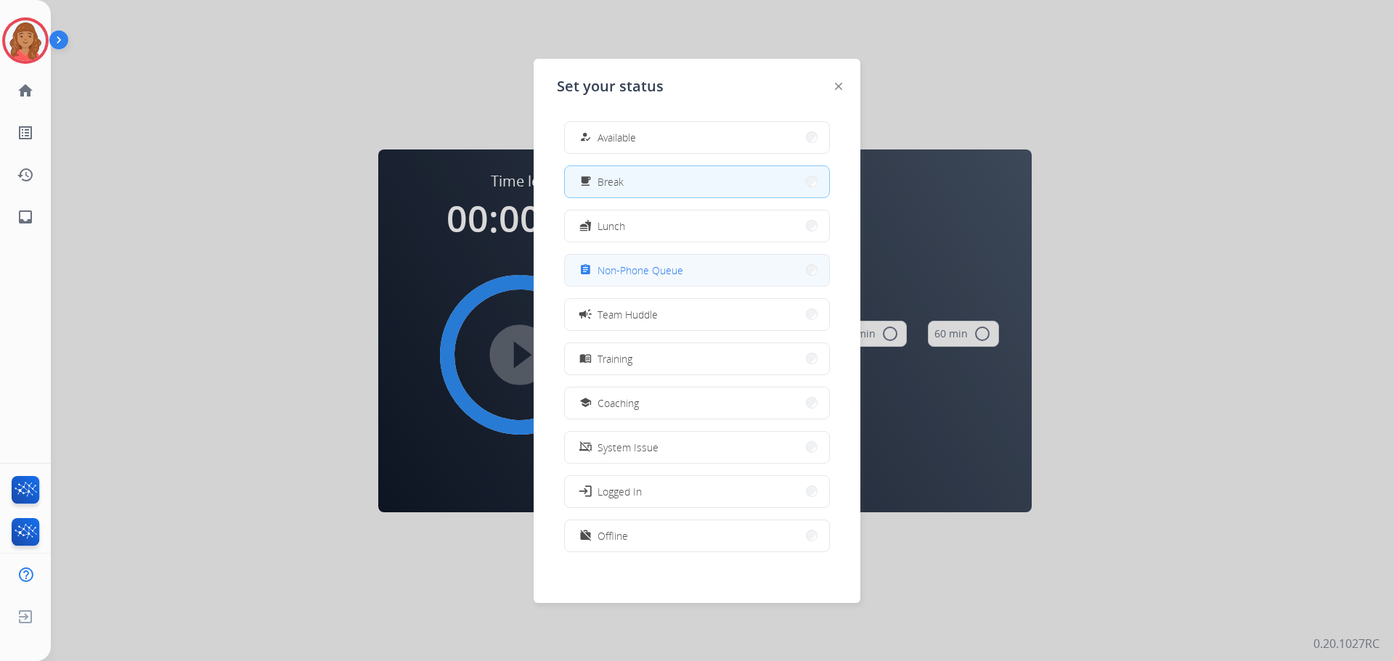
click at [619, 267] on span "Non-Phone Queue" at bounding box center [640, 270] width 86 height 15
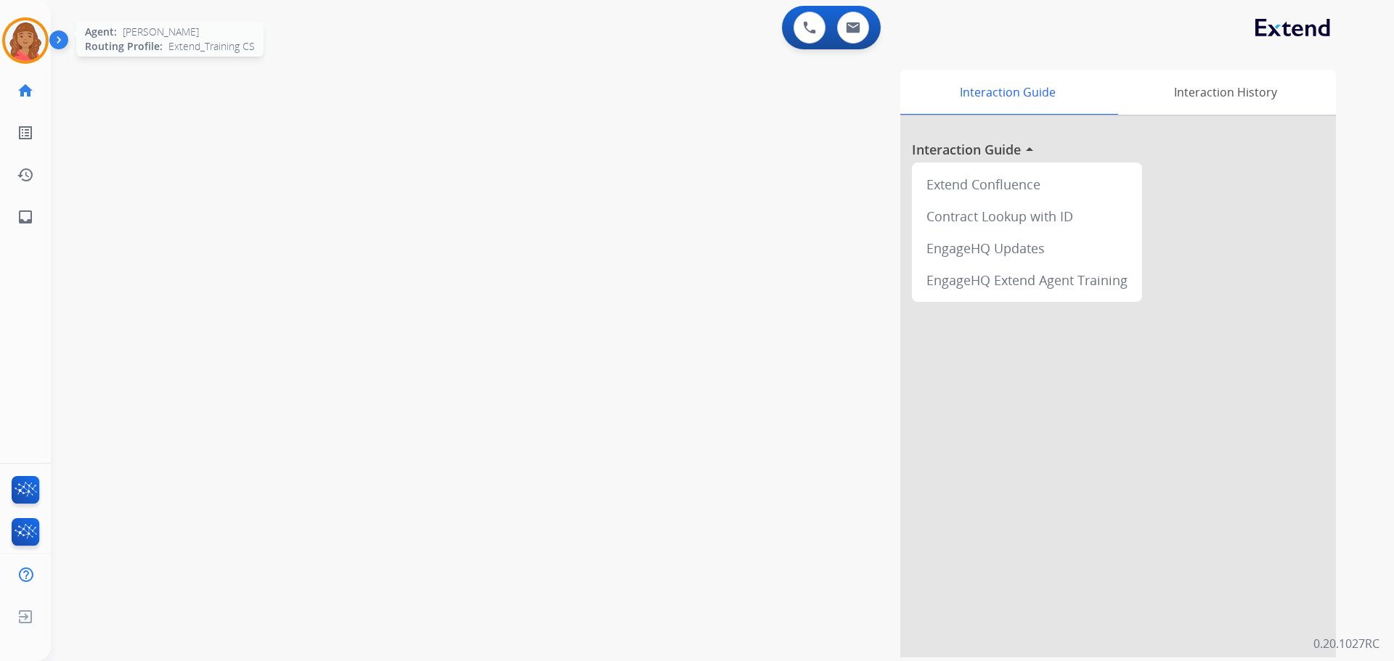
click at [30, 39] on img at bounding box center [25, 40] width 41 height 41
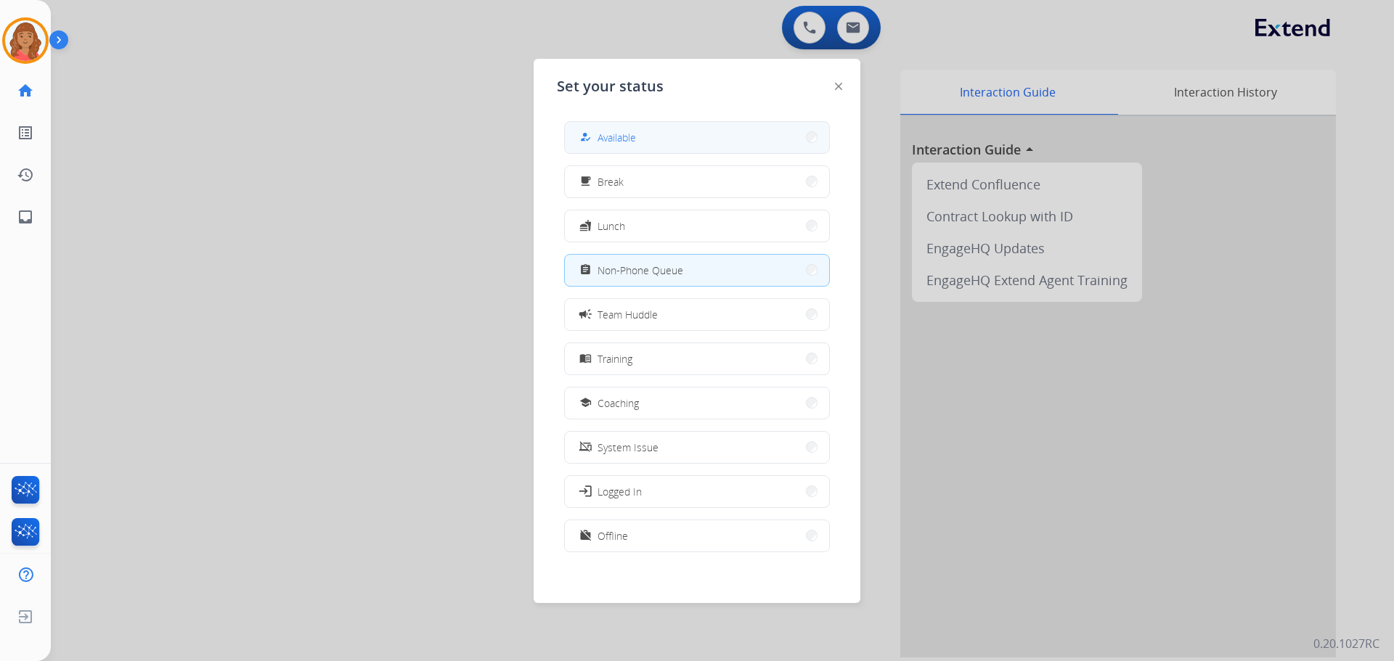
click at [610, 134] on span "Available" at bounding box center [616, 137] width 38 height 15
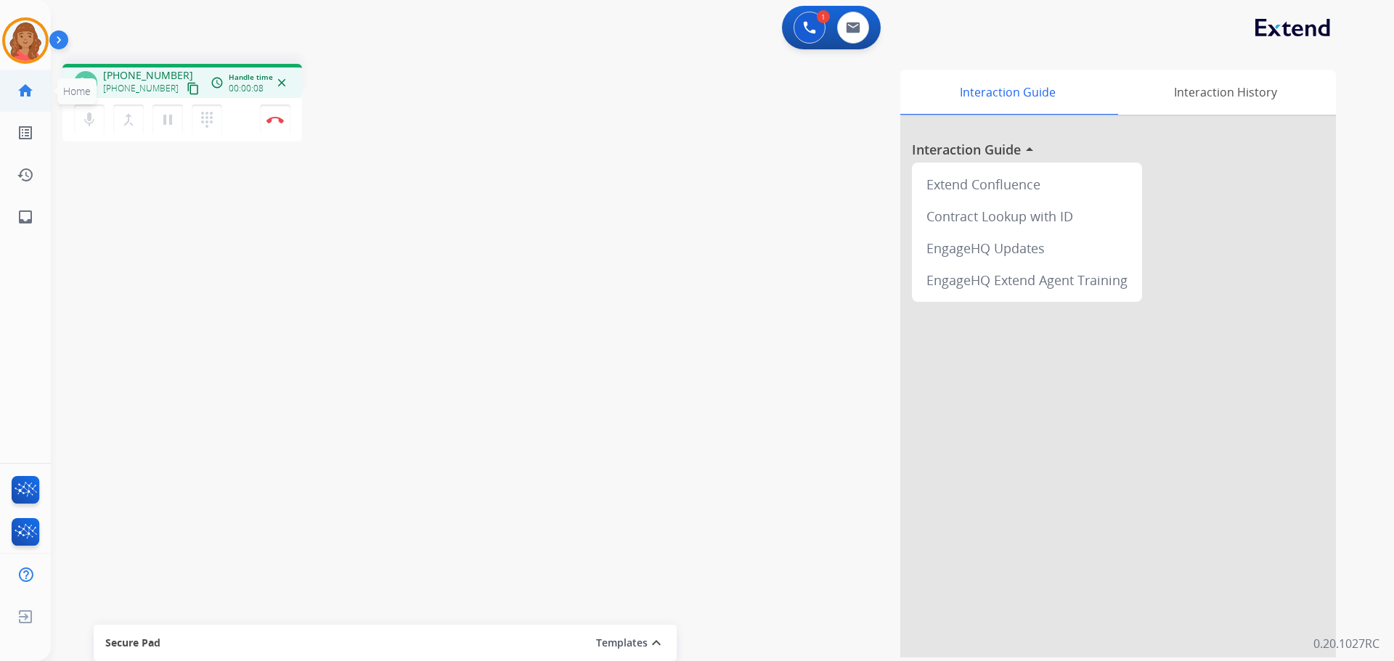
drag, startPoint x: 174, startPoint y: 89, endPoint x: 50, endPoint y: 89, distance: 124.1
click at [187, 89] on mat-icon "content_copy" at bounding box center [193, 88] width 13 height 13
click at [279, 121] on img at bounding box center [274, 119] width 17 height 7
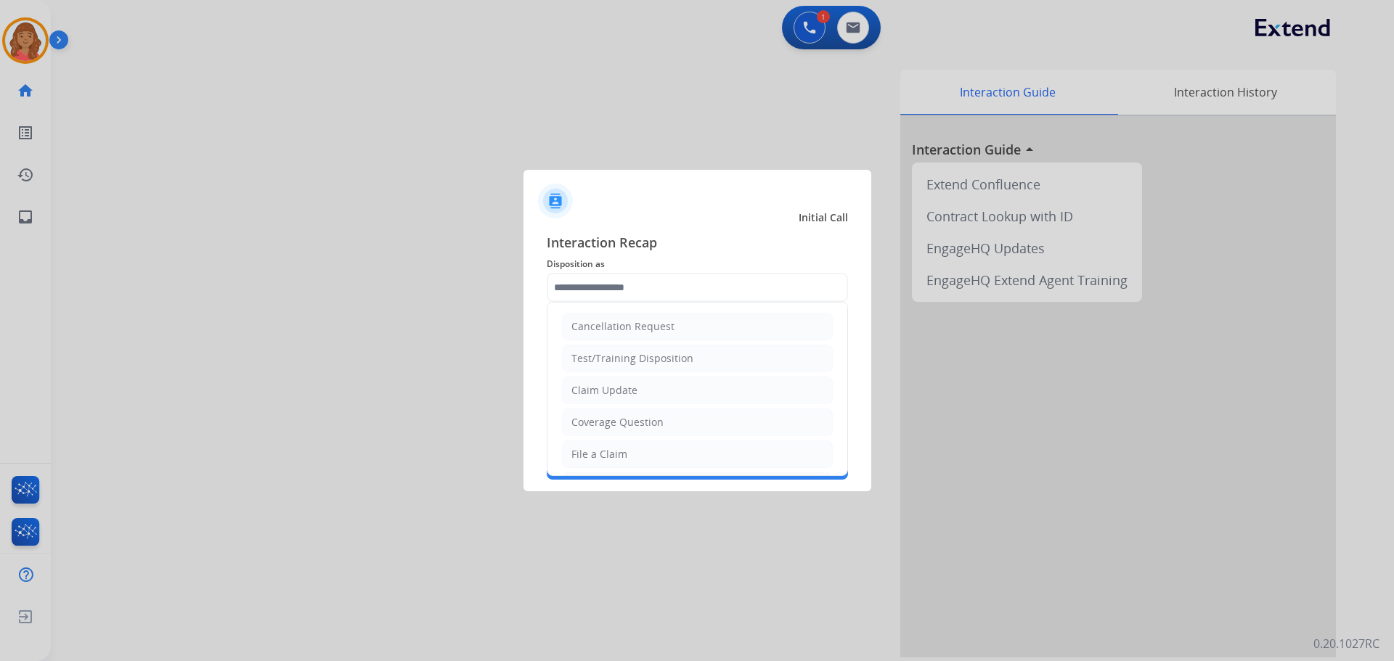
click at [615, 293] on input "text" at bounding box center [697, 287] width 301 height 29
click at [593, 381] on div "File a Claim" at bounding box center [599, 382] width 56 height 15
type input "**********"
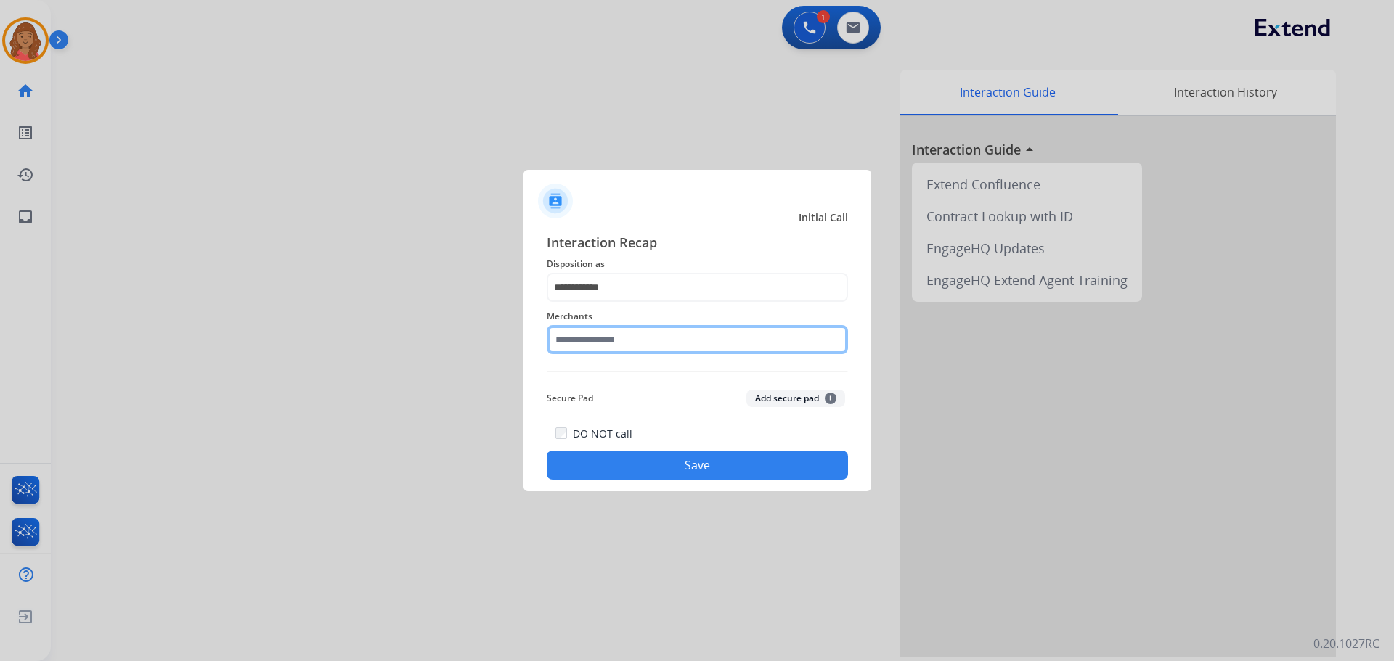
click at [594, 347] on input "text" at bounding box center [697, 339] width 301 height 29
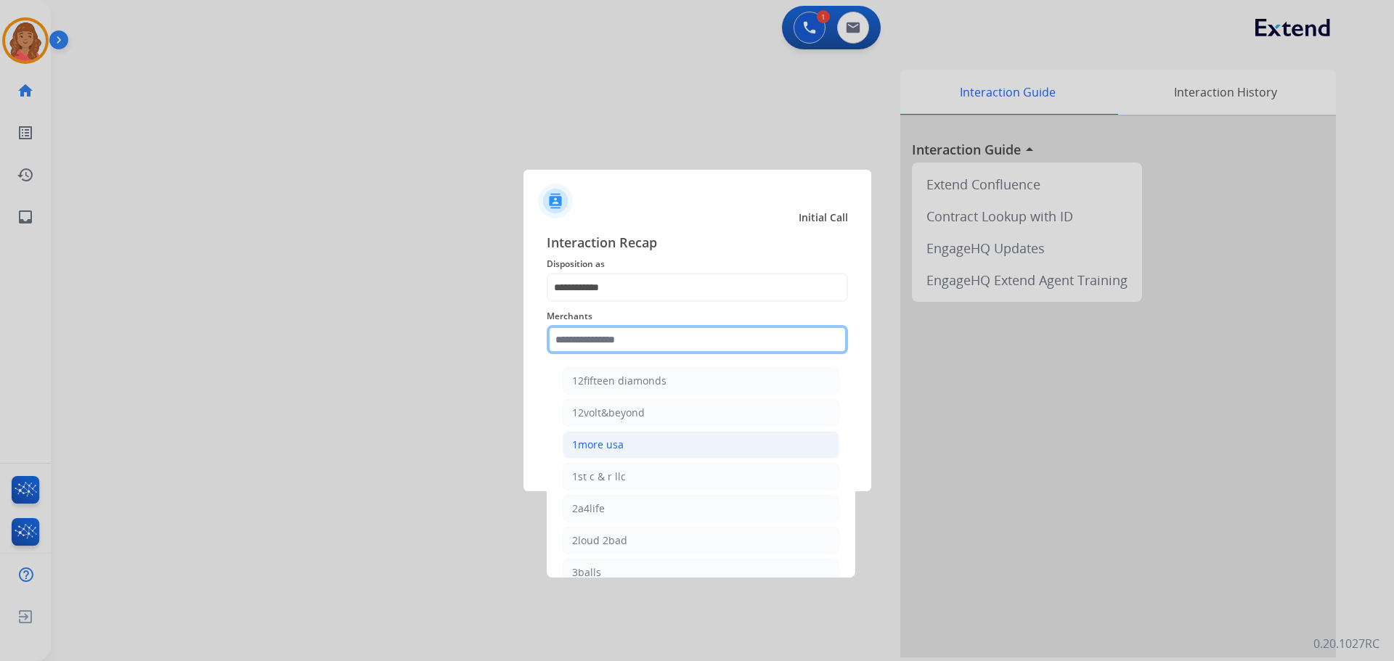
type input "*"
click at [599, 343] on input "text" at bounding box center [697, 339] width 301 height 29
type input "*"
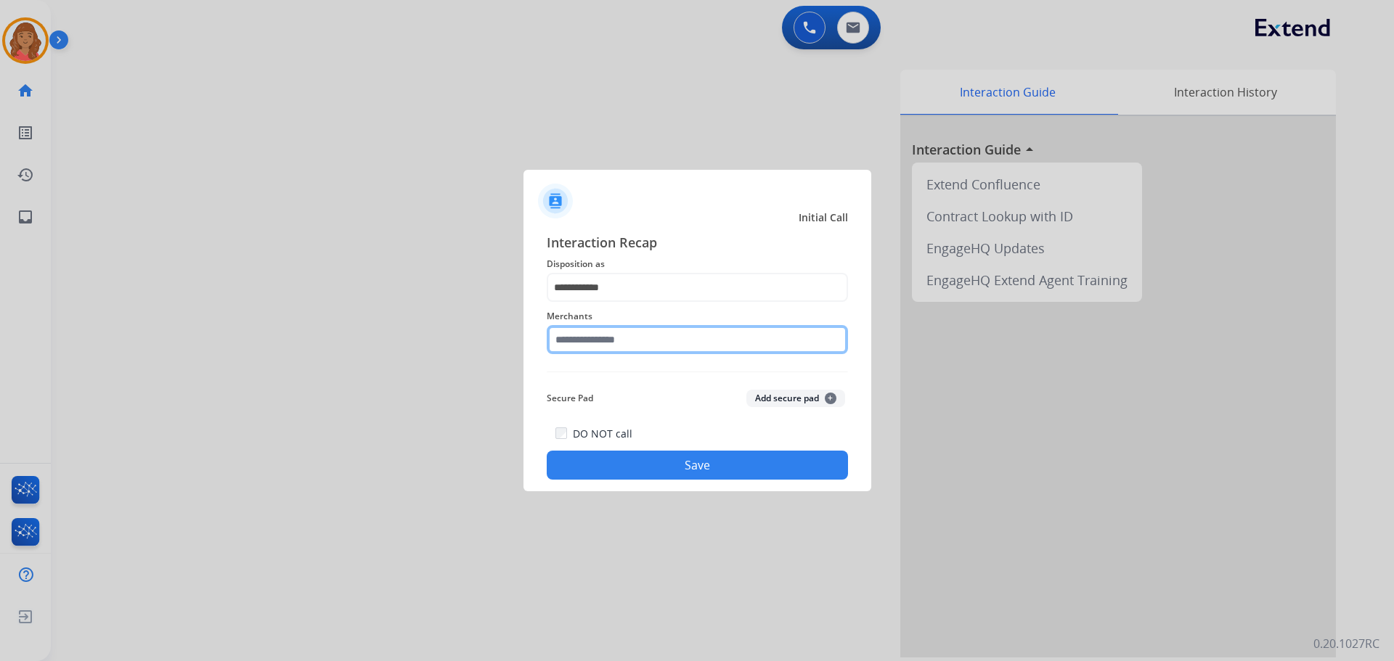
click at [613, 354] on input "text" at bounding box center [697, 339] width 301 height 29
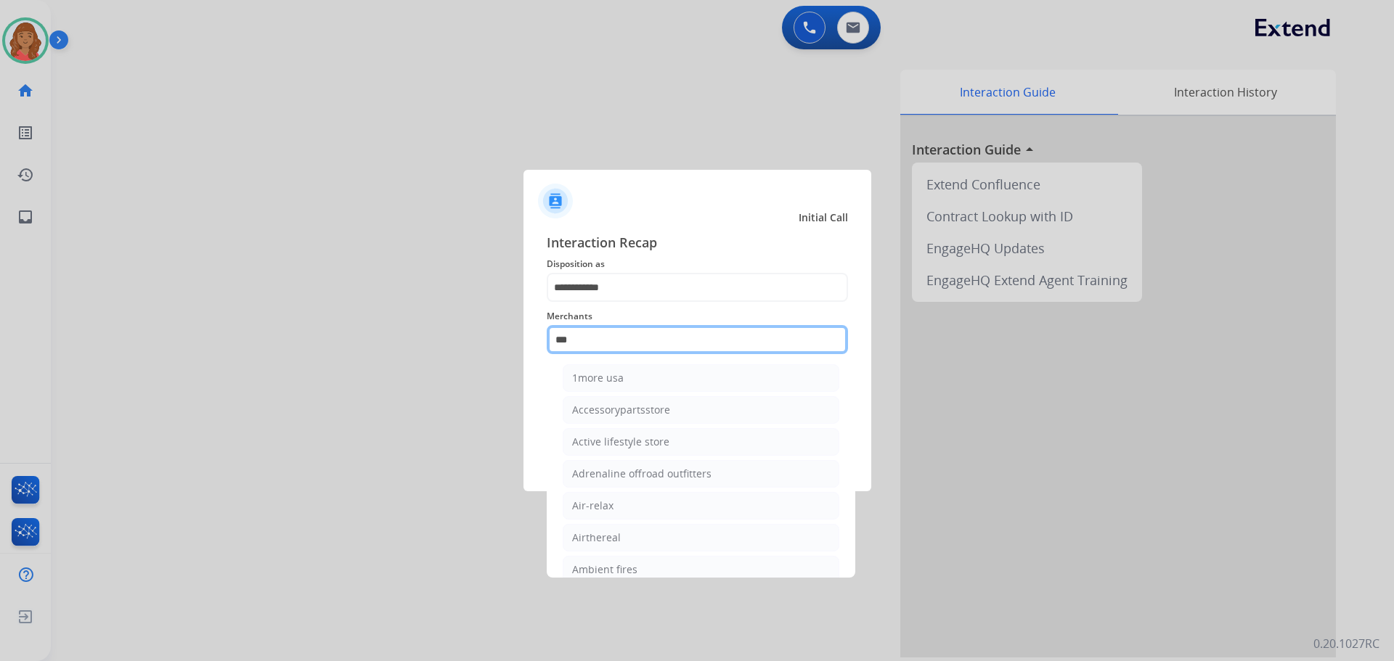
scroll to position [0, 0]
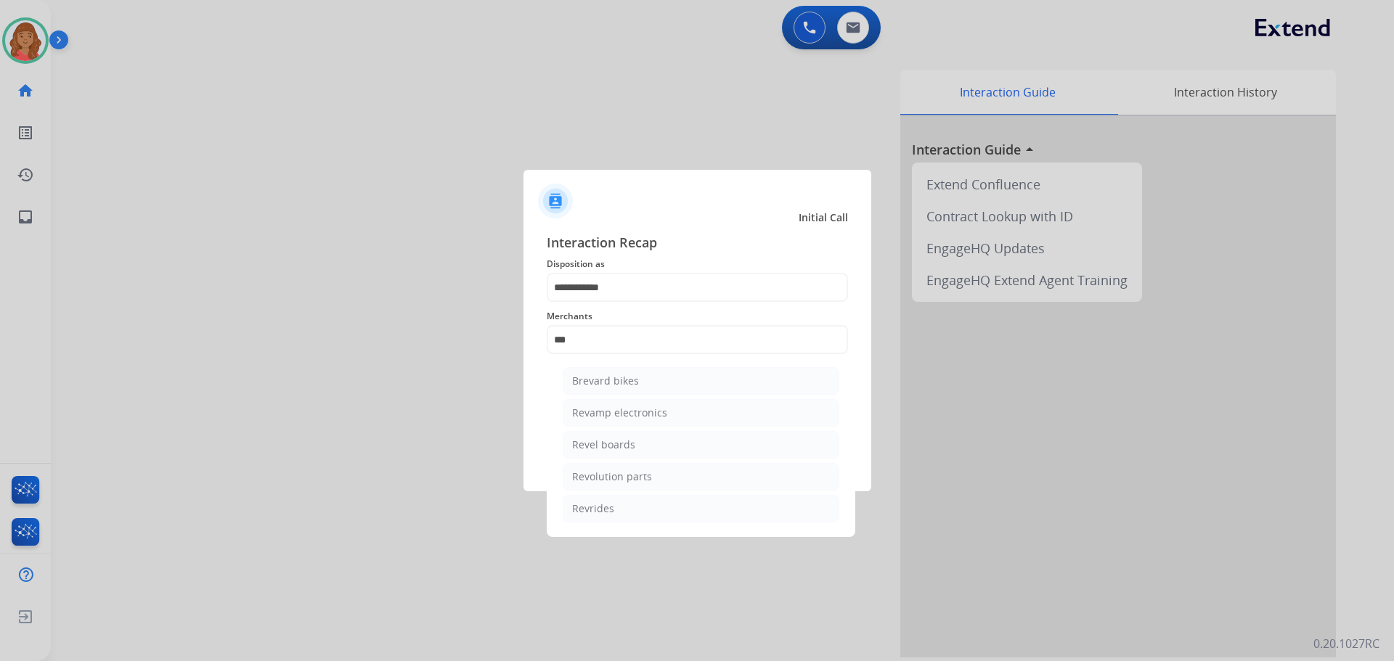
drag, startPoint x: 607, startPoint y: 480, endPoint x: 614, endPoint y: 474, distance: 9.3
click at [607, 480] on div "Revolution parts" at bounding box center [612, 477] width 80 height 15
type input "**********"
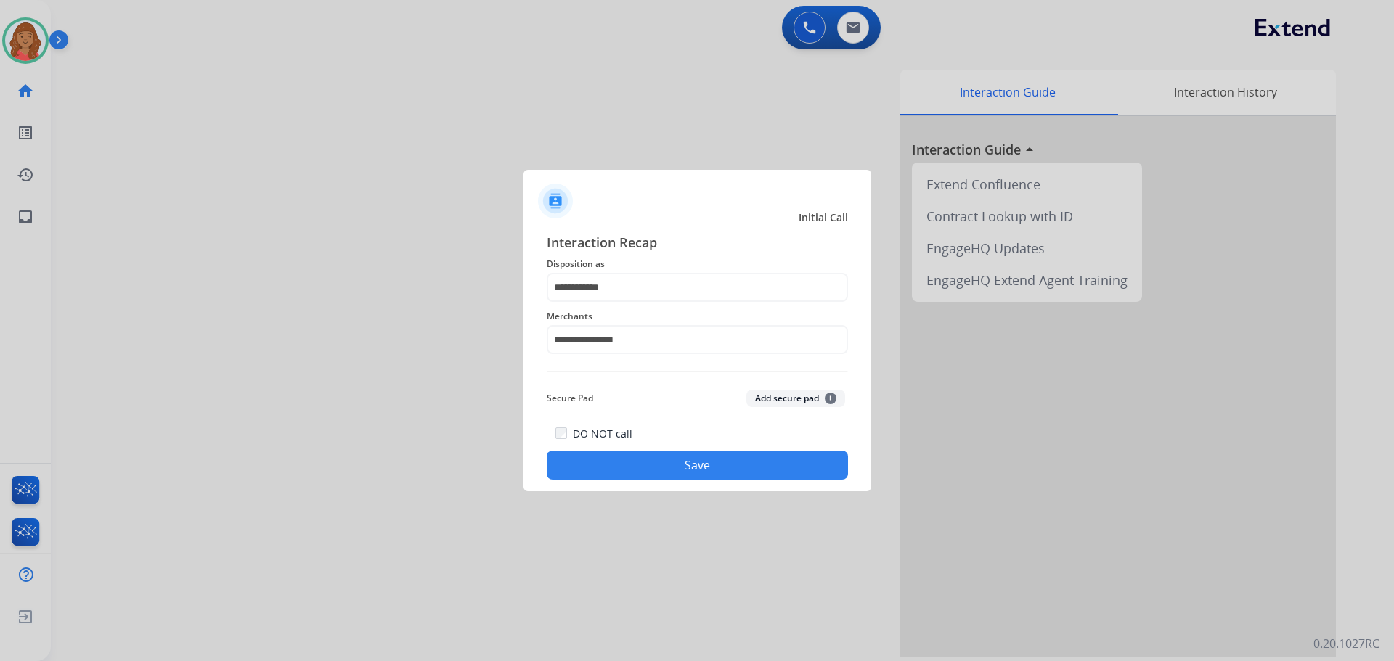
click at [648, 462] on button "Save" at bounding box center [697, 465] width 301 height 29
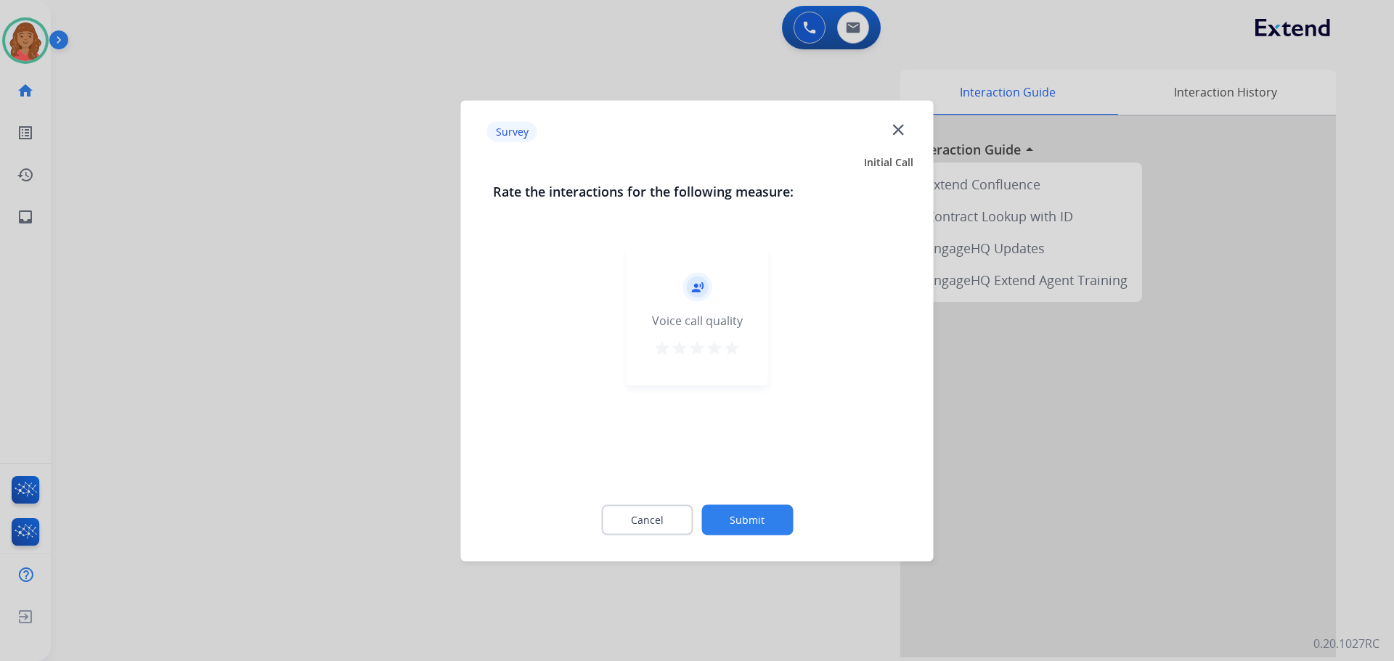
click at [731, 351] on mat-icon "star" at bounding box center [731, 347] width 17 height 17
click at [746, 528] on button "Submit" at bounding box center [746, 519] width 91 height 30
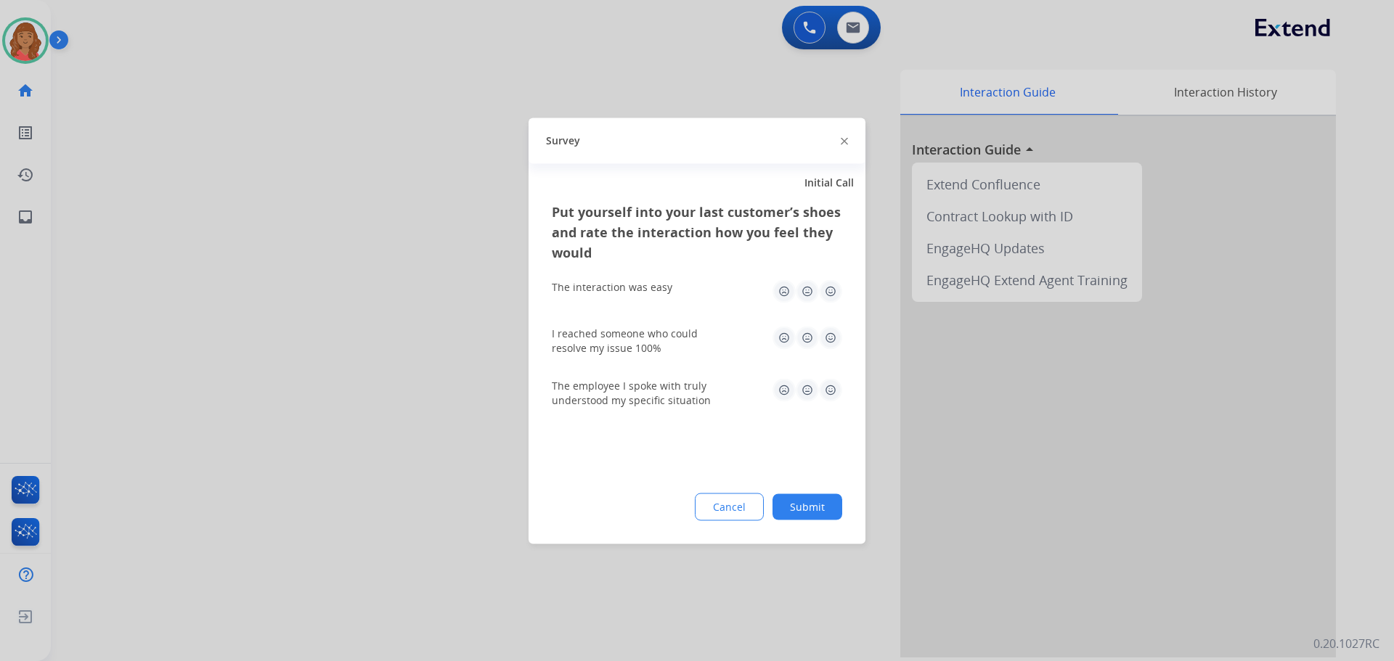
click at [827, 292] on img at bounding box center [830, 290] width 23 height 23
click at [826, 338] on img at bounding box center [830, 337] width 23 height 23
click at [830, 394] on img at bounding box center [830, 389] width 23 height 23
click at [816, 512] on button "Submit" at bounding box center [807, 507] width 70 height 26
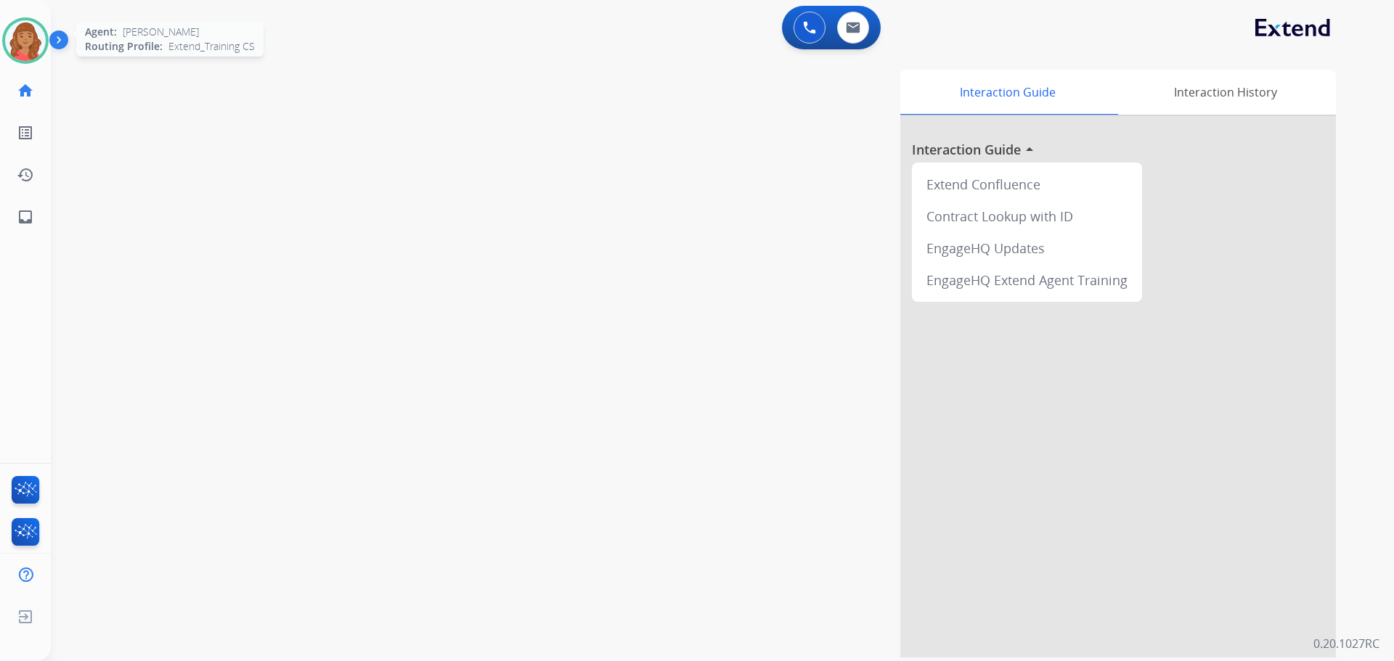
click at [20, 39] on img at bounding box center [25, 40] width 41 height 41
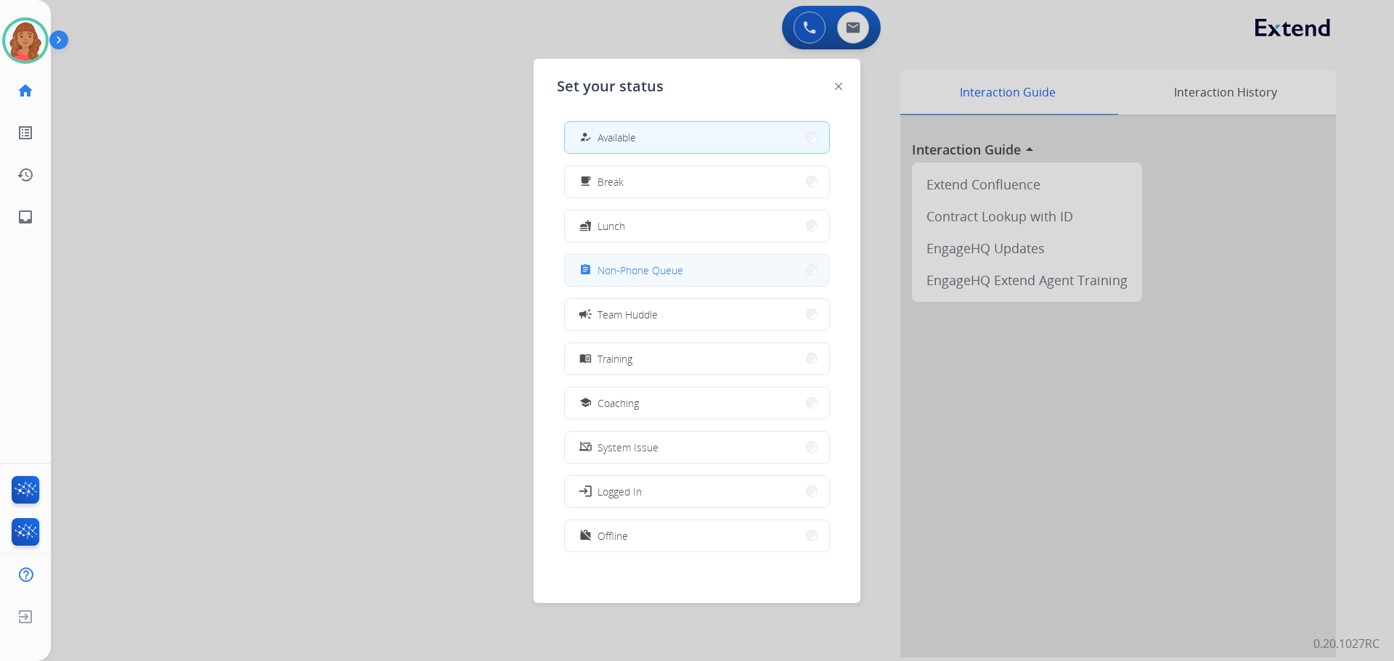
click at [607, 275] on span "Non-Phone Queue" at bounding box center [640, 270] width 86 height 15
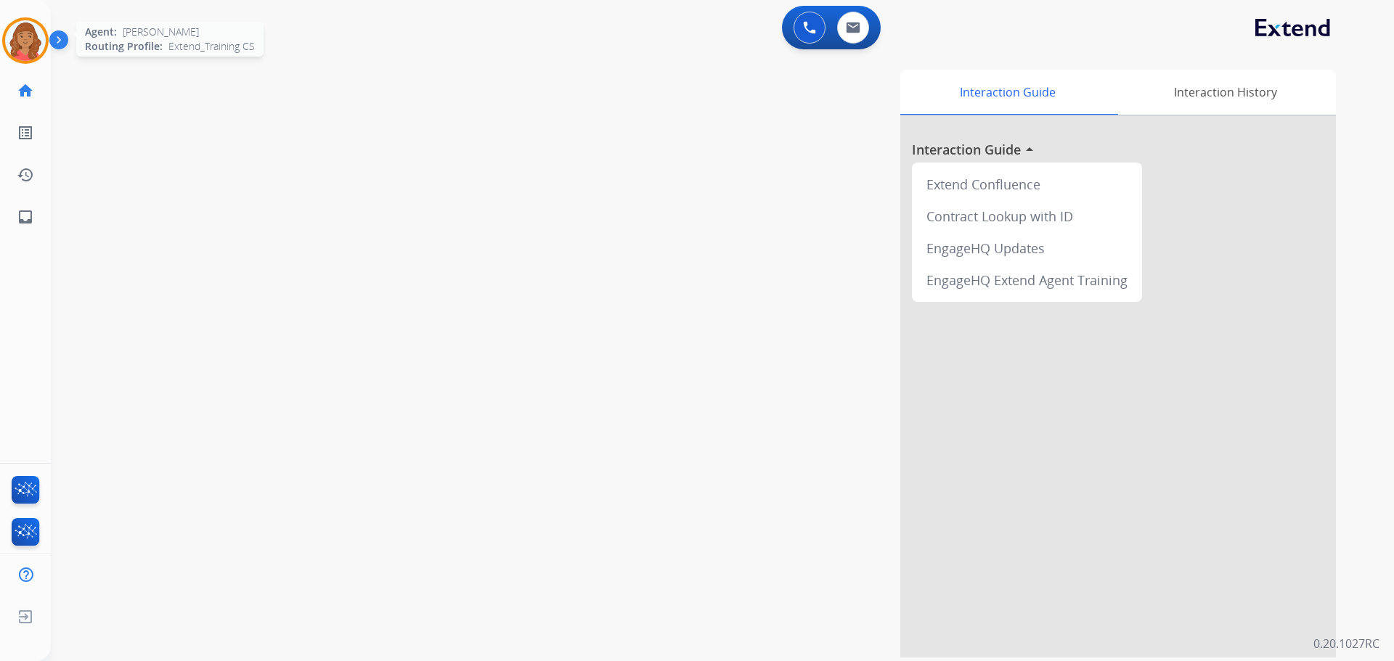
click at [20, 48] on img at bounding box center [25, 40] width 41 height 41
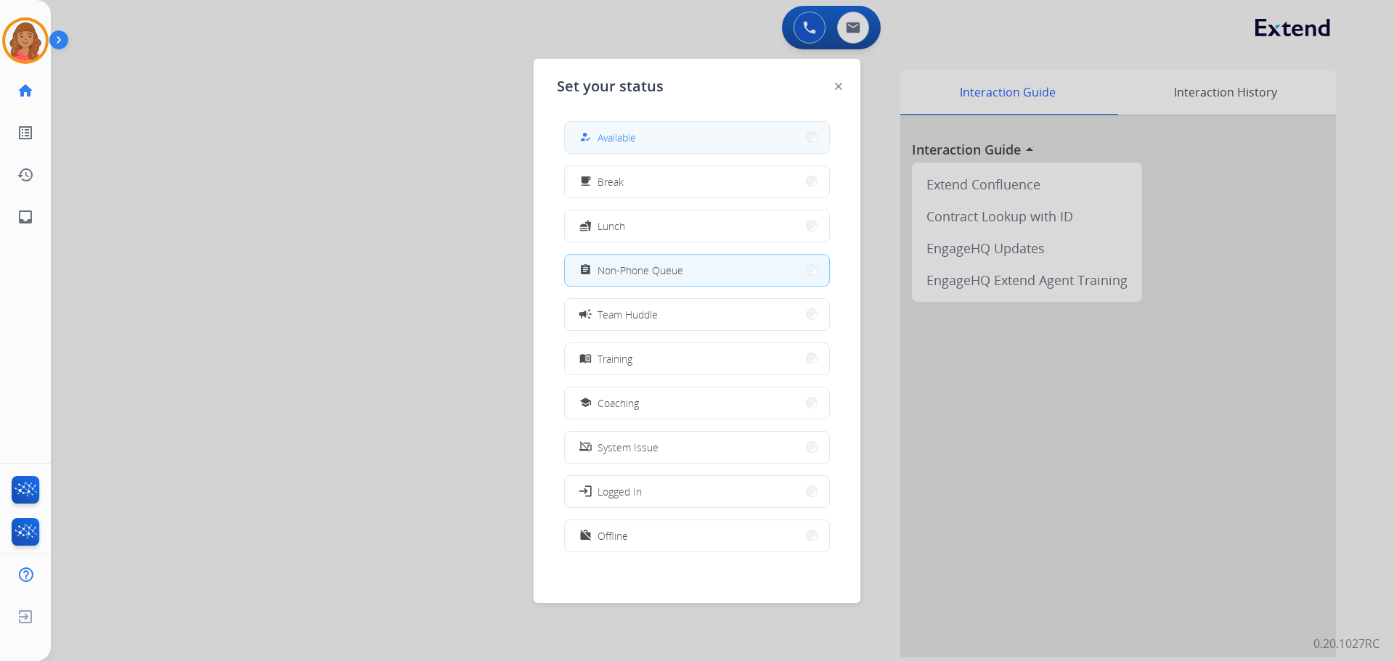
click at [615, 139] on span "Available" at bounding box center [616, 137] width 38 height 15
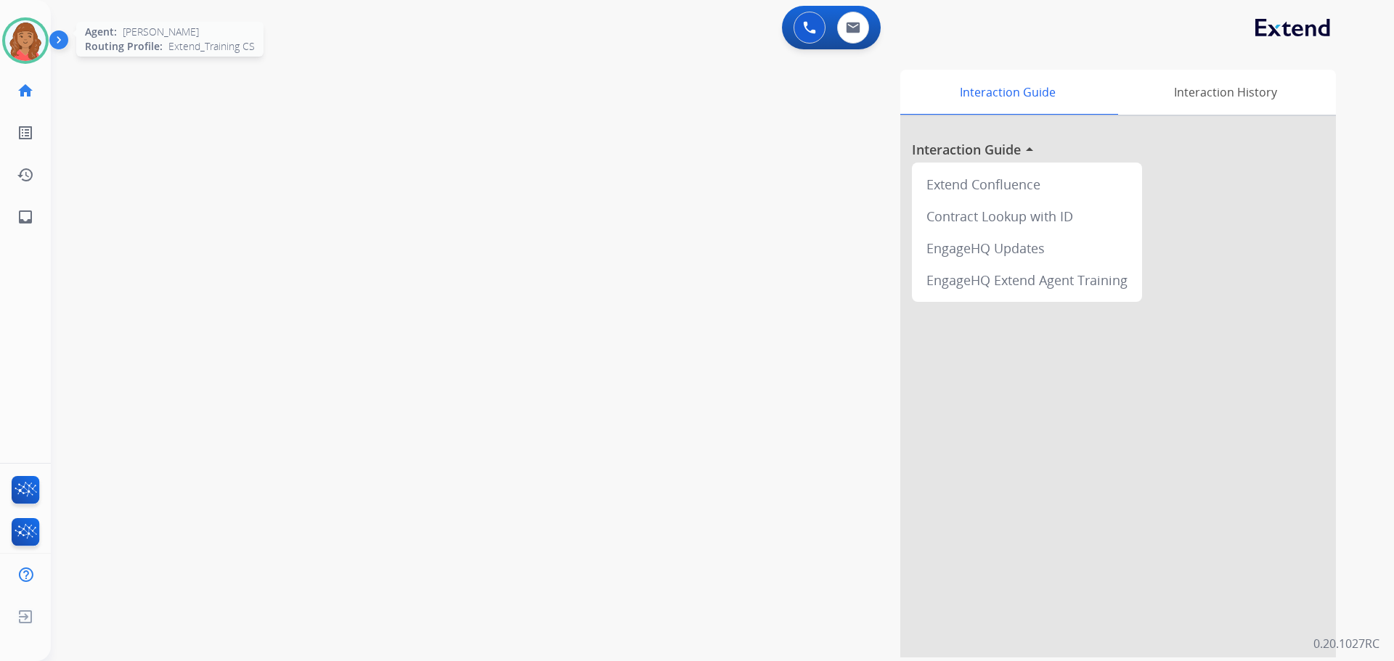
click at [25, 49] on img at bounding box center [25, 40] width 41 height 41
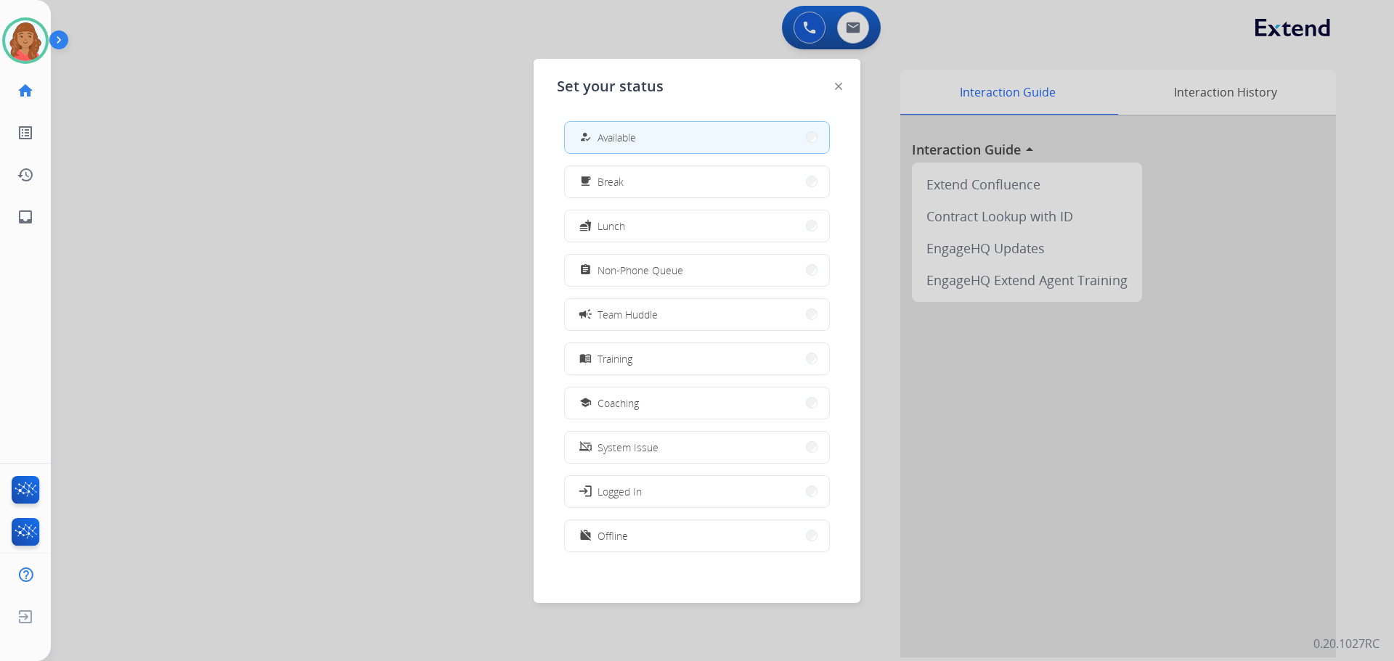
drag, startPoint x: 627, startPoint y: 280, endPoint x: 559, endPoint y: 297, distance: 70.2
click at [627, 279] on button "assignment Non-Phone Queue" at bounding box center [697, 270] width 264 height 31
